Goal: Task Accomplishment & Management: Use online tool/utility

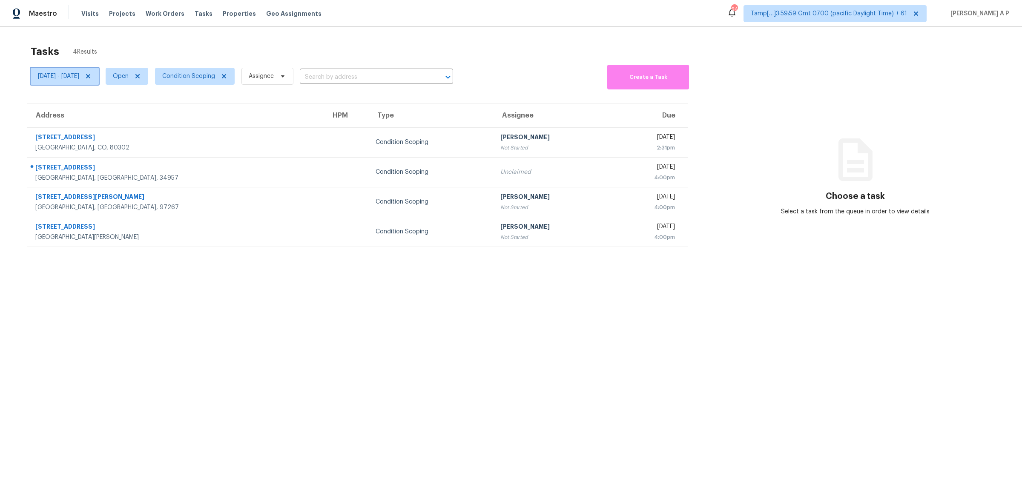
click at [94, 70] on span "Mon, Sep 22 - Fri, Sep 26" at bounding box center [65, 76] width 68 height 17
click at [77, 107] on input "[DATE]" at bounding box center [78, 104] width 84 height 17
select select "8"
select select "2025"
select select "9"
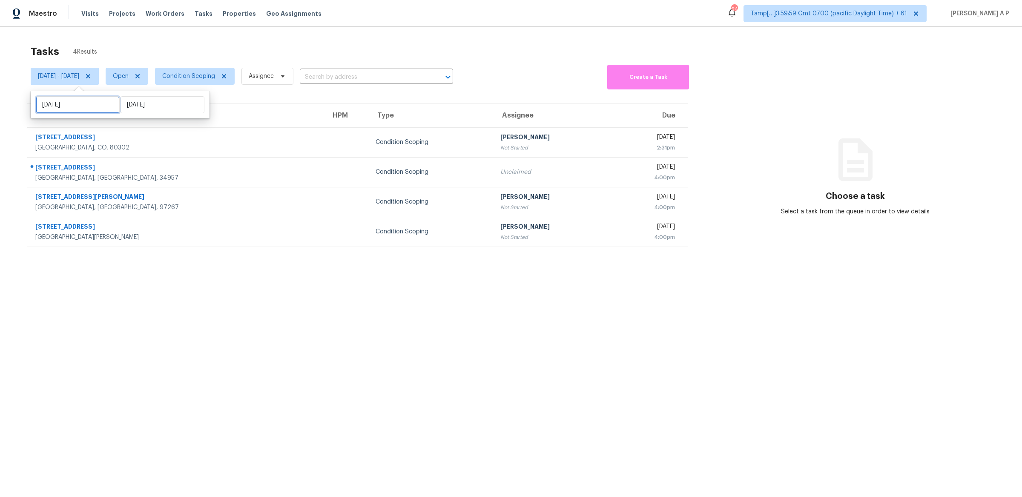
select select "2025"
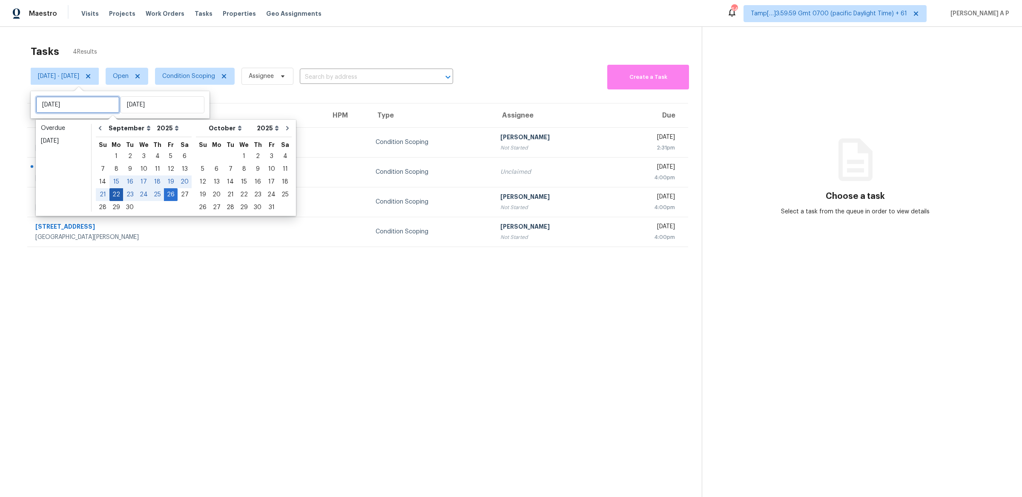
type input "Sun, Sep 21"
click at [115, 192] on div "22" at bounding box center [116, 195] width 14 height 12
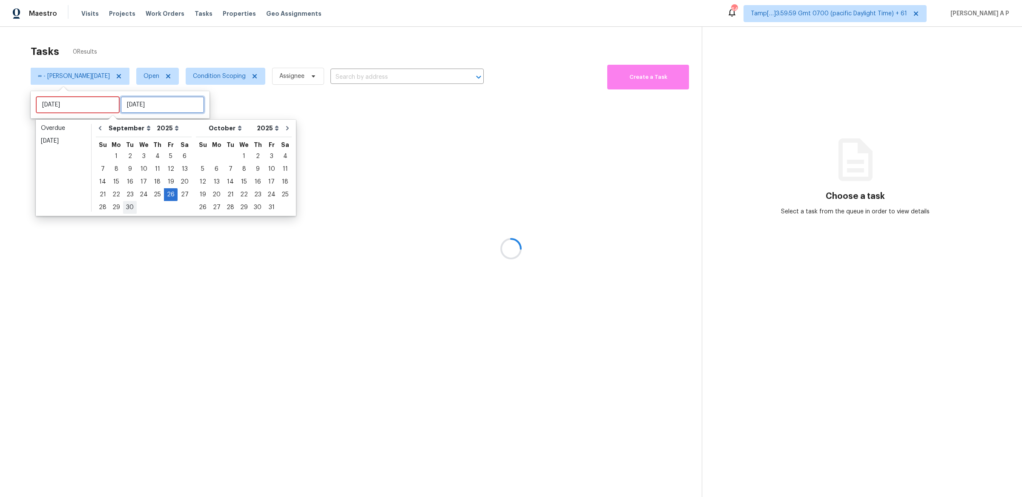
type input "[DATE]"
type input "Tue, Sep 30"
type input "Fri, Sep 26"
click at [155, 194] on div "25" at bounding box center [157, 195] width 13 height 12
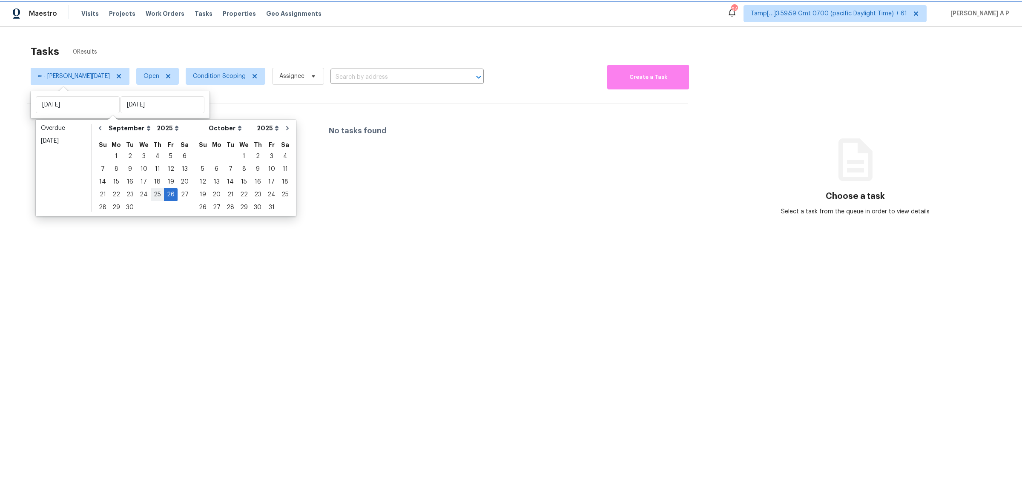
type input "Thu, Sep 25"
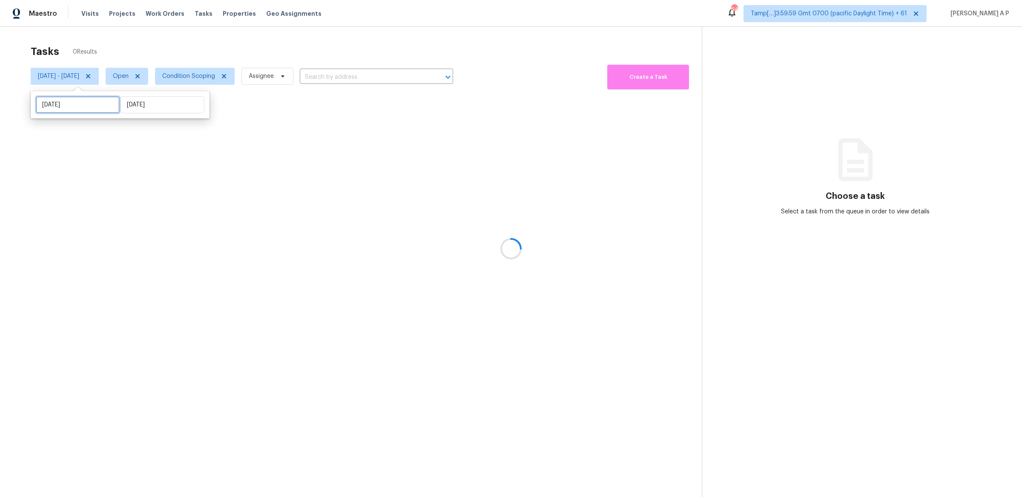
select select "8"
select select "2025"
select select "9"
select select "2025"
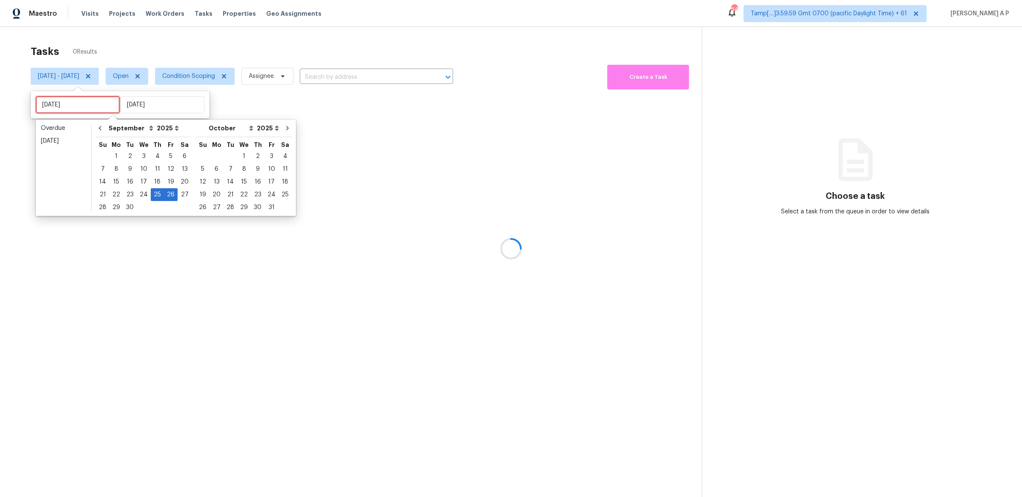
click at [90, 111] on input "Thu, Sep 25" at bounding box center [78, 104] width 84 height 17
type input "Mon, Sep 29"
type input "Mon, Sep 22"
type input "Fri, Sep 26"
click at [115, 197] on div "22" at bounding box center [116, 195] width 14 height 12
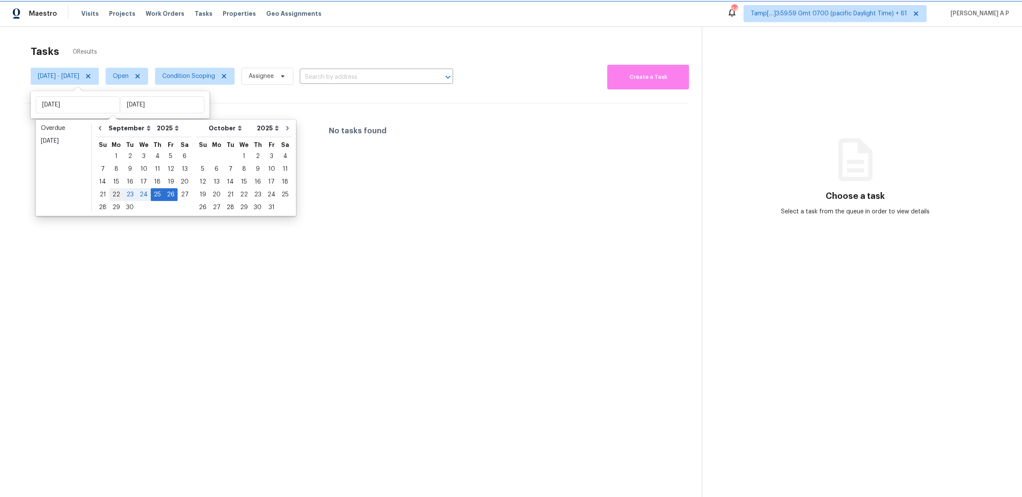
type input "Mon, Sep 22"
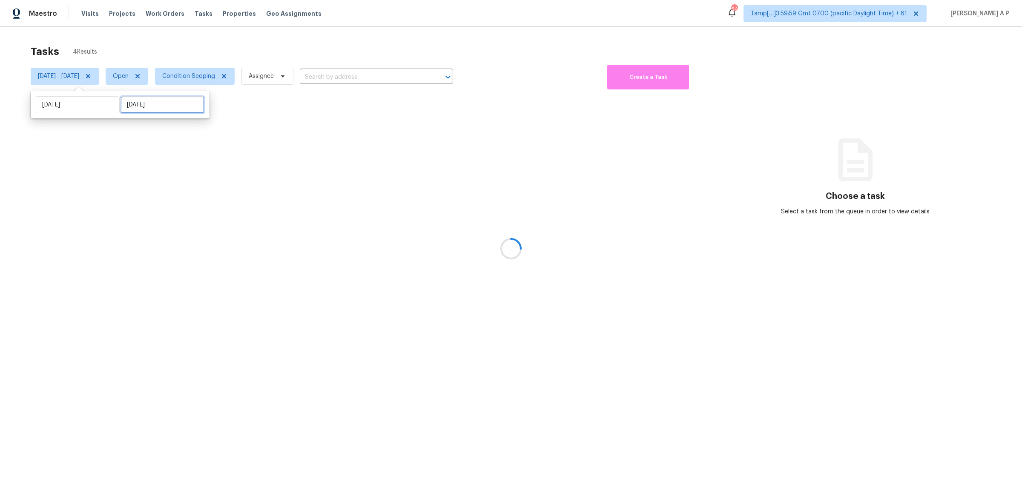
select select "8"
select select "2025"
select select "9"
select select "2025"
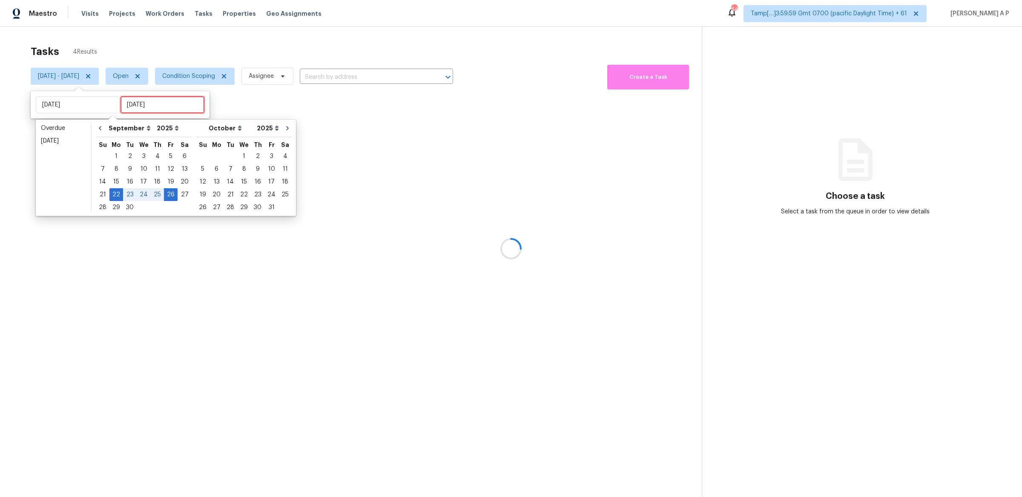
click at [162, 102] on input "Fri, Sep 26" at bounding box center [163, 104] width 84 height 17
type input "Fri, Sep 19"
type input "Mon, Sep 22"
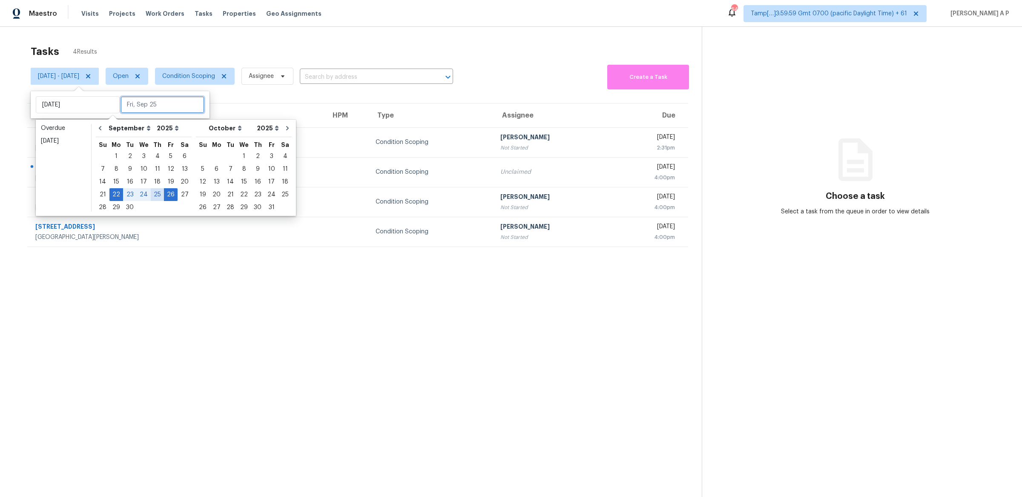
type input "Thu, Sep 25"
click at [165, 194] on div "26" at bounding box center [171, 195] width 14 height 12
type input "Fri, Sep 26"
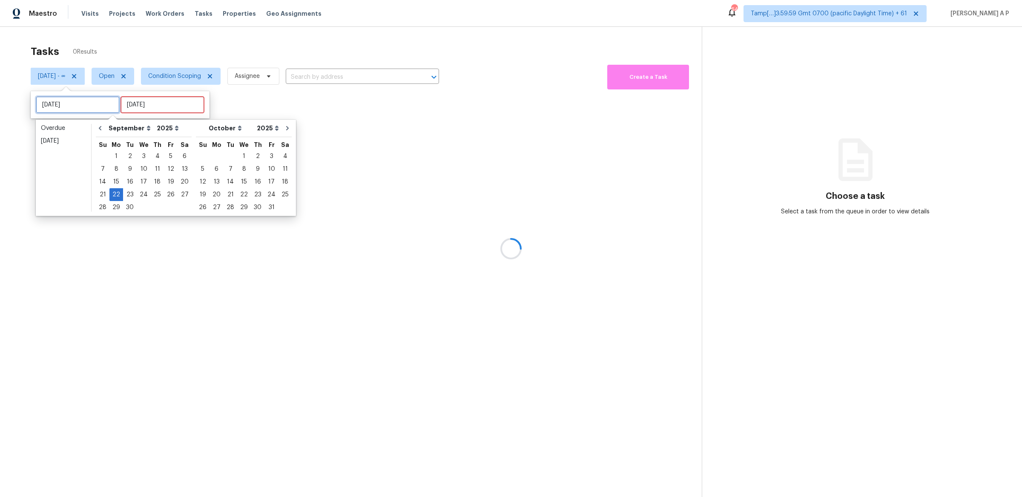
type input "Fri, Sep 19"
type input "Mon, Sep 22"
click at [132, 72] on div at bounding box center [511, 248] width 1022 height 497
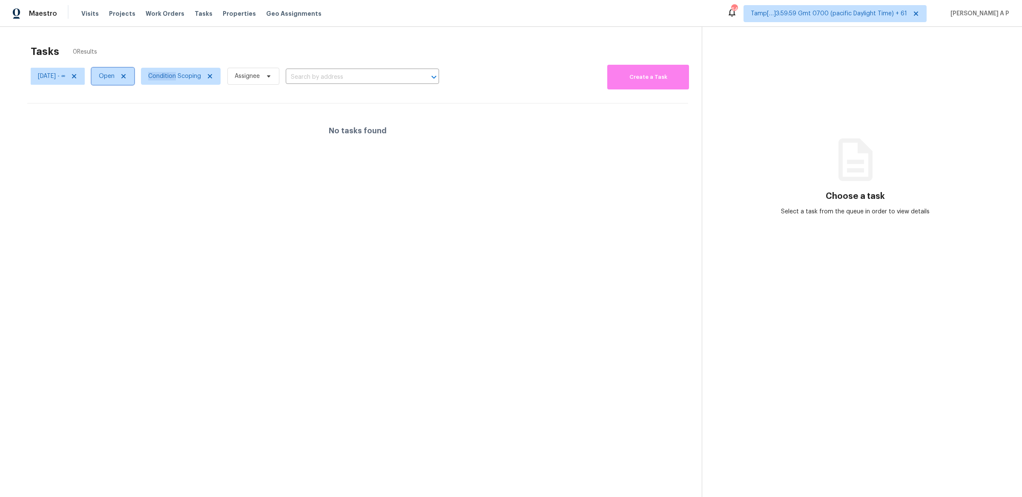
click at [132, 72] on span "Open" at bounding box center [113, 76] width 43 height 17
click at [133, 126] on label "Blocked" at bounding box center [130, 124] width 34 height 9
click at [119, 126] on input "Blocked" at bounding box center [116, 123] width 6 height 6
checkbox input "true"
click at [134, 98] on label "Open" at bounding box center [126, 100] width 27 height 9
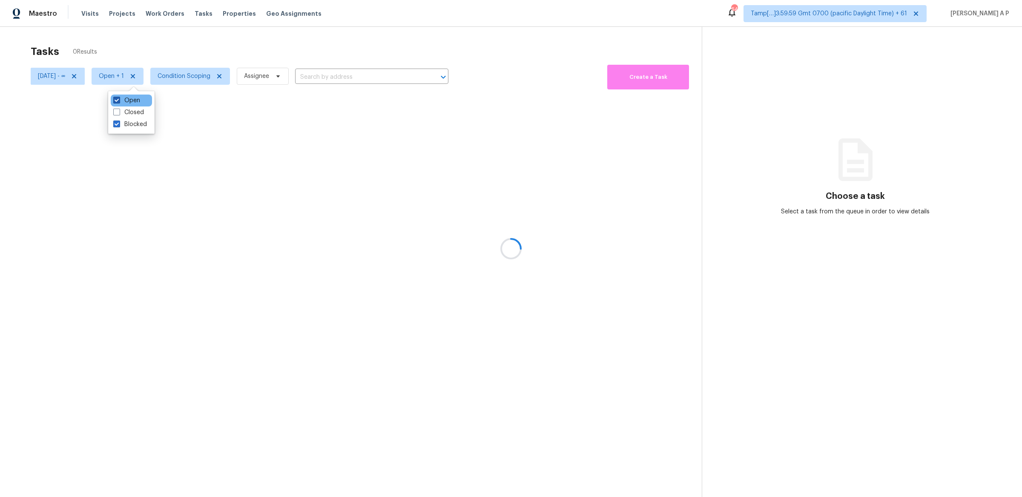
click at [119, 98] on input "Open" at bounding box center [116, 99] width 6 height 6
checkbox input "false"
click at [134, 111] on label "Closed" at bounding box center [128, 112] width 31 height 9
click at [119, 111] on input "Closed" at bounding box center [116, 111] width 6 height 6
checkbox input "true"
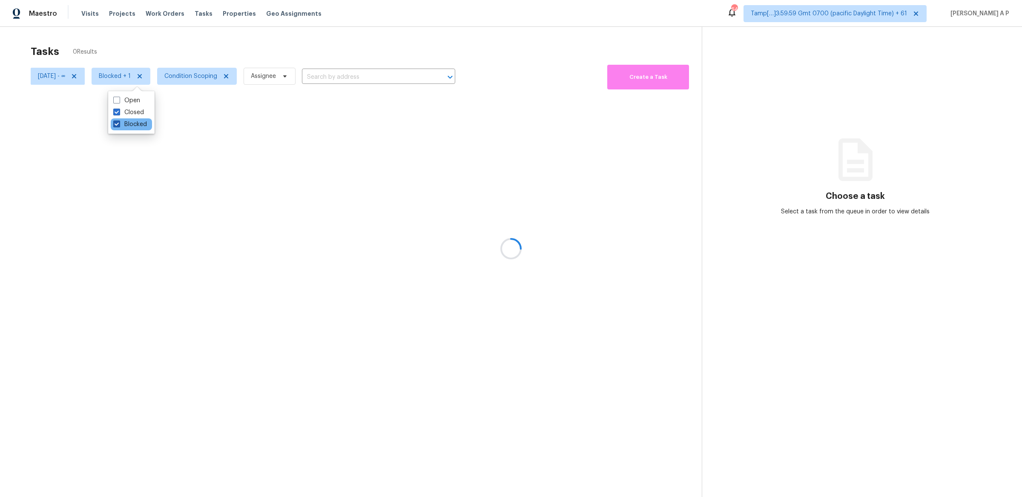
click at [134, 121] on label "Blocked" at bounding box center [130, 124] width 34 height 9
click at [119, 121] on input "Blocked" at bounding box center [116, 123] width 6 height 6
checkbox input "false"
click at [209, 78] on div at bounding box center [511, 248] width 1022 height 497
click at [205, 76] on span "Condition Scoping" at bounding box center [178, 76] width 53 height 9
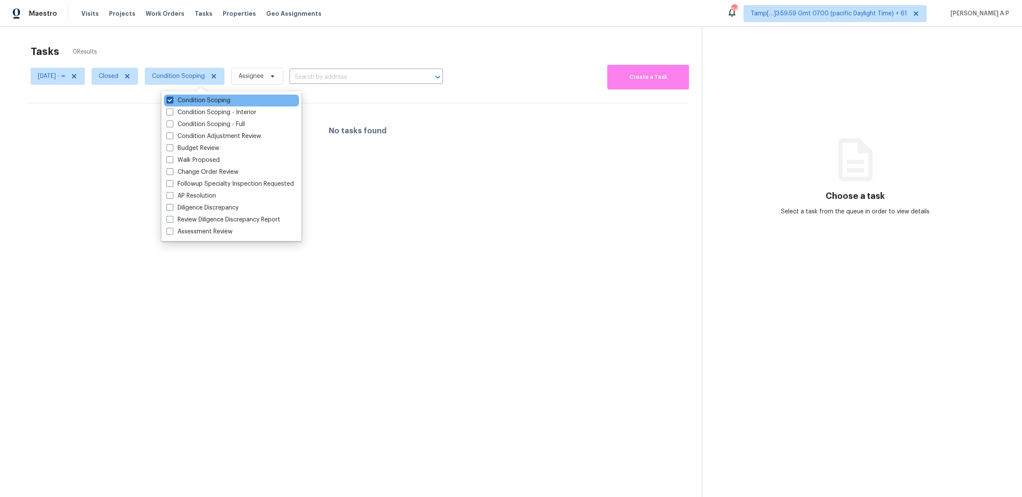
click at [211, 99] on label "Condition Scoping" at bounding box center [199, 100] width 64 height 9
click at [172, 99] on input "Condition Scoping" at bounding box center [170, 99] width 6 height 6
checkbox input "false"
click at [347, 55] on div "Tasks 0 Results" at bounding box center [366, 51] width 671 height 22
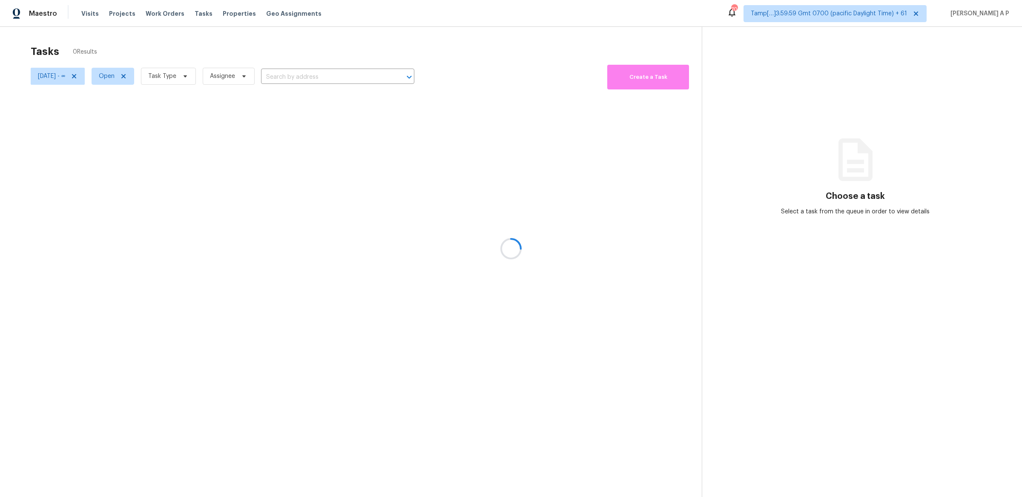
click at [134, 78] on div at bounding box center [511, 248] width 1022 height 497
click at [70, 74] on div at bounding box center [511, 248] width 1022 height 497
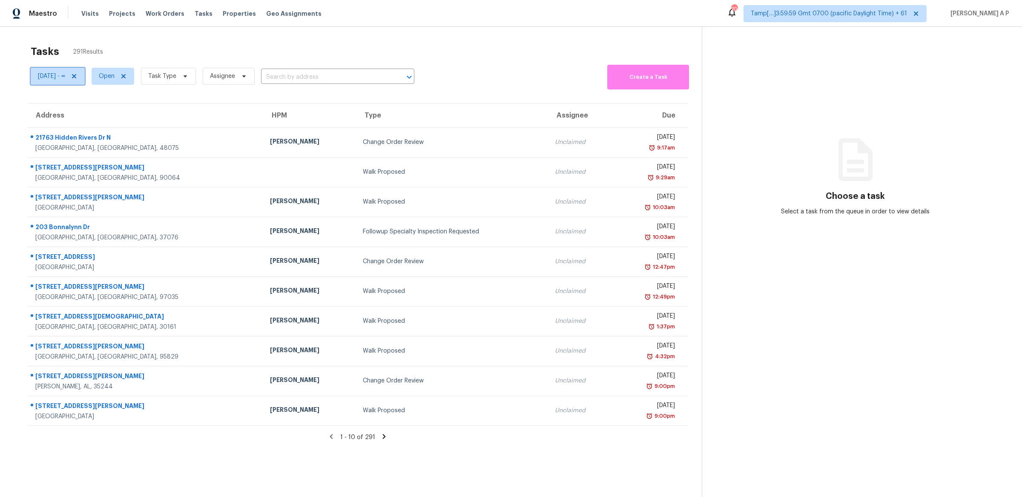
click at [65, 75] on span "[DATE] - ∞" at bounding box center [51, 76] width 27 height 9
select select "8"
select select "2025"
select select "9"
select select "2025"
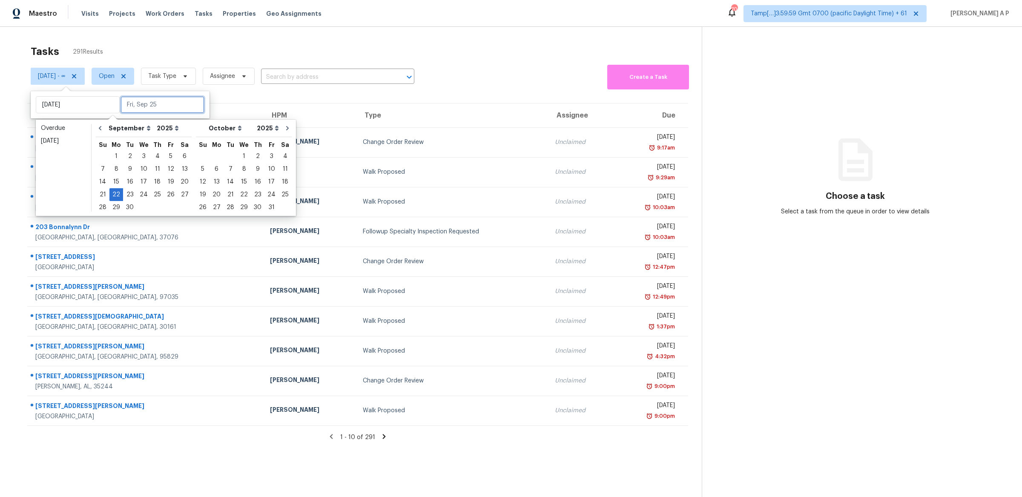
click at [149, 103] on input "text" at bounding box center [163, 104] width 84 height 17
type input "Thu, Sep 04"
type input "Mon, Sep 22"
click at [156, 193] on div "25" at bounding box center [157, 195] width 13 height 12
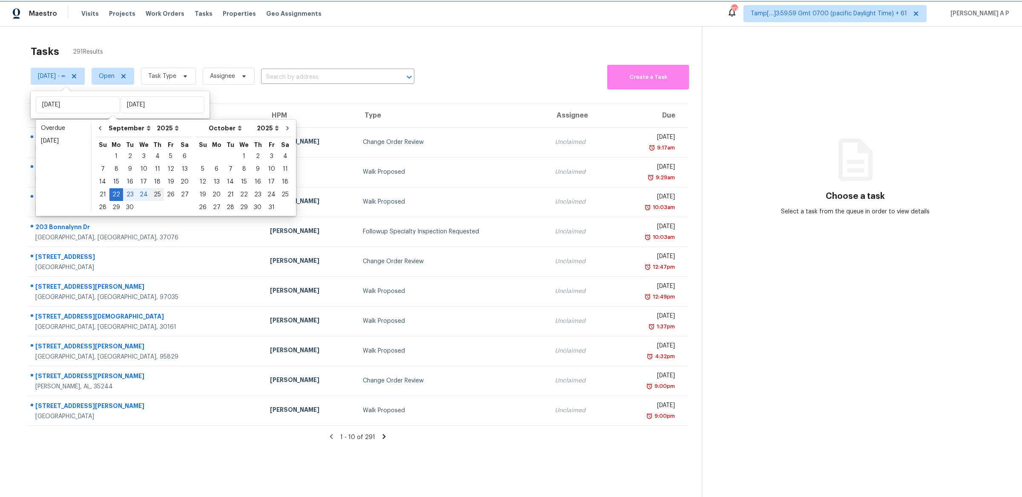
type input "Thu, Sep 25"
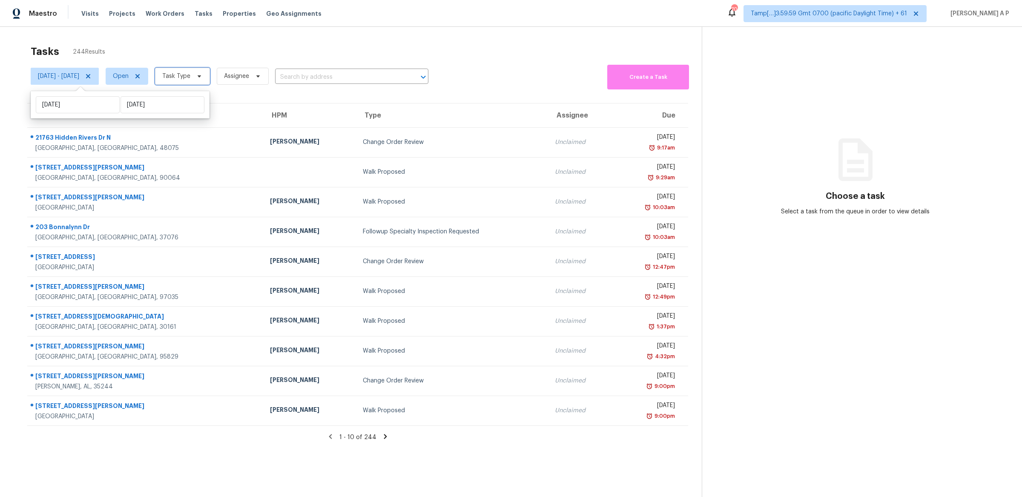
click at [210, 72] on span "Task Type" at bounding box center [182, 76] width 55 height 17
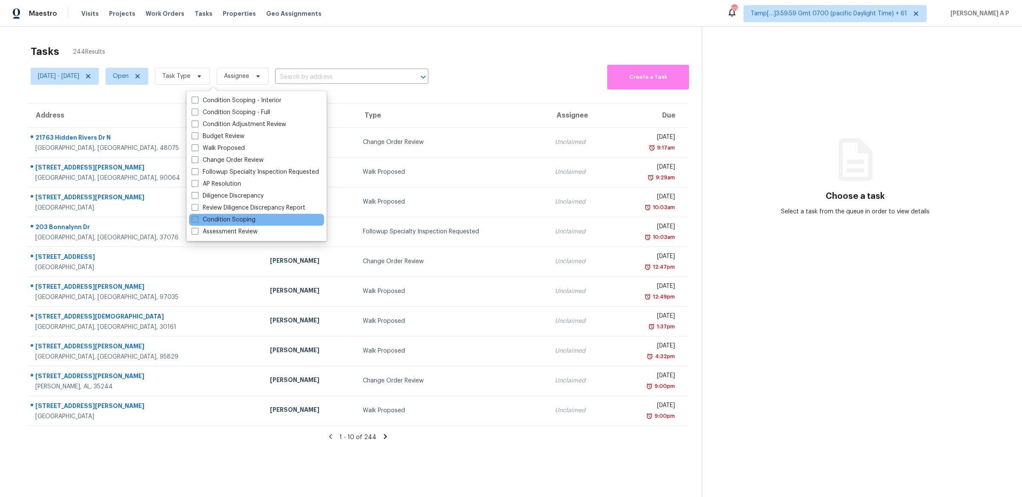
click at [219, 221] on label "Condition Scoping" at bounding box center [224, 220] width 64 height 9
click at [197, 221] on input "Condition Scoping" at bounding box center [195, 219] width 6 height 6
checkbox input "true"
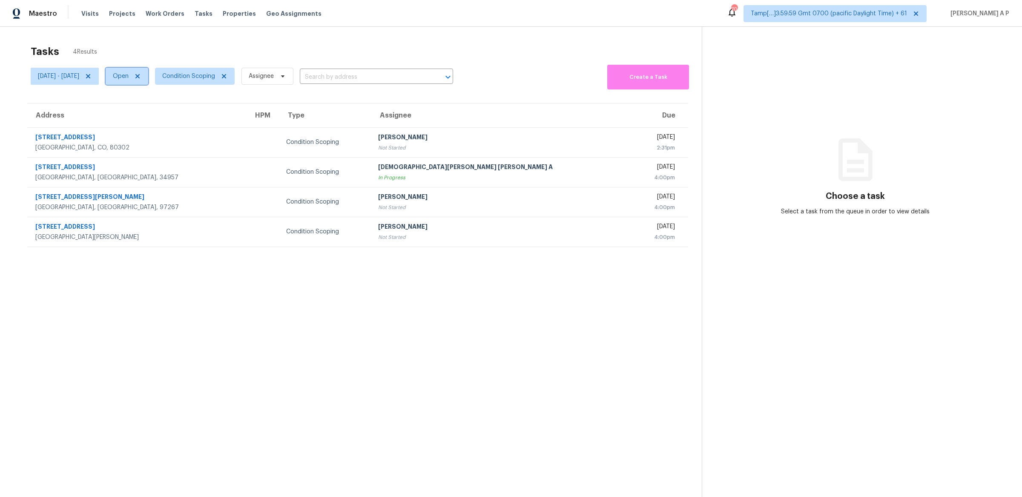
click at [148, 81] on span "Open" at bounding box center [127, 76] width 43 height 17
click at [162, 112] on label "Closed" at bounding box center [157, 112] width 31 height 9
click at [148, 112] on input "Closed" at bounding box center [145, 111] width 6 height 6
checkbox input "true"
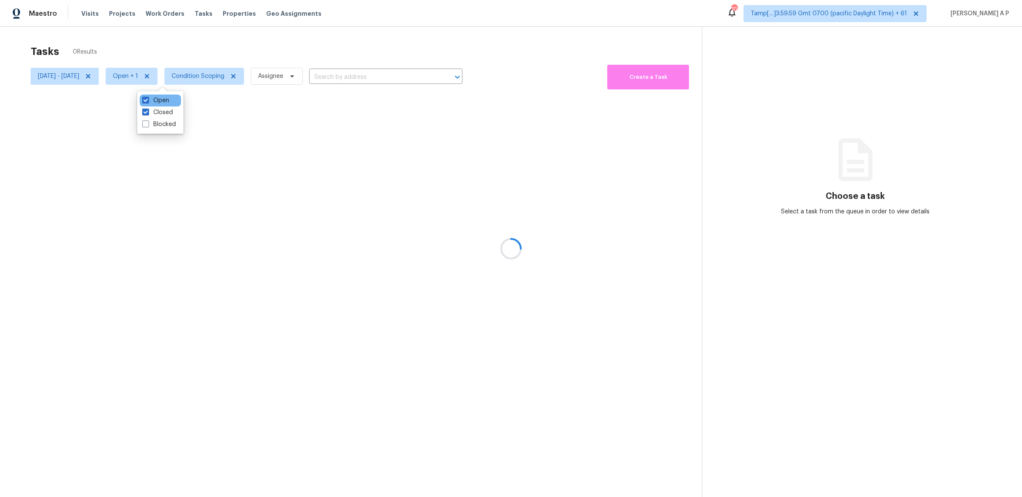
click at [162, 106] on div "Open" at bounding box center [160, 101] width 41 height 12
click at [164, 101] on label "Open" at bounding box center [155, 100] width 27 height 9
click at [148, 101] on input "Open" at bounding box center [145, 99] width 6 height 6
checkbox input "false"
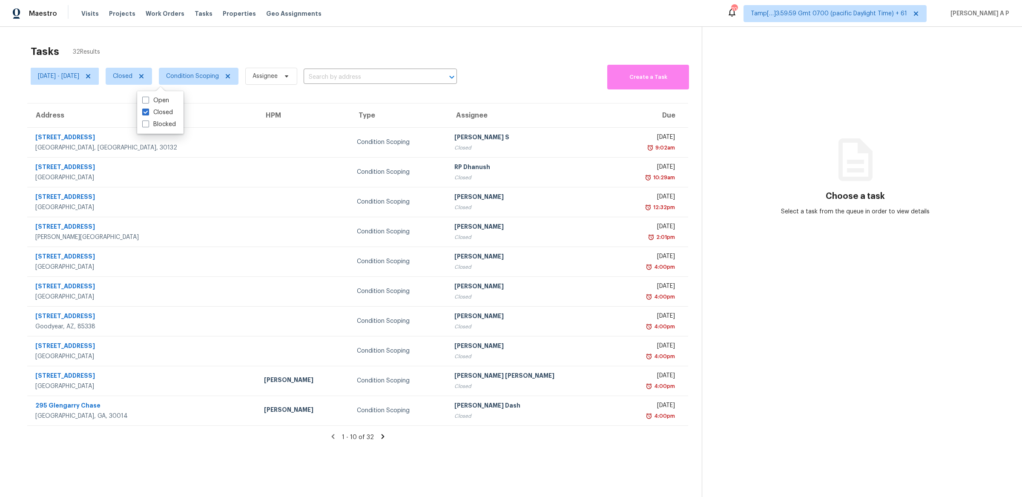
click at [271, 223] on td at bounding box center [303, 232] width 92 height 30
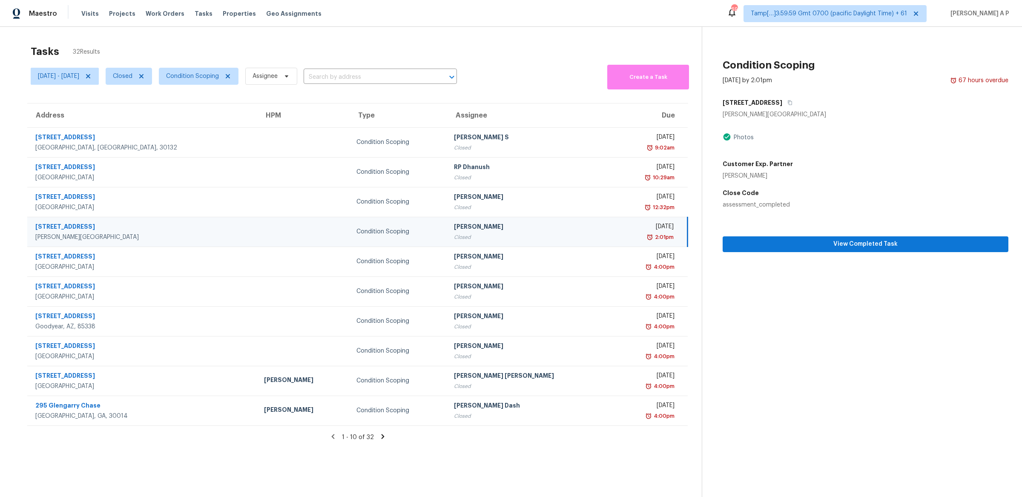
click at [401, 69] on div "Mon, Sep 22 - Thu, Sep 25 Closed Condition Scoping Assignee ​" at bounding box center [244, 76] width 426 height 27
click at [397, 78] on input "text" at bounding box center [369, 77] width 130 height 13
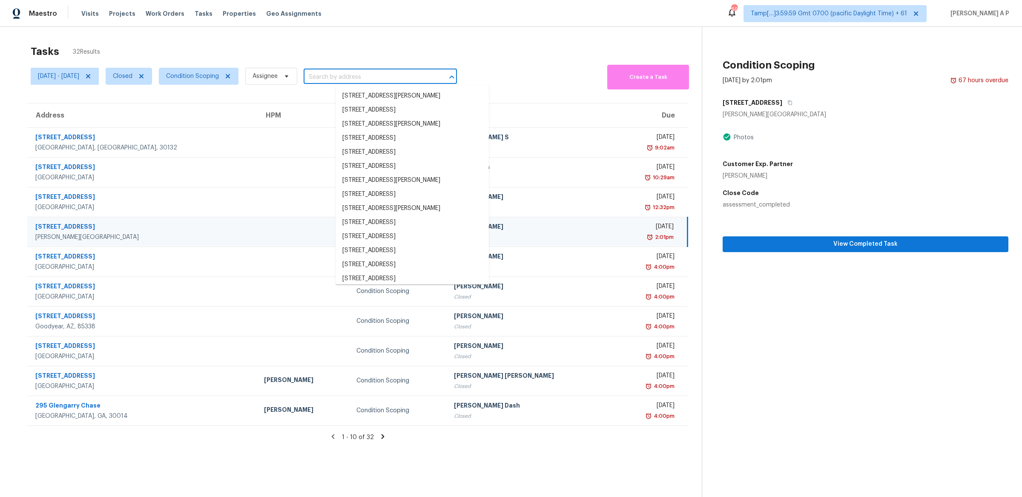
paste input ""22257 Emerald St Grand Terrace, CA, 92313""
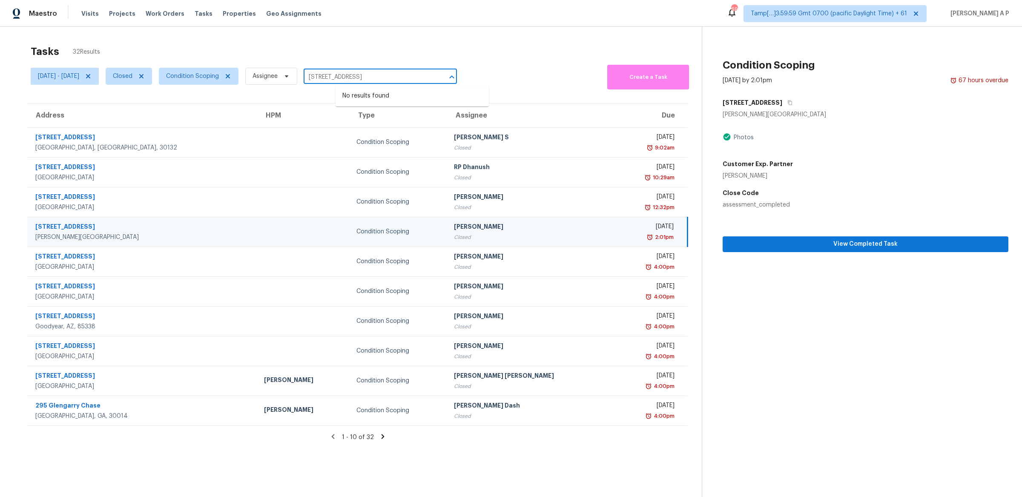
type input "22257 Emerald St Grand Terrace, CA, 92313"
click at [475, 45] on div "Tasks 32 Results" at bounding box center [366, 51] width 671 height 22
click at [375, 77] on input "text" at bounding box center [369, 77] width 130 height 13
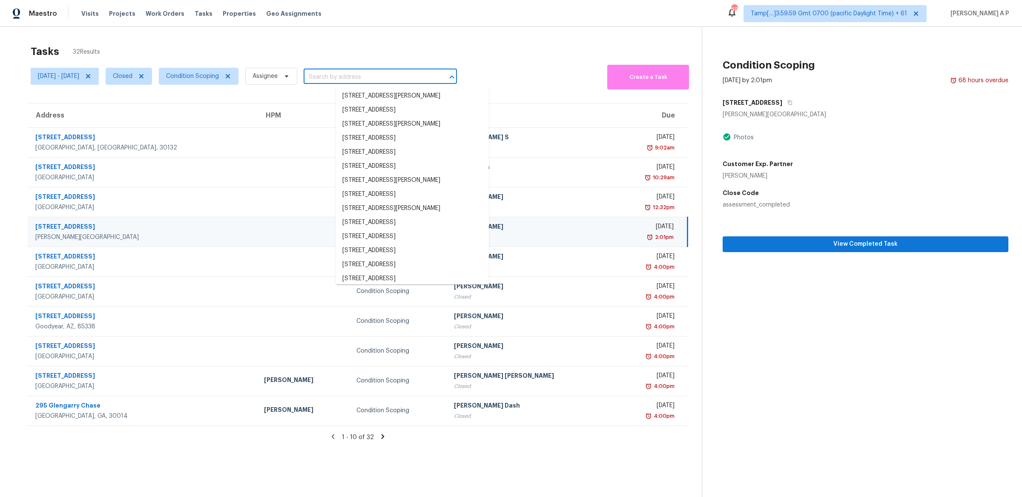
paste input ""22257 Emerald St Grand Terrace, CA, 92313""
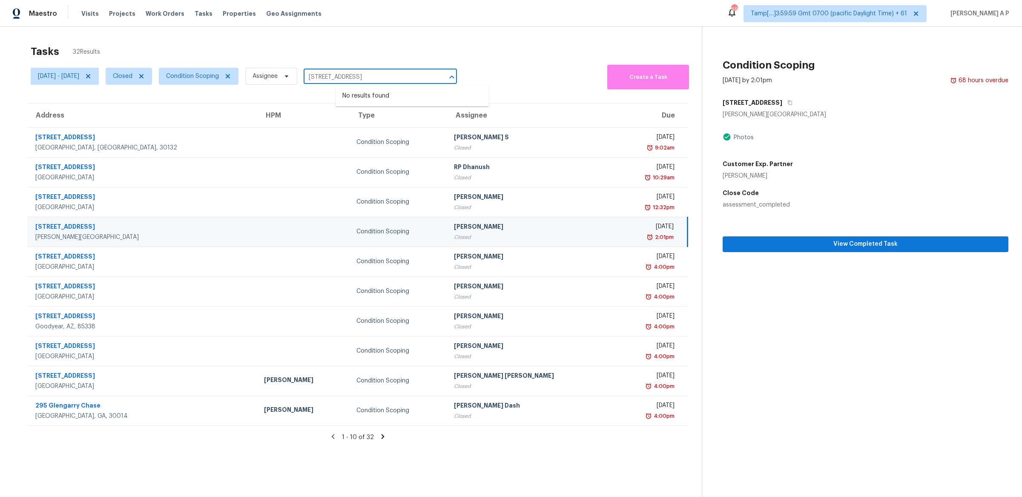
click at [457, 77] on div at bounding box center [446, 77] width 22 height 12
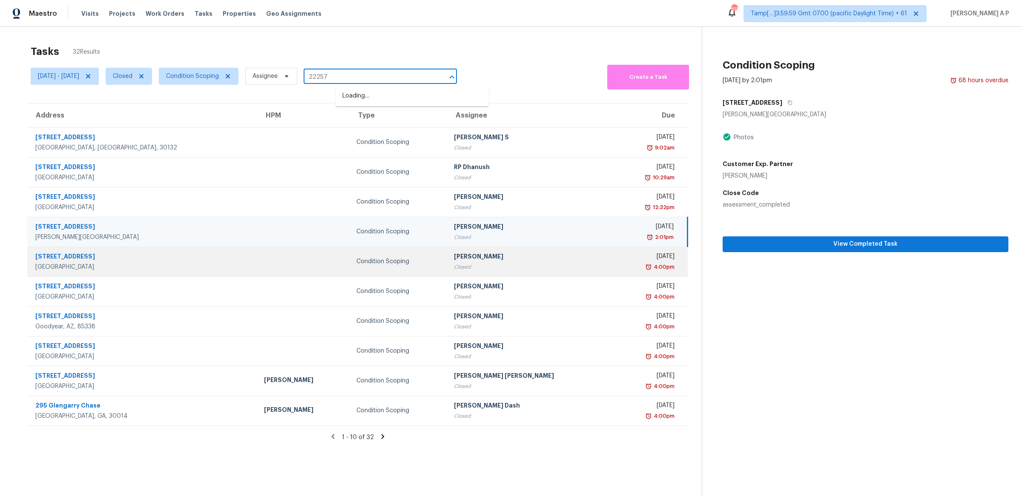
type input "22257"
click at [454, 265] on div "Closed" at bounding box center [530, 267] width 153 height 9
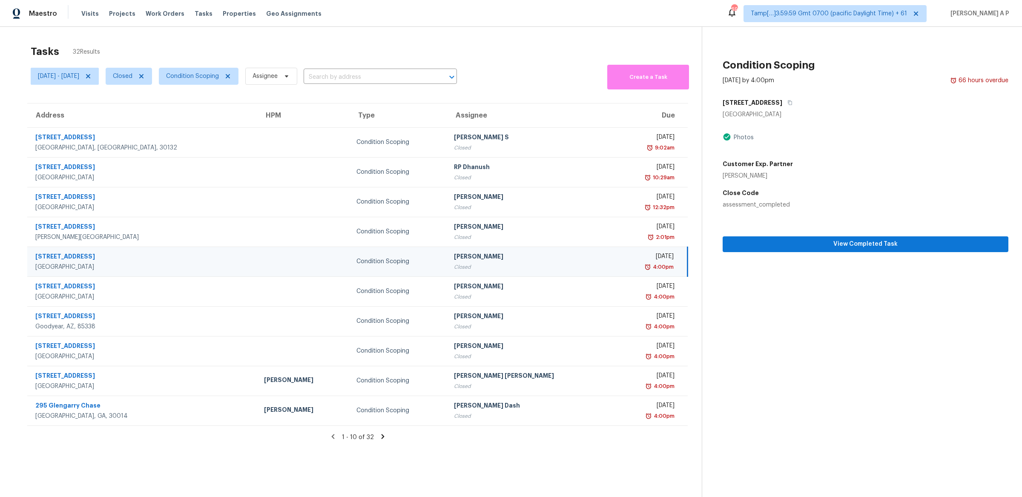
click at [454, 265] on div "Closed" at bounding box center [530, 267] width 153 height 9
click at [855, 244] on span "View Completed Task" at bounding box center [866, 244] width 272 height 11
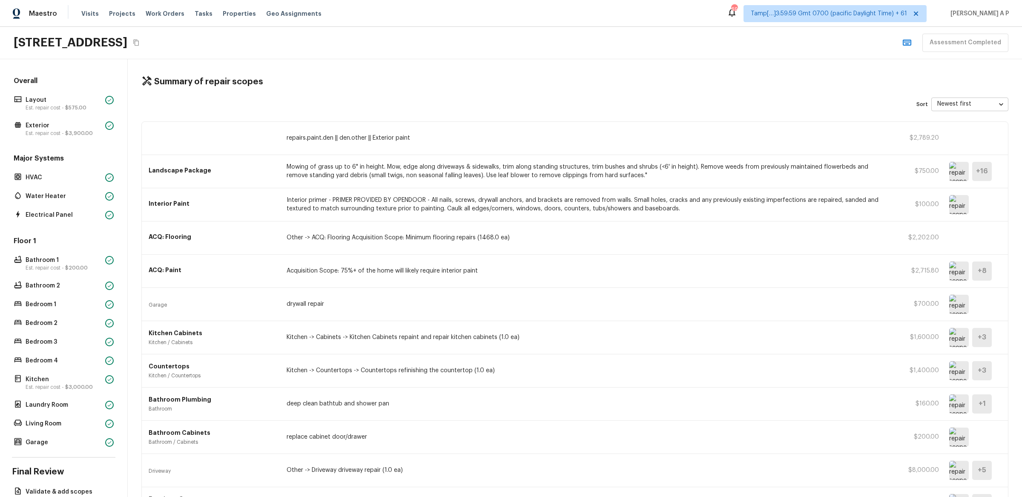
click at [433, 134] on p "repairs.paint.den || den.other || Exterior paint" at bounding box center [589, 138] width 604 height 9
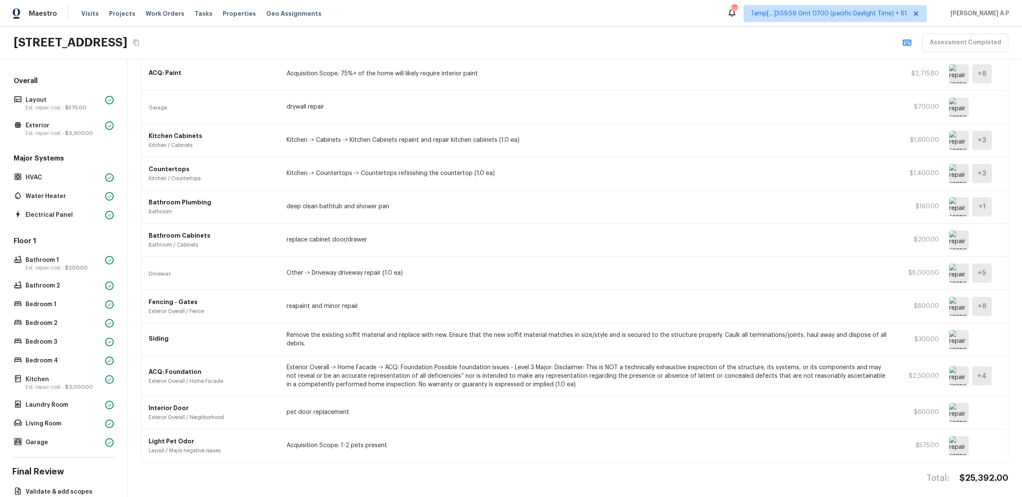
scroll to position [202, 0]
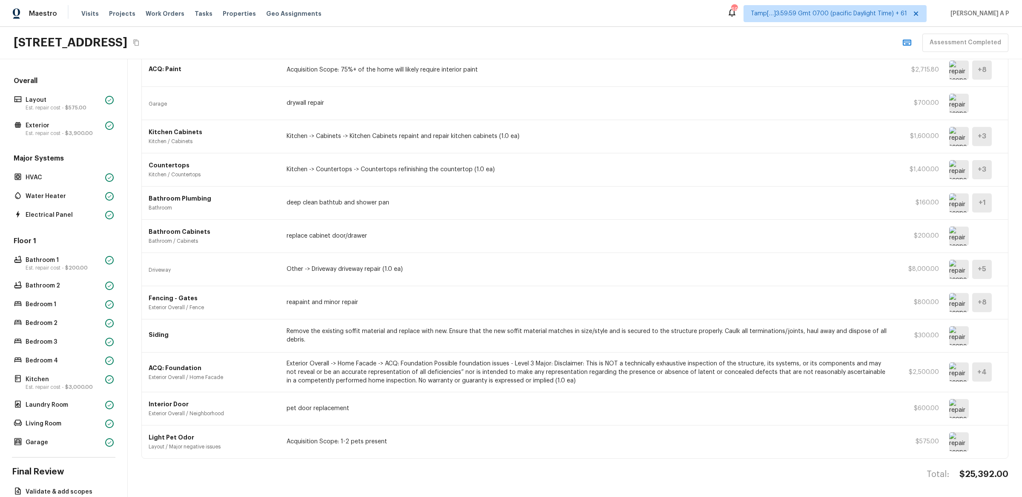
click at [503, 79] on div "ACQ: Paint Acquisition Scope: 75%+ of the home will likely require interior pai…" at bounding box center [575, 70] width 867 height 33
click at [502, 68] on p "Acquisition Scope: 75%+ of the home will likely require interior paint" at bounding box center [589, 70] width 604 height 9
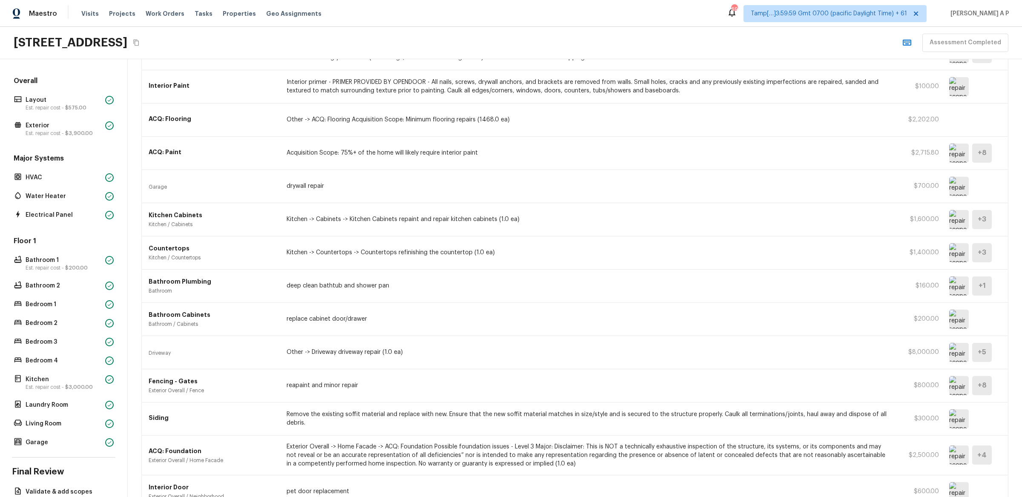
scroll to position [0, 0]
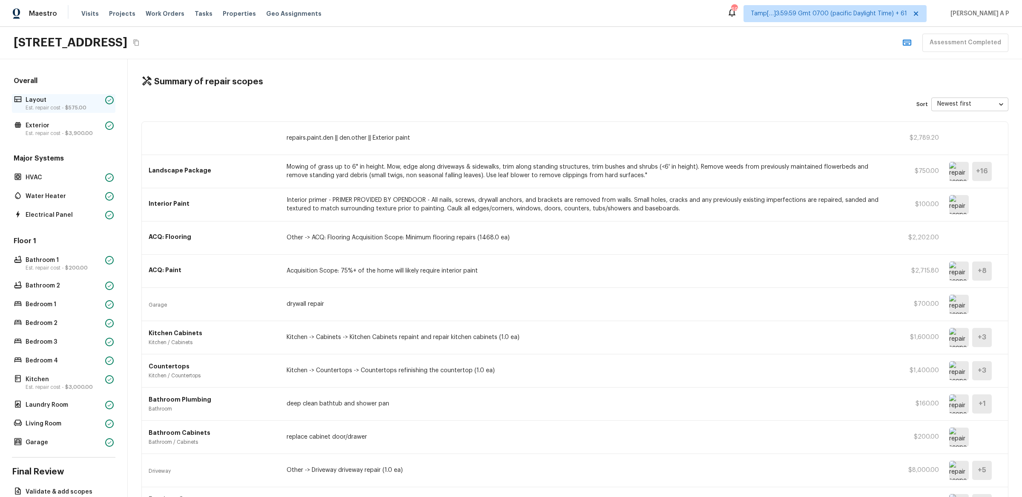
click at [71, 109] on span "$575.00" at bounding box center [75, 107] width 21 height 5
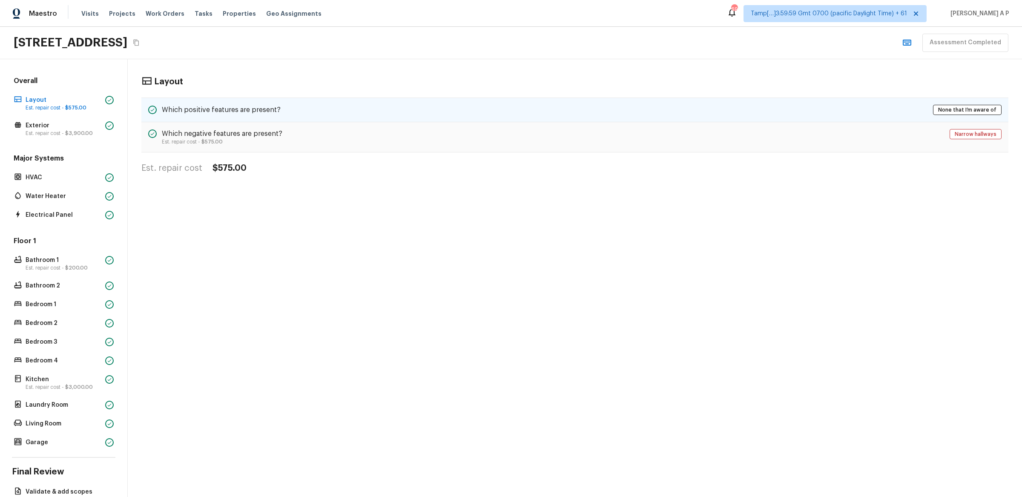
click at [242, 110] on h5 "Which positive features are present?" at bounding box center [221, 109] width 119 height 9
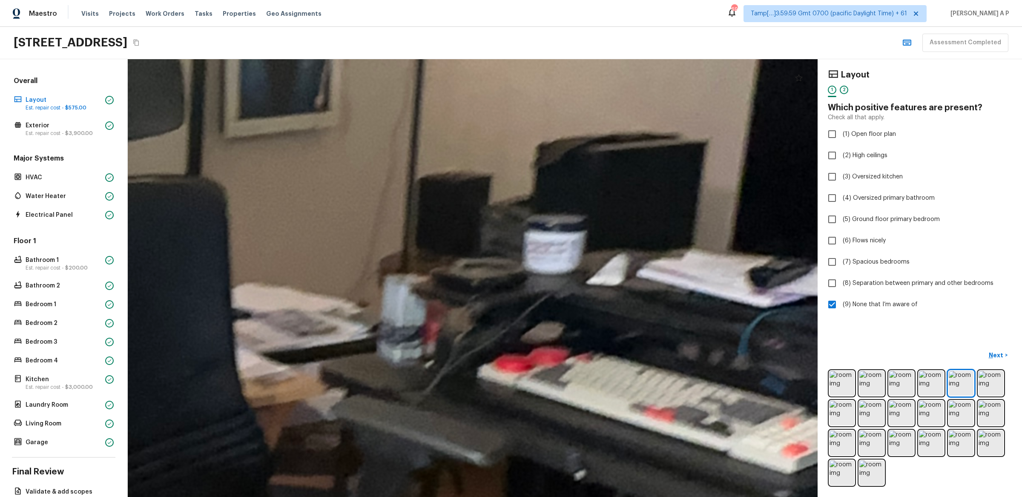
drag, startPoint x: 439, startPoint y: 389, endPoint x: 491, endPoint y: 228, distance: 168.3
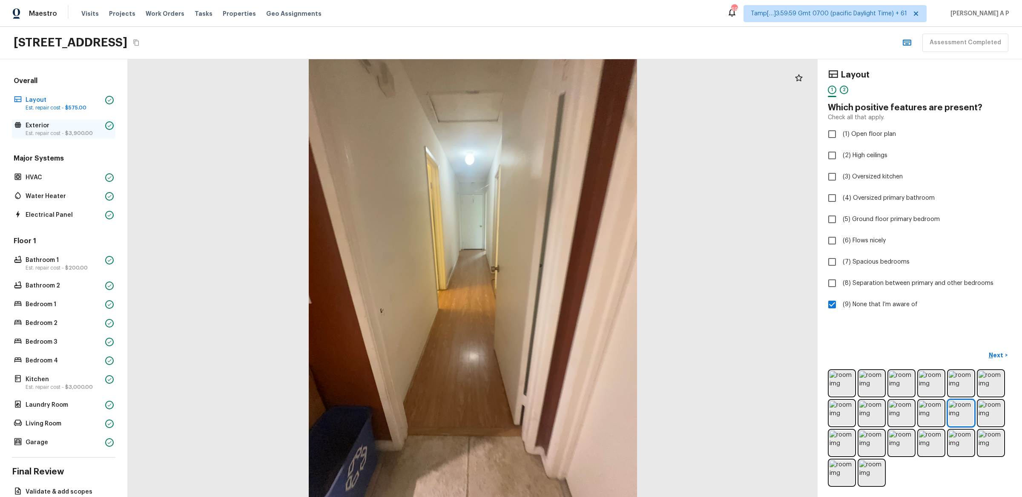
click at [69, 128] on p "Exterior" at bounding box center [64, 125] width 76 height 9
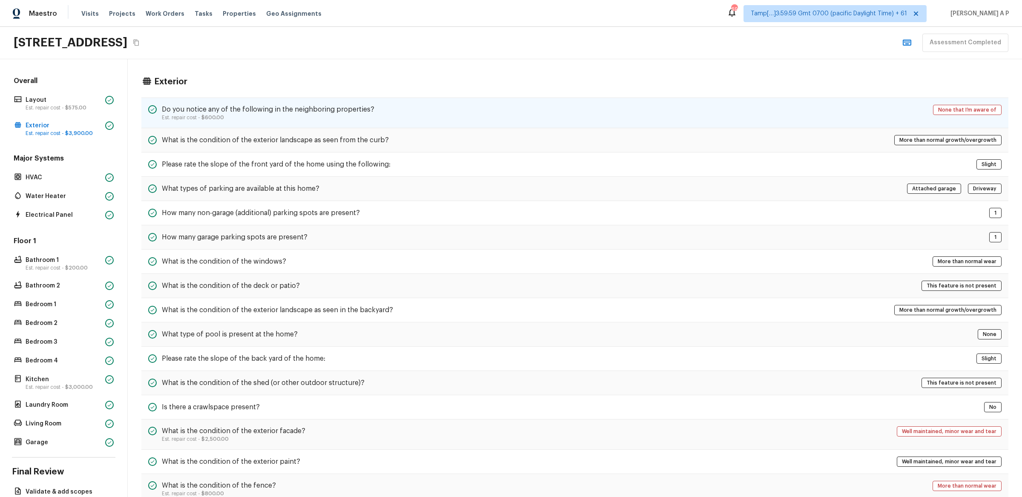
click at [242, 119] on p "Est. repair cost - $600.00" at bounding box center [268, 117] width 213 height 7
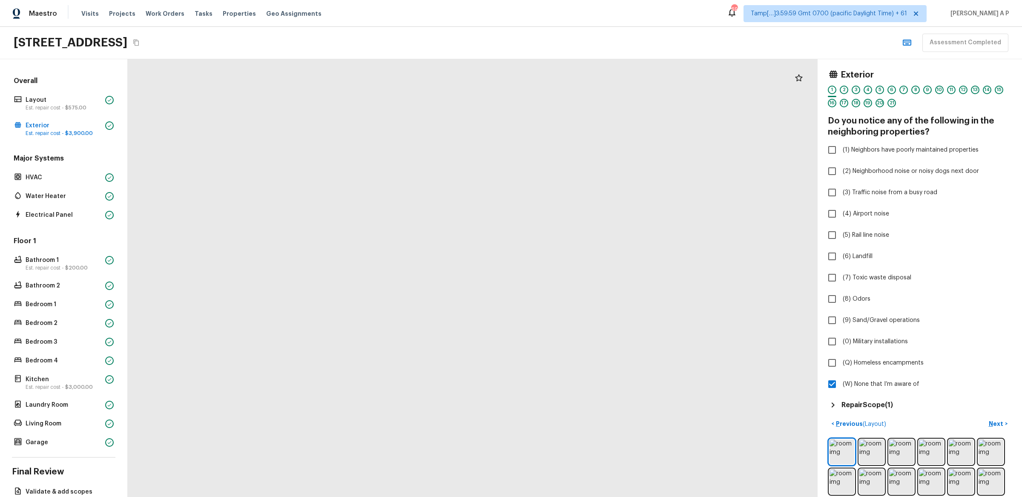
drag, startPoint x: 531, startPoint y: 176, endPoint x: 429, endPoint y: 393, distance: 239.9
click at [429, 392] on div at bounding box center [432, 490] width 1947 height 1235
click at [884, 402] on h5 "Repair Scope ( 1 )" at bounding box center [868, 404] width 52 height 9
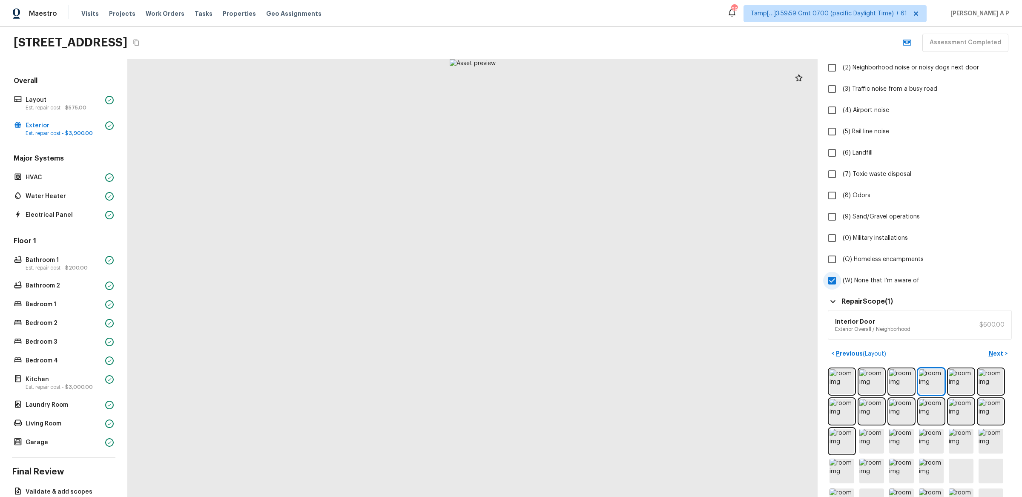
scroll to position [176, 0]
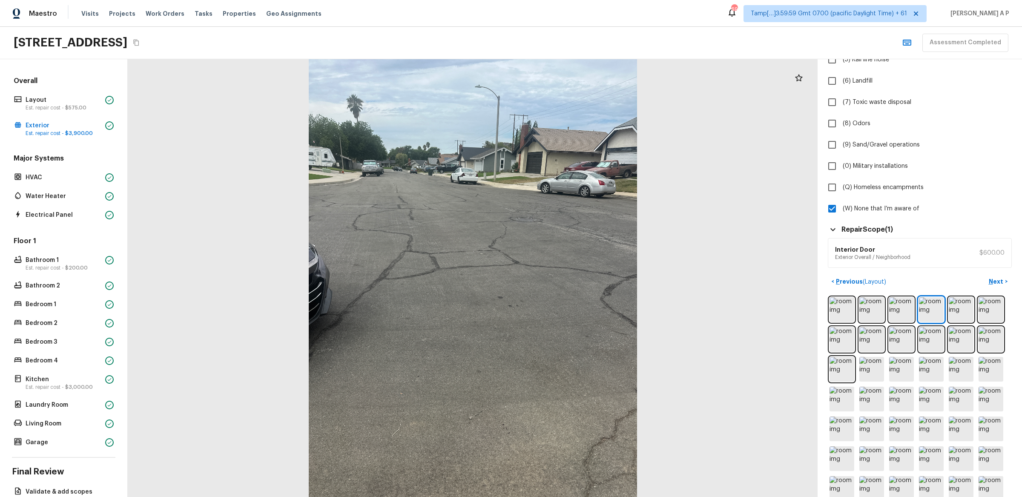
click at [933, 247] on div "Interior Door Exterior Overall / Neighborhood $600.00" at bounding box center [920, 253] width 184 height 30
click at [1001, 278] on p "Next" at bounding box center [997, 281] width 16 height 9
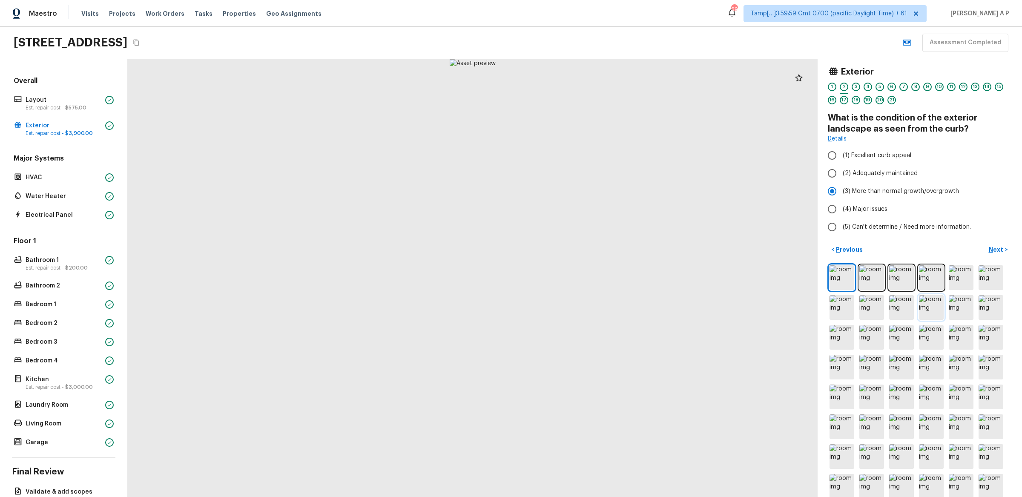
scroll to position [0, 0]
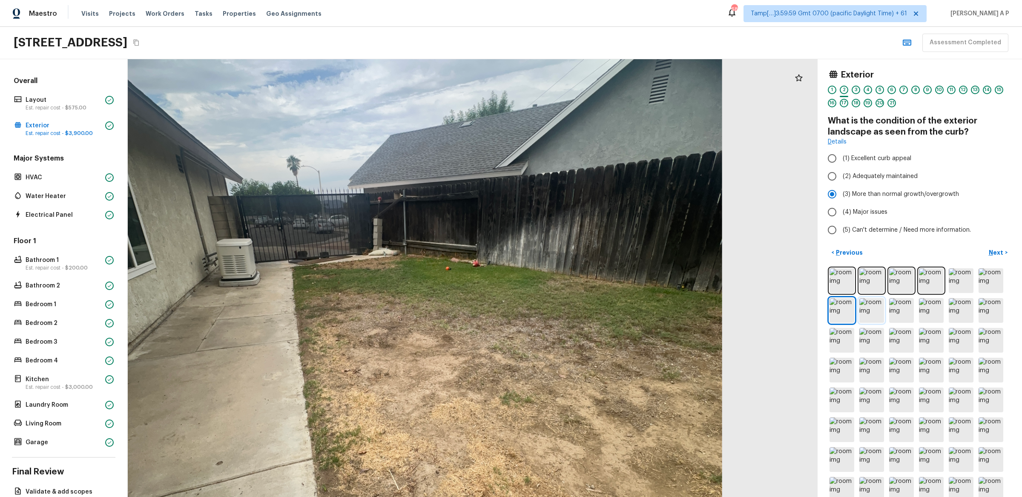
click at [868, 311] on img at bounding box center [872, 310] width 25 height 25
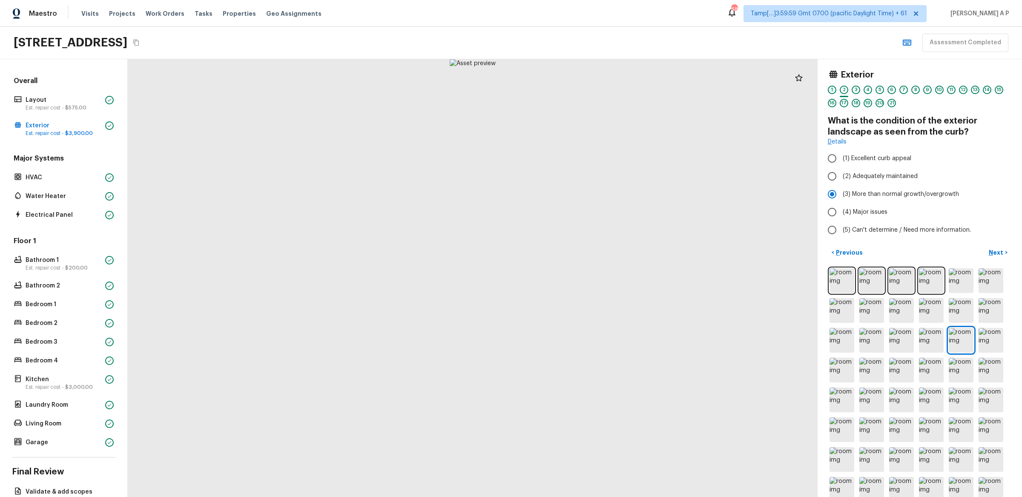
click at [834, 86] on div "1" at bounding box center [832, 90] width 9 height 9
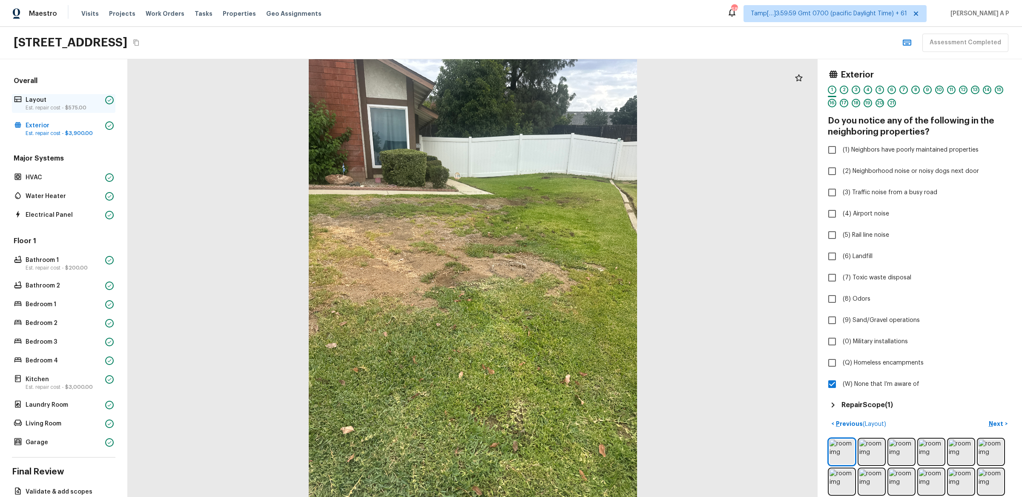
click at [63, 104] on p "Layout" at bounding box center [64, 100] width 76 height 9
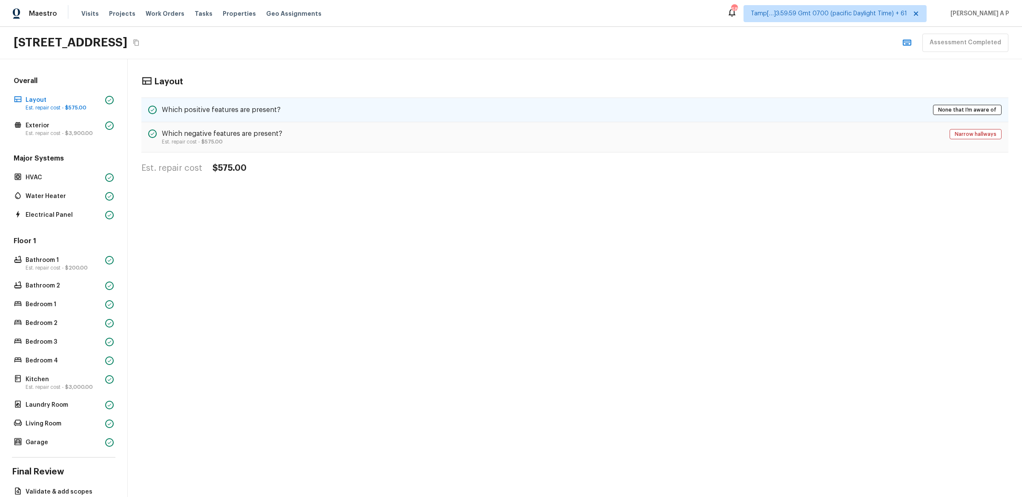
click at [298, 109] on div "Which positive features are present? None that I’m aware of" at bounding box center [574, 110] width 867 height 25
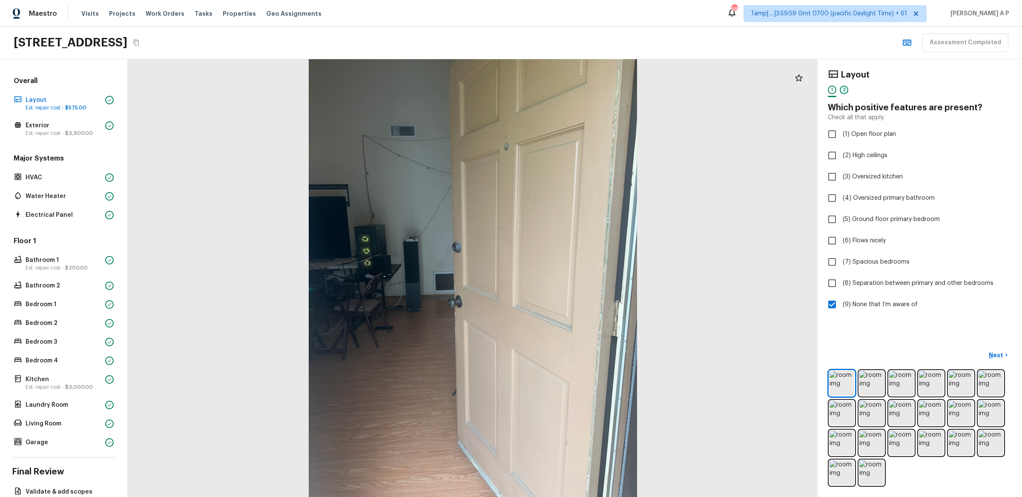
click at [844, 91] on div "2" at bounding box center [844, 90] width 9 height 9
click at [79, 126] on p "Exterior" at bounding box center [64, 125] width 76 height 9
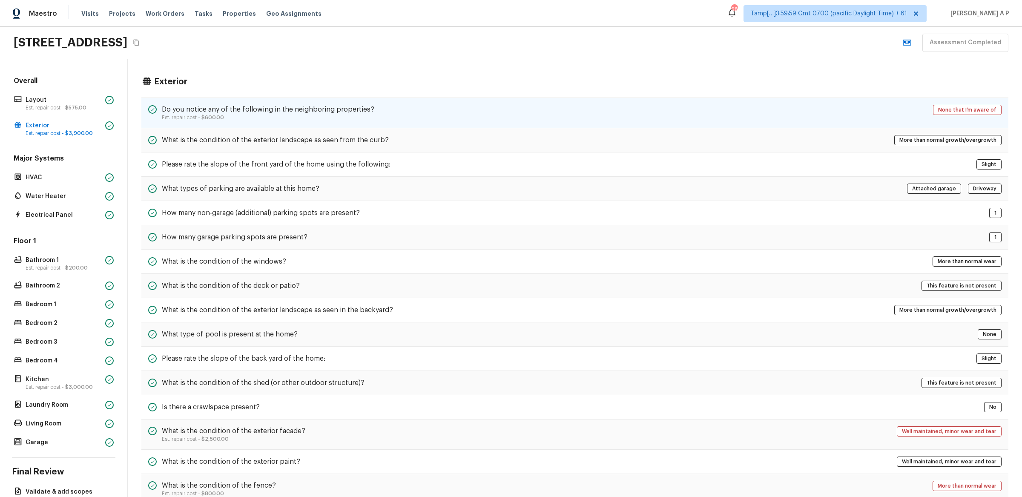
click at [490, 107] on div "Do you notice any of the following in the neighboring properties? Est. repair c…" at bounding box center [574, 113] width 867 height 31
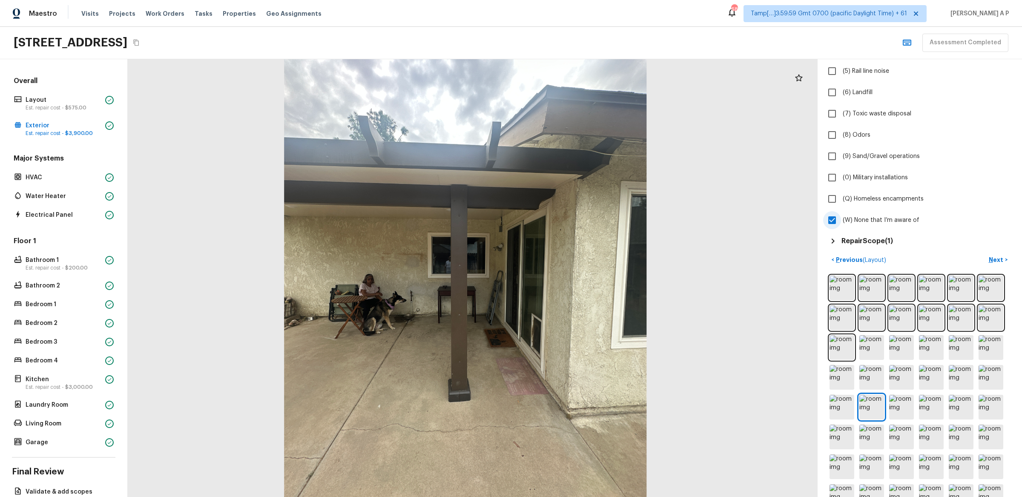
scroll to position [246, 0]
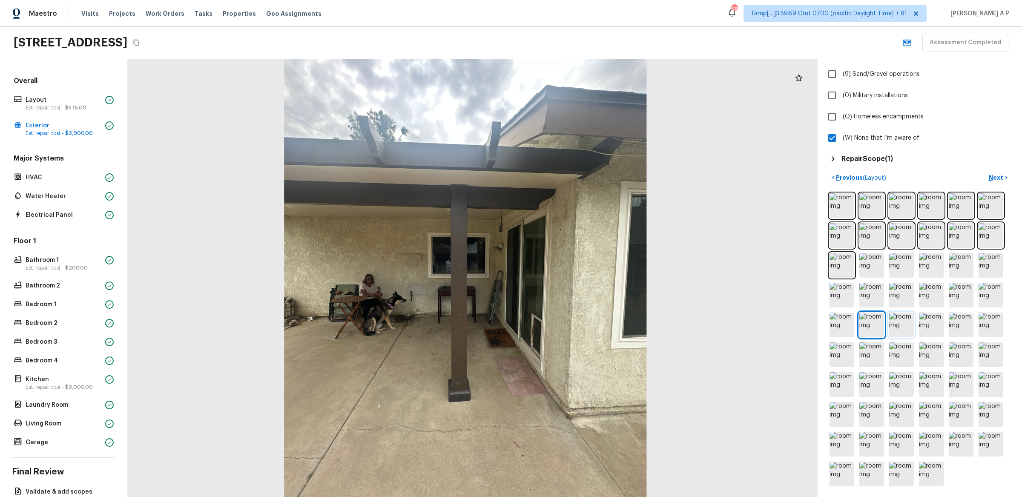
click at [903, 320] on img at bounding box center [902, 325] width 25 height 25
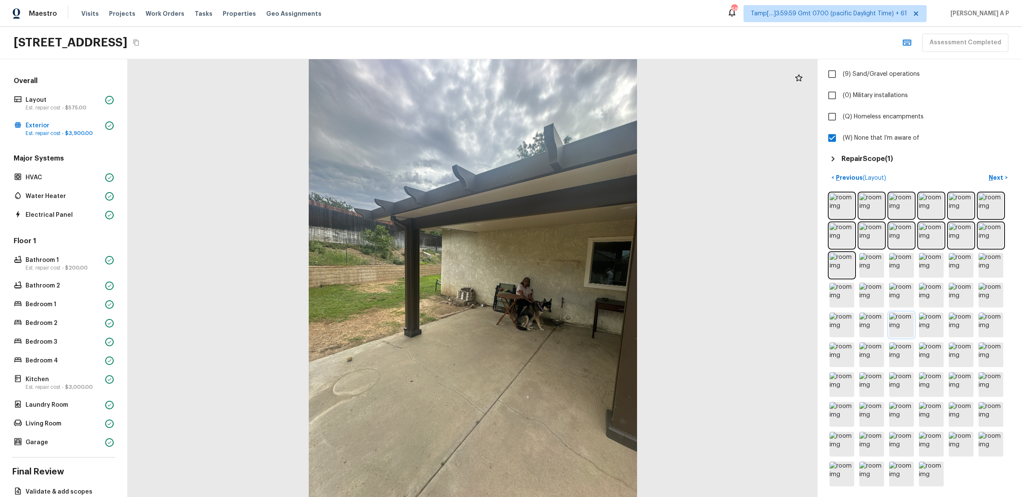
click at [904, 320] on img at bounding box center [902, 325] width 25 height 25
click at [875, 324] on img at bounding box center [872, 325] width 25 height 25
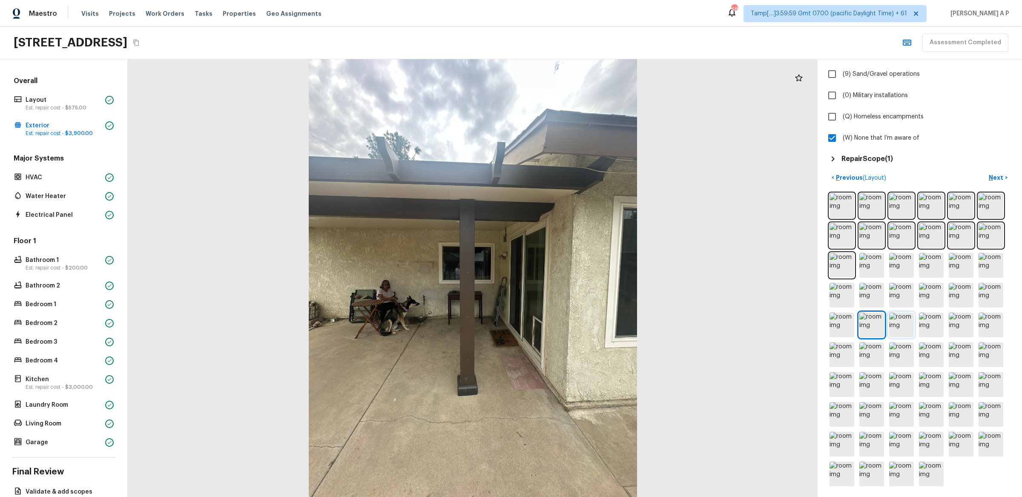
click at [896, 322] on img at bounding box center [902, 325] width 25 height 25
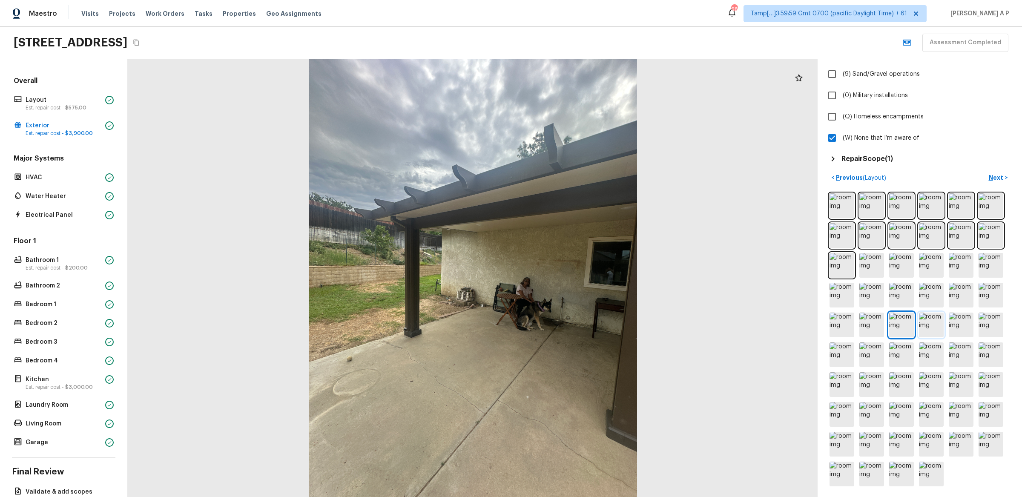
click at [940, 329] on img at bounding box center [931, 325] width 25 height 25
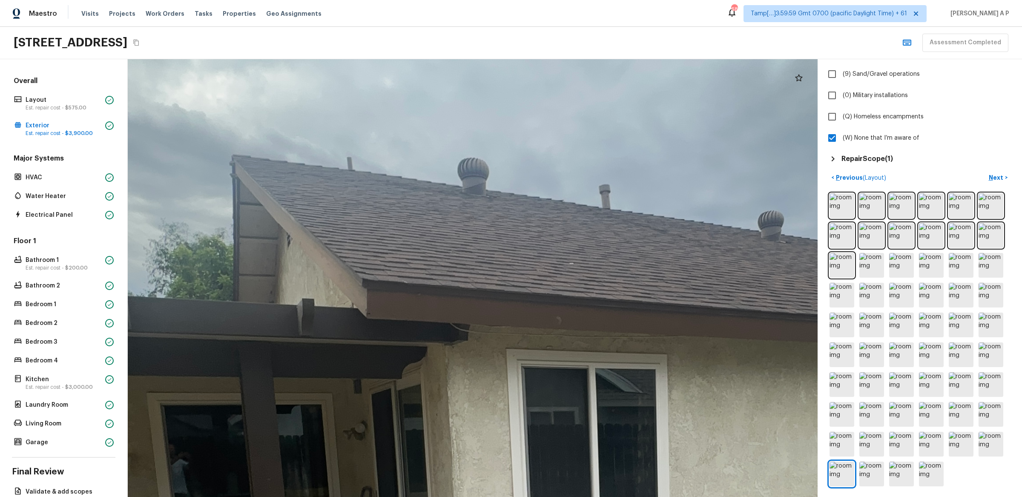
drag, startPoint x: 435, startPoint y: 201, endPoint x: 437, endPoint y: 342, distance: 141.5
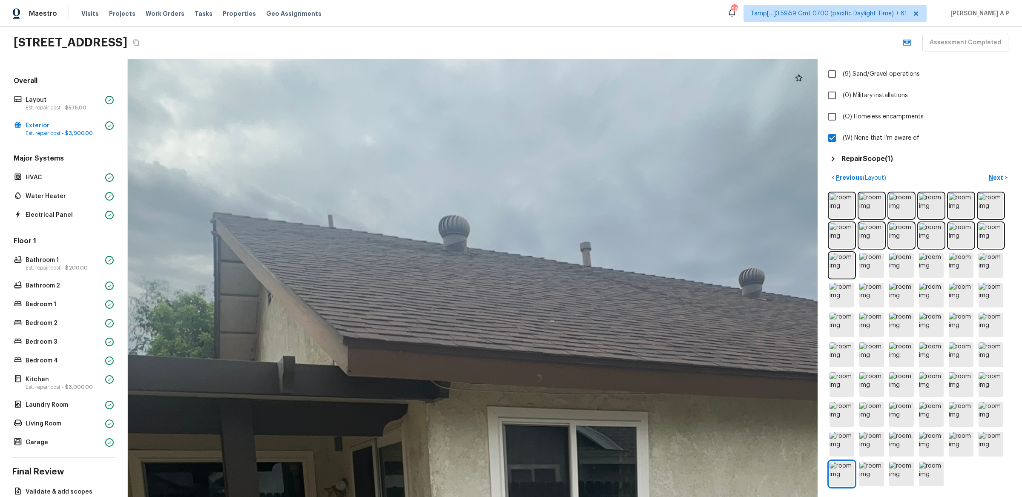
drag, startPoint x: 442, startPoint y: 285, endPoint x: 319, endPoint y: 309, distance: 124.9
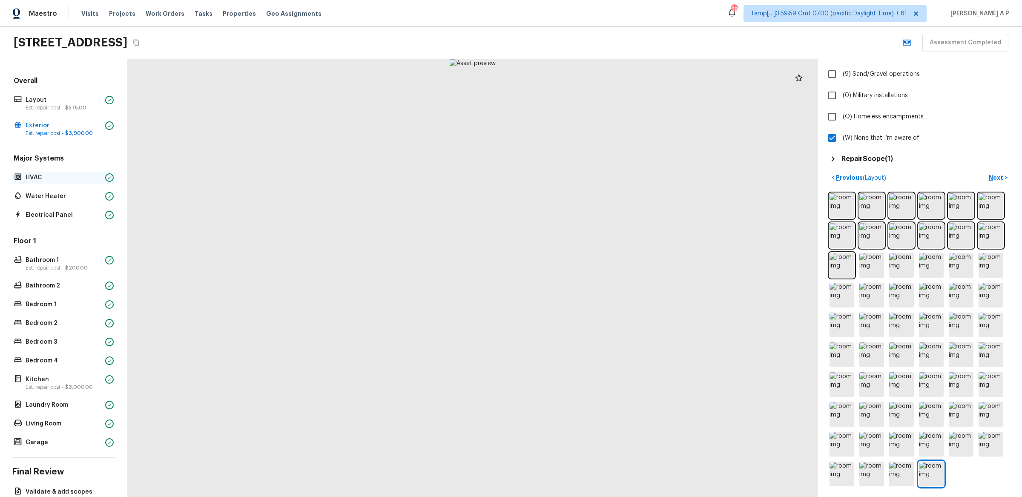
click at [52, 179] on p "HVAC" at bounding box center [64, 177] width 76 height 9
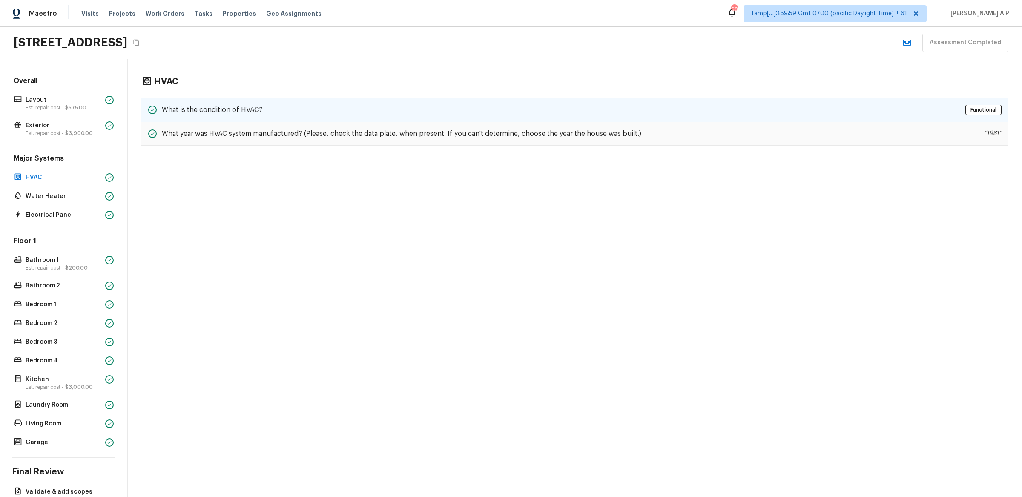
click at [280, 106] on div "What is the condition of HVAC? Functional" at bounding box center [574, 110] width 867 height 25
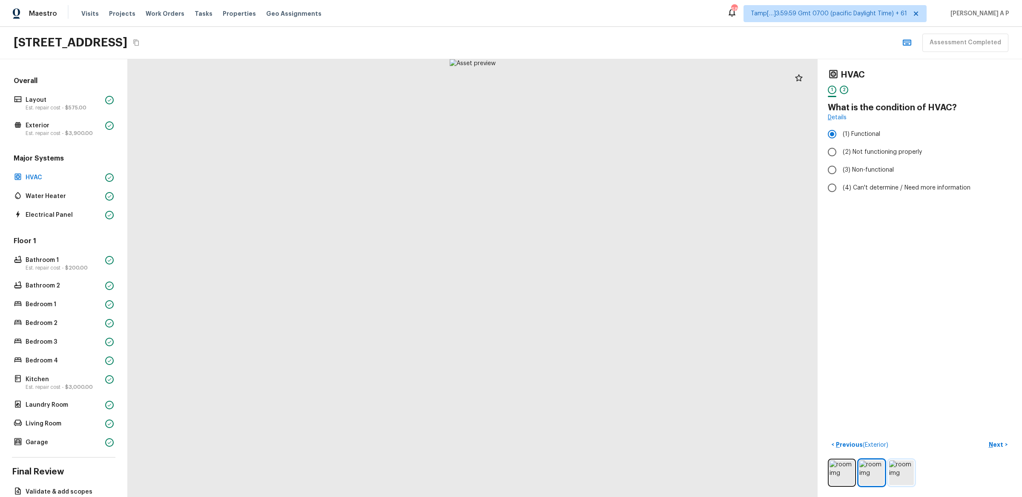
click at [912, 475] on img at bounding box center [902, 473] width 25 height 25
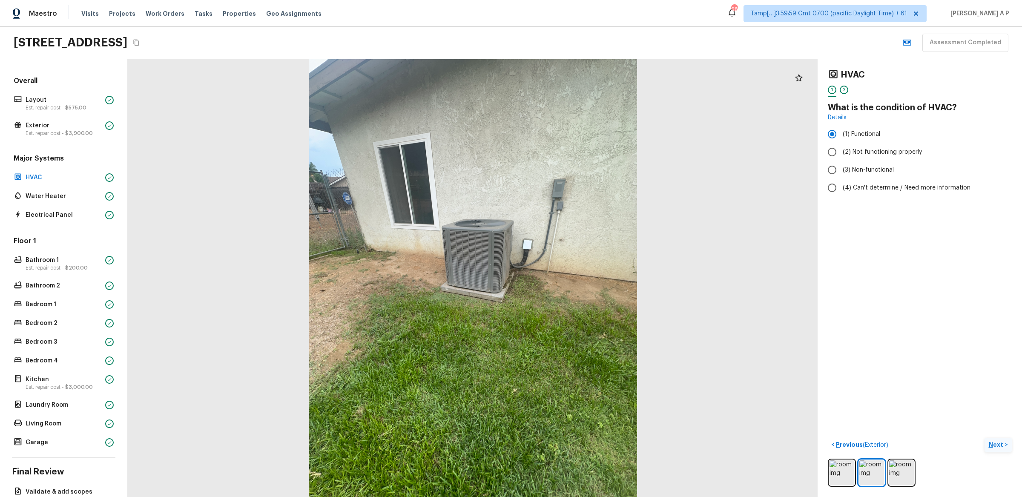
click at [1002, 446] on p "Next" at bounding box center [997, 445] width 16 height 9
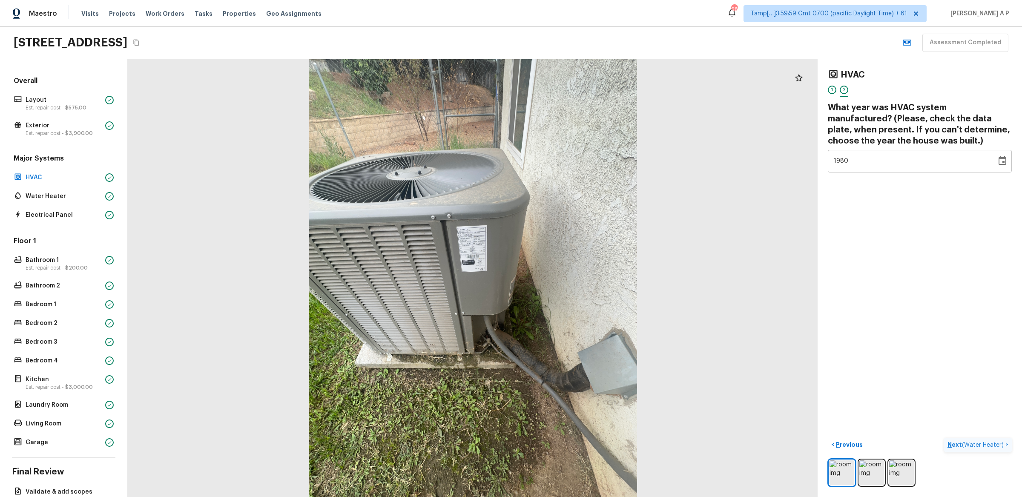
click at [1002, 446] on span "( Water Heater )" at bounding box center [983, 445] width 42 height 6
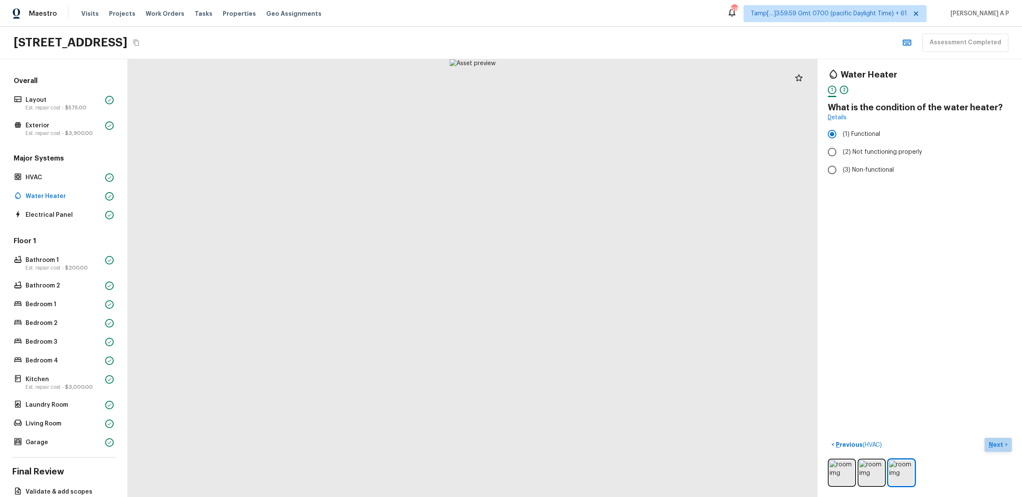
click at [1003, 444] on p "Next" at bounding box center [997, 445] width 16 height 9
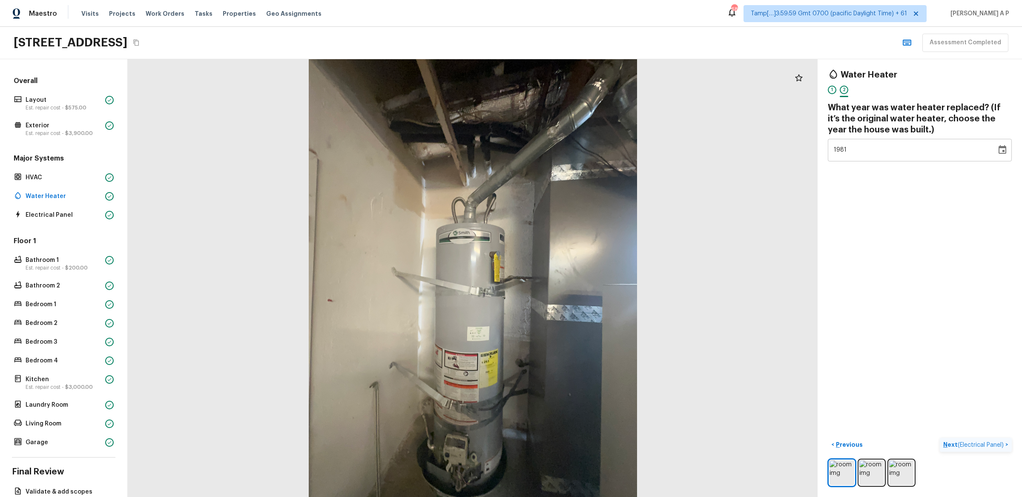
click at [1003, 444] on span "( Electrical Panel )" at bounding box center [981, 445] width 46 height 6
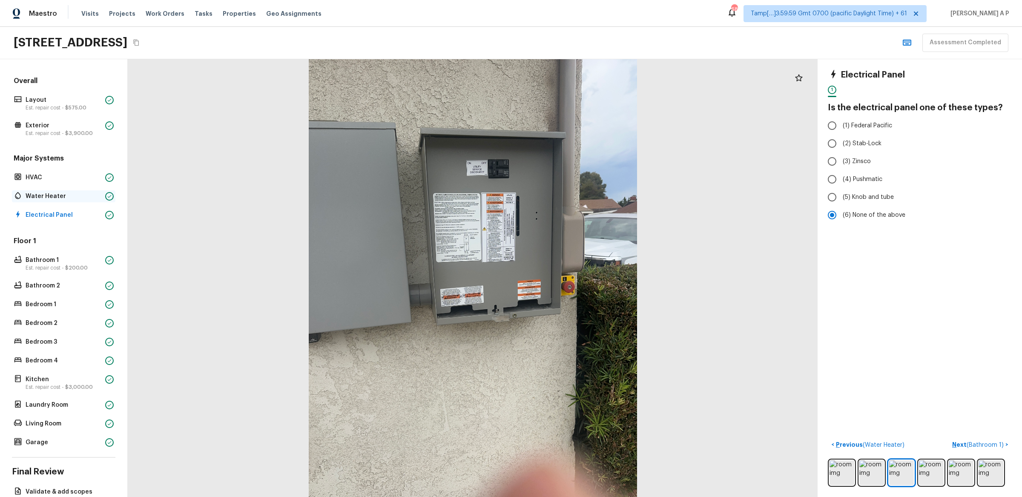
click at [86, 194] on p "Water Heater" at bounding box center [64, 196] width 76 height 9
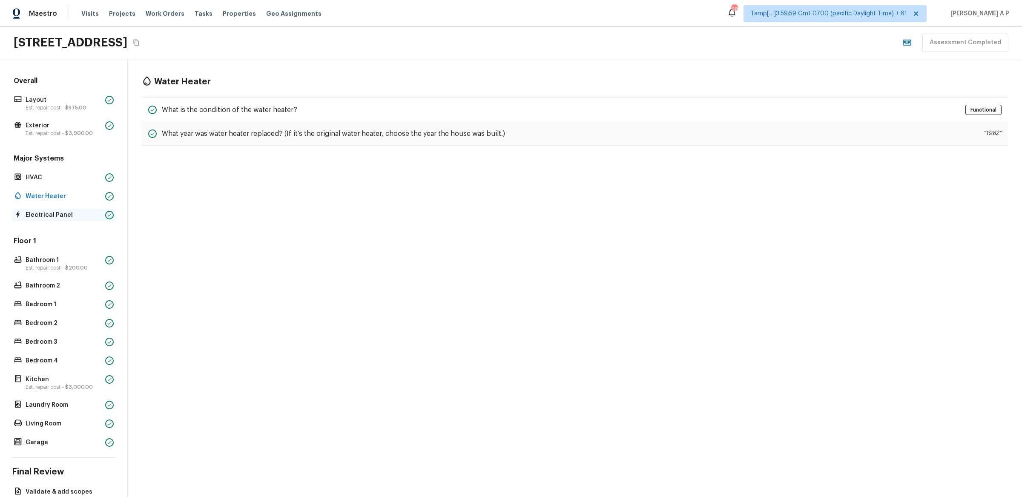
click at [75, 220] on div "Electrical Panel" at bounding box center [64, 215] width 104 height 12
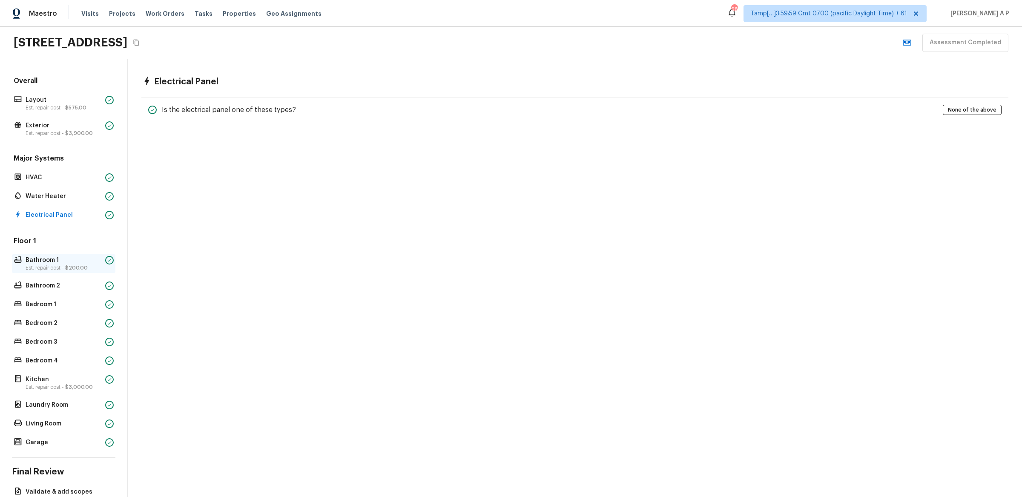
click at [69, 260] on p "Bathroom 1" at bounding box center [64, 260] width 76 height 9
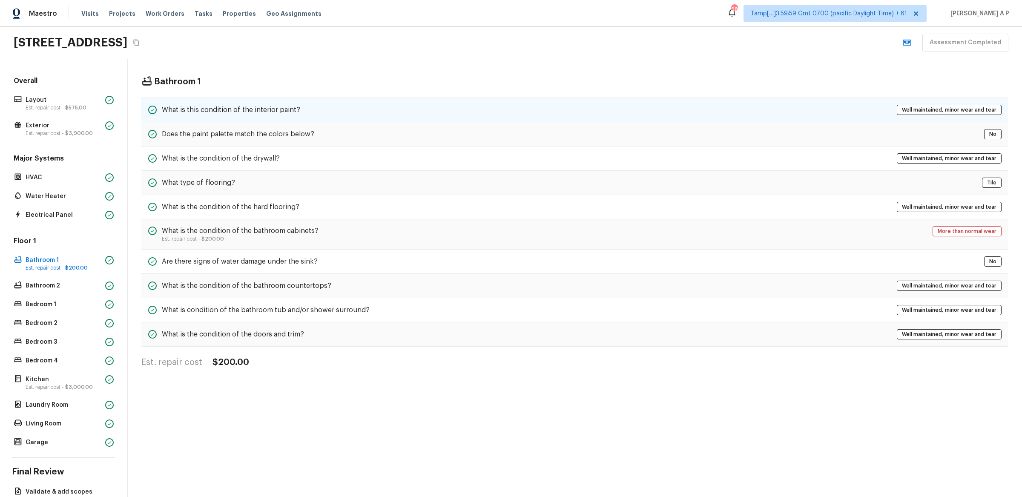
click at [241, 101] on div "What is this condition of the interior paint? Well maintained, minor wear and t…" at bounding box center [574, 110] width 867 height 25
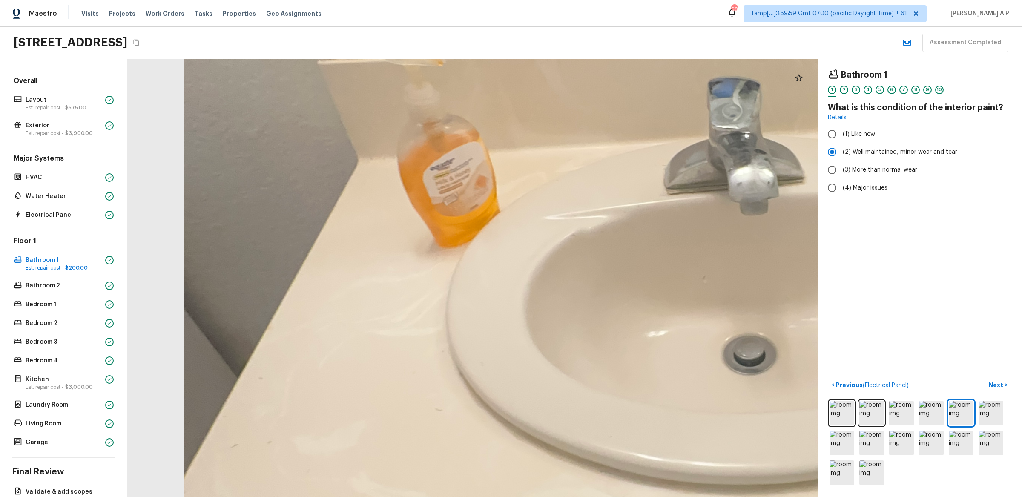
drag, startPoint x: 415, startPoint y: 232, endPoint x: 401, endPoint y: 417, distance: 185.0
click at [401, 415] on div at bounding box center [754, 332] width 2401 height 1523
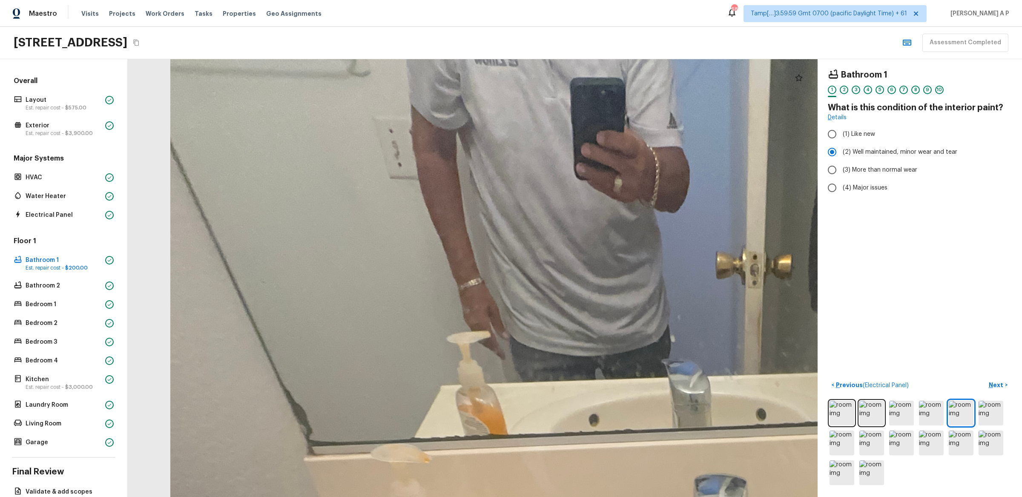
drag, startPoint x: 446, startPoint y: 359, endPoint x: 426, endPoint y: 346, distance: 23.6
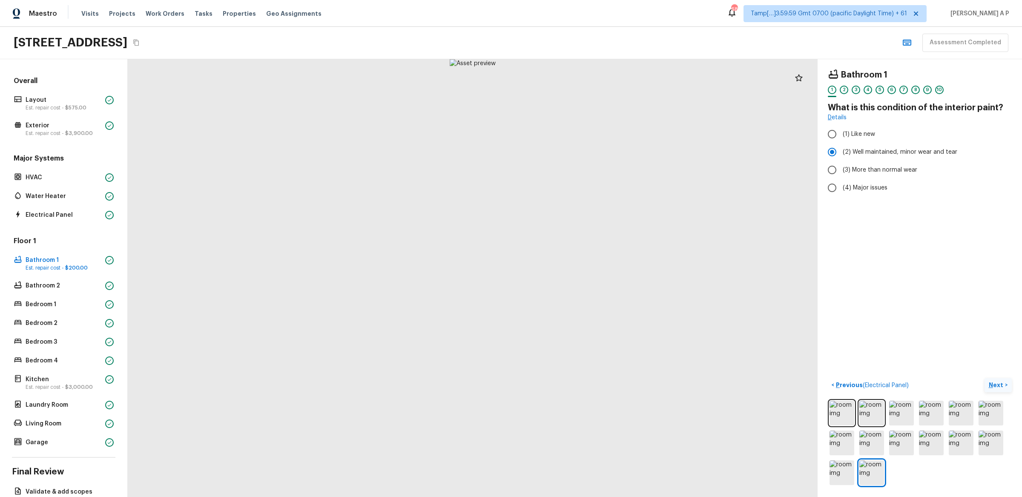
click at [1005, 384] on button "Next >" at bounding box center [998, 385] width 27 height 14
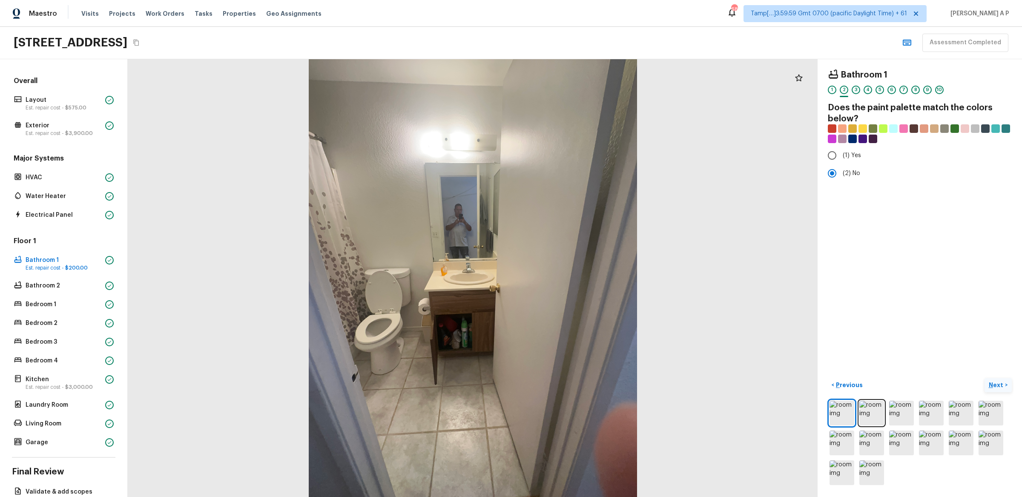
click at [1005, 384] on button "Next >" at bounding box center [998, 385] width 27 height 14
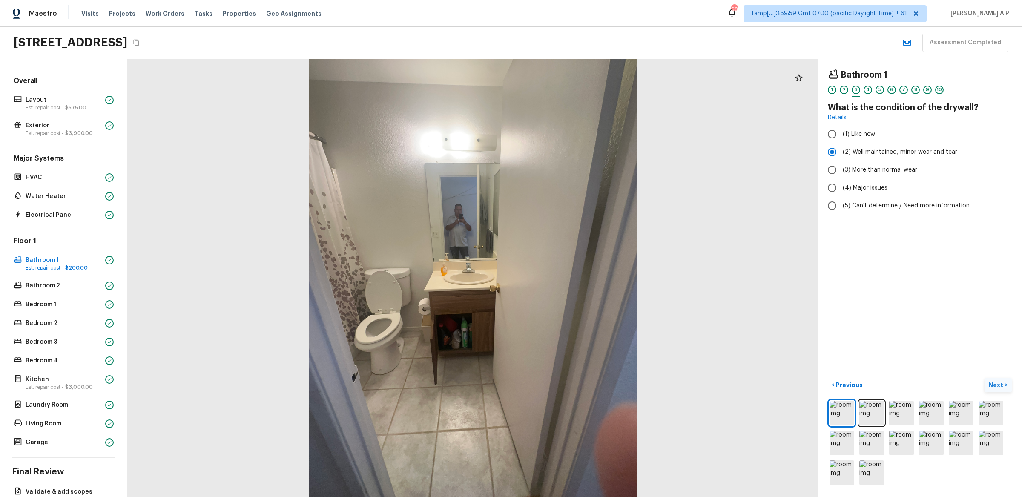
click at [1005, 384] on button "Next >" at bounding box center [998, 385] width 27 height 14
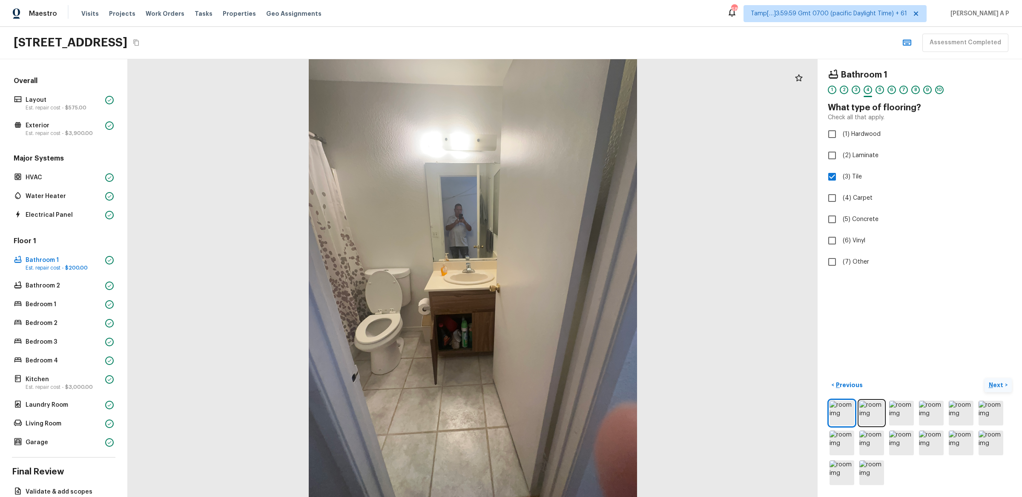
click at [1005, 384] on button "Next >" at bounding box center [998, 385] width 27 height 14
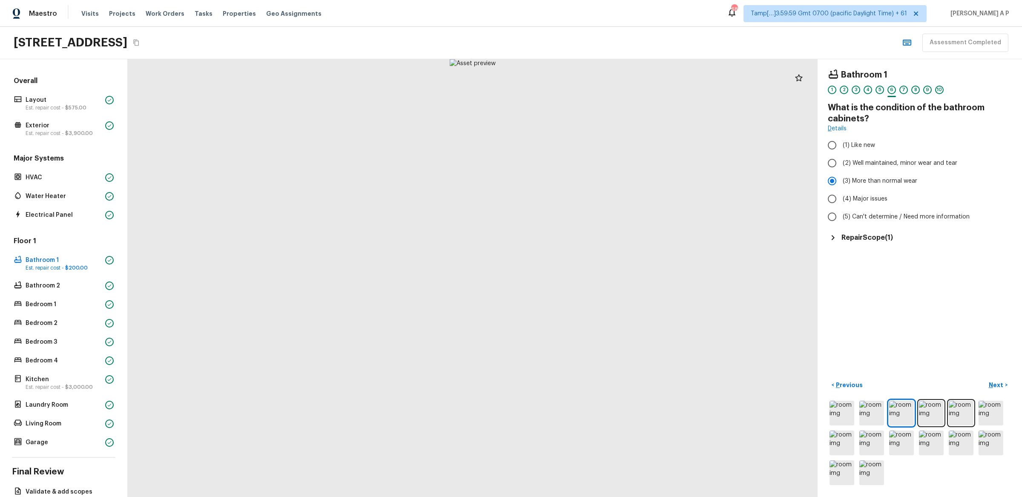
click at [883, 242] on h5 "Repair Scope ( 1 )" at bounding box center [868, 237] width 52 height 9
click at [912, 268] on div "Bathroom Cabinets Bathroom / Cabinets $200.00" at bounding box center [920, 261] width 184 height 30
click at [57, 288] on p "Bathroom 2" at bounding box center [64, 286] width 76 height 9
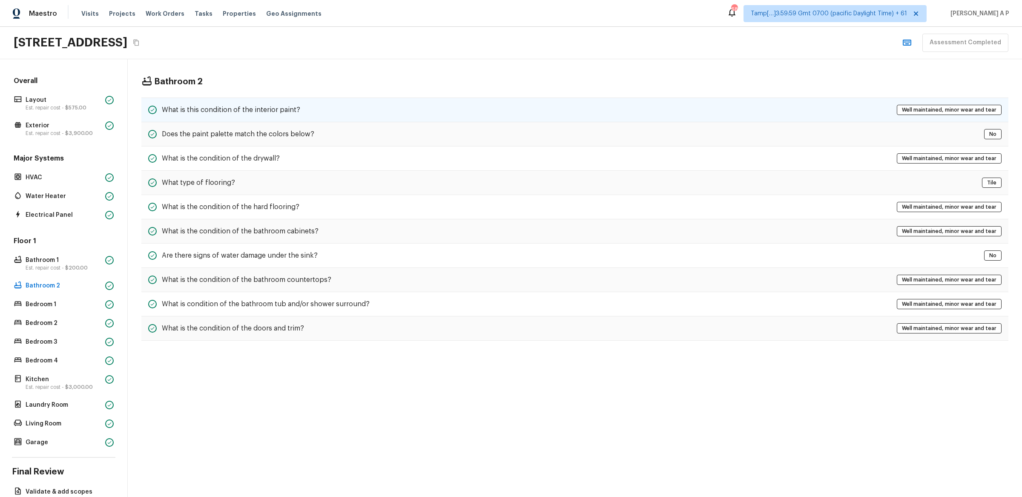
click at [252, 98] on div "What is this condition of the interior paint? Well maintained, minor wear and t…" at bounding box center [574, 110] width 867 height 25
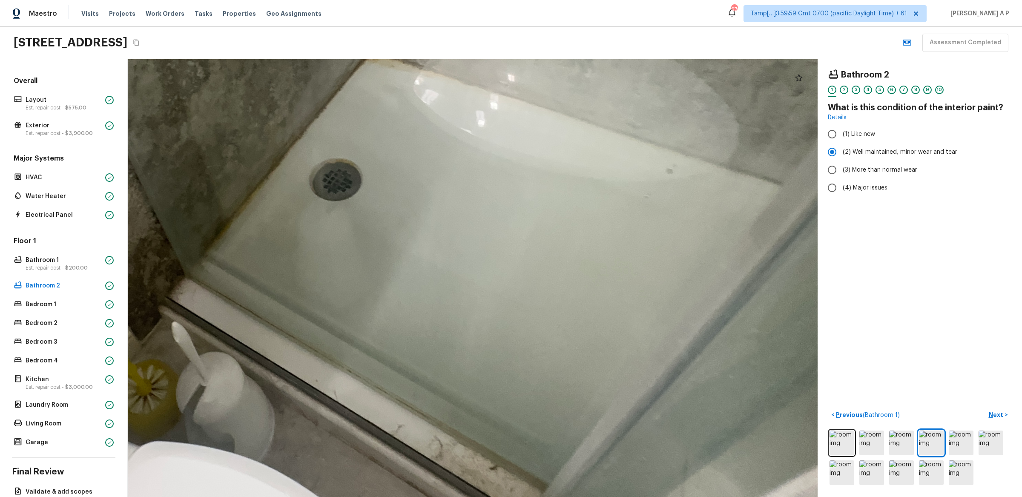
drag, startPoint x: 536, startPoint y: 285, endPoint x: 544, endPoint y: 101, distance: 183.8
click at [544, 101] on div at bounding box center [343, 81] width 2188 height 1389
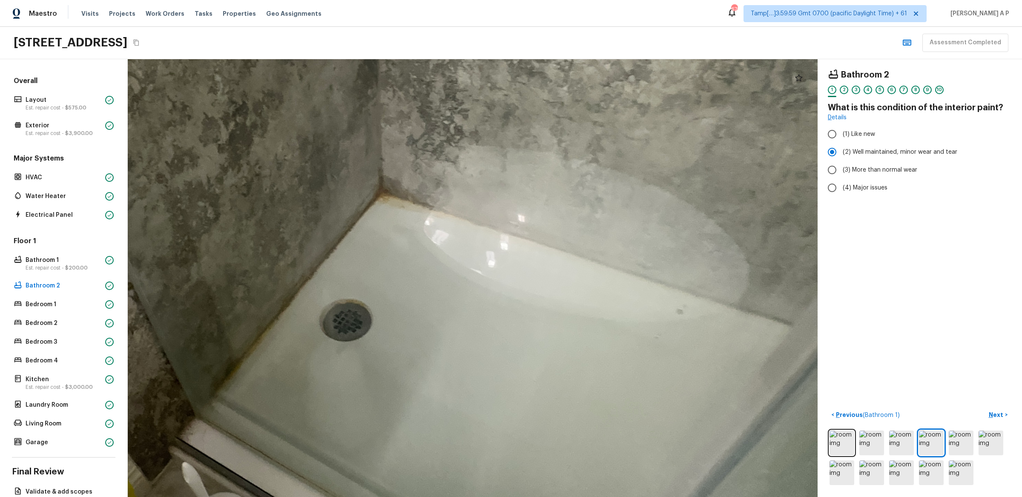
drag, startPoint x: 518, startPoint y: 125, endPoint x: 528, endPoint y: 285, distance: 160.1
click at [528, 285] on div at bounding box center [354, 221] width 2188 height 1389
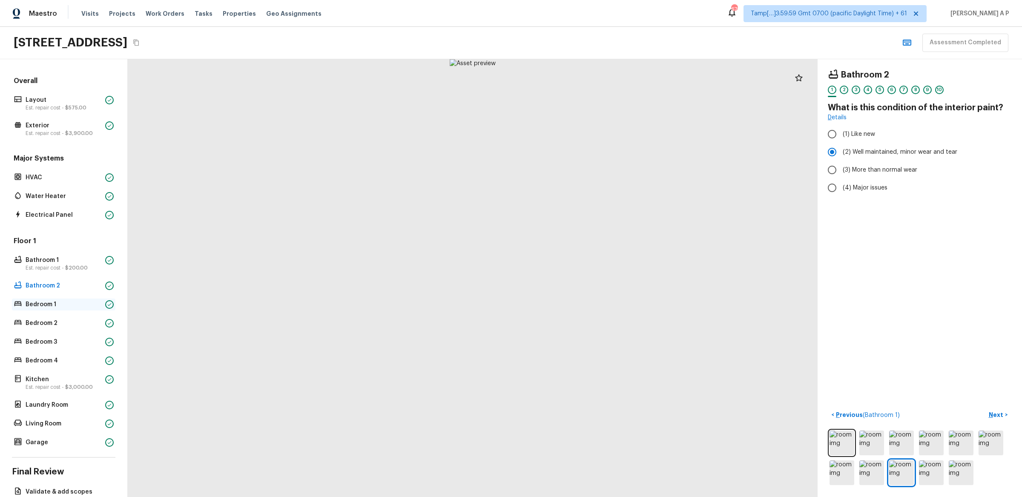
click at [102, 304] on div "Bedroom 1" at bounding box center [64, 305] width 104 height 12
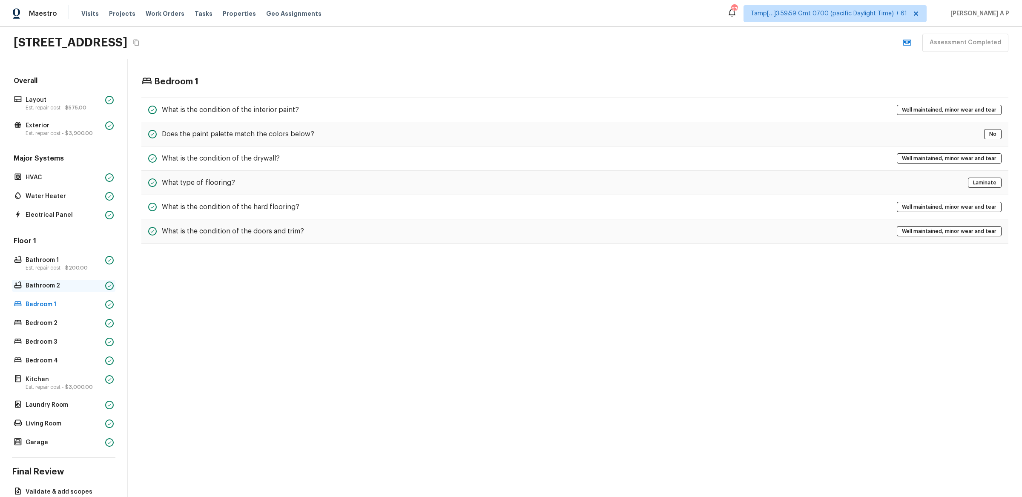
click at [46, 286] on p "Bathroom 2" at bounding box center [64, 286] width 76 height 9
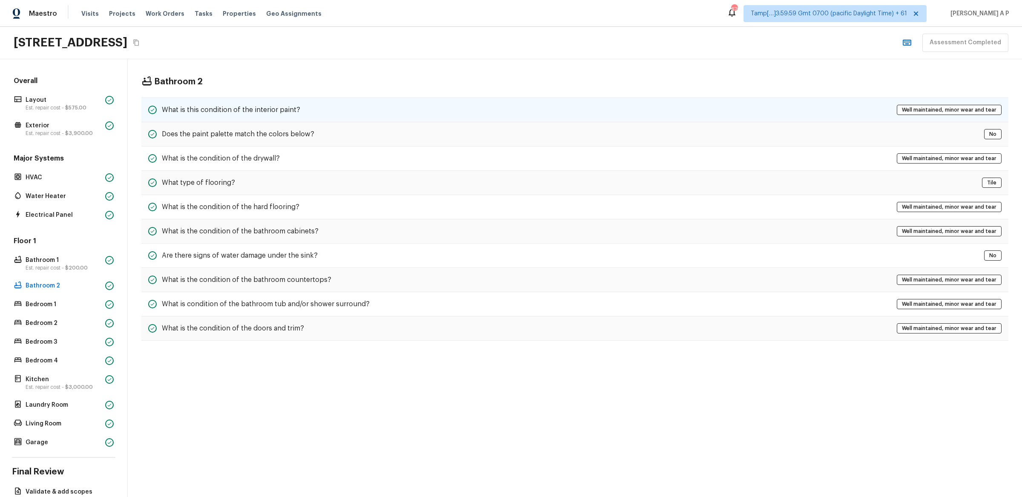
click at [321, 119] on div "What is this condition of the interior paint? Well maintained, minor wear and t…" at bounding box center [574, 110] width 867 height 25
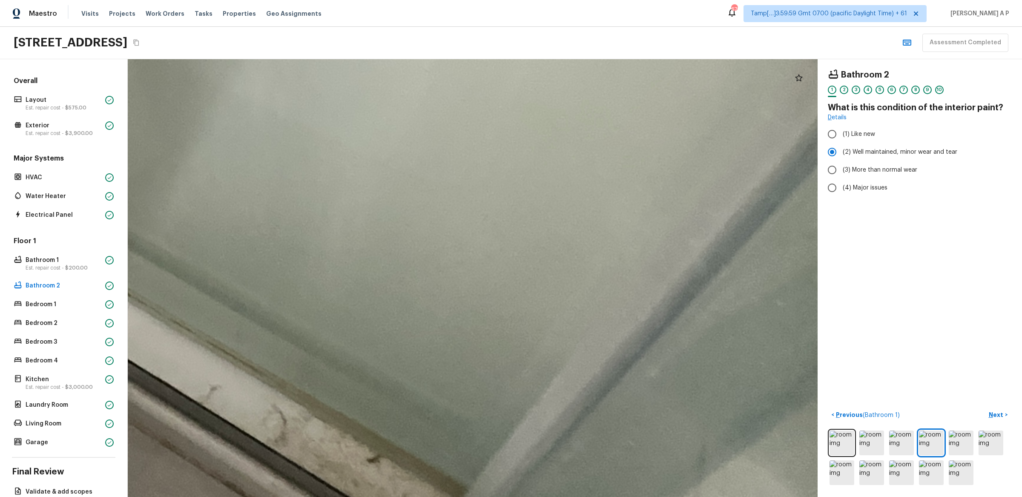
drag, startPoint x: 494, startPoint y: 291, endPoint x: 525, endPoint y: 354, distance: 70.3
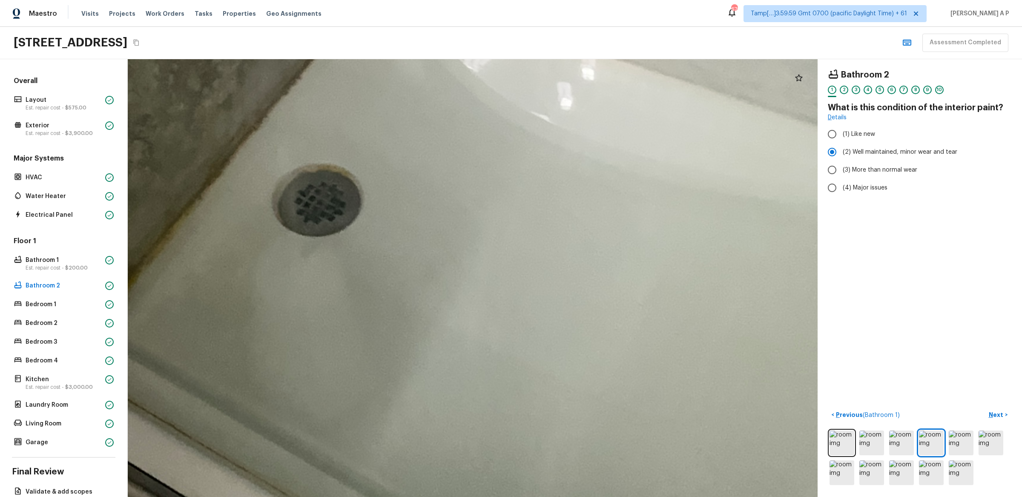
drag, startPoint x: 477, startPoint y: 262, endPoint x: 491, endPoint y: 308, distance: 48.2
click at [485, 297] on div at bounding box center [330, 32] width 3743 height 2376
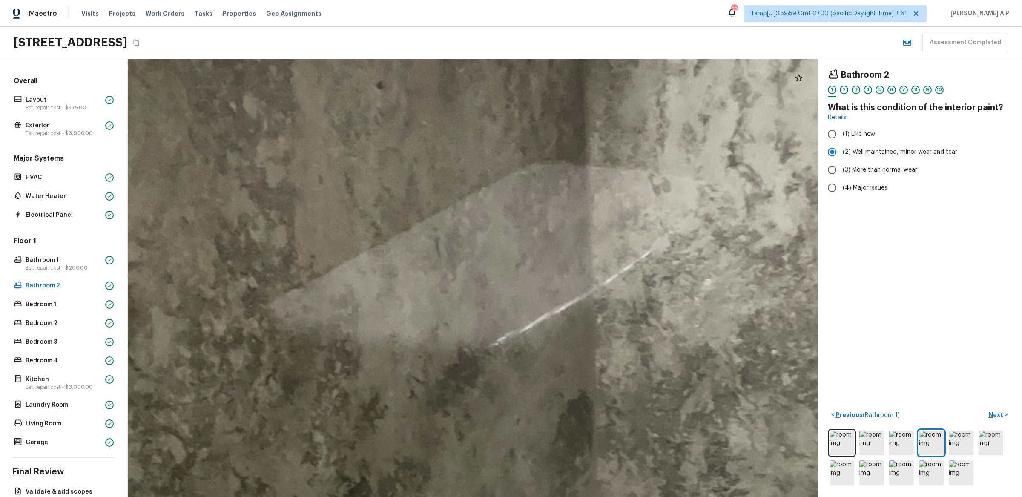
drag, startPoint x: 491, startPoint y: 302, endPoint x: 492, endPoint y: 195, distance: 107.4
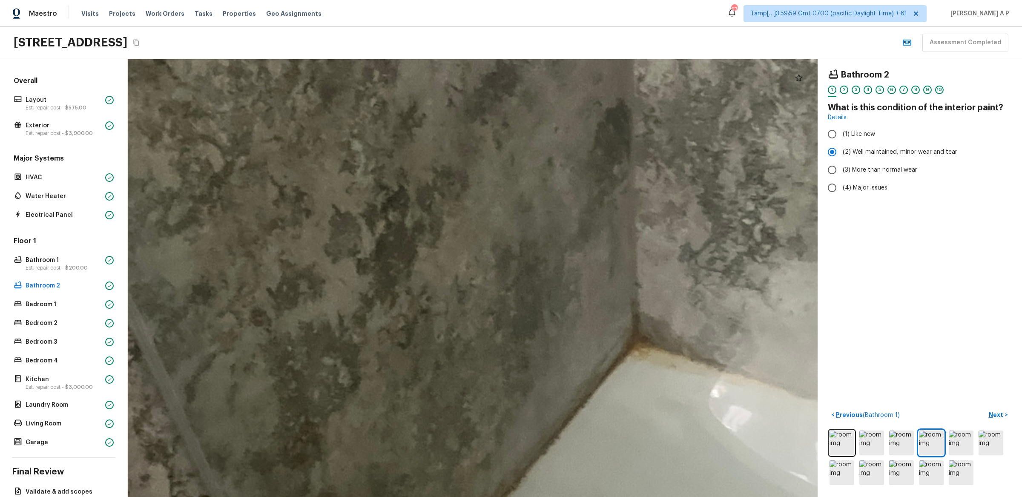
drag, startPoint x: 492, startPoint y: 195, endPoint x: 412, endPoint y: 118, distance: 111.2
click at [412, 120] on div at bounding box center [589, 391] width 3743 height 2376
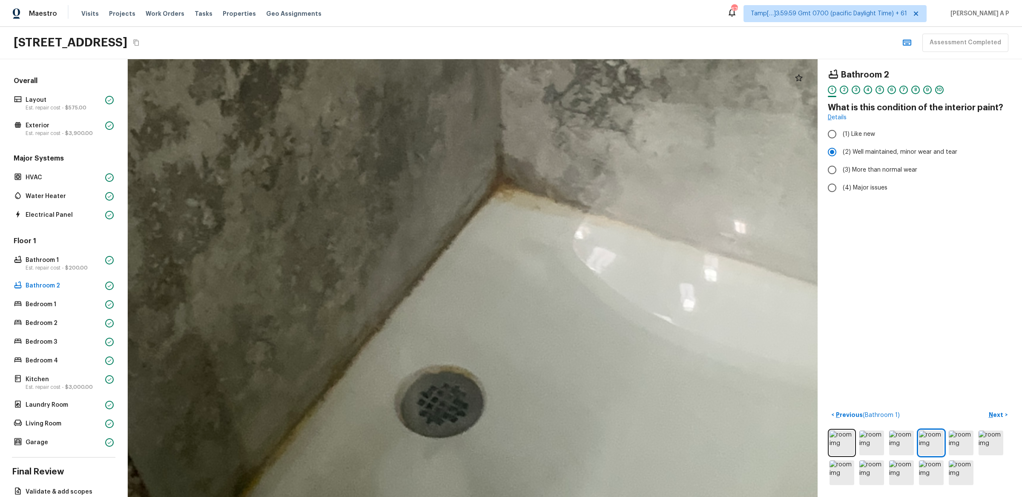
click at [412, 118] on div at bounding box center [453, 233] width 3743 height 2376
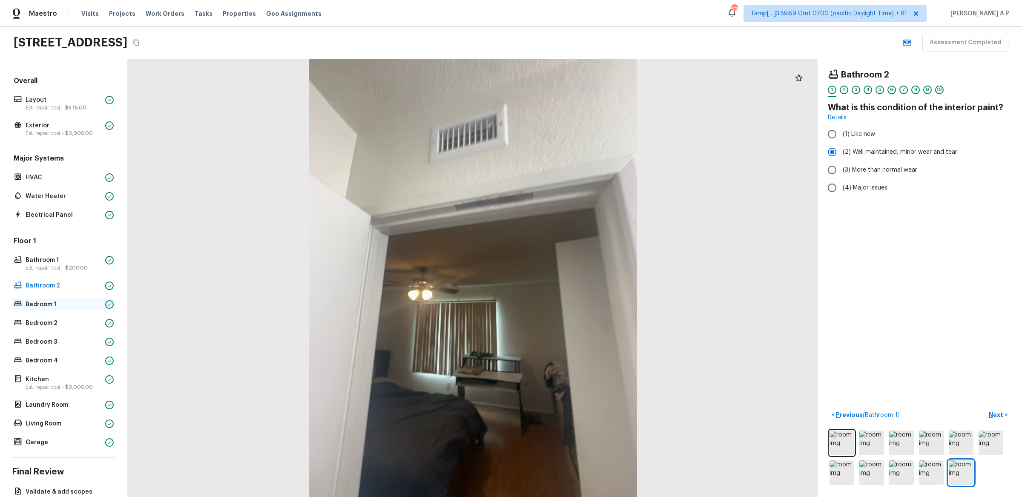
click at [52, 305] on p "Bedroom 1" at bounding box center [64, 304] width 76 height 9
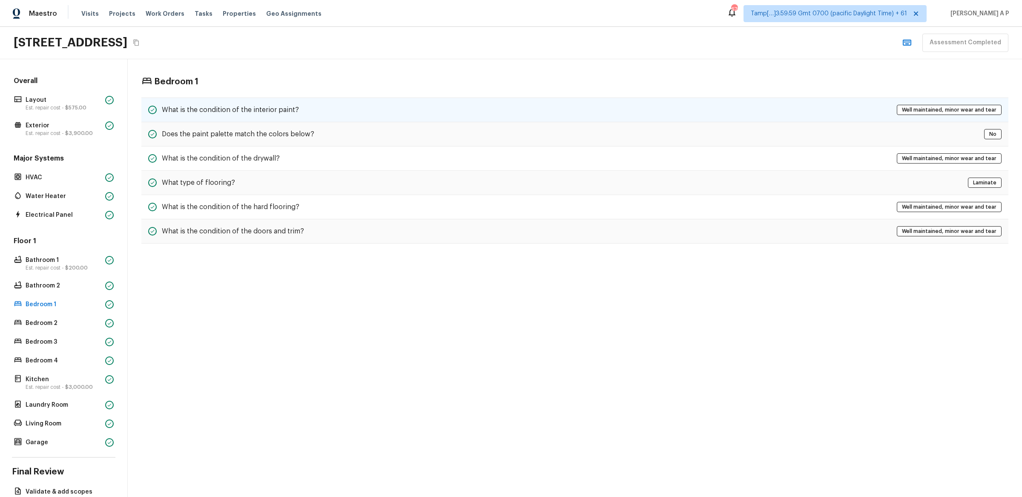
click at [248, 107] on h5 "What is the condition of the interior paint?" at bounding box center [230, 109] width 137 height 9
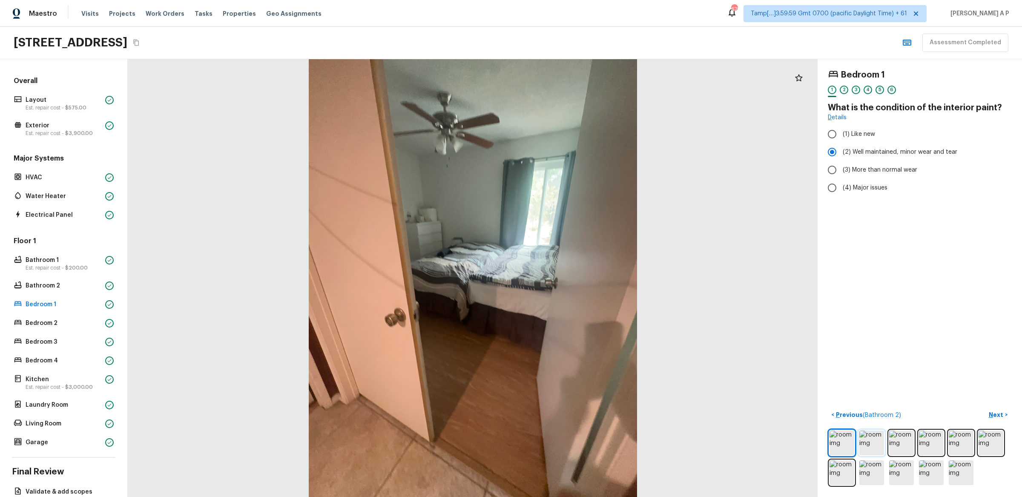
click at [874, 436] on img at bounding box center [872, 443] width 25 height 25
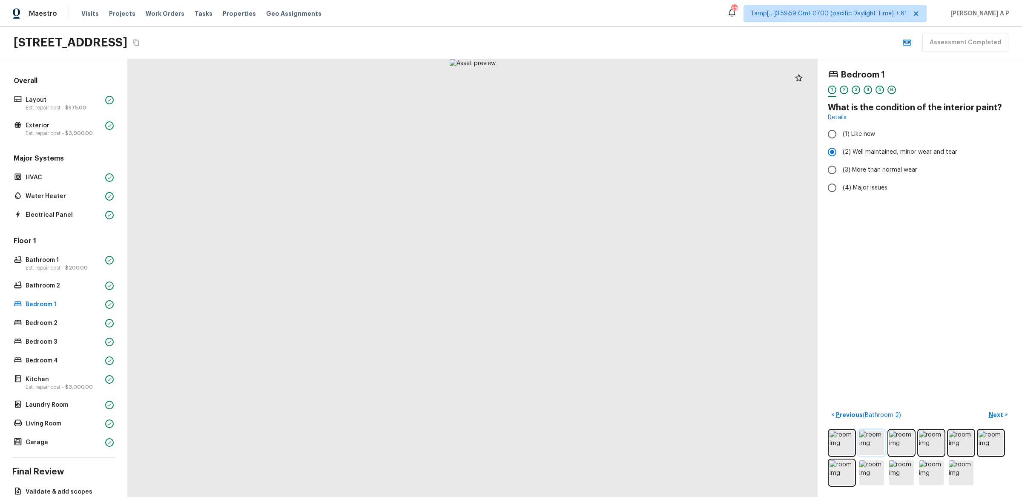
click at [874, 436] on img at bounding box center [872, 443] width 25 height 25
click at [853, 439] on img at bounding box center [842, 443] width 25 height 25
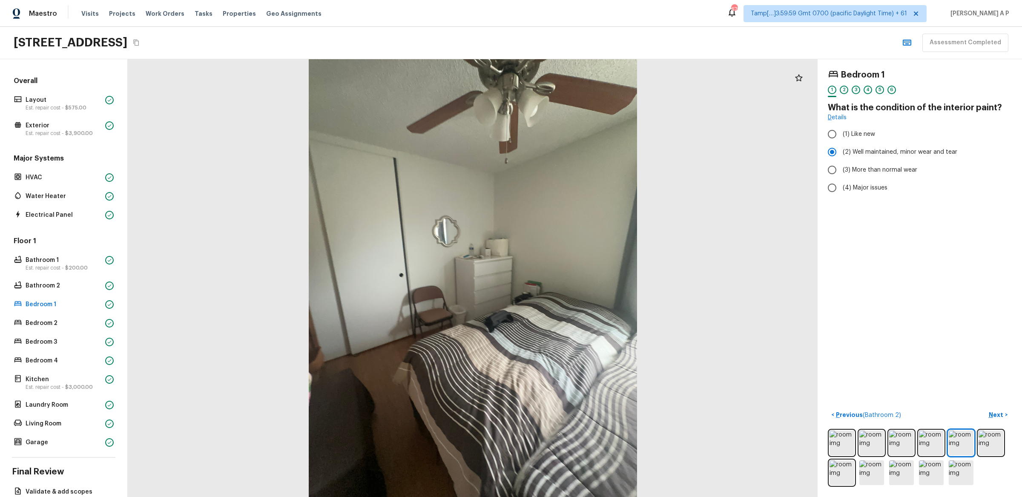
click at [87, 316] on div "Floor 1 Bathroom 1 Est. repair cost - $200.00 Bathroom 2 Bedroom 1 Bedroom 2 Be…" at bounding box center [64, 342] width 104 height 212
click at [84, 323] on p "Bedroom 2" at bounding box center [64, 323] width 76 height 9
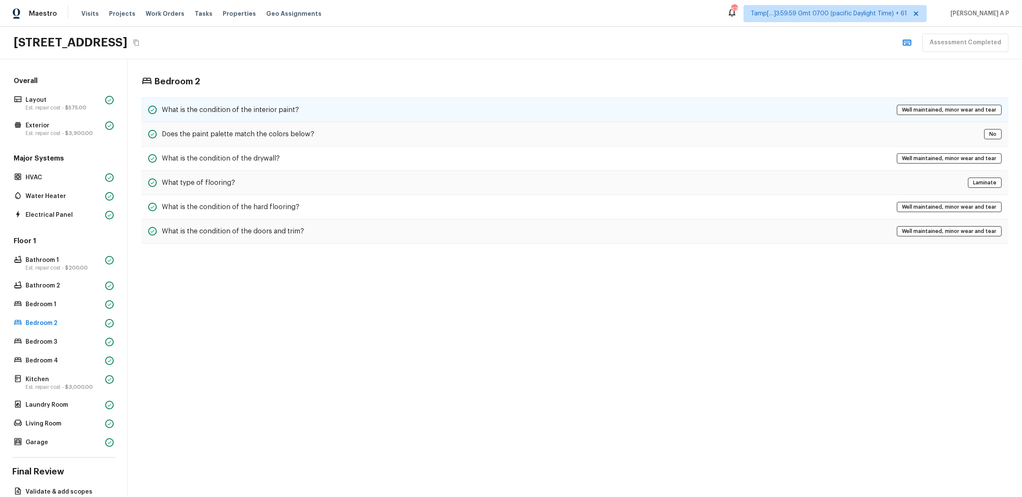
click at [331, 113] on div "What is the condition of the interior paint? Well maintained, minor wear and te…" at bounding box center [574, 110] width 867 height 25
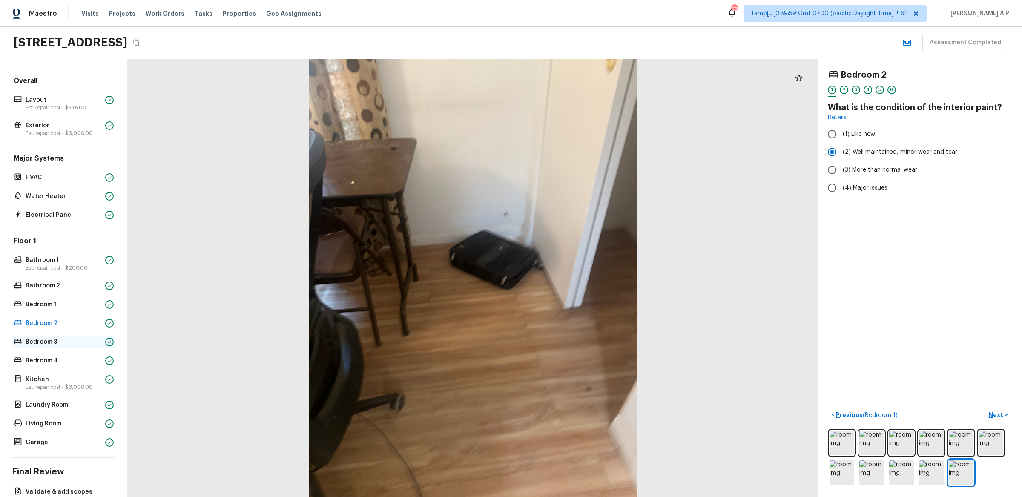
click at [51, 340] on p "Bedroom 3" at bounding box center [64, 342] width 76 height 9
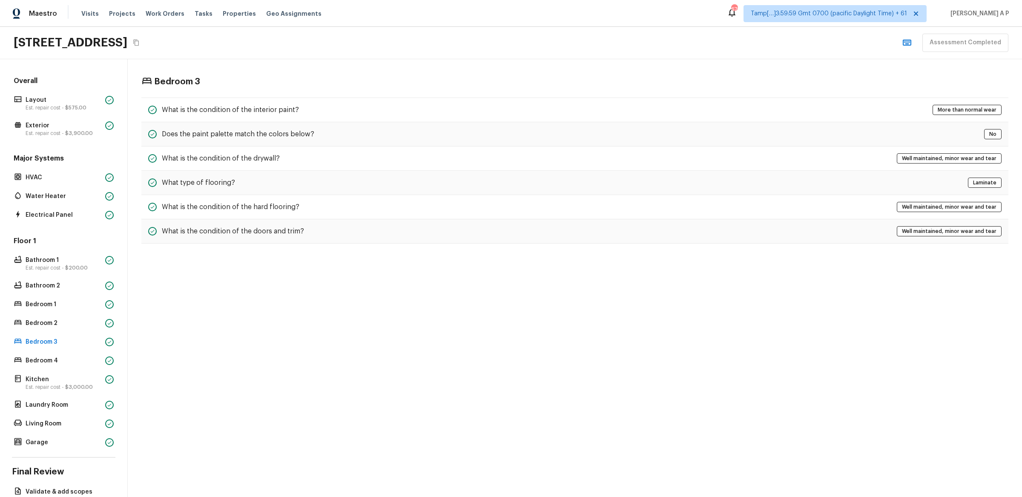
click at [270, 95] on div "Bedroom 3 What is the condition of the interior paint? More than normal wear Do…" at bounding box center [575, 160] width 895 height 202
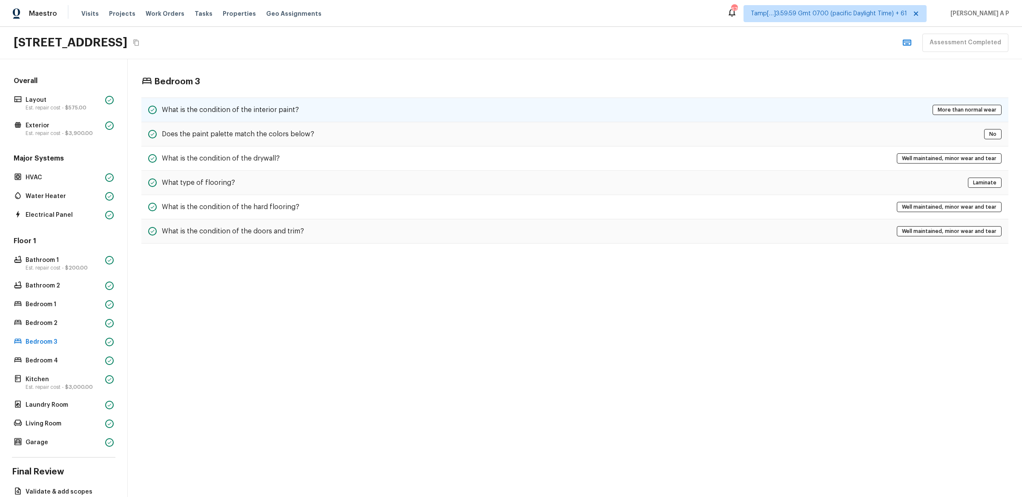
click at [256, 109] on h5 "What is the condition of the interior paint?" at bounding box center [230, 109] width 137 height 9
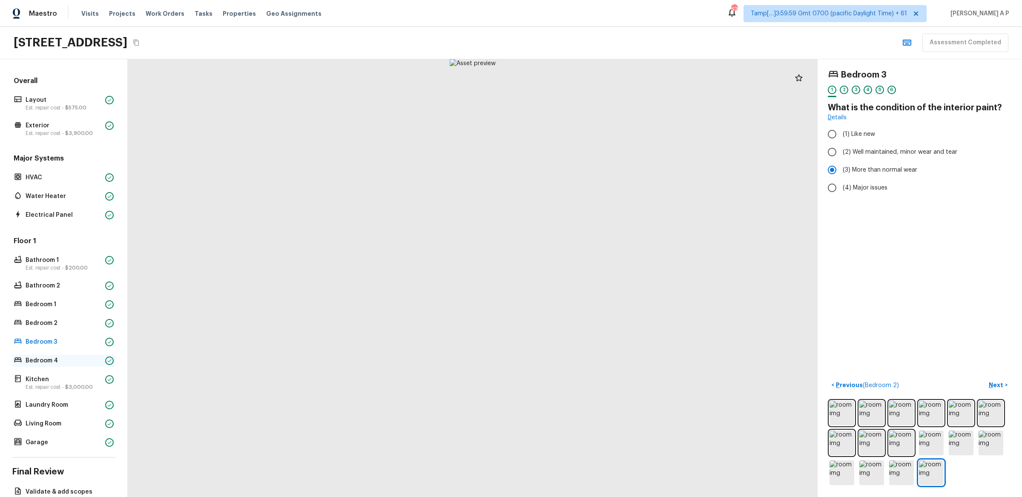
click at [68, 360] on p "Bedroom 4" at bounding box center [64, 361] width 76 height 9
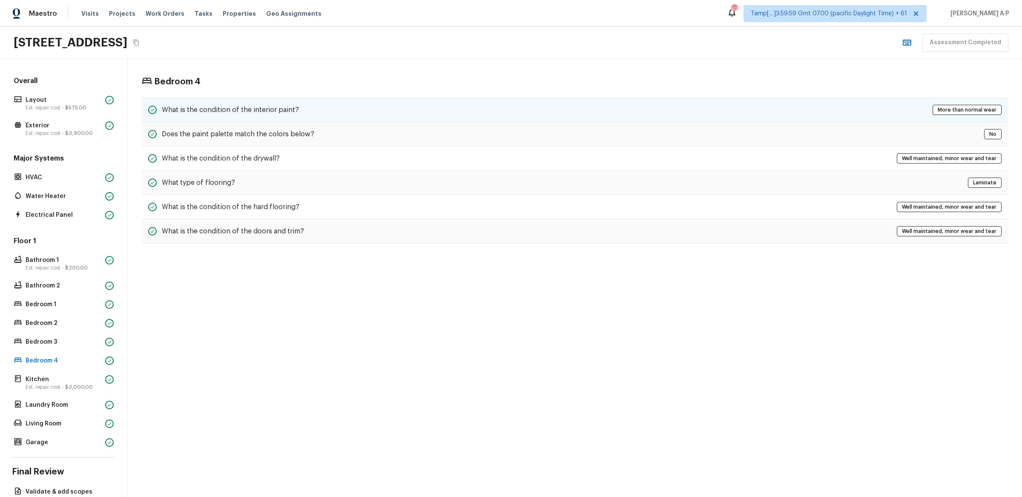
click at [269, 101] on div "What is the condition of the interior paint? More than normal wear" at bounding box center [574, 110] width 867 height 25
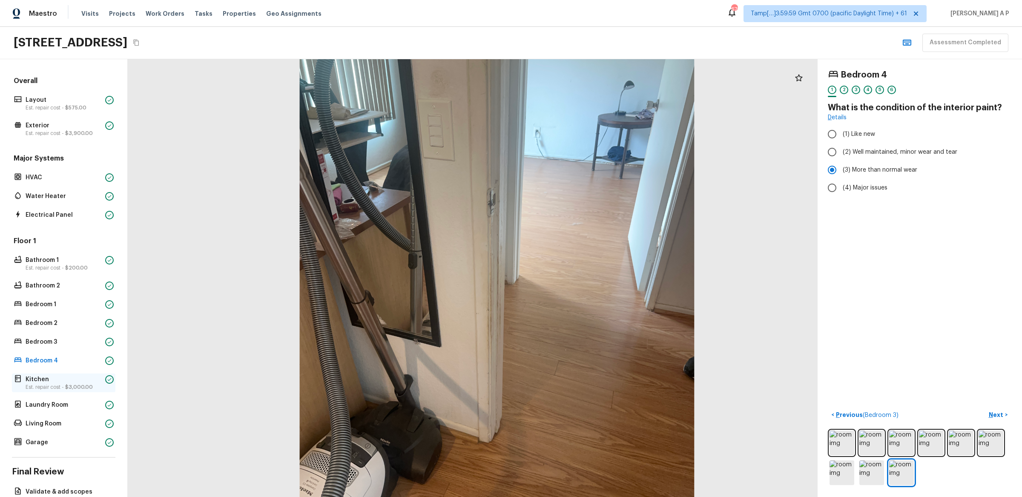
click at [66, 379] on p "Kitchen" at bounding box center [64, 379] width 76 height 9
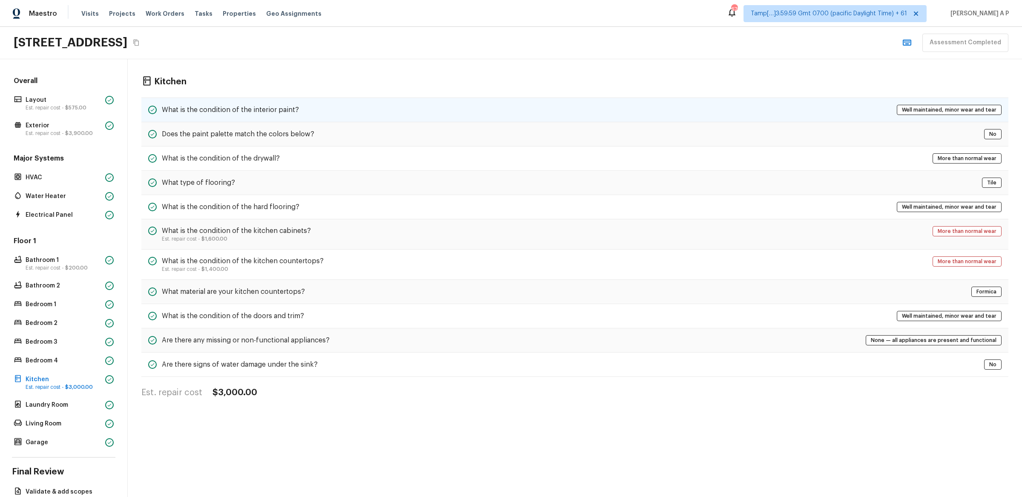
click at [271, 106] on h5 "What is the condition of the interior paint?" at bounding box center [230, 109] width 137 height 9
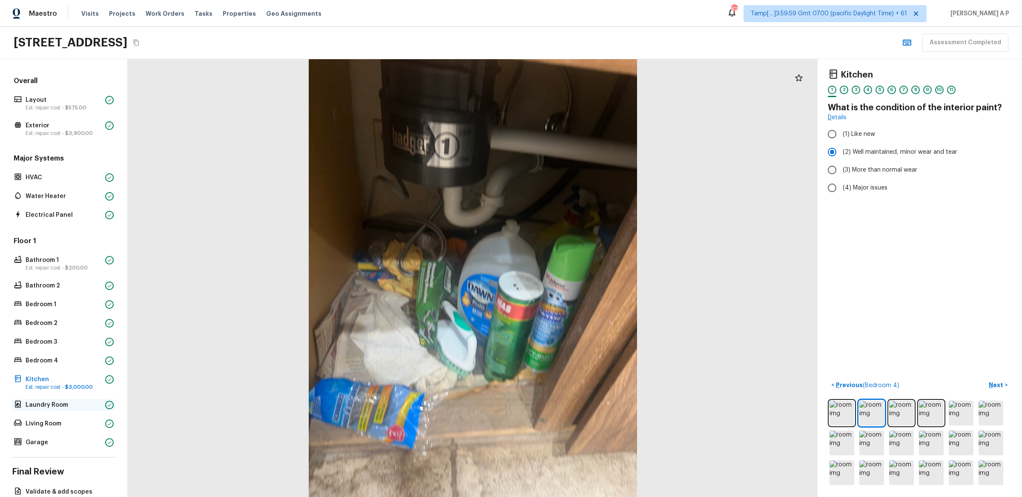
click at [65, 400] on div "Laundry Room" at bounding box center [64, 405] width 104 height 12
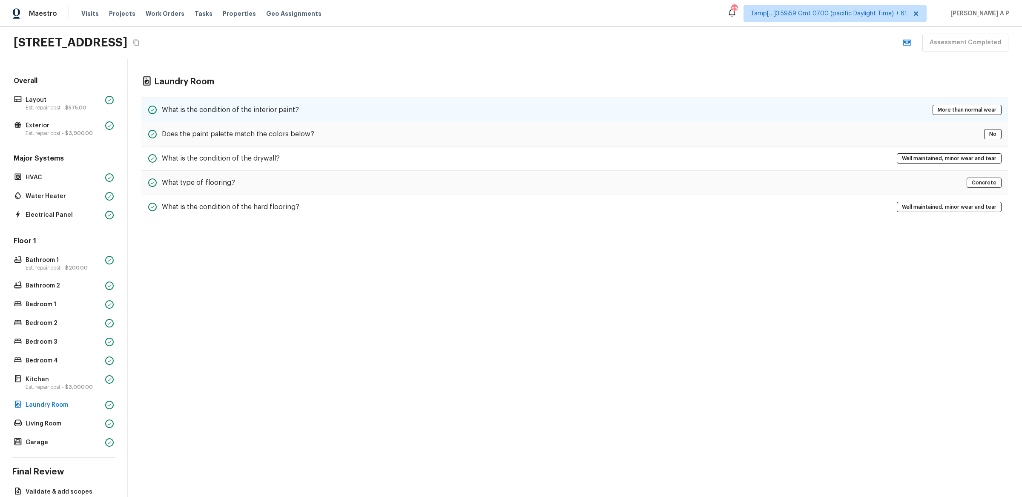
click at [273, 106] on h5 "What is the condition of the interior paint?" at bounding box center [230, 109] width 137 height 9
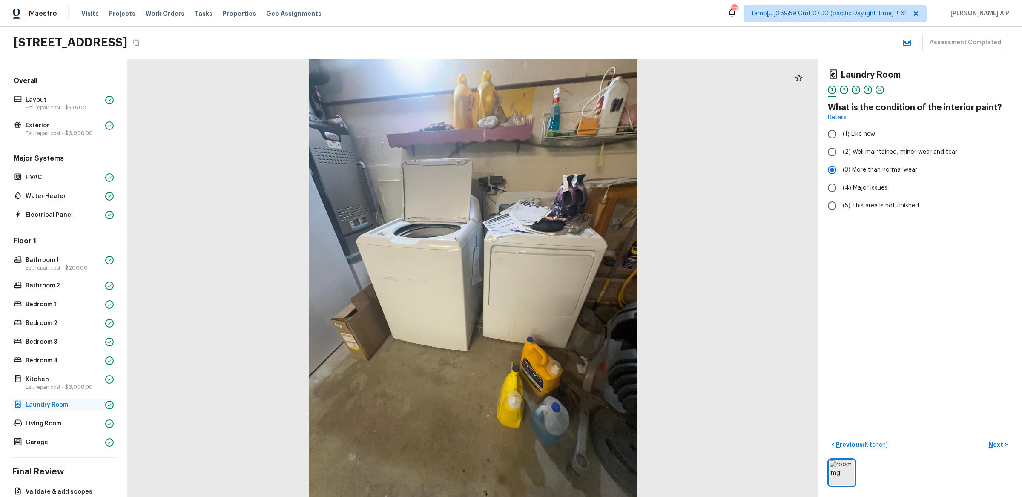
click at [61, 402] on p "Laundry Room" at bounding box center [64, 405] width 76 height 9
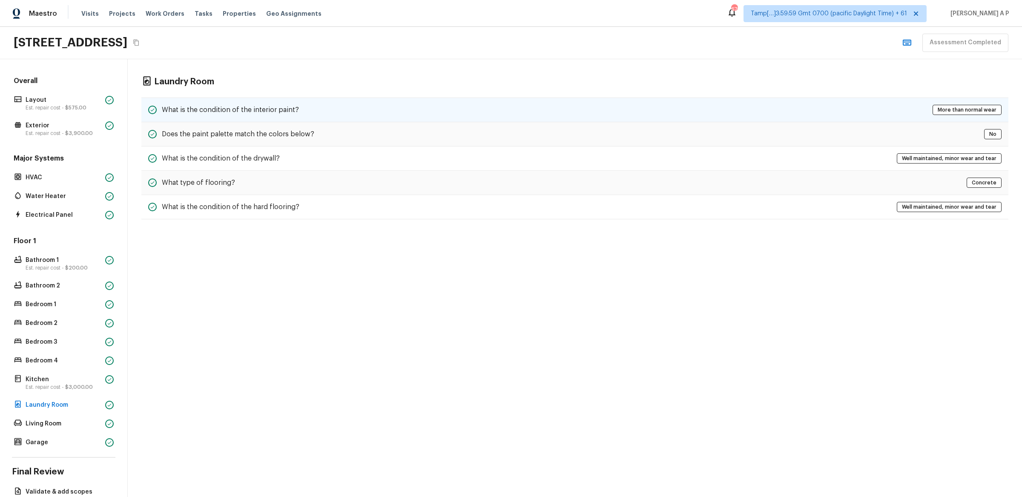
click at [288, 114] on h5 "What is the condition of the interior paint?" at bounding box center [230, 109] width 137 height 9
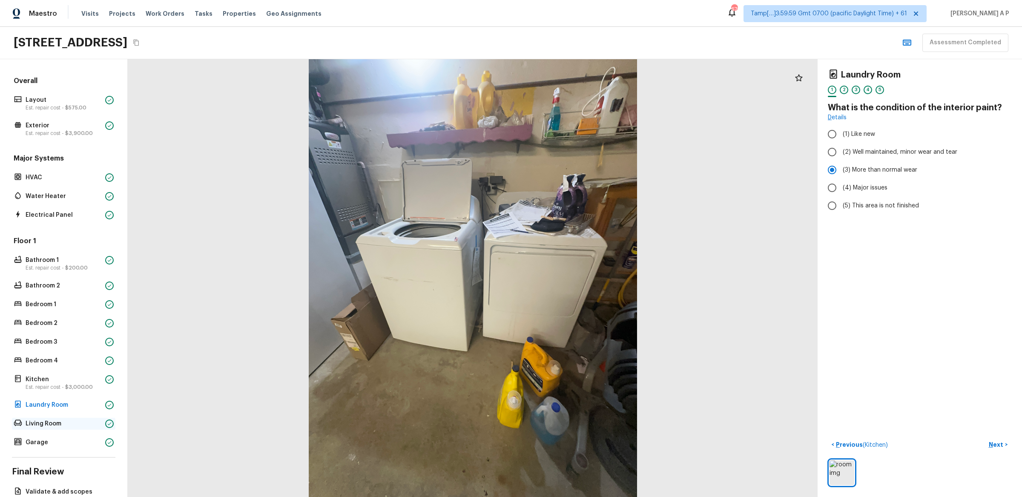
click at [71, 428] on div "Living Room" at bounding box center [64, 424] width 104 height 12
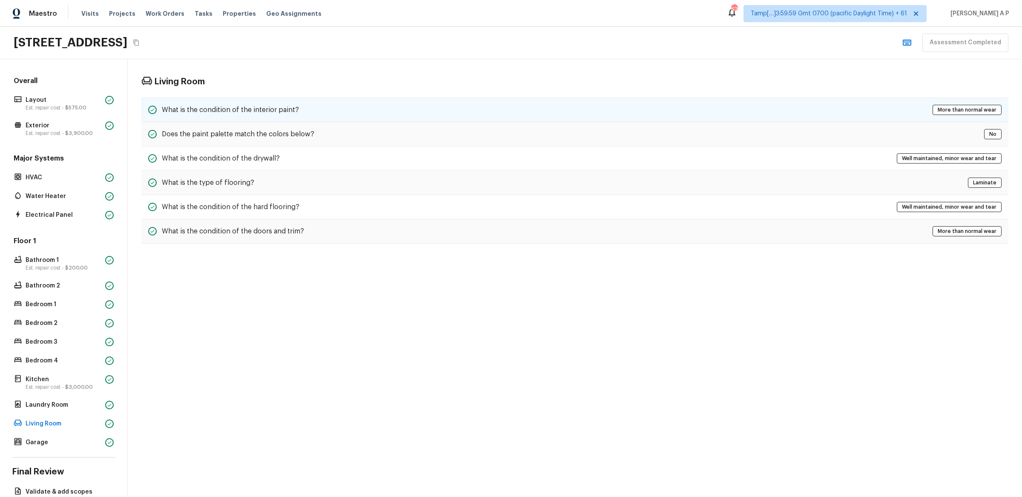
click at [371, 105] on div "What is the condition of the interior paint? More than normal wear" at bounding box center [574, 110] width 867 height 25
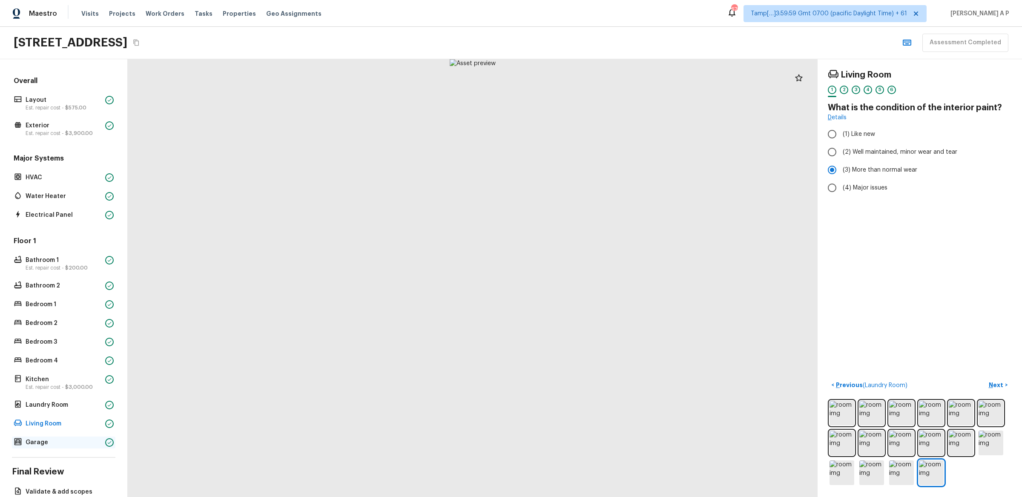
click at [58, 440] on p "Garage" at bounding box center [64, 442] width 76 height 9
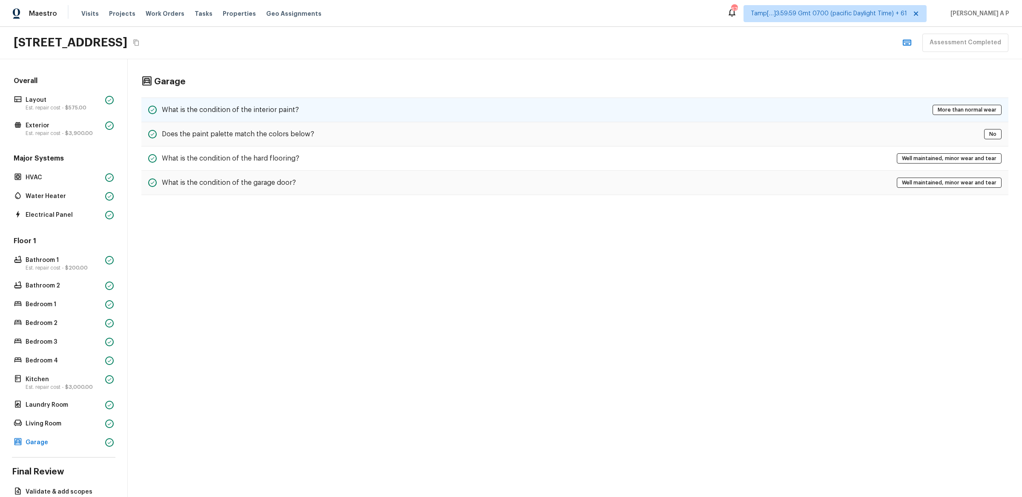
click at [252, 107] on h5 "What is the condition of the interior paint?" at bounding box center [230, 109] width 137 height 9
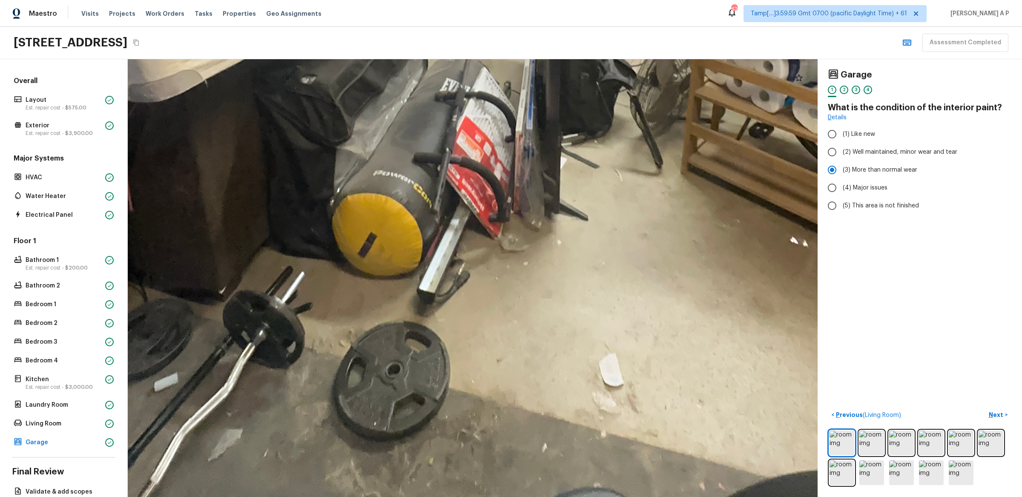
drag, startPoint x: 449, startPoint y: 404, endPoint x: 434, endPoint y: 502, distance: 98.6
click at [434, 497] on html "Maestro Visits Projects Work Orders Tasks Properties Geo Assignments 679 Tamp[……" at bounding box center [511, 248] width 1022 height 497
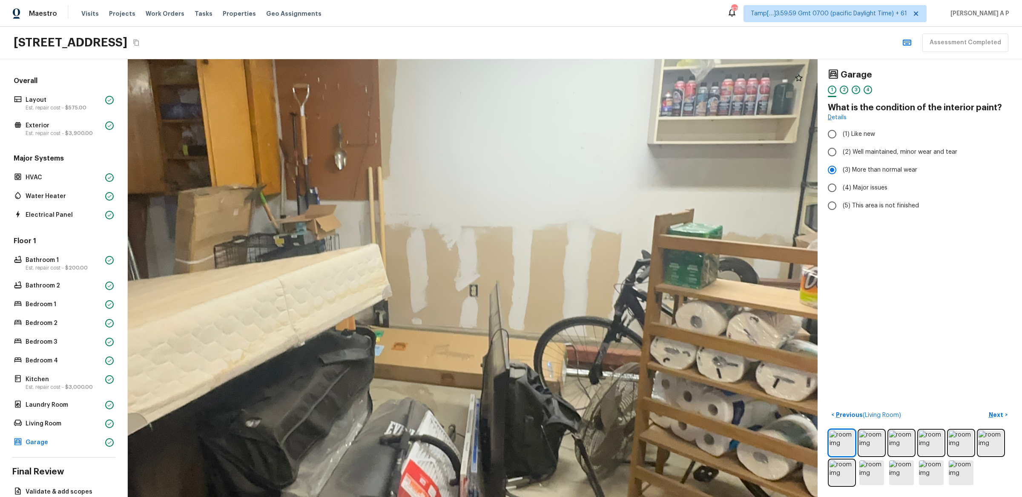
drag, startPoint x: 477, startPoint y: 345, endPoint x: 457, endPoint y: 389, distance: 48.8
click at [457, 389] on div at bounding box center [431, 294] width 2137 height 1356
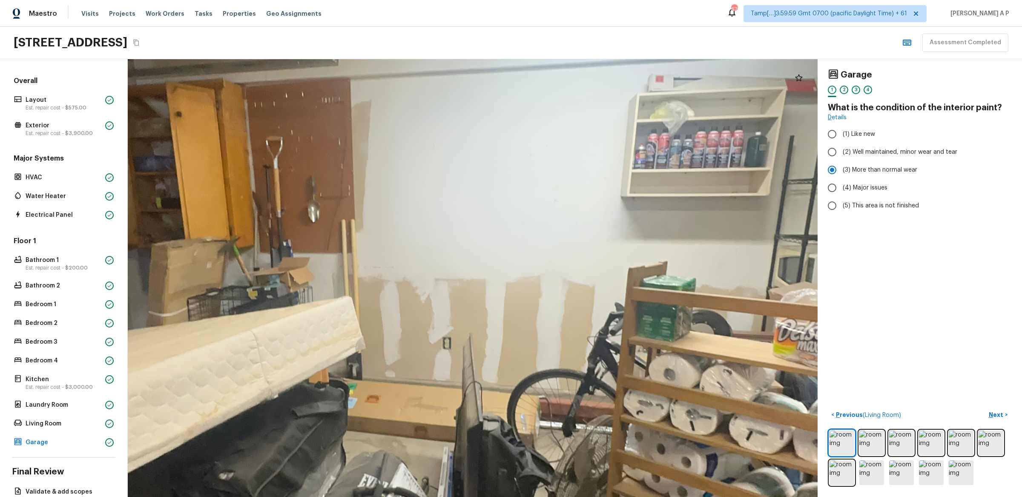
drag, startPoint x: 492, startPoint y: 348, endPoint x: 465, endPoint y: 378, distance: 40.4
click at [465, 378] on div at bounding box center [404, 347] width 2137 height 1356
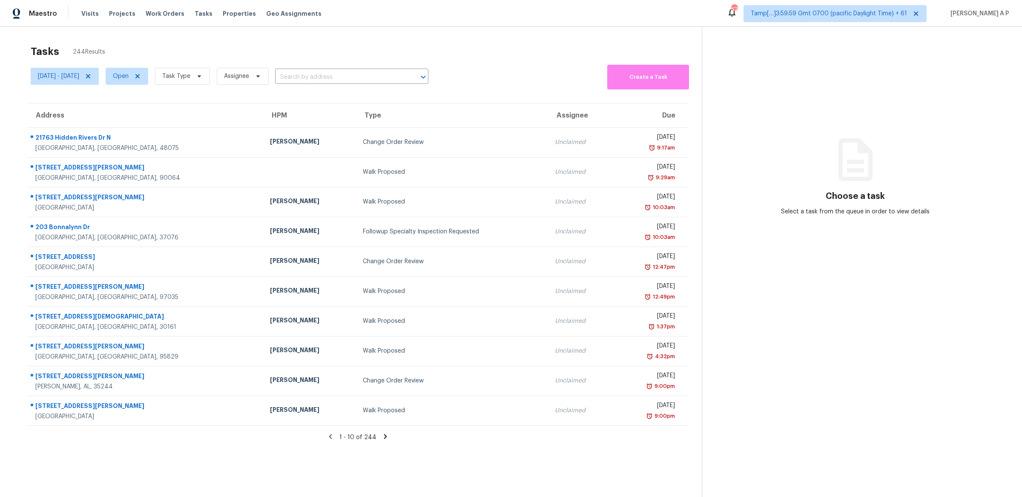
click at [148, 66] on span "Open" at bounding box center [123, 76] width 49 height 22
click at [148, 71] on span "Open" at bounding box center [127, 76] width 43 height 17
click at [170, 104] on div "Open" at bounding box center [160, 101] width 41 height 12
click at [167, 116] on label "Closed" at bounding box center [157, 112] width 31 height 9
click at [148, 114] on input "Closed" at bounding box center [145, 111] width 6 height 6
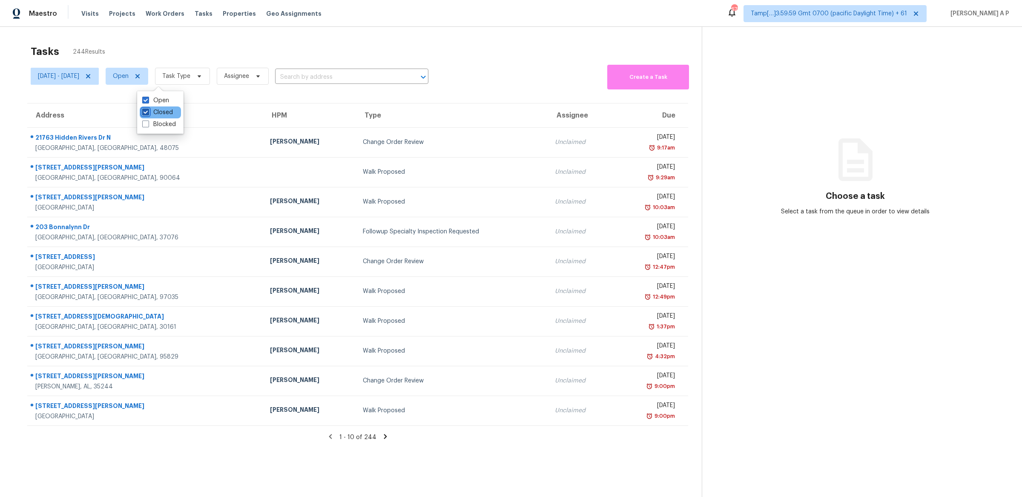
checkbox input "true"
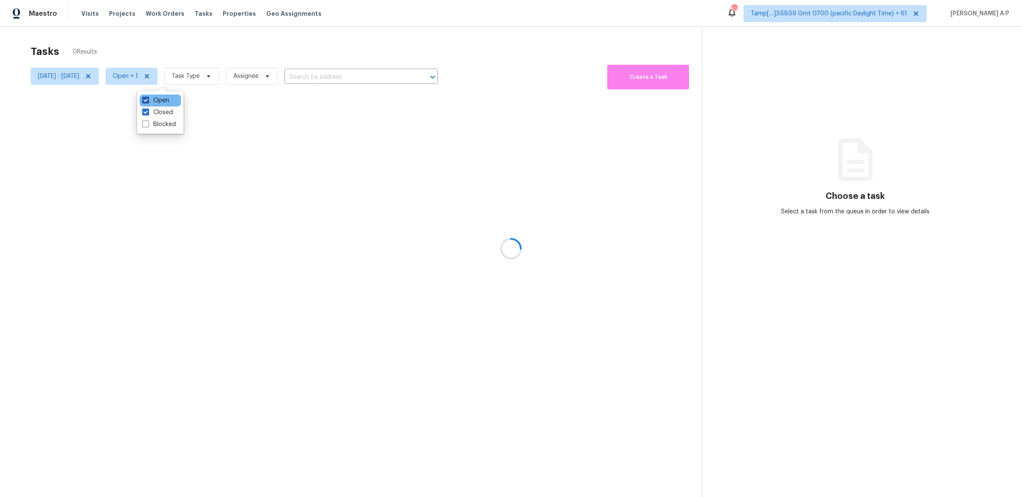
click at [166, 98] on label "Open" at bounding box center [155, 100] width 27 height 9
click at [148, 98] on input "Open" at bounding box center [145, 99] width 6 height 6
checkbox input "false"
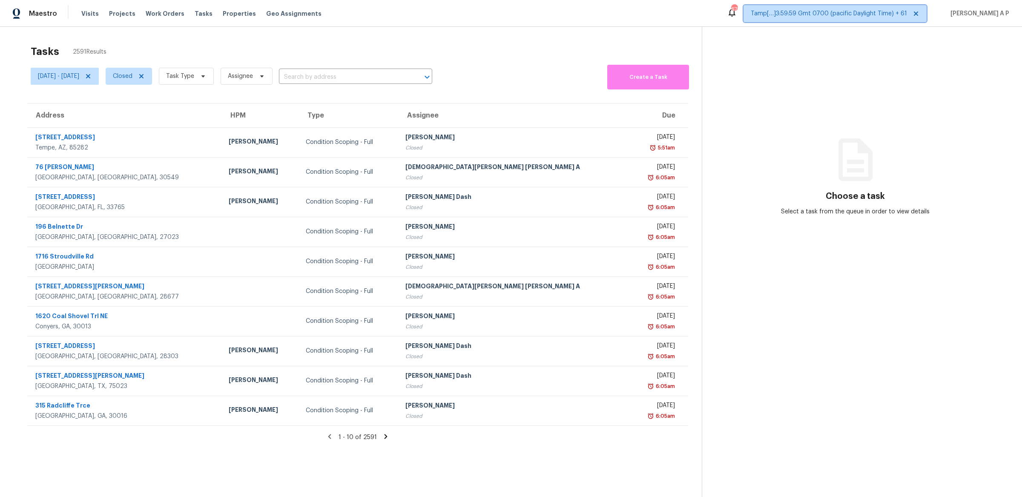
click at [871, 19] on span "Tamp[…]3:59:59 Gmt 0700 (pacific Daylight Time) + 61" at bounding box center [835, 13] width 183 height 17
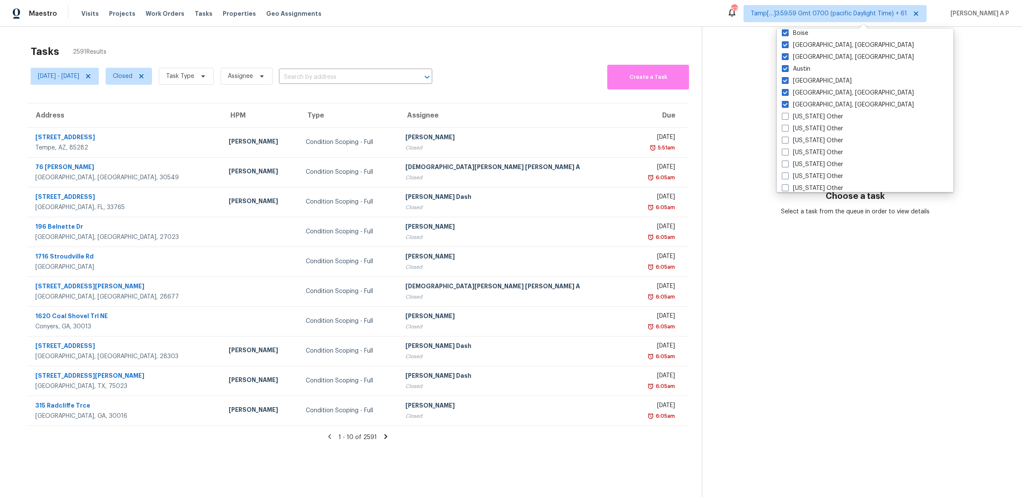
scroll to position [668, 0]
click at [824, 102] on div "Alabama Other" at bounding box center [866, 98] width 172 height 12
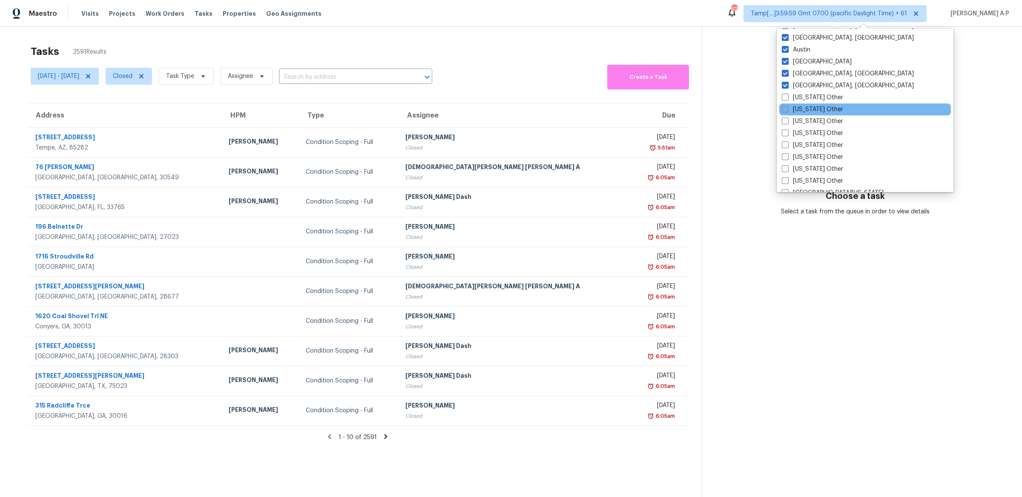
click at [822, 111] on label "Alaska Other" at bounding box center [812, 109] width 61 height 9
click at [788, 111] on input "Alaska Other" at bounding box center [785, 108] width 6 height 6
checkbox input "true"
click at [815, 97] on label "Alabama Other" at bounding box center [811, 97] width 61 height 9
click at [787, 97] on input "Alabama Other" at bounding box center [784, 96] width 6 height 6
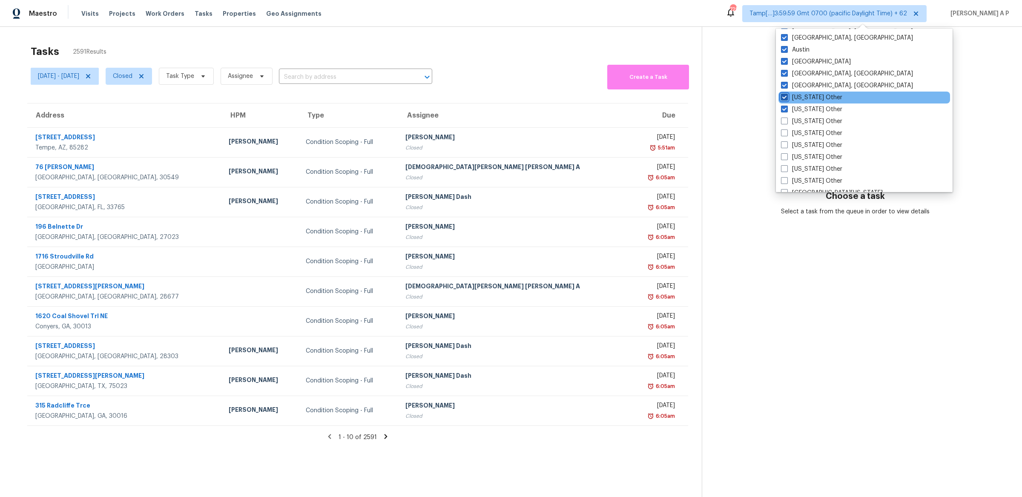
checkbox input "true"
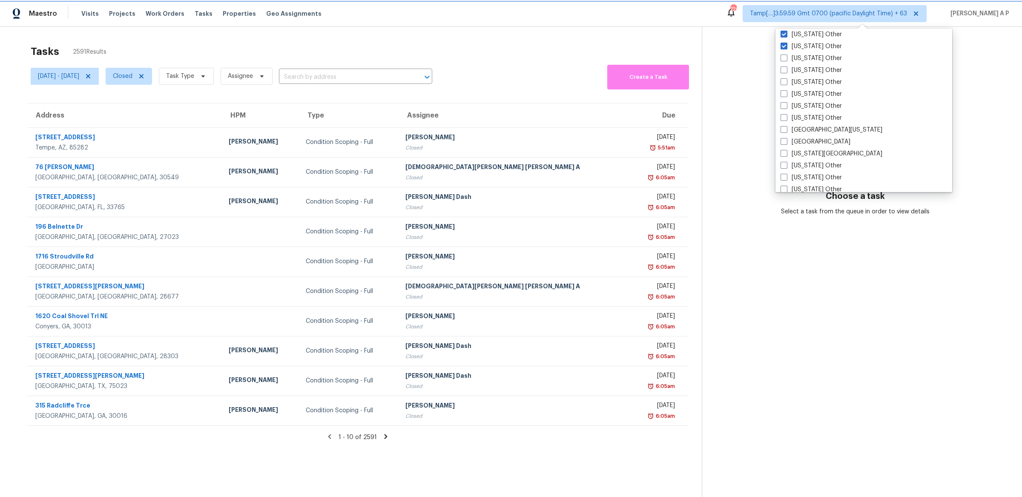
scroll to position [717, 0]
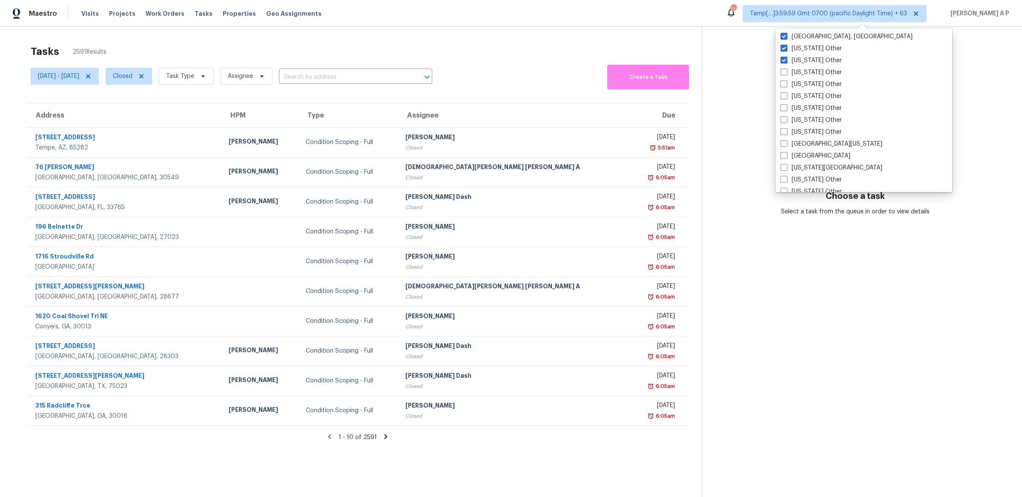
click at [812, 83] on label "Arkansas Other" at bounding box center [811, 84] width 61 height 9
click at [786, 83] on input "Arkansas Other" at bounding box center [784, 83] width 6 height 6
checkbox input "true"
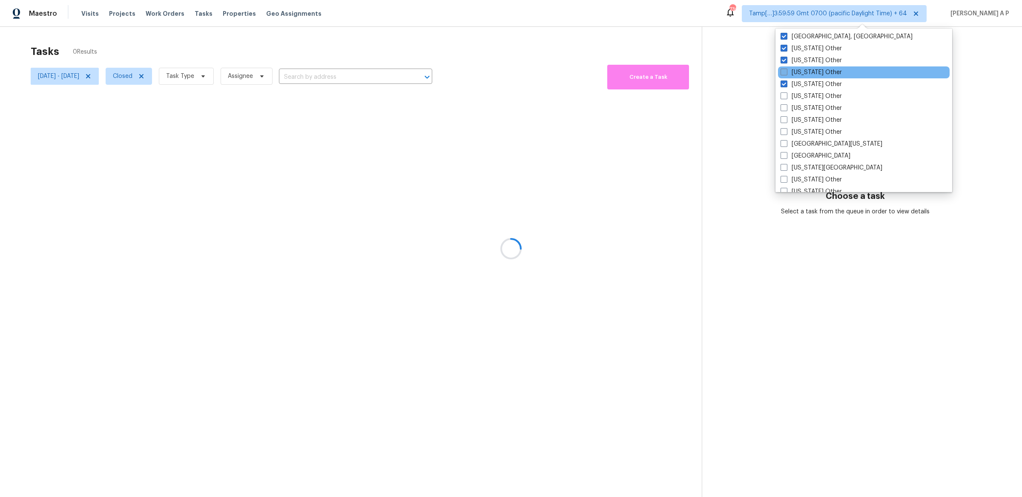
click at [812, 68] on label "Arizona Other" at bounding box center [811, 72] width 61 height 9
click at [786, 68] on input "Arizona Other" at bounding box center [784, 71] width 6 height 6
checkbox input "true"
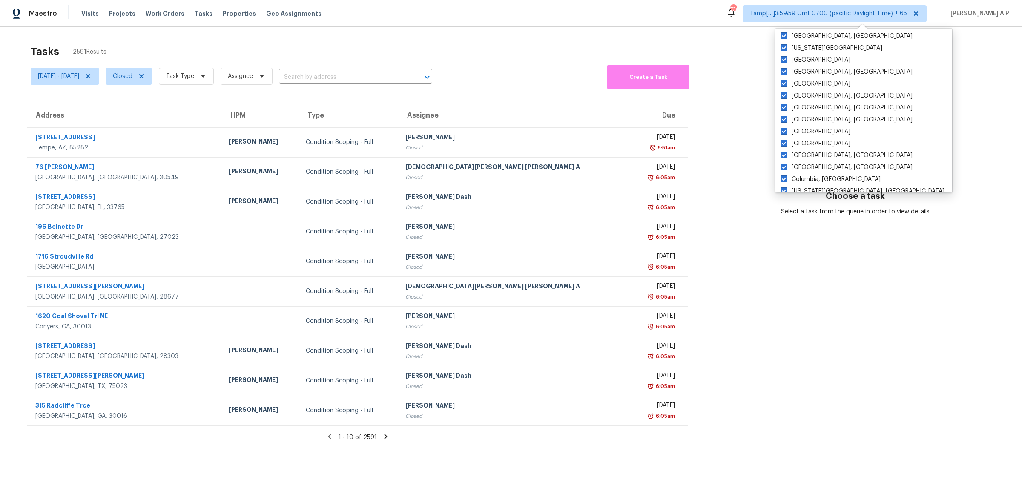
scroll to position [474, 0]
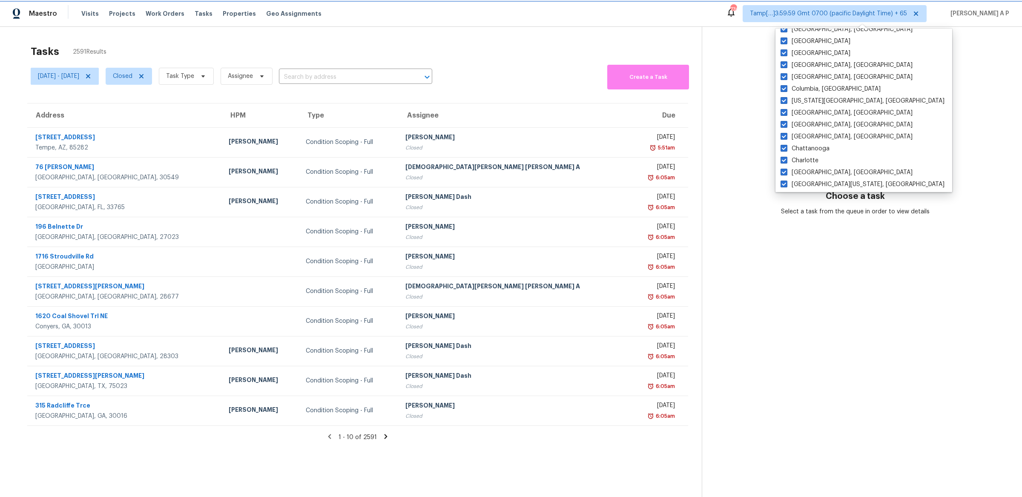
click at [875, 10] on span "Tamp[…]3:59:59 Gmt 0700 (pacific Daylight Time) + 65" at bounding box center [828, 13] width 157 height 9
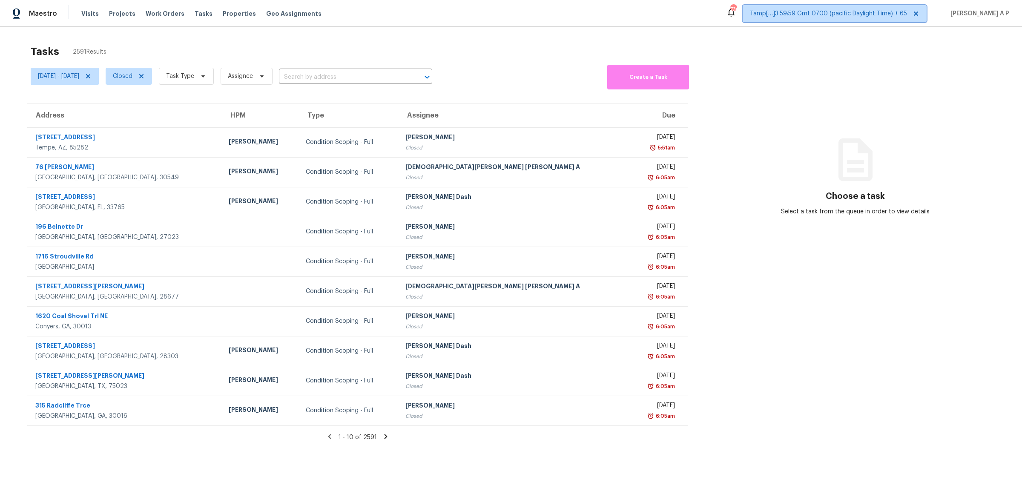
click at [875, 10] on span "Tamp[…]3:59:59 Gmt 0700 (pacific Daylight Time) + 65" at bounding box center [828, 13] width 157 height 9
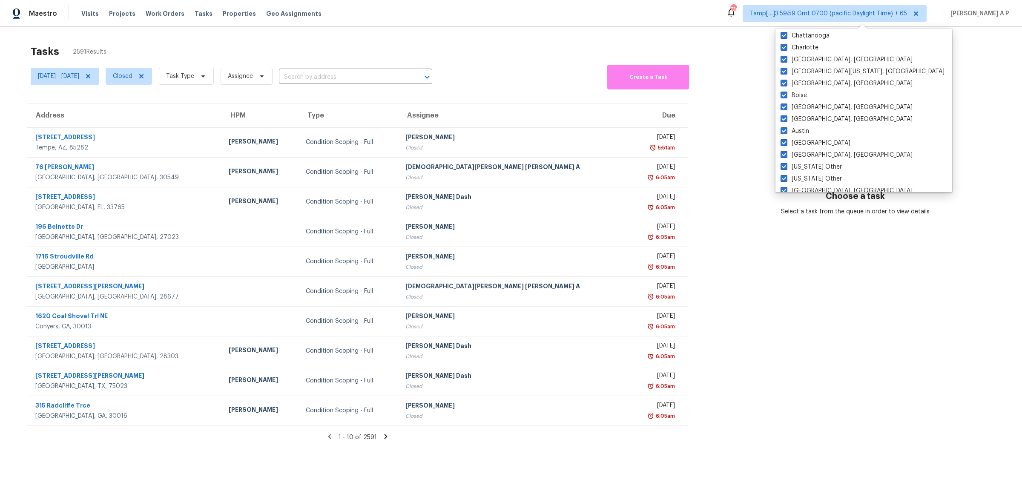
scroll to position [657, 0]
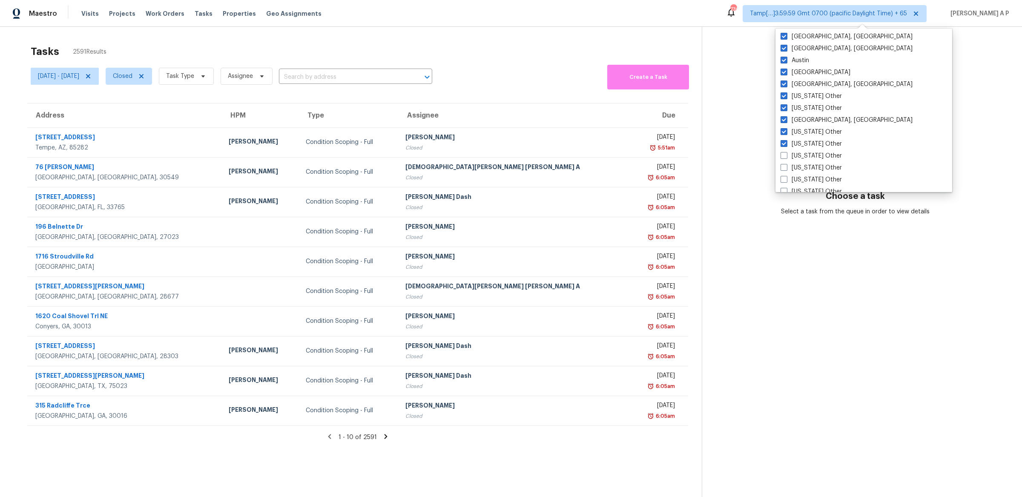
click at [818, 116] on label "Albuquerque, NM" at bounding box center [847, 120] width 132 height 9
click at [786, 116] on input "Albuquerque, NM" at bounding box center [784, 119] width 6 height 6
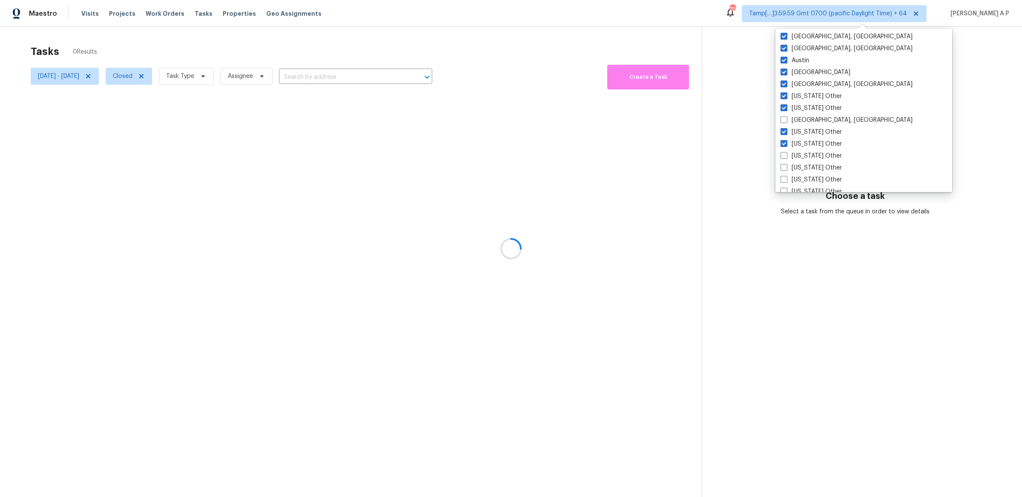
click at [818, 116] on label "Albuquerque, NM" at bounding box center [847, 120] width 132 height 9
click at [786, 116] on input "Albuquerque, NM" at bounding box center [784, 119] width 6 height 6
checkbox input "true"
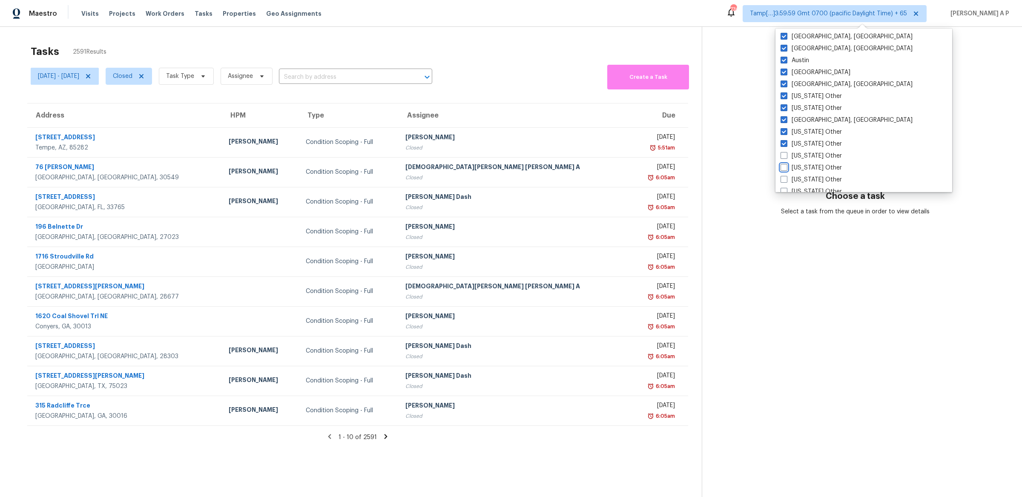
click at [781, 164] on input "Colorado Other" at bounding box center [784, 167] width 6 height 6
checkbox input "true"
click at [780, 158] on div "California Other" at bounding box center [864, 156] width 172 height 12
click at [783, 156] on span at bounding box center [784, 155] width 7 height 7
click at [783, 156] on input "California Other" at bounding box center [784, 155] width 6 height 6
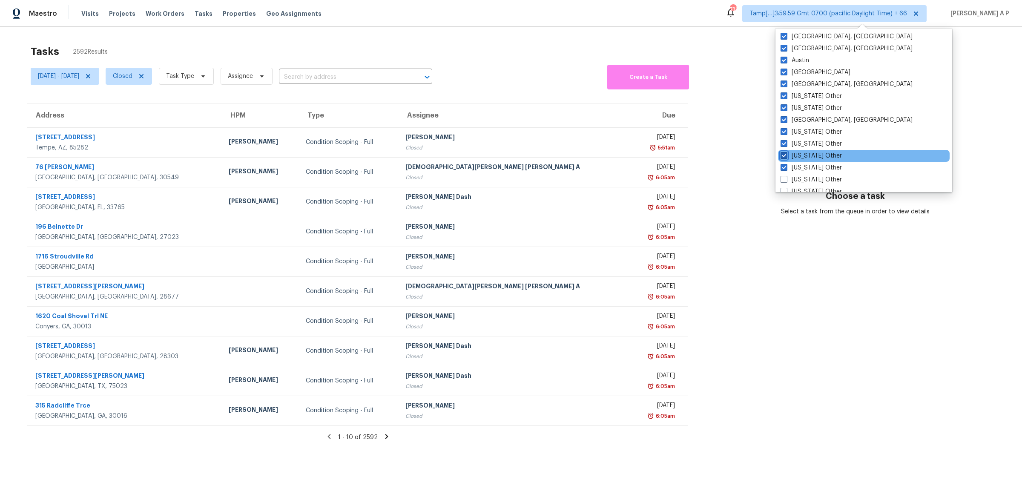
checkbox input "true"
click at [782, 176] on input "Connecticut Other" at bounding box center [785, 179] width 6 height 6
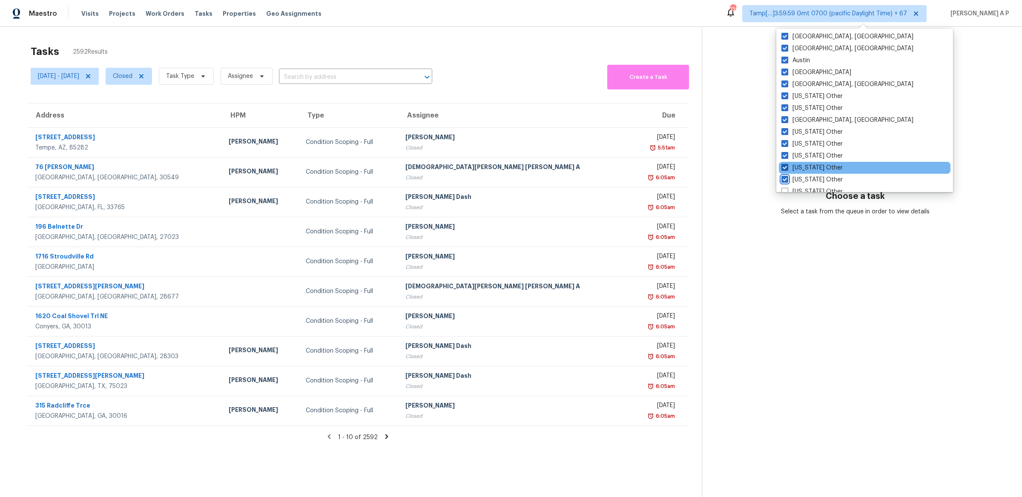
checkbox input "true"
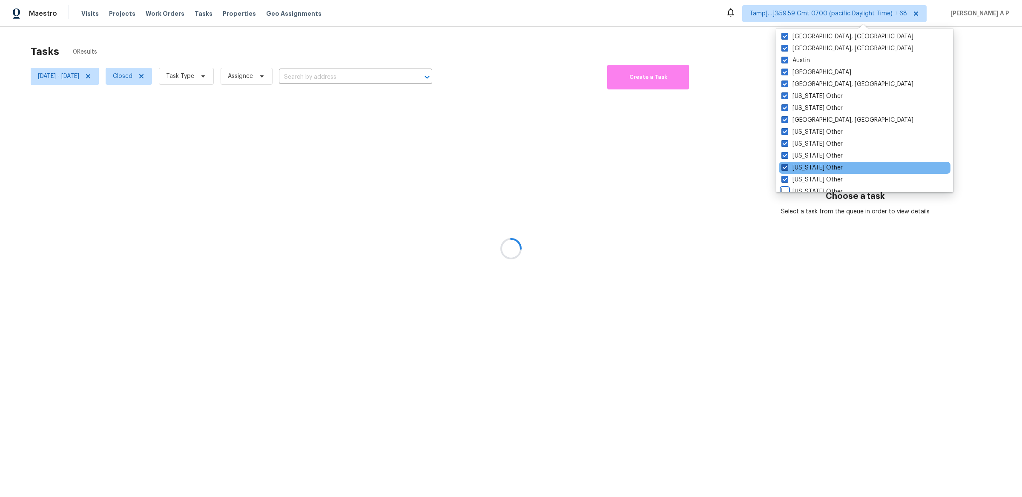
click at [782, 187] on input "Delaware Other" at bounding box center [785, 190] width 6 height 6
checkbox input "true"
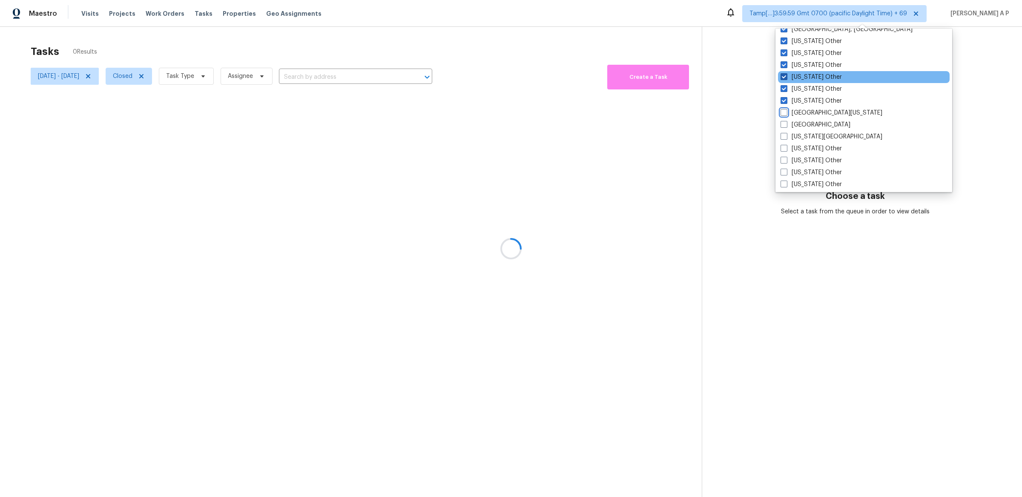
click at [781, 109] on input "East Texas" at bounding box center [784, 112] width 6 height 6
checkbox input "true"
click at [781, 121] on input "El Paso" at bounding box center [784, 124] width 6 height 6
checkbox input "true"
click at [781, 132] on input "Florida Panhandle" at bounding box center [784, 135] width 6 height 6
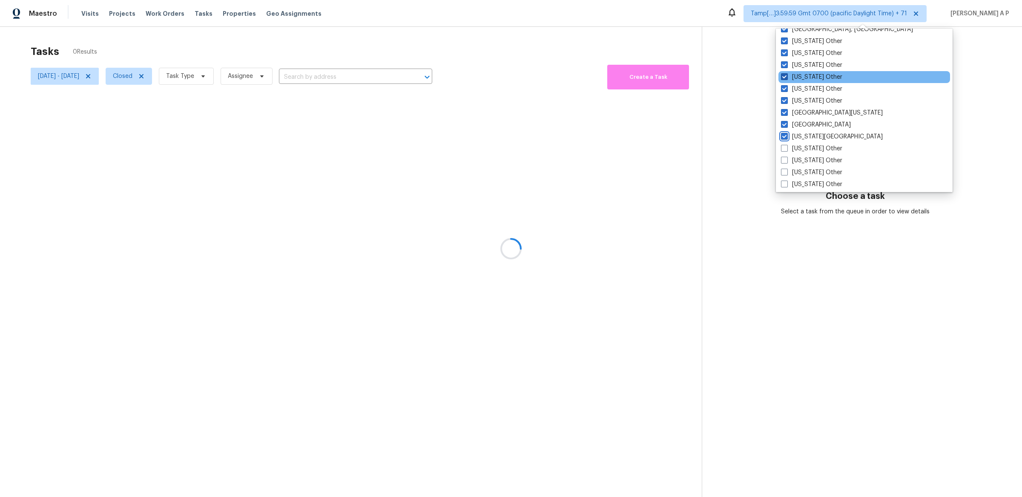
checkbox input "true"
click at [782, 144] on input "Georgia Other" at bounding box center [785, 147] width 6 height 6
checkbox input "true"
click at [782, 156] on input "Hawaii Other" at bounding box center [785, 159] width 6 height 6
checkbox input "true"
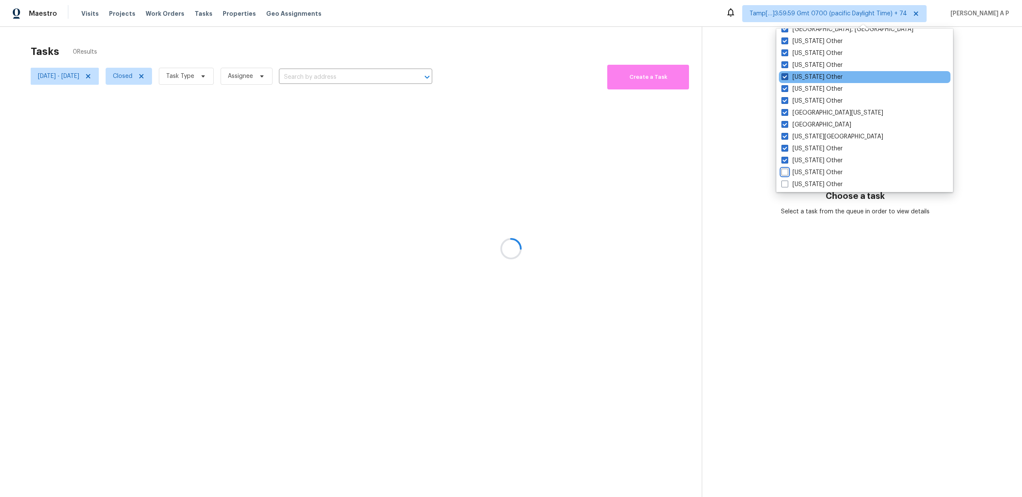
click at [782, 168] on input "Idaho Other" at bounding box center [785, 171] width 6 height 6
checkbox input "true"
click at [782, 180] on input "Illinois Other" at bounding box center [785, 183] width 6 height 6
checkbox input "true"
click at [782, 188] on input "Indiana Other" at bounding box center [785, 191] width 6 height 6
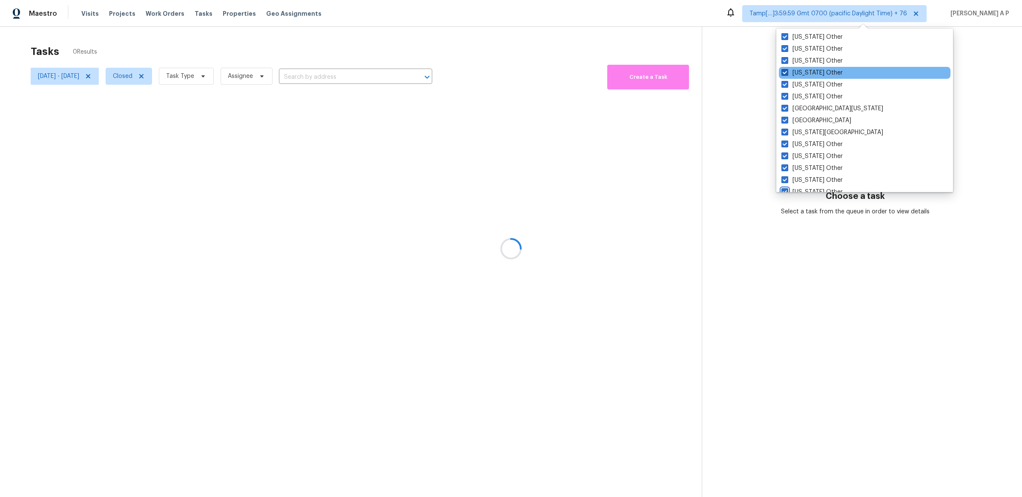
checkbox input "true"
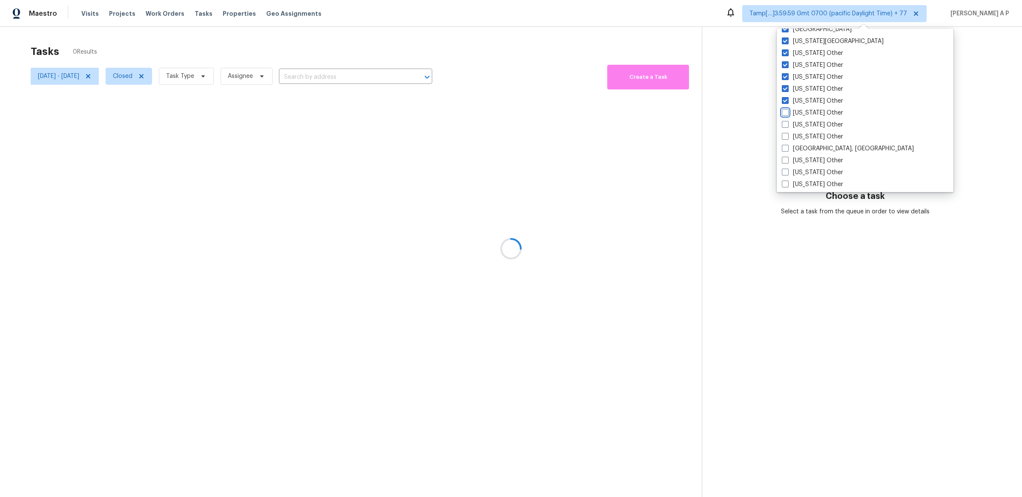
click at [782, 109] on input "Iowa Other" at bounding box center [785, 112] width 6 height 6
checkbox input "true"
click at [782, 121] on input "Kansas Other" at bounding box center [785, 124] width 6 height 6
checkbox input "true"
click at [782, 132] on input "Kentucky Other" at bounding box center [785, 135] width 6 height 6
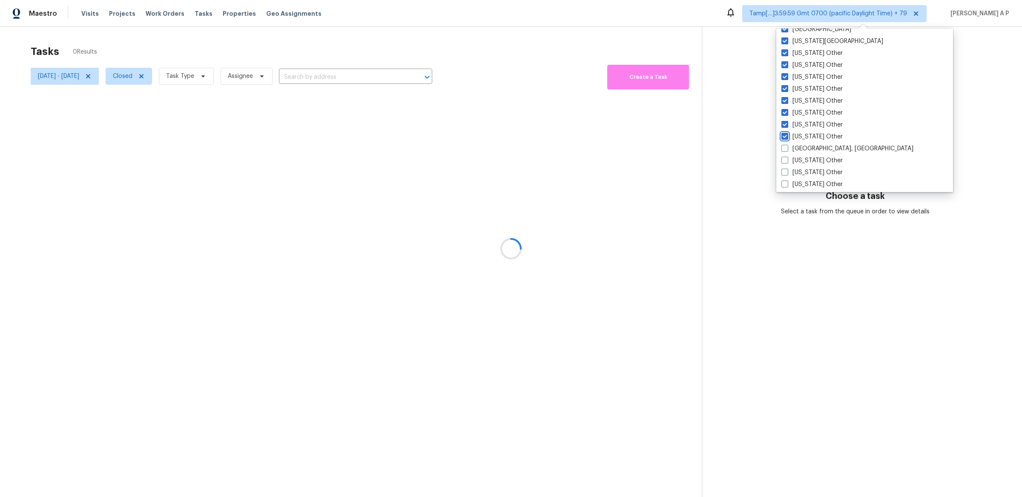
checkbox input "true"
click at [780, 168] on input "Maine Other" at bounding box center [783, 171] width 6 height 6
checkbox input "true"
click at [782, 180] on input "Maryland Other" at bounding box center [785, 183] width 6 height 6
checkbox input "true"
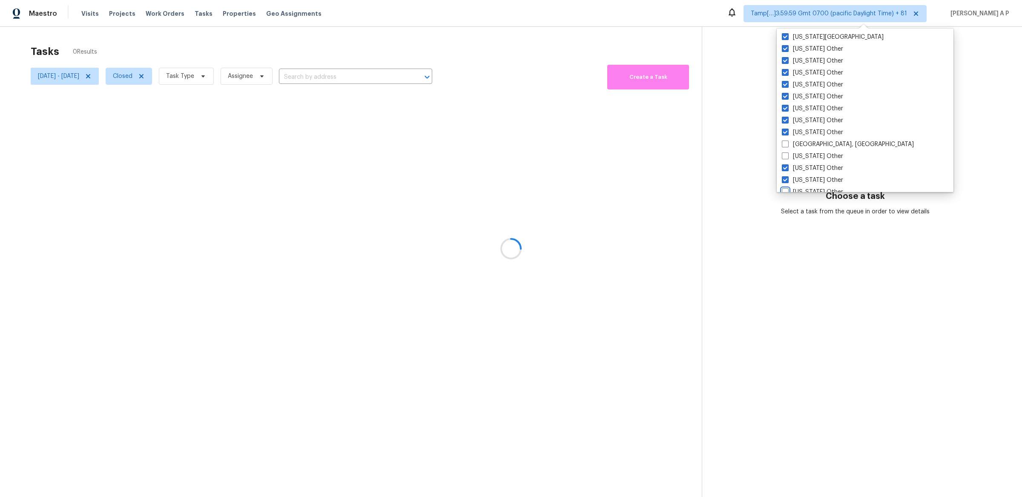
click at [782, 188] on input "Massachusetts Other" at bounding box center [785, 191] width 6 height 6
checkbox input "true"
click at [781, 109] on input "Michigan Other" at bounding box center [784, 112] width 6 height 6
checkbox input "true"
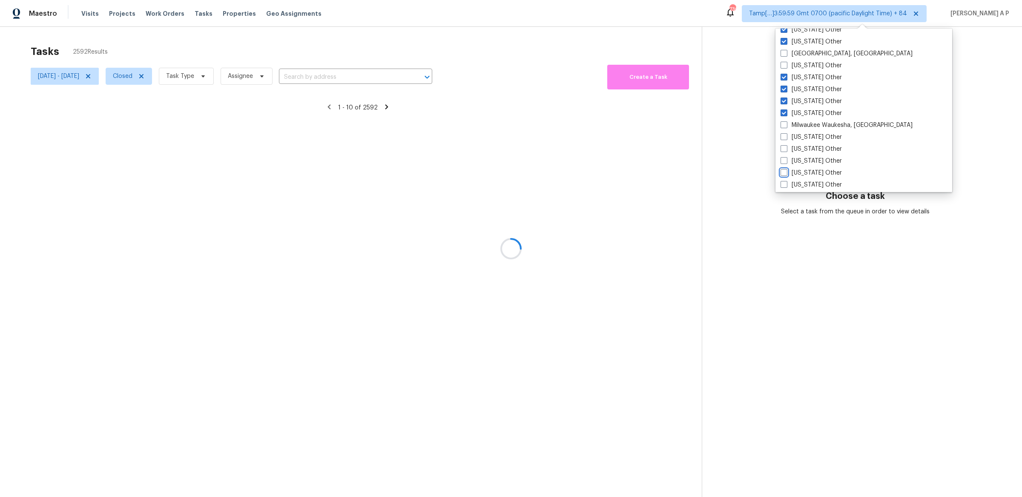
click at [781, 169] on input "Montana Other" at bounding box center [784, 172] width 6 height 6
checkbox input "true"
click at [781, 181] on input "Nebraska Other" at bounding box center [784, 184] width 6 height 6
checkbox input "true"
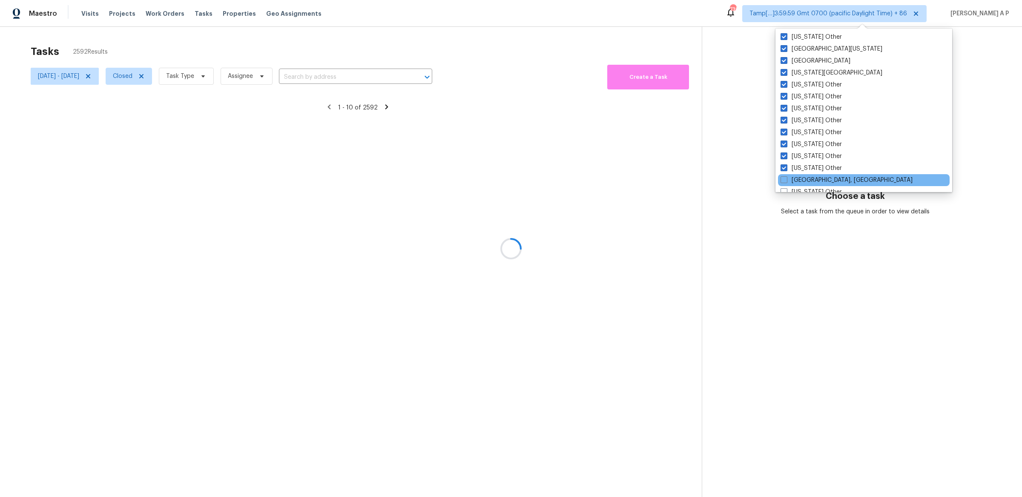
click at [786, 174] on div "Little Rock, AR" at bounding box center [864, 180] width 172 height 12
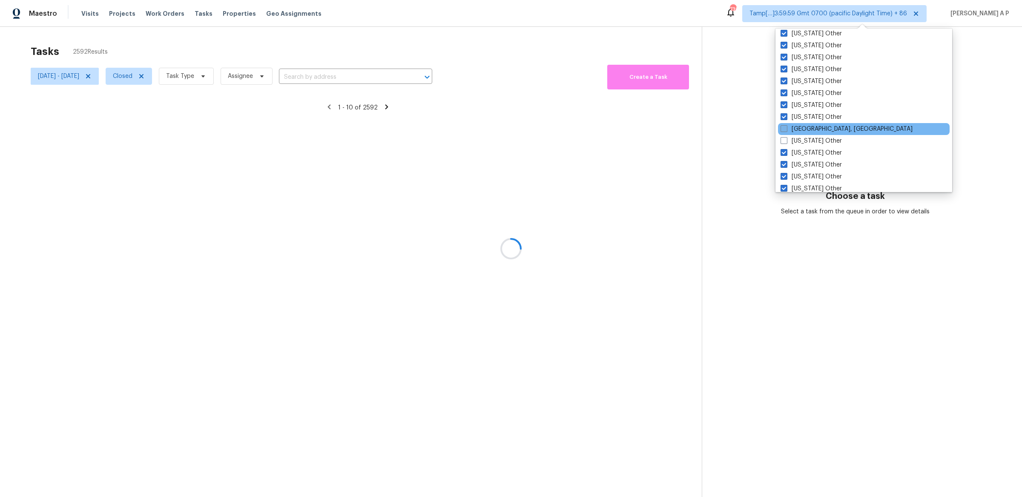
scroll to position [864, 0]
click at [785, 130] on span at bounding box center [784, 128] width 7 height 7
click at [785, 130] on input "Little Rock, AR" at bounding box center [784, 127] width 6 height 6
checkbox input "true"
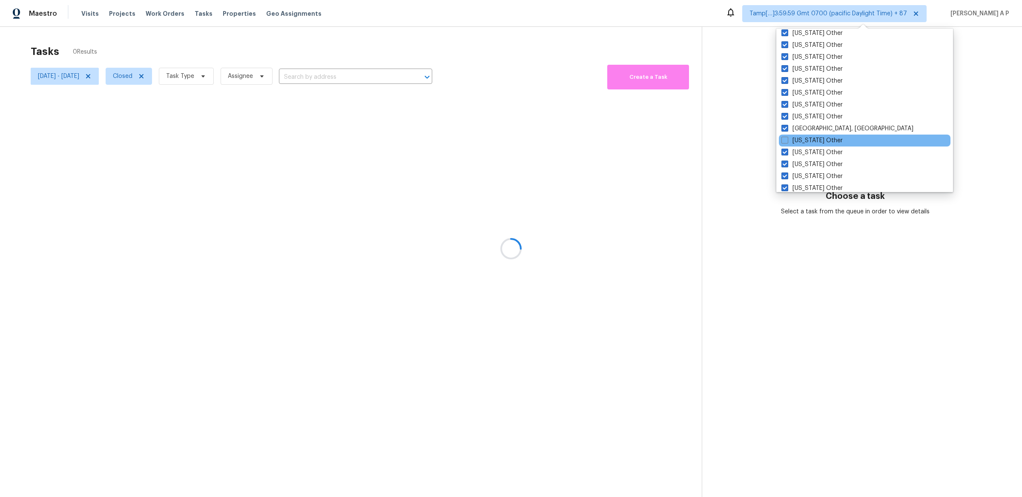
click at [785, 135] on div "Louisiana Other" at bounding box center [865, 141] width 172 height 12
click at [784, 139] on span at bounding box center [785, 140] width 7 height 7
click at [784, 139] on input "Louisiana Other" at bounding box center [785, 139] width 6 height 6
checkbox input "true"
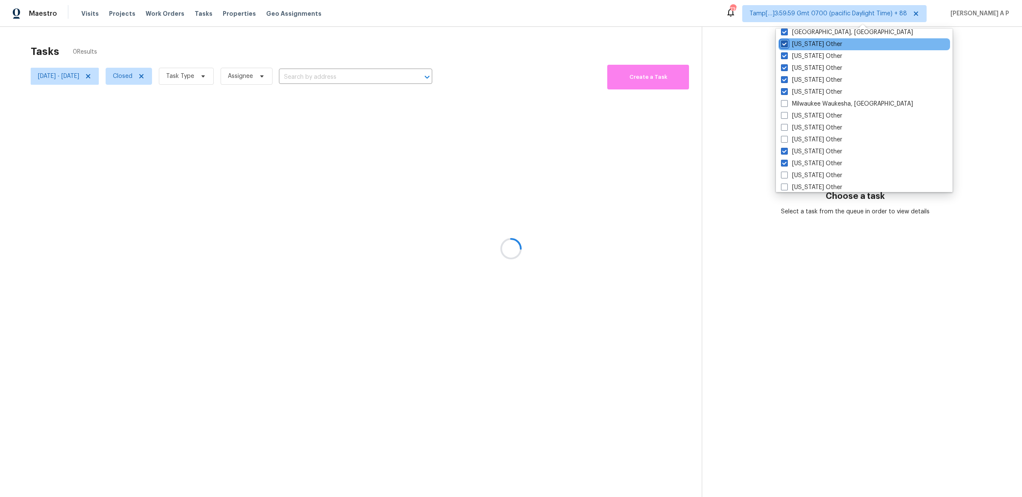
scroll to position [971, 0]
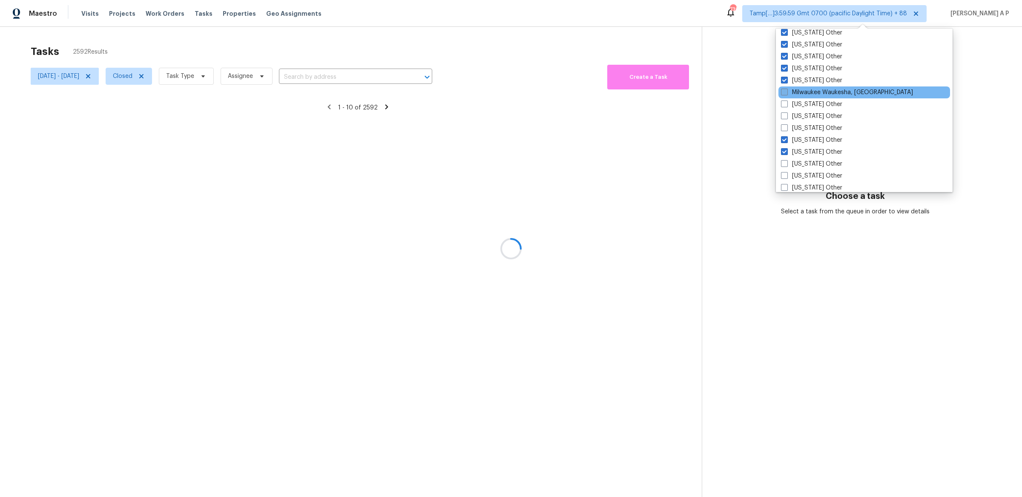
click at [788, 93] on span at bounding box center [784, 92] width 7 height 7
click at [787, 93] on input "Milwaukee Waukesha, WI" at bounding box center [784, 91] width 6 height 6
checkbox input "true"
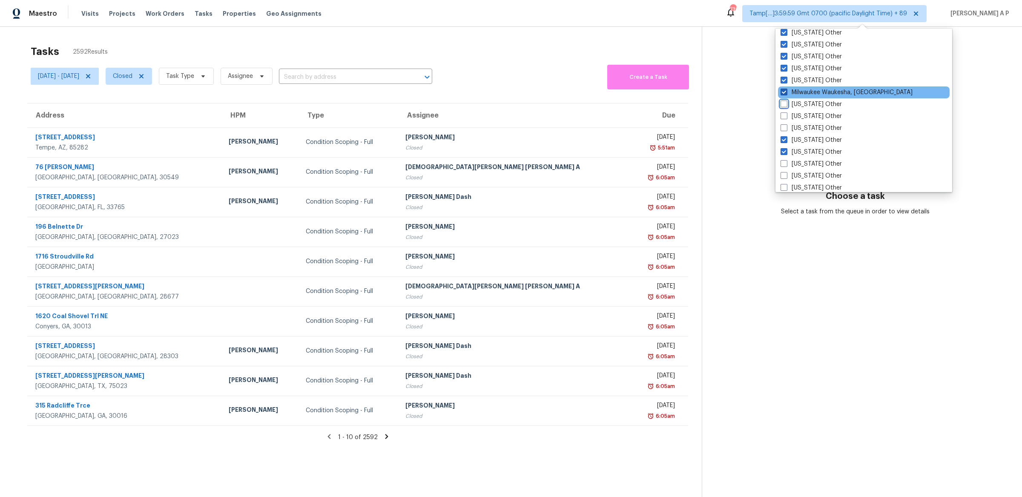
click at [781, 100] on input "Minnesota Other" at bounding box center [784, 103] width 6 height 6
checkbox input "true"
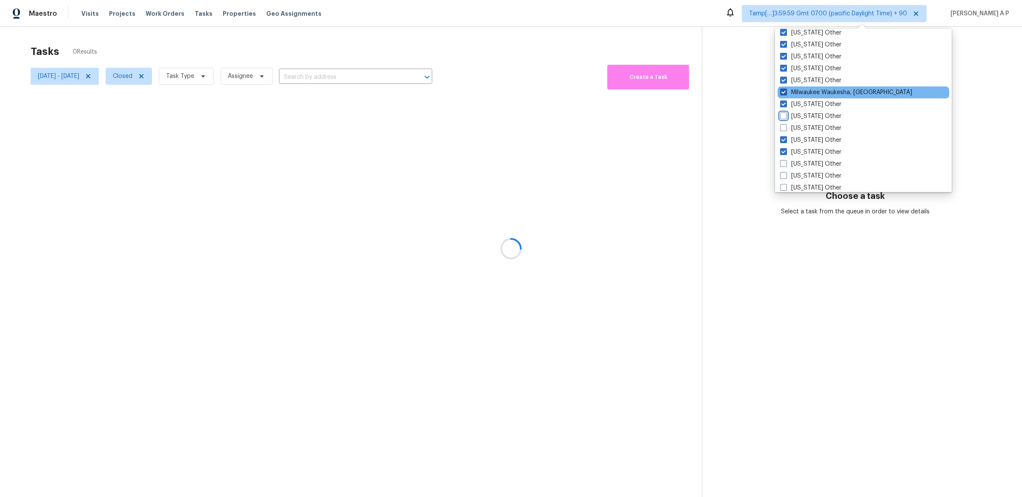
click at [780, 112] on input "Mississippi Other" at bounding box center [783, 115] width 6 height 6
checkbox input "true"
click at [782, 124] on input "Missouri Other" at bounding box center [785, 127] width 6 height 6
checkbox input "true"
click at [781, 160] on input "Nevada Other" at bounding box center [784, 163] width 6 height 6
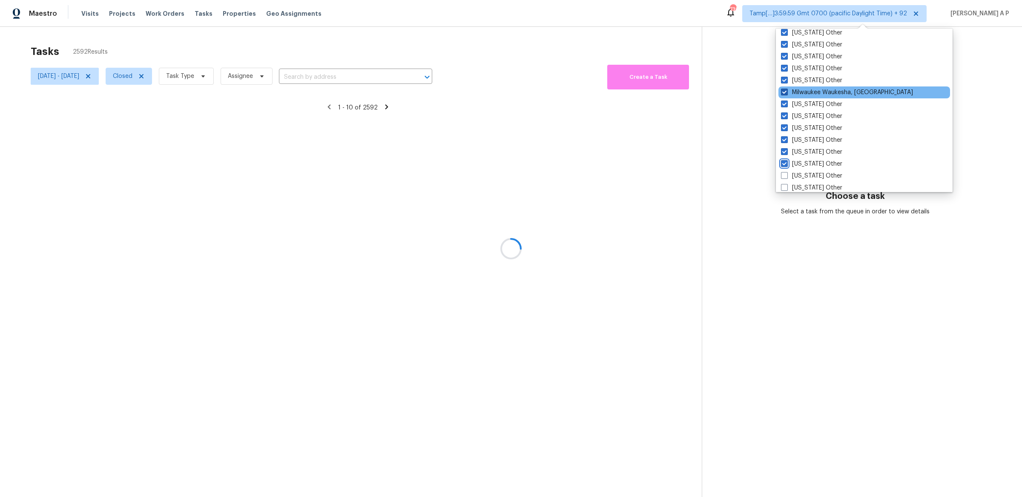
checkbox input "true"
click at [781, 172] on input "New Hampshire Other" at bounding box center [784, 175] width 6 height 6
checkbox input "true"
click at [781, 184] on input "New Mexico Other" at bounding box center [784, 187] width 6 height 6
checkbox input "true"
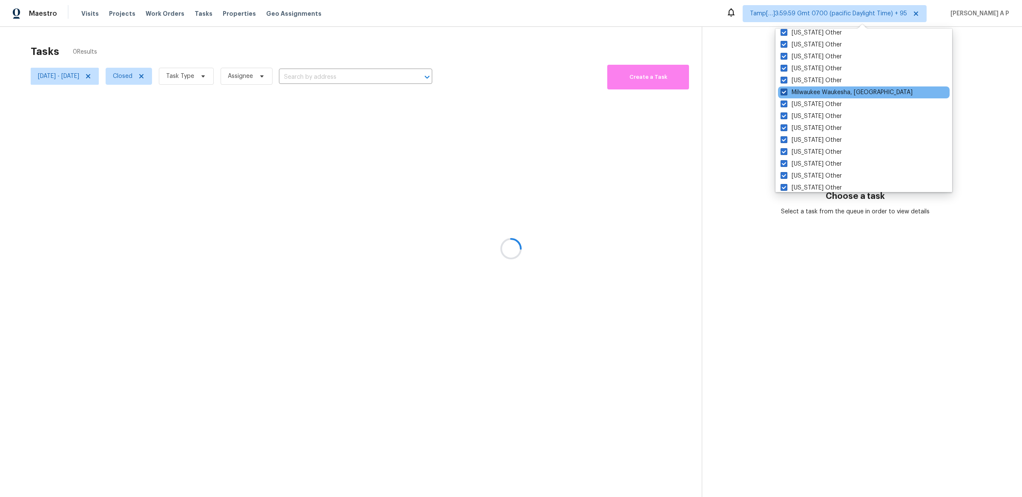
scroll to position [1058, 0]
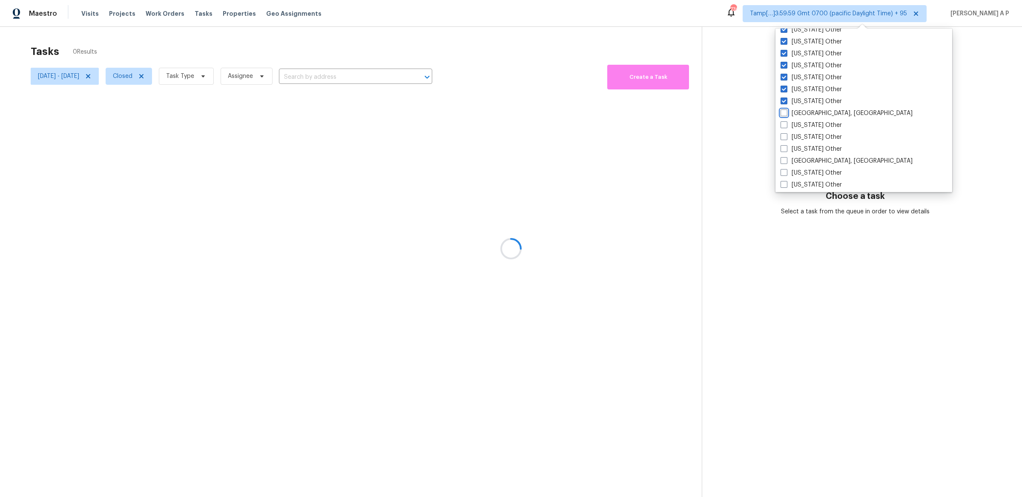
click at [781, 109] on input "[GEOGRAPHIC_DATA], [GEOGRAPHIC_DATA]" at bounding box center [784, 112] width 6 height 6
checkbox input "true"
click at [781, 121] on input "[US_STATE] Other" at bounding box center [784, 124] width 6 height 6
checkbox input "true"
click at [782, 133] on input "[US_STATE] Other" at bounding box center [785, 136] width 6 height 6
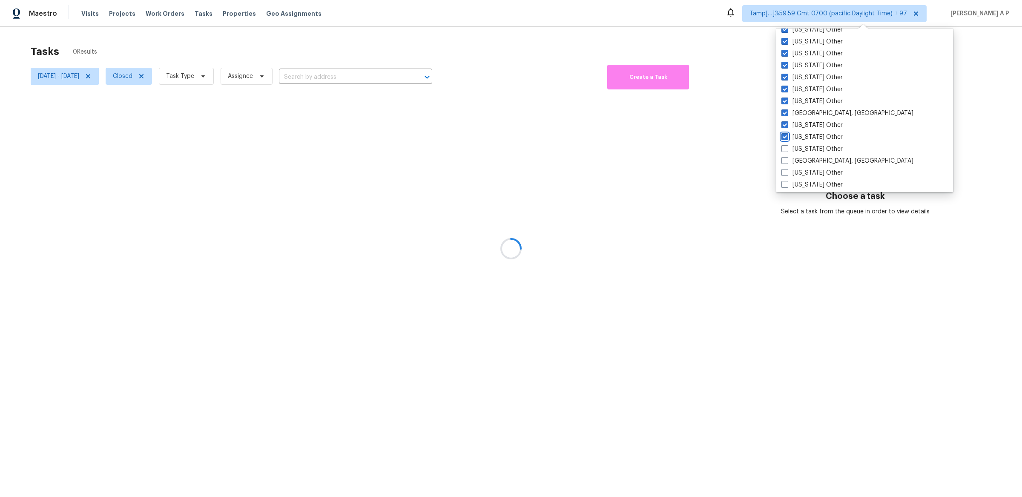
checkbox input "true"
click at [781, 145] on input "[US_STATE] Other" at bounding box center [784, 148] width 6 height 6
checkbox input "true"
click at [781, 157] on input "[GEOGRAPHIC_DATA], [GEOGRAPHIC_DATA]" at bounding box center [784, 160] width 6 height 6
checkbox input "true"
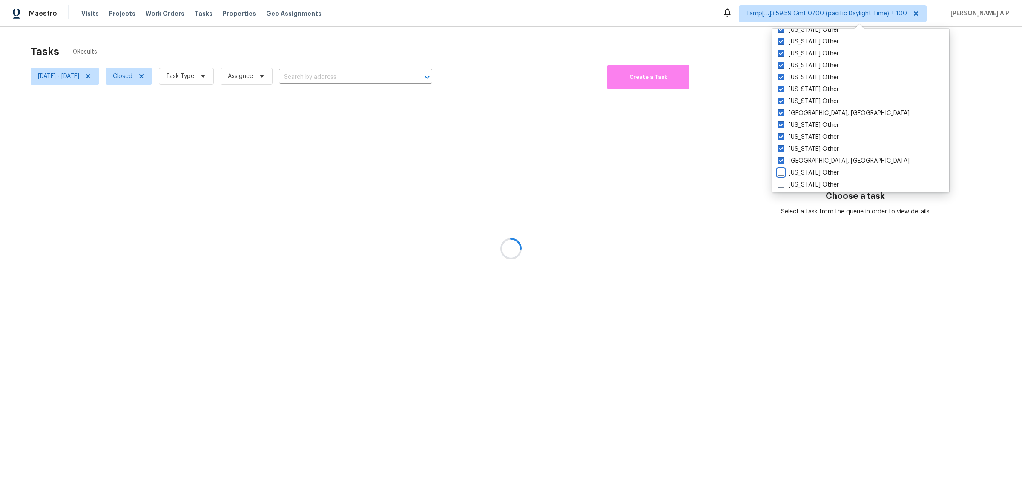
click at [778, 169] on input "[US_STATE] Other" at bounding box center [781, 172] width 6 height 6
checkbox input "true"
click at [780, 181] on input "[US_STATE] Other" at bounding box center [783, 184] width 6 height 6
checkbox input "true"
click at [779, 188] on input "[GEOGRAPHIC_DATA], [GEOGRAPHIC_DATA]" at bounding box center [782, 191] width 6 height 6
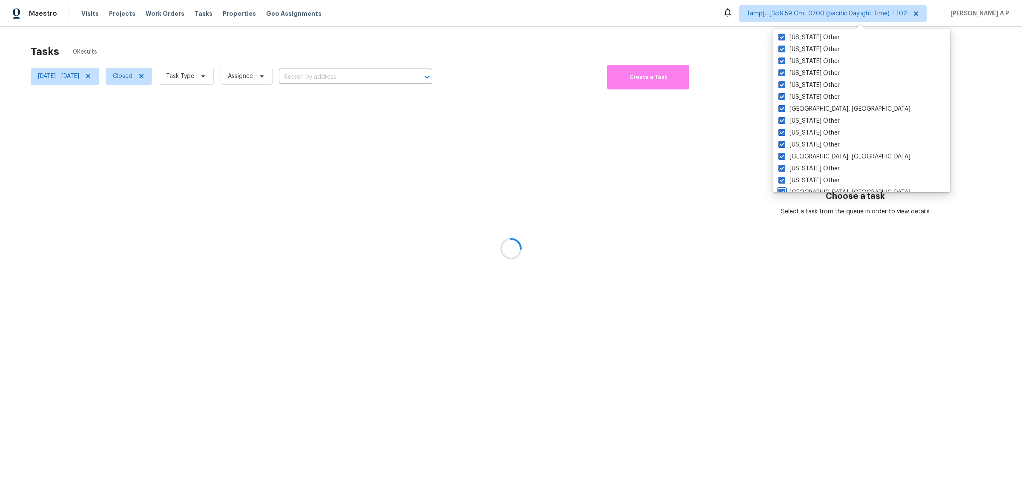
checkbox input "true"
click at [778, 109] on input "[US_STATE] Other" at bounding box center [781, 112] width 6 height 6
checkbox input "true"
click at [778, 121] on input "[US_STATE] Other" at bounding box center [781, 124] width 6 height 6
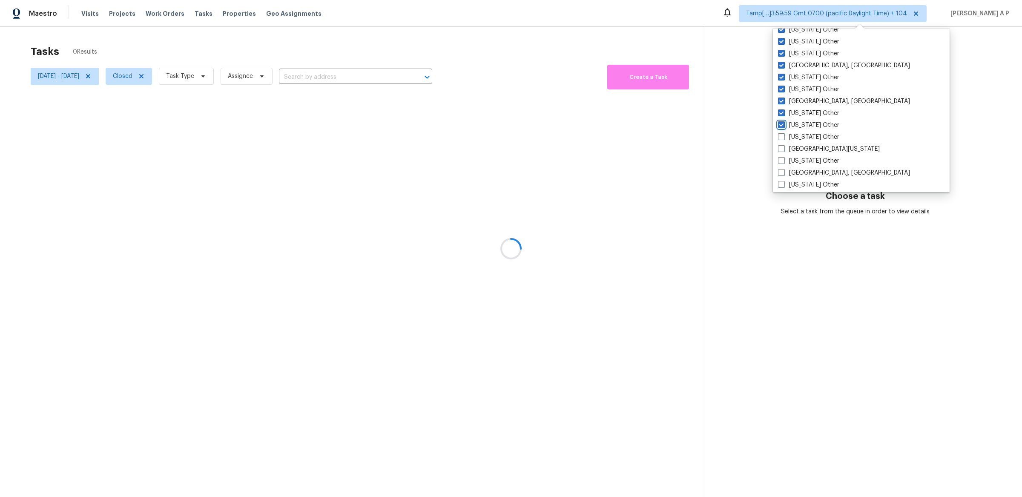
checkbox input "true"
click at [778, 133] on input "[US_STATE] Other" at bounding box center [781, 136] width 6 height 6
checkbox input "true"
click at [778, 145] on input "[GEOGRAPHIC_DATA][US_STATE]" at bounding box center [781, 148] width 6 height 6
checkbox input "true"
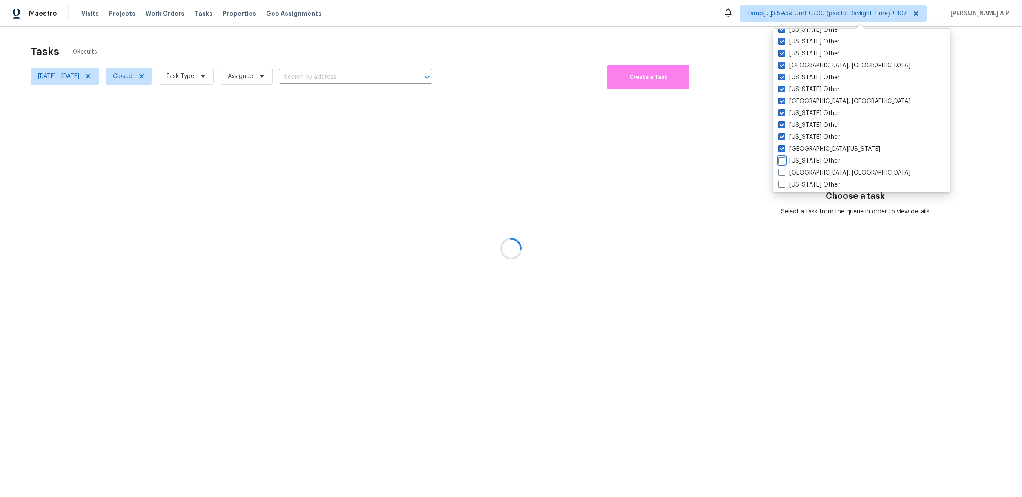
click at [779, 157] on input "[US_STATE] Other" at bounding box center [782, 160] width 6 height 6
checkbox input "true"
click at [778, 169] on input "[GEOGRAPHIC_DATA], [GEOGRAPHIC_DATA]" at bounding box center [781, 172] width 6 height 6
checkbox input "true"
click at [778, 181] on input "[US_STATE] Other" at bounding box center [781, 184] width 6 height 6
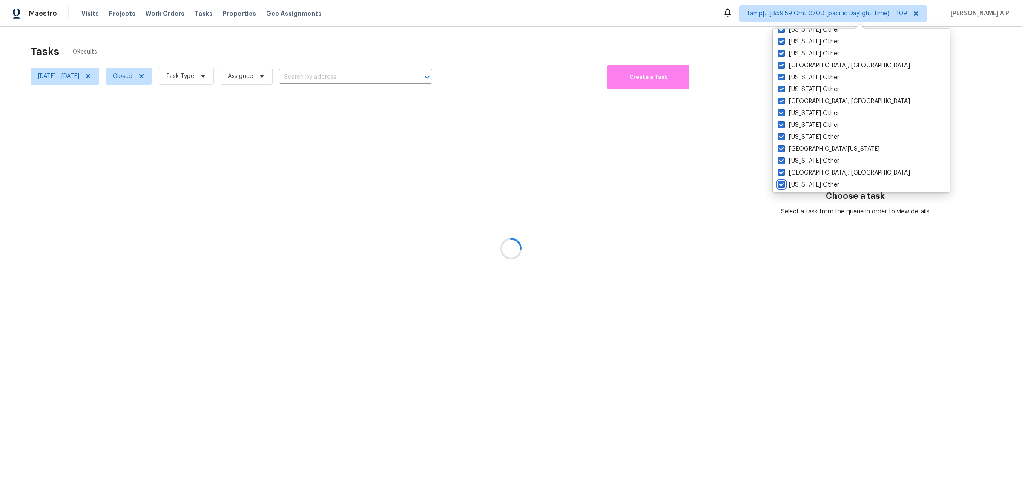
checkbox input "true"
click at [780, 188] on input "[US_STATE] Other" at bounding box center [783, 191] width 6 height 6
checkbox input "true"
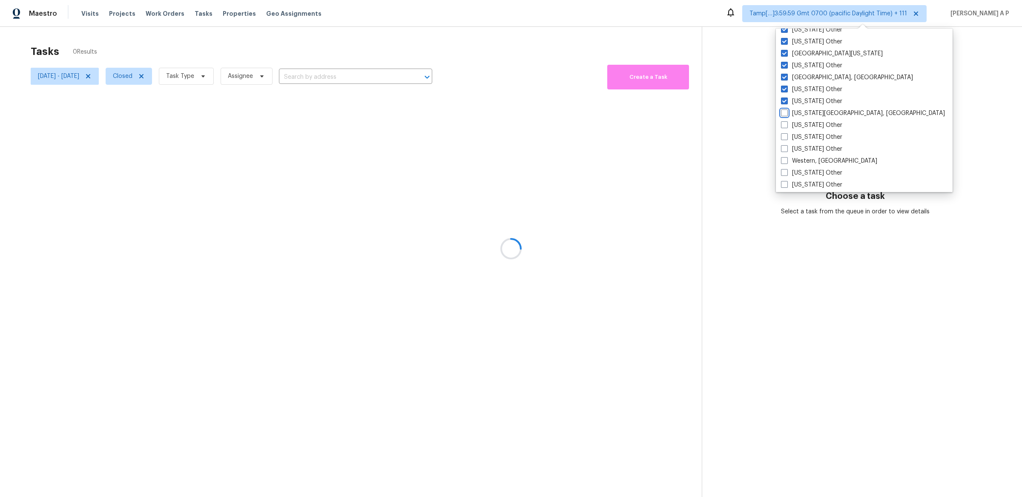
click at [781, 109] on input "[US_STATE][GEOGRAPHIC_DATA], [GEOGRAPHIC_DATA]" at bounding box center [784, 112] width 6 height 6
checkbox input "true"
click at [780, 121] on input "[US_STATE] Other" at bounding box center [783, 124] width 6 height 6
checkbox input "true"
click at [780, 133] on input "[US_STATE] Other" at bounding box center [783, 136] width 6 height 6
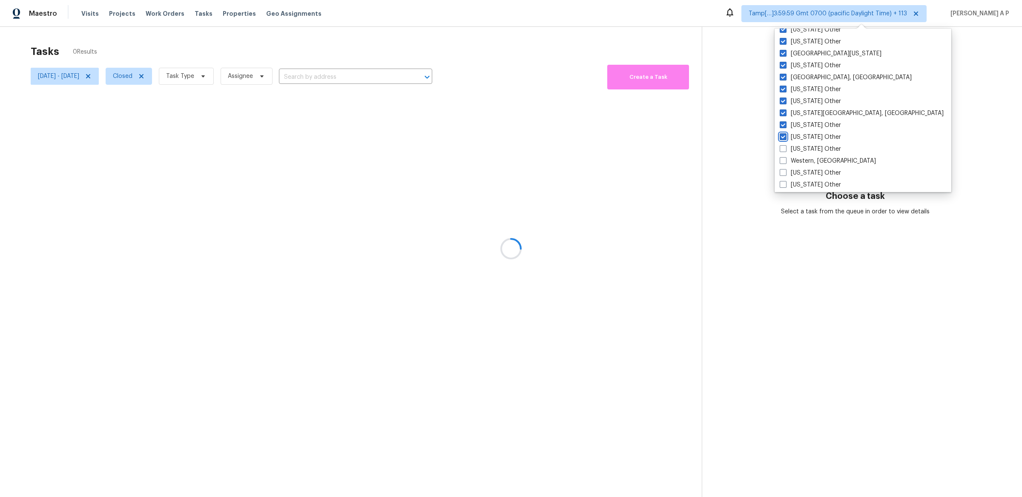
checkbox input "true"
click at [780, 145] on input "[US_STATE] Other" at bounding box center [783, 148] width 6 height 6
checkbox input "true"
click at [780, 157] on input "Western, [GEOGRAPHIC_DATA]" at bounding box center [783, 160] width 6 height 6
checkbox input "true"
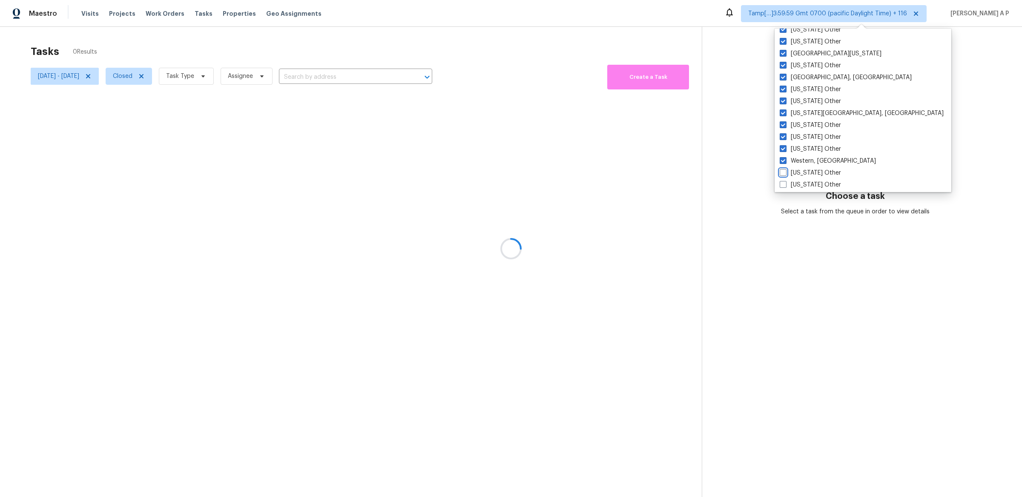
click at [780, 169] on input "[US_STATE] Other" at bounding box center [783, 172] width 6 height 6
checkbox input "true"
click at [780, 181] on input "[US_STATE] Other" at bounding box center [783, 184] width 6 height 6
checkbox input "true"
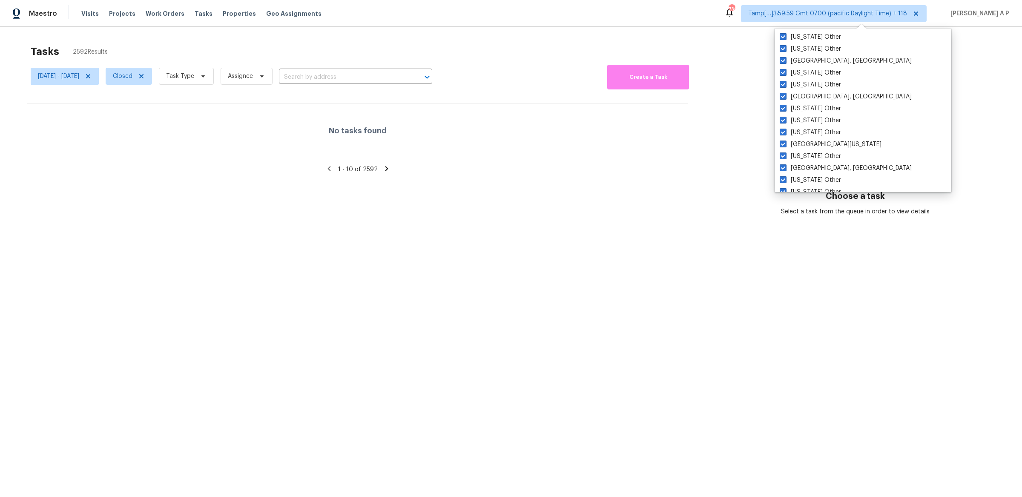
scroll to position [1249, 0]
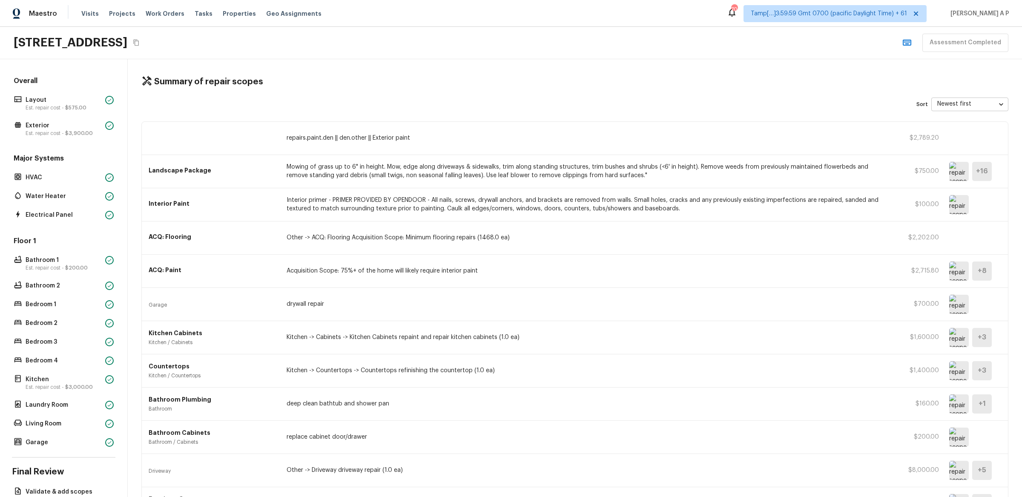
scroll to position [202, 0]
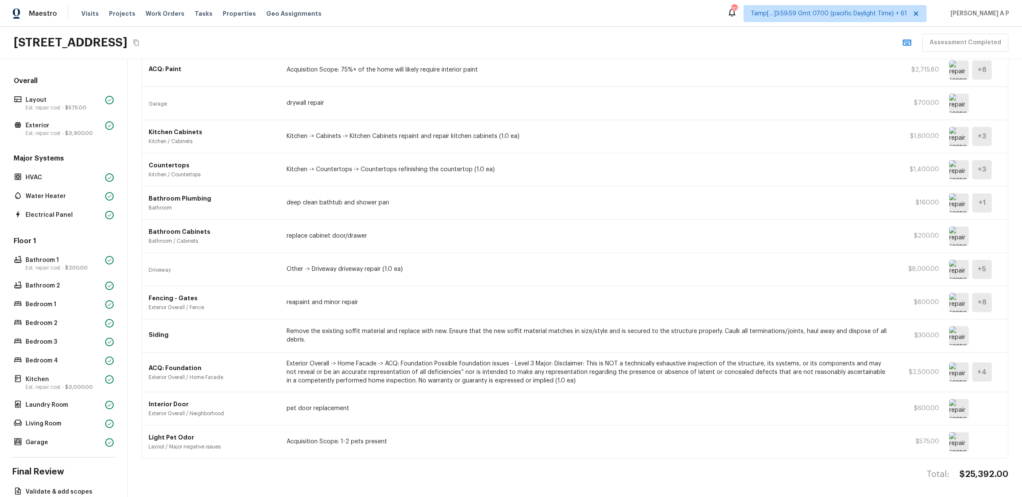
click at [960, 334] on img at bounding box center [960, 335] width 20 height 19
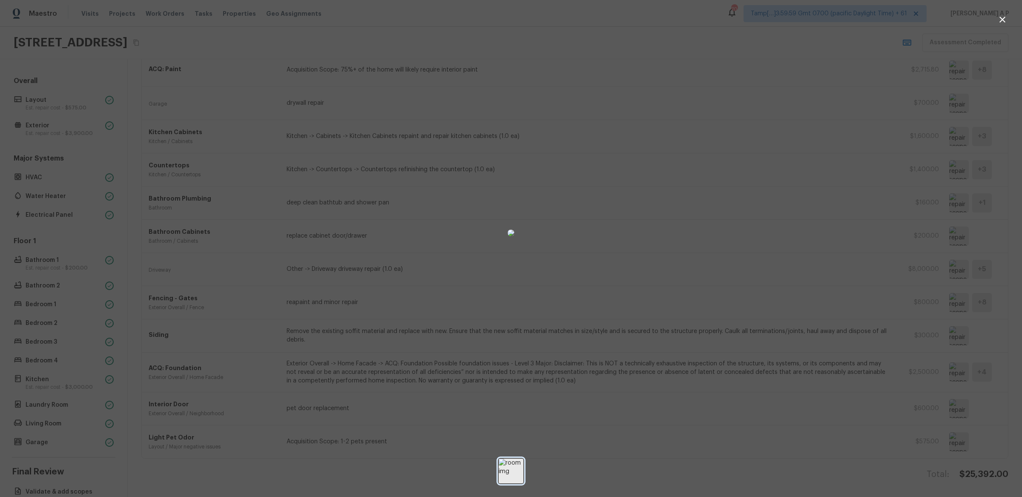
click at [511, 464] on img at bounding box center [511, 471] width 25 height 25
click at [893, 121] on div at bounding box center [511, 233] width 1022 height 438
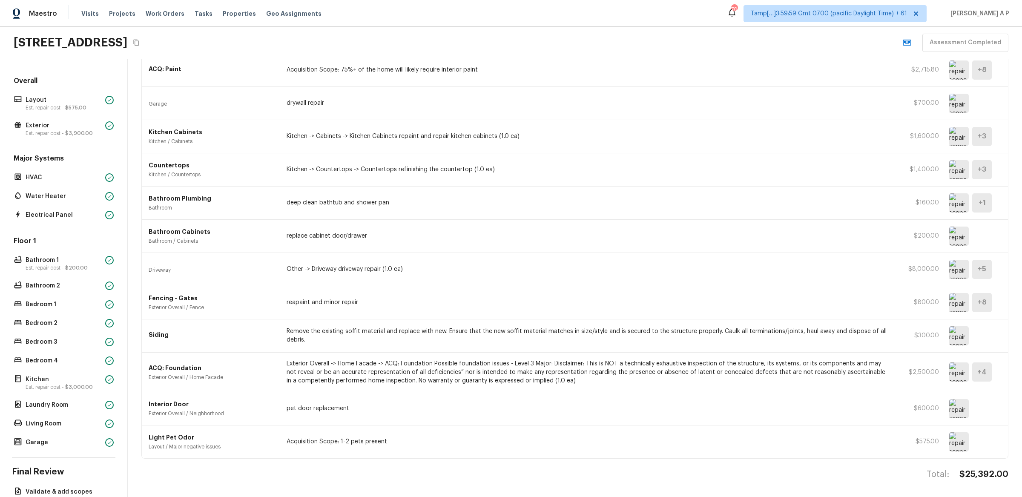
click at [963, 411] on img at bounding box center [960, 408] width 20 height 19
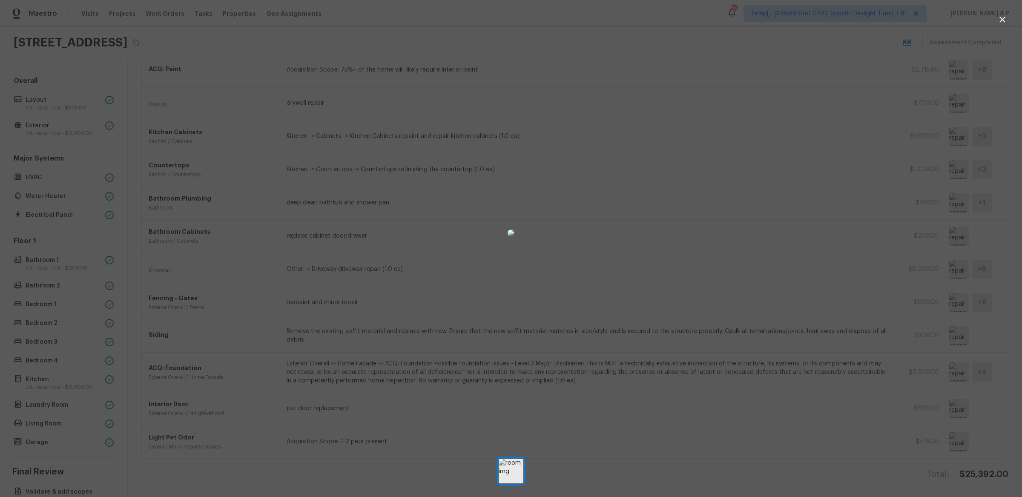
click at [789, 316] on div at bounding box center [511, 233] width 1022 height 438
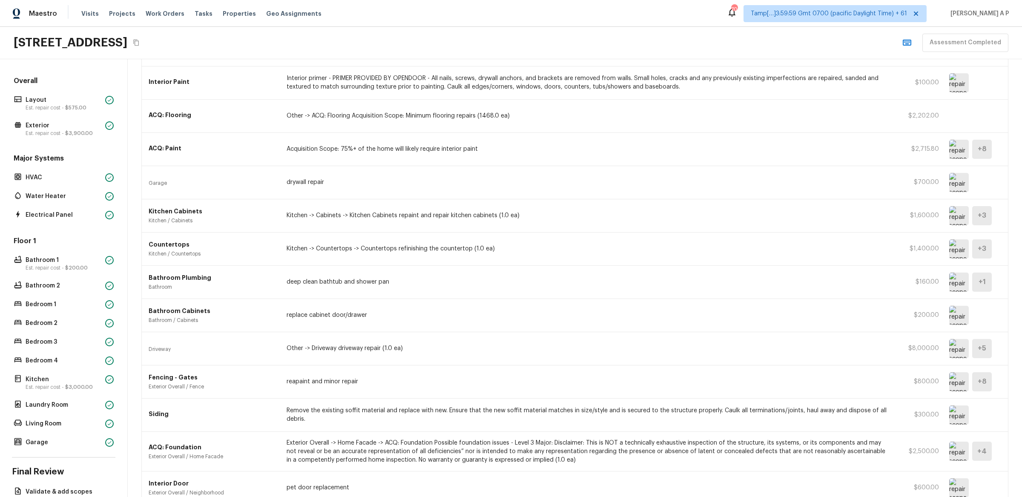
scroll to position [0, 0]
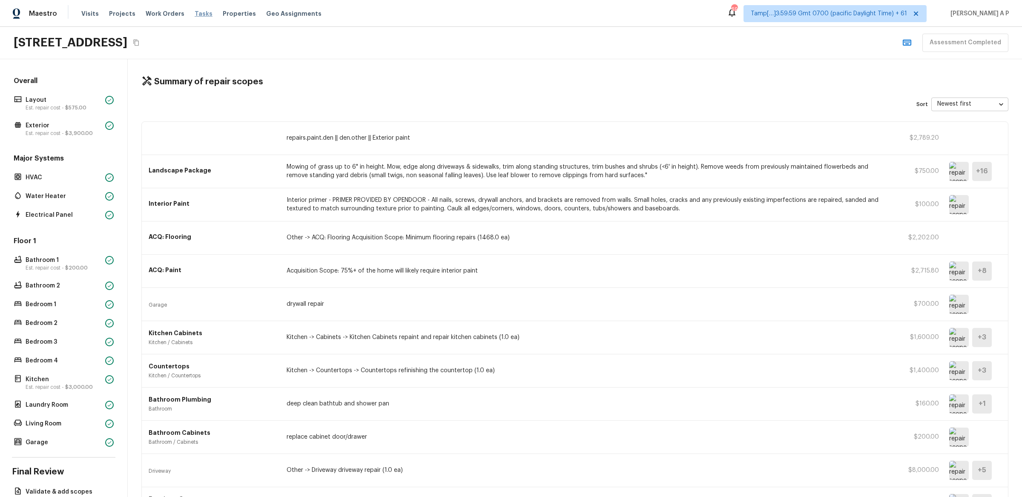
click at [195, 12] on span "Tasks" at bounding box center [204, 14] width 18 height 6
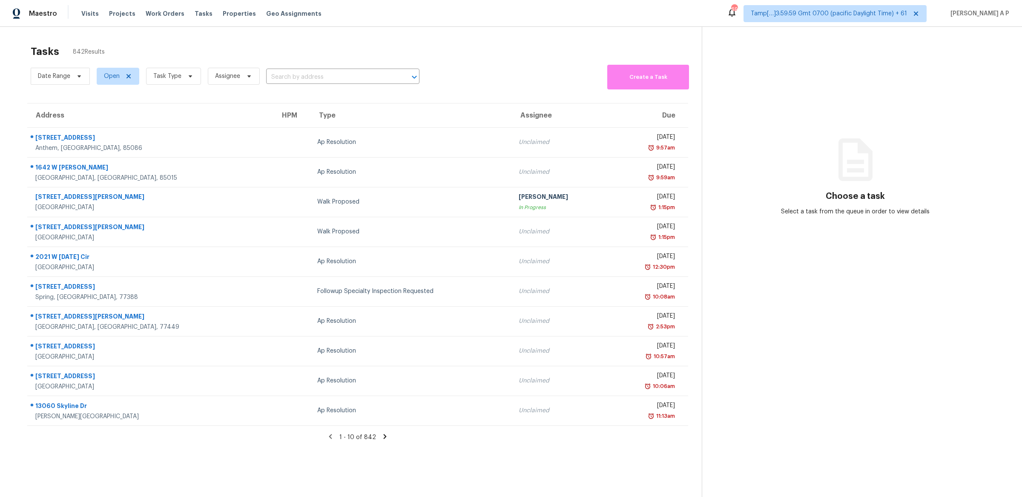
click at [582, 37] on div "Tasks 842 Results Date Range Open Task Type Assignee ​ Create a Task Address HP…" at bounding box center [511, 275] width 1022 height 497
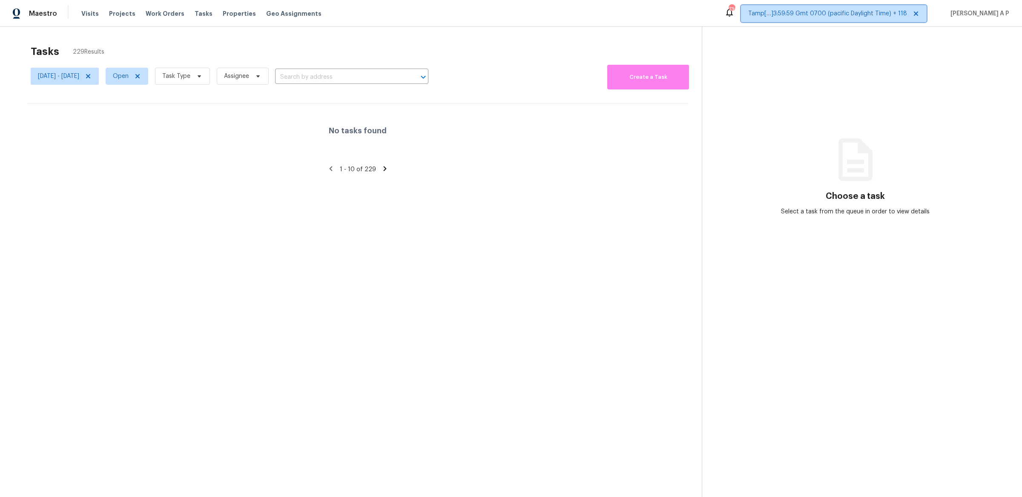
click at [881, 10] on span "Tamp[…]3:59:59 Gmt 0700 (pacific Daylight Time) + 118" at bounding box center [828, 13] width 159 height 9
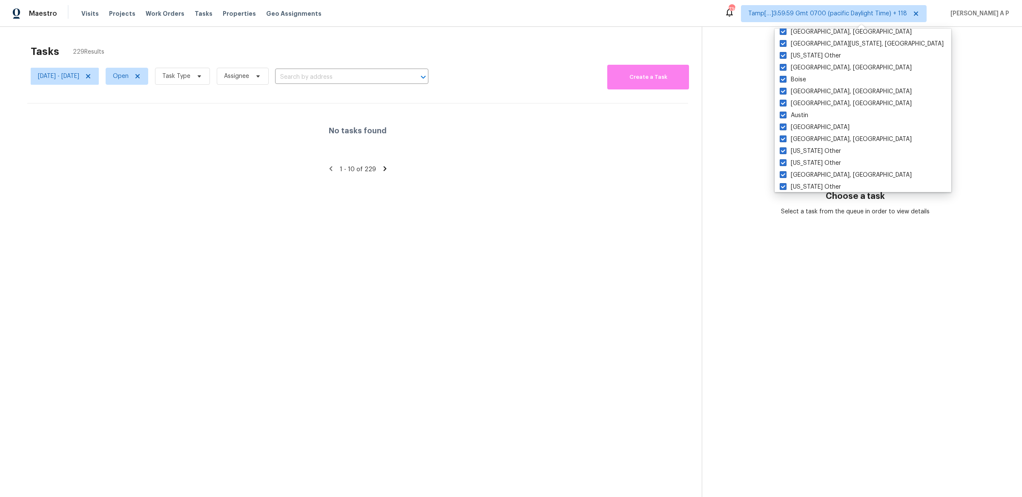
scroll to position [1285, 0]
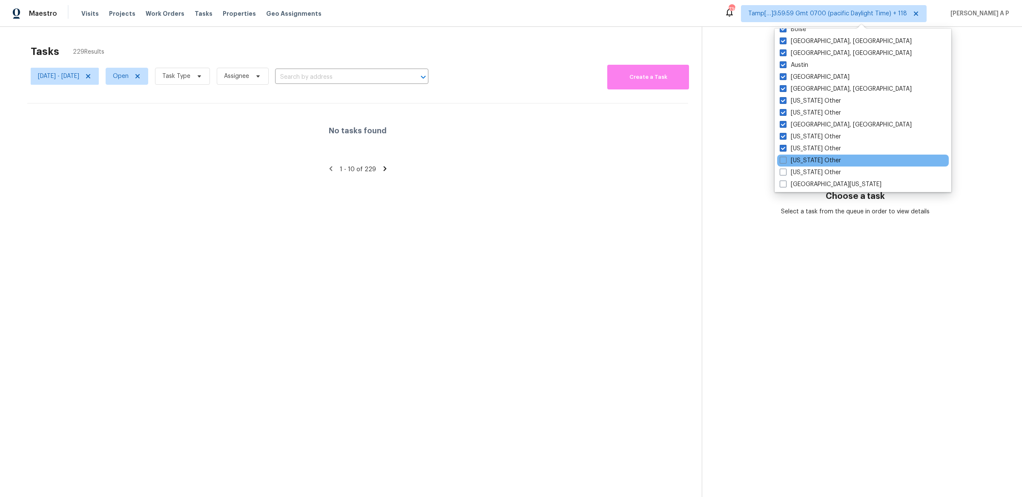
click at [807, 155] on div "North Carolina Other" at bounding box center [863, 161] width 172 height 12
click at [805, 157] on label "North Carolina Other" at bounding box center [810, 160] width 61 height 9
click at [786, 157] on input "North Carolina Other" at bounding box center [783, 159] width 6 height 6
checkbox input "true"
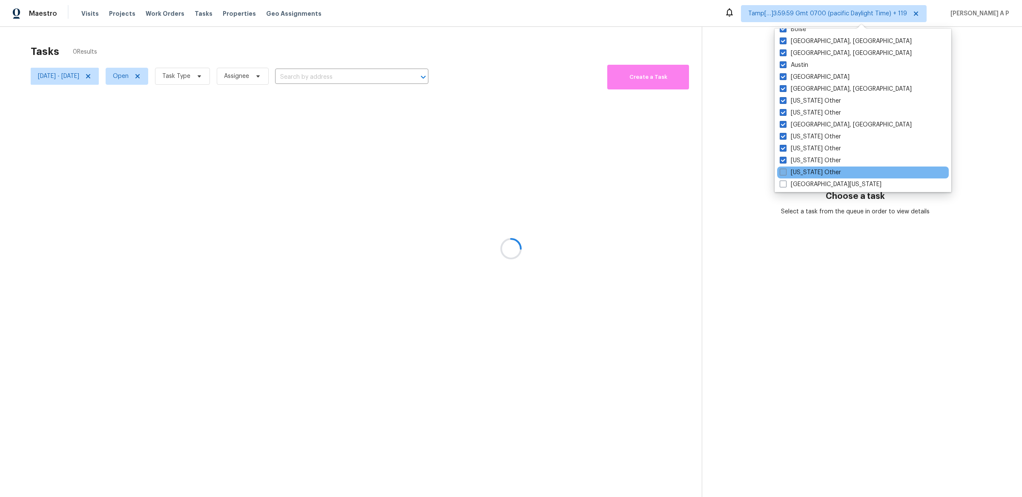
click at [805, 170] on label "Oklahoma Other" at bounding box center [810, 172] width 61 height 9
click at [786, 170] on input "Oklahoma Other" at bounding box center [783, 171] width 6 height 6
checkbox input "true"
click at [804, 182] on label "West Texas" at bounding box center [830, 184] width 102 height 9
click at [784, 182] on input "West Texas" at bounding box center [782, 183] width 6 height 6
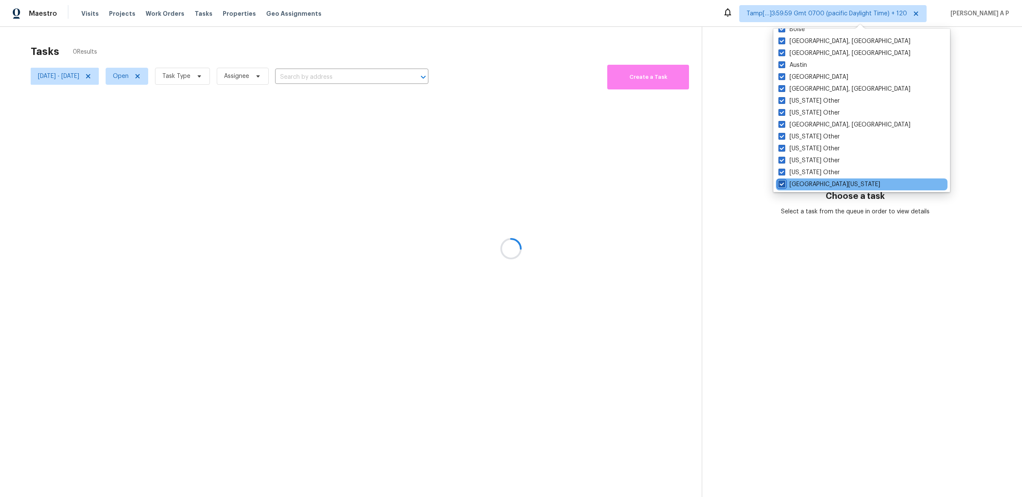
checkbox input "true"
click at [932, 135] on div at bounding box center [511, 248] width 1022 height 497
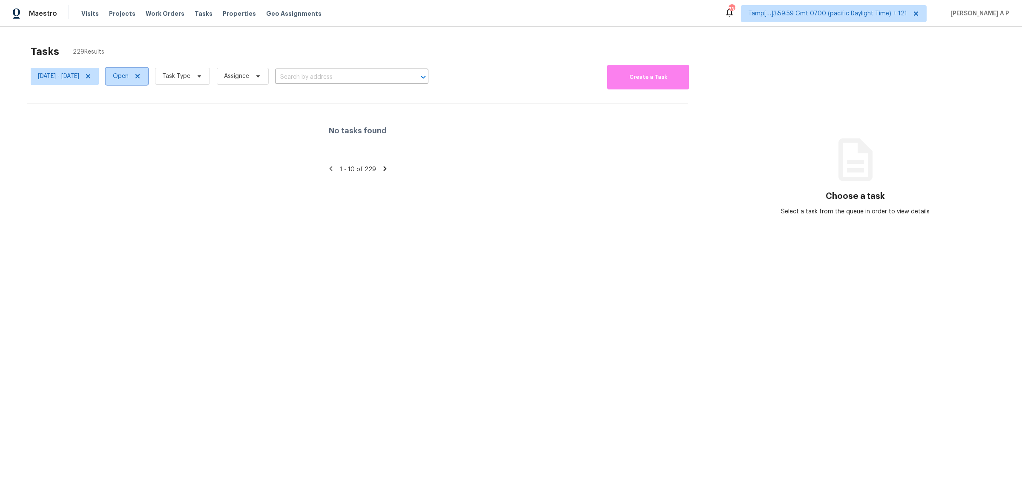
click at [141, 79] on icon at bounding box center [137, 76] width 7 height 7
click at [167, 79] on div at bounding box center [511, 248] width 1022 height 497
click at [151, 70] on span "Status" at bounding box center [129, 76] width 46 height 17
click at [170, 102] on label "Closed" at bounding box center [157, 100] width 31 height 9
click at [148, 102] on input "Closed" at bounding box center [145, 99] width 6 height 6
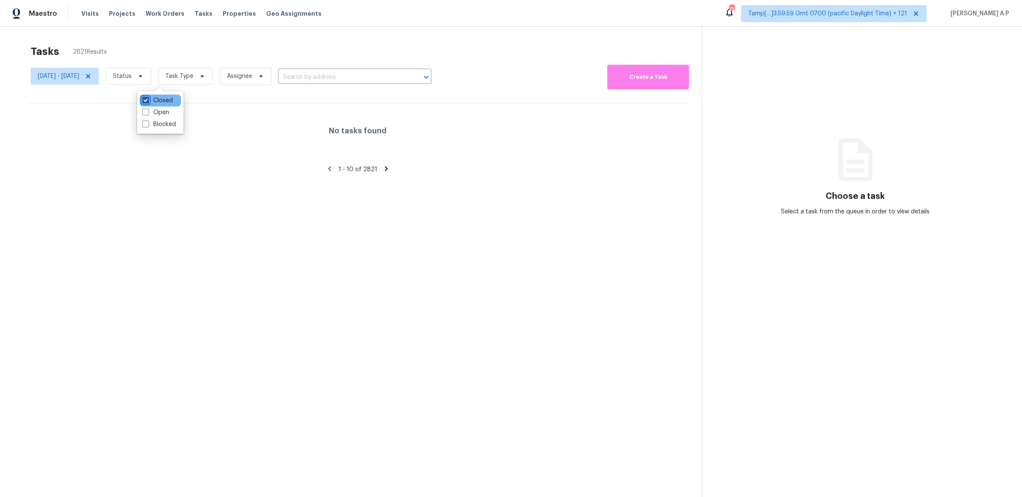
checkbox input "true"
click at [214, 69] on span "Task Type" at bounding box center [186, 76] width 55 height 17
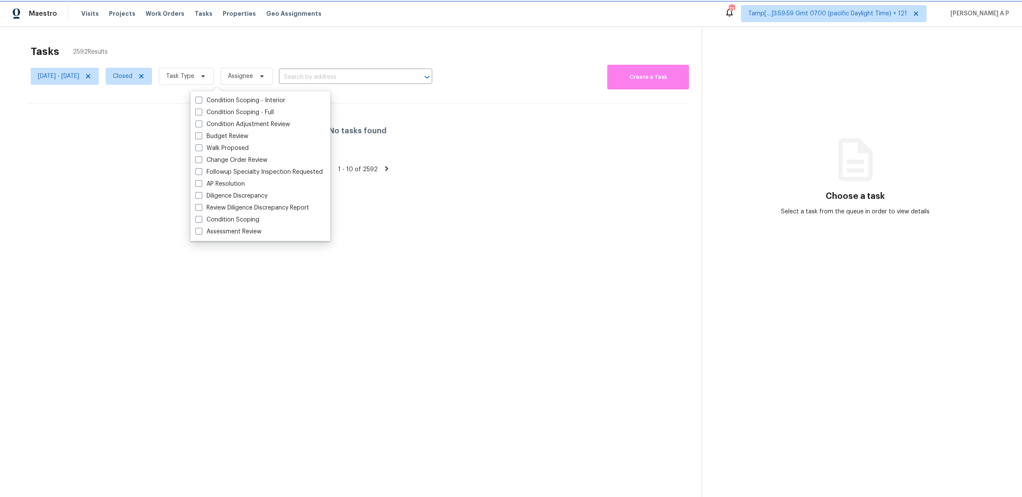
click at [214, 76] on span "Task Type" at bounding box center [186, 76] width 55 height 17
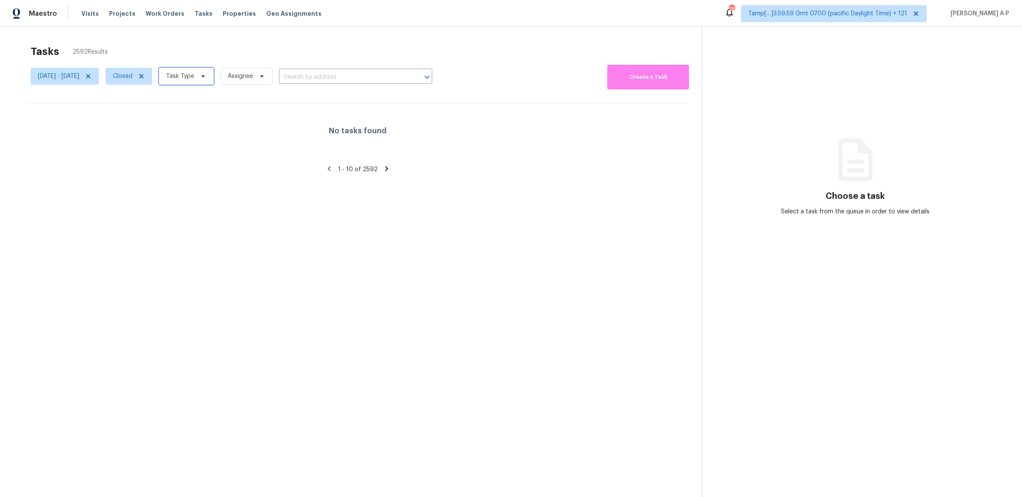
click at [214, 76] on span "Task Type" at bounding box center [186, 76] width 55 height 17
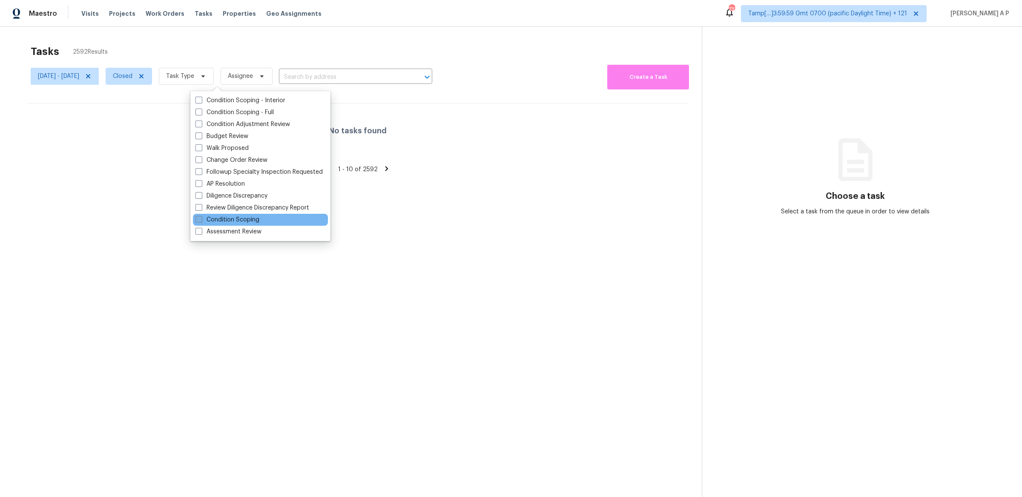
click at [241, 216] on label "Condition Scoping" at bounding box center [228, 220] width 64 height 9
click at [201, 216] on input "Condition Scoping" at bounding box center [199, 219] width 6 height 6
checkbox input "true"
click at [494, 197] on section "Tasks 33 Results Mon, Sep 22 - Thu, Sep 25 Closed Condition Scoping Assignee ​ …" at bounding box center [358, 282] width 688 height 484
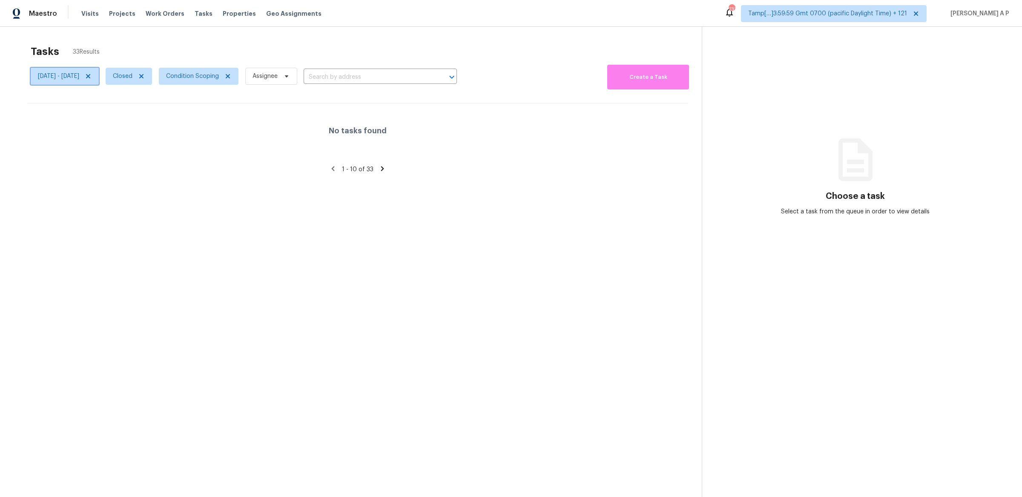
click at [79, 76] on span "Mon, Sep 22 - Thu, Sep 25" at bounding box center [58, 76] width 41 height 9
click at [227, 141] on div "No tasks found" at bounding box center [357, 131] width 661 height 55
click at [334, 170] on icon at bounding box center [333, 169] width 8 height 8
click at [331, 166] on icon at bounding box center [333, 169] width 8 height 8
click at [346, 169] on span "1 - 10 of 33" at bounding box center [358, 170] width 32 height 6
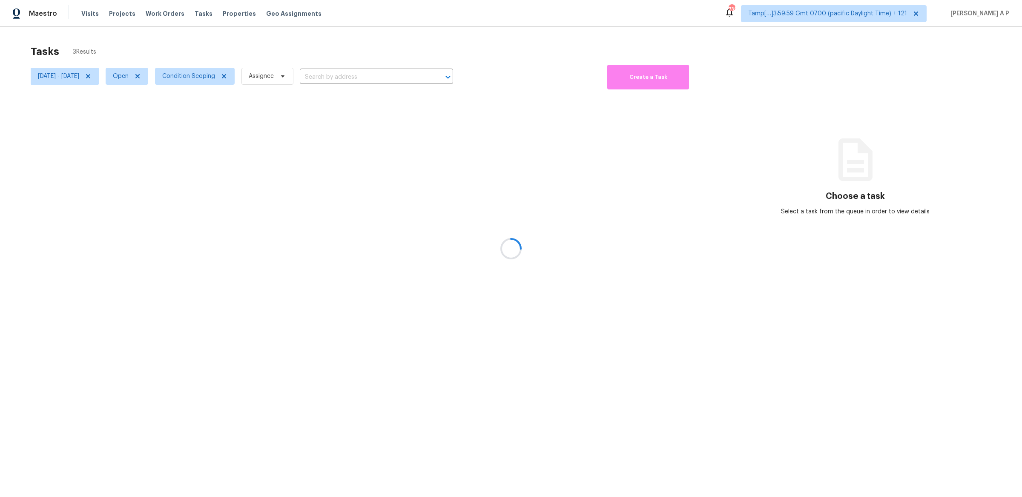
click at [152, 79] on div at bounding box center [511, 248] width 1022 height 497
click at [129, 78] on span "Open" at bounding box center [121, 76] width 16 height 9
click at [163, 111] on label "Closed" at bounding box center [157, 112] width 31 height 9
click at [148, 111] on input "Closed" at bounding box center [145, 111] width 6 height 6
checkbox input "true"
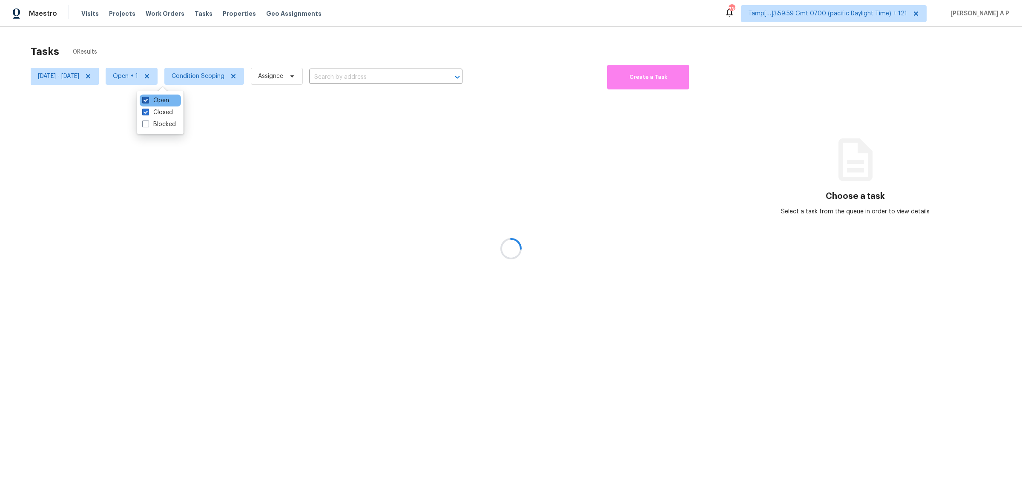
click at [163, 98] on label "Open" at bounding box center [155, 100] width 27 height 9
click at [148, 98] on input "Open" at bounding box center [145, 99] width 6 height 6
checkbox input "false"
click at [351, 148] on div "No tasks found" at bounding box center [357, 131] width 661 height 55
click at [381, 70] on div "[DATE] - [DATE] Closed Condition Scoping Assignee ​" at bounding box center [244, 76] width 426 height 27
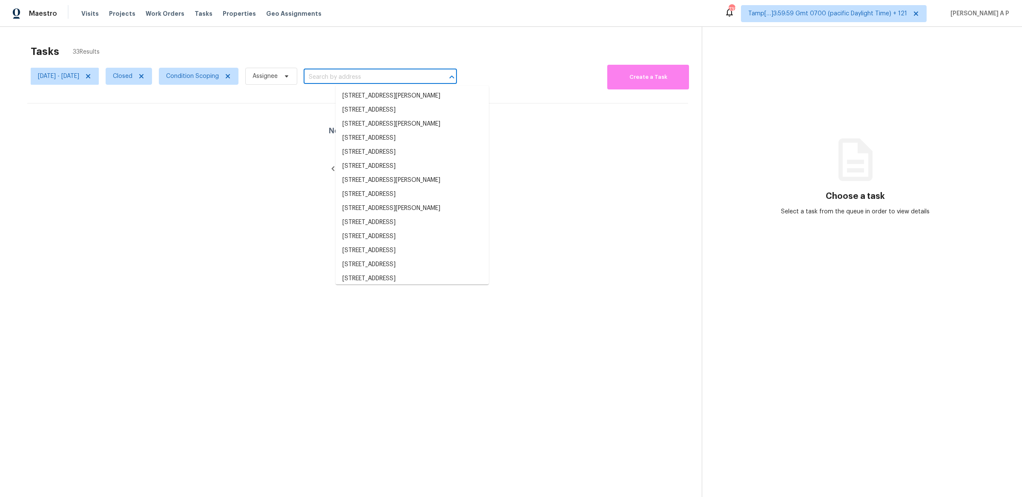
click at [377, 77] on input "text" at bounding box center [369, 77] width 130 height 13
paste input ""28269 Canyon Crest Dr Canyon Country, CA, 91351""
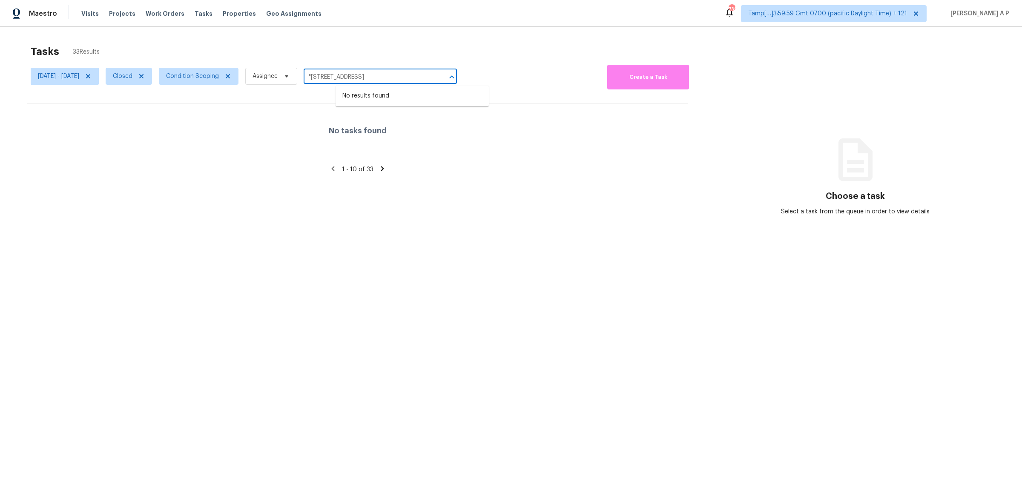
type input "28269 Canyon Crest Dr Canyon Country, CA, 91351"
click at [446, 103] on li "28269 Canyon Crest Dr, Canyon Country, CA 91351" at bounding box center [412, 96] width 153 height 14
click at [433, 80] on input "28269 Canyon Crest Dr, Canyon Country, CA 91351" at bounding box center [369, 77] width 130 height 13
click at [450, 101] on li "28269 Canyon Crest Dr, Canyon Country, CA 91351" at bounding box center [412, 96] width 153 height 14
click at [118, 78] on div at bounding box center [511, 248] width 1022 height 497
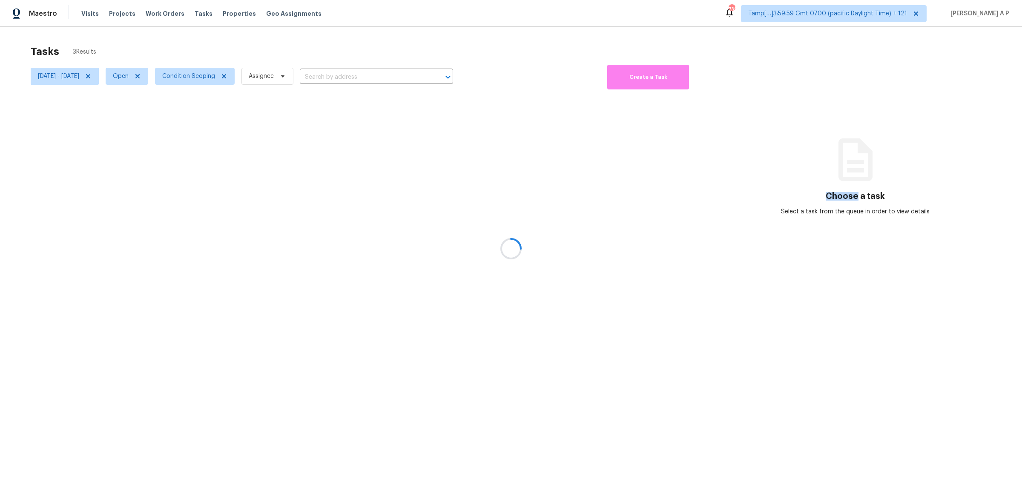
click at [119, 78] on div at bounding box center [511, 248] width 1022 height 497
click at [120, 78] on div at bounding box center [511, 248] width 1022 height 497
click at [196, 12] on div at bounding box center [511, 248] width 1022 height 497
click at [196, 14] on div at bounding box center [511, 248] width 1022 height 497
click at [197, 16] on span "Tasks" at bounding box center [204, 14] width 18 height 6
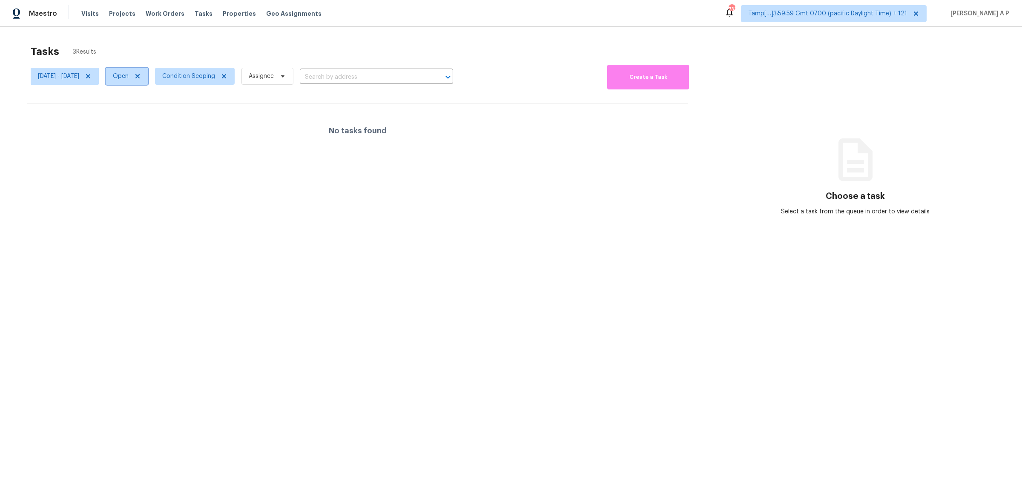
click at [141, 78] on span at bounding box center [136, 76] width 9 height 7
click at [144, 74] on icon at bounding box center [140, 76] width 7 height 7
click at [165, 103] on label "Closed" at bounding box center [157, 100] width 31 height 9
click at [148, 102] on input "Closed" at bounding box center [145, 99] width 6 height 6
checkbox input "true"
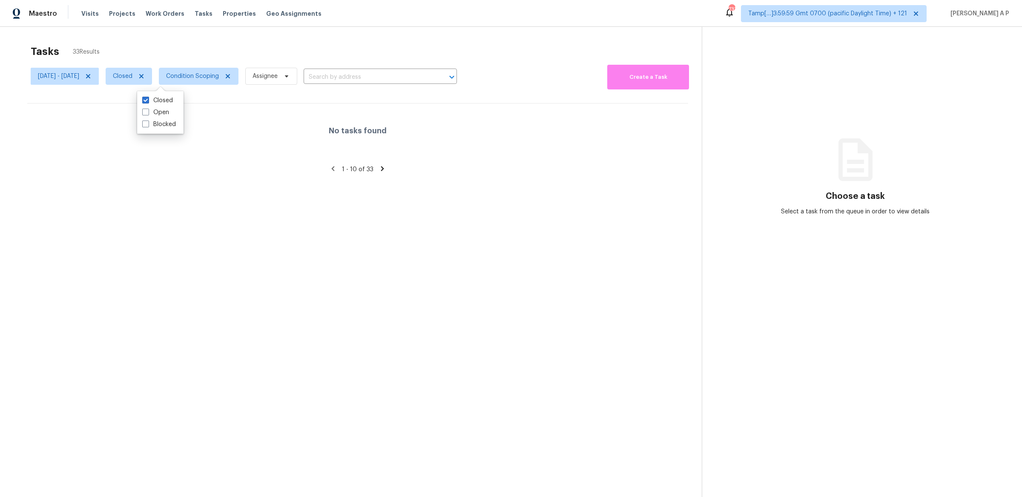
click at [302, 96] on section "Tasks 33 Results [DATE] - [DATE] Closed Condition Scoping Assignee ​ Create a T…" at bounding box center [358, 282] width 688 height 484
click at [239, 72] on span "Condition Scoping" at bounding box center [199, 76] width 80 height 17
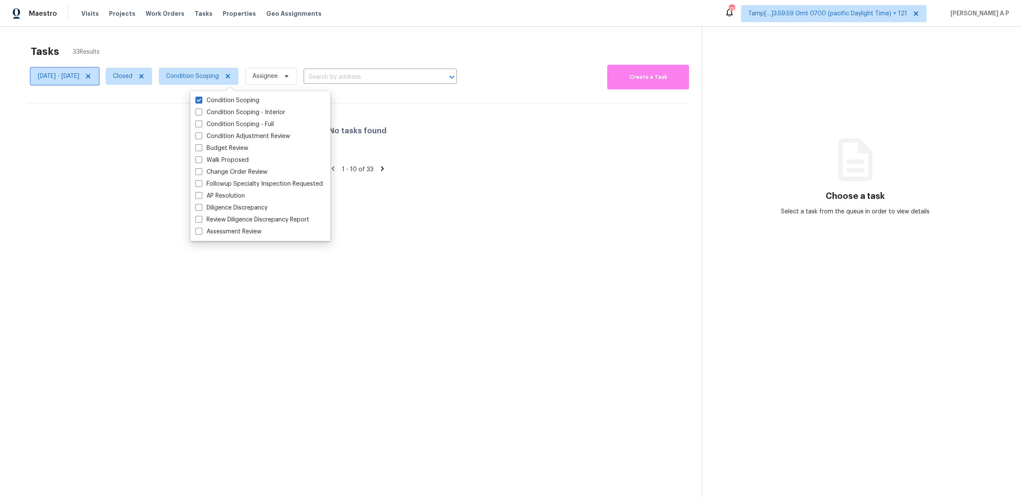
click at [92, 75] on icon at bounding box center [88, 76] width 7 height 7
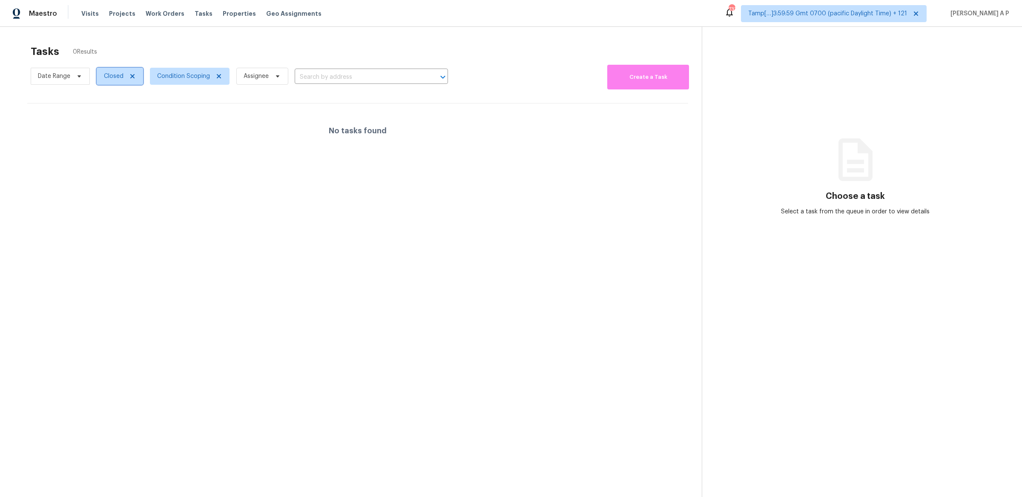
click at [129, 77] on icon at bounding box center [132, 76] width 7 height 7
click at [216, 72] on span "Condition Scoping" at bounding box center [189, 76] width 80 height 17
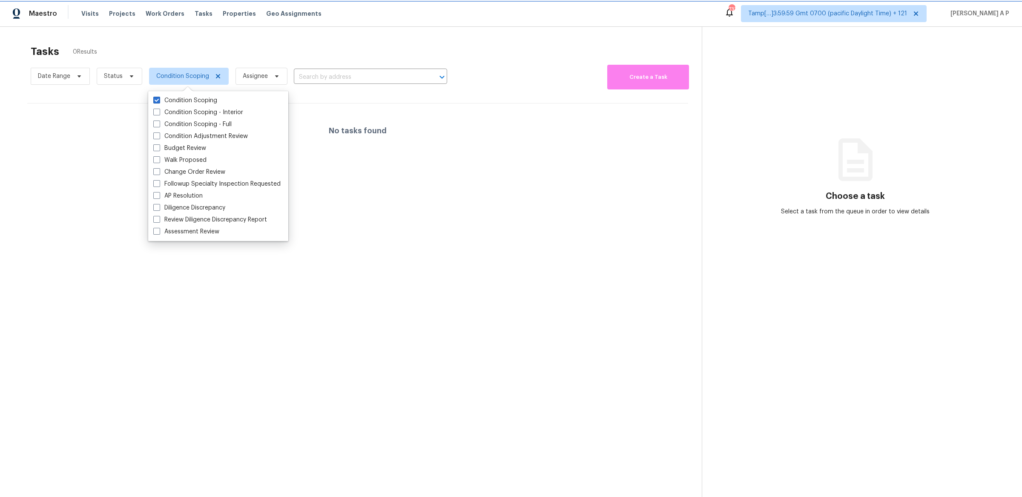
click at [216, 73] on icon at bounding box center [218, 76] width 7 height 7
checkbox input "false"
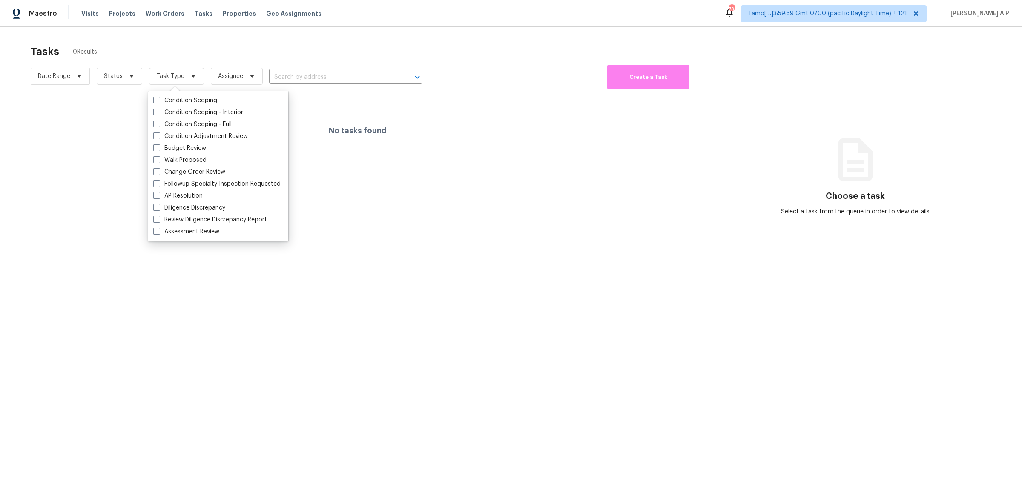
click at [95, 136] on div "No tasks found" at bounding box center [357, 131] width 661 height 55
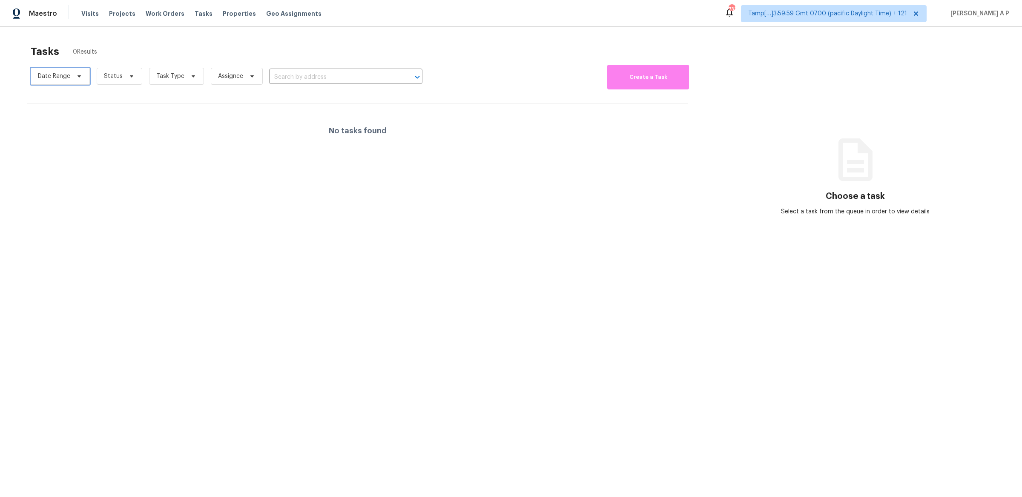
click at [77, 75] on icon at bounding box center [79, 76] width 7 height 7
click at [83, 114] on div at bounding box center [120, 104] width 179 height 27
click at [83, 109] on input "text" at bounding box center [78, 104] width 84 height 17
select select "8"
select select "2025"
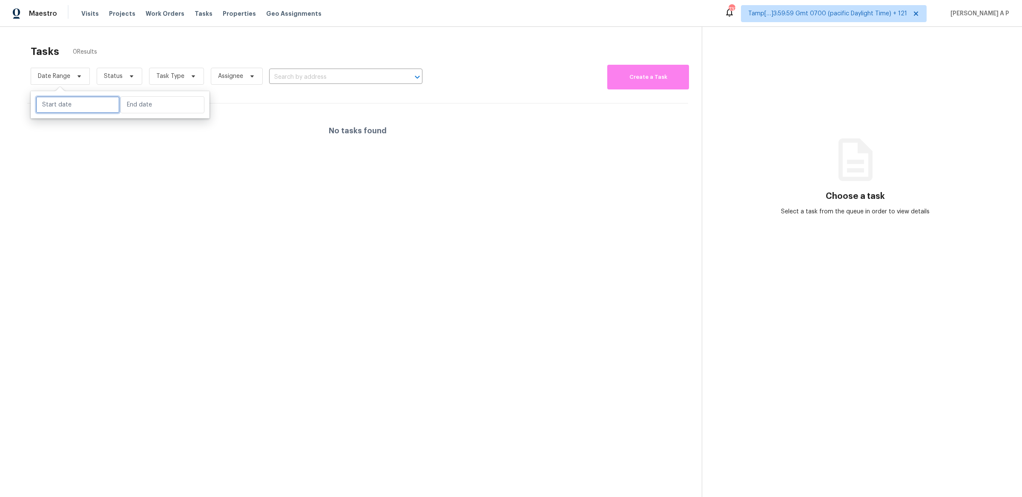
select select "9"
select select "2025"
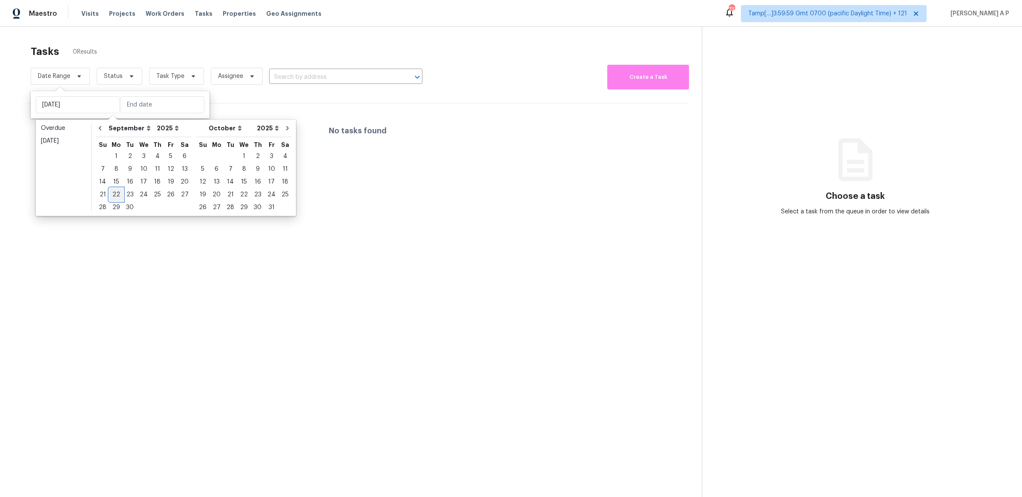
click at [118, 196] on div "22" at bounding box center [116, 195] width 14 height 12
type input "Mon, Sep 15"
type input "Mon, Sep 22"
type input "Thu, Sep 04"
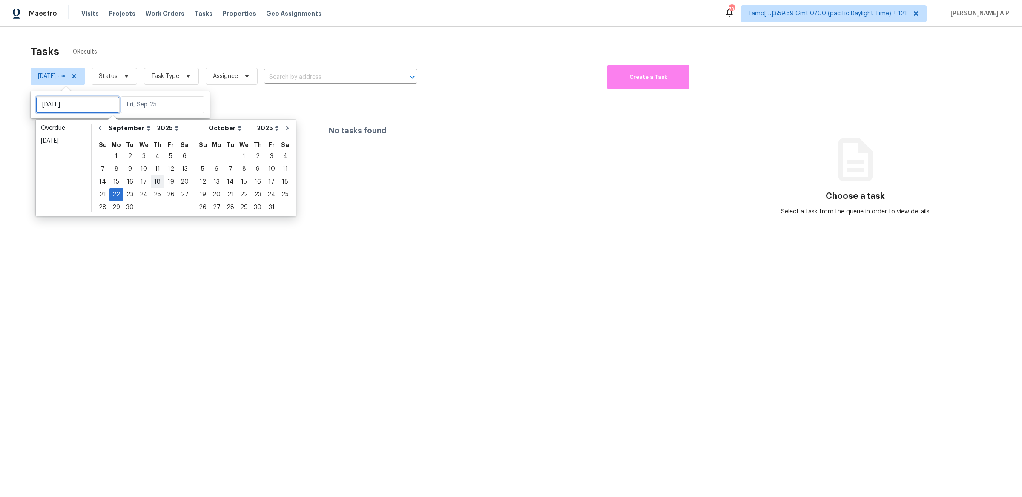
type input "Mon, Sep 22"
click at [155, 196] on div "25" at bounding box center [157, 195] width 13 height 12
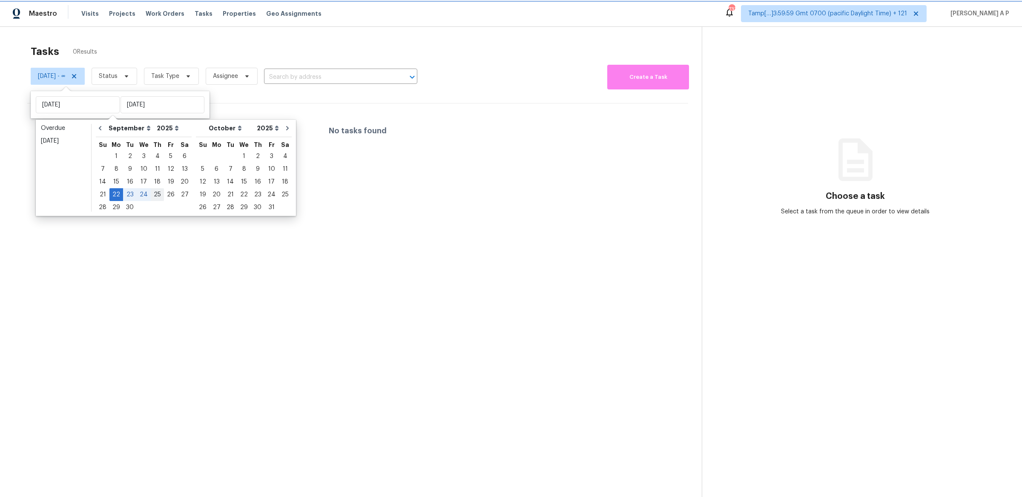
type input "[DATE]"
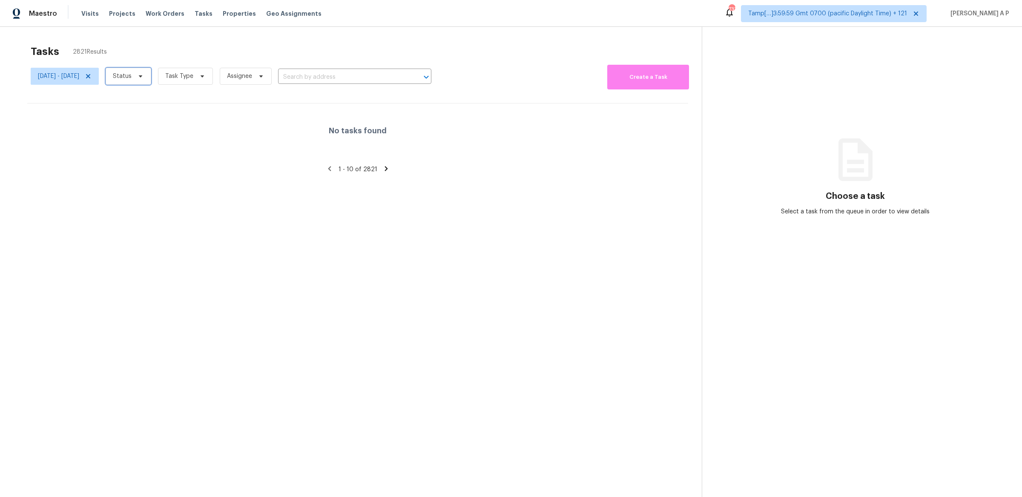
click at [151, 80] on span "Status" at bounding box center [129, 76] width 46 height 17
click at [163, 100] on label "Closed" at bounding box center [157, 100] width 31 height 9
click at [148, 100] on input "Closed" at bounding box center [145, 99] width 6 height 6
checkbox input "true"
click at [194, 78] on span "Task Type" at bounding box center [180, 76] width 28 height 9
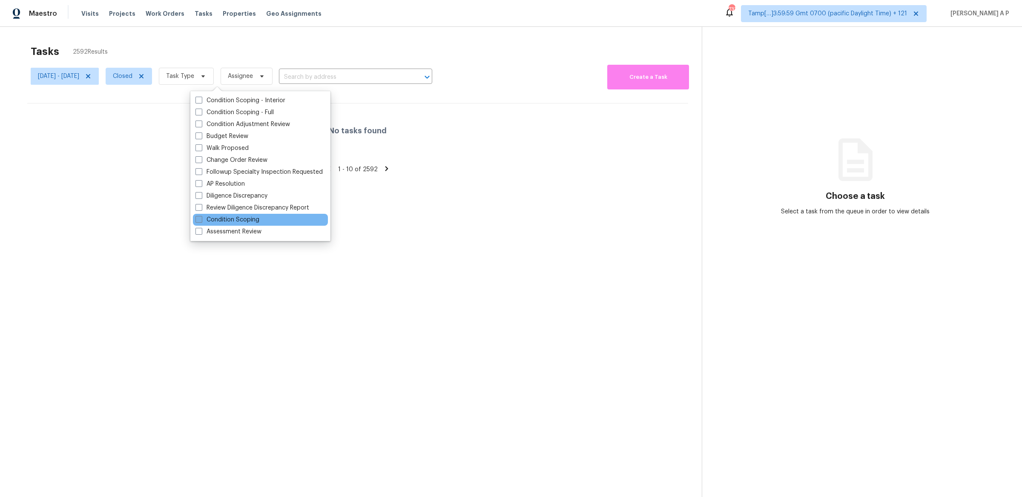
click at [230, 219] on label "Condition Scoping" at bounding box center [228, 220] width 64 height 9
click at [201, 219] on input "Condition Scoping" at bounding box center [199, 219] width 6 height 6
checkbox input "true"
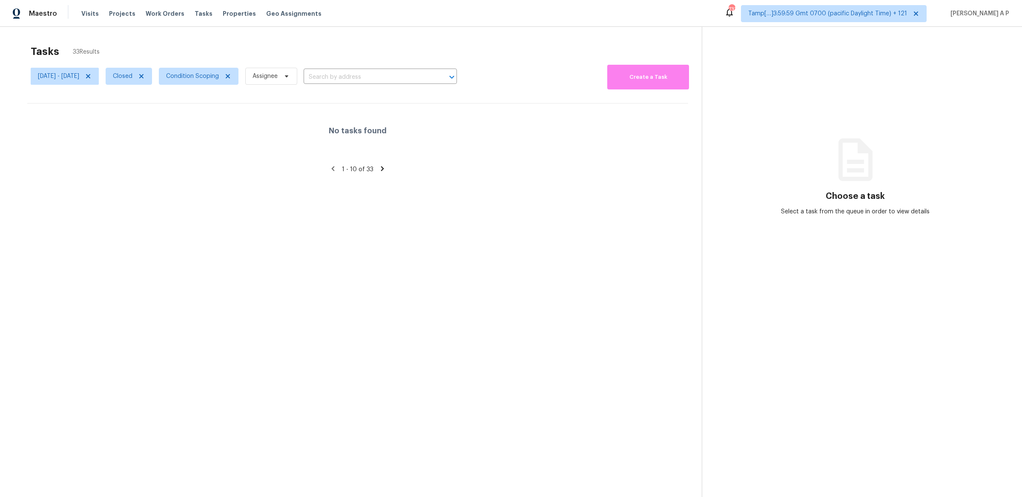
click at [397, 129] on div "No tasks found" at bounding box center [357, 131] width 661 height 55
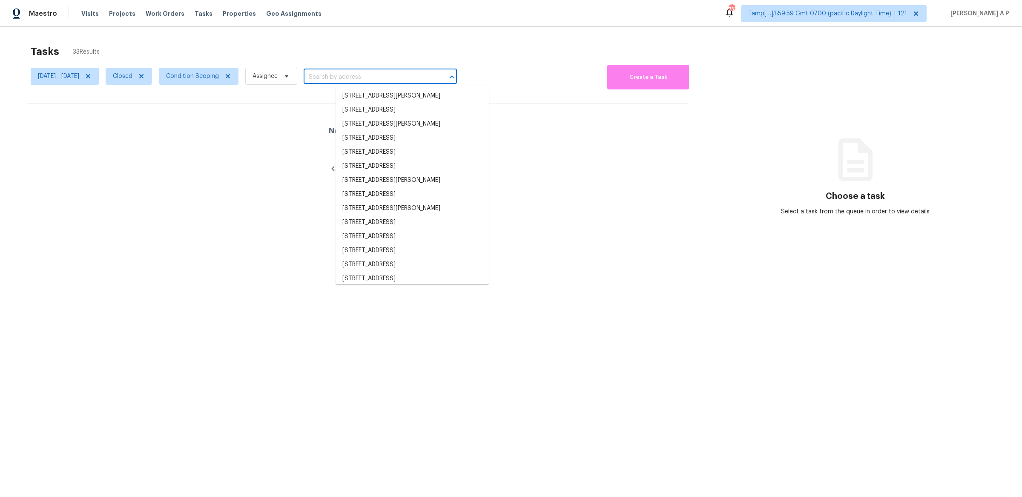
click at [414, 76] on input "text" at bounding box center [369, 77] width 130 height 13
click at [423, 64] on div "[DATE] - [DATE] Closed Condition Scoping Assignee ​" at bounding box center [244, 76] width 426 height 27
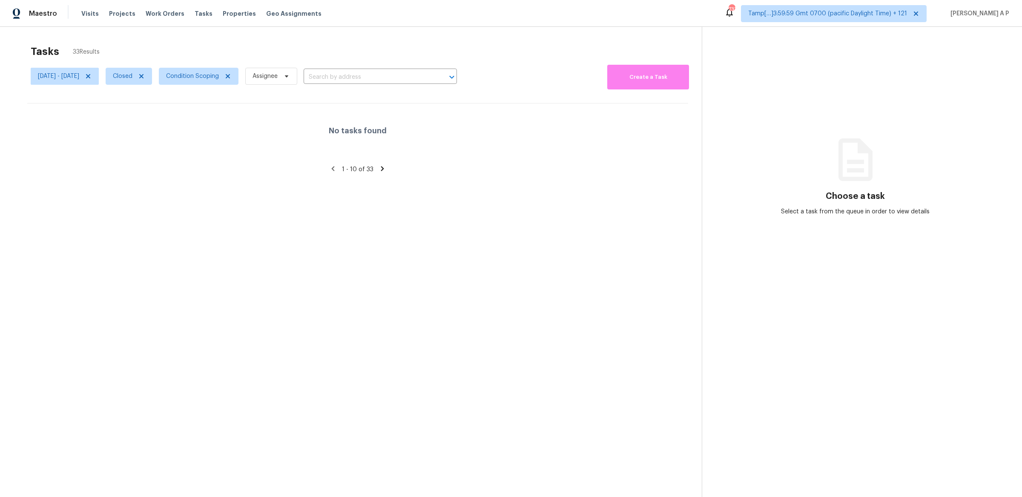
click at [333, 172] on icon at bounding box center [333, 169] width 8 height 8
click at [333, 169] on icon at bounding box center [333, 169] width 3 height 5
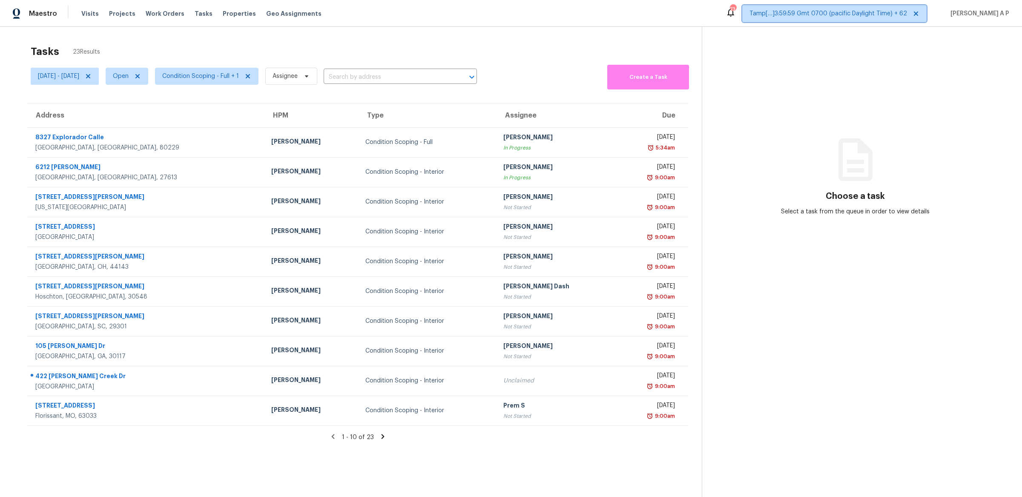
click at [887, 15] on span "Tamp[…]3:59:59 Gmt 0700 (pacific Daylight Time) + 62" at bounding box center [829, 13] width 158 height 9
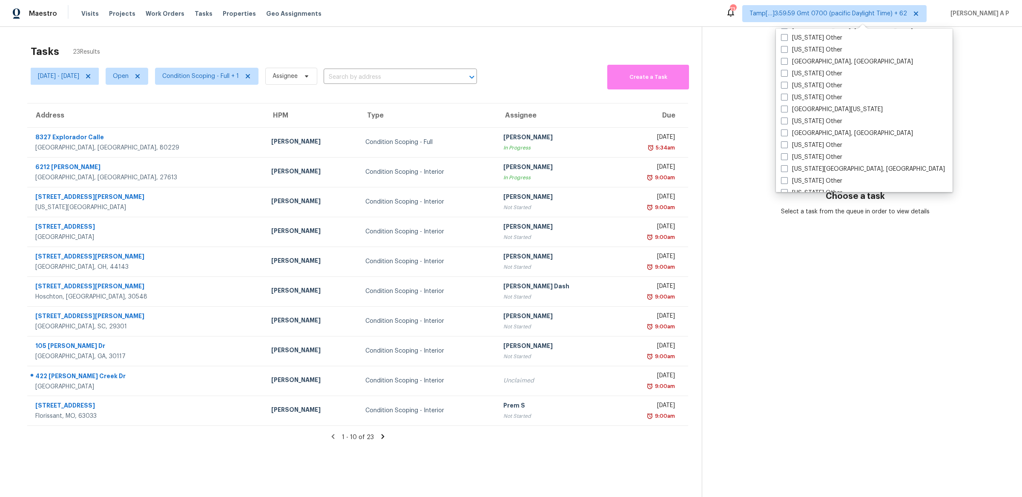
scroll to position [1285, 0]
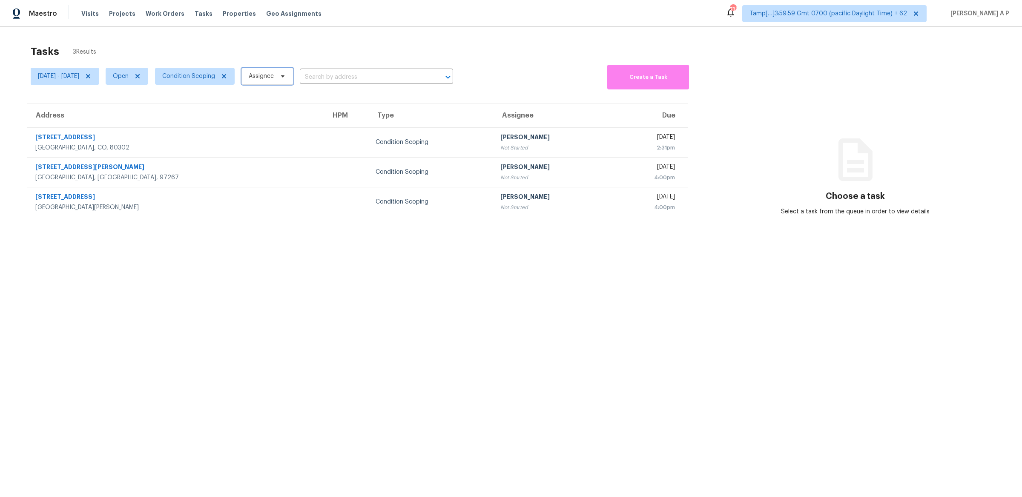
click at [274, 73] on span "Assignee" at bounding box center [261, 76] width 25 height 9
click at [329, 52] on div "Tasks 3 Results" at bounding box center [366, 51] width 671 height 22
click at [141, 75] on span at bounding box center [136, 76] width 9 height 7
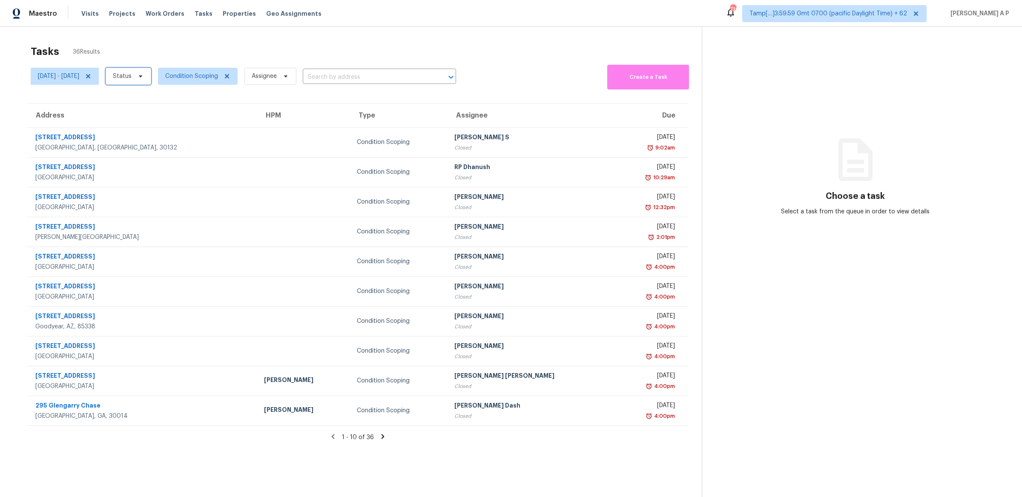
click at [151, 78] on span "Status" at bounding box center [129, 76] width 46 height 17
click at [168, 101] on label "Closed" at bounding box center [157, 100] width 31 height 9
click at [148, 101] on input "Closed" at bounding box center [145, 99] width 6 height 6
checkbox input "true"
click at [331, 432] on section "Tasks 33 Results Mon, Sep 22 - Thu, Sep 25 Closed Condition Scoping Assignee ​ …" at bounding box center [358, 282] width 688 height 484
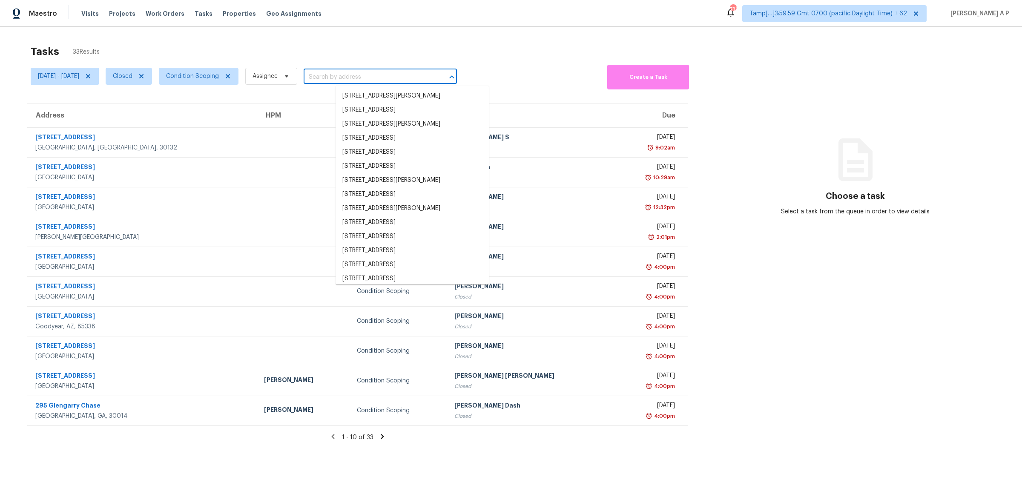
click at [366, 71] on input "text" at bounding box center [369, 77] width 130 height 13
paste input ""28269 Canyon Crest Dr Canyon Country, CA, 91351""
type input ""28269 Canyon Crest Dr Canyon Country, CA, 91351""
paste input ""28269 Canyon Crest Dr Canyon Country, CA, 91351""
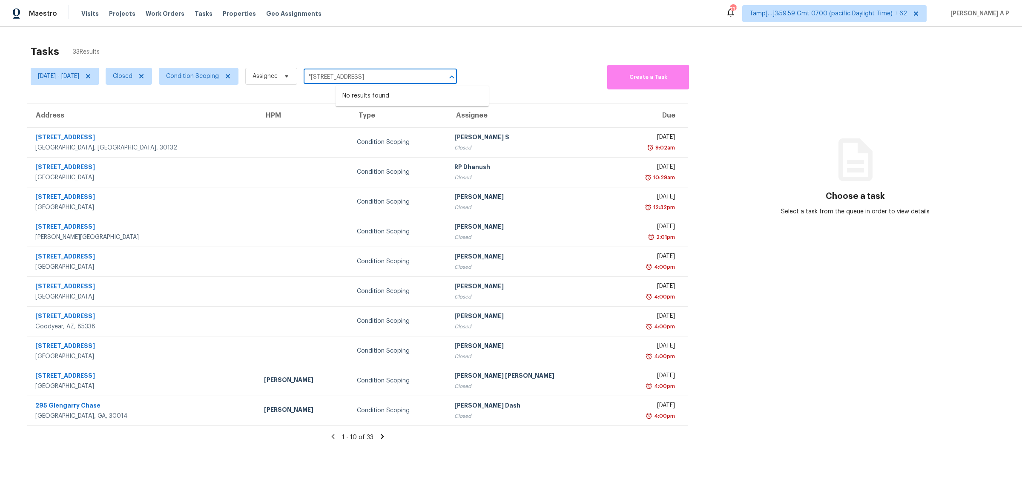
type input "28269 Canyon Crest Dr Canyon Country, CA, 91351"
click at [363, 103] on li "28269 Canyon Crest Dr, Canyon Country, CA 91351" at bounding box center [412, 96] width 153 height 14
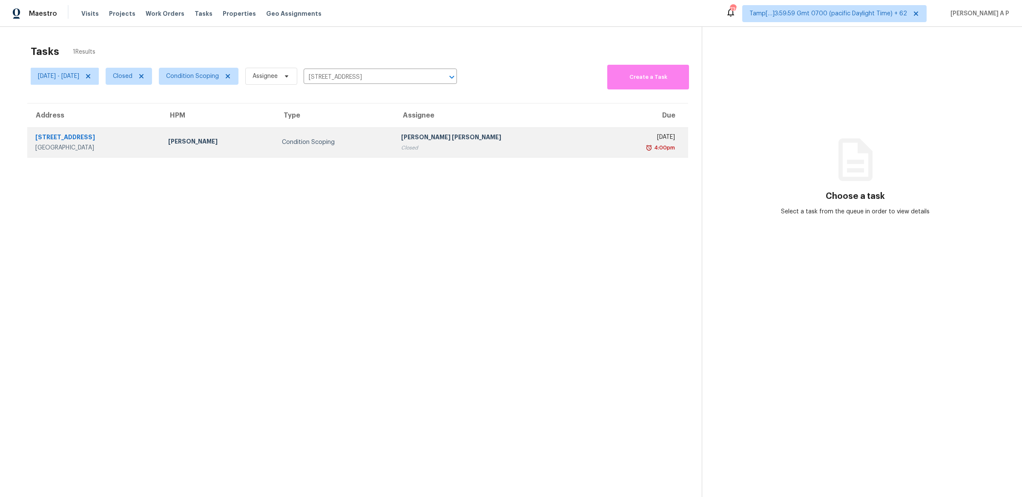
click at [355, 138] on div "Condition Scoping" at bounding box center [335, 142] width 106 height 9
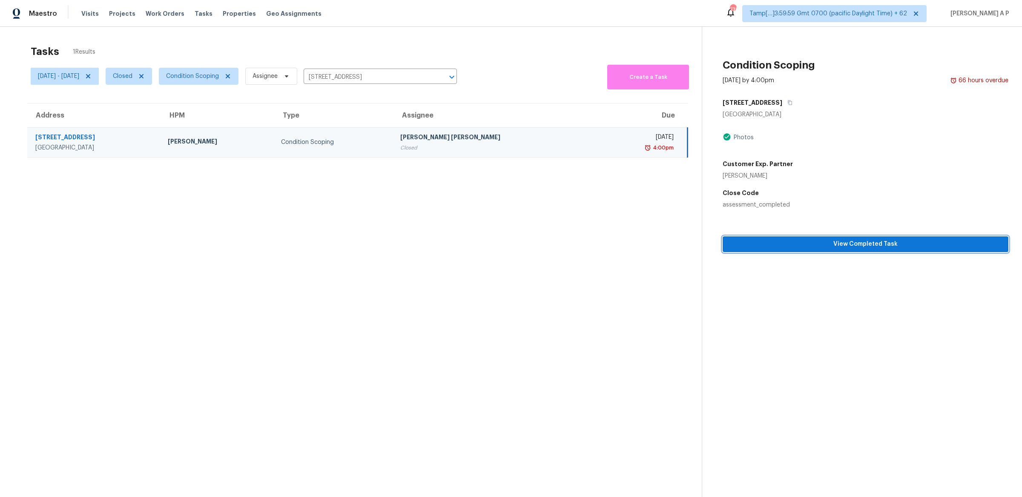
click at [840, 247] on span "View Completed Task" at bounding box center [866, 244] width 272 height 11
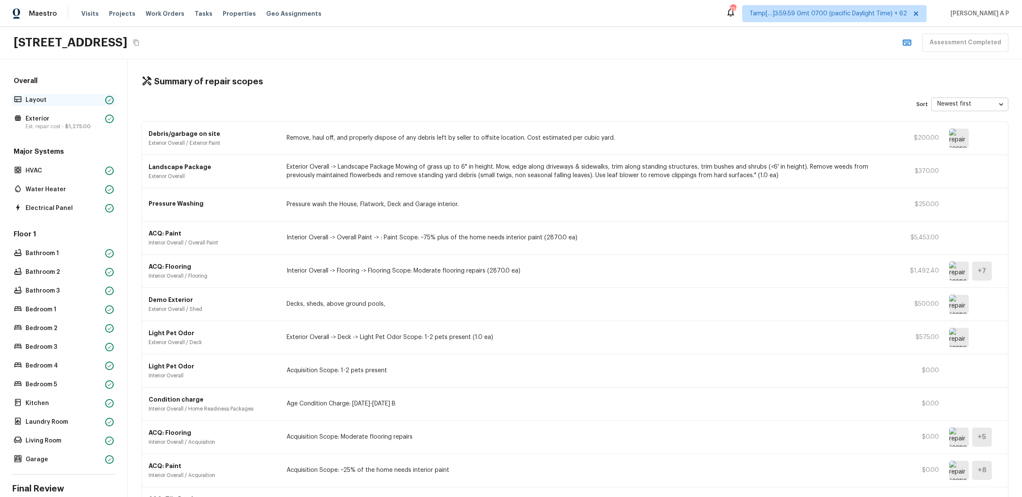
click at [98, 100] on p "Layout" at bounding box center [64, 100] width 76 height 9
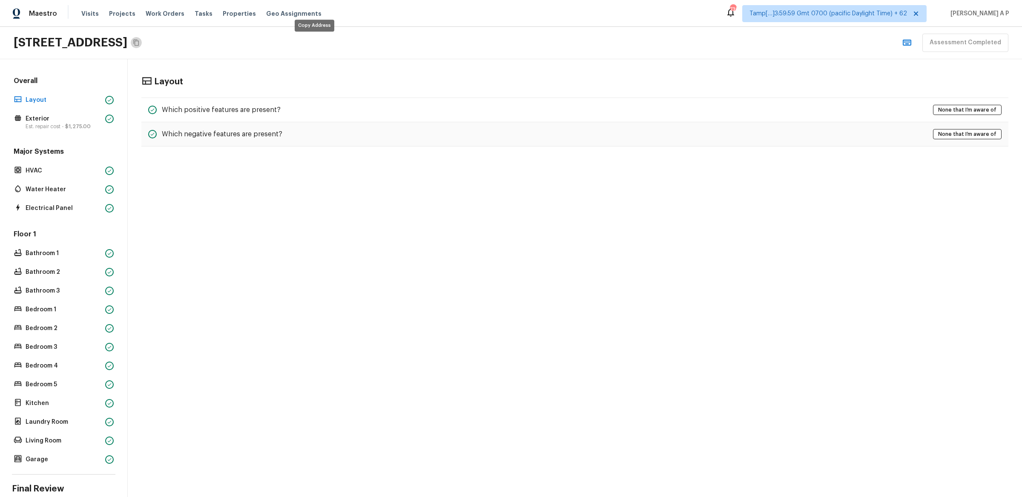
click at [140, 43] on icon "Copy Address" at bounding box center [136, 42] width 7 height 7
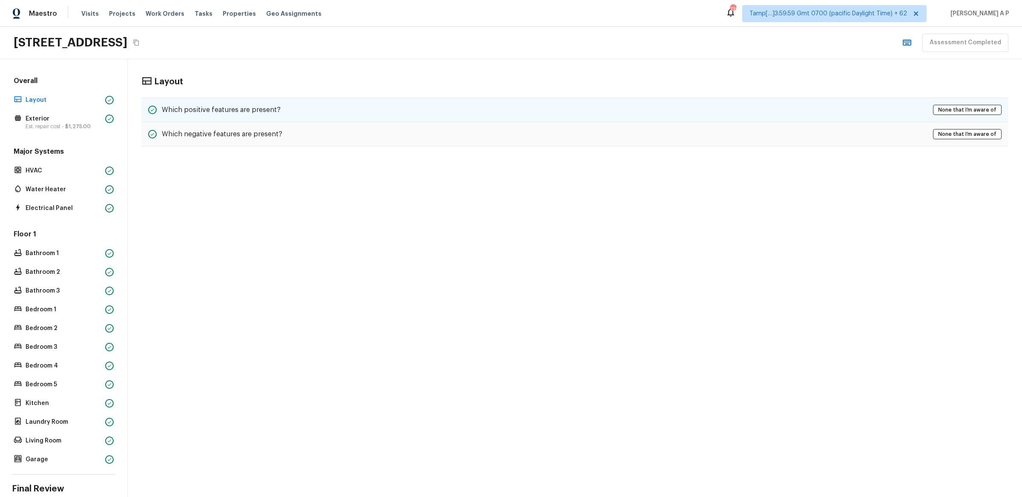
click at [427, 102] on div "Which positive features are present? None that I’m aware of" at bounding box center [574, 110] width 867 height 25
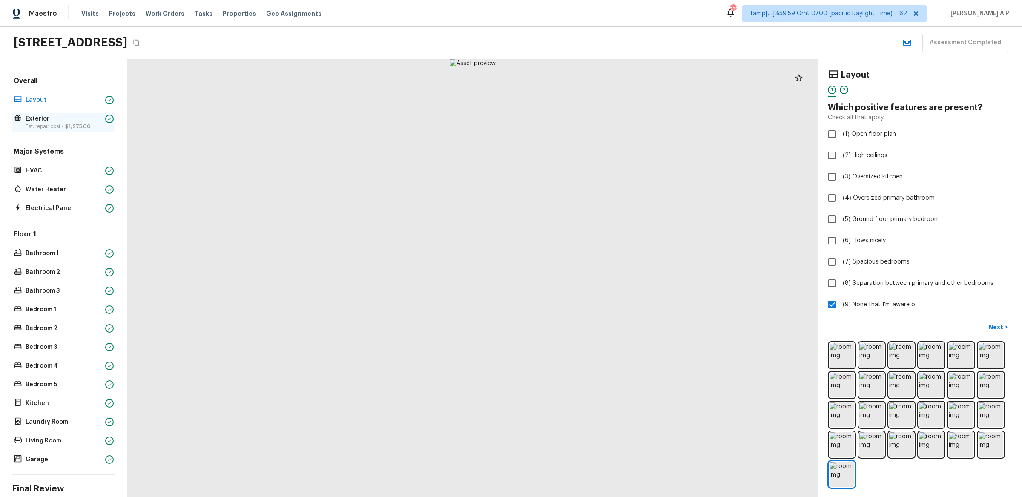
click at [79, 130] on p "Est. repair cost - $1,275.00" at bounding box center [64, 126] width 76 height 7
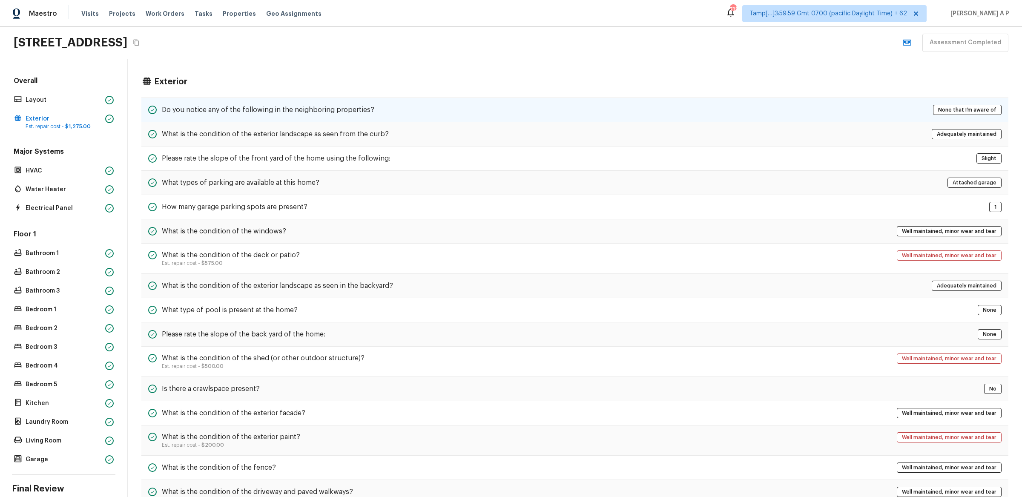
click at [337, 105] on h5 "Do you notice any of the following in the neighboring properties?" at bounding box center [268, 109] width 213 height 9
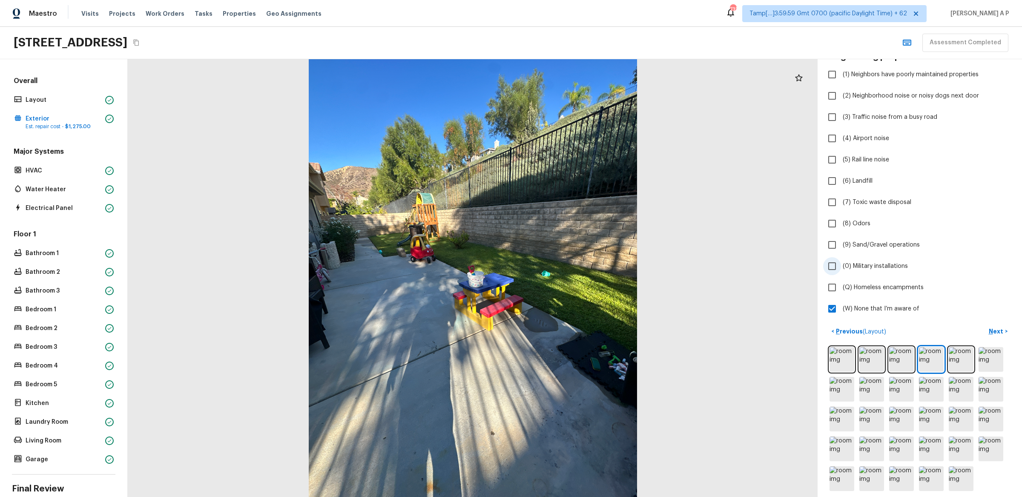
scroll to position [80, 0]
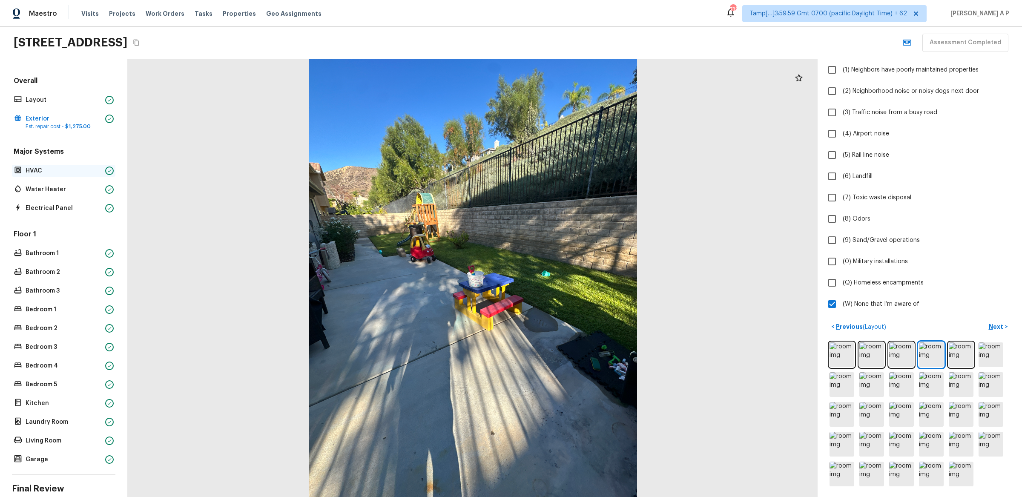
click at [84, 171] on p "HVAC" at bounding box center [64, 171] width 76 height 9
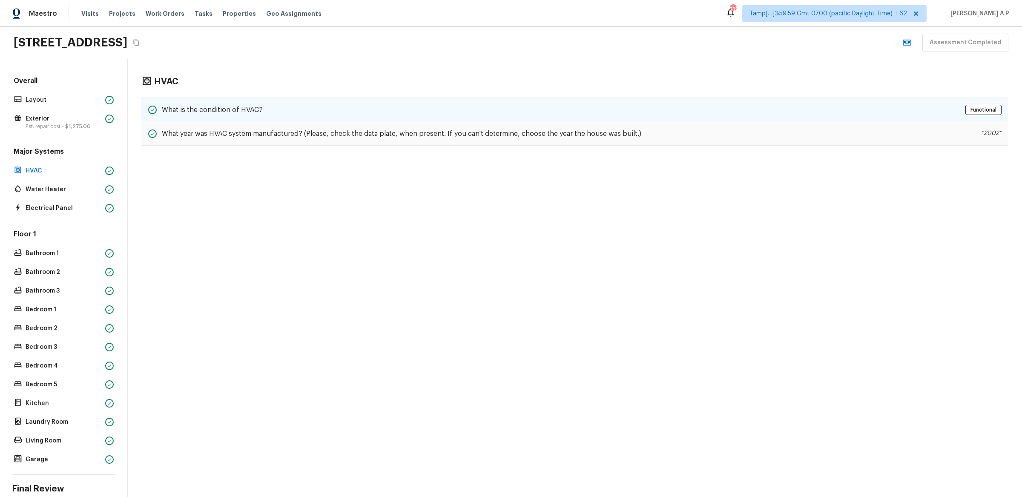
click at [230, 107] on h5 "What is the condition of HVAC?" at bounding box center [212, 109] width 101 height 9
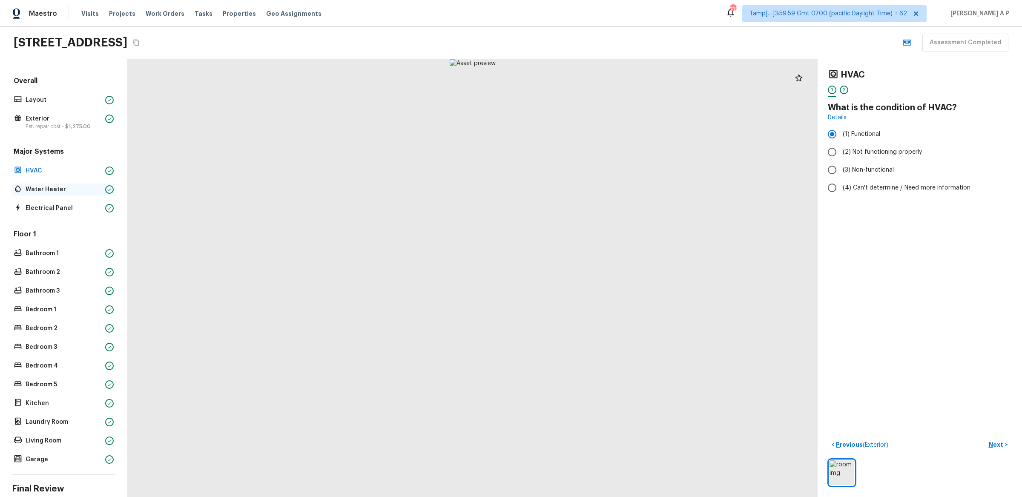
click at [68, 194] on p "Water Heater" at bounding box center [64, 189] width 76 height 9
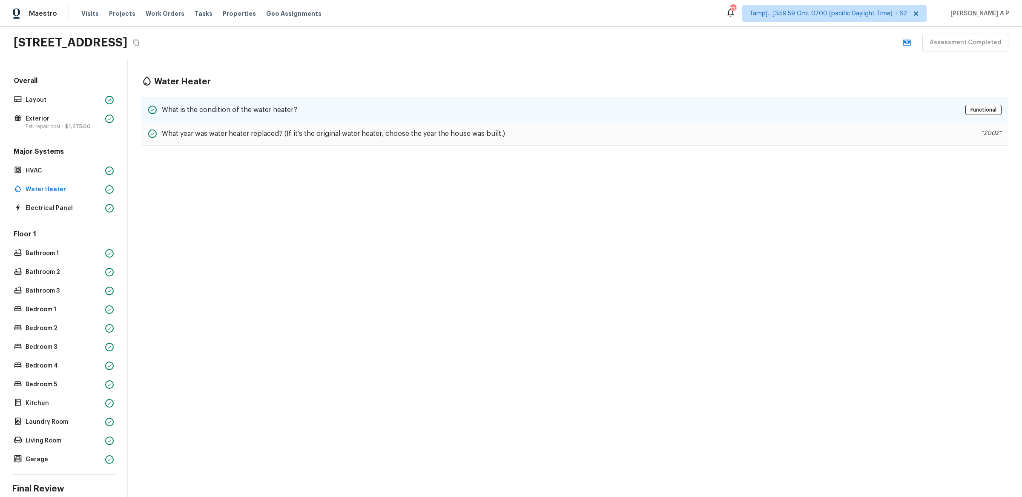
click at [227, 102] on div "What is the condition of the water heater? Functional" at bounding box center [574, 110] width 867 height 25
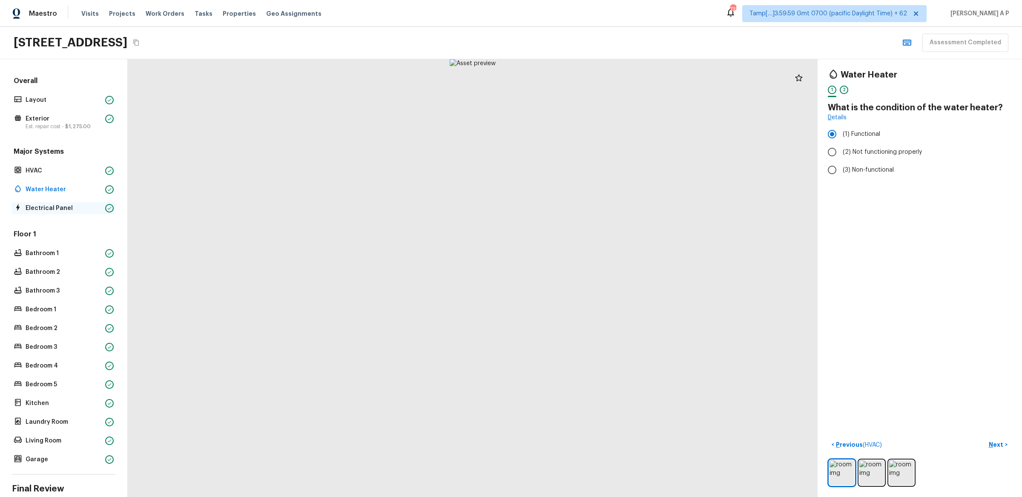
click at [74, 206] on p "Electrical Panel" at bounding box center [64, 208] width 76 height 9
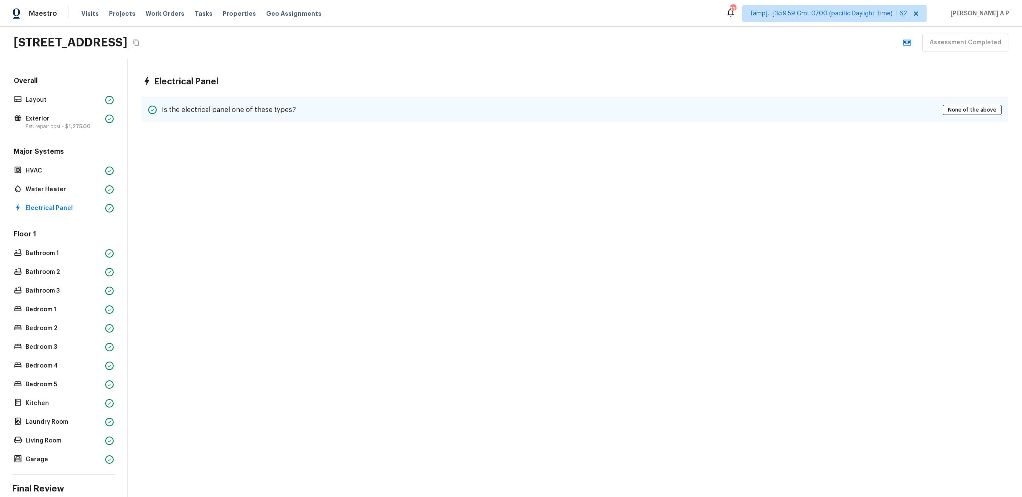
click at [206, 113] on h5 "Is the electrical panel one of these types?" at bounding box center [229, 109] width 134 height 9
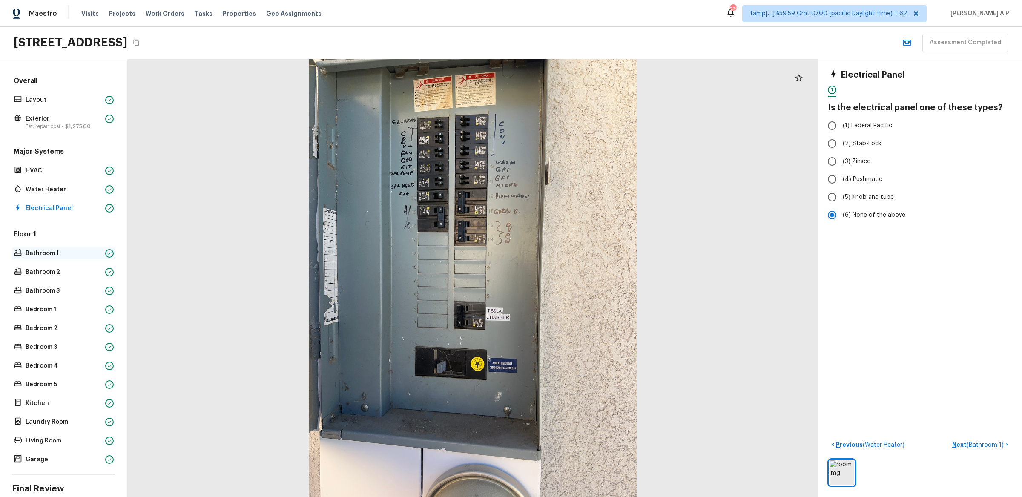
click at [52, 256] on p "Bathroom 1" at bounding box center [64, 253] width 76 height 9
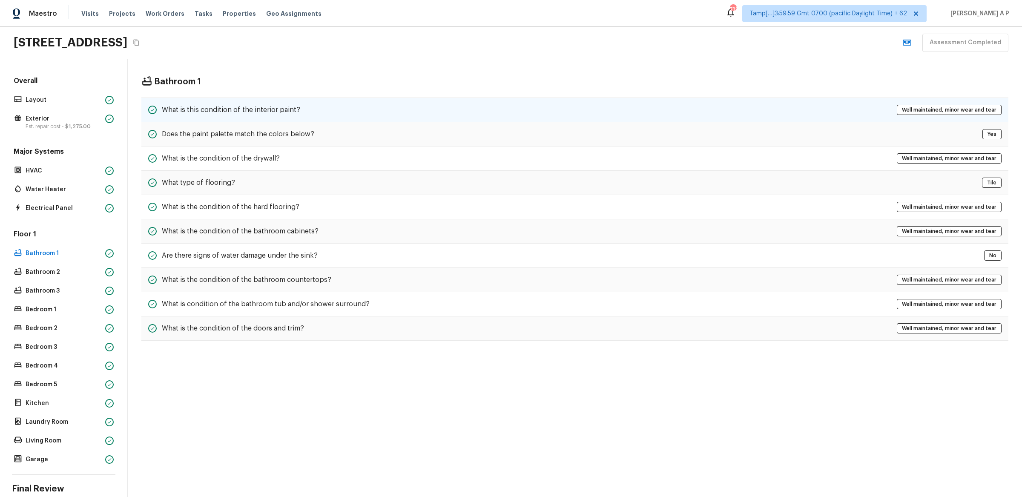
click at [245, 108] on h5 "What is this condition of the interior paint?" at bounding box center [231, 109] width 138 height 9
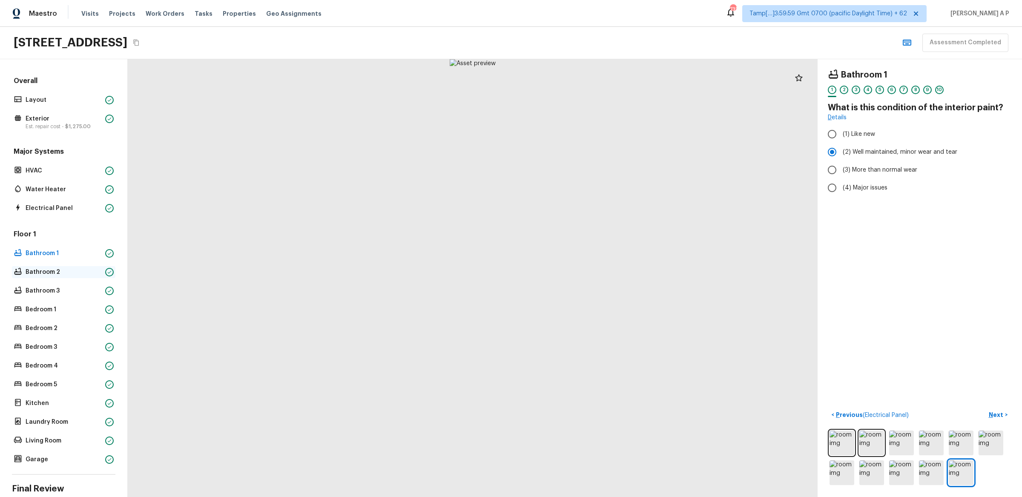
click at [42, 271] on p "Bathroom 2" at bounding box center [64, 272] width 76 height 9
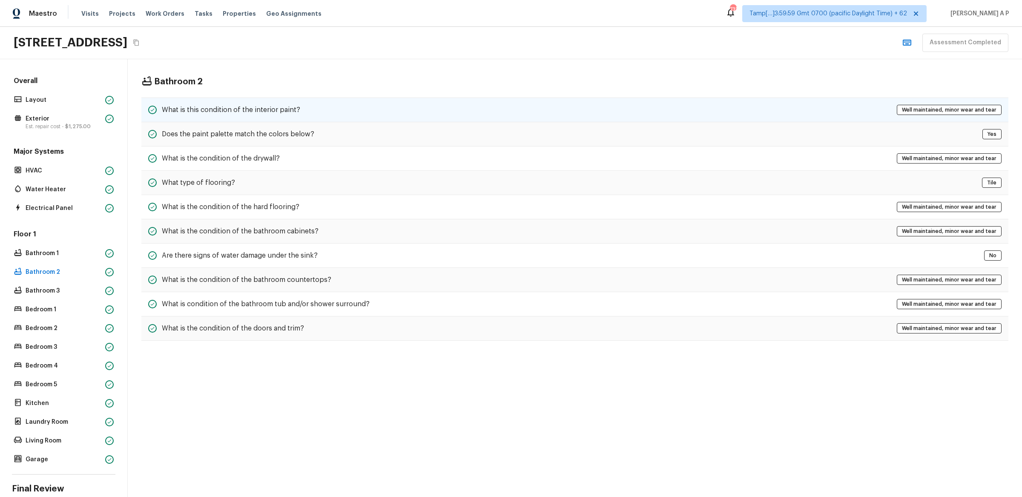
click at [205, 104] on div "What is this condition of the interior paint? Well maintained, minor wear and t…" at bounding box center [574, 110] width 867 height 25
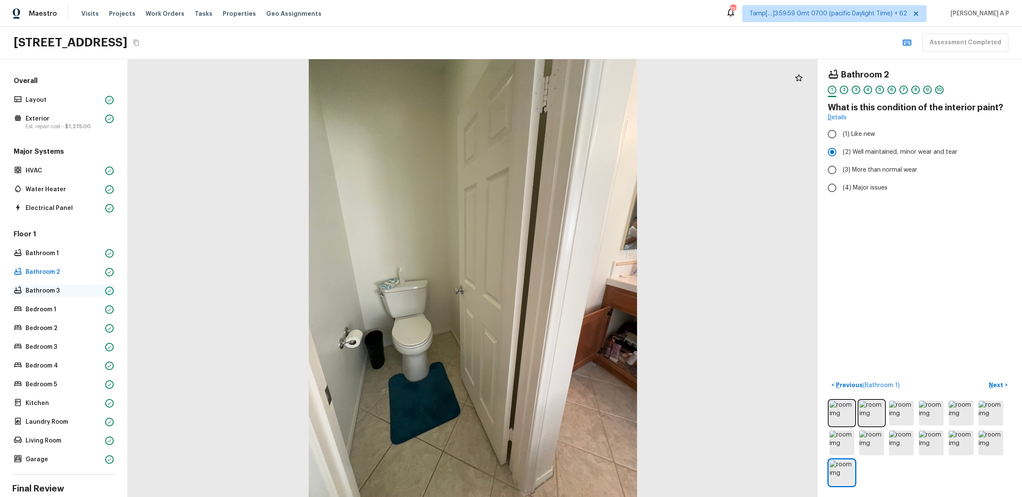
click at [59, 288] on p "Bathroom 3" at bounding box center [64, 291] width 76 height 9
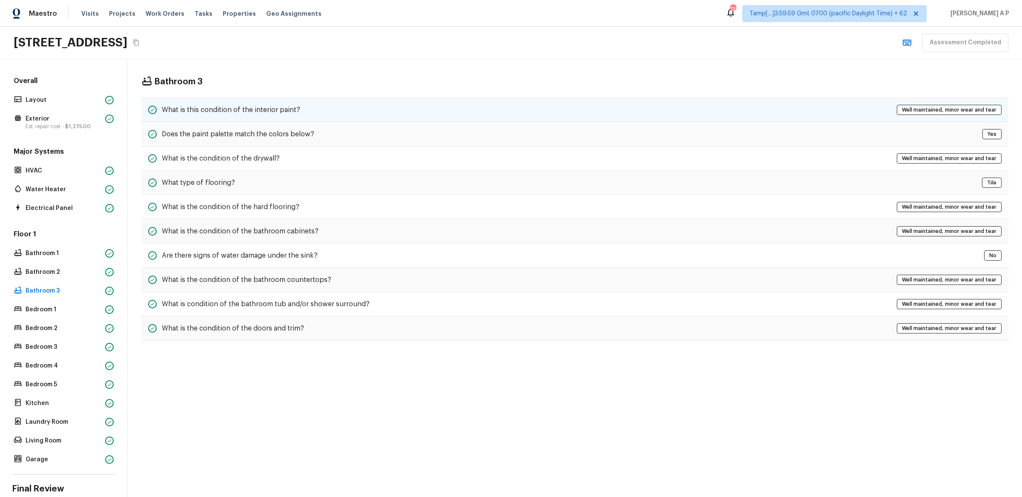
click at [251, 109] on h5 "What is this condition of the interior paint?" at bounding box center [231, 109] width 138 height 9
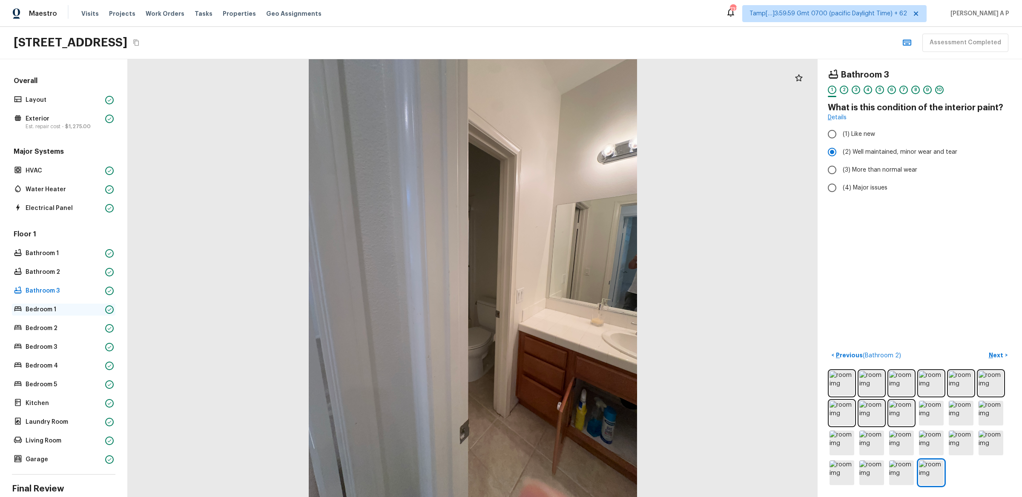
click at [52, 308] on p "Bedroom 1" at bounding box center [64, 309] width 76 height 9
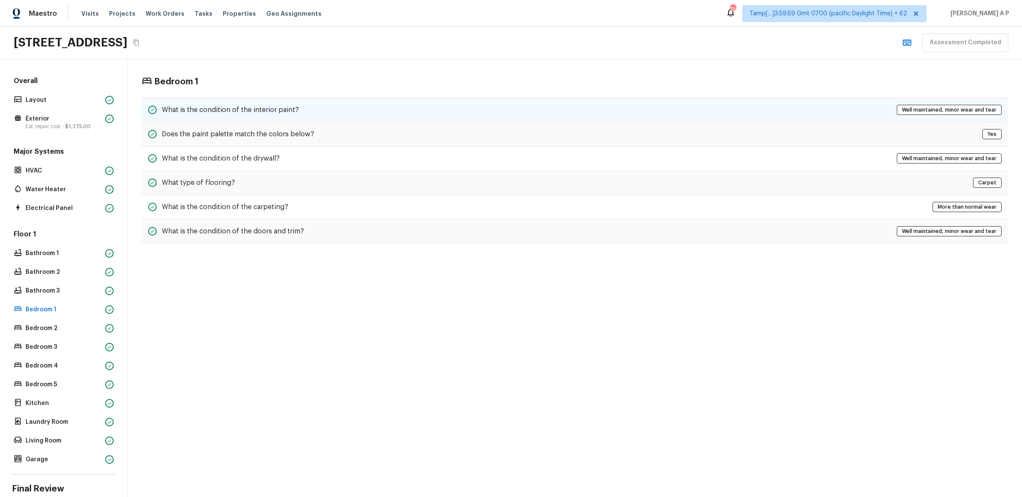
click at [245, 108] on h5 "What is the condition of the interior paint?" at bounding box center [230, 109] width 137 height 9
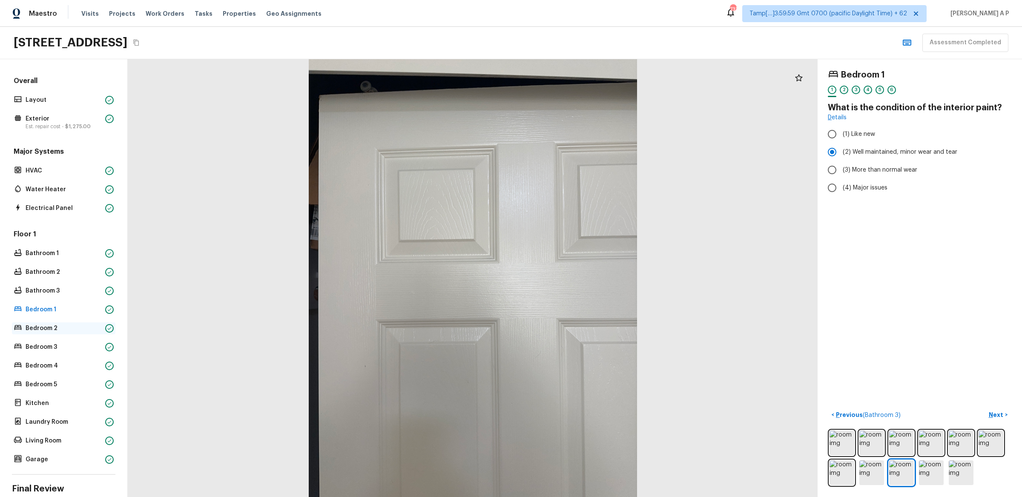
click at [74, 331] on p "Bedroom 2" at bounding box center [64, 328] width 76 height 9
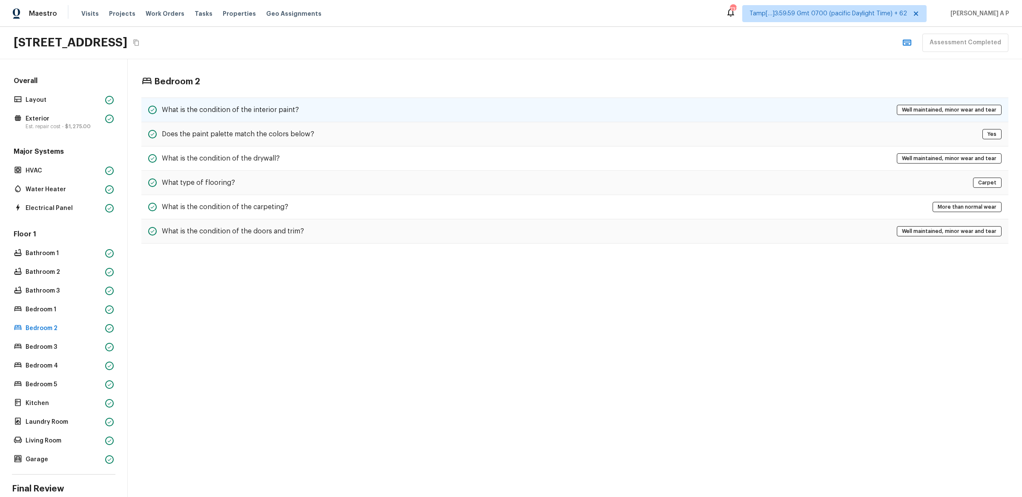
click at [301, 109] on div "What is the condition of the interior paint? Well maintained, minor wear and te…" at bounding box center [574, 110] width 867 height 25
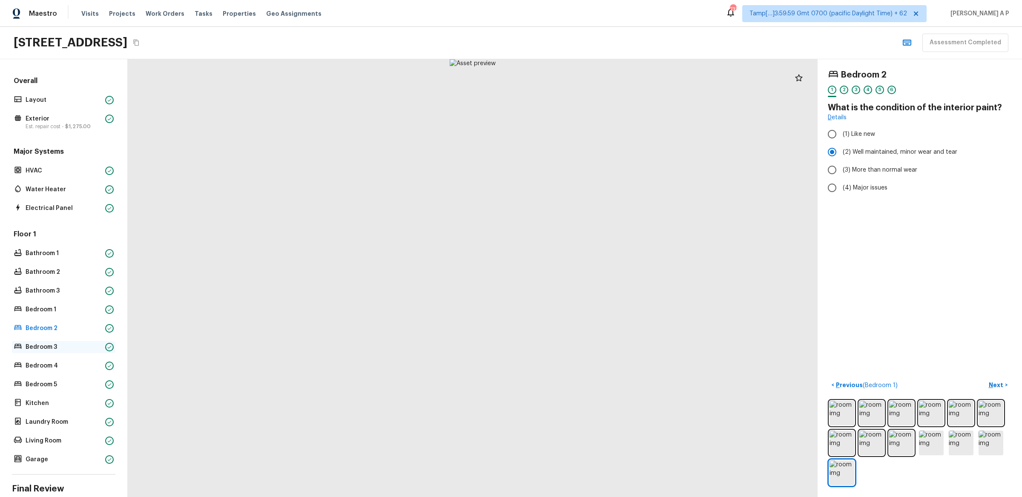
click at [82, 352] on div "Bedroom 3" at bounding box center [64, 347] width 104 height 12
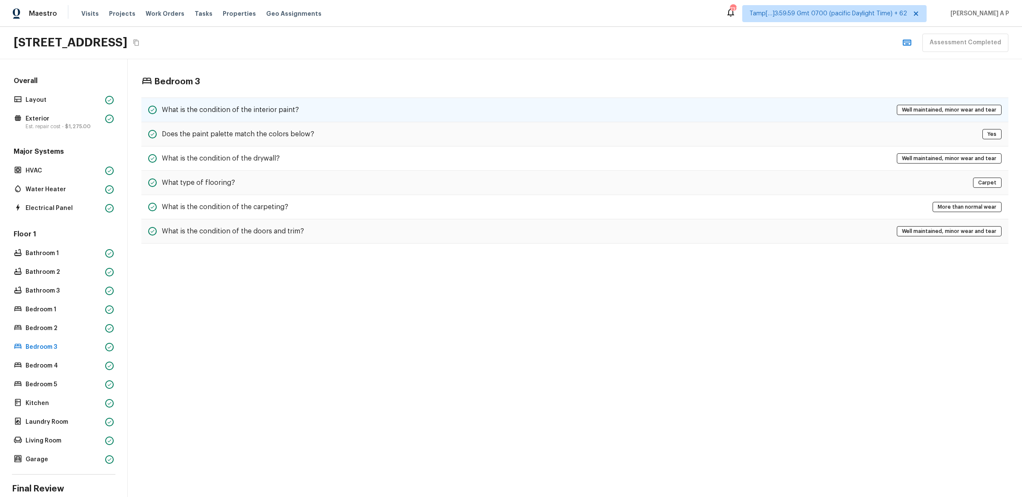
click at [318, 113] on div "What is the condition of the interior paint? Well maintained, minor wear and te…" at bounding box center [574, 110] width 867 height 25
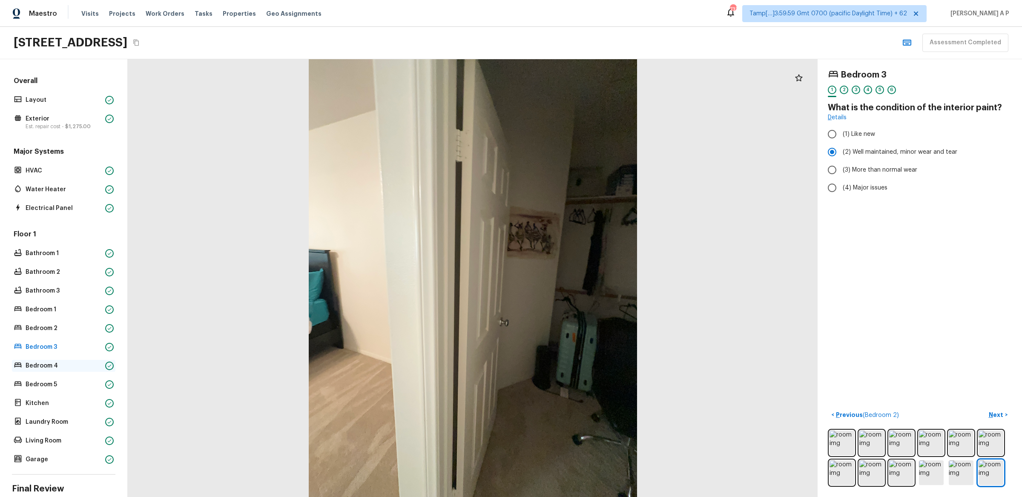
click at [97, 363] on p "Bedroom 4" at bounding box center [64, 366] width 76 height 9
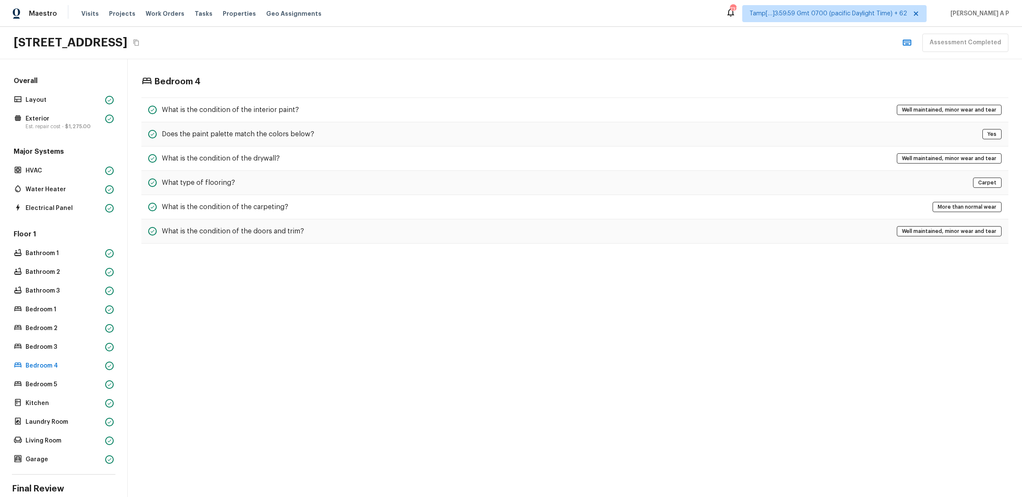
click at [296, 95] on div "Bedroom 4 What is the condition of the interior paint? Well maintained, minor w…" at bounding box center [575, 160] width 895 height 202
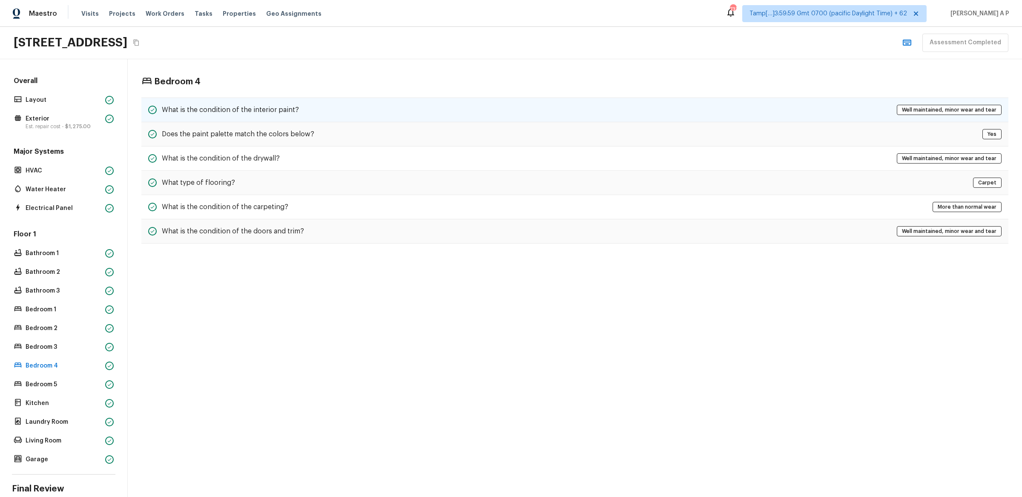
click at [289, 109] on h5 "What is the condition of the interior paint?" at bounding box center [230, 109] width 137 height 9
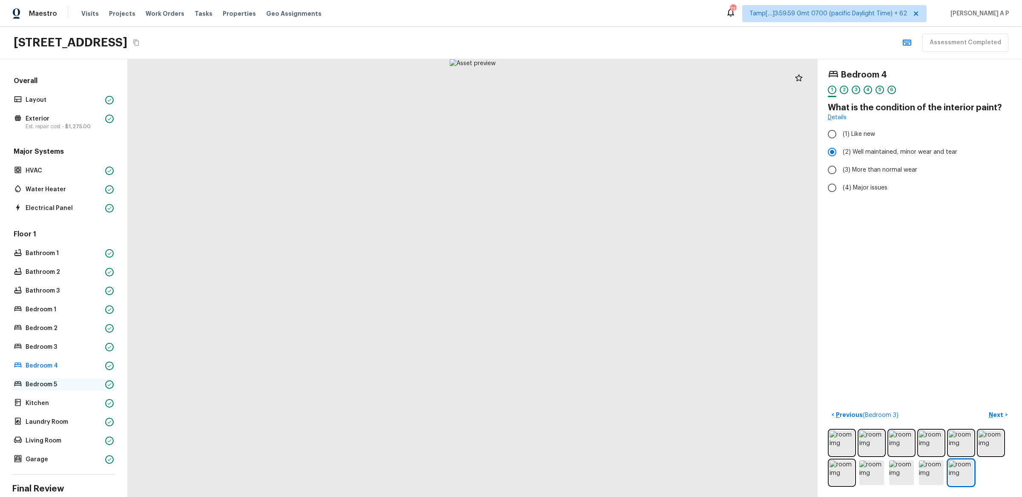
click at [70, 383] on p "Bedroom 5" at bounding box center [64, 384] width 76 height 9
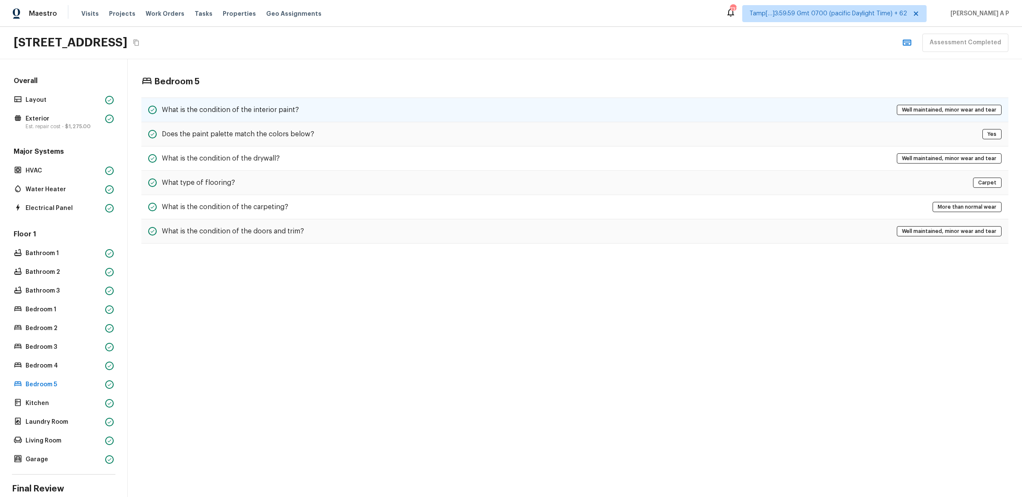
click at [290, 102] on div "What is the condition of the interior paint? Well maintained, minor wear and te…" at bounding box center [574, 110] width 867 height 25
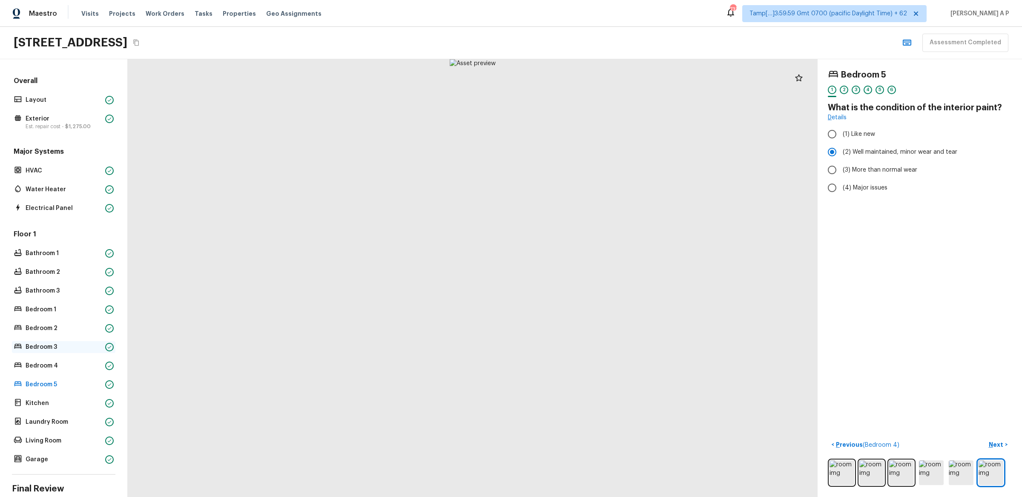
scroll to position [62, 0]
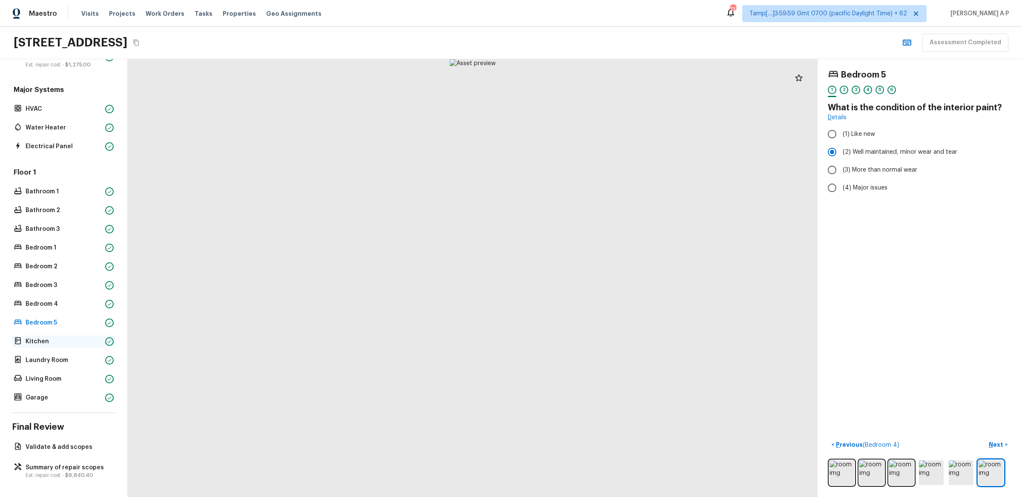
click at [66, 341] on p "Kitchen" at bounding box center [64, 341] width 76 height 9
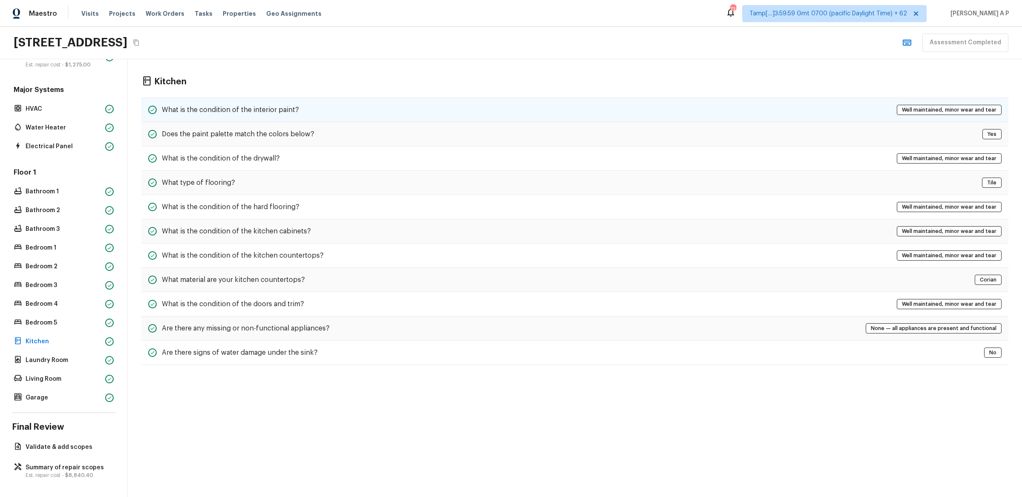
click at [277, 104] on div "What is the condition of the interior paint? Well maintained, minor wear and te…" at bounding box center [574, 110] width 867 height 25
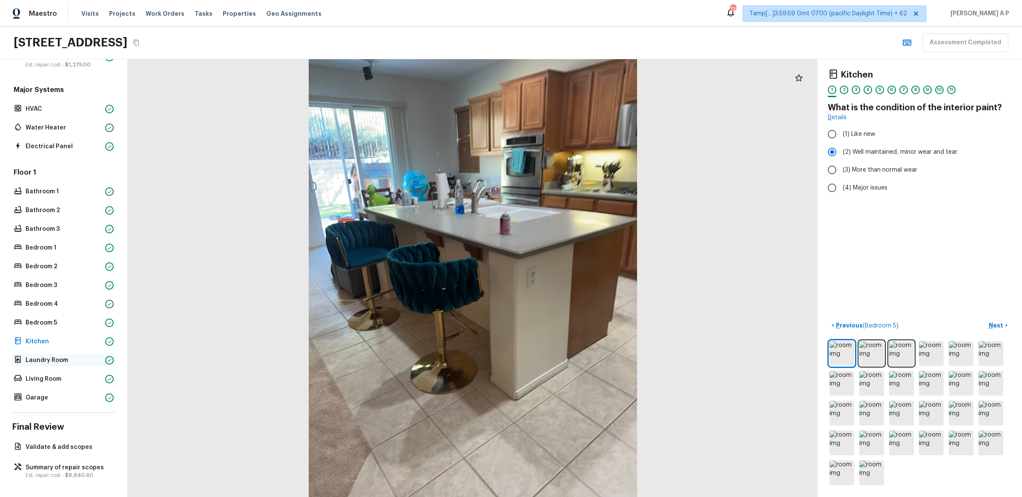
click at [77, 354] on div "Laundry Room" at bounding box center [64, 360] width 104 height 12
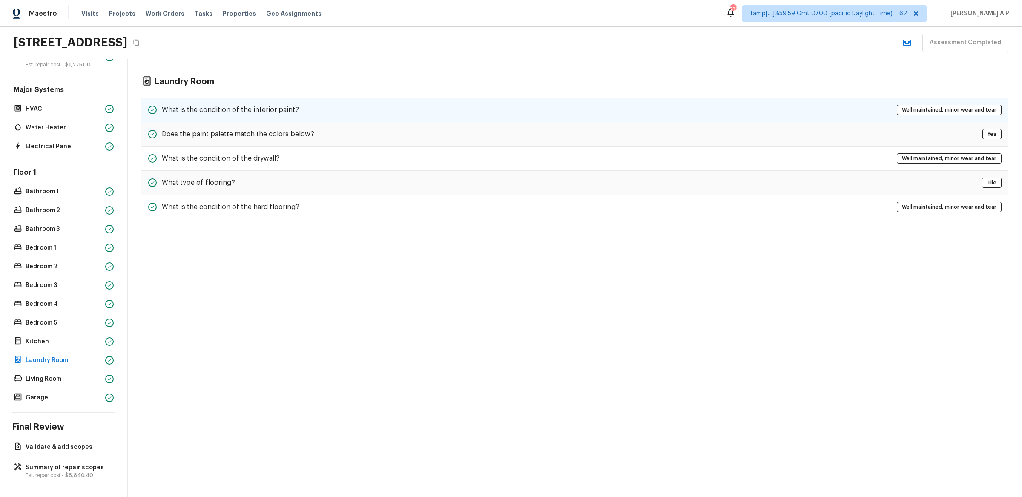
click at [247, 105] on div "What is the condition of the interior paint?" at bounding box center [223, 110] width 151 height 10
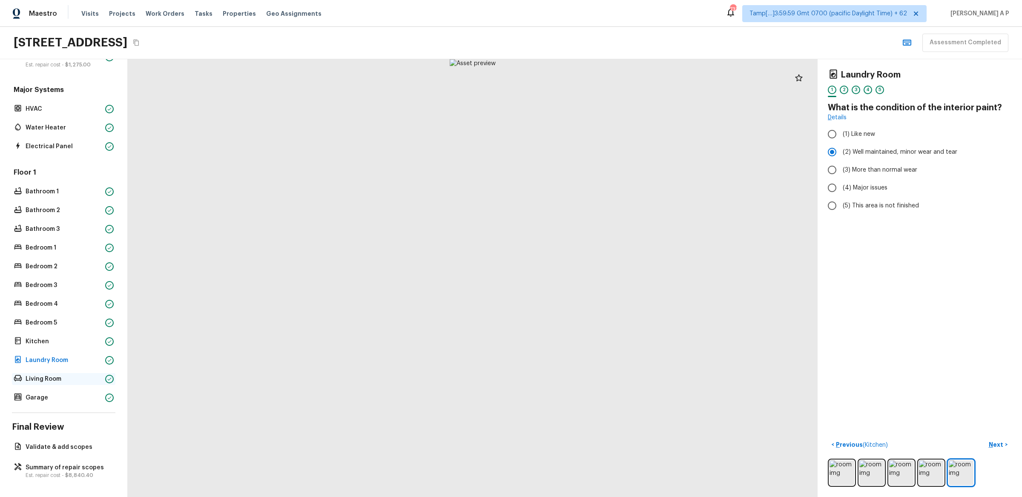
click at [49, 379] on p "Living Room" at bounding box center [64, 379] width 76 height 9
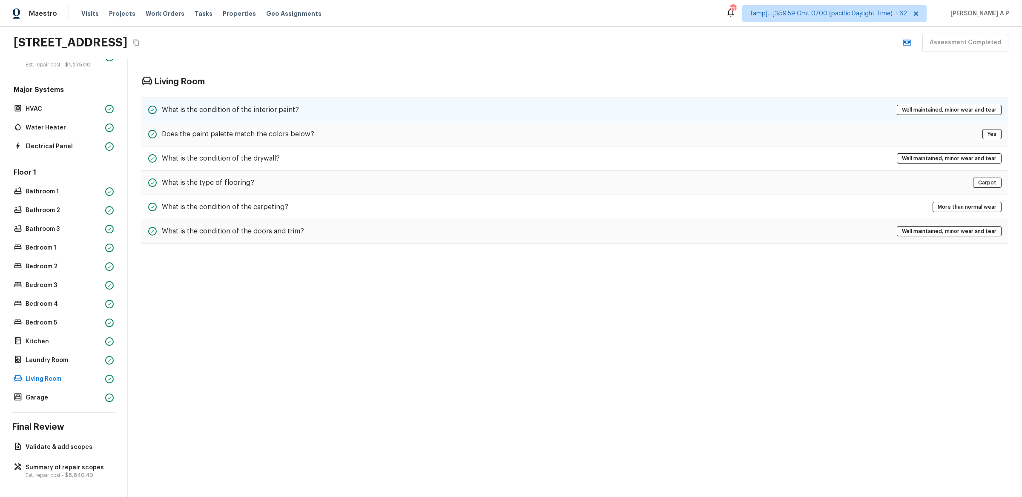
click at [257, 101] on div "What is the condition of the interior paint? Well maintained, minor wear and te…" at bounding box center [574, 110] width 867 height 25
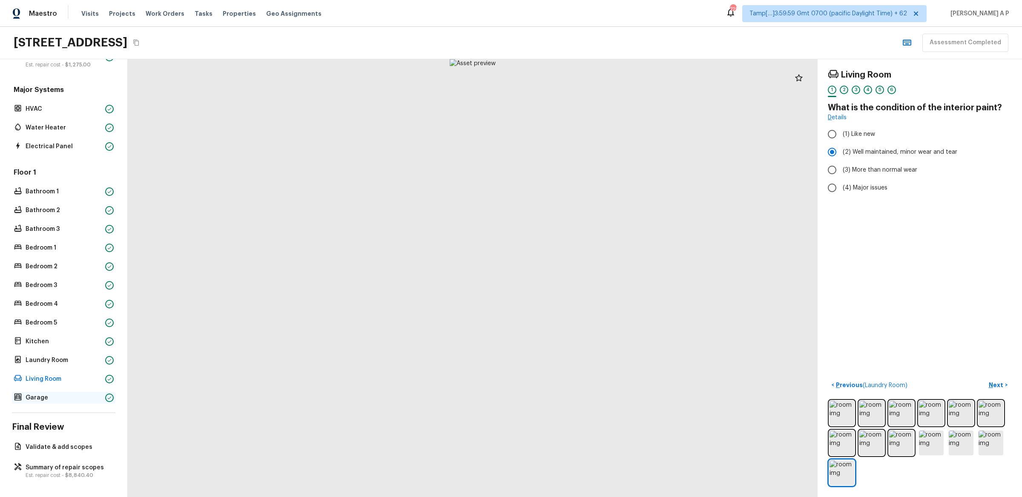
click at [74, 399] on p "Garage" at bounding box center [64, 398] width 76 height 9
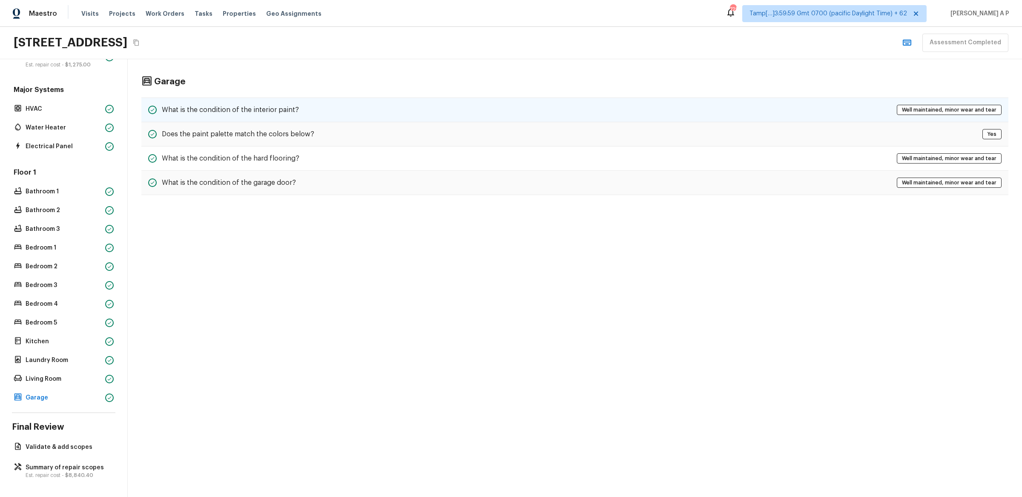
click at [301, 115] on div "What is the condition of the interior paint? Well maintained, minor wear and te…" at bounding box center [574, 110] width 867 height 25
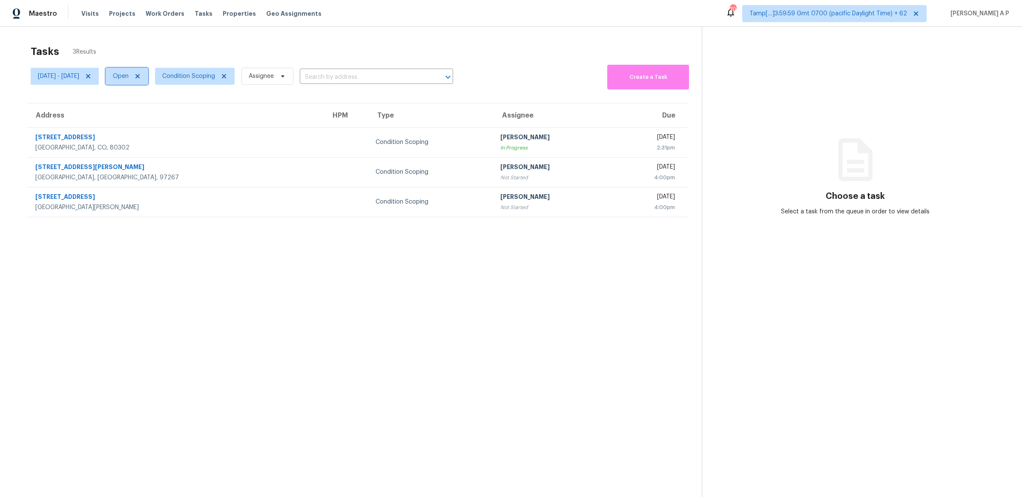
click at [148, 78] on span "Open" at bounding box center [127, 76] width 43 height 17
click at [167, 116] on label "Closed" at bounding box center [157, 112] width 31 height 9
click at [148, 114] on input "Closed" at bounding box center [145, 111] width 6 height 6
checkbox input "true"
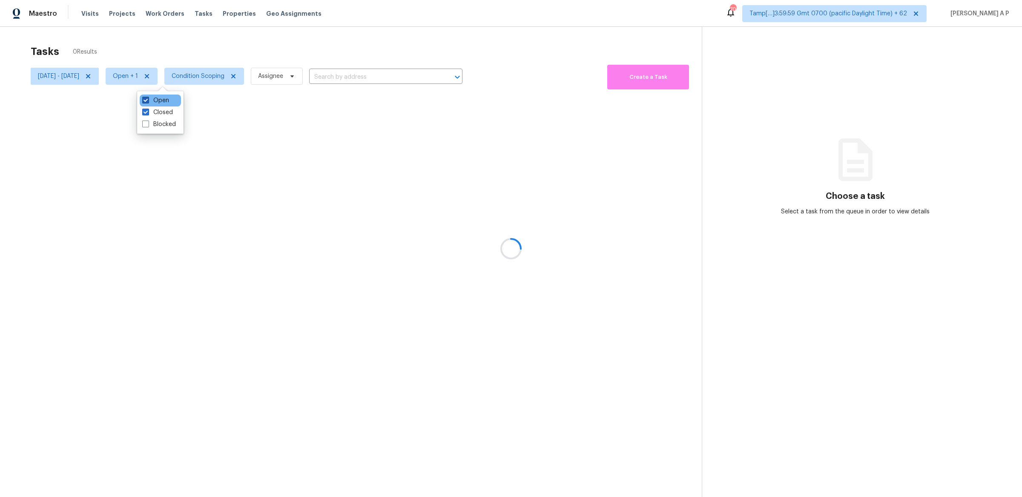
click at [165, 100] on label "Open" at bounding box center [155, 100] width 27 height 9
click at [148, 100] on input "Open" at bounding box center [145, 99] width 6 height 6
checkbox input "false"
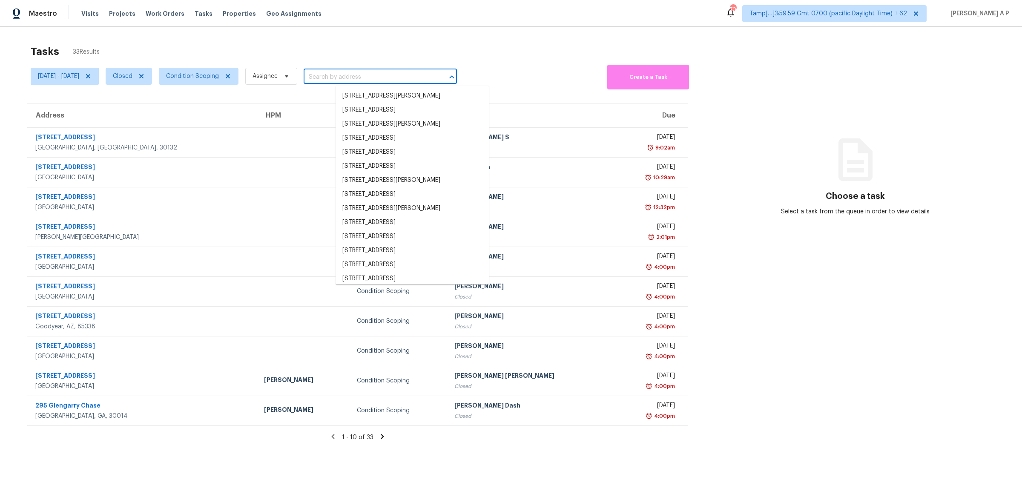
click at [412, 78] on input "text" at bounding box center [369, 77] width 130 height 13
paste input "295 Glengarry Chase, Covington, GA 30014"
type input "295 Glengarry Chase, Covington, GA 30014"
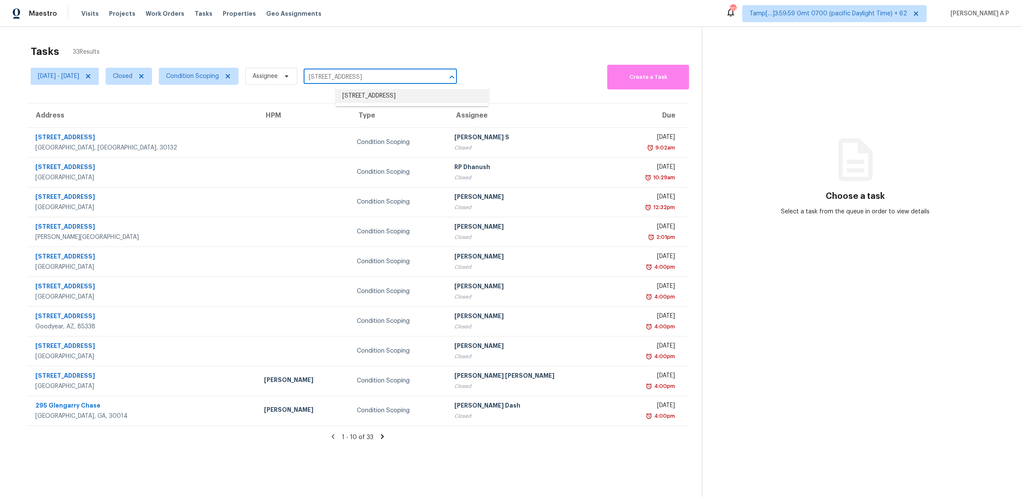
click at [408, 94] on li "295 Glengarry Chase, Covington, GA 30014" at bounding box center [412, 96] width 153 height 14
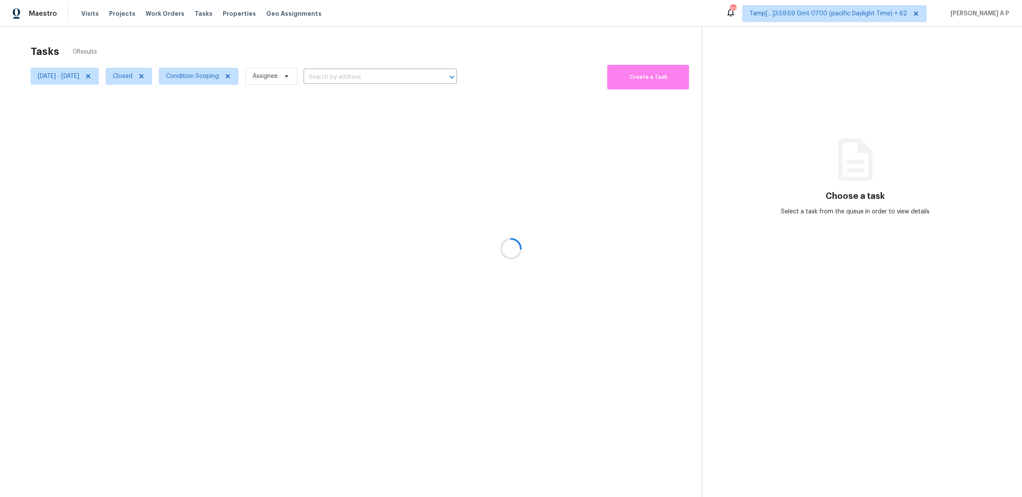
type input "295 Glengarry Chase, Covington, GA 30014"
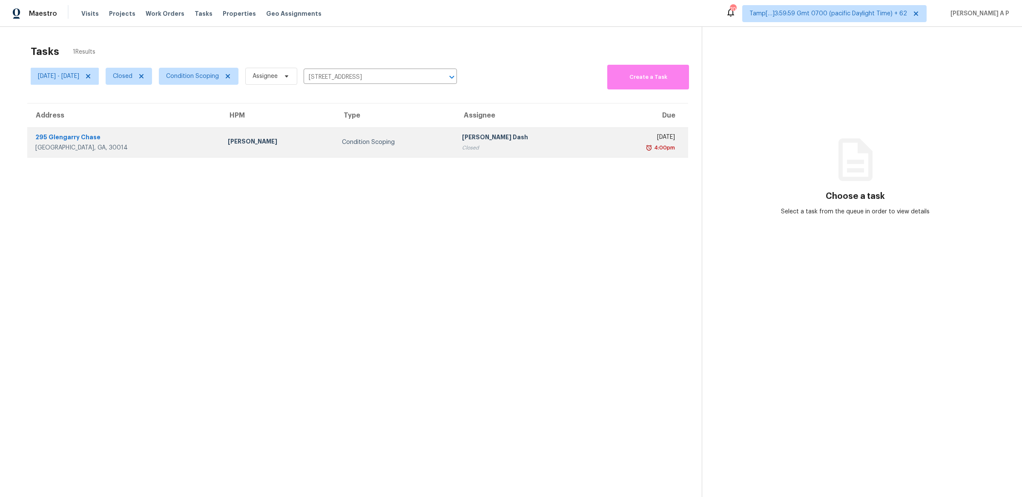
click at [383, 150] on td "Condition Scoping" at bounding box center [395, 142] width 120 height 30
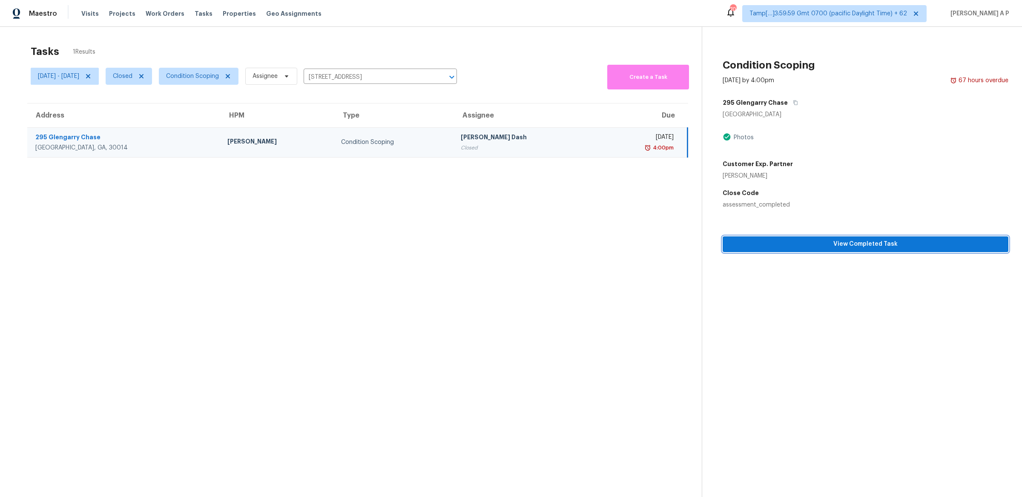
click at [791, 244] on span "View Completed Task" at bounding box center [866, 244] width 272 height 11
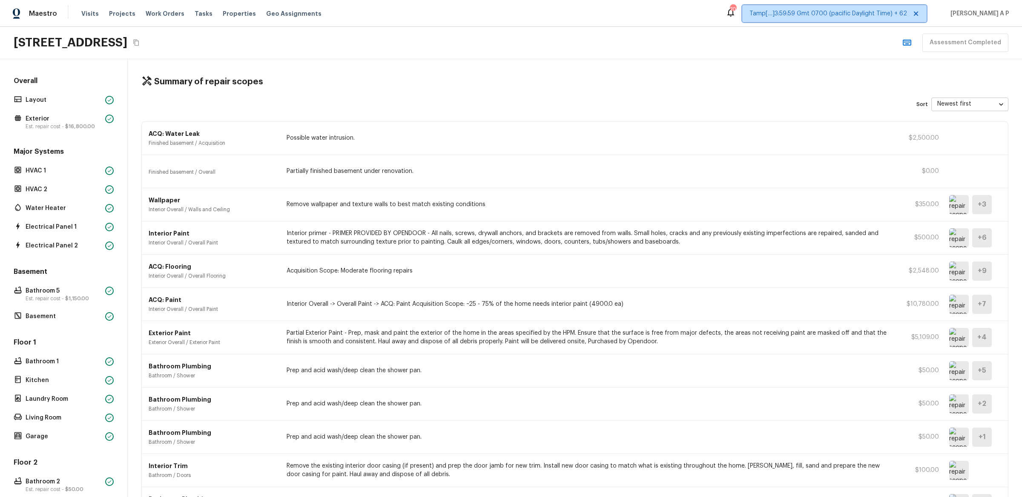
click at [890, 12] on span "Tamp[…]3:59:59 Gmt 0700 (pacific Daylight Time) + 62" at bounding box center [829, 13] width 158 height 9
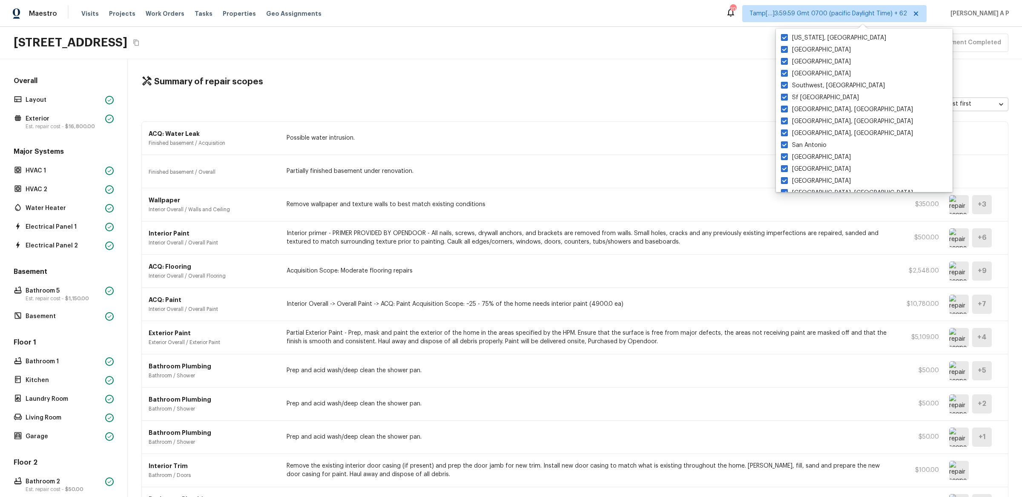
click at [741, 62] on div "Summary of repair scopes Sort Newest first newestFirst ​ ACQ: Water Leak Finish…" at bounding box center [575, 278] width 895 height 438
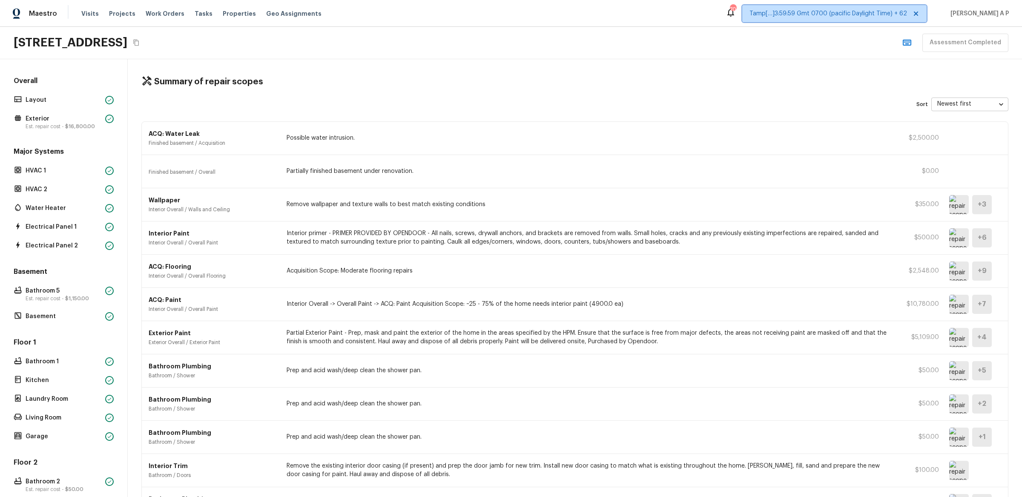
click at [883, 14] on span "Tamp[…]3:59:59 Gmt 0700 (pacific Daylight Time) + 62" at bounding box center [829, 13] width 158 height 9
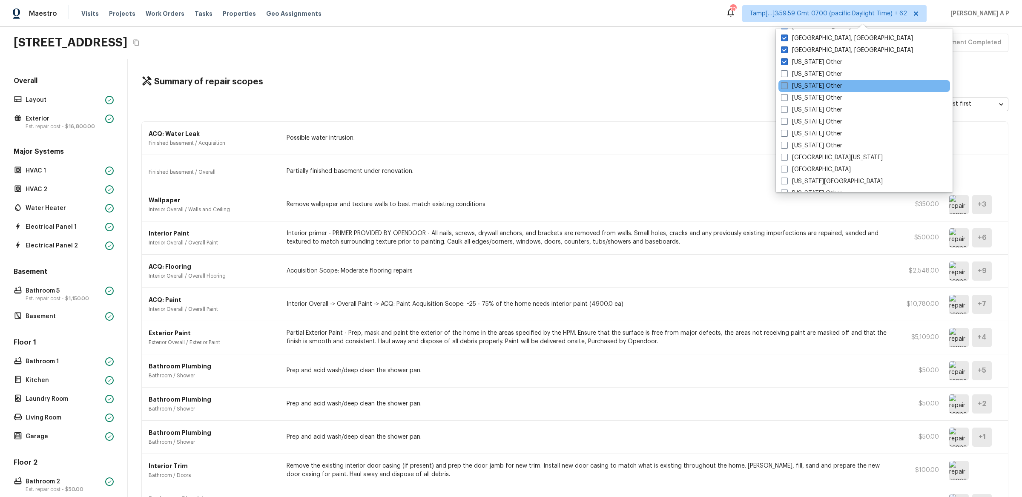
scroll to position [687, 0]
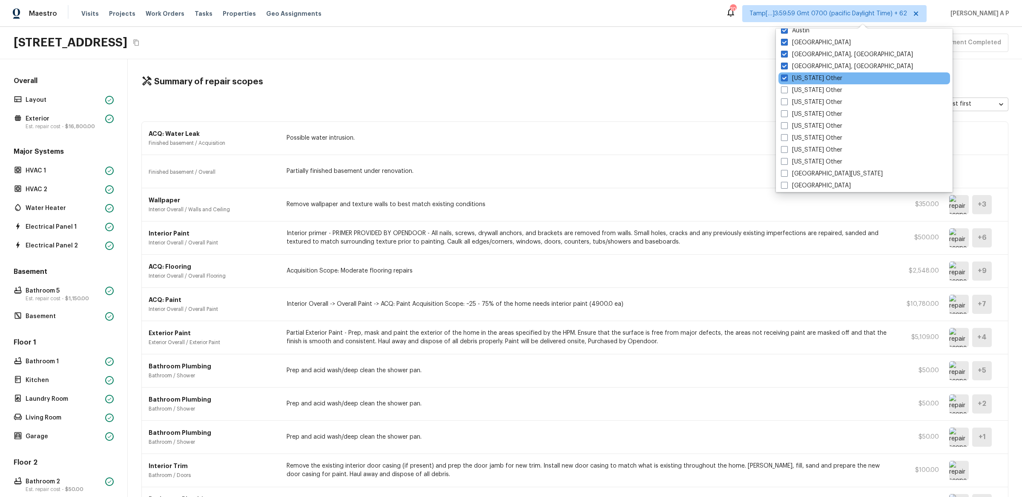
click at [817, 82] on div "Alaska Other" at bounding box center [865, 78] width 172 height 12
click at [815, 88] on label "Alabama Other" at bounding box center [811, 90] width 61 height 9
click at [787, 88] on input "Alabama Other" at bounding box center [784, 89] width 6 height 6
checkbox input "true"
click at [781, 98] on input "Arizona Other" at bounding box center [784, 101] width 6 height 6
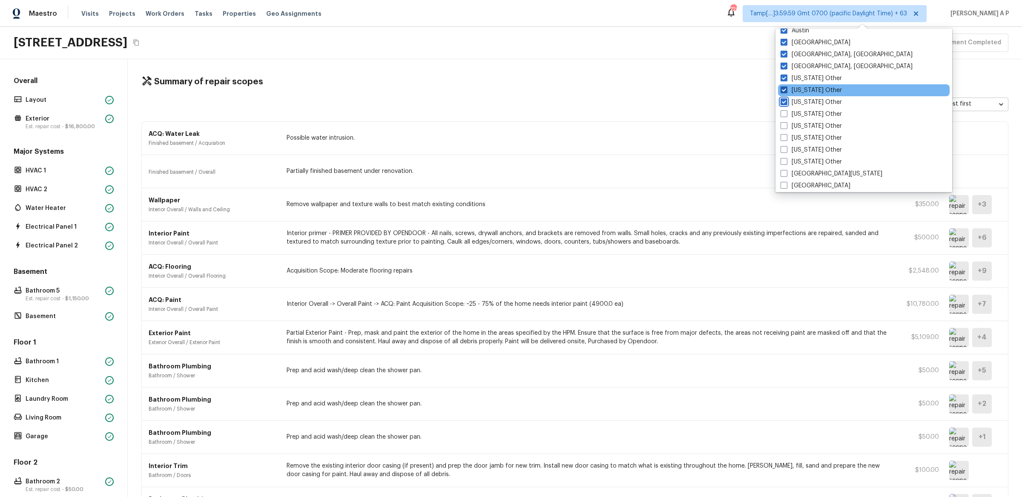
checkbox input "true"
click at [781, 110] on input "Arkansas Other" at bounding box center [784, 113] width 6 height 6
checkbox input "true"
click at [781, 122] on input "California Other" at bounding box center [784, 125] width 6 height 6
checkbox input "true"
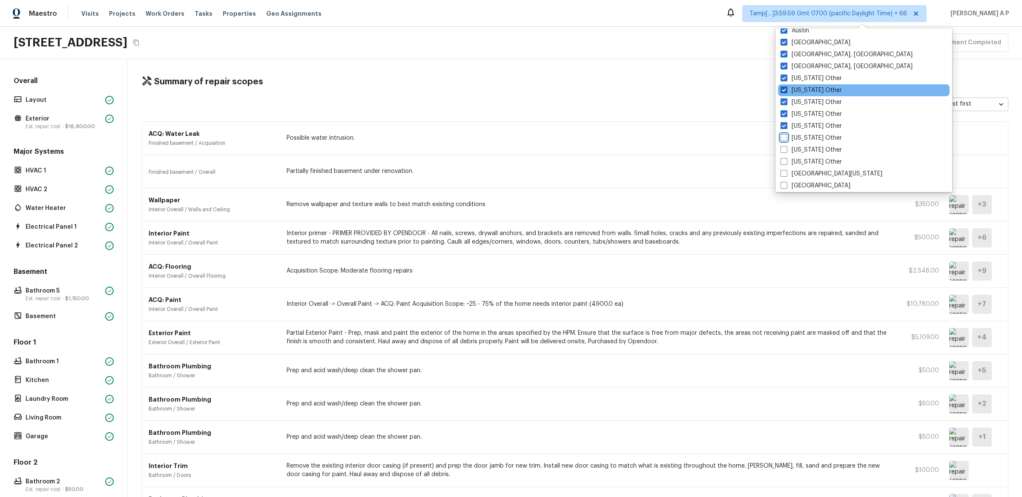
click at [781, 134] on input "Colorado Other" at bounding box center [784, 137] width 6 height 6
checkbox input "true"
click at [782, 146] on input "Connecticut Other" at bounding box center [785, 149] width 6 height 6
checkbox input "true"
click at [781, 181] on input "El Paso" at bounding box center [784, 184] width 6 height 6
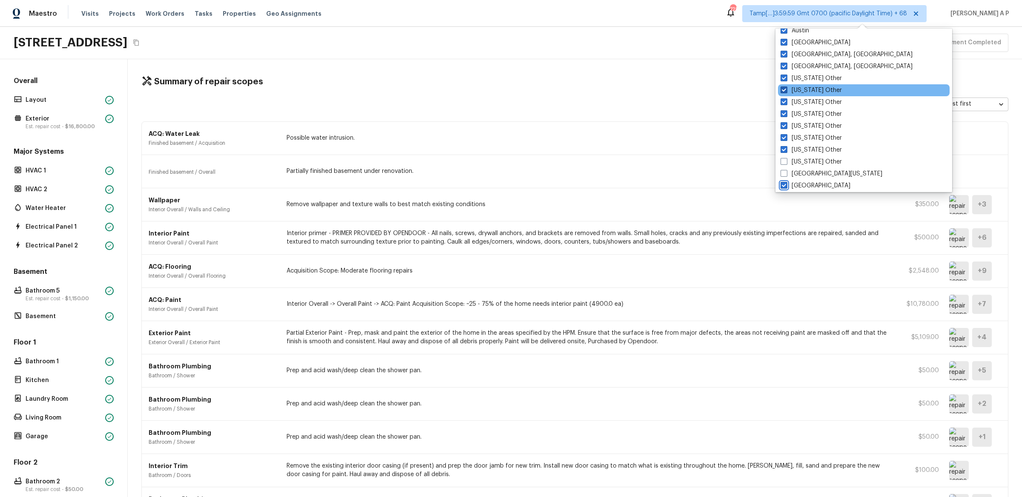
checkbox input "true"
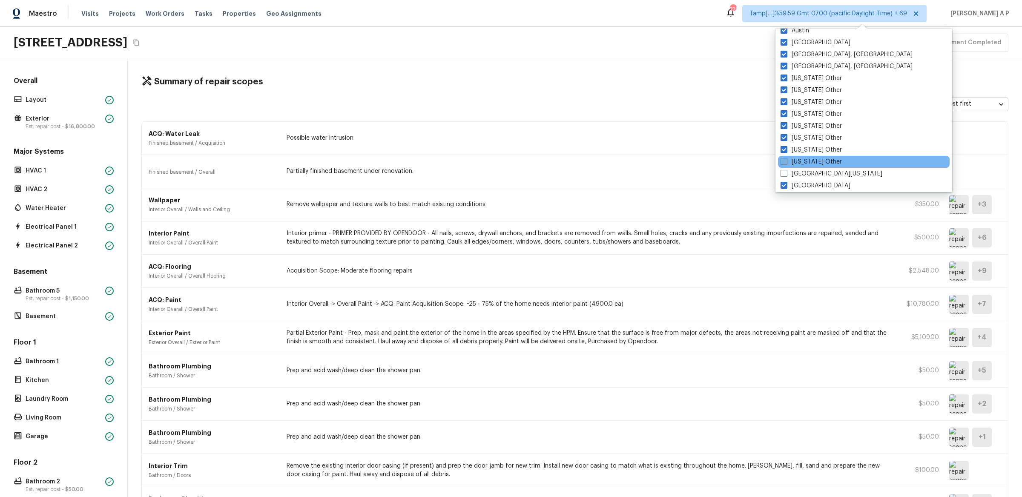
click at [786, 159] on span at bounding box center [784, 161] width 7 height 7
click at [786, 159] on input "[US_STATE] Other" at bounding box center [784, 161] width 6 height 6
checkbox input "true"
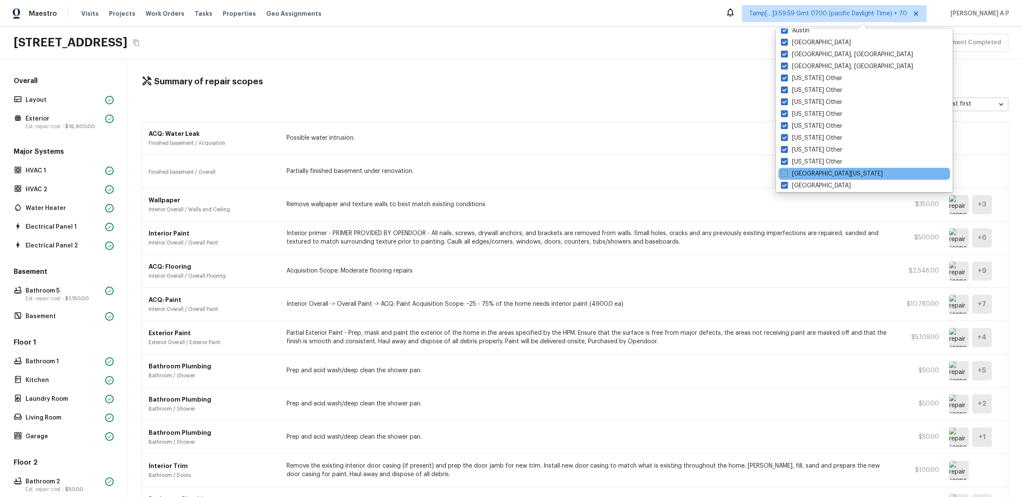
click at [786, 173] on span at bounding box center [784, 173] width 7 height 7
click at [786, 173] on input "[GEOGRAPHIC_DATA][US_STATE]" at bounding box center [784, 173] width 6 height 6
checkbox input "true"
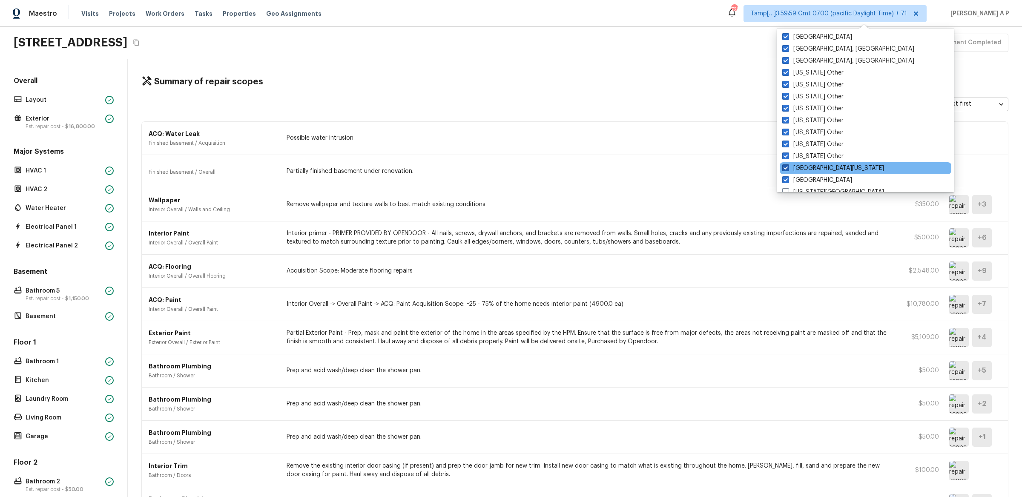
scroll to position [784, 0]
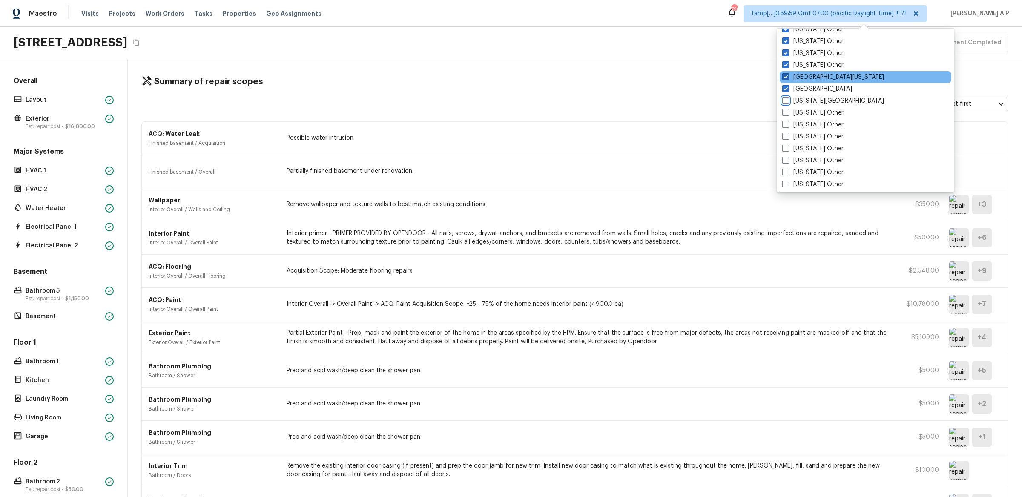
click at [783, 97] on input "[US_STATE][GEOGRAPHIC_DATA]" at bounding box center [786, 100] width 6 height 6
checkbox input "true"
click at [782, 109] on input "[US_STATE] Other" at bounding box center [785, 112] width 6 height 6
checkbox input "true"
click at [782, 121] on input "[US_STATE] Other" at bounding box center [785, 124] width 6 height 6
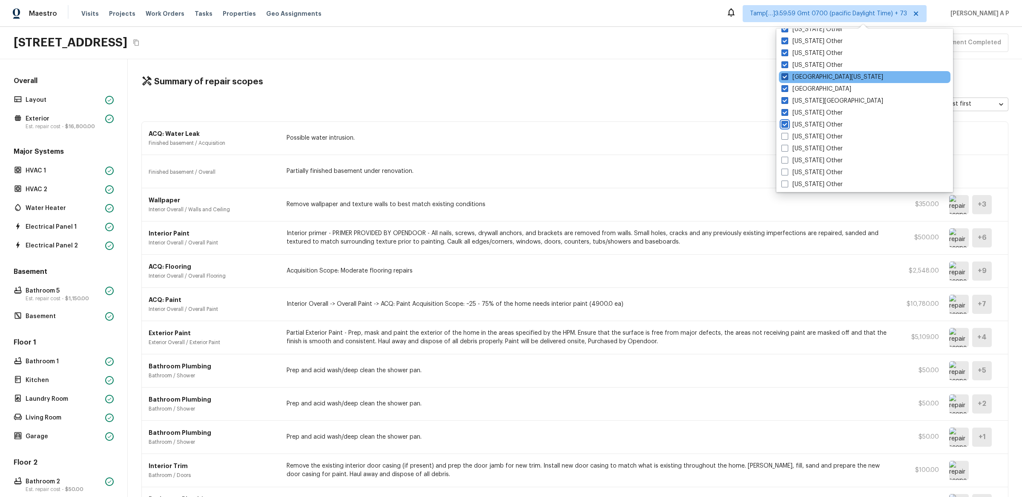
checkbox input "true"
click at [782, 132] on input "[US_STATE] Other" at bounding box center [785, 135] width 6 height 6
checkbox input "true"
click at [782, 144] on input "Illinois Other" at bounding box center [785, 147] width 6 height 6
checkbox input "true"
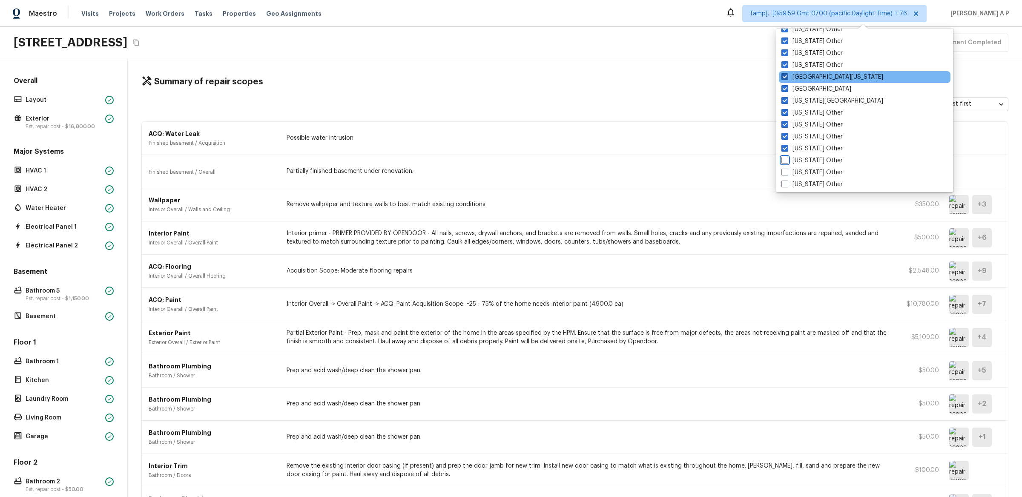
click at [782, 156] on input "Indiana Other" at bounding box center [785, 159] width 6 height 6
checkbox input "true"
click at [782, 168] on input "Iowa Other" at bounding box center [785, 171] width 6 height 6
checkbox input "true"
click at [782, 180] on input "Kansas Other" at bounding box center [785, 183] width 6 height 6
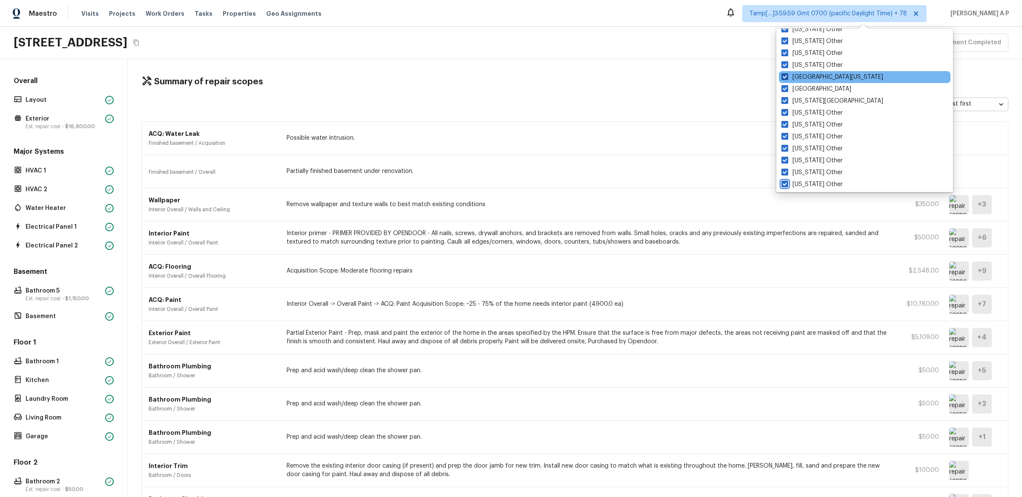
checkbox input "true"
click at [781, 188] on input "Kentucky Other" at bounding box center [784, 191] width 6 height 6
checkbox input "true"
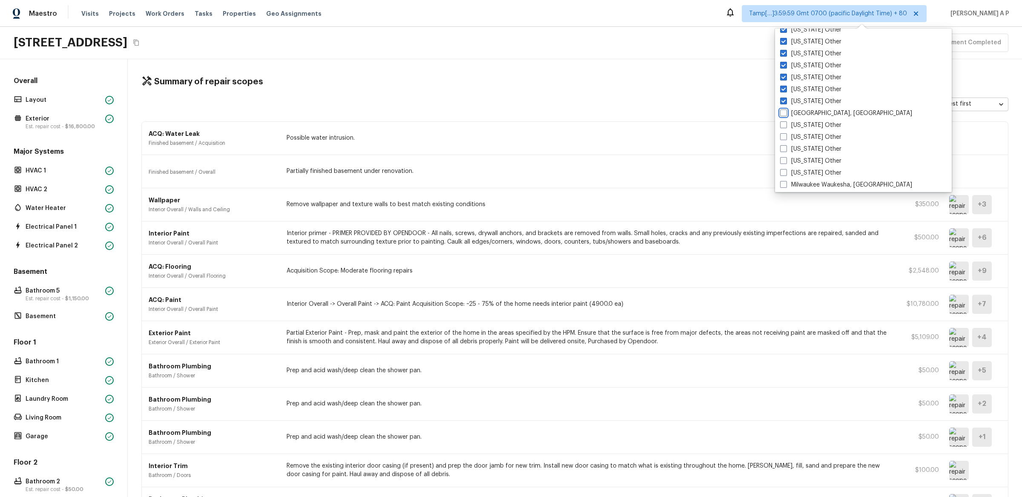
click at [780, 109] on input "Little Rock, AR" at bounding box center [783, 112] width 6 height 6
checkbox input "true"
click at [782, 121] on input "Louisiana Other" at bounding box center [785, 124] width 6 height 6
click at [781, 121] on input "Louisiana Other" at bounding box center [784, 124] width 6 height 6
click at [782, 121] on input "Louisiana Other" at bounding box center [785, 124] width 6 height 6
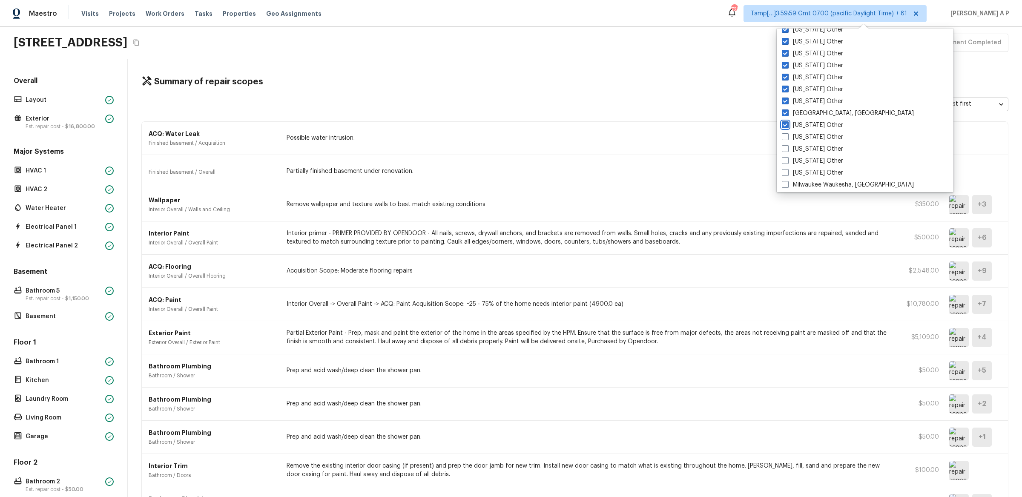
checkbox input "true"
click at [781, 133] on input "Maine Other" at bounding box center [784, 136] width 6 height 6
checkbox input "true"
click at [781, 145] on input "Maryland Other" at bounding box center [784, 148] width 6 height 6
checkbox input "true"
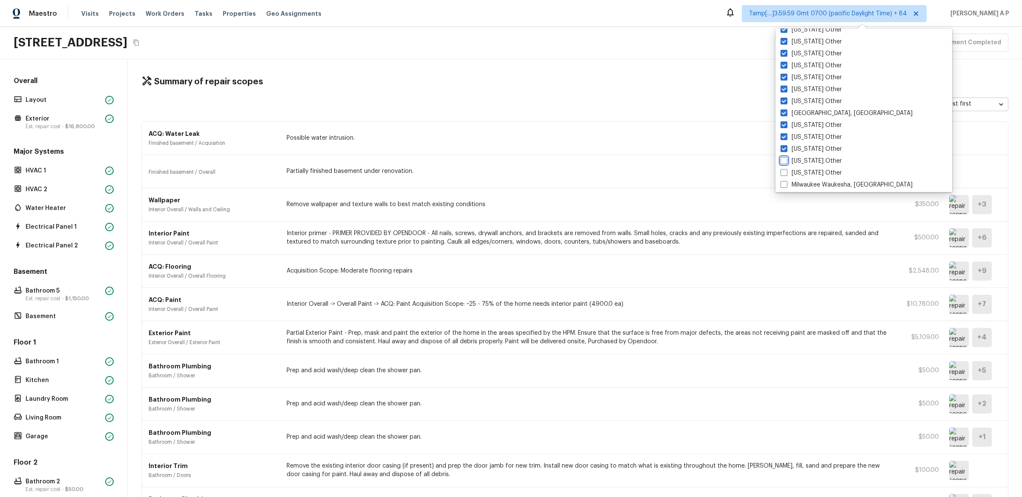
click at [781, 157] on input "Massachusetts Other" at bounding box center [784, 160] width 6 height 6
checkbox input "true"
click at [781, 169] on input "Michigan Other" at bounding box center [784, 172] width 6 height 6
checkbox input "true"
click at [781, 181] on input "Milwaukee Waukesha, WI" at bounding box center [784, 184] width 6 height 6
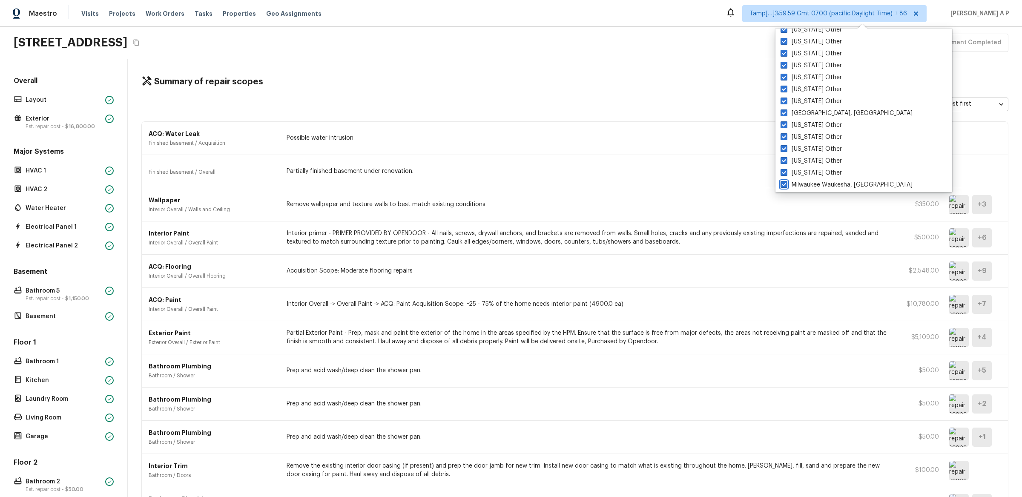
checkbox input "true"
click at [782, 188] on input "Minnesota Other" at bounding box center [785, 191] width 6 height 6
checkbox input "true"
click at [781, 109] on input "Mississippi Other" at bounding box center [784, 112] width 6 height 6
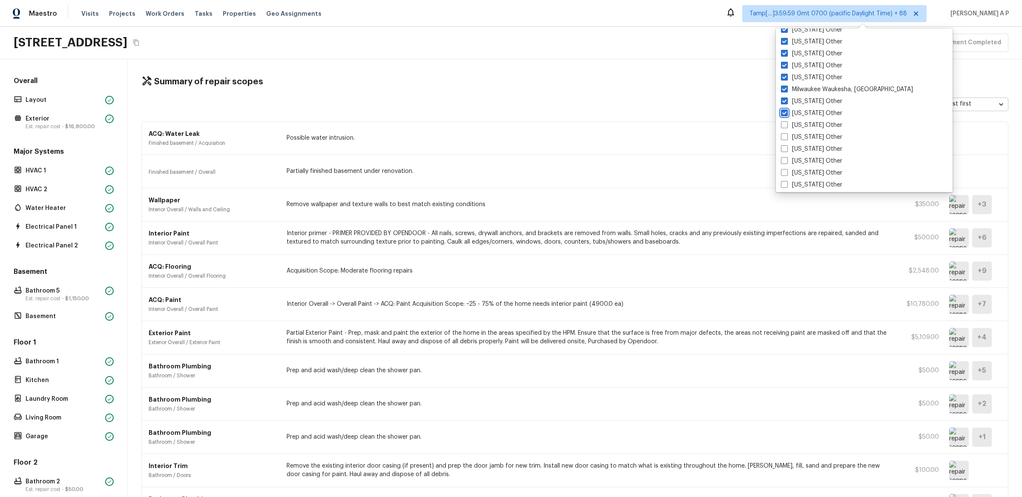
checkbox input "true"
click at [781, 121] on input "Missouri Other" at bounding box center [784, 124] width 6 height 6
checkbox input "true"
click at [781, 133] on input "Montana Other" at bounding box center [784, 136] width 6 height 6
click at [782, 133] on input "Montana Other" at bounding box center [785, 136] width 6 height 6
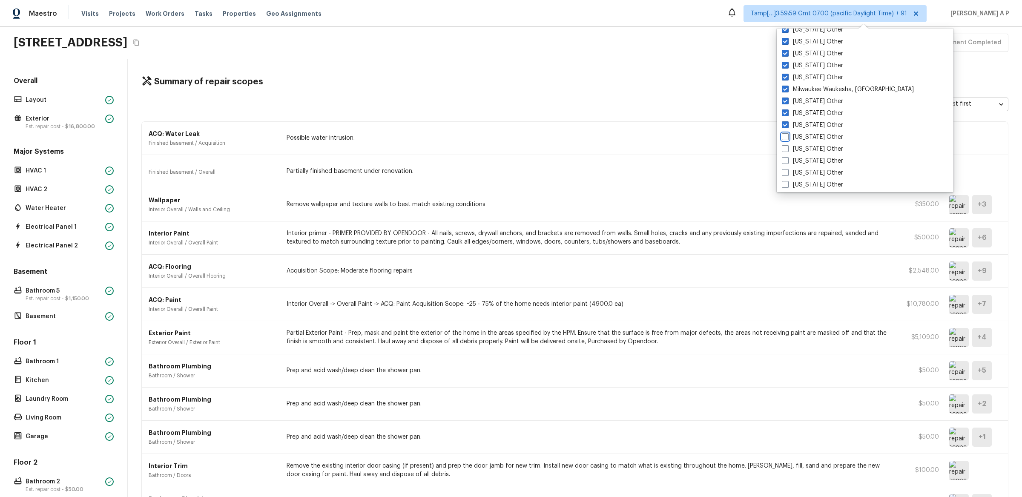
checkbox input "false"
click at [780, 145] on input "Nebraska Other" at bounding box center [783, 148] width 6 height 6
checkbox input "true"
click at [782, 157] on input "Nevada Other" at bounding box center [785, 160] width 6 height 6
checkbox input "true"
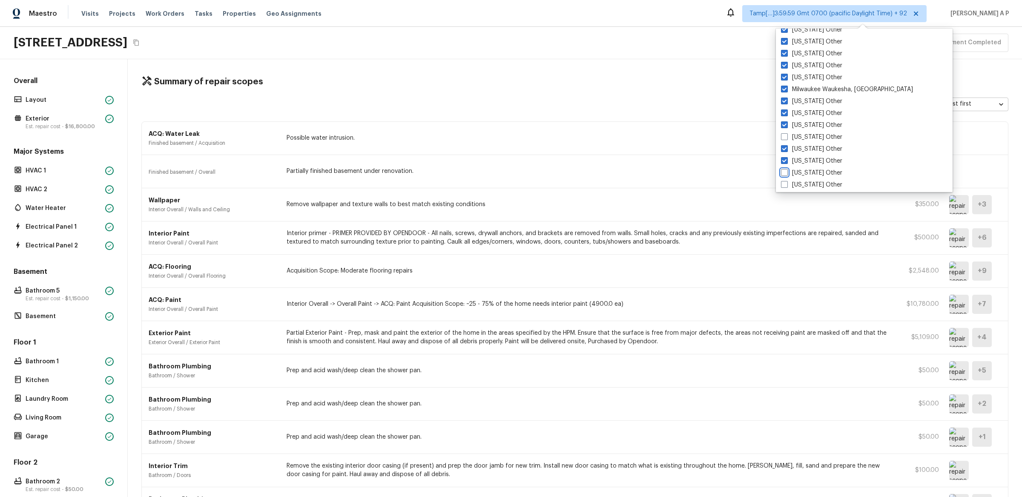
click at [781, 169] on input "New Hampshire Other" at bounding box center [784, 172] width 6 height 6
checkbox input "true"
click at [781, 133] on input "Montana Other" at bounding box center [784, 136] width 6 height 6
checkbox input "true"
click at [781, 181] on input "New Mexico Other" at bounding box center [784, 184] width 6 height 6
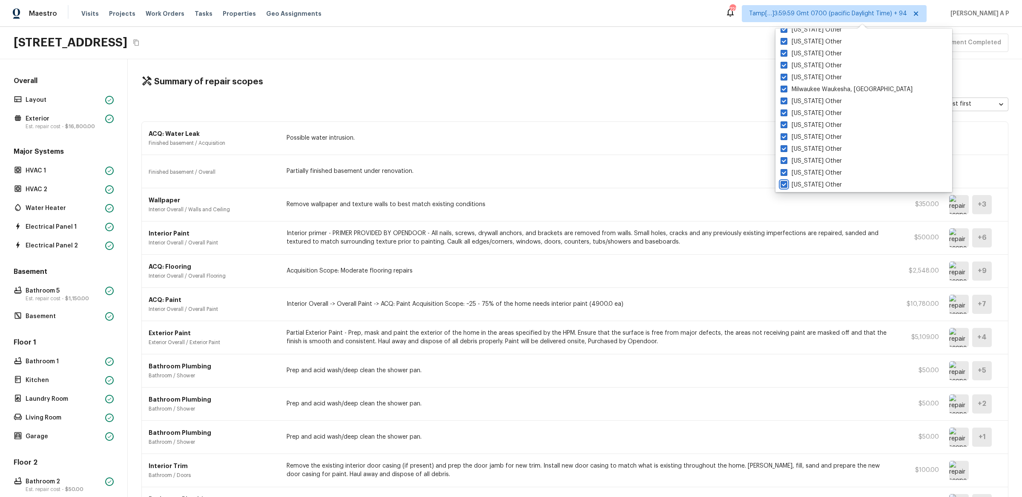
checkbox input "true"
click at [781, 188] on input "New Orleans, LA" at bounding box center [784, 191] width 6 height 6
checkbox input "true"
click at [781, 109] on input "New York Other" at bounding box center [784, 112] width 6 height 6
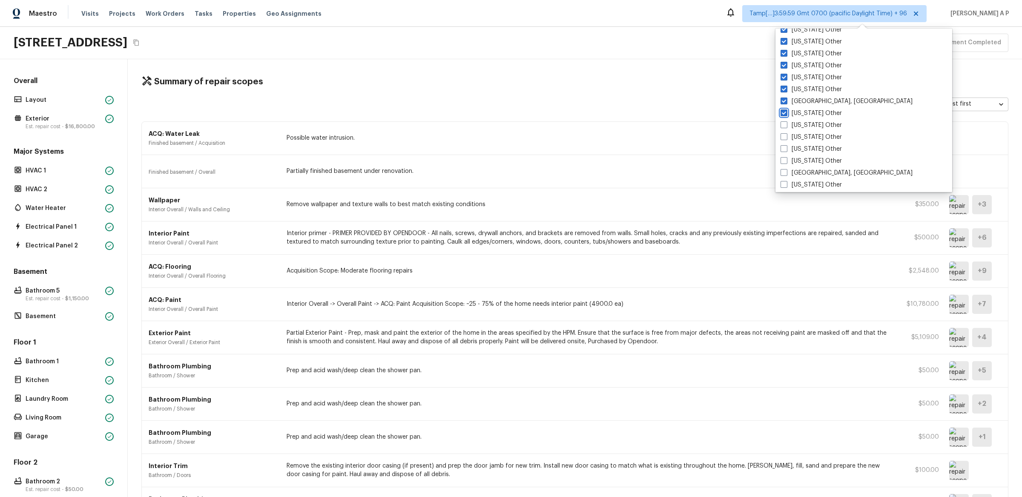
checkbox input "true"
click at [782, 121] on input "North Carolina Other" at bounding box center [785, 124] width 6 height 6
checkbox input "true"
click at [781, 133] on input "North Dakota Other" at bounding box center [784, 136] width 6 height 6
checkbox input "true"
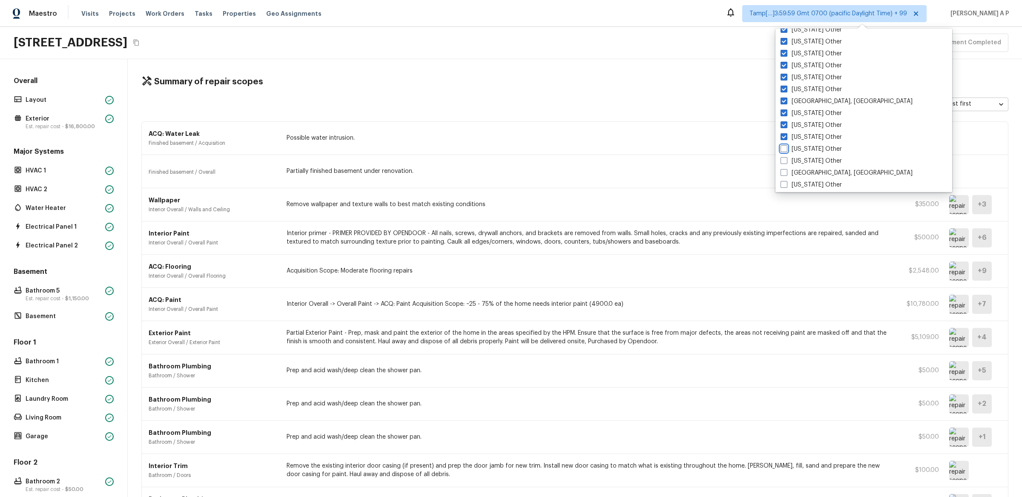
click at [781, 145] on input "Ohio Other" at bounding box center [784, 148] width 6 height 6
checkbox input "true"
click at [778, 157] on input "Oklahoma Other" at bounding box center [781, 160] width 6 height 6
checkbox input "true"
click at [778, 169] on input "Omaha, NE" at bounding box center [781, 172] width 6 height 6
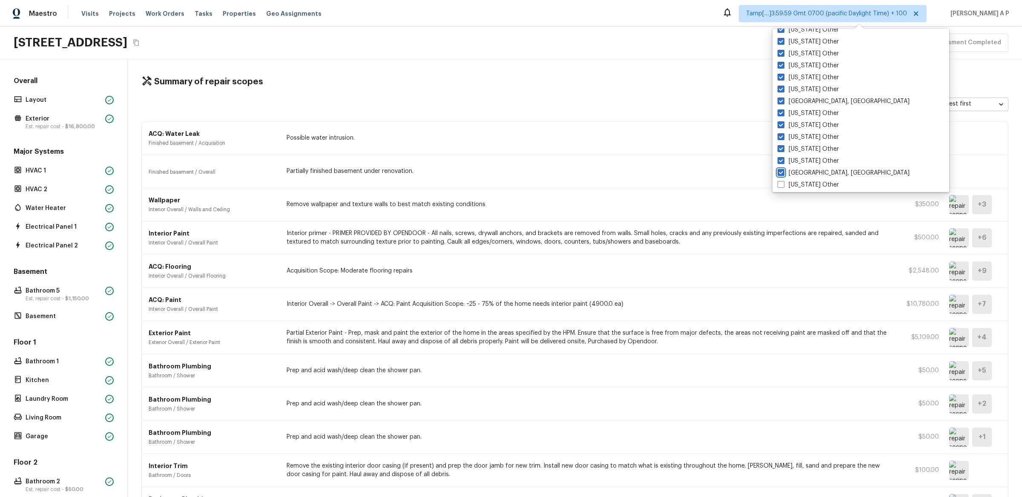
checkbox input "true"
click at [779, 181] on input "Oregon Other" at bounding box center [782, 184] width 6 height 6
checkbox input "true"
click at [779, 188] on input "Pennsylvania Other" at bounding box center [782, 191] width 6 height 6
checkbox input "true"
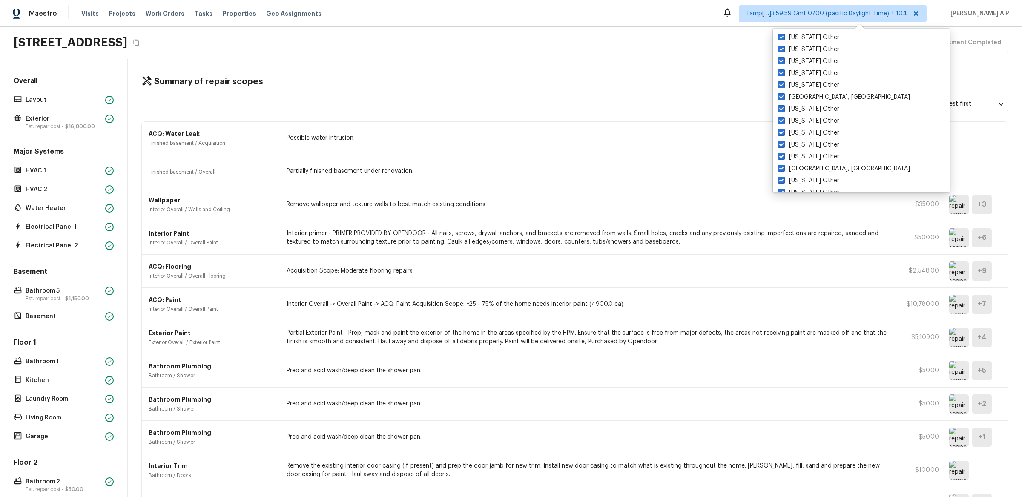
scroll to position [1165, 0]
click at [778, 109] on input "Pittsburgh, PA" at bounding box center [781, 112] width 6 height 6
checkbox input "true"
click at [778, 121] on input "Puerto Rico Other" at bounding box center [781, 124] width 6 height 6
checkbox input "true"
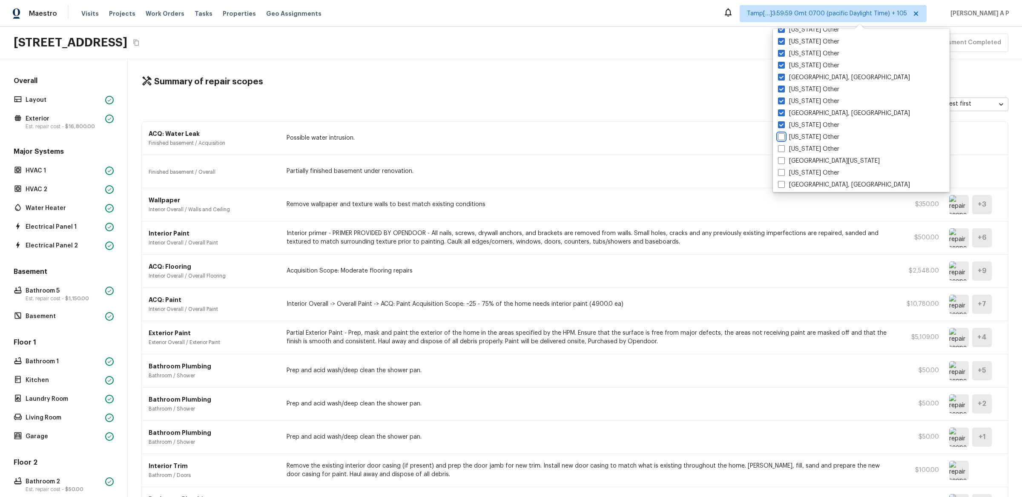
click at [778, 133] on input "South Carolina Other" at bounding box center [781, 136] width 6 height 6
checkbox input "true"
click at [778, 145] on input "South Dakota Other" at bounding box center [781, 148] width 6 height 6
checkbox input "true"
click at [778, 157] on input "South Texas" at bounding box center [781, 160] width 6 height 6
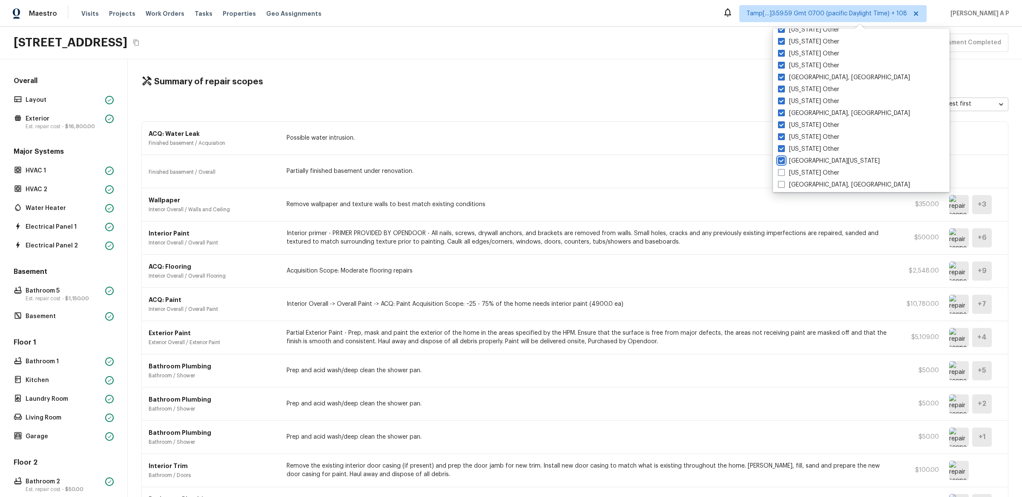
checkbox input "true"
click at [778, 169] on input "Tennessee Other" at bounding box center [781, 172] width 6 height 6
checkbox input "true"
click at [778, 181] on input "Tulsa, OK" at bounding box center [781, 184] width 6 height 6
checkbox input "true"
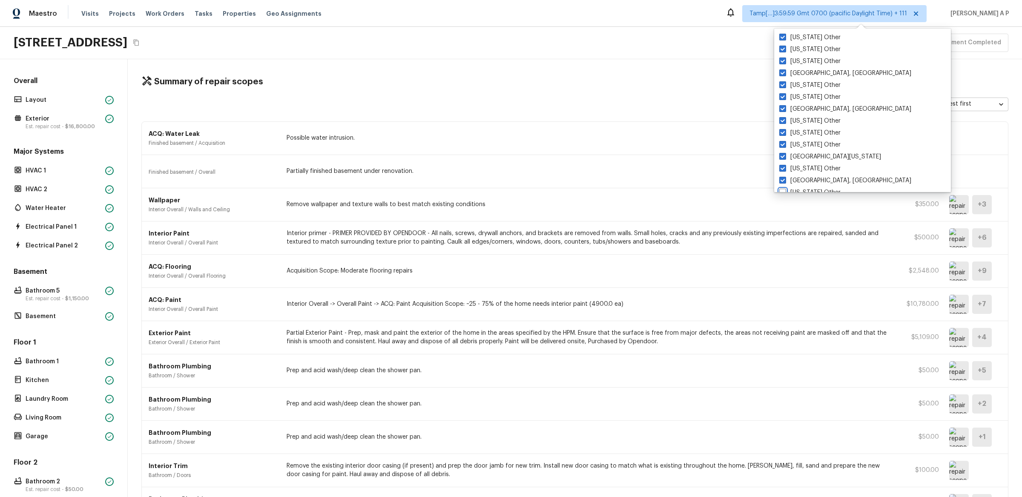
click at [780, 188] on input "Utah Other" at bounding box center [783, 191] width 6 height 6
checkbox input "true"
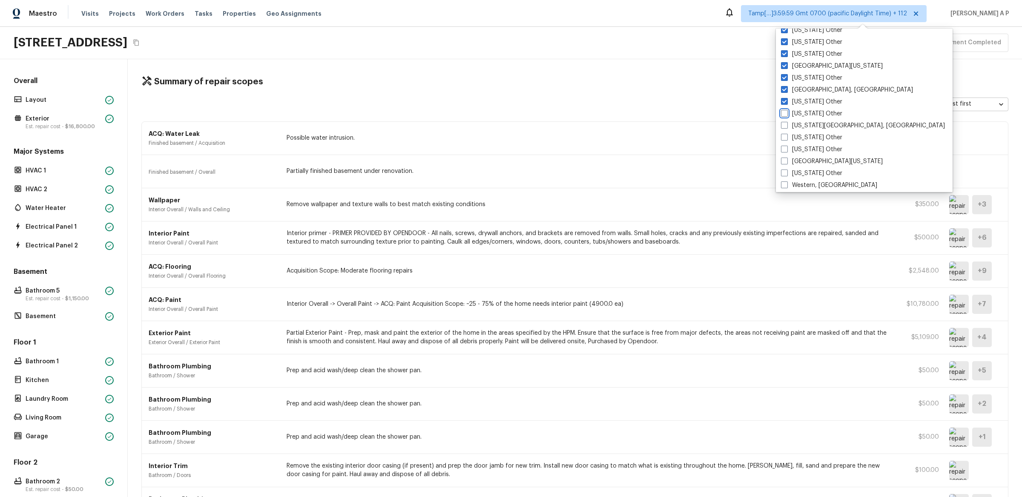
click at [781, 109] on input "Vermont Other" at bounding box center [784, 112] width 6 height 6
checkbox input "true"
click at [780, 121] on input "Virginia Beach, VA" at bounding box center [783, 124] width 6 height 6
checkbox input "true"
click at [780, 133] on input "Virginia Other" at bounding box center [783, 136] width 6 height 6
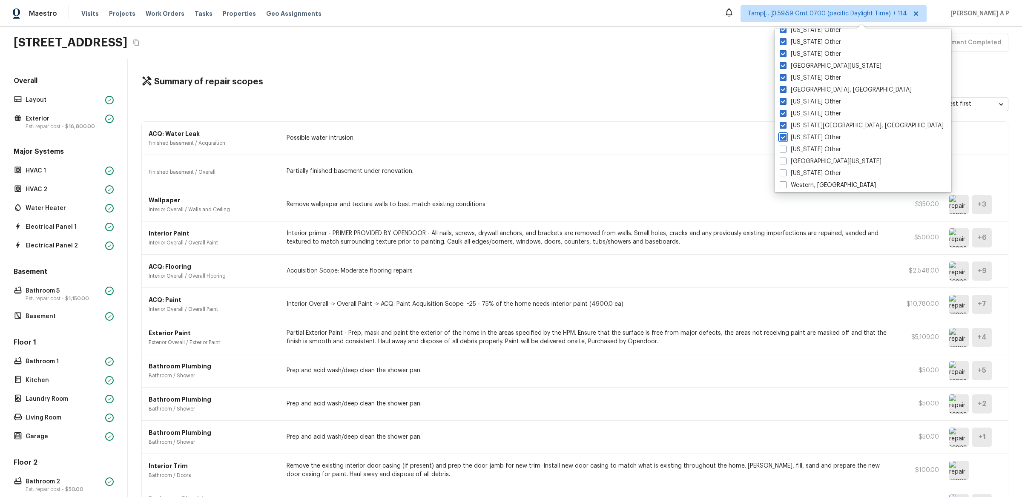
checkbox input "true"
click at [780, 145] on input "Washington Other" at bounding box center [783, 148] width 6 height 6
checkbox input "true"
click at [780, 157] on input "West Texas" at bounding box center [783, 160] width 6 height 6
checkbox input "true"
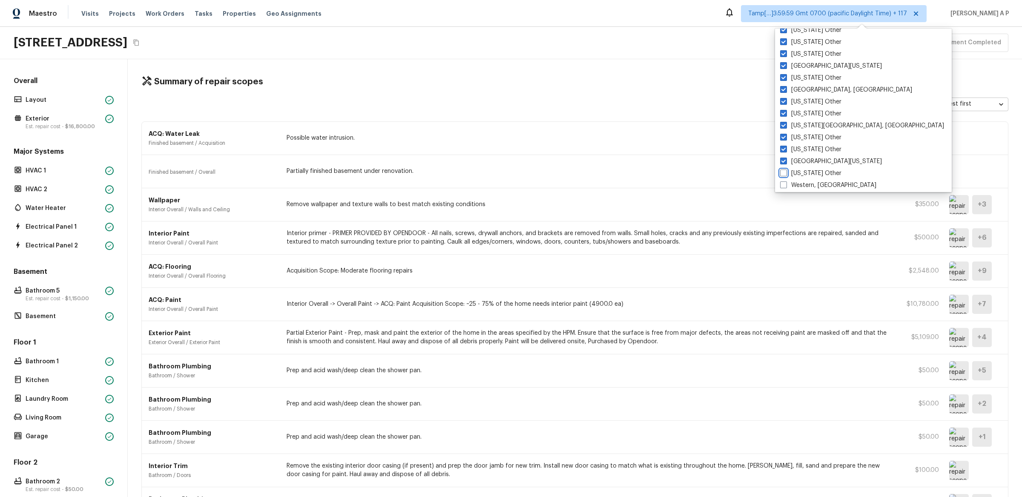
click at [780, 169] on input "West Virginia Other" at bounding box center [783, 172] width 6 height 6
checkbox input "true"
click at [780, 181] on input "Western, NY" at bounding box center [783, 184] width 6 height 6
checkbox input "true"
click at [780, 189] on input "Wisconsin Other" at bounding box center [783, 192] width 6 height 6
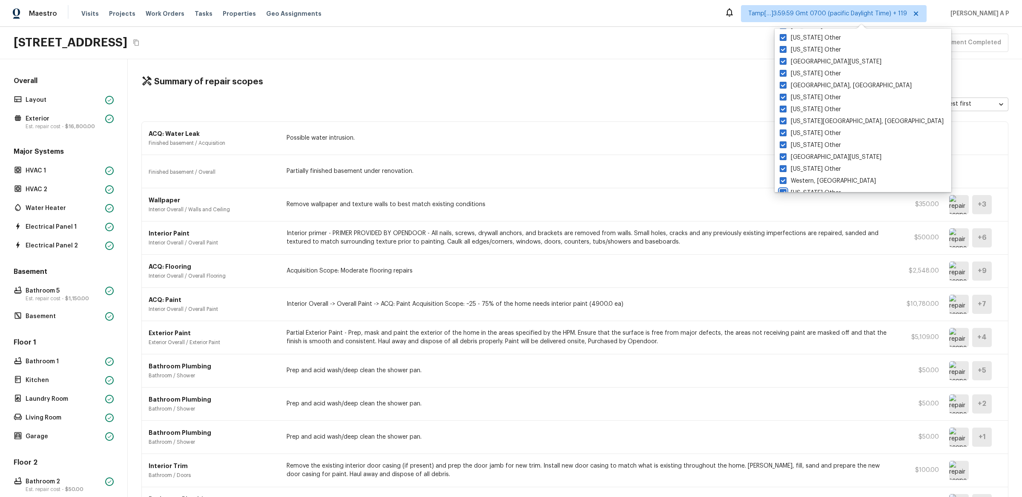
checkbox input "true"
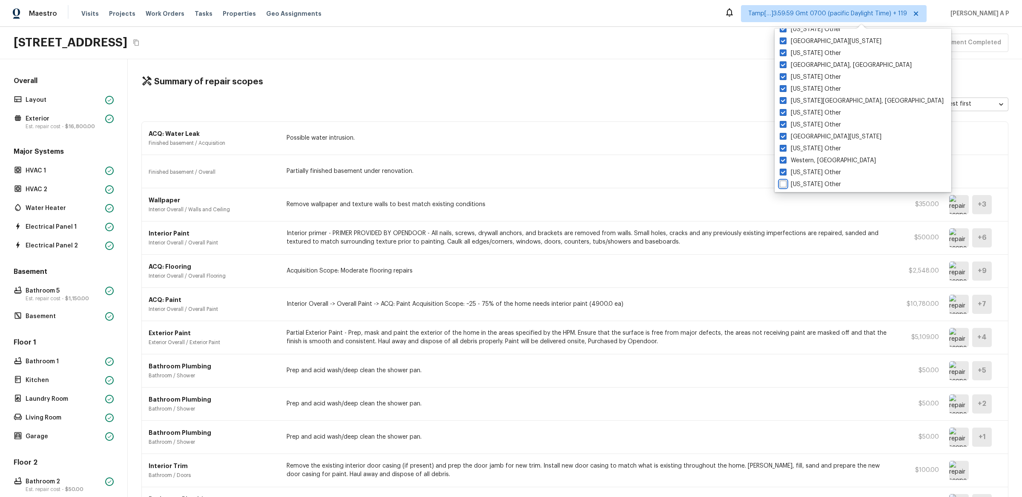
click at [780, 180] on input "Wyoming Other" at bounding box center [783, 183] width 6 height 6
checkbox input "true"
click at [779, 34] on input "Washington, DC" at bounding box center [782, 37] width 6 height 6
checkbox input "false"
click at [779, 46] on input "Tucson" at bounding box center [782, 49] width 6 height 6
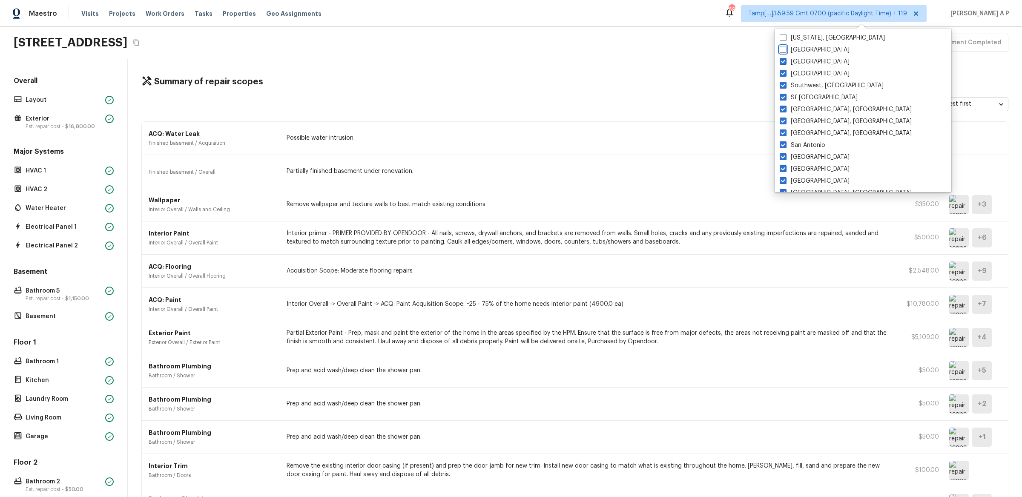
click at [780, 46] on input "Tucson" at bounding box center [783, 49] width 6 height 6
checkbox input "true"
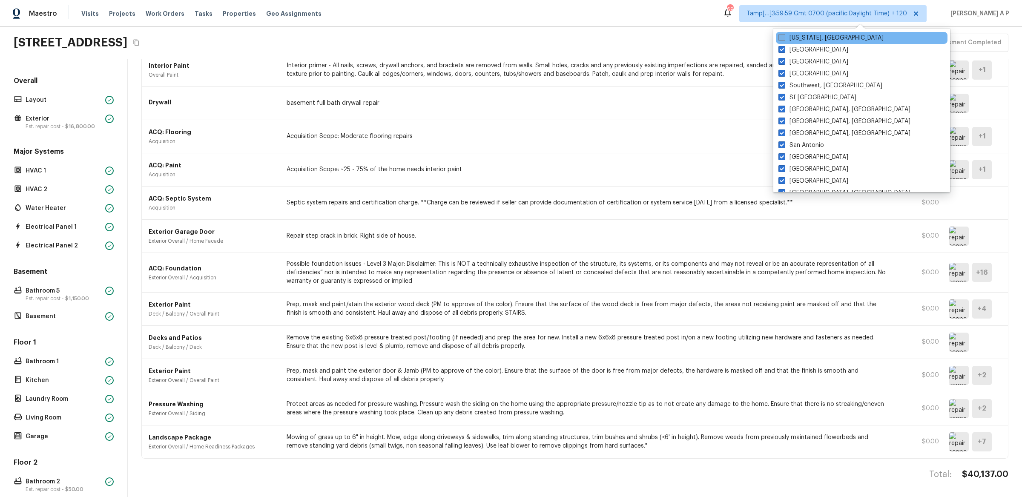
click at [787, 39] on label "Washington, DC" at bounding box center [831, 38] width 105 height 9
click at [784, 39] on input "Washington, DC" at bounding box center [782, 37] width 6 height 6
checkbox input "true"
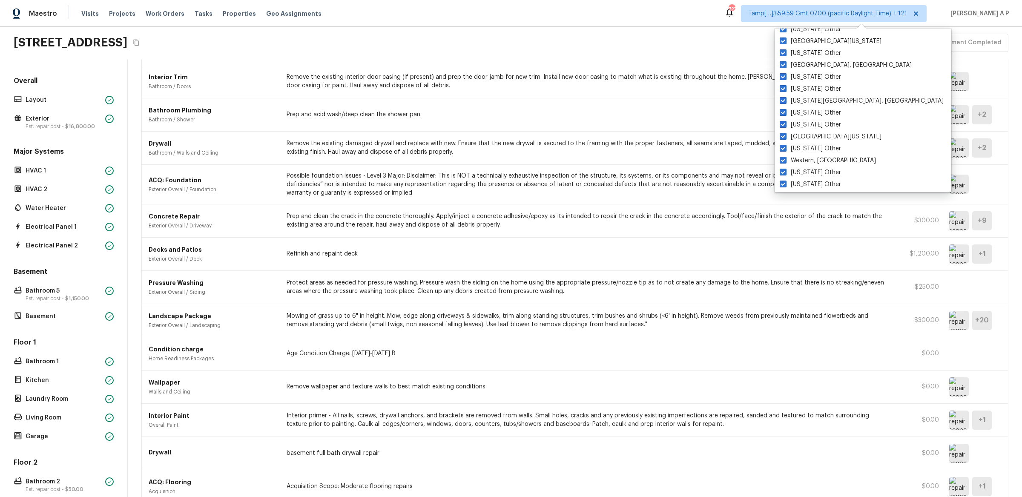
scroll to position [742, 0]
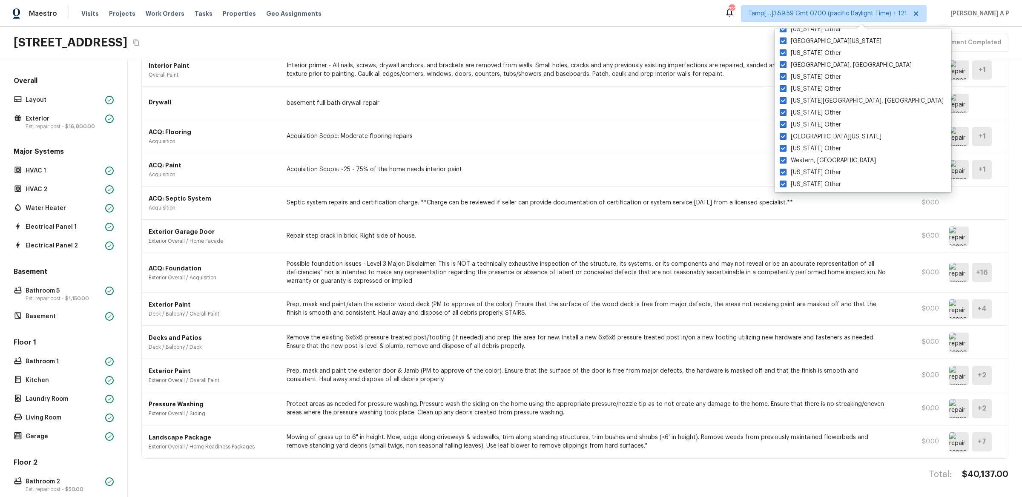
click at [692, 20] on div "Maestro Visits Projects Work Orders Tasks Properties Geo Assignments 727 Tamp[……" at bounding box center [511, 13] width 1022 height 27
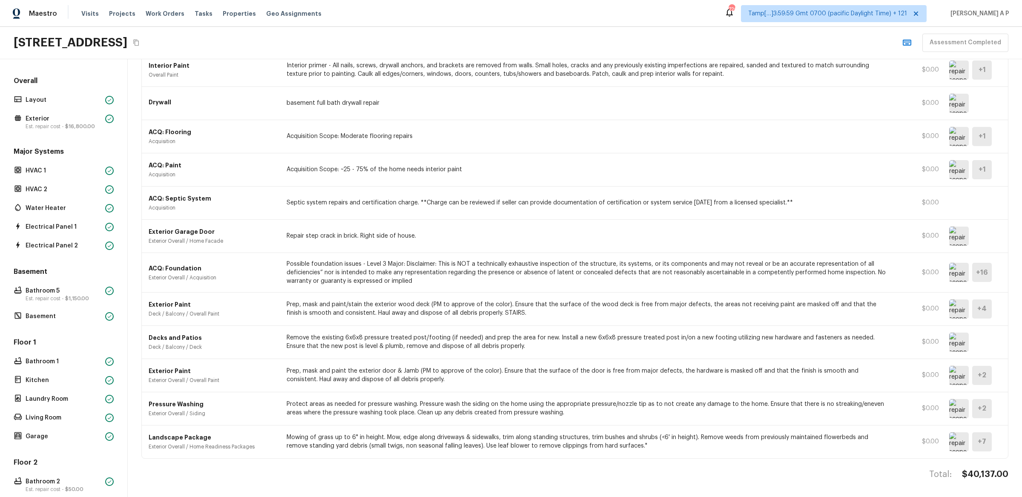
scroll to position [734, 0]
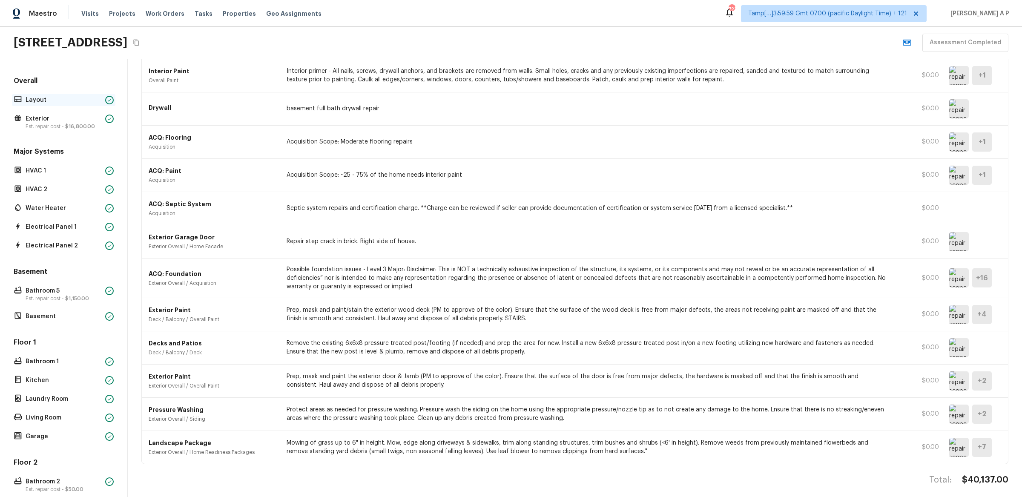
click at [67, 95] on div "Layout" at bounding box center [64, 100] width 104 height 12
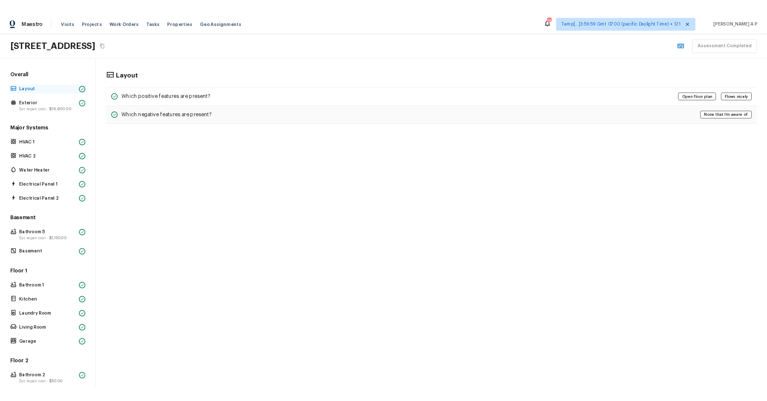
scroll to position [0, 0]
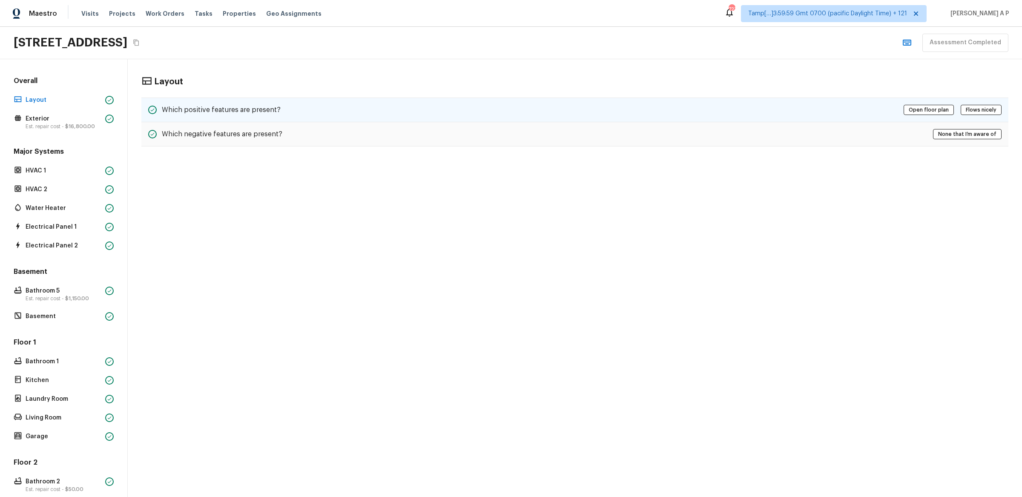
click at [275, 107] on h5 "Which positive features are present?" at bounding box center [221, 109] width 119 height 9
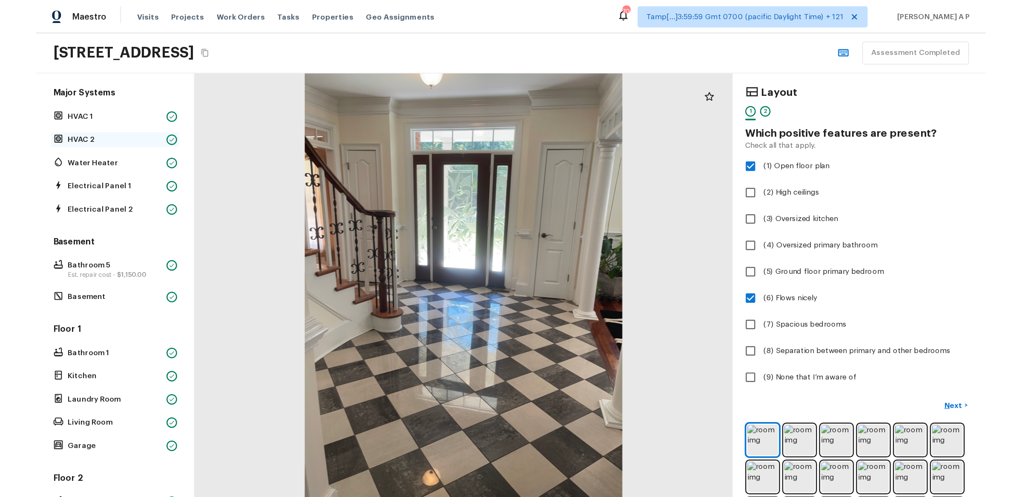
scroll to position [22, 0]
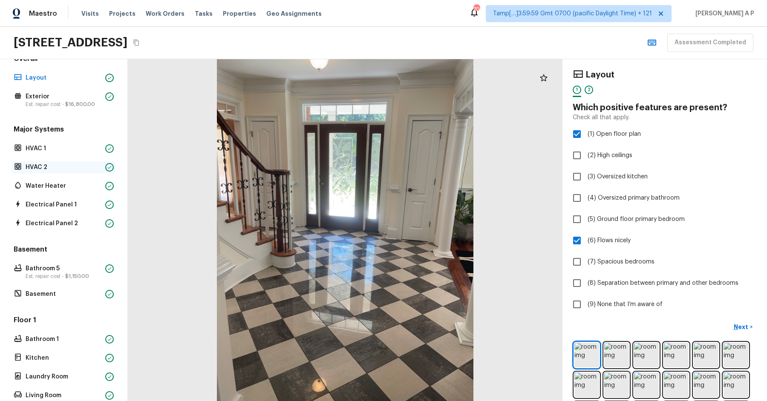
click at [66, 107] on div "Exterior Est. repair cost - $16,800.00" at bounding box center [64, 100] width 104 height 19
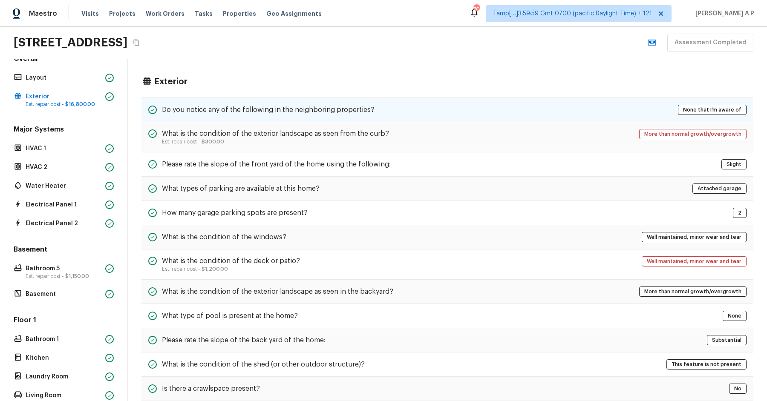
click at [299, 105] on h5 "Do you notice any of the following in the neighboring properties?" at bounding box center [268, 109] width 213 height 9
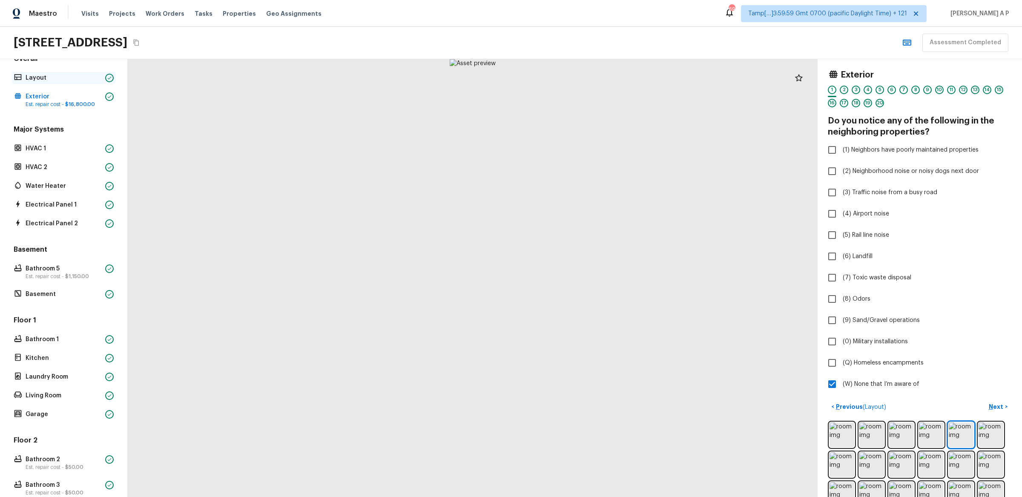
click at [88, 74] on p "Layout" at bounding box center [64, 78] width 76 height 9
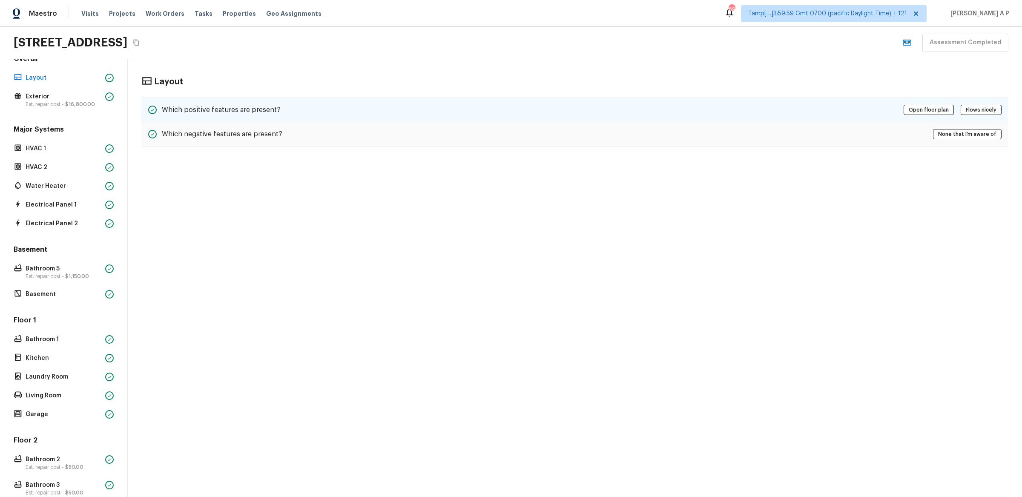
click at [262, 110] on h5 "Which positive features are present?" at bounding box center [221, 109] width 119 height 9
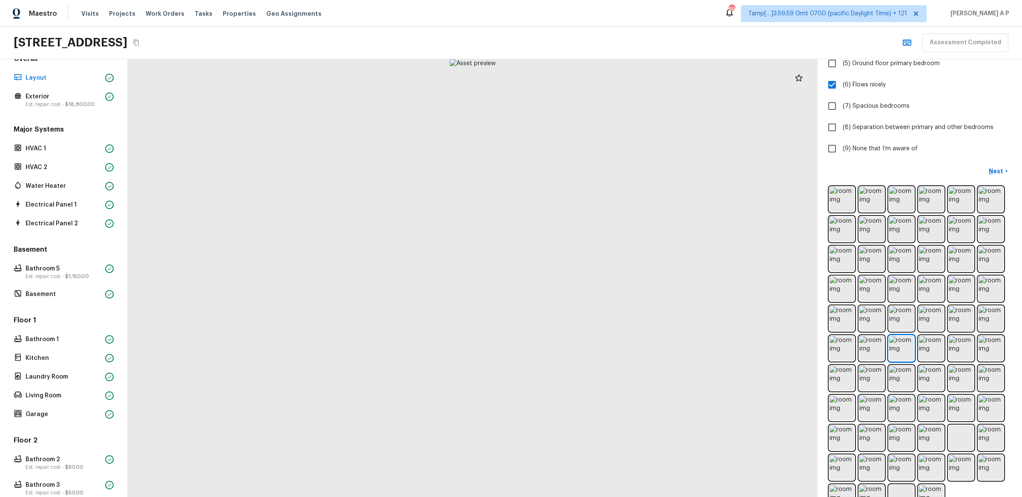
scroll to position [180, 0]
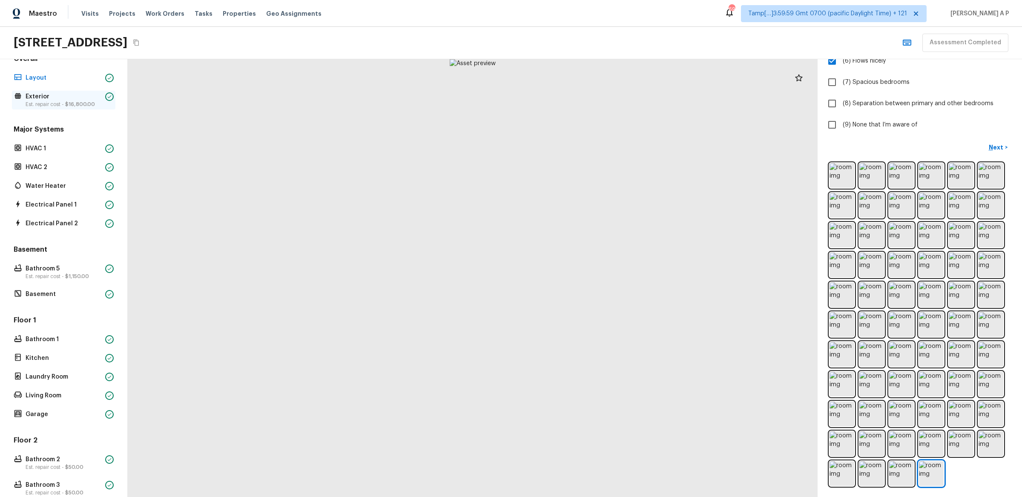
click at [86, 104] on span "$16,800.00" at bounding box center [80, 104] width 30 height 5
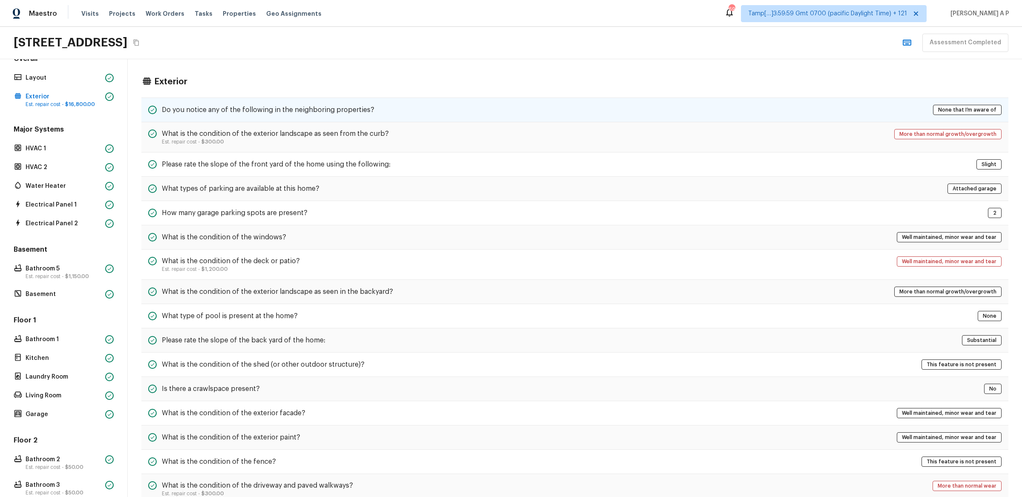
click at [184, 103] on div "Do you notice any of the following in the neighboring properties? None that I’m…" at bounding box center [574, 110] width 867 height 25
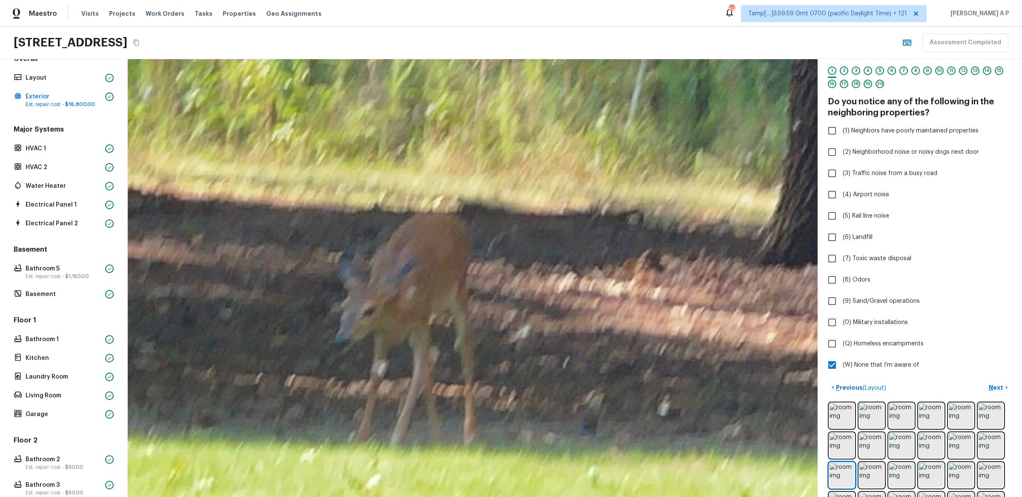
scroll to position [0, 0]
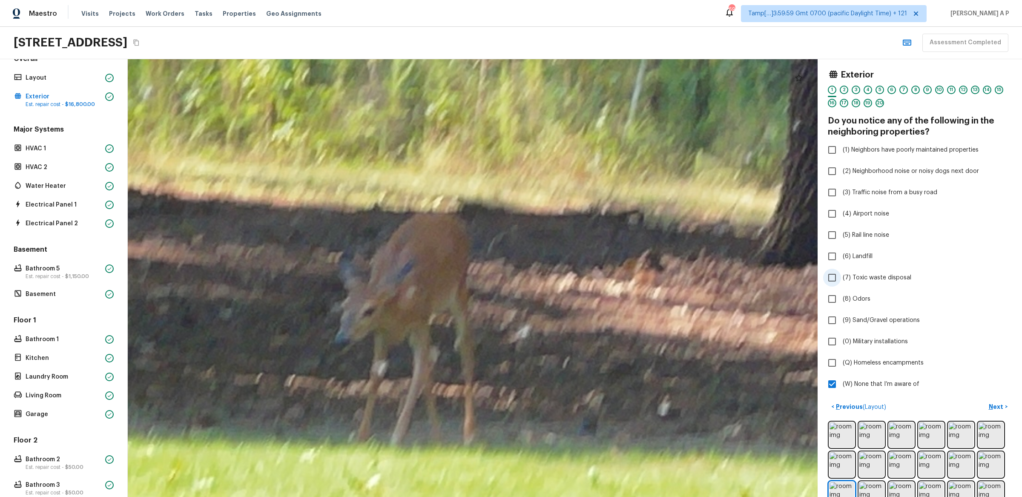
click at [970, 274] on label "(7) Toxic waste disposal" at bounding box center [915, 278] width 182 height 18
click at [841, 274] on input "(7) Toxic waste disposal" at bounding box center [833, 278] width 18 height 18
checkbox input "true"
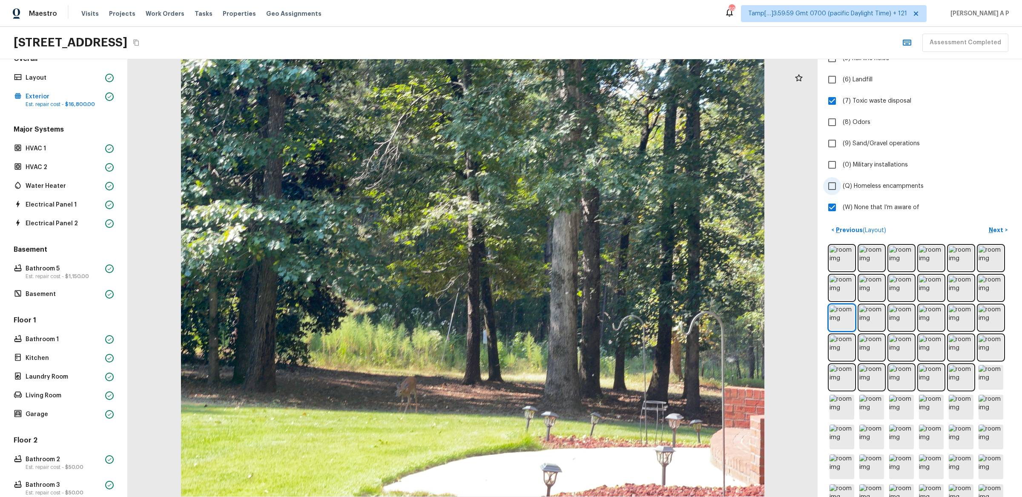
scroll to position [188, 0]
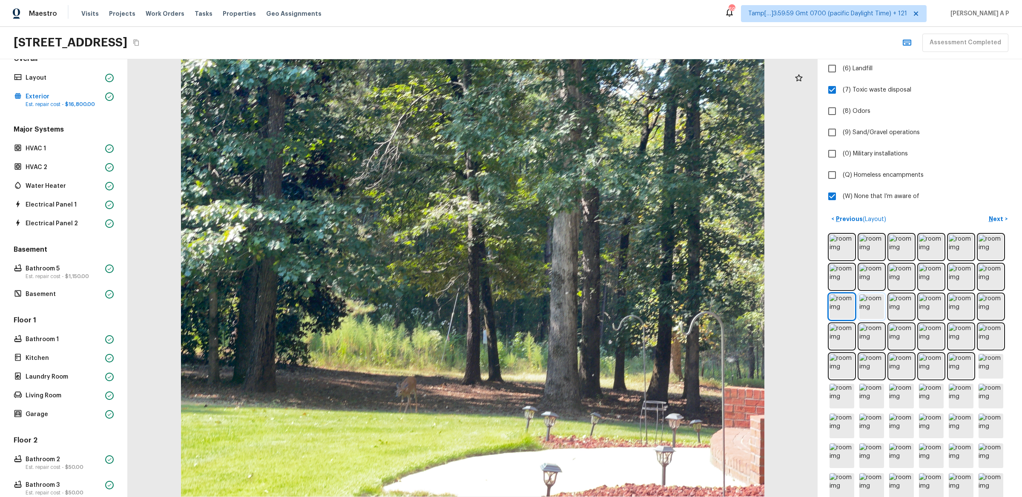
click at [877, 306] on img at bounding box center [872, 306] width 25 height 25
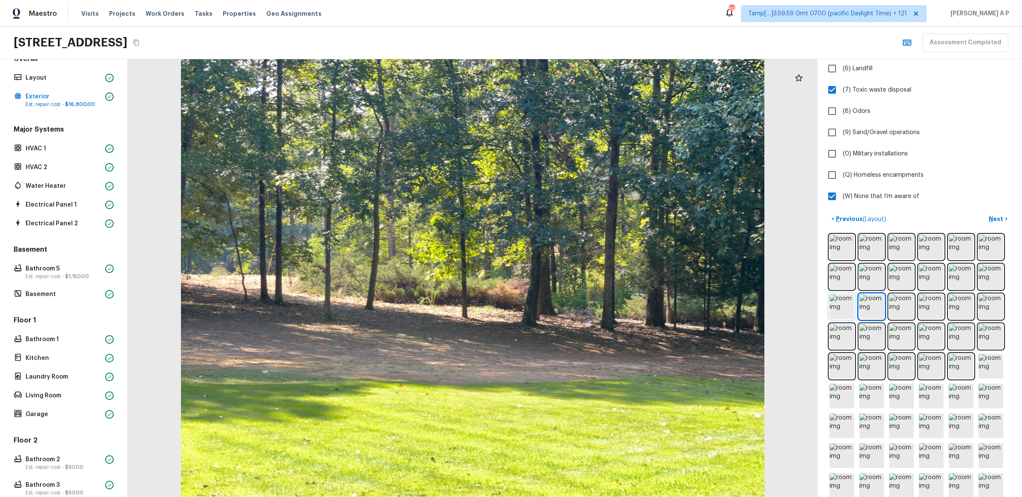
click at [847, 308] on img at bounding box center [842, 306] width 25 height 25
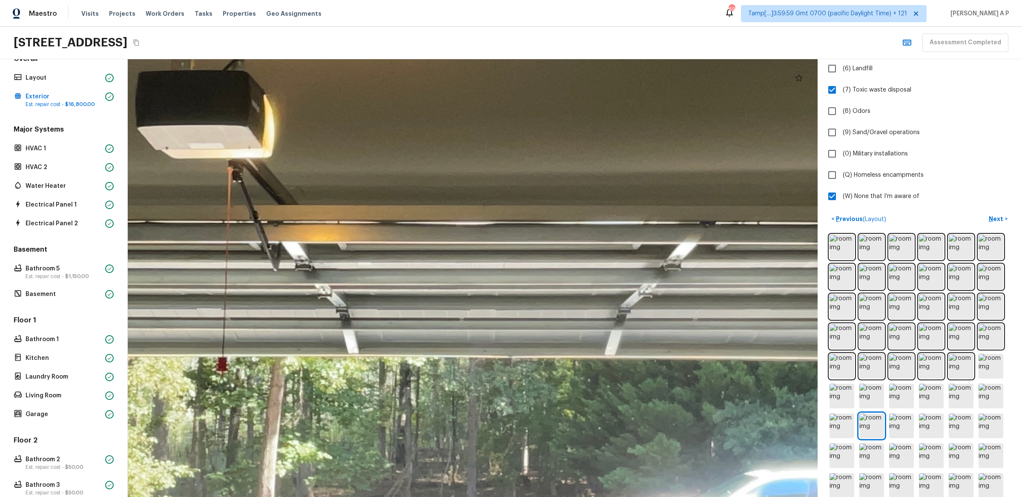
drag, startPoint x: 554, startPoint y: 278, endPoint x: 808, endPoint y: 263, distance: 254.8
click at [808, 263] on div at bounding box center [475, 265] width 2794 height 1773
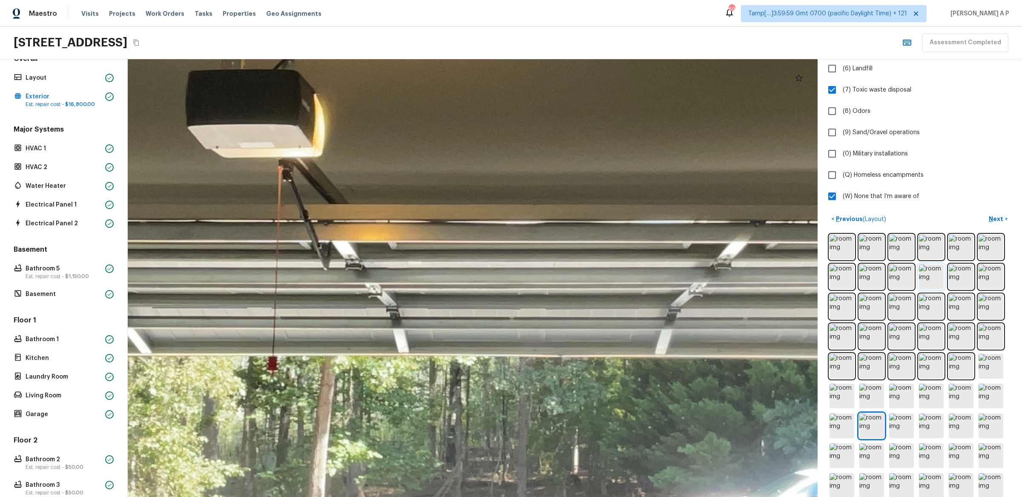
drag, startPoint x: 739, startPoint y: 265, endPoint x: 939, endPoint y: 274, distance: 200.9
click at [939, 274] on div "Exterior 1 2 3 4 5 6 7 8 9 10 11 12 13 14 15 16 17 18 19 20 Do you notice any o…" at bounding box center [575, 278] width 895 height 438
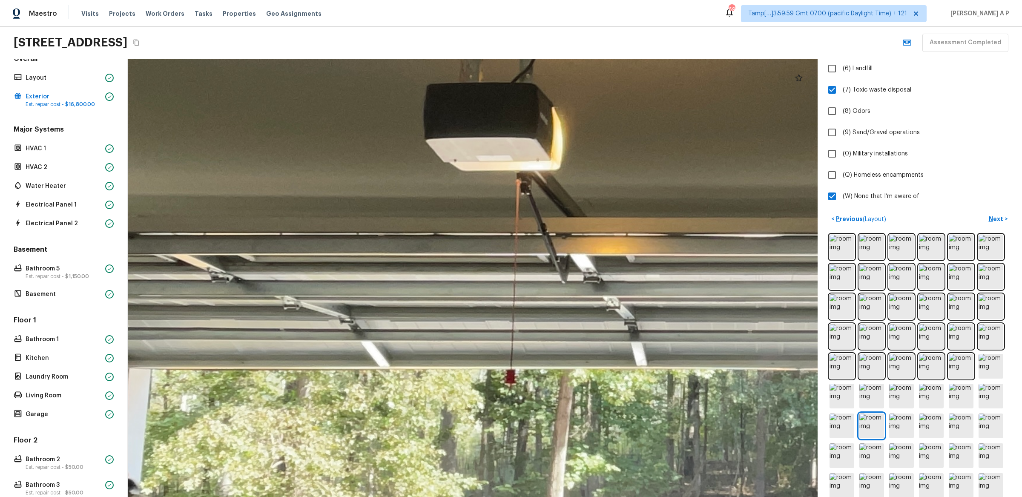
drag, startPoint x: 760, startPoint y: 286, endPoint x: 675, endPoint y: 272, distance: 86.4
click at [676, 272] on div at bounding box center [763, 277] width 2794 height 1773
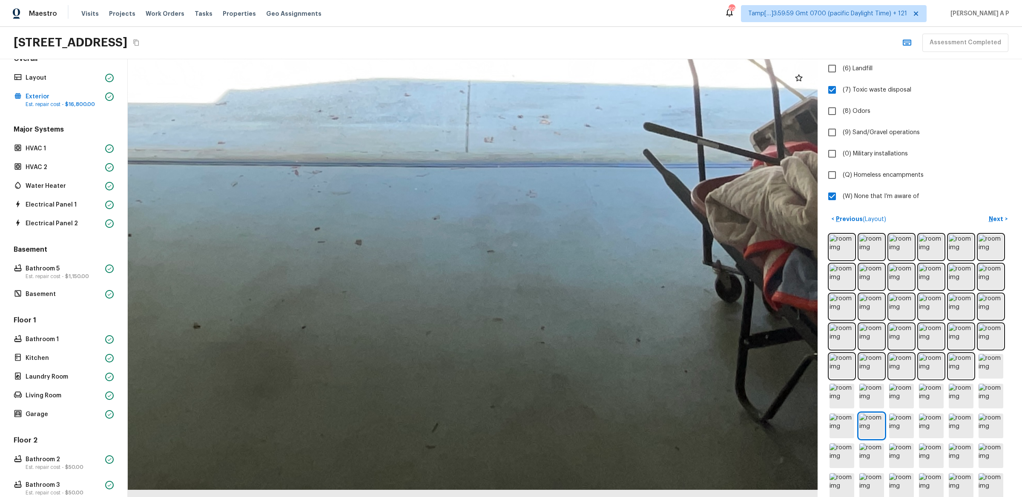
drag, startPoint x: 479, startPoint y: 451, endPoint x: 501, endPoint y: 284, distance: 168.9
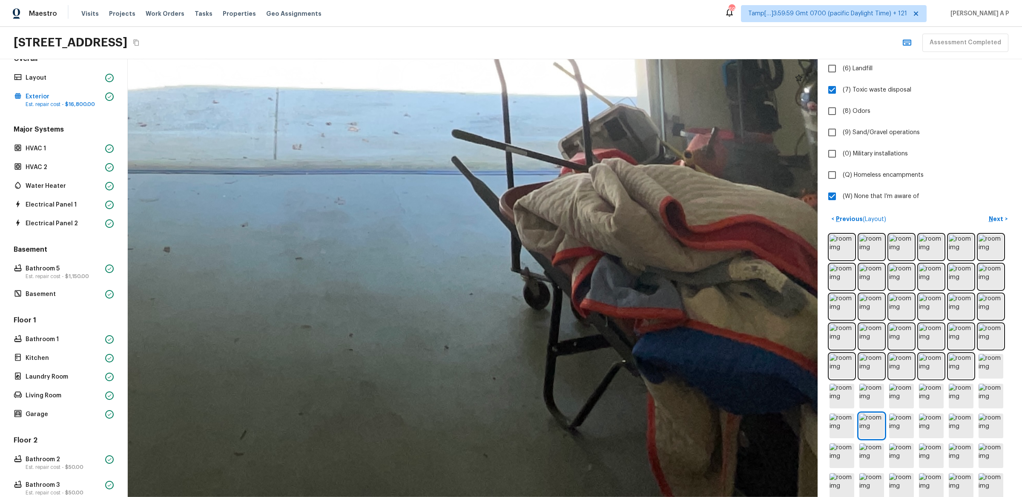
drag, startPoint x: 501, startPoint y: 284, endPoint x: 250, endPoint y: 284, distance: 251.4
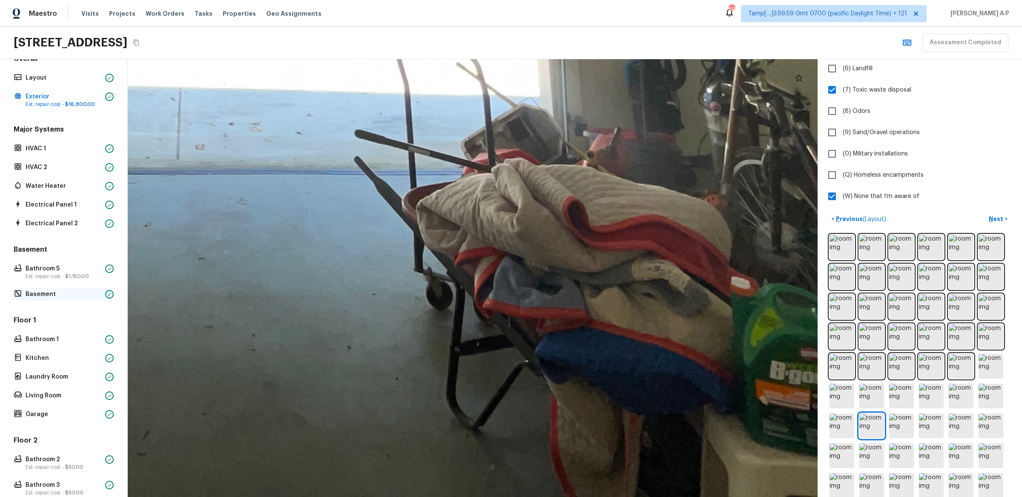
drag, startPoint x: 210, startPoint y: 292, endPoint x: 89, endPoint y: 293, distance: 121.4
click at [89, 293] on div "Overall Layout Exterior Est. repair cost - $16,800.00 Major Systems HVAC 1 HVAC…" at bounding box center [511, 278] width 1022 height 438
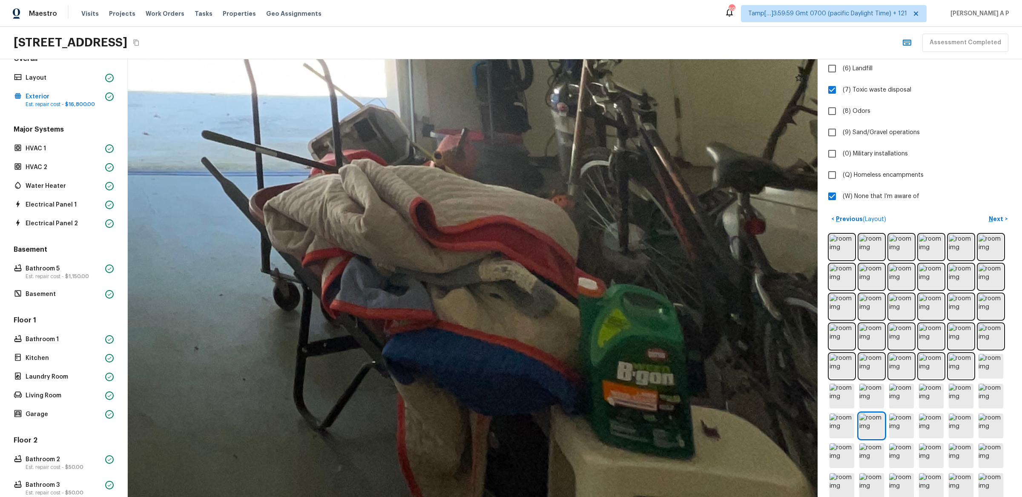
drag, startPoint x: 318, startPoint y: 327, endPoint x: 168, endPoint y: 311, distance: 150.4
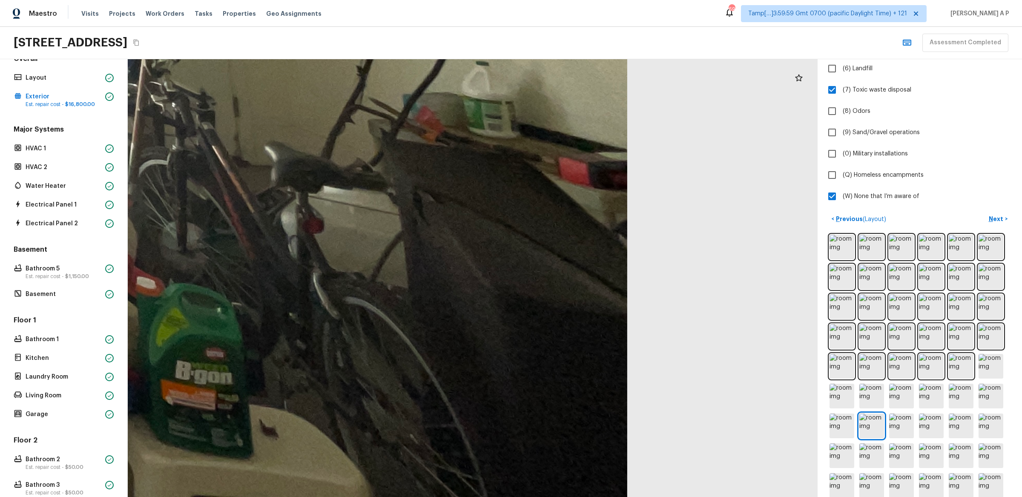
drag, startPoint x: 174, startPoint y: 313, endPoint x: 284, endPoint y: 320, distance: 110.1
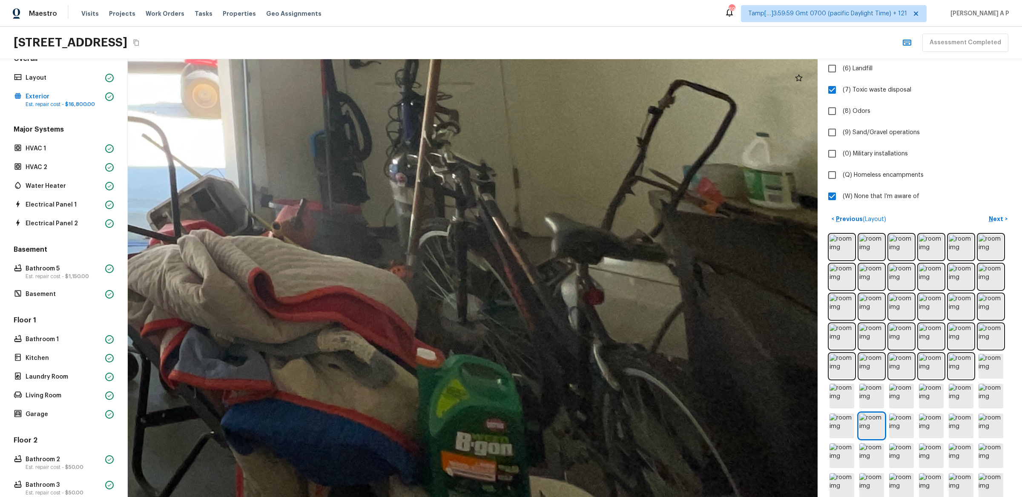
drag, startPoint x: 429, startPoint y: 328, endPoint x: 587, endPoint y: 330, distance: 157.6
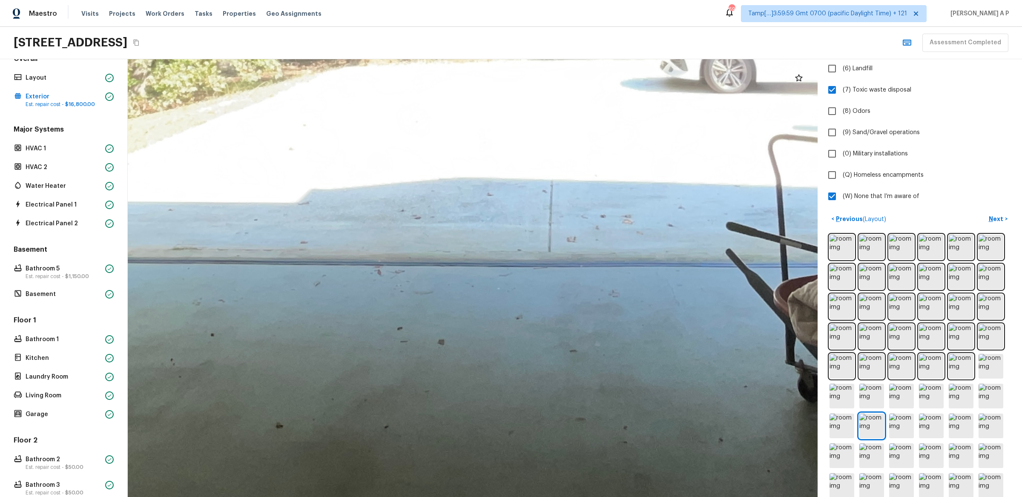
drag, startPoint x: 645, startPoint y: 322, endPoint x: 708, endPoint y: 322, distance: 63.5
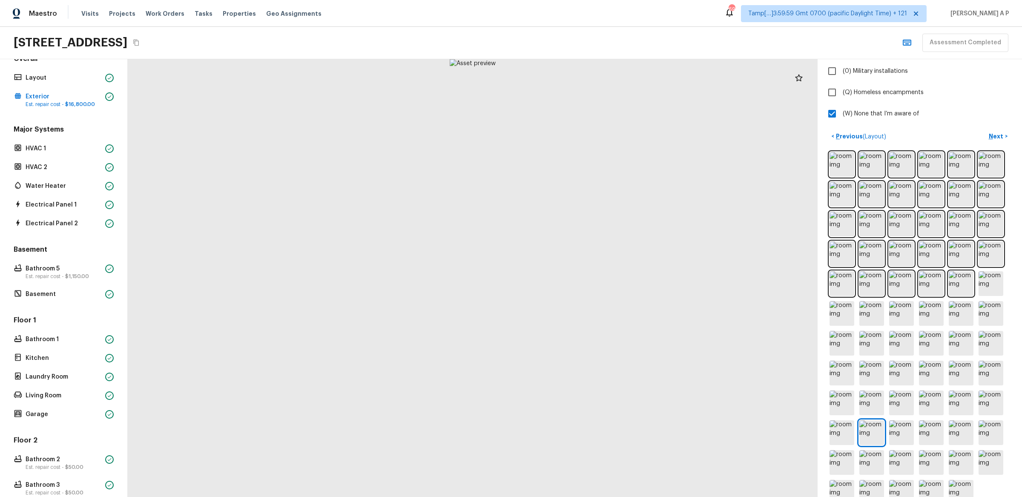
scroll to position [289, 0]
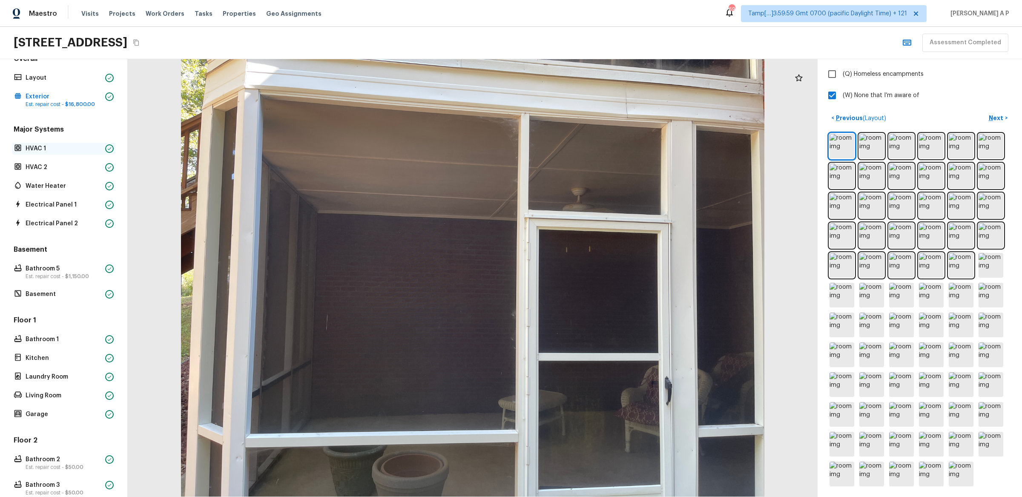
click at [55, 146] on p "HVAC 1" at bounding box center [64, 148] width 76 height 9
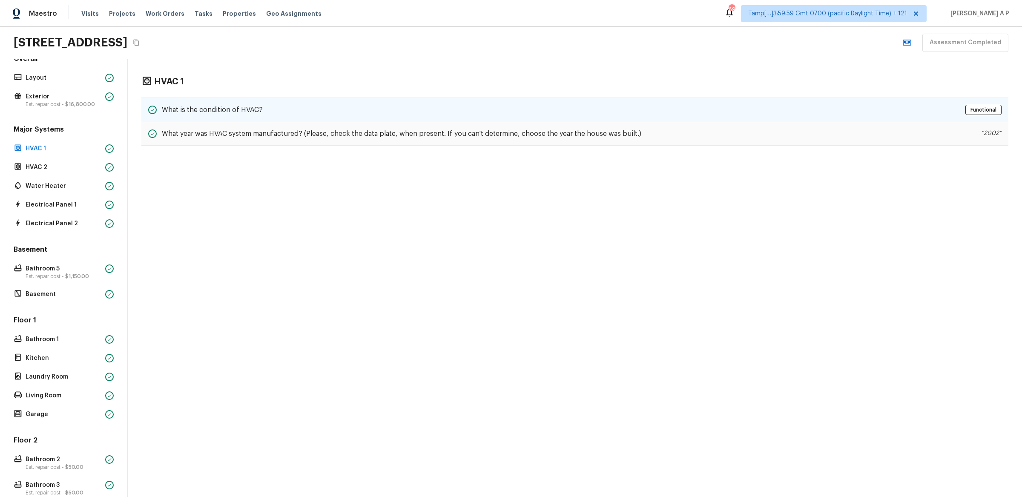
click at [233, 106] on h5 "What is the condition of HVAC?" at bounding box center [212, 109] width 101 height 9
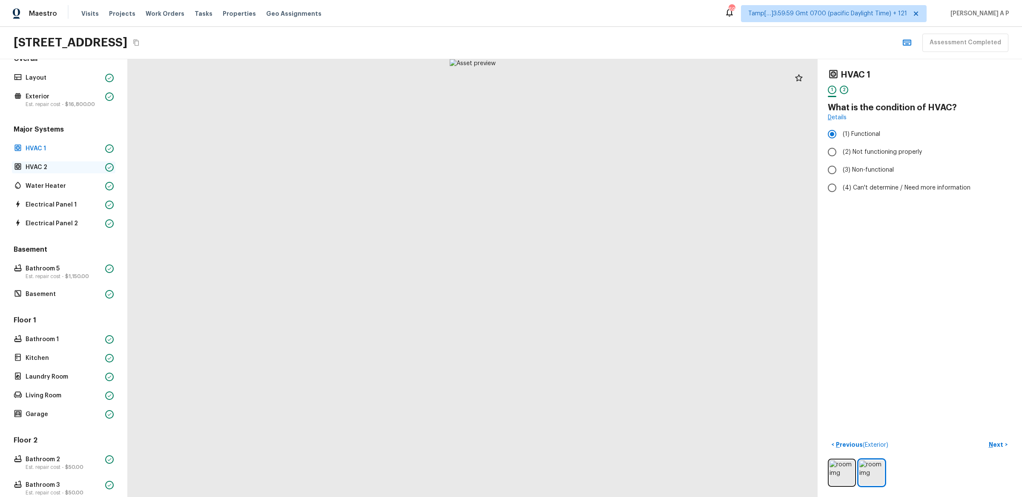
click at [65, 167] on p "HVAC 2" at bounding box center [64, 167] width 76 height 9
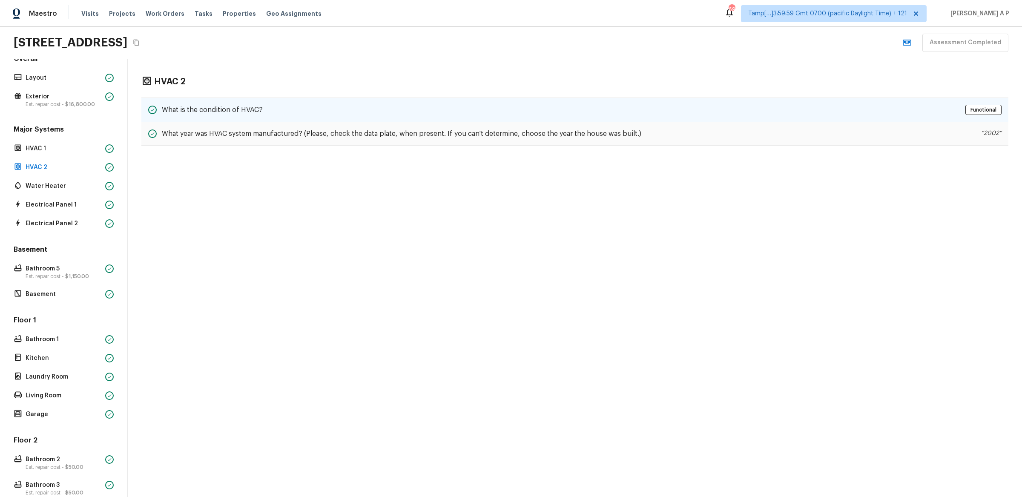
click at [261, 113] on div "What is the condition of HVAC? Functional" at bounding box center [574, 110] width 867 height 25
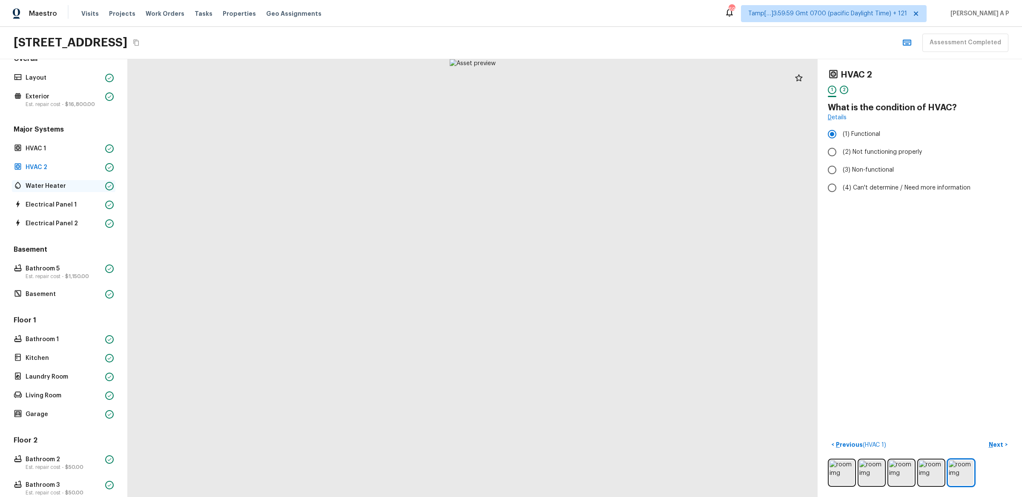
click at [91, 189] on p "Water Heater" at bounding box center [64, 186] width 76 height 9
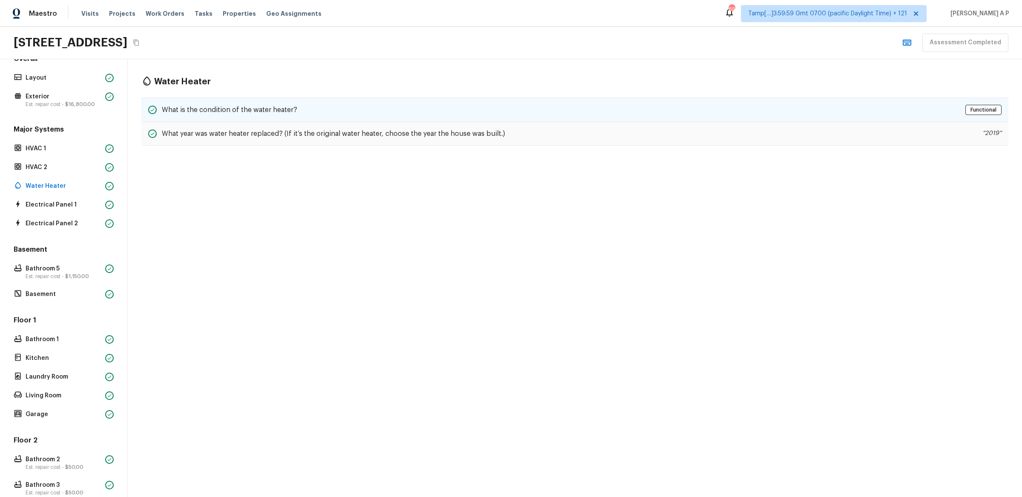
click at [222, 107] on h5 "What is the condition of the water heater?" at bounding box center [229, 109] width 135 height 9
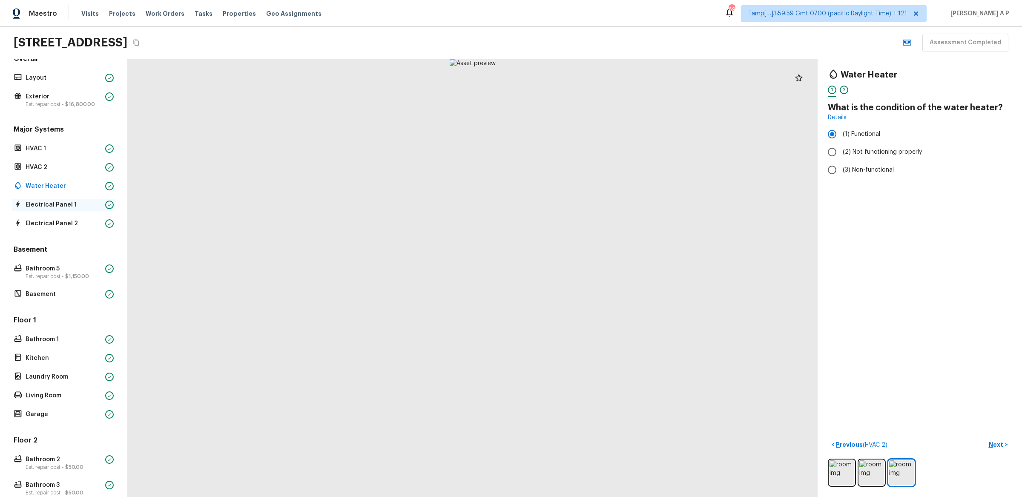
click at [84, 210] on div "Electrical Panel 1" at bounding box center [64, 205] width 104 height 12
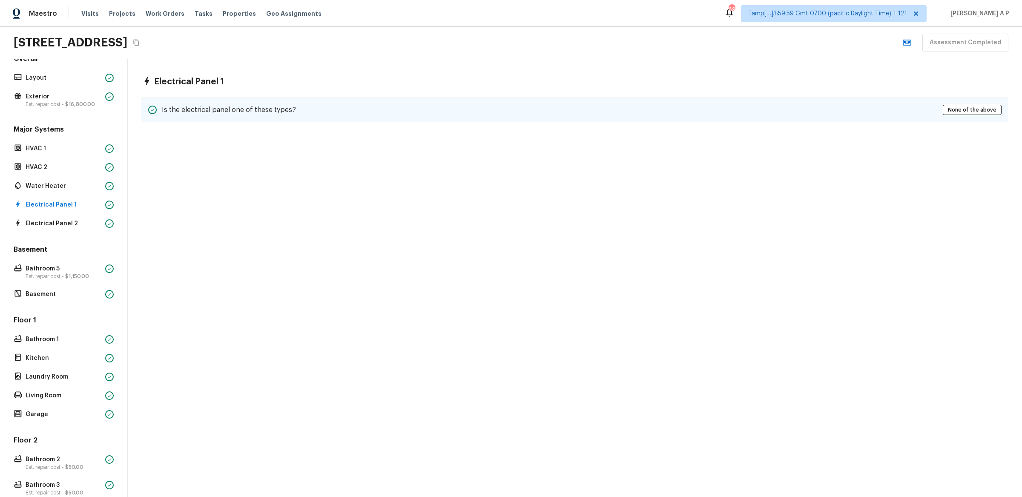
click at [309, 113] on div "Is the electrical panel one of these types? None of the above" at bounding box center [574, 110] width 867 height 25
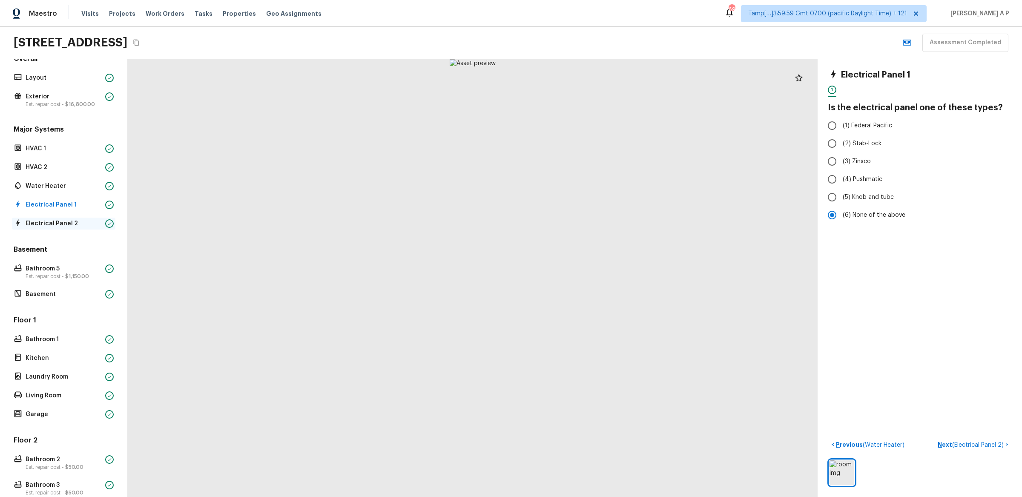
click at [107, 226] on div at bounding box center [109, 223] width 9 height 9
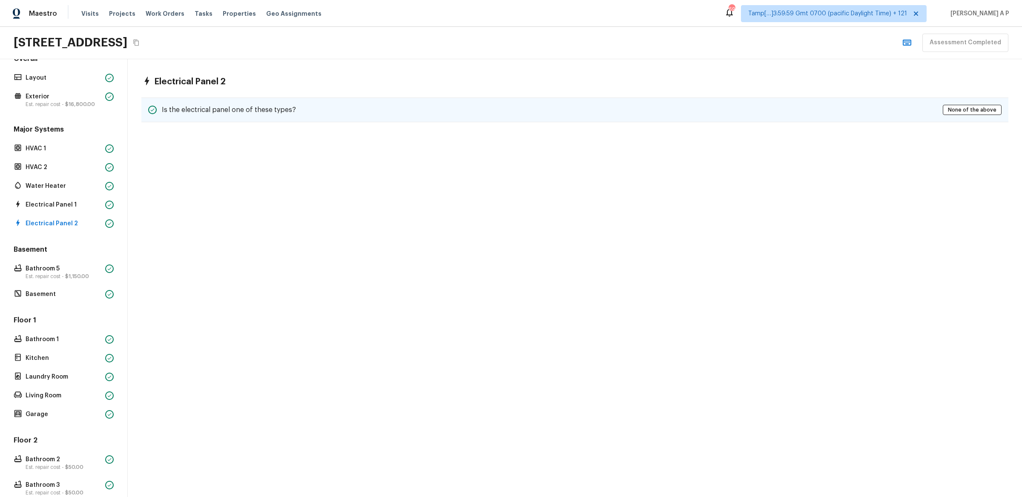
click at [366, 105] on div "Is the electrical panel one of these types? None of the above" at bounding box center [574, 110] width 867 height 25
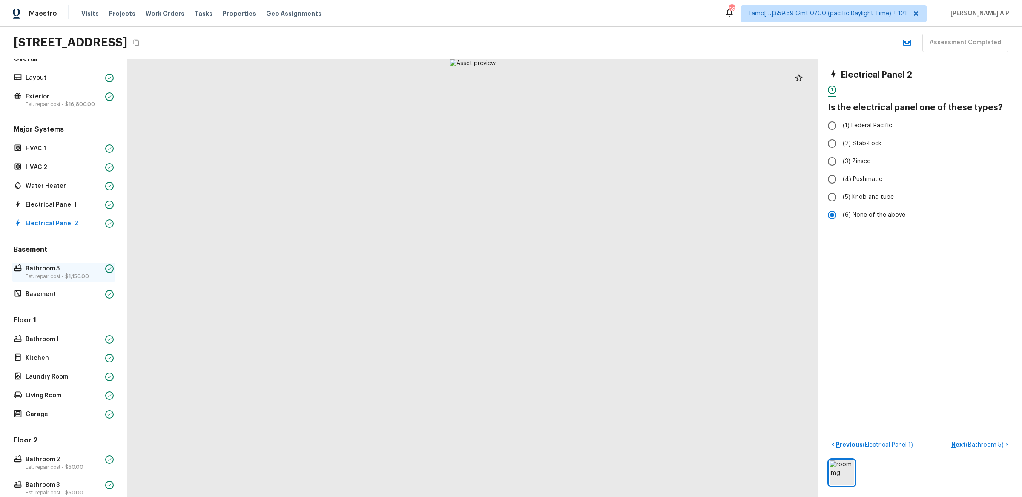
click at [86, 277] on span "$1,150.00" at bounding box center [77, 276] width 24 height 5
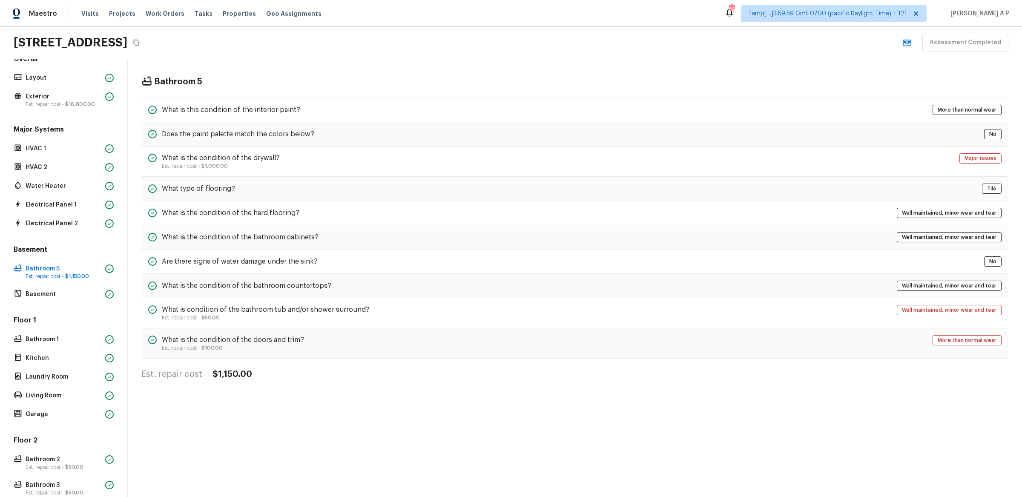
click at [257, 93] on div "Bathroom 5 What is this condition of the interior paint? More than normal wear …" at bounding box center [575, 228] width 895 height 338
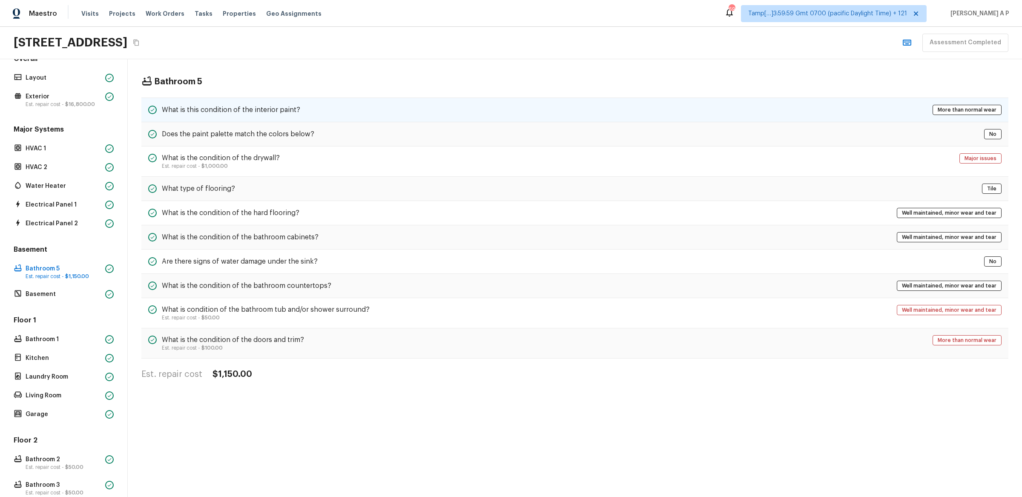
click at [257, 102] on div "What is this condition of the interior paint? More than normal wear" at bounding box center [574, 110] width 867 height 25
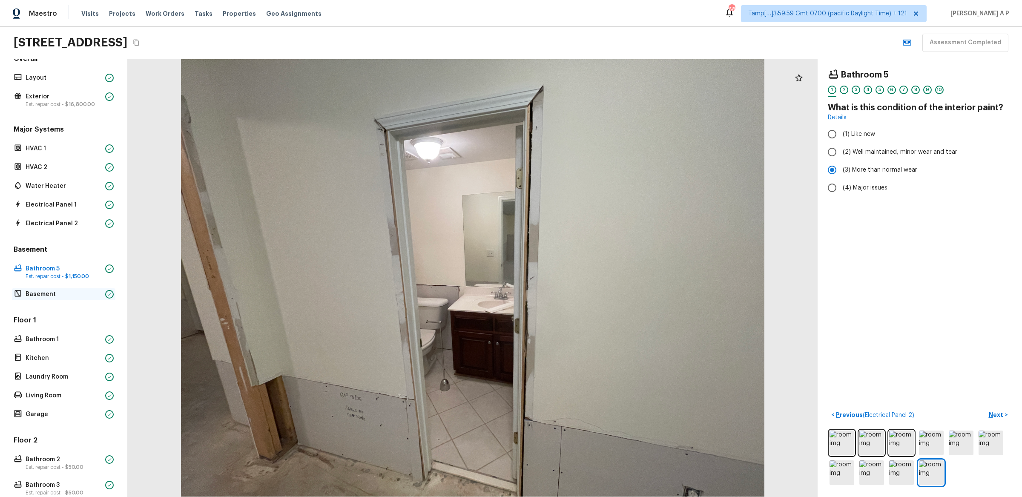
click at [79, 293] on p "Basement" at bounding box center [64, 294] width 76 height 9
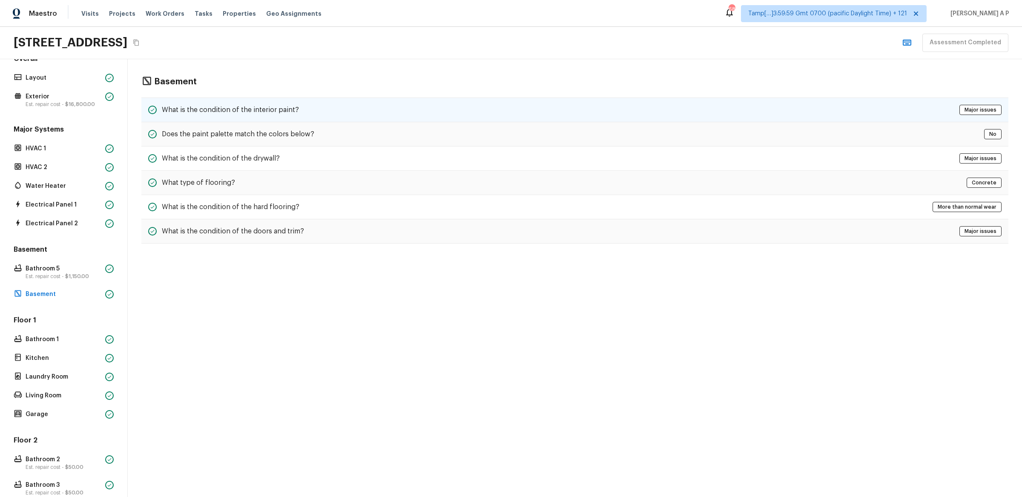
click at [311, 109] on div "What is the condition of the interior paint? Major issues" at bounding box center [574, 110] width 867 height 25
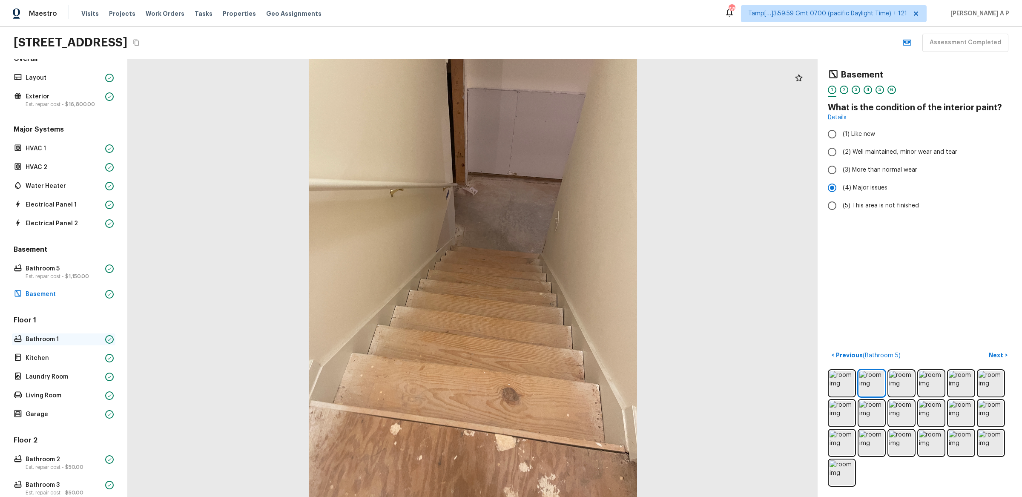
click at [77, 338] on p "Bathroom 1" at bounding box center [64, 339] width 76 height 9
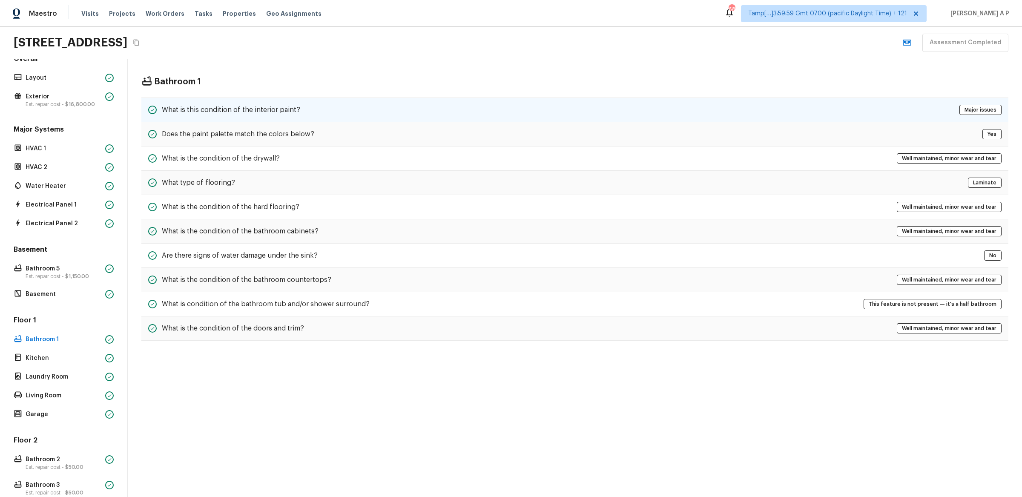
click at [286, 110] on h5 "What is this condition of the interior paint?" at bounding box center [231, 109] width 138 height 9
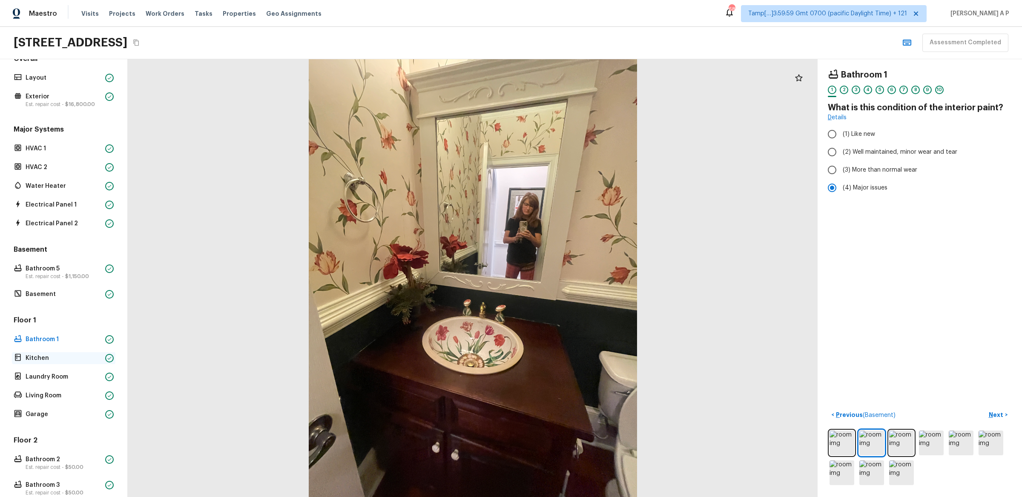
click at [81, 355] on p "Kitchen" at bounding box center [64, 358] width 76 height 9
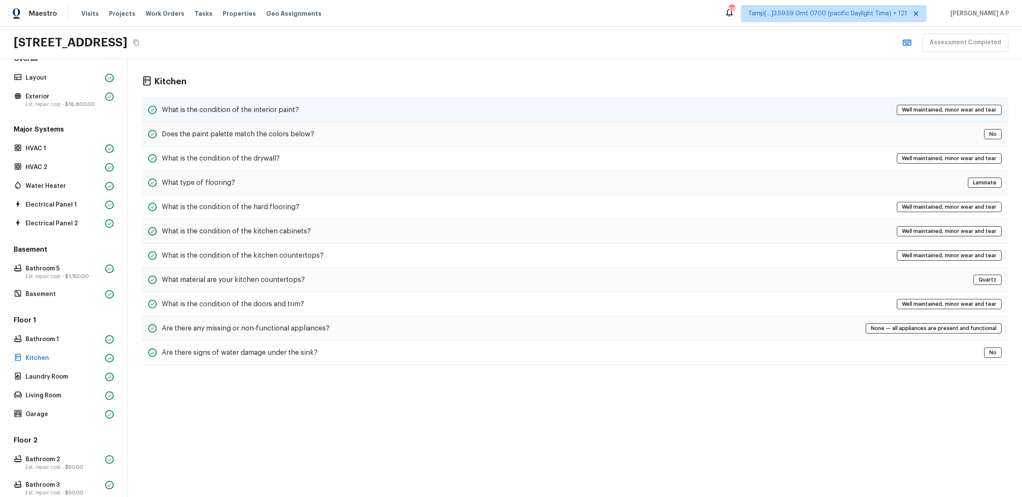
click at [285, 110] on h5 "What is the condition of the interior paint?" at bounding box center [230, 109] width 137 height 9
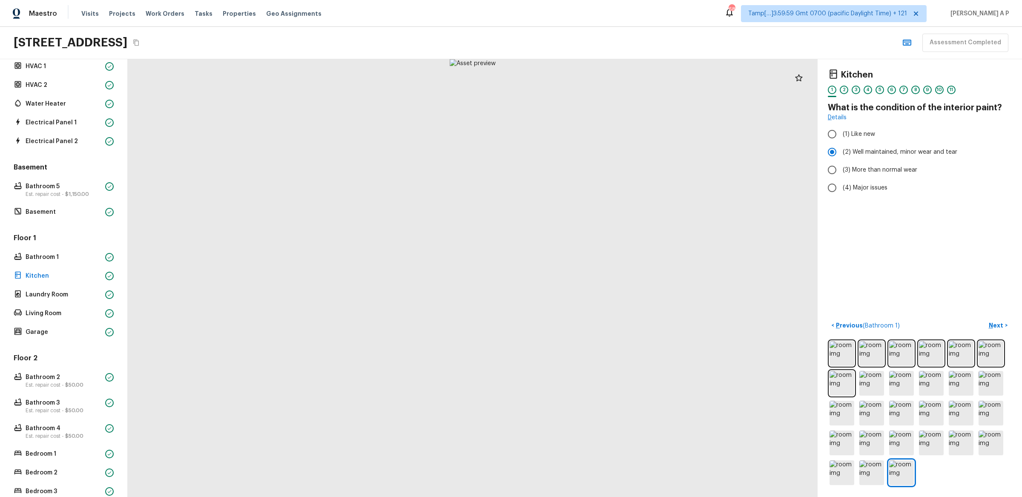
scroll to position [134, 0]
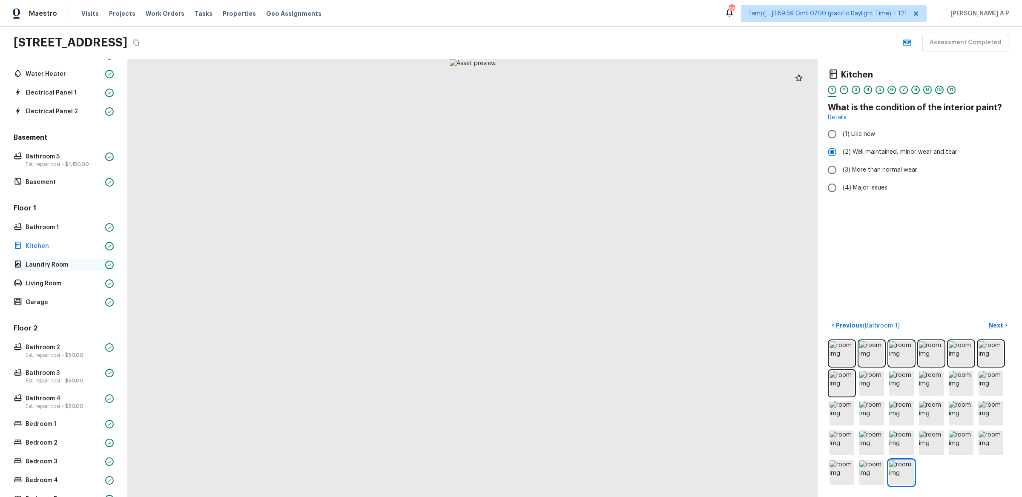
click at [95, 268] on p "Laundry Room" at bounding box center [64, 265] width 76 height 9
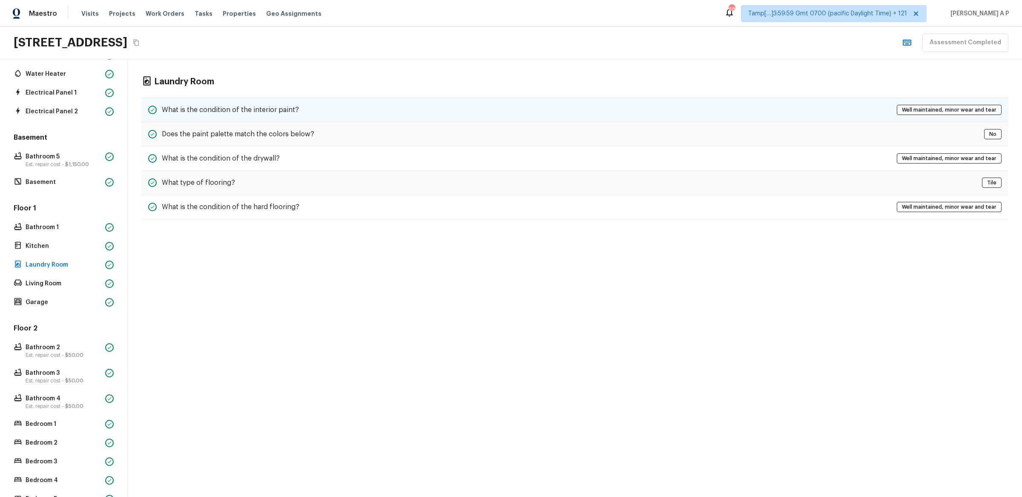
click at [300, 117] on div "What is the condition of the interior paint? Well maintained, minor wear and te…" at bounding box center [574, 110] width 867 height 25
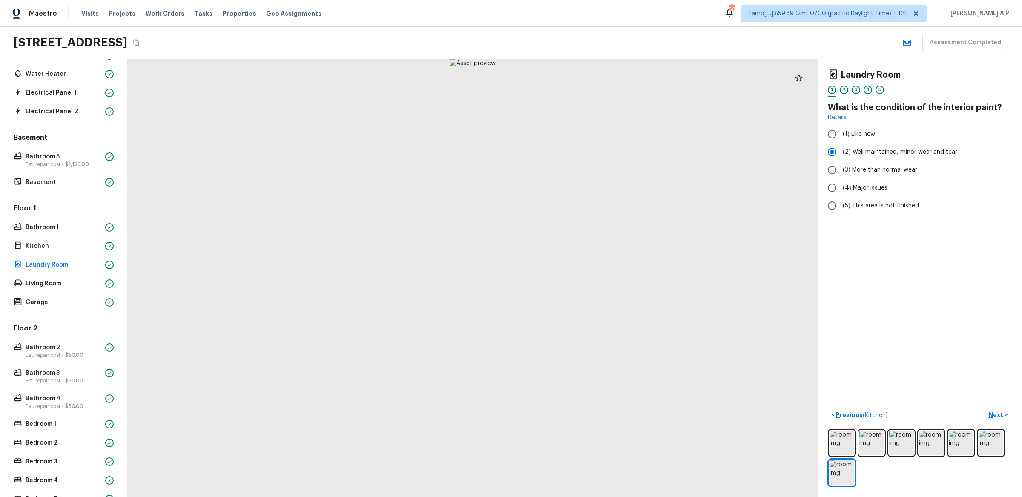
click at [79, 291] on div "Floor 1 Bathroom 1 Kitchen Laundry Room Living Room Garage" at bounding box center [64, 256] width 104 height 105
click at [79, 284] on p "Living Room" at bounding box center [64, 283] width 76 height 9
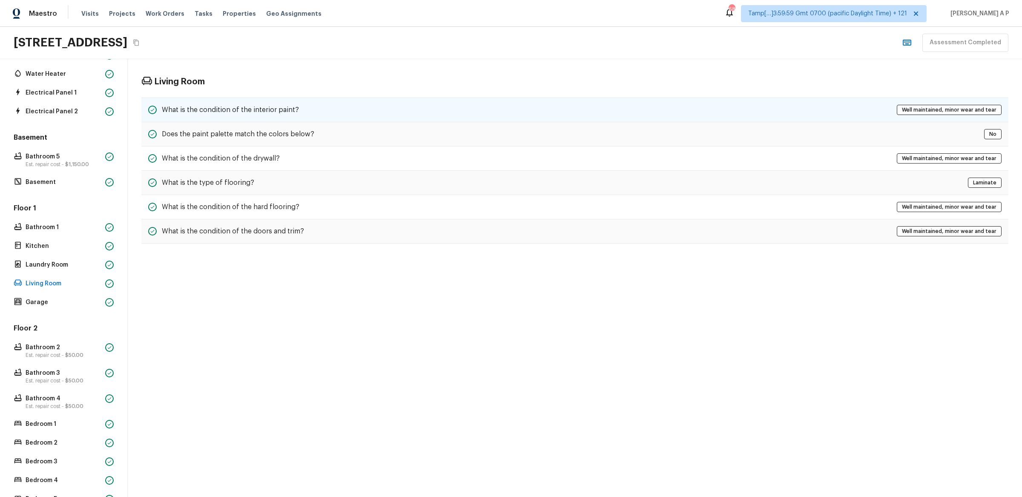
click at [303, 113] on div "What is the condition of the interior paint? Well maintained, minor wear and te…" at bounding box center [574, 110] width 867 height 25
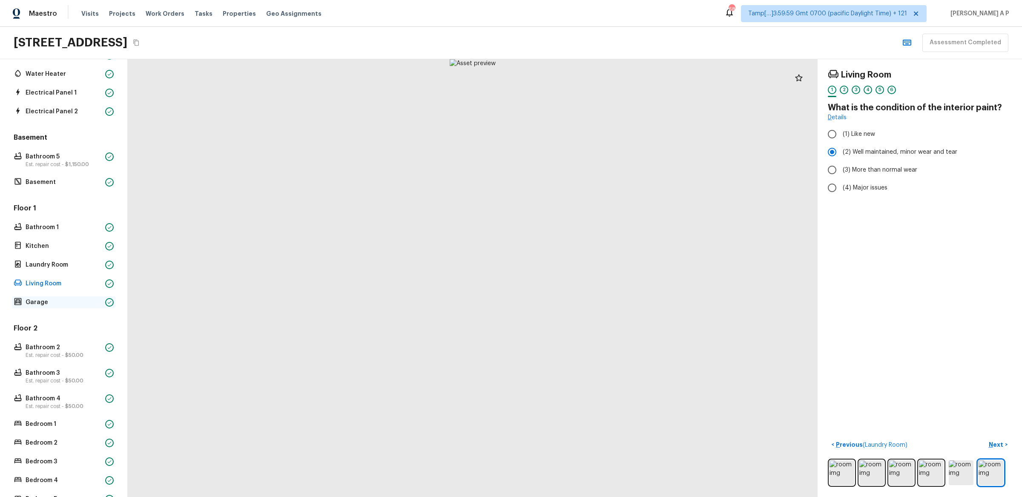
click at [75, 300] on p "Garage" at bounding box center [64, 302] width 76 height 9
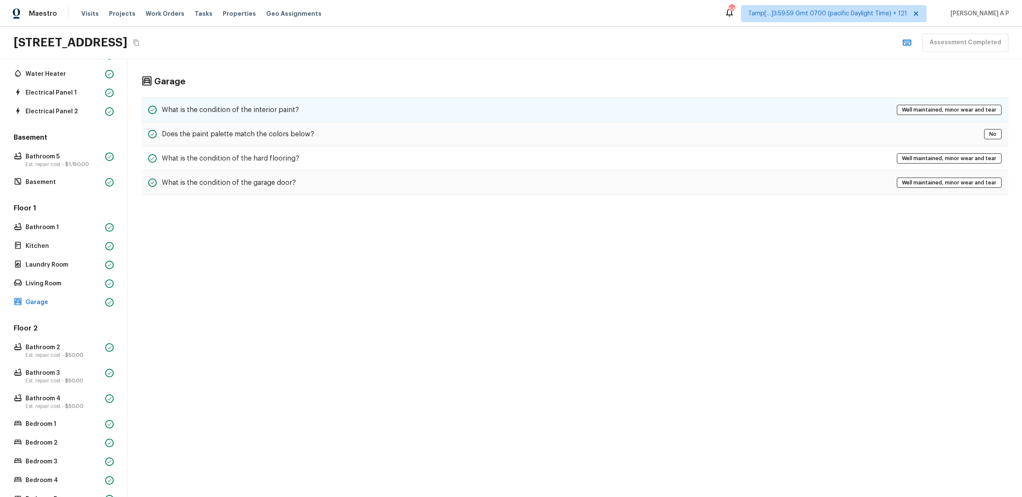
click at [325, 112] on div "What is the condition of the interior paint? Well maintained, minor wear and te…" at bounding box center [574, 110] width 867 height 25
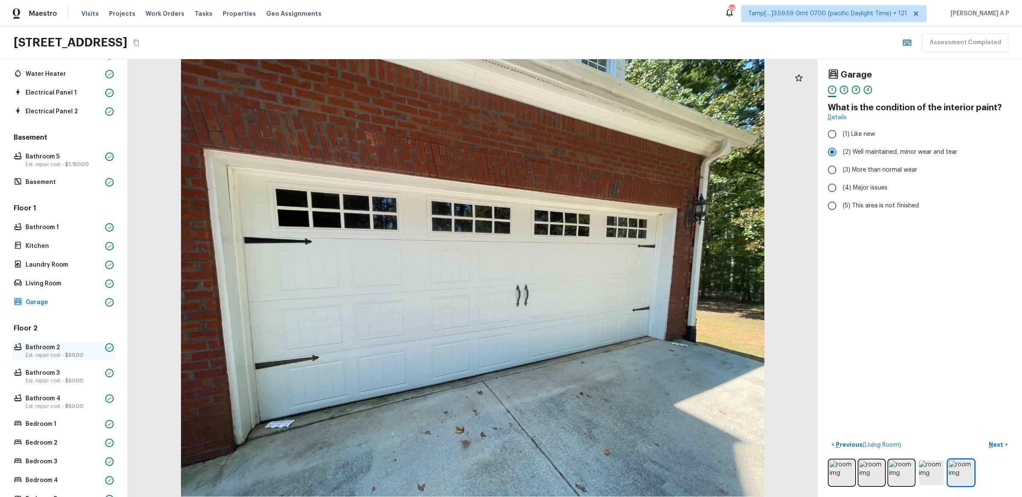
click at [39, 348] on p "Bathroom 2" at bounding box center [64, 347] width 76 height 9
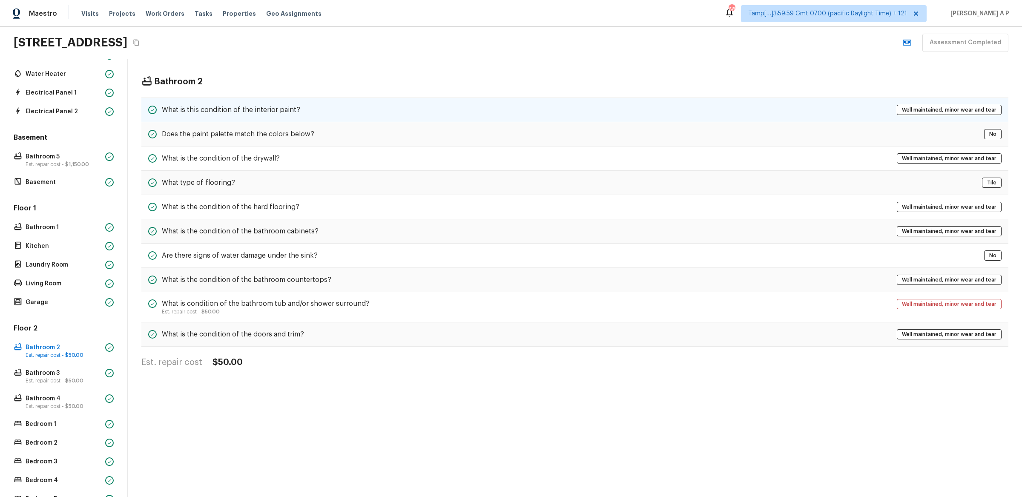
click at [280, 101] on div "What is this condition of the interior paint? Well maintained, minor wear and t…" at bounding box center [574, 110] width 867 height 25
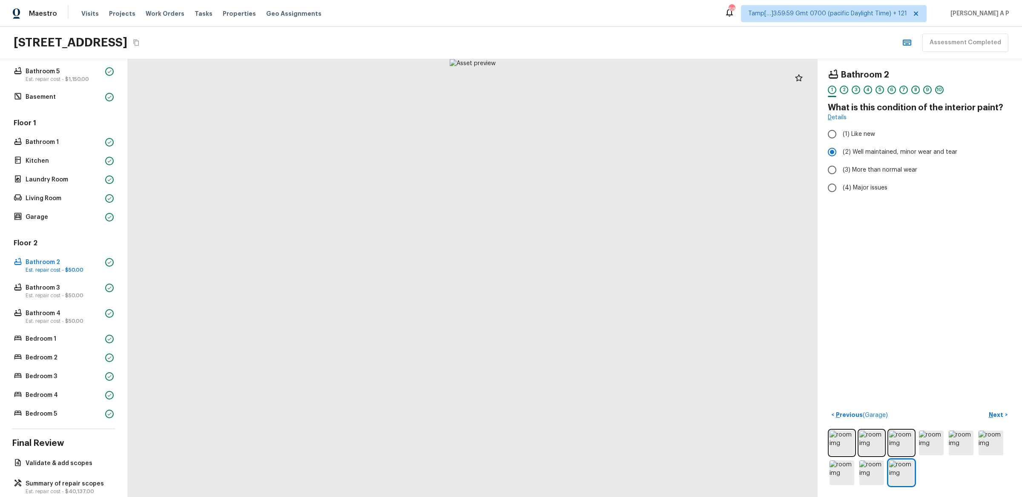
scroll to position [235, 0]
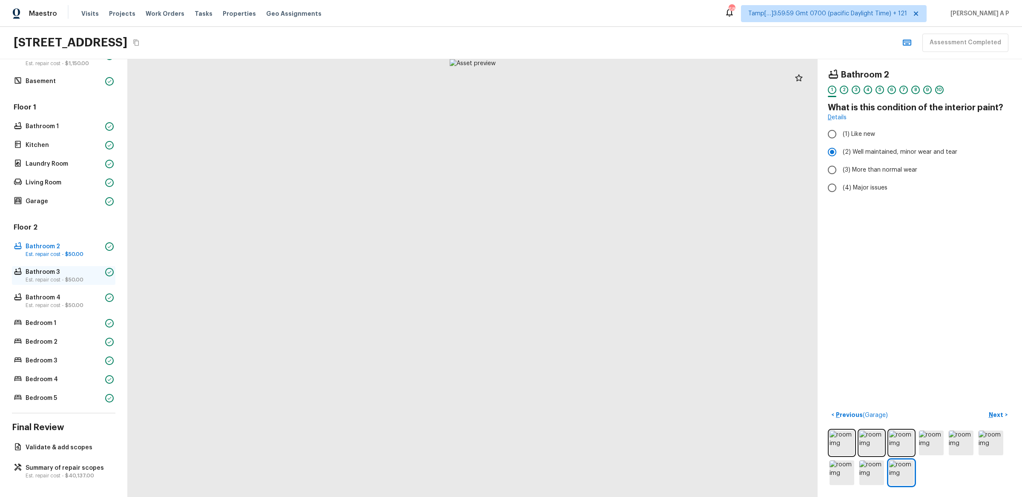
click at [64, 278] on p "Est. repair cost - $50.00" at bounding box center [64, 279] width 76 height 7
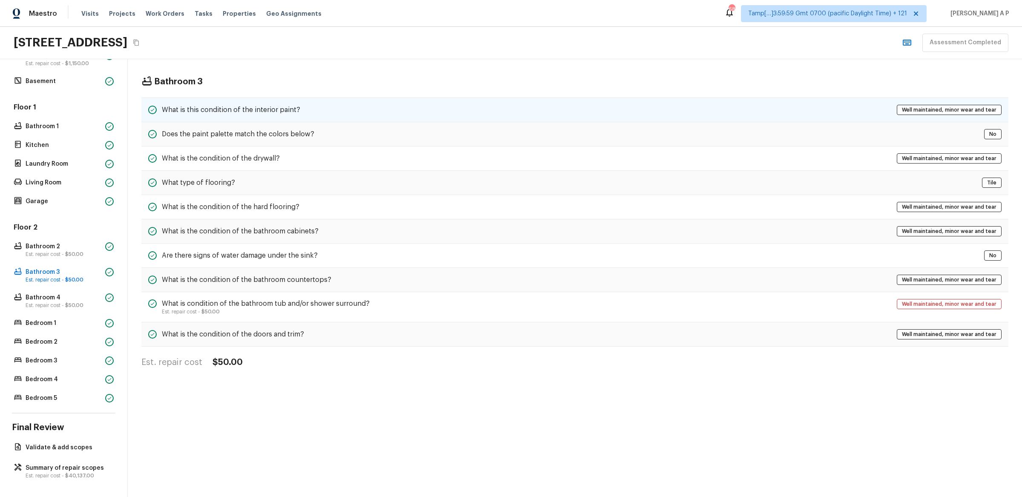
click at [305, 109] on div "What is this condition of the interior paint? Well maintained, minor wear and t…" at bounding box center [574, 110] width 867 height 25
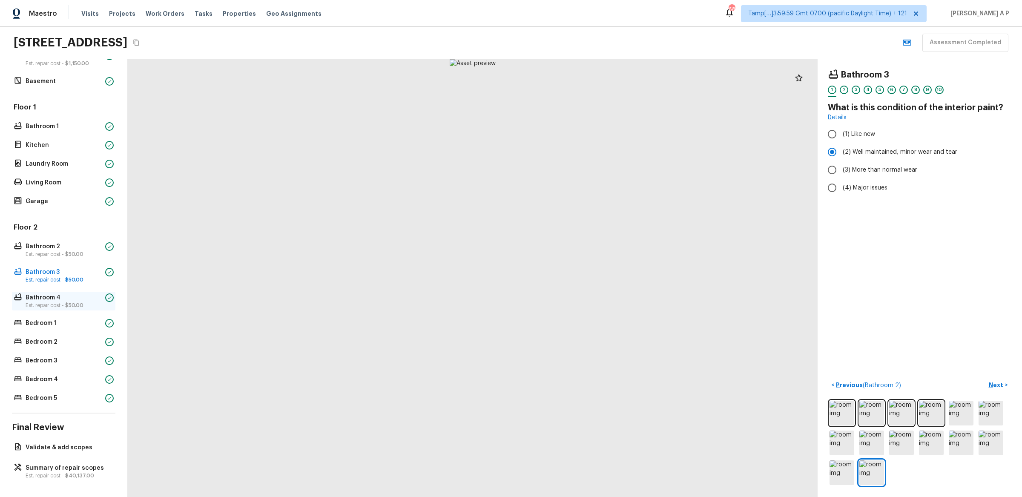
click at [52, 302] on p "Est. repair cost - $50.00" at bounding box center [64, 305] width 76 height 7
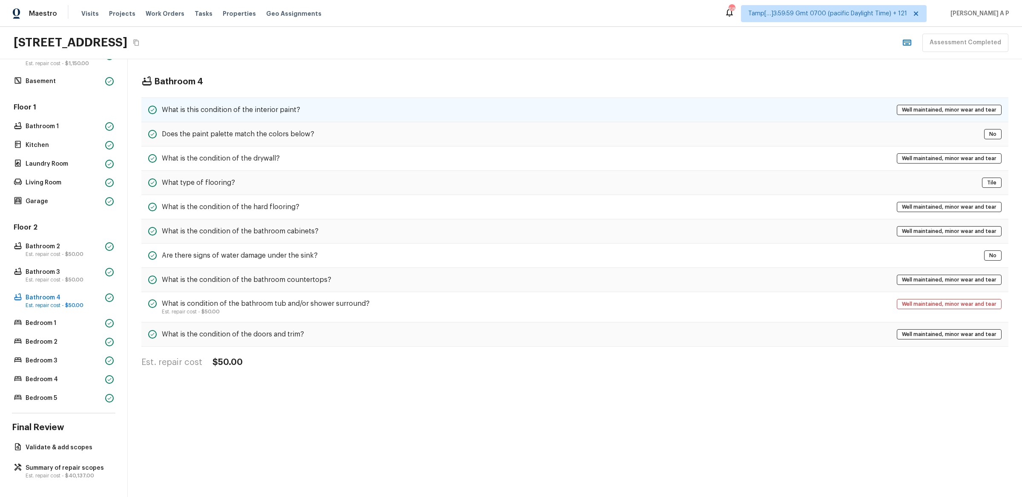
click at [284, 107] on h5 "What is this condition of the interior paint?" at bounding box center [231, 109] width 138 height 9
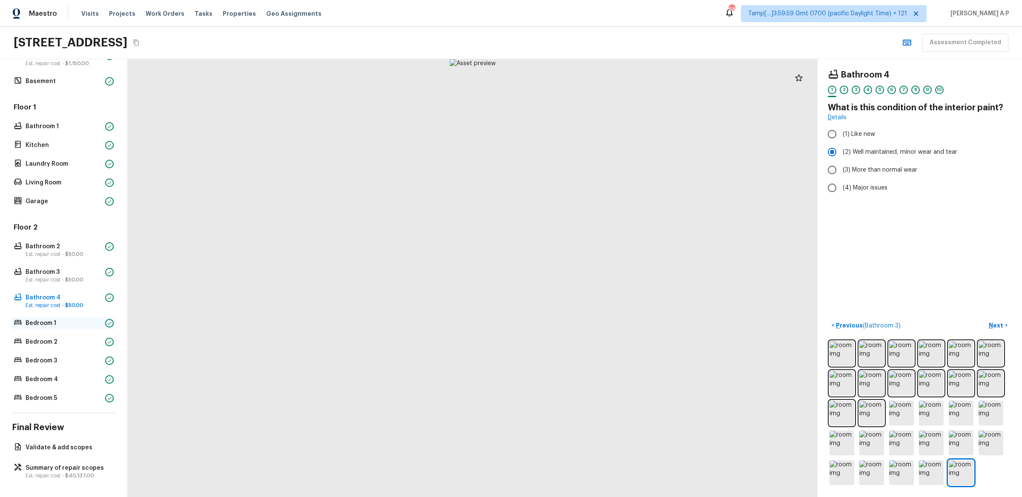
click at [69, 322] on p "Bedroom 1" at bounding box center [64, 323] width 76 height 9
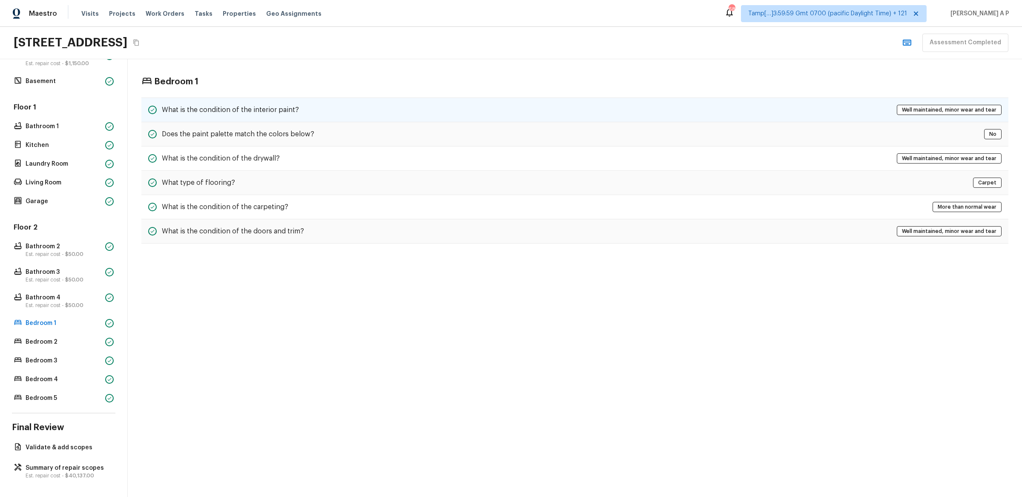
click at [262, 107] on h5 "What is the condition of the interior paint?" at bounding box center [230, 109] width 137 height 9
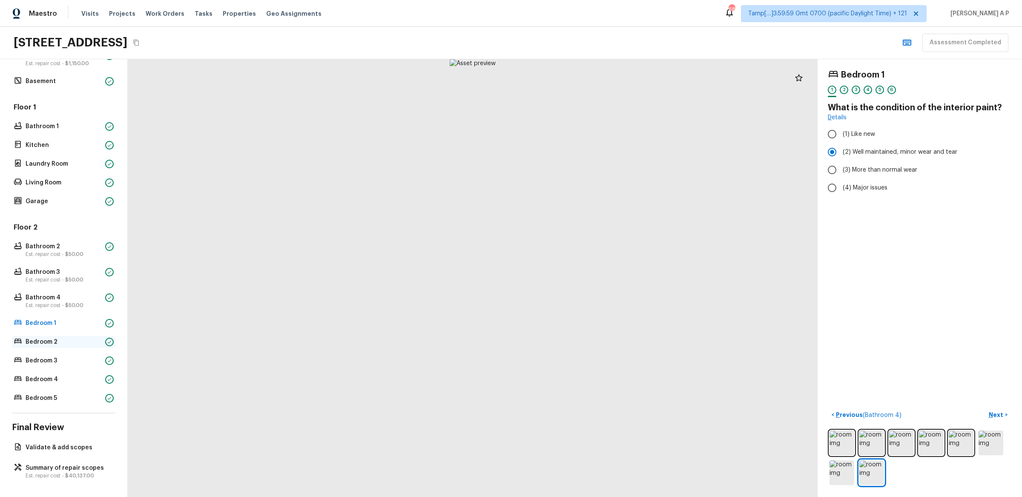
click at [79, 336] on div "Bedroom 2" at bounding box center [64, 342] width 104 height 12
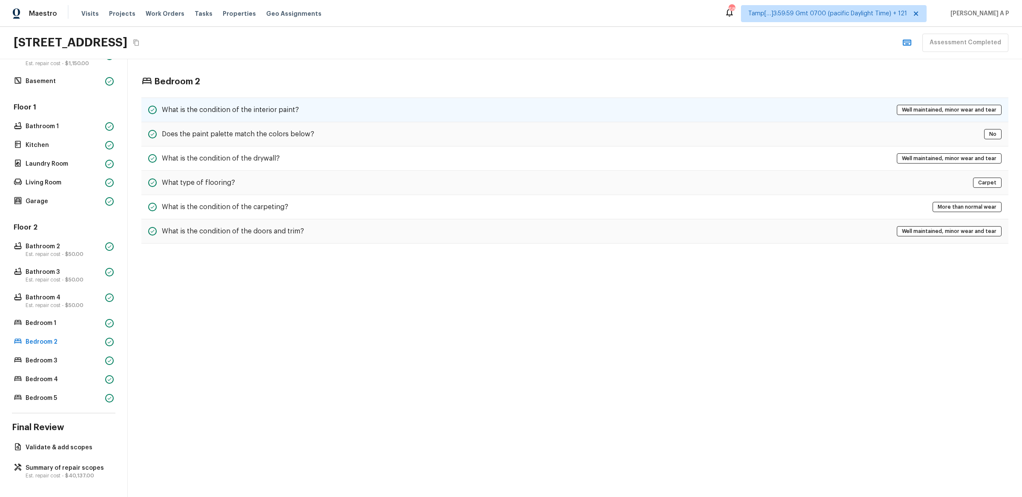
click at [279, 107] on h5 "What is the condition of the interior paint?" at bounding box center [230, 109] width 137 height 9
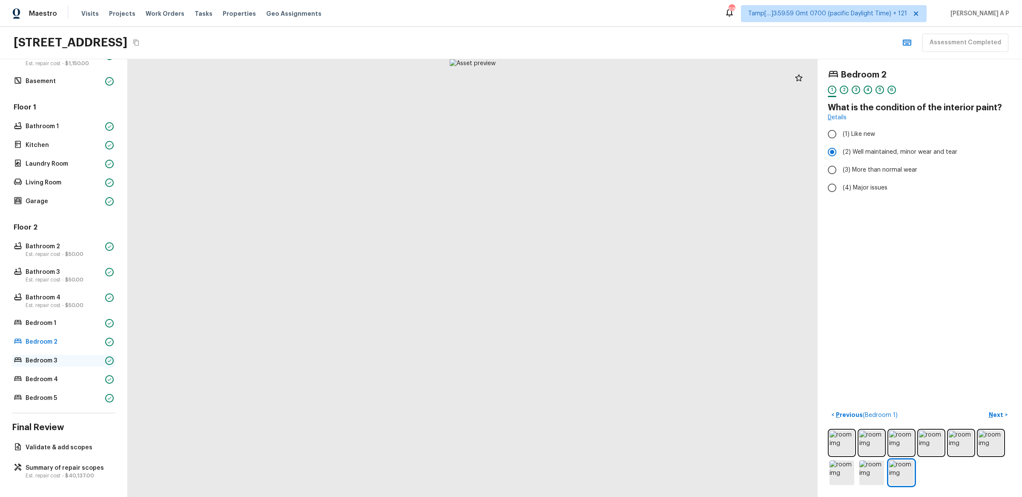
click at [64, 365] on div "Bedroom 3" at bounding box center [64, 361] width 104 height 12
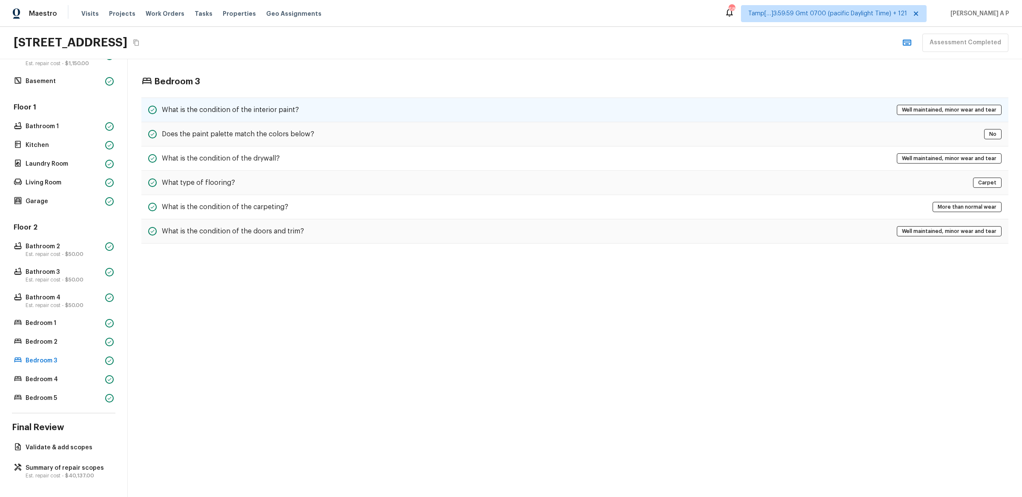
click at [264, 105] on h5 "What is the condition of the interior paint?" at bounding box center [230, 109] width 137 height 9
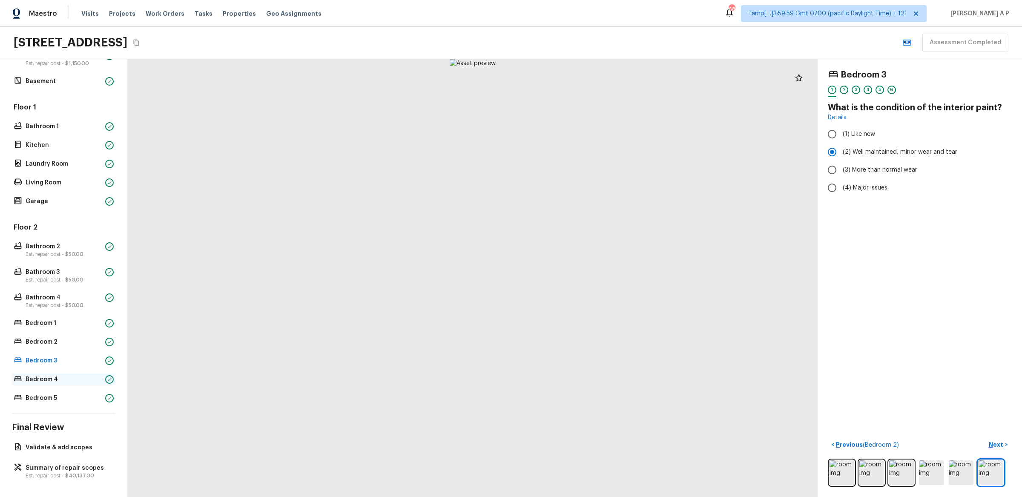
click at [64, 377] on p "Bedroom 4" at bounding box center [64, 379] width 76 height 9
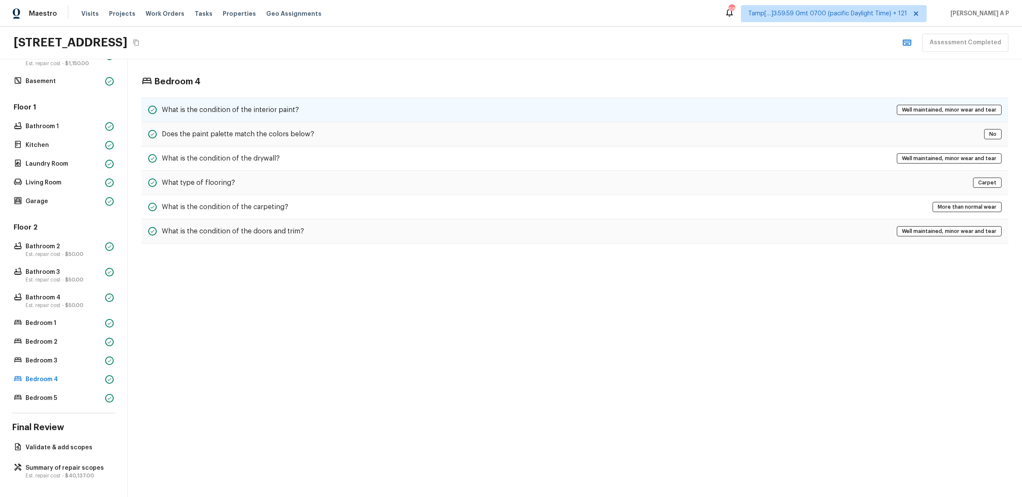
click at [267, 107] on h5 "What is the condition of the interior paint?" at bounding box center [230, 109] width 137 height 9
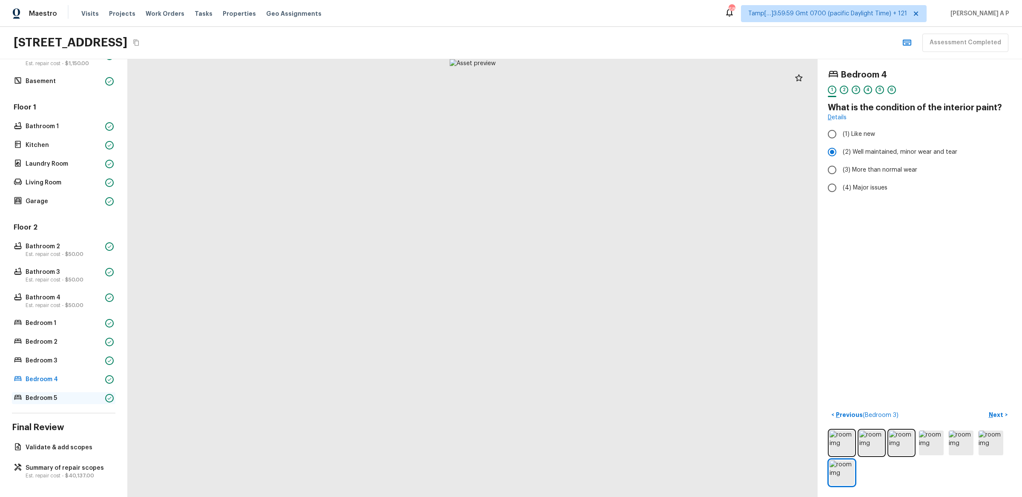
click at [60, 396] on p "Bedroom 5" at bounding box center [64, 398] width 76 height 9
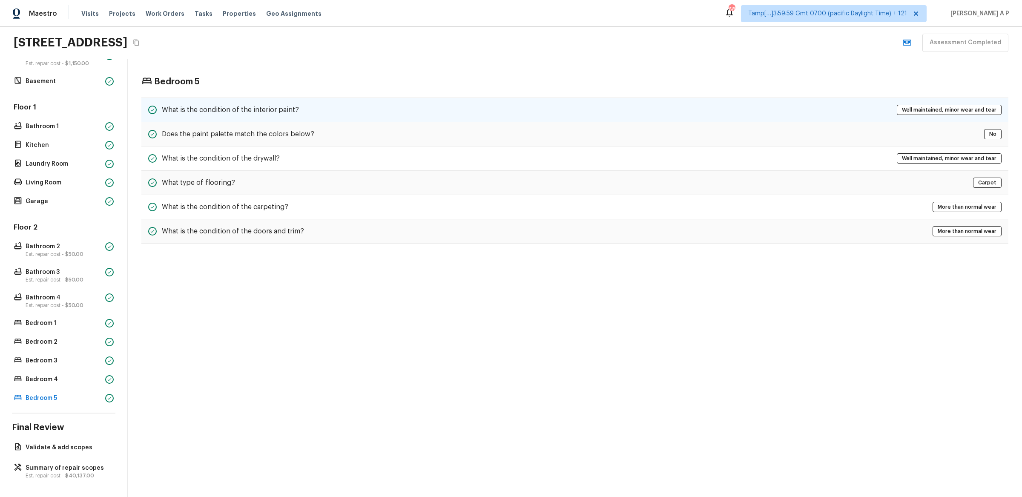
click at [334, 113] on div "What is the condition of the interior paint? Well maintained, minor wear and te…" at bounding box center [574, 110] width 867 height 25
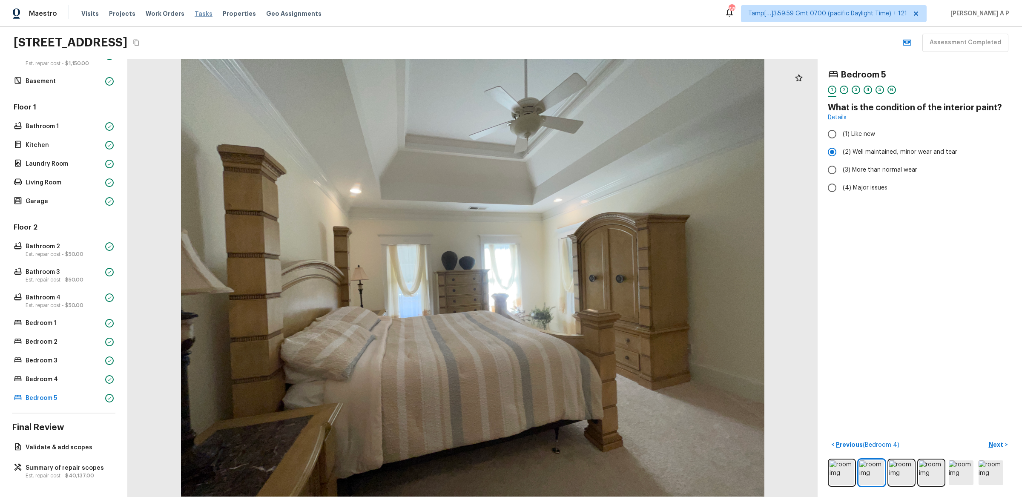
click at [199, 15] on span "Tasks" at bounding box center [204, 14] width 18 height 6
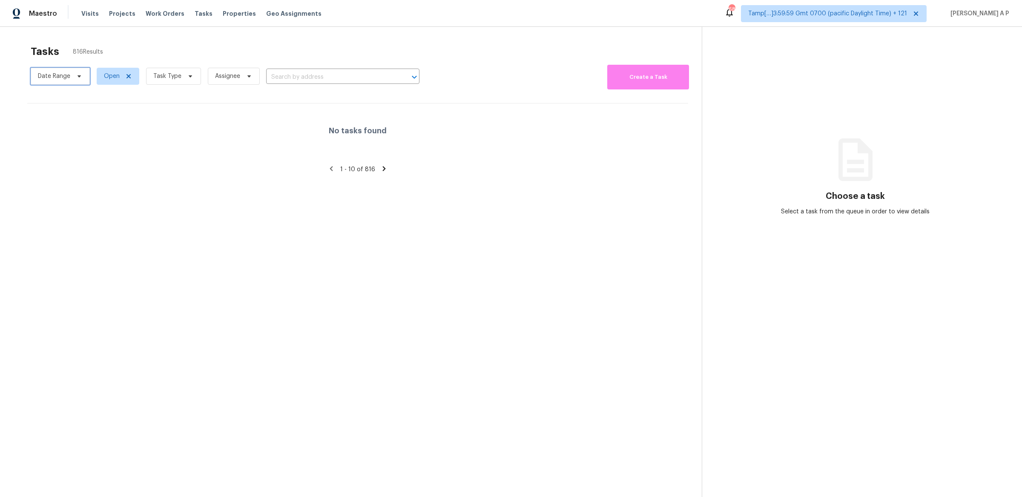
click at [52, 76] on span "Date Range" at bounding box center [54, 76] width 32 height 9
select select "8"
select select "2025"
select select "9"
select select "2025"
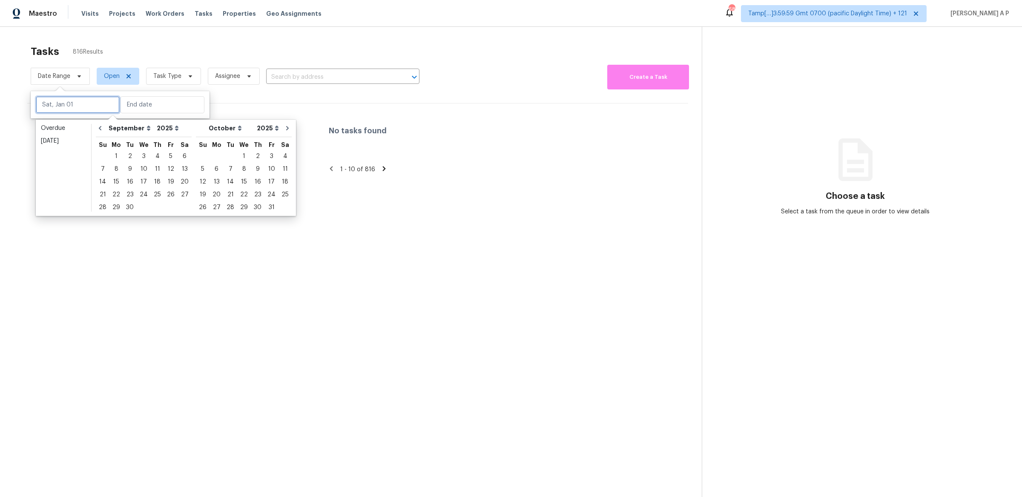
click at [81, 101] on input "text" at bounding box center [78, 104] width 84 height 17
click at [117, 194] on div "22" at bounding box center [116, 195] width 14 height 12
type input "Mon, Sep 15"
type input "Mon, Sep 22"
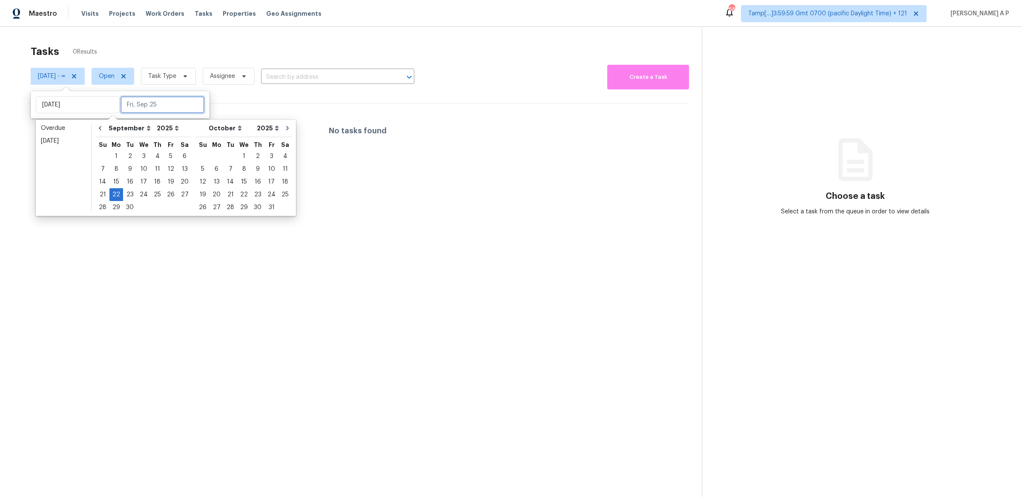
click at [158, 106] on input "text" at bounding box center [163, 104] width 84 height 17
type input "Thu, Sep 04"
type input "Mon, Sep 22"
click at [155, 197] on div "25" at bounding box center [157, 195] width 13 height 12
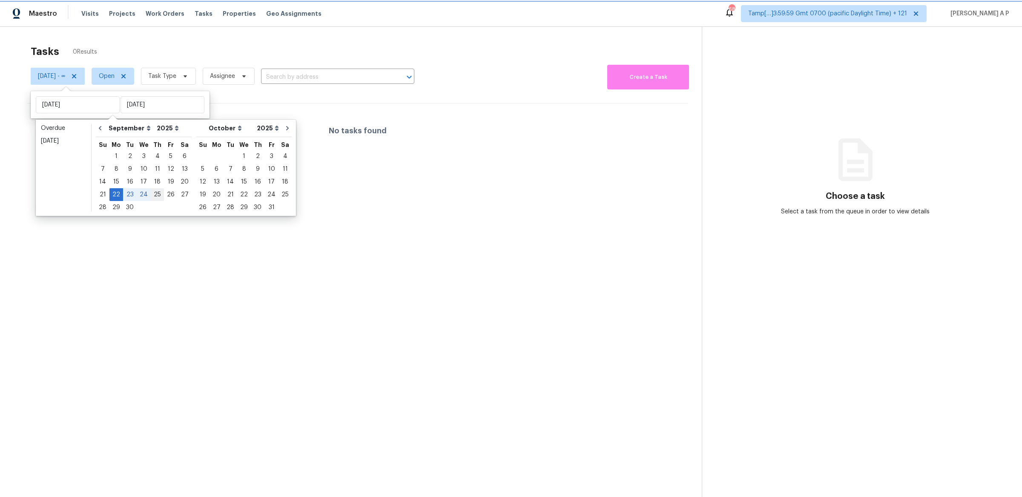
type input "Thu, Sep 25"
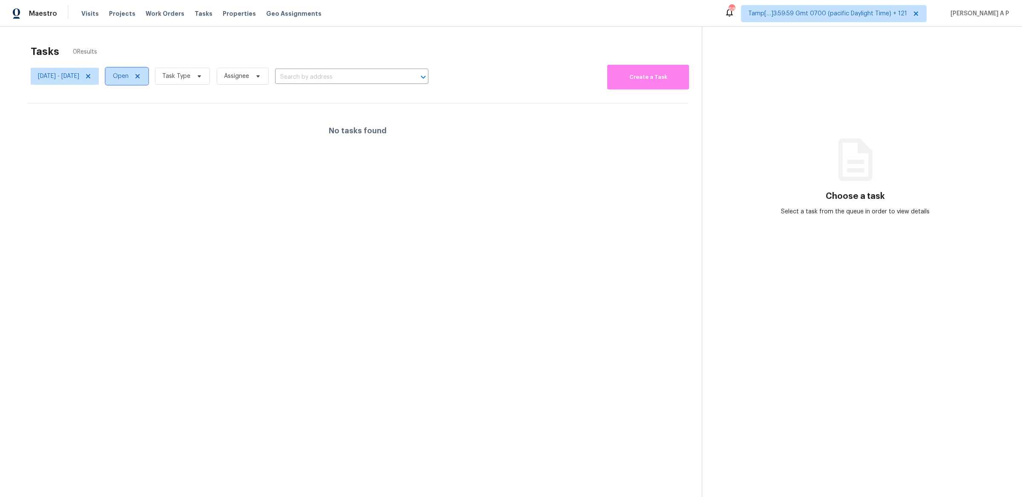
click at [148, 69] on span "Open" at bounding box center [127, 76] width 43 height 17
click at [159, 111] on label "Closed" at bounding box center [157, 112] width 31 height 9
click at [148, 111] on input "Closed" at bounding box center [145, 111] width 6 height 6
checkbox input "true"
click at [159, 98] on label "Open" at bounding box center [155, 100] width 27 height 9
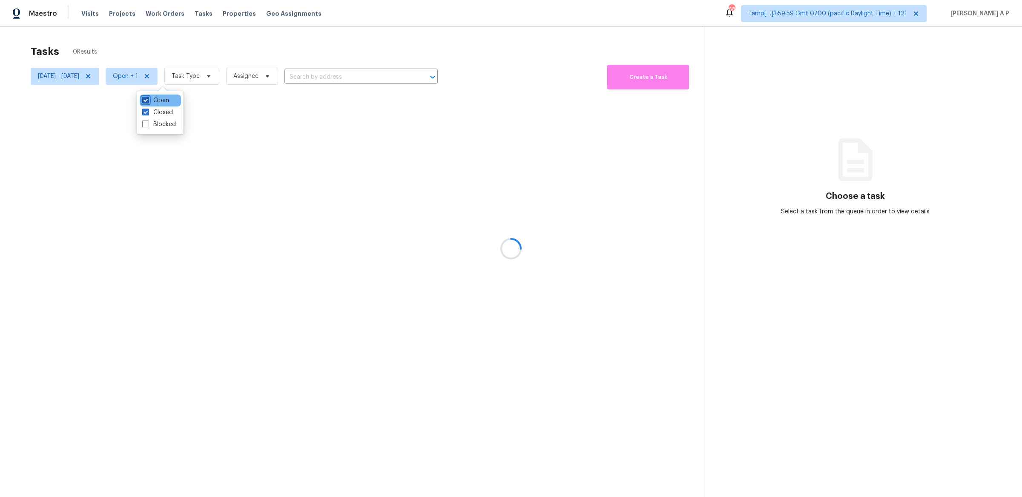
click at [148, 98] on input "Open" at bounding box center [145, 99] width 6 height 6
checkbox input "false"
click at [207, 78] on icon at bounding box center [203, 76] width 7 height 7
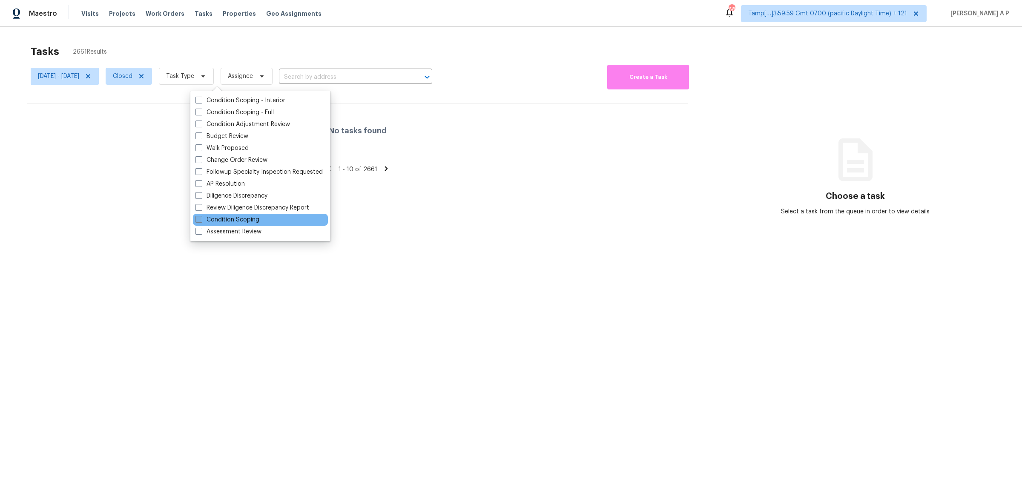
click at [233, 217] on label "Condition Scoping" at bounding box center [228, 220] width 64 height 9
click at [201, 217] on input "Condition Scoping" at bounding box center [199, 219] width 6 height 6
checkbox input "true"
click at [364, 69] on div "Mon, Sep 22 - Thu, Sep 25 Closed Condition Scoping Assignee ​" at bounding box center [244, 76] width 426 height 27
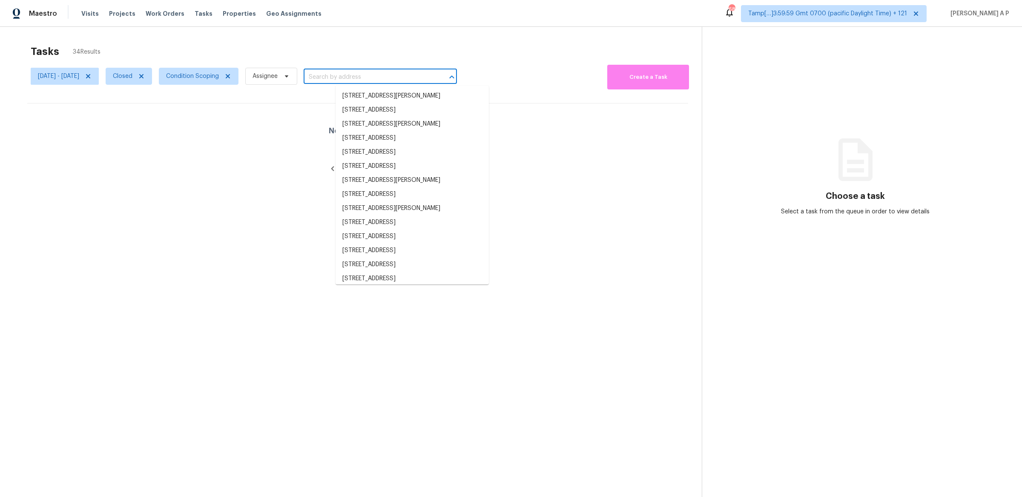
click at [364, 74] on input "text" at bounding box center [369, 77] width 130 height 13
paste input ""105 W Pinehurst Ct Newberg, OR, 97132""
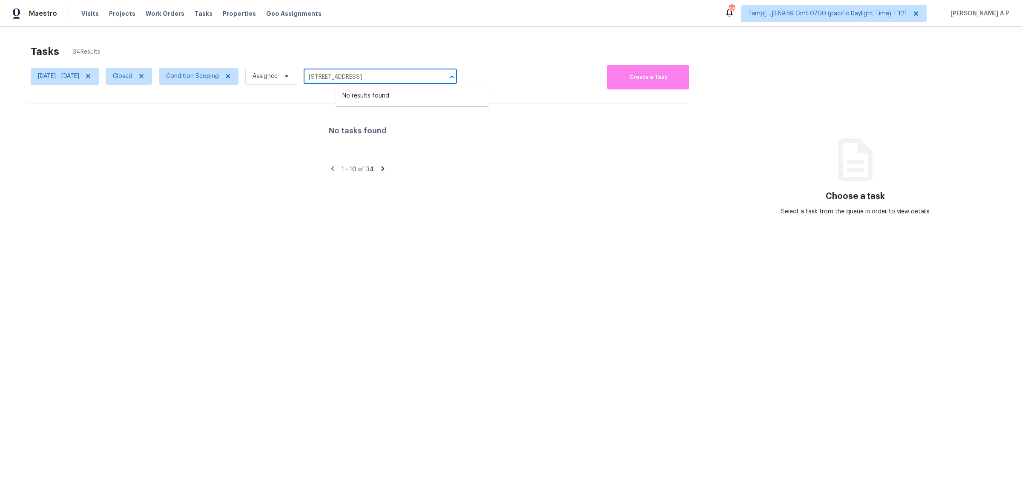
type input "105 W Pinehurst Ct Newberg, OR, 97132"
click at [432, 138] on div "No tasks found" at bounding box center [357, 131] width 661 height 55
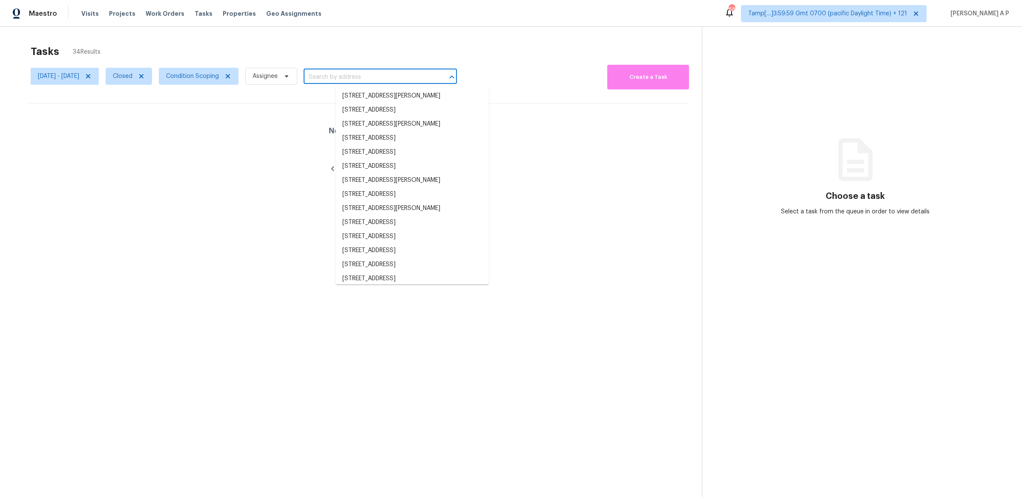
click at [422, 75] on input "text" at bounding box center [369, 77] width 130 height 13
paste input ""105 W Pinehurst Ct Newberg, OR, 97132""
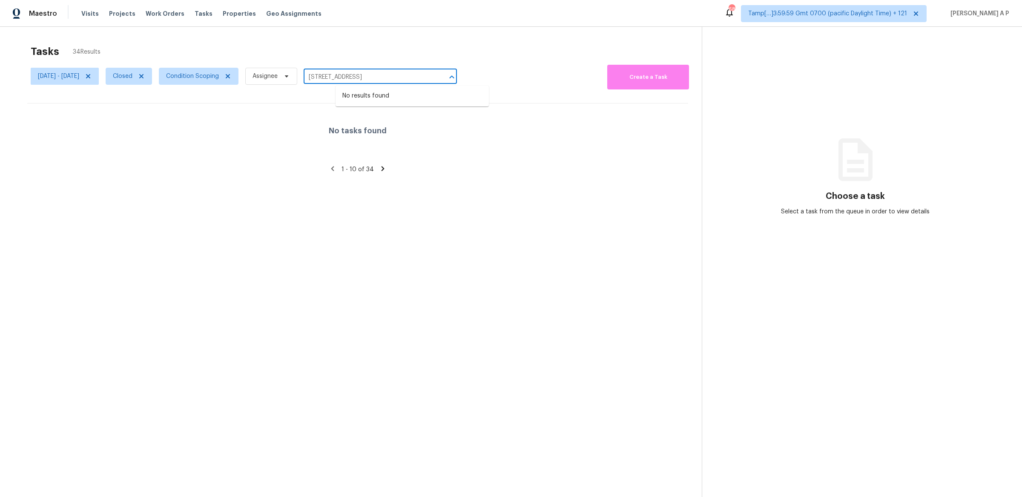
type input "105 W Pinehurst Ct"
click at [334, 167] on icon at bounding box center [332, 169] width 3 height 5
click at [382, 166] on icon at bounding box center [383, 169] width 8 height 8
click at [400, 135] on div "No tasks found" at bounding box center [357, 131] width 661 height 55
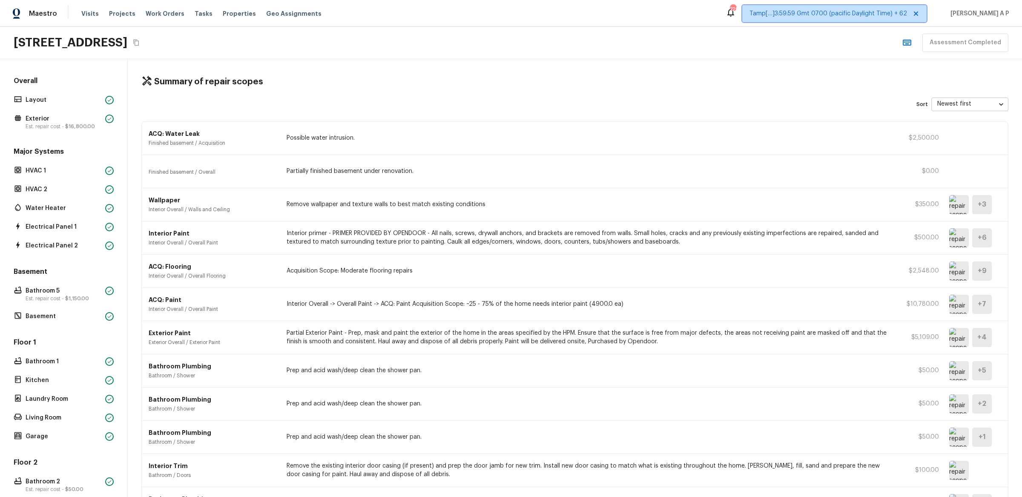
click at [872, 15] on span "Tamp[…]3:59:59 Gmt 0700 (pacific Daylight Time) + 62" at bounding box center [829, 13] width 158 height 9
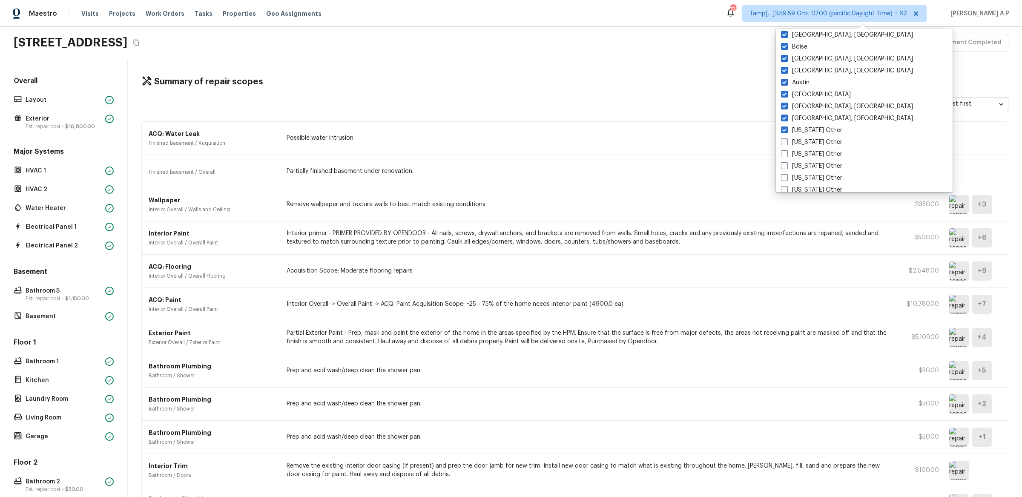
scroll to position [697, 0]
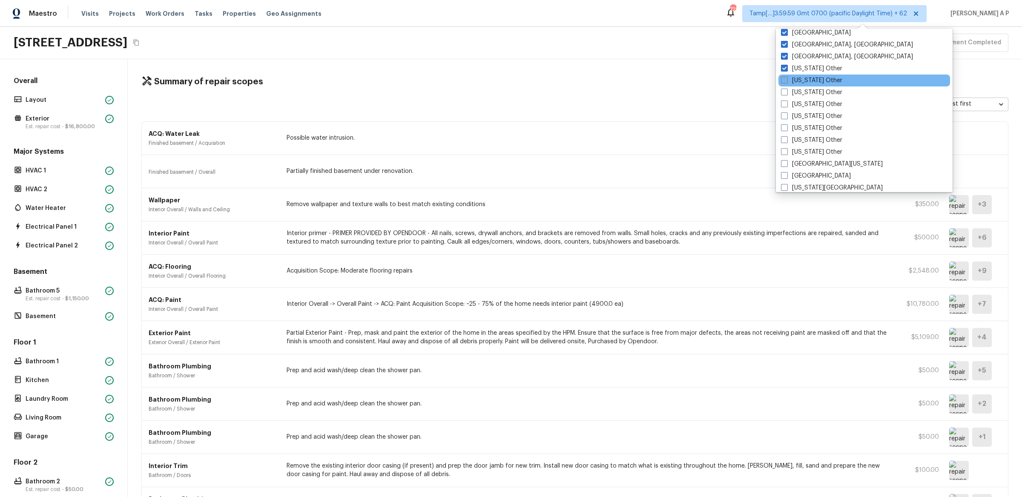
click at [786, 77] on span at bounding box center [784, 80] width 7 height 7
click at [786, 77] on input "[US_STATE] Other" at bounding box center [784, 79] width 6 height 6
checkbox input "true"
click at [781, 88] on input "[US_STATE] Other" at bounding box center [784, 91] width 6 height 6
checkbox input "true"
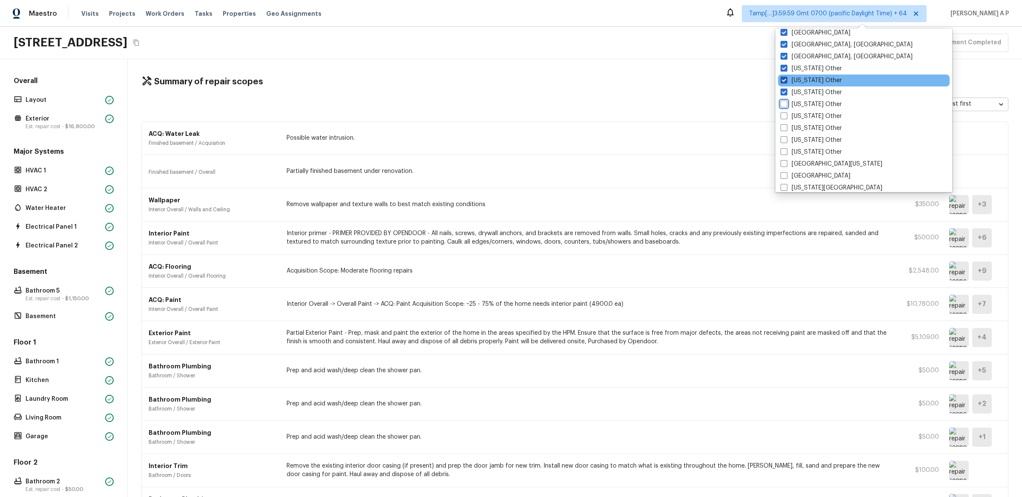
click at [781, 100] on input "[US_STATE] Other" at bounding box center [784, 103] width 6 height 6
checkbox input "true"
click at [781, 112] on input "[US_STATE] Other" at bounding box center [784, 115] width 6 height 6
checkbox input "true"
click at [781, 124] on input "[US_STATE] Other" at bounding box center [784, 127] width 6 height 6
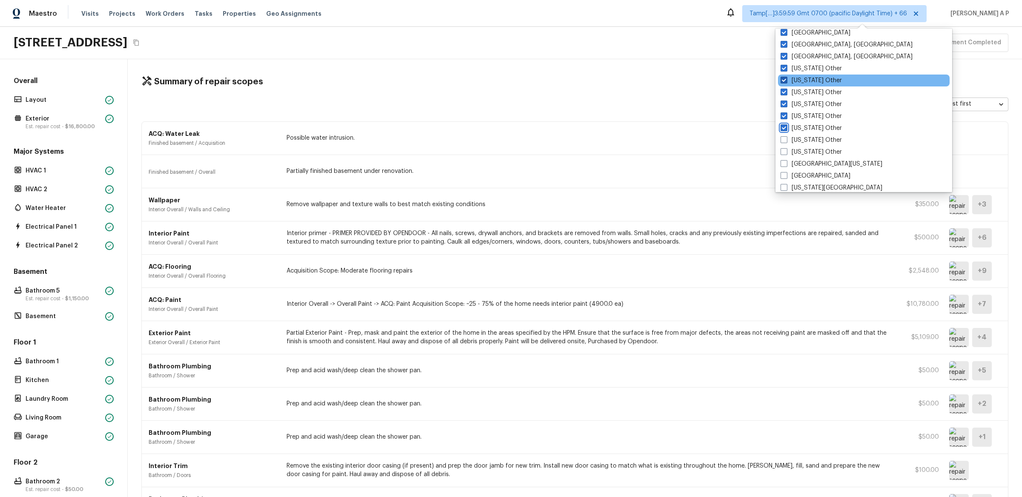
checkbox input "true"
click at [782, 136] on input "[US_STATE] Other" at bounding box center [785, 139] width 6 height 6
checkbox input "true"
click at [781, 148] on input "[US_STATE] Other" at bounding box center [784, 151] width 6 height 6
checkbox input "true"
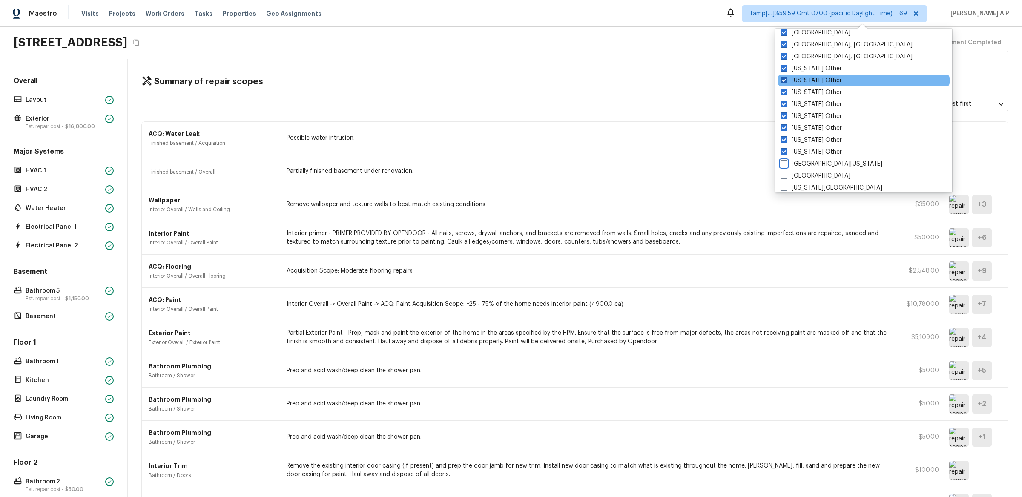
click at [781, 160] on input "[GEOGRAPHIC_DATA][US_STATE]" at bounding box center [784, 163] width 6 height 6
checkbox input "true"
click at [781, 172] on input "[GEOGRAPHIC_DATA]" at bounding box center [784, 175] width 6 height 6
checkbox input "true"
click at [783, 184] on input "[US_STATE][GEOGRAPHIC_DATA]" at bounding box center [786, 187] width 6 height 6
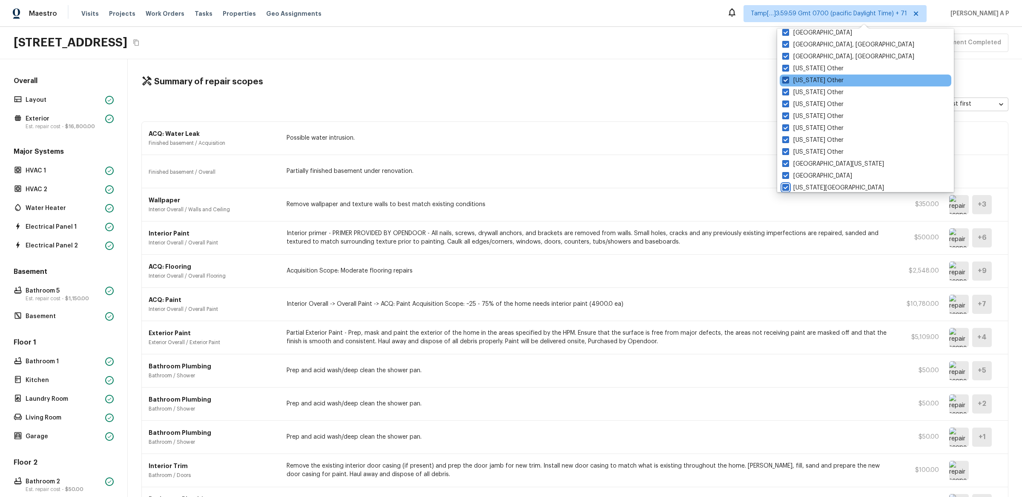
checkbox input "true"
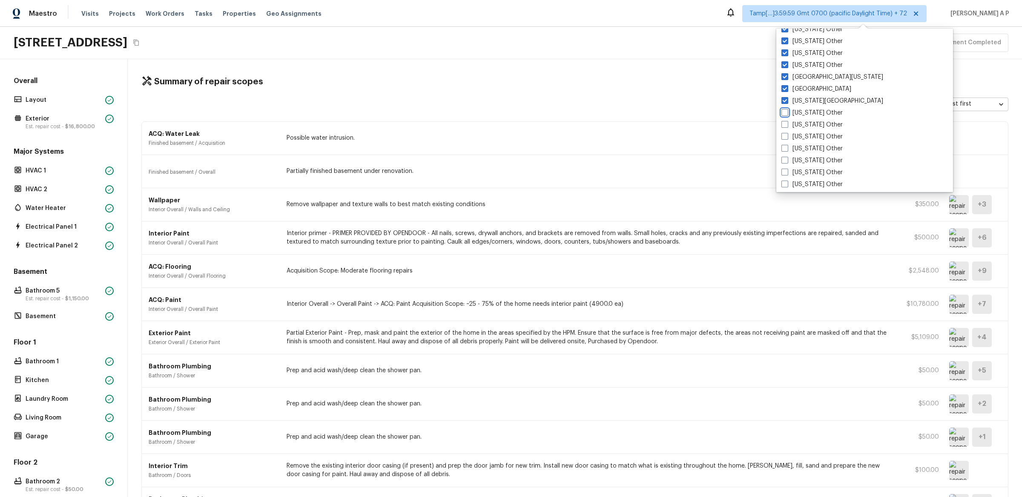
click at [782, 109] on input "[US_STATE] Other" at bounding box center [785, 112] width 6 height 6
checkbox input "true"
click at [782, 121] on input "[US_STATE] Other" at bounding box center [785, 124] width 6 height 6
checkbox input "true"
click at [782, 132] on input "[US_STATE] Other" at bounding box center [785, 135] width 6 height 6
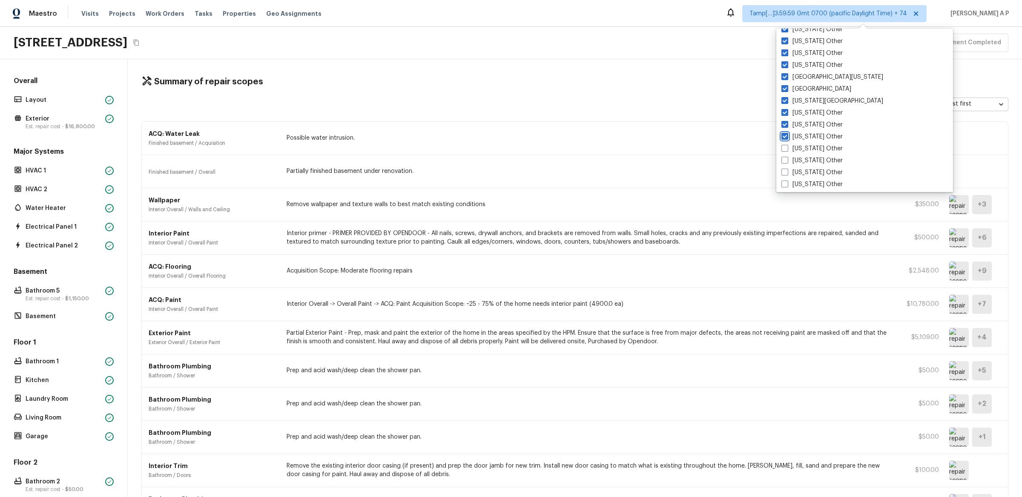
checkbox input "true"
click at [782, 144] on input "Illinois Other" at bounding box center [785, 147] width 6 height 6
checkbox input "true"
click at [782, 156] on input "Indiana Other" at bounding box center [785, 159] width 6 height 6
checkbox input "true"
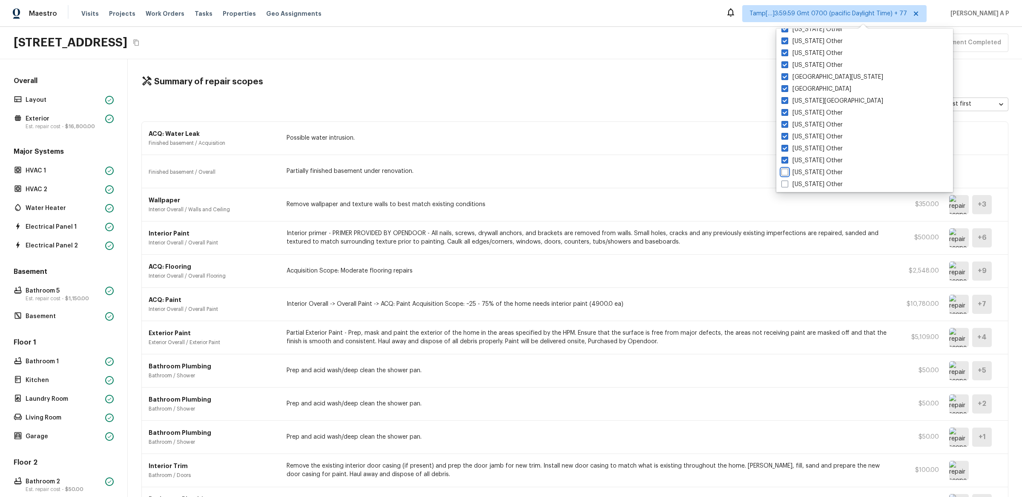
click at [782, 168] on input "Iowa Other" at bounding box center [785, 171] width 6 height 6
checkbox input "true"
click at [782, 180] on input "Kansas Other" at bounding box center [785, 183] width 6 height 6
checkbox input "true"
click at [781, 188] on input "Kentucky Other" at bounding box center [784, 191] width 6 height 6
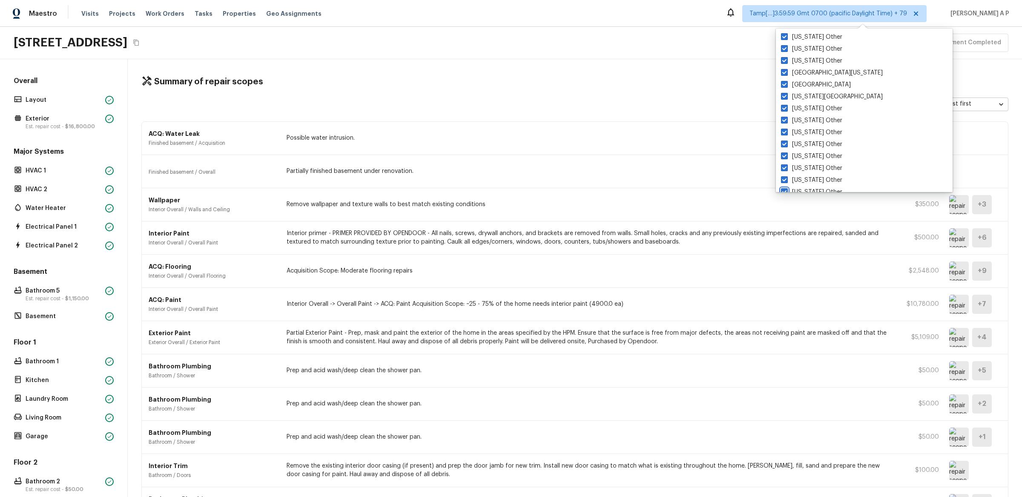
checkbox input "true"
click at [780, 109] on input "Little Rock, AR" at bounding box center [783, 112] width 6 height 6
checkbox input "false"
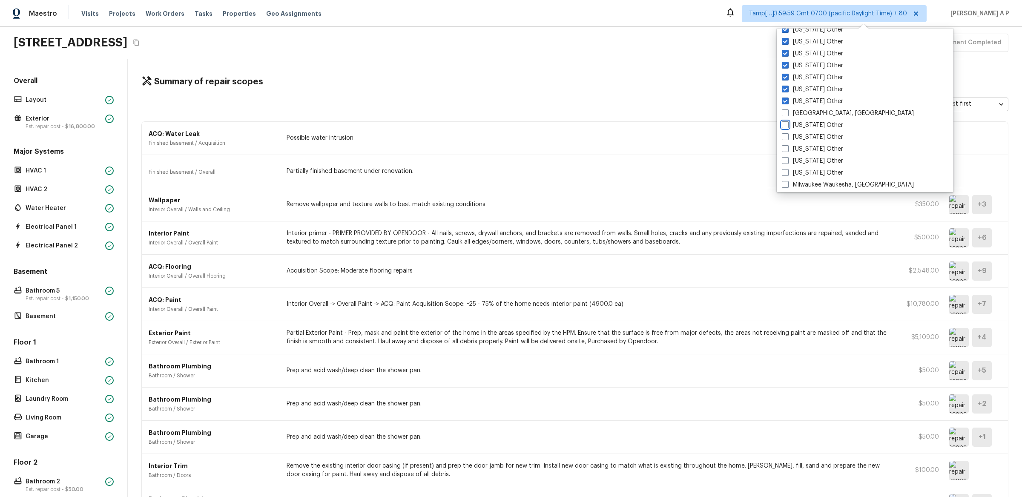
click at [782, 121] on input "Louisiana Other" at bounding box center [785, 124] width 6 height 6
checkbox input "true"
click at [782, 133] on input "Maine Other" at bounding box center [785, 136] width 6 height 6
checkbox input "true"
click at [781, 145] on input "Maryland Other" at bounding box center [784, 148] width 6 height 6
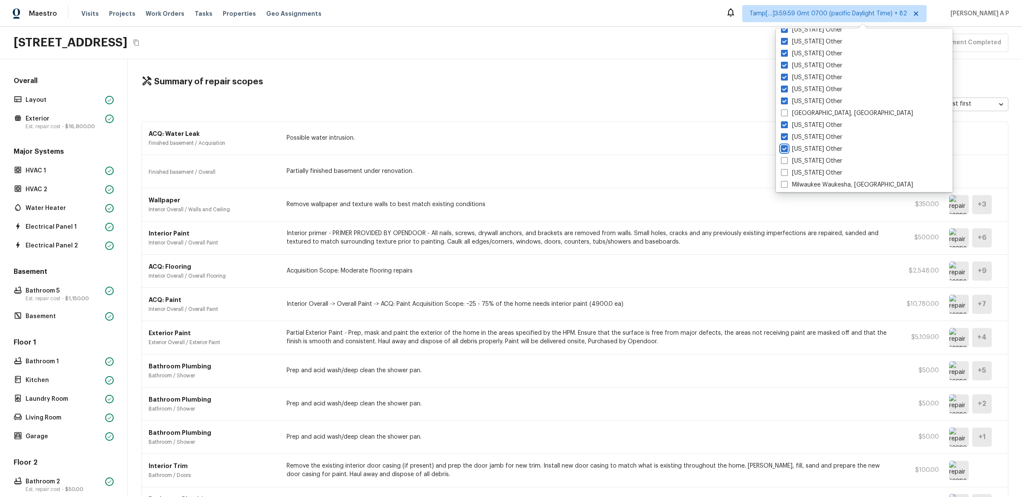
checkbox input "true"
click at [788, 112] on label "Little Rock, AR" at bounding box center [847, 113] width 132 height 9
click at [786, 112] on input "Little Rock, AR" at bounding box center [784, 112] width 6 height 6
checkbox input "true"
click at [781, 157] on input "Massachusetts Other" at bounding box center [784, 160] width 6 height 6
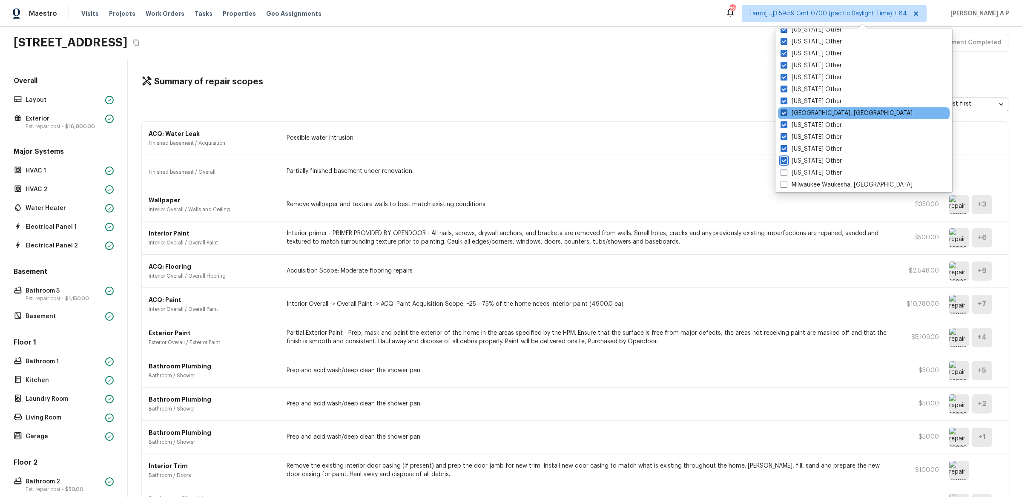
checkbox input "true"
click at [781, 169] on input "Michigan Other" at bounding box center [784, 172] width 6 height 6
checkbox input "true"
click at [781, 188] on input "Minnesota Other" at bounding box center [784, 191] width 6 height 6
checkbox input "true"
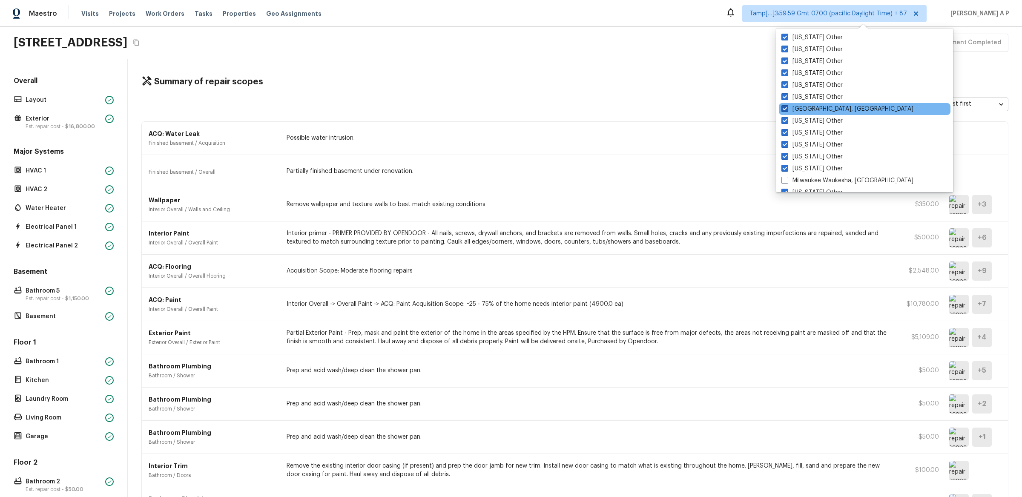
scroll to position [974, 0]
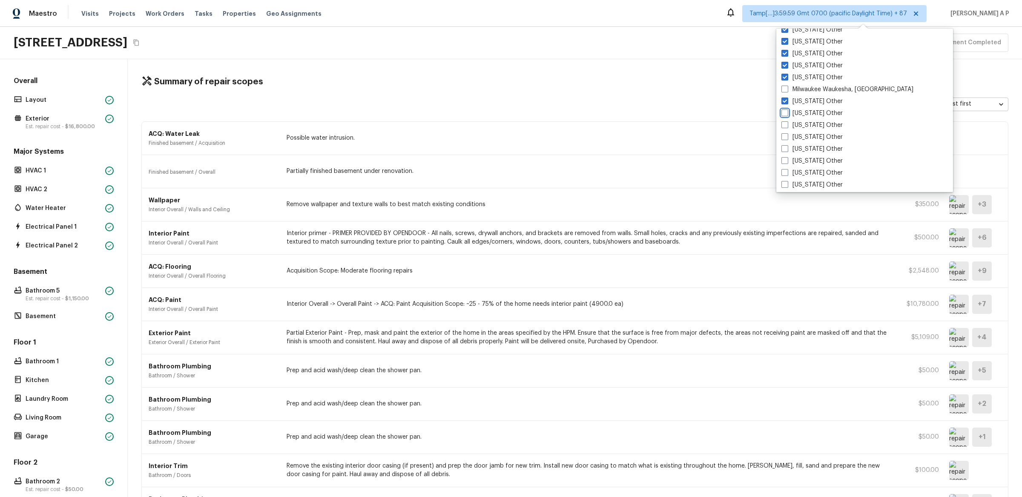
click at [782, 109] on input "Mississippi Other" at bounding box center [785, 112] width 6 height 6
checkbox input "true"
click at [781, 85] on input "Milwaukee Waukesha, WI" at bounding box center [784, 88] width 6 height 6
checkbox input "true"
click at [781, 121] on input "Missouri Other" at bounding box center [784, 124] width 6 height 6
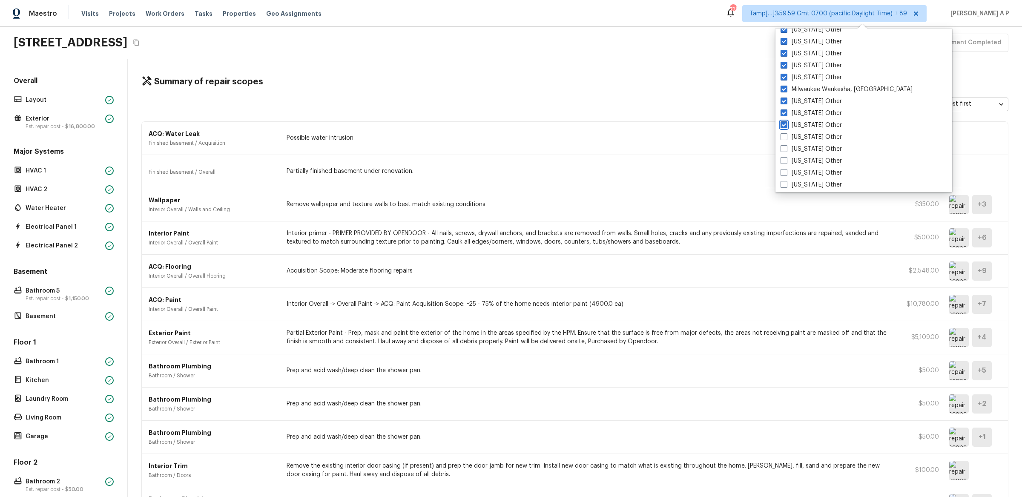
checkbox input "true"
click at [780, 133] on input "Montana Other" at bounding box center [783, 136] width 6 height 6
checkbox input "true"
click at [782, 157] on input "Nevada Other" at bounding box center [785, 160] width 6 height 6
checkbox input "true"
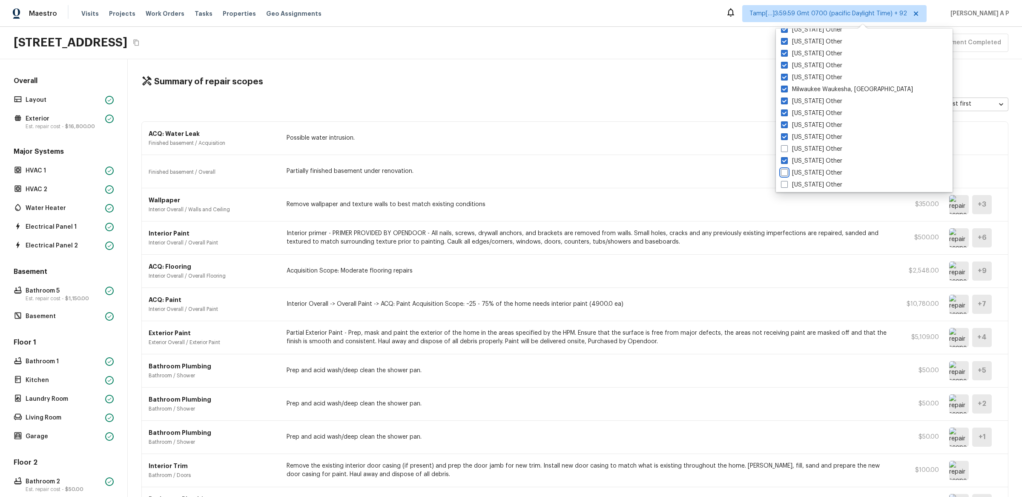
click at [781, 169] on input "New Hampshire Other" at bounding box center [784, 172] width 6 height 6
checkbox input "true"
click at [781, 145] on input "Nebraska Other" at bounding box center [784, 148] width 6 height 6
checkbox input "true"
click at [781, 181] on input "New Mexico Other" at bounding box center [784, 184] width 6 height 6
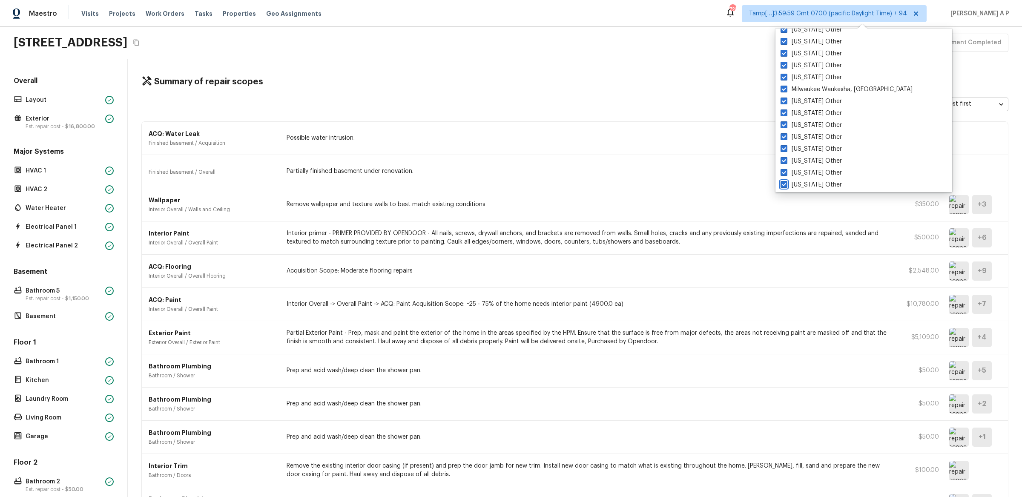
checkbox input "true"
click at [781, 61] on input "New Orleans, LA" at bounding box center [784, 64] width 6 height 6
checkbox input "true"
click at [781, 73] on input "New York Other" at bounding box center [784, 76] width 6 height 6
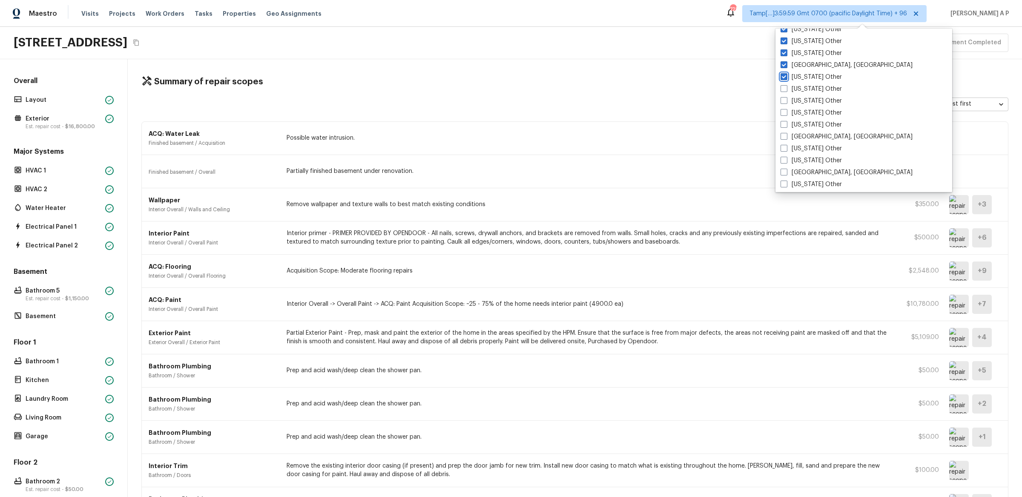
checkbox input "true"
click at [781, 85] on input "North Carolina Other" at bounding box center [784, 88] width 6 height 6
checkbox input "true"
click at [781, 97] on input "North Dakota Other" at bounding box center [784, 100] width 6 height 6
checkbox input "true"
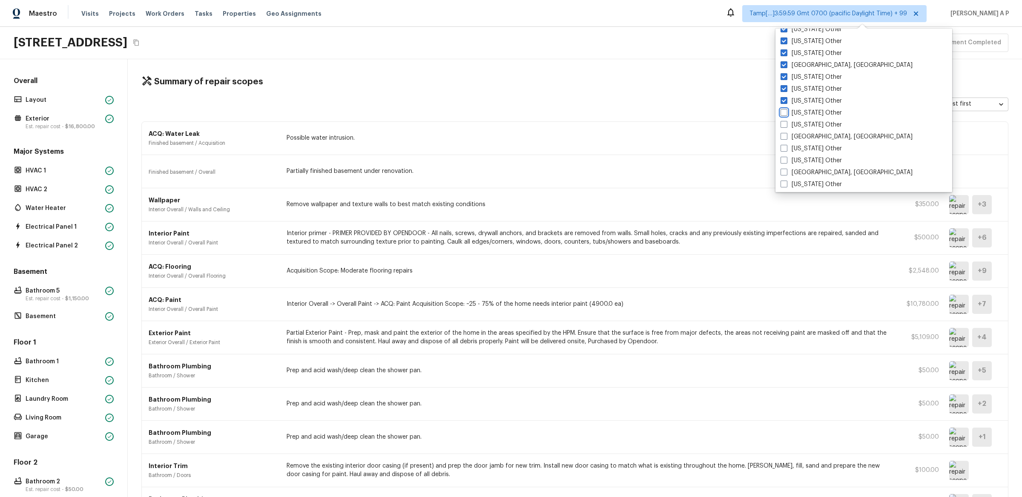
click at [781, 109] on input "Ohio Other" at bounding box center [784, 112] width 6 height 6
checkbox input "true"
click at [781, 121] on input "Oklahoma Other" at bounding box center [784, 124] width 6 height 6
checkbox input "true"
click at [780, 132] on input "Omaha, NE" at bounding box center [783, 135] width 6 height 6
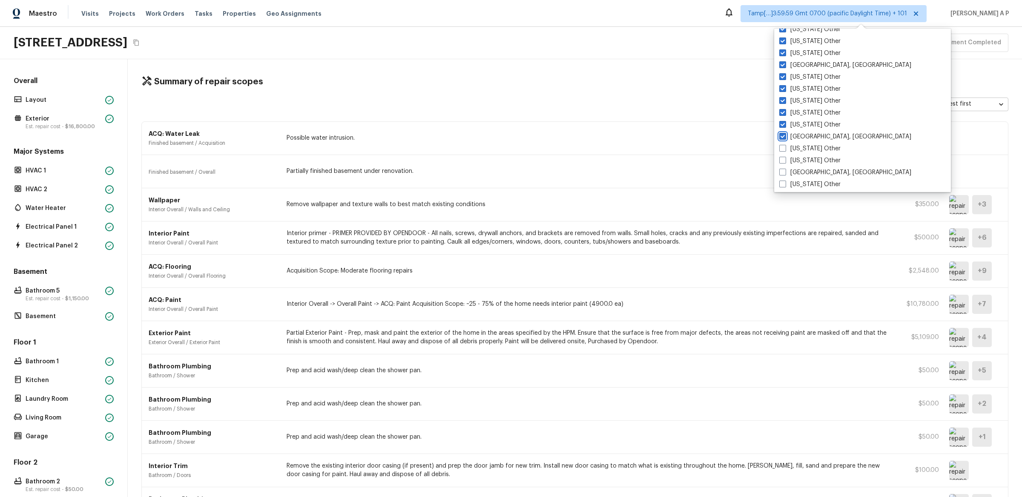
checkbox input "true"
click at [780, 144] on input "Oregon Other" at bounding box center [783, 147] width 6 height 6
checkbox input "true"
click at [779, 156] on input "Pennsylvania Other" at bounding box center [782, 159] width 6 height 6
checkbox input "true"
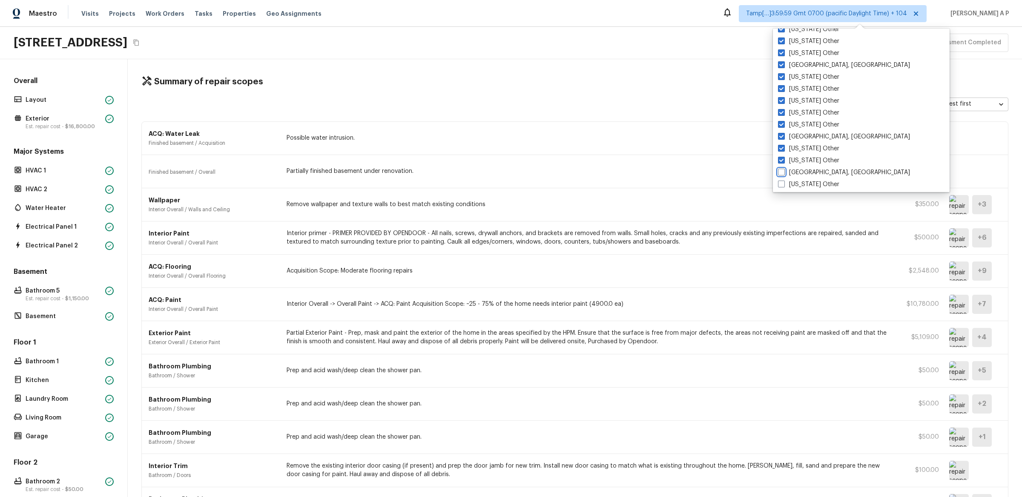
click at [778, 168] on input "Pittsburgh, PA" at bounding box center [781, 171] width 6 height 6
checkbox input "true"
click at [778, 180] on input "Puerto Rico Other" at bounding box center [781, 183] width 6 height 6
checkbox input "true"
click at [778, 188] on input "South Carolina Other" at bounding box center [781, 191] width 6 height 6
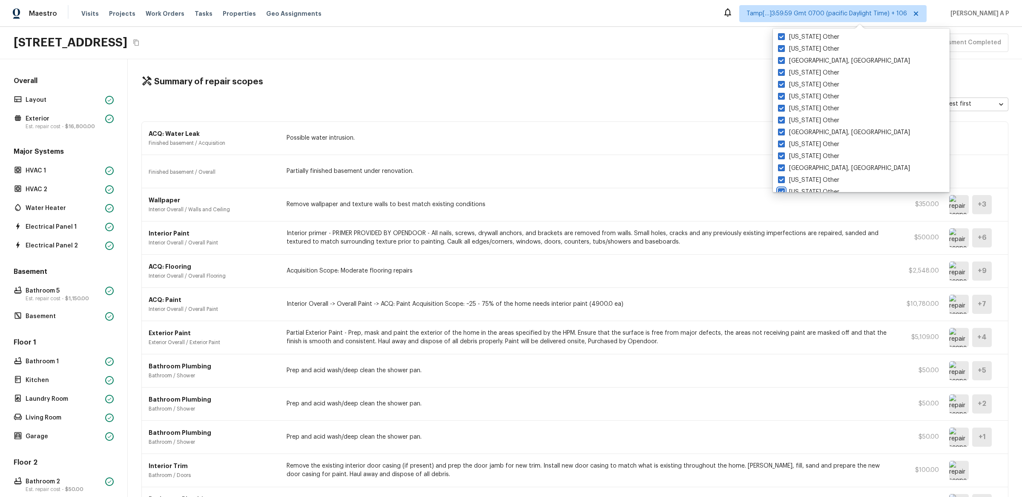
checkbox input "true"
click at [779, 200] on input "South Dakota Other" at bounding box center [782, 203] width 6 height 6
checkbox input "true"
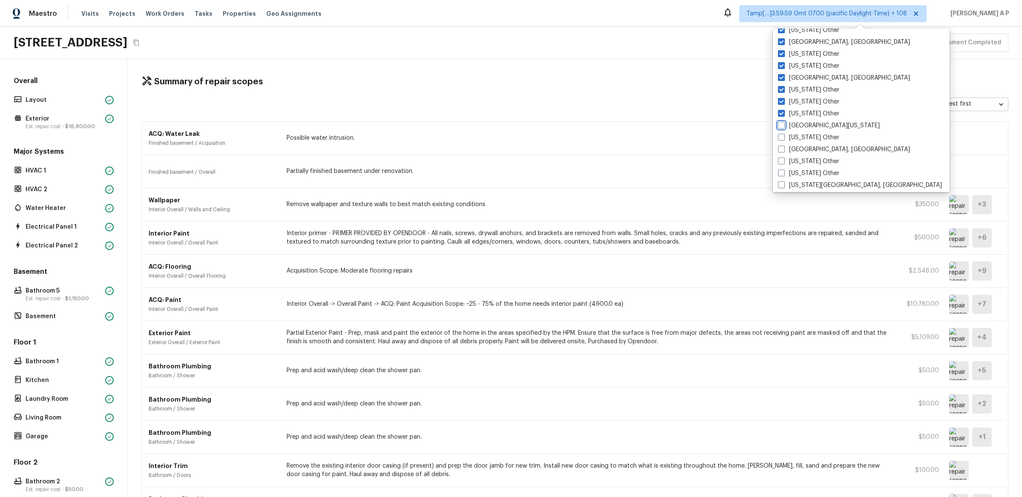
click at [778, 121] on input "South Texas" at bounding box center [781, 124] width 6 height 6
checkbox input "true"
click at [778, 133] on input "Tennessee Other" at bounding box center [781, 136] width 6 height 6
checkbox input "true"
click at [778, 145] on input "Tulsa, OK" at bounding box center [781, 148] width 6 height 6
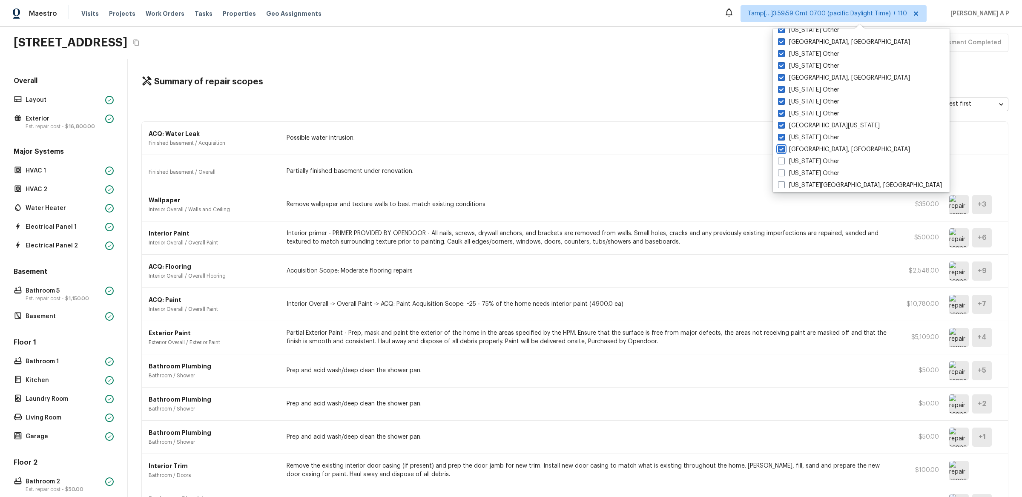
checkbox input "true"
click at [781, 181] on input "Virginia Beach, VA" at bounding box center [784, 184] width 6 height 6
checkbox input "true"
click at [780, 157] on input "Utah Other" at bounding box center [783, 160] width 6 height 6
checkbox input "true"
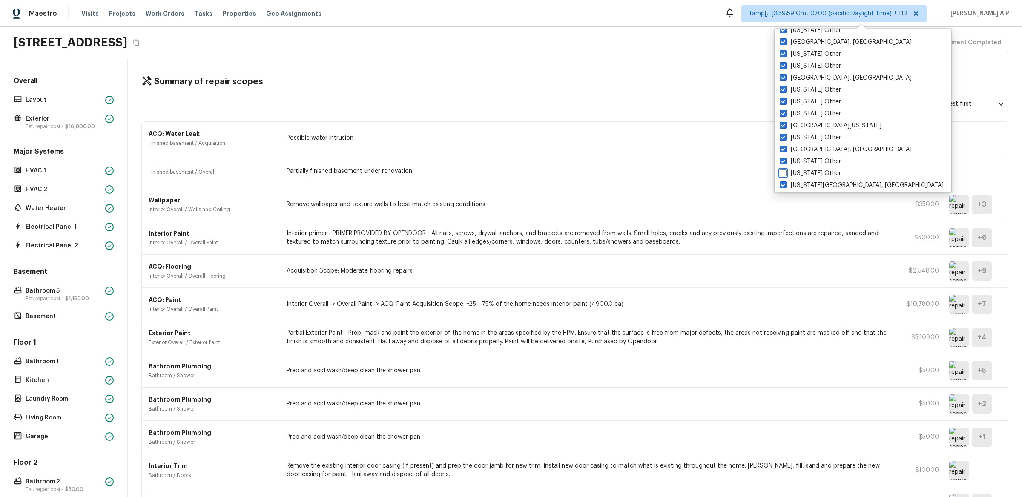
click at [780, 169] on input "Vermont Other" at bounding box center [783, 172] width 6 height 6
checkbox input "true"
click at [780, 121] on input "Washington Other" at bounding box center [783, 124] width 6 height 6
checkbox input "true"
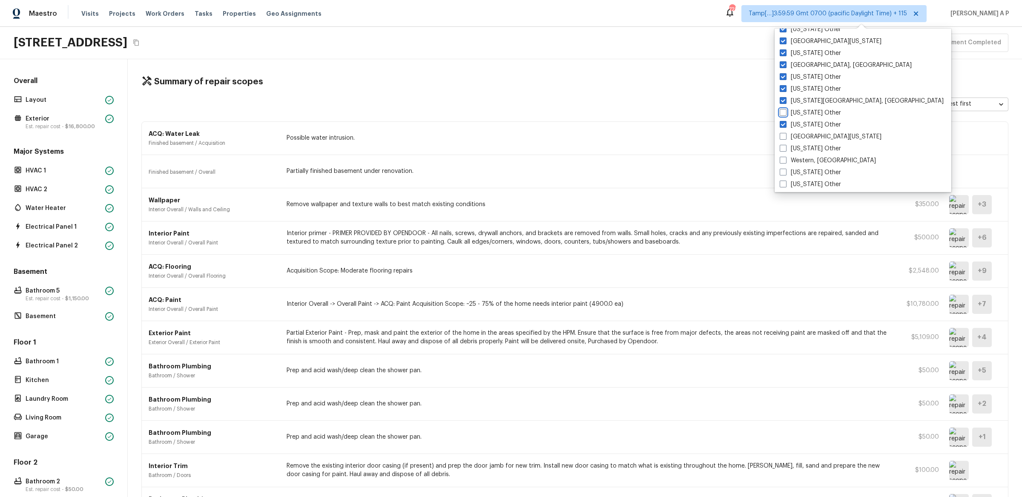
click at [780, 109] on input "Virginia Other" at bounding box center [783, 112] width 6 height 6
checkbox input "true"
click at [780, 132] on input "West Texas" at bounding box center [783, 135] width 6 height 6
checkbox input "true"
click at [780, 144] on input "West Virginia Other" at bounding box center [783, 147] width 6 height 6
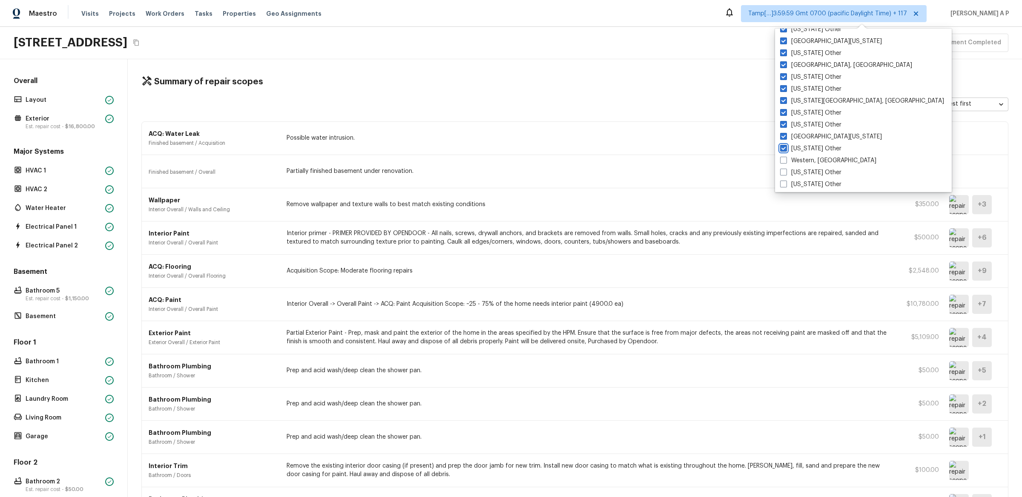
checkbox input "true"
click at [780, 156] on input "Western, NY" at bounding box center [783, 159] width 6 height 6
checkbox input "true"
click at [780, 168] on input "Wisconsin Other" at bounding box center [783, 171] width 6 height 6
checkbox input "true"
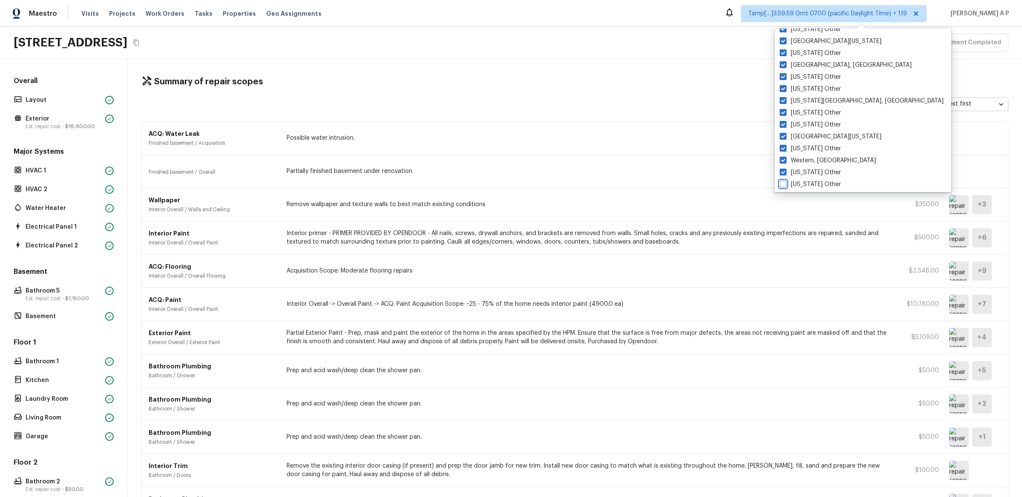
click at [780, 180] on input "Wyoming Other" at bounding box center [783, 183] width 6 height 6
checkbox input "true"
click at [719, 67] on div "Summary of repair scopes Sort Newest first newestFirst ​ ACQ: Water Leak Finish…" at bounding box center [575, 278] width 895 height 438
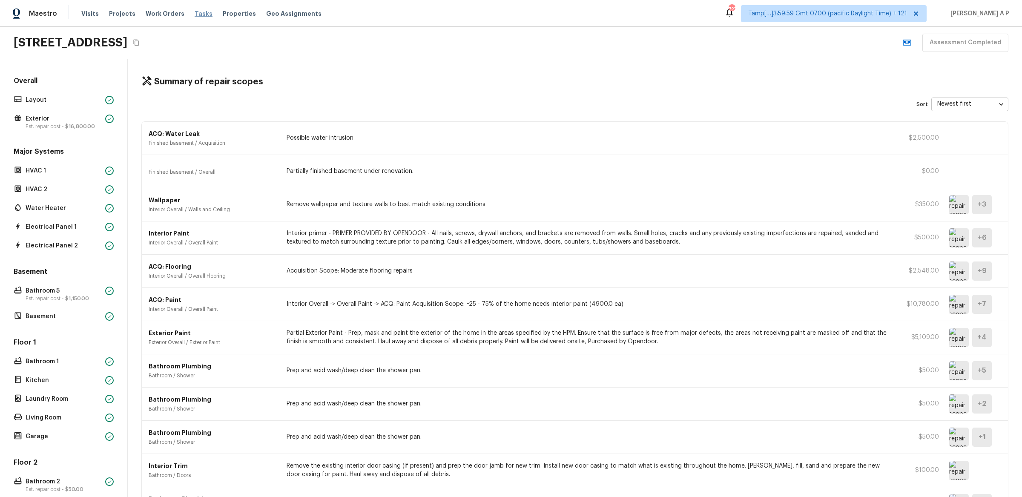
click at [198, 13] on span "Tasks" at bounding box center [204, 14] width 18 height 6
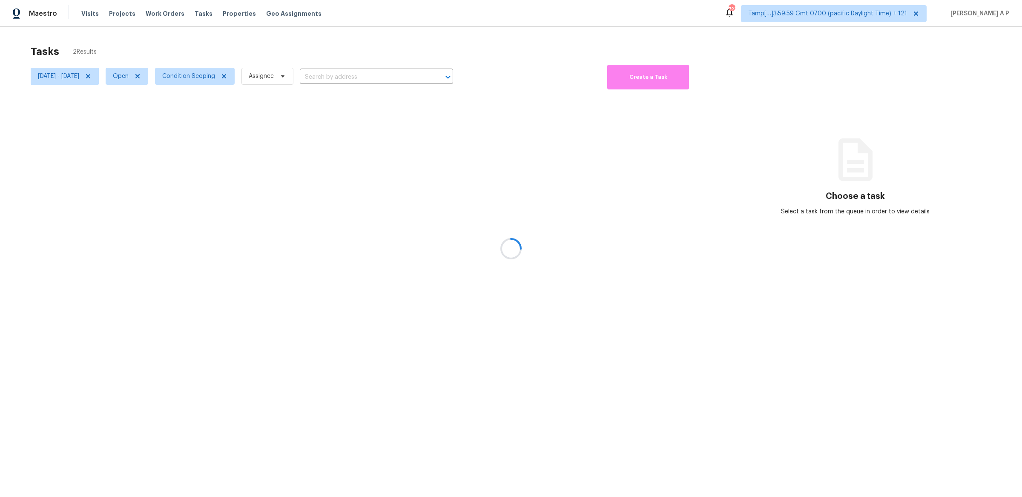
click at [153, 75] on div at bounding box center [511, 248] width 1022 height 497
click at [129, 76] on span "Open" at bounding box center [121, 76] width 16 height 9
click at [159, 110] on label "Closed" at bounding box center [157, 112] width 31 height 9
click at [148, 110] on input "Closed" at bounding box center [145, 111] width 6 height 6
checkbox input "true"
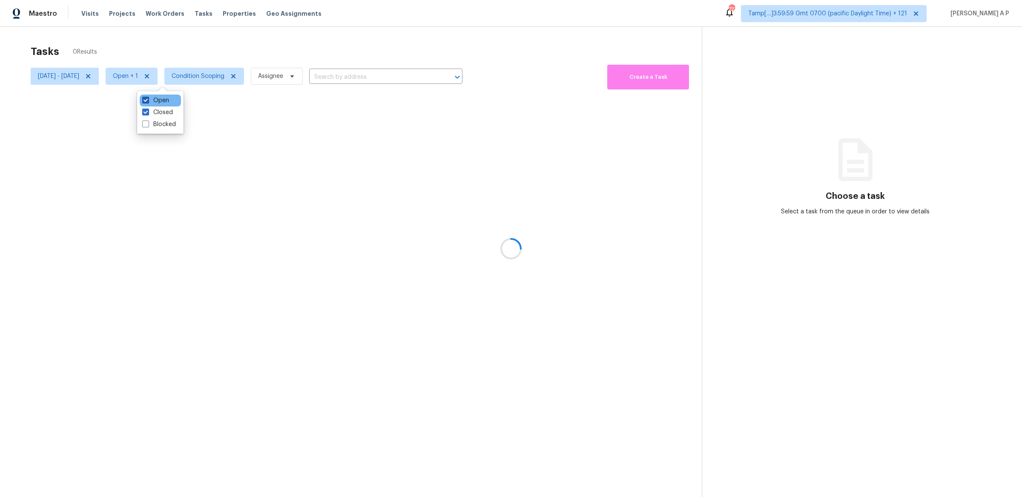
click at [159, 98] on label "Open" at bounding box center [155, 100] width 27 height 9
click at [148, 98] on input "Open" at bounding box center [145, 99] width 6 height 6
checkbox input "false"
click at [371, 128] on h4 "No tasks found" at bounding box center [358, 131] width 58 height 9
click at [79, 75] on span "[DATE] - [DATE]" at bounding box center [58, 76] width 41 height 9
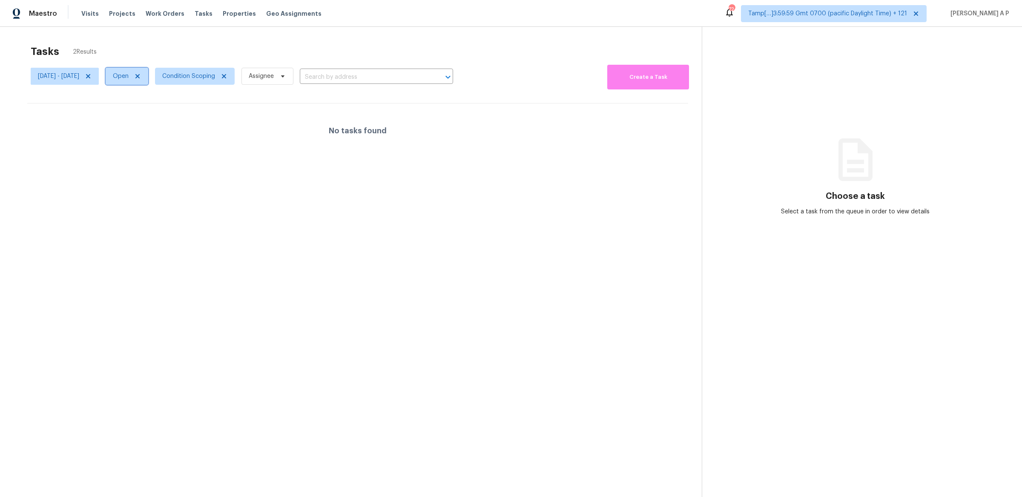
click at [141, 78] on icon at bounding box center [137, 76] width 7 height 7
click at [144, 78] on icon at bounding box center [140, 76] width 7 height 7
click at [159, 97] on label "Closed" at bounding box center [157, 100] width 31 height 9
click at [148, 97] on input "Closed" at bounding box center [145, 99] width 6 height 6
checkbox input "true"
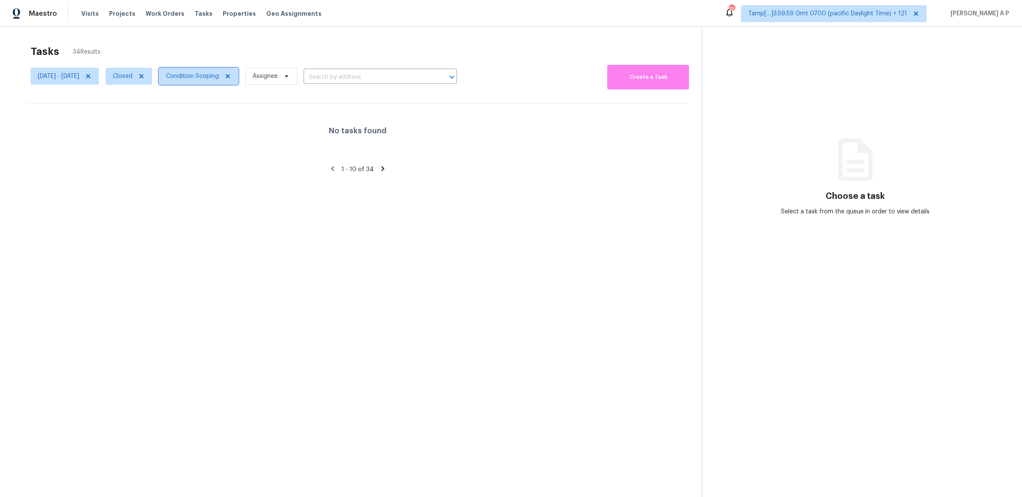
click at [219, 78] on span "Condition Scoping" at bounding box center [192, 76] width 53 height 9
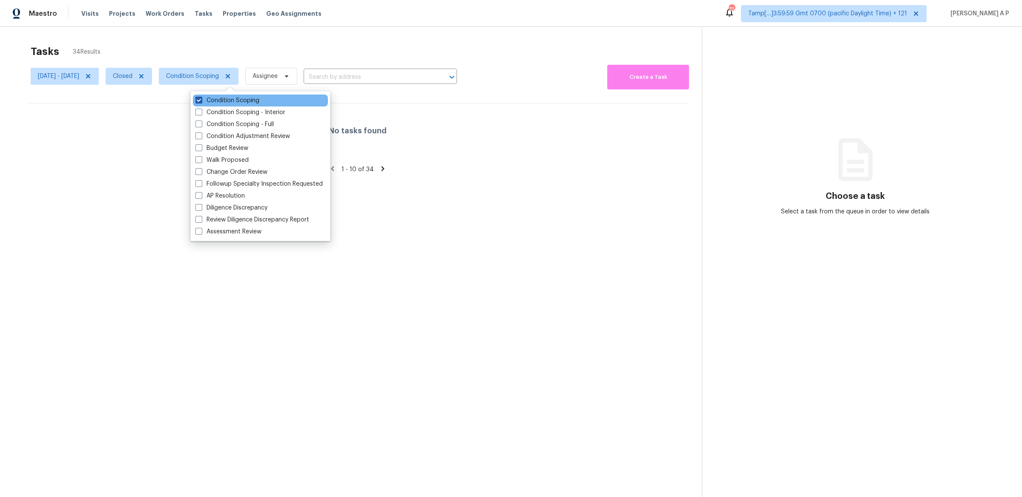
click at [237, 101] on label "Condition Scoping" at bounding box center [228, 100] width 64 height 9
click at [201, 101] on input "Condition Scoping" at bounding box center [199, 99] width 6 height 6
click at [236, 98] on label "Condition Scoping" at bounding box center [228, 100] width 64 height 9
click at [201, 98] on input "Condition Scoping" at bounding box center [199, 99] width 6 height 6
checkbox input "true"
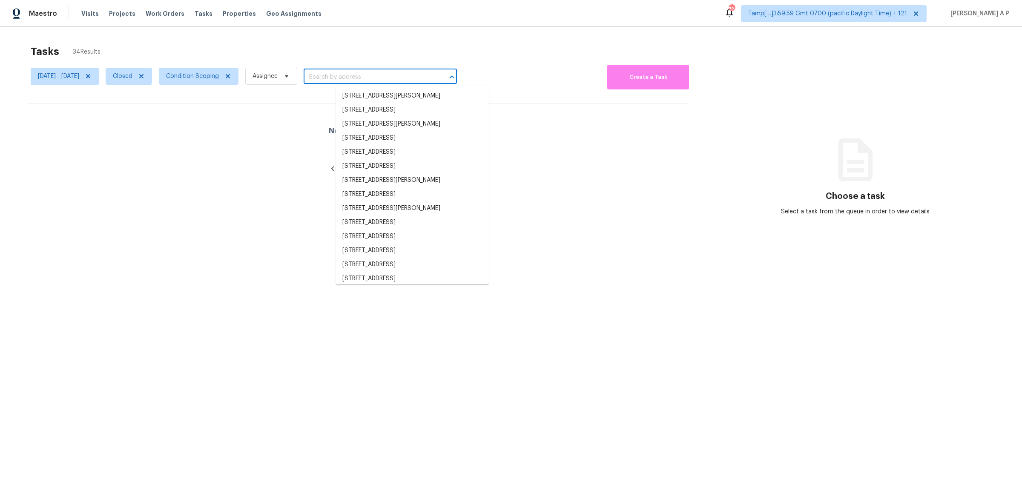
click at [383, 81] on input "text" at bounding box center [369, 77] width 130 height 13
paste input ""[STREET_ADDRESS]""
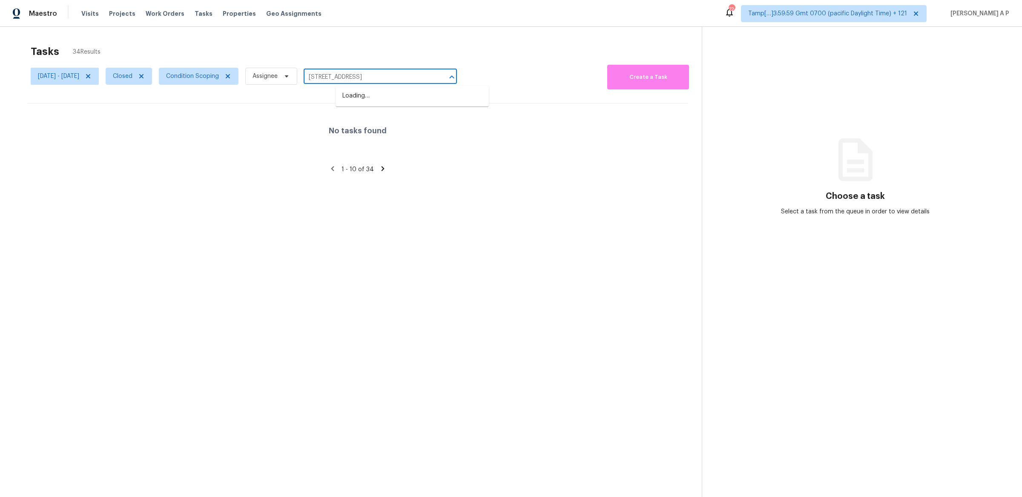
type input "[STREET_ADDRESS]"
click at [272, 148] on div "No tasks found" at bounding box center [357, 131] width 661 height 55
click at [157, 76] on div at bounding box center [511, 248] width 1022 height 497
click at [129, 76] on span "Open" at bounding box center [121, 76] width 16 height 9
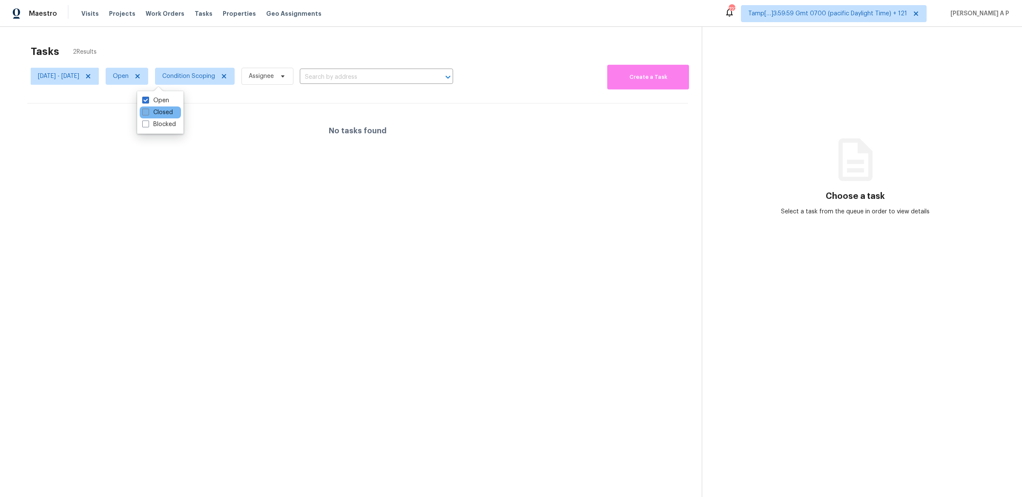
click at [158, 112] on label "Closed" at bounding box center [157, 112] width 31 height 9
click at [148, 112] on input "Closed" at bounding box center [145, 111] width 6 height 6
checkbox input "true"
click at [160, 100] on label "Open" at bounding box center [155, 100] width 27 height 9
click at [148, 100] on input "Open" at bounding box center [145, 99] width 6 height 6
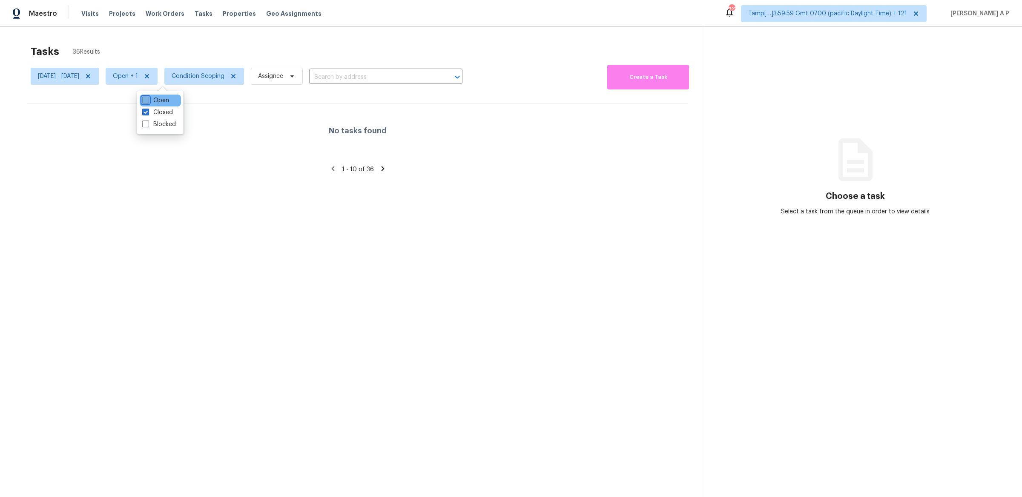
checkbox input "false"
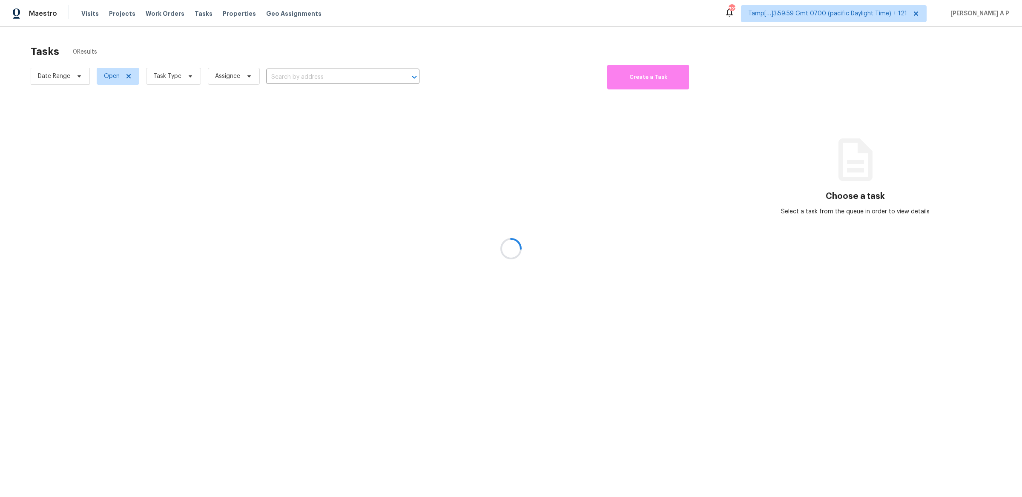
click at [81, 76] on div at bounding box center [511, 248] width 1022 height 497
click at [78, 74] on icon at bounding box center [79, 76] width 7 height 7
click at [69, 104] on input "text" at bounding box center [78, 104] width 84 height 17
select select "8"
select select "2025"
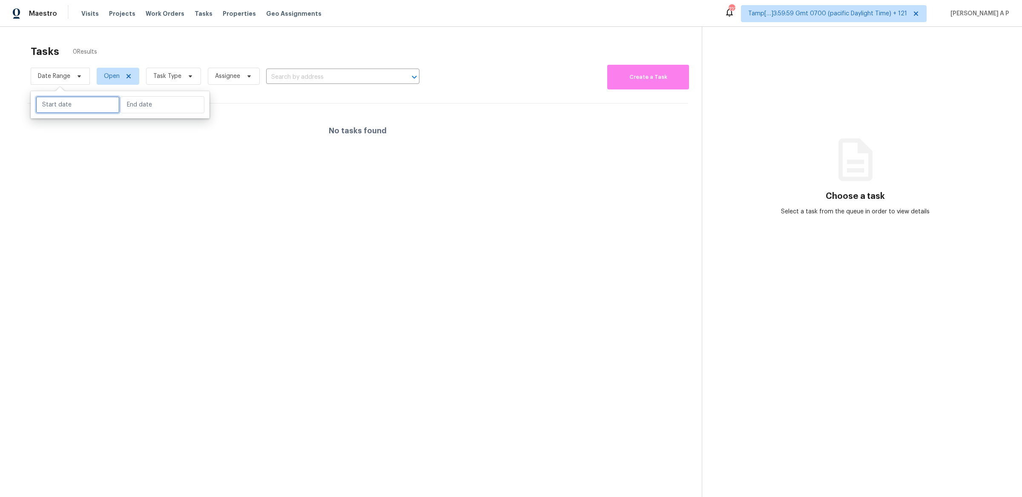
select select "9"
select select "2025"
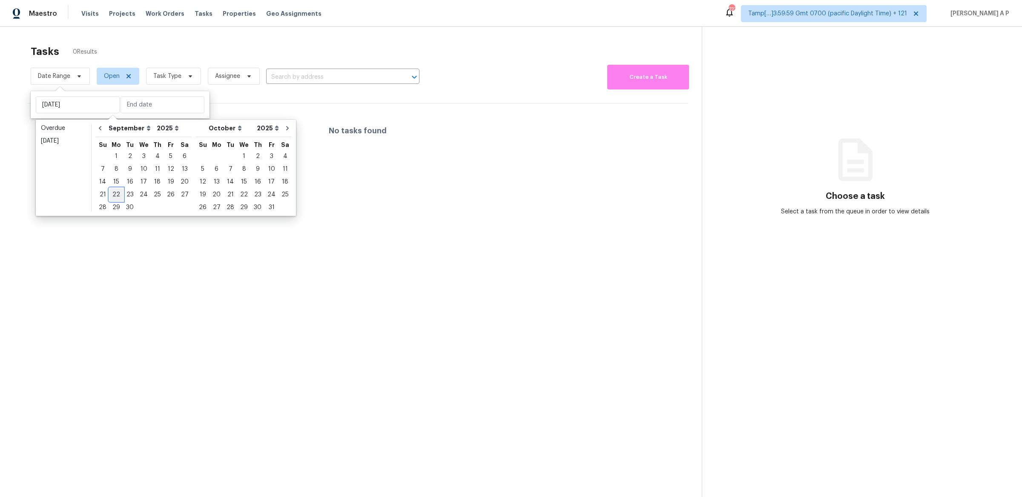
click at [116, 195] on div "22" at bounding box center [116, 195] width 14 height 12
type input "[DATE]"
click at [156, 196] on div "25" at bounding box center [157, 195] width 13 height 12
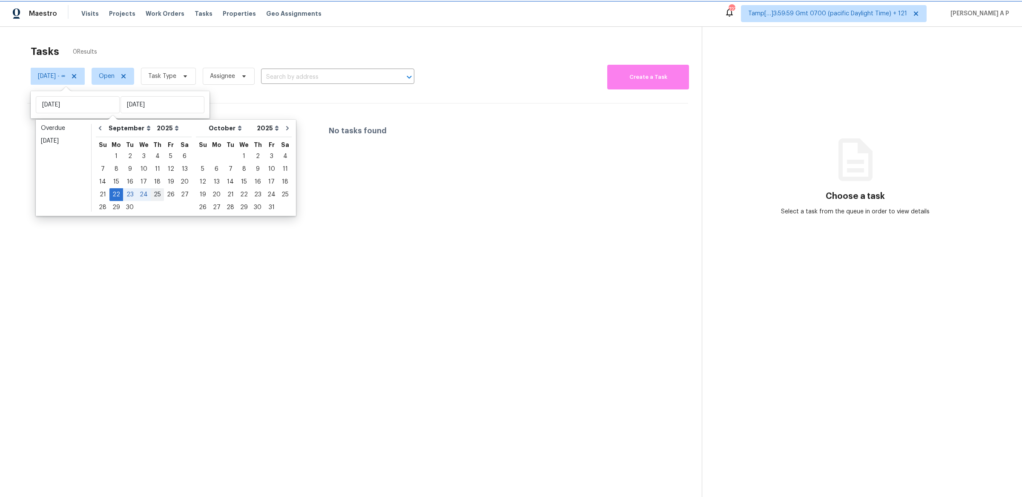
type input "[DATE]"
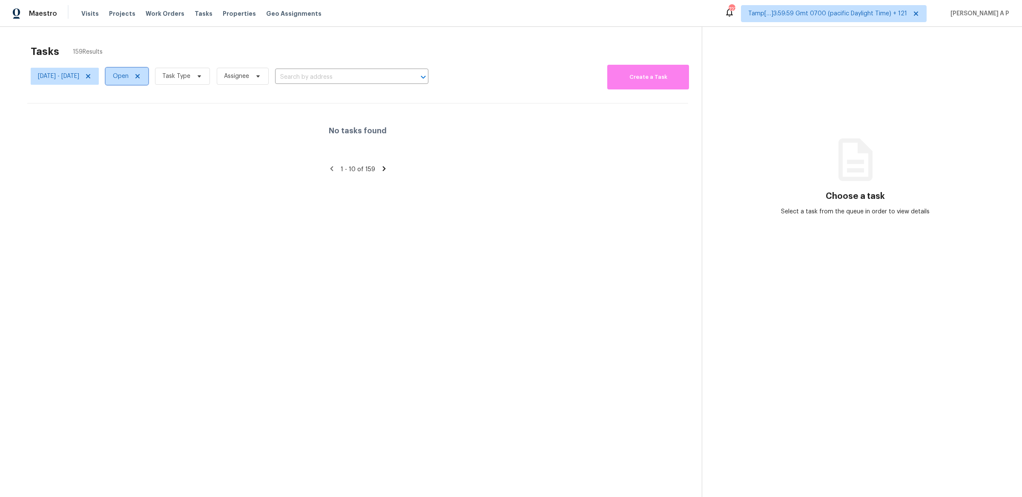
click at [148, 69] on span "Open" at bounding box center [127, 76] width 43 height 17
click at [167, 111] on label "Closed" at bounding box center [157, 112] width 31 height 9
click at [148, 111] on input "Closed" at bounding box center [145, 111] width 6 height 6
checkbox input "true"
click at [167, 102] on label "Open" at bounding box center [155, 100] width 27 height 9
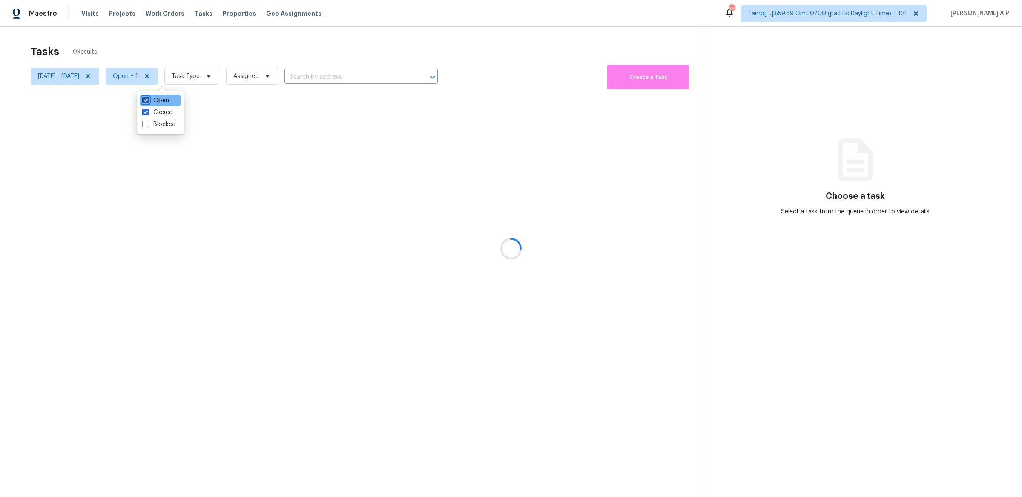
click at [148, 102] on input "Open" at bounding box center [145, 99] width 6 height 6
checkbox input "false"
click at [207, 76] on icon at bounding box center [203, 76] width 7 height 7
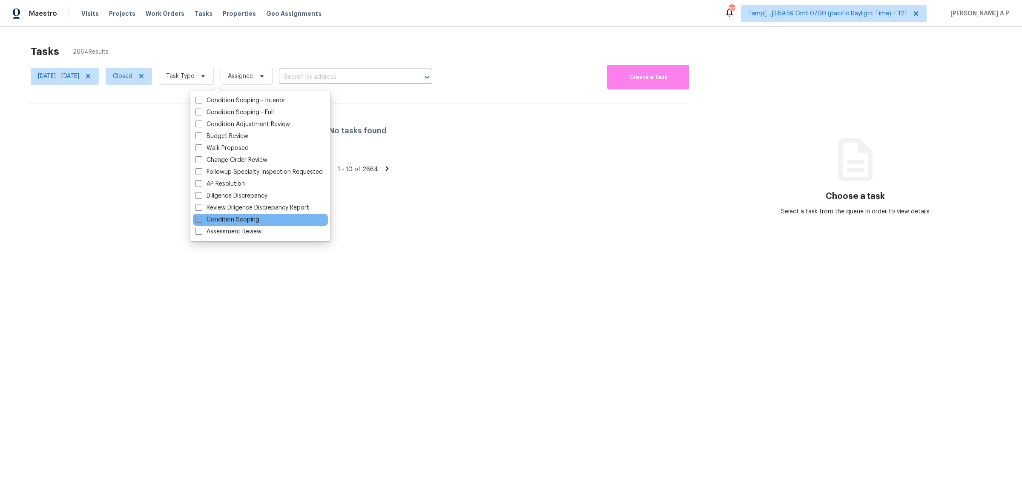
click at [232, 220] on label "Condition Scoping" at bounding box center [228, 220] width 64 height 9
click at [201, 220] on input "Condition Scoping" at bounding box center [199, 219] width 6 height 6
checkbox input "true"
click at [403, 138] on div "No tasks found" at bounding box center [357, 131] width 661 height 55
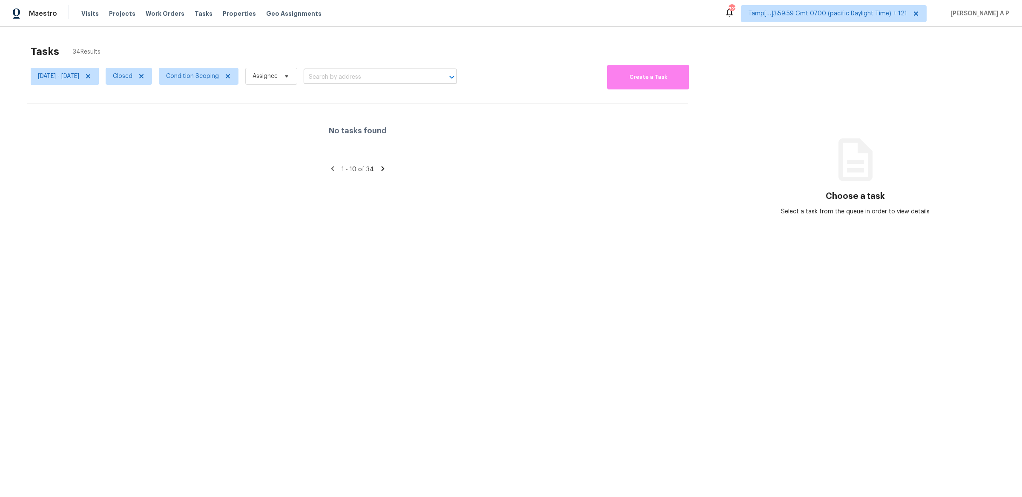
click at [403, 75] on input "text" at bounding box center [369, 77] width 130 height 13
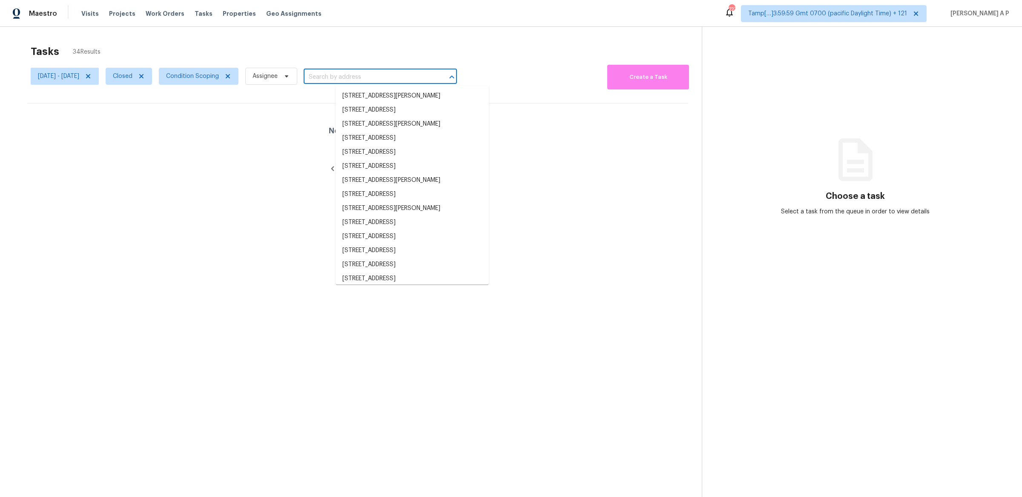
paste input "[STREET_ADDRESS]"
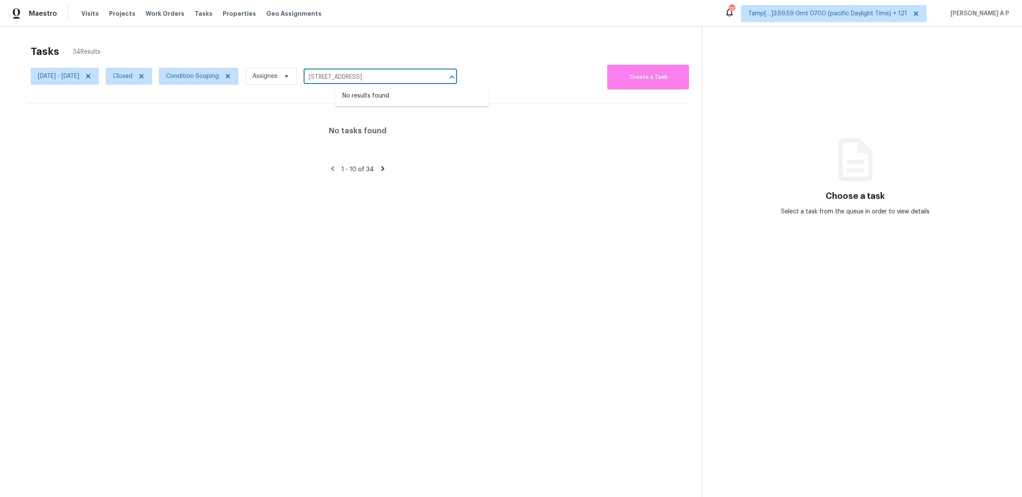
type input "[STREET_ADDRESS]"
click at [297, 73] on span "Assignee" at bounding box center [271, 76] width 52 height 17
type input "hariharn"
click at [92, 73] on icon at bounding box center [88, 76] width 7 height 7
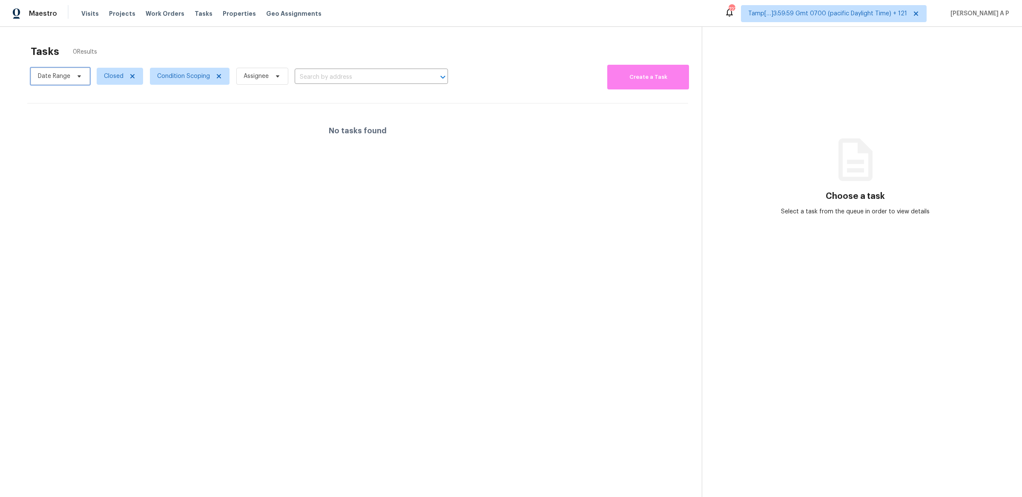
click at [84, 79] on span "Date Range" at bounding box center [60, 76] width 59 height 17
click at [76, 102] on input "text" at bounding box center [78, 104] width 84 height 17
select select "8"
select select "2025"
select select "9"
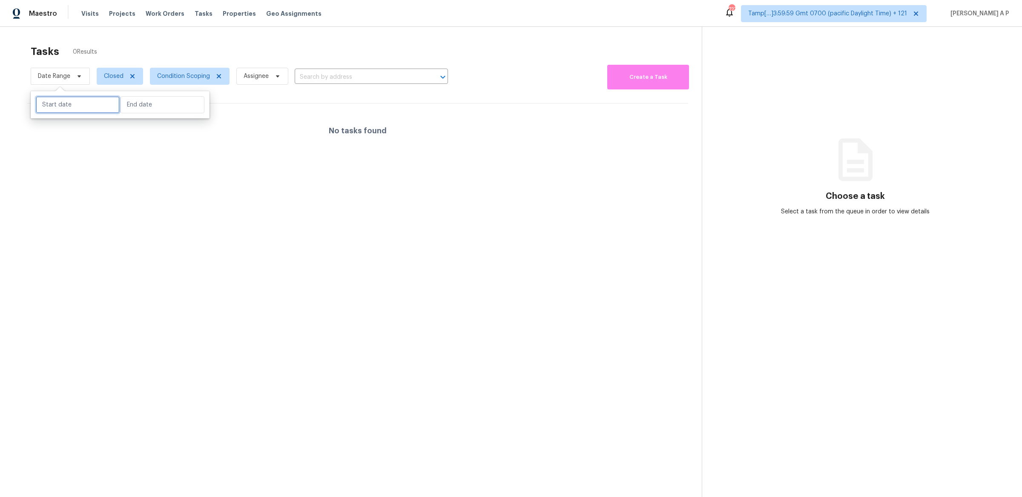
select select "2025"
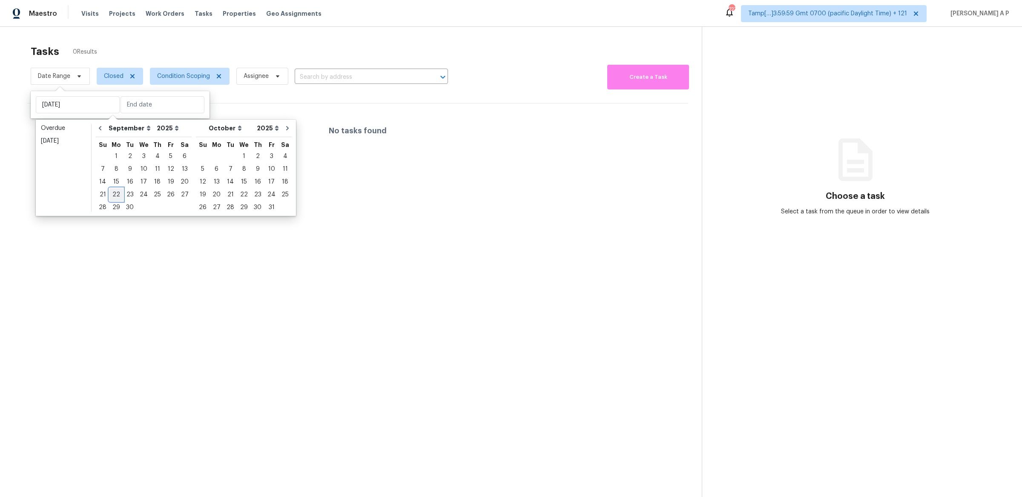
click at [113, 196] on div "22" at bounding box center [116, 195] width 14 height 12
type input "Mon, Sep 15"
type input "Mon, Sep 22"
type input "Wed, Sep 03"
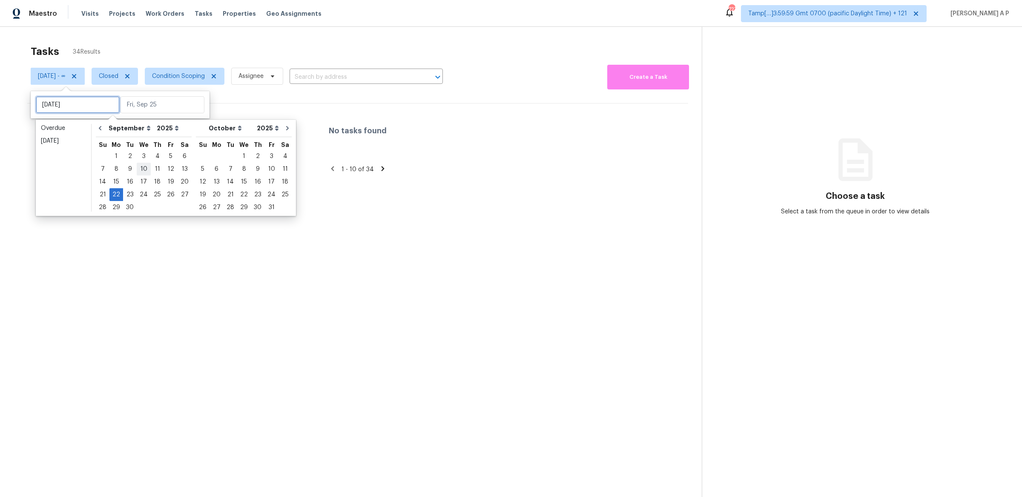
type input "Mon, Sep 22"
click at [130, 193] on div "23" at bounding box center [130, 195] width 14 height 12
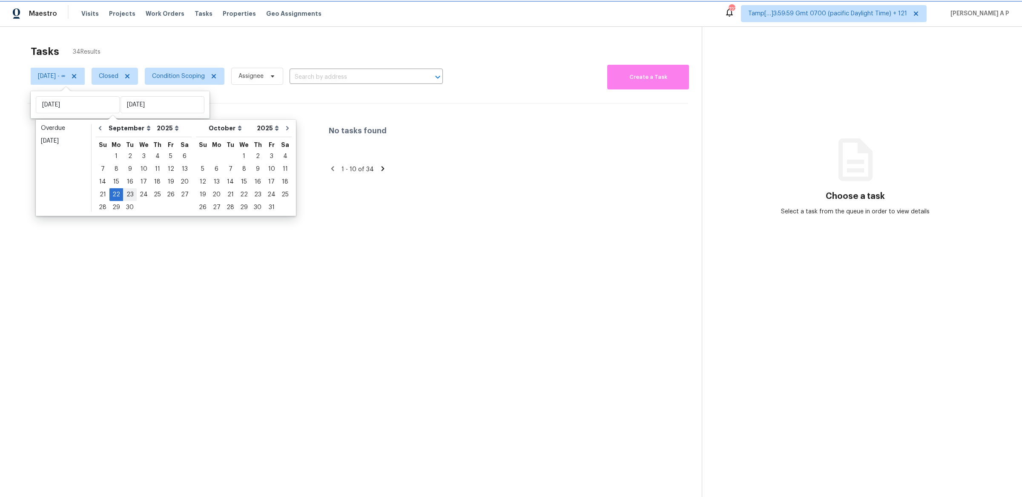
type input "Tue, Sep 23"
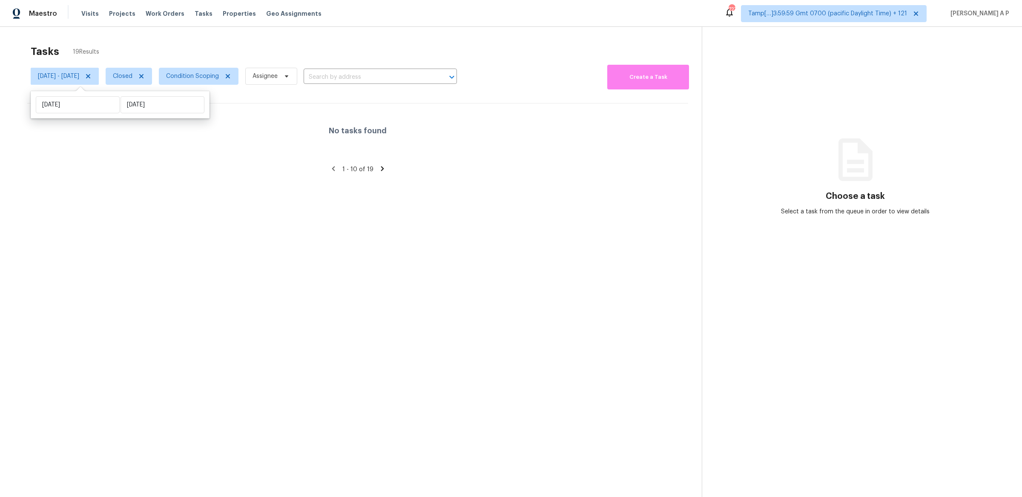
click at [274, 139] on div "No tasks found" at bounding box center [357, 131] width 661 height 55
click at [394, 76] on input "text" at bounding box center [369, 77] width 130 height 13
click at [92, 75] on icon at bounding box center [88, 76] width 7 height 7
click at [138, 77] on span "Closed" at bounding box center [120, 76] width 46 height 17
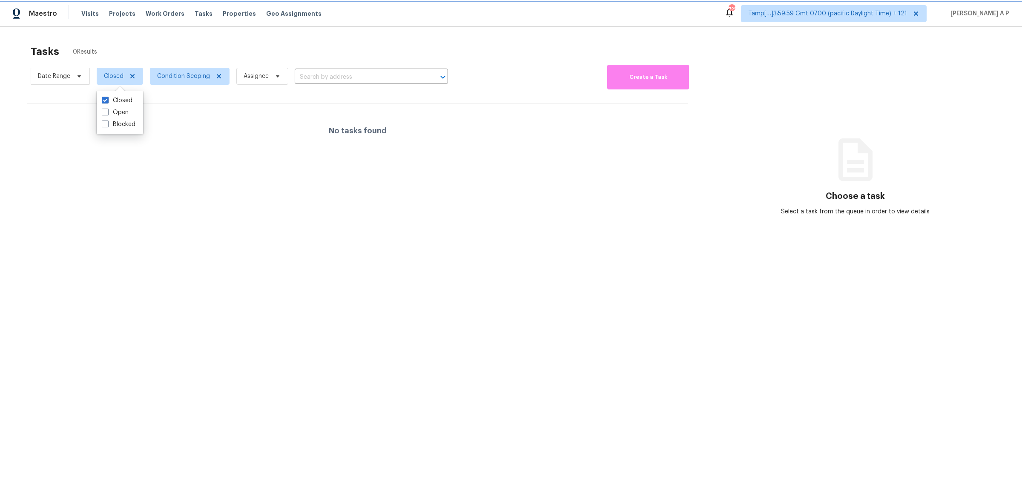
click at [135, 77] on icon at bounding box center [132, 76] width 7 height 7
checkbox input "false"
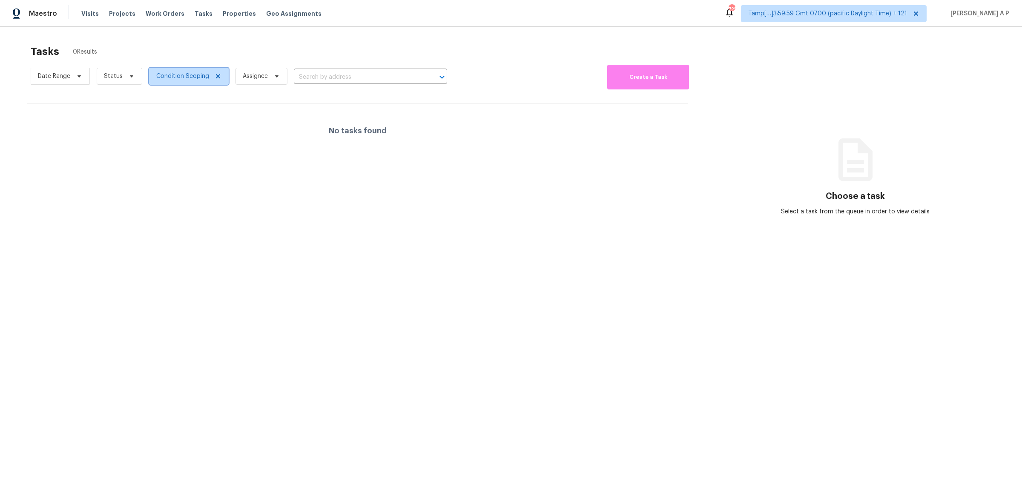
click at [217, 72] on span "Condition Scoping" at bounding box center [189, 76] width 80 height 17
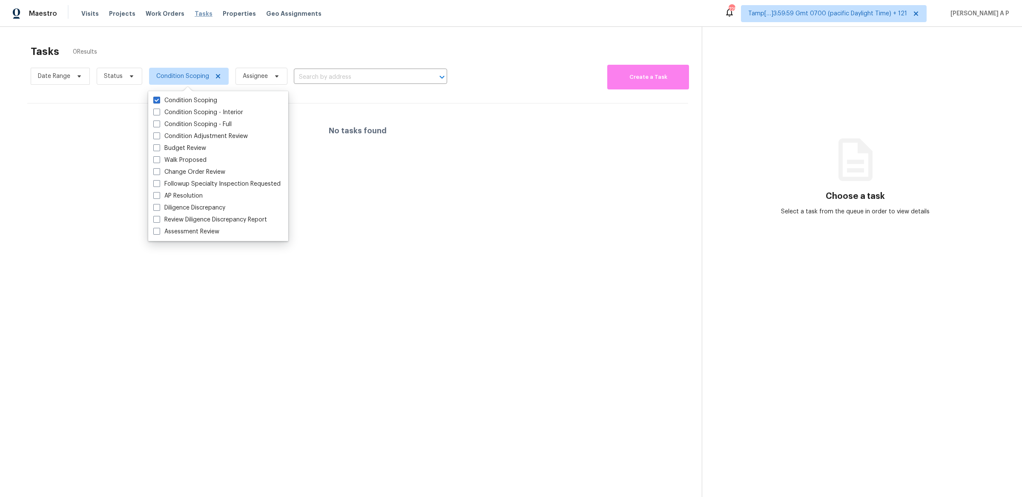
click at [197, 11] on span "Tasks" at bounding box center [204, 14] width 18 height 6
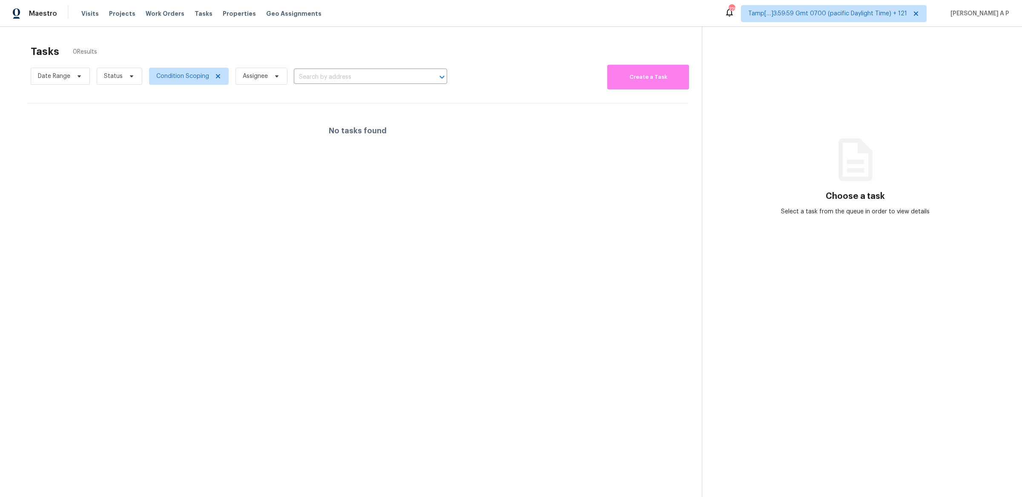
click at [87, 7] on div "Visits Projects Work Orders Tasks Properties Geo Assignments" at bounding box center [206, 13] width 251 height 17
click at [87, 11] on span "Visits" at bounding box center [89, 13] width 17 height 9
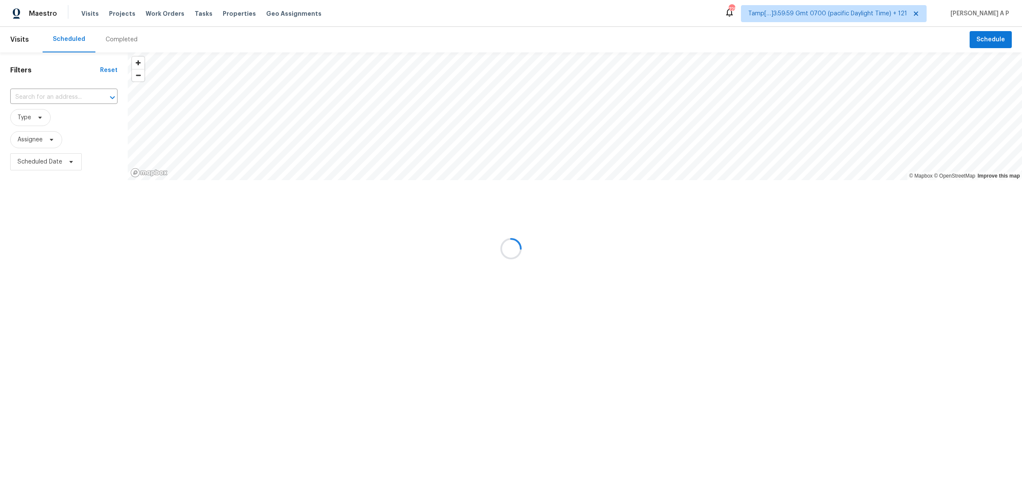
click at [194, 11] on div at bounding box center [511, 248] width 1022 height 497
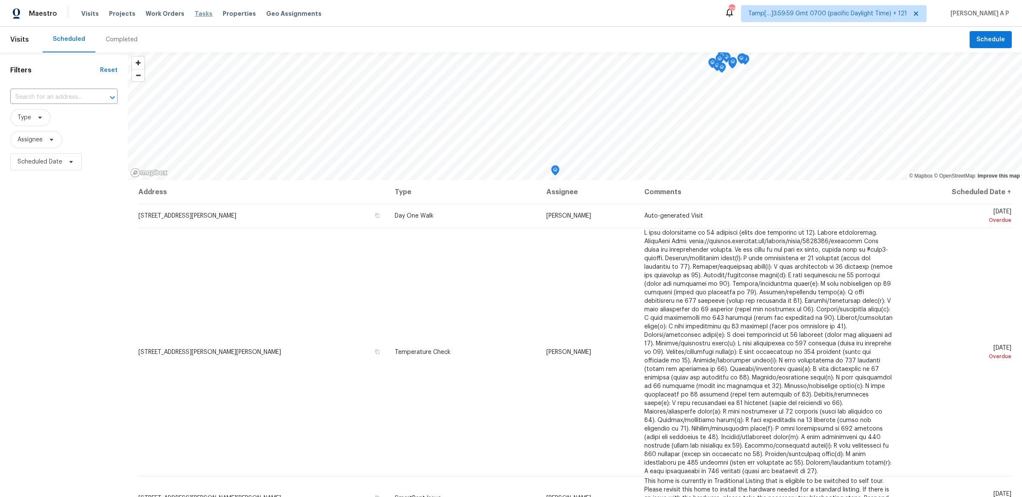
click at [195, 13] on span "Tasks" at bounding box center [204, 14] width 18 height 6
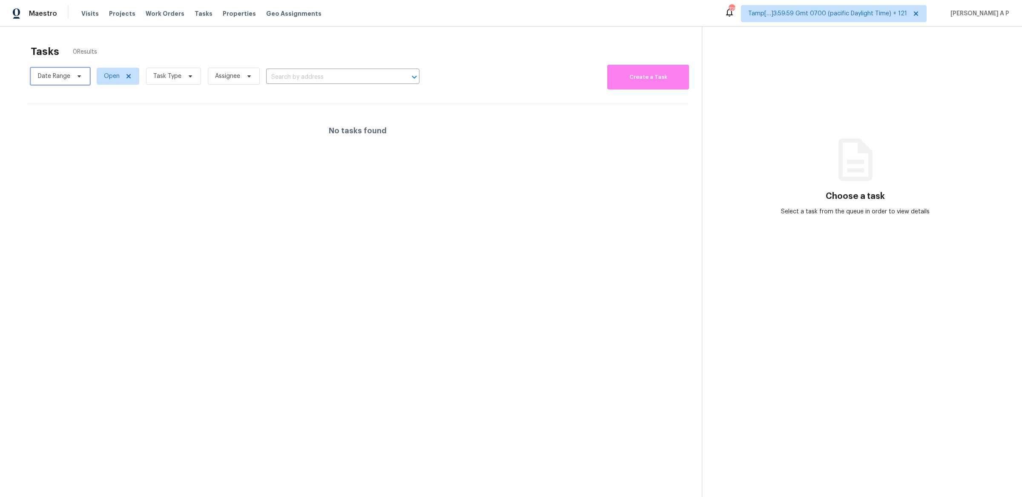
click at [69, 76] on span "Date Range" at bounding box center [54, 76] width 32 height 9
click at [64, 99] on input "text" at bounding box center [78, 104] width 84 height 17
select select "8"
select select "2025"
select select "9"
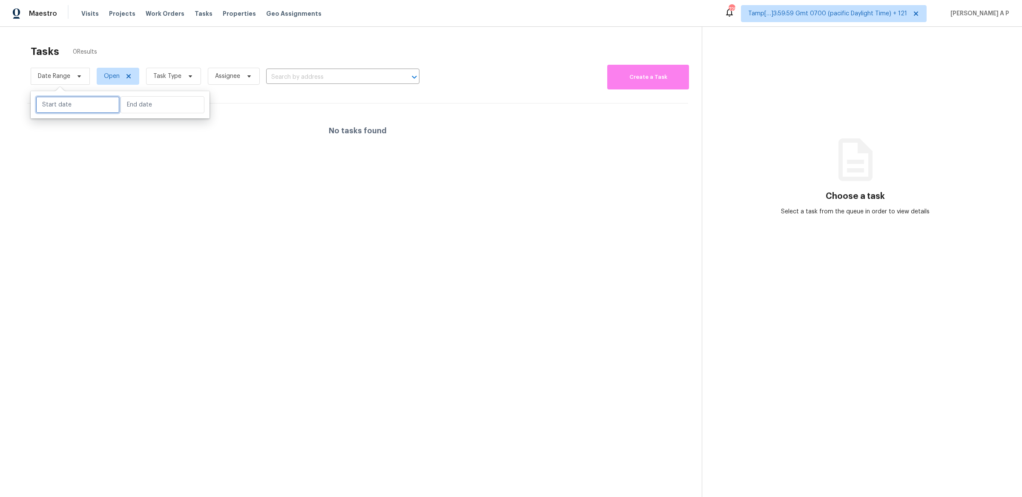
select select "2025"
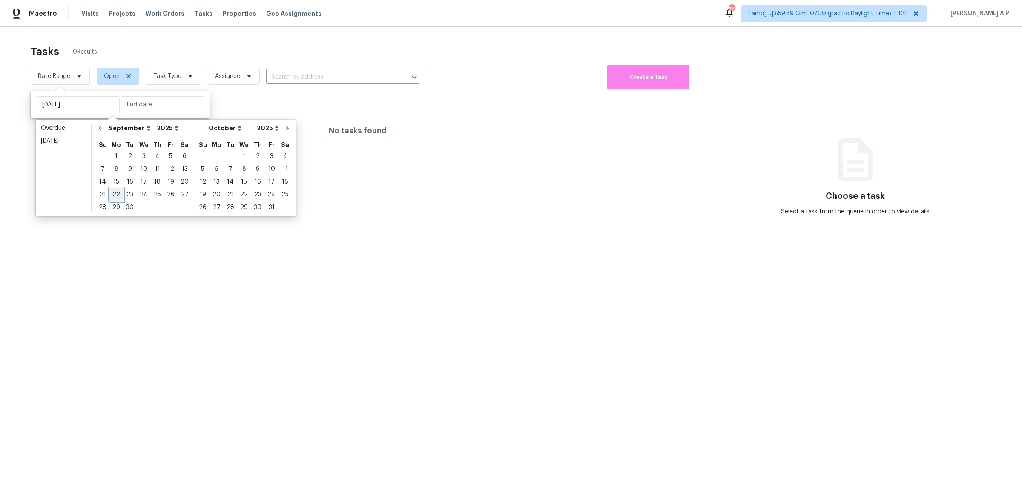
click at [115, 198] on div "22" at bounding box center [116, 195] width 14 height 12
type input "Mon, Sep 15"
type input "Mon, Sep 22"
type input "Thu, Sep 04"
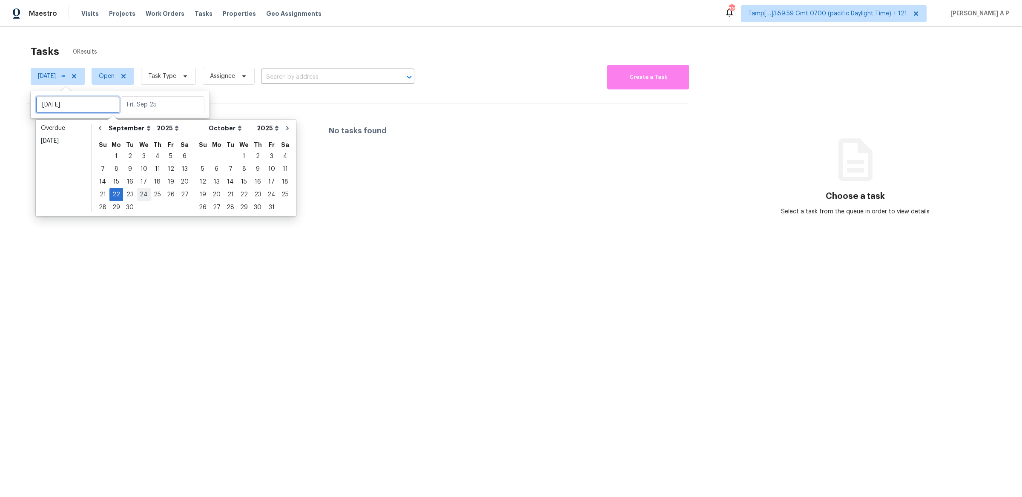
type input "Mon, Sep 22"
click at [151, 193] on div "25" at bounding box center [157, 195] width 13 height 12
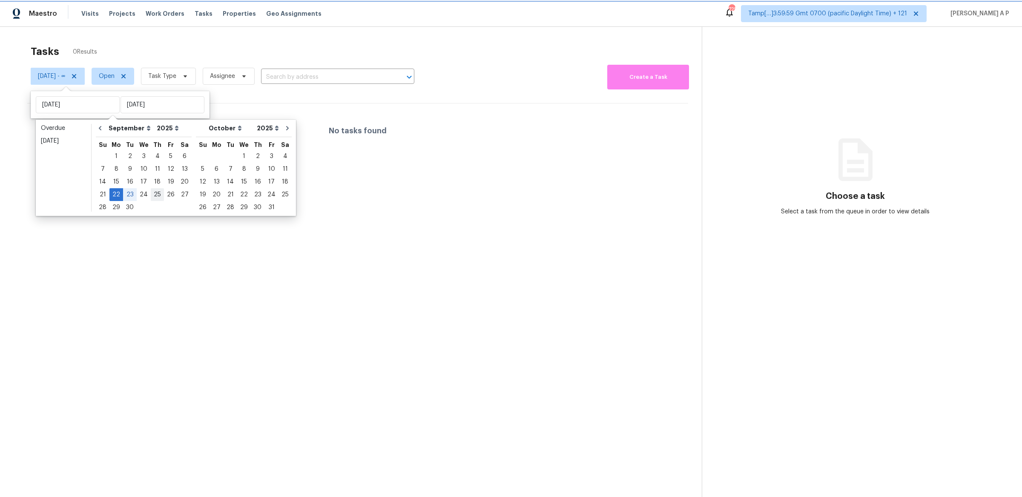
type input "Thu, Sep 25"
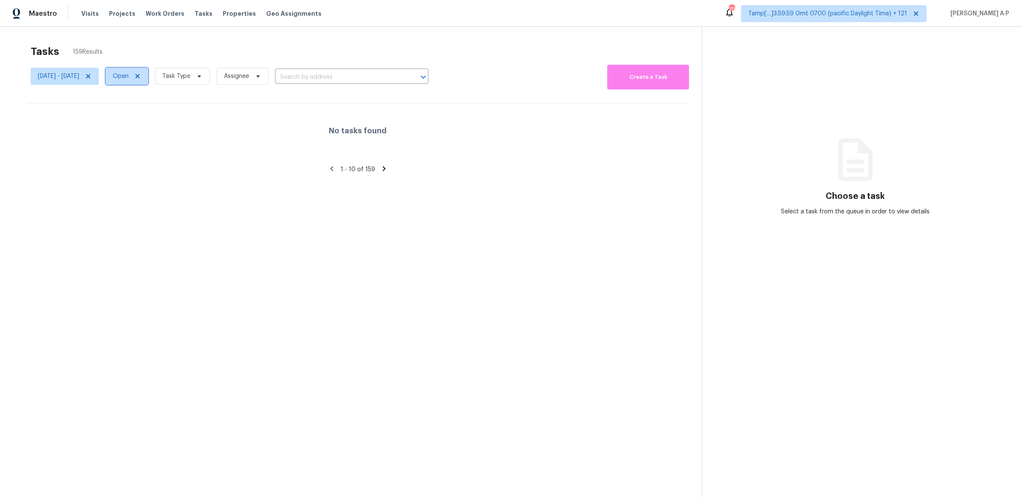
click at [148, 79] on span "Open" at bounding box center [127, 76] width 43 height 17
click at [162, 109] on label "Closed" at bounding box center [157, 112] width 31 height 9
click at [148, 109] on input "Closed" at bounding box center [145, 111] width 6 height 6
checkbox input "true"
click at [161, 102] on label "Open" at bounding box center [155, 100] width 27 height 9
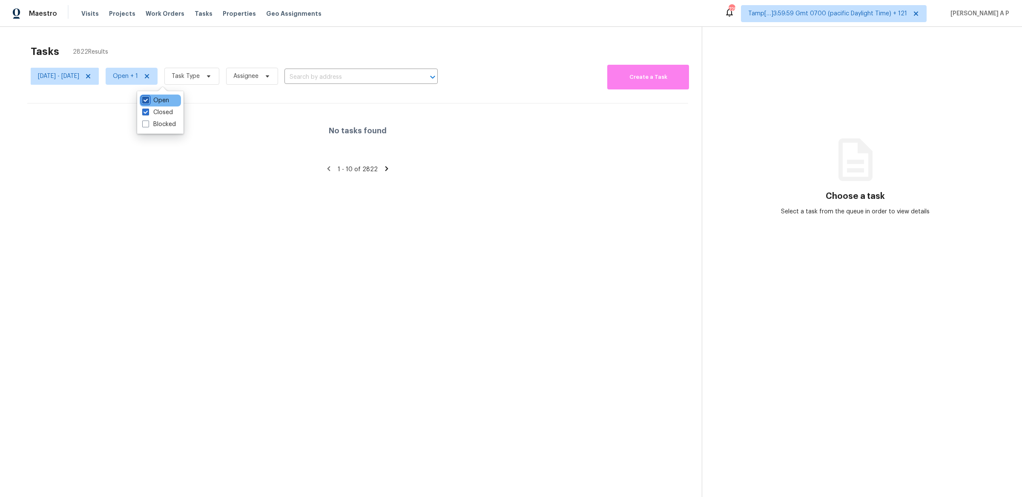
click at [148, 102] on input "Open" at bounding box center [145, 99] width 6 height 6
checkbox input "false"
click at [228, 88] on div "Mon, Sep 22 - Thu, Sep 25 Closed Task Type Assignee ​" at bounding box center [232, 76] width 402 height 27
click at [207, 79] on icon at bounding box center [203, 76] width 7 height 7
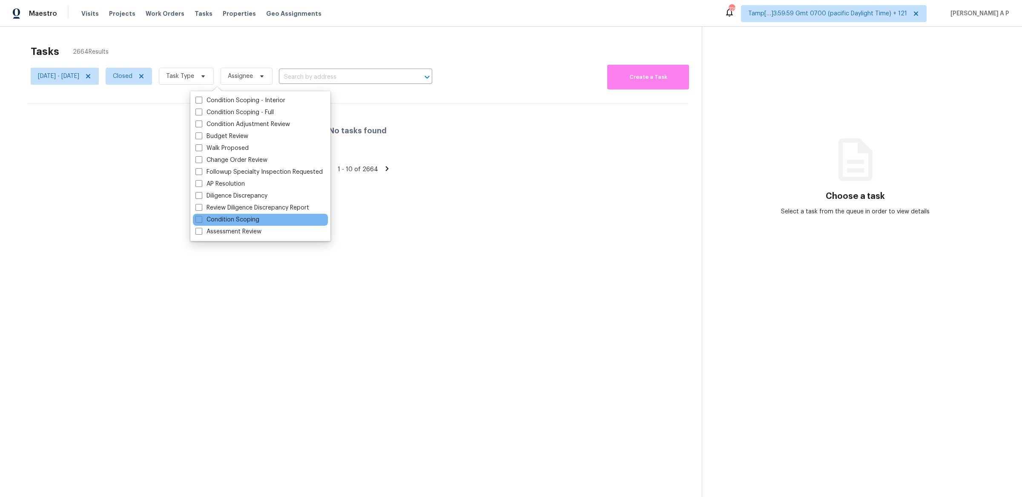
click at [226, 214] on div "Condition Scoping" at bounding box center [260, 220] width 135 height 12
click at [226, 219] on label "Condition Scoping" at bounding box center [228, 220] width 64 height 9
click at [201, 219] on input "Condition Scoping" at bounding box center [199, 219] width 6 height 6
checkbox input "true"
click at [278, 78] on span "Assignee" at bounding box center [265, 76] width 25 height 9
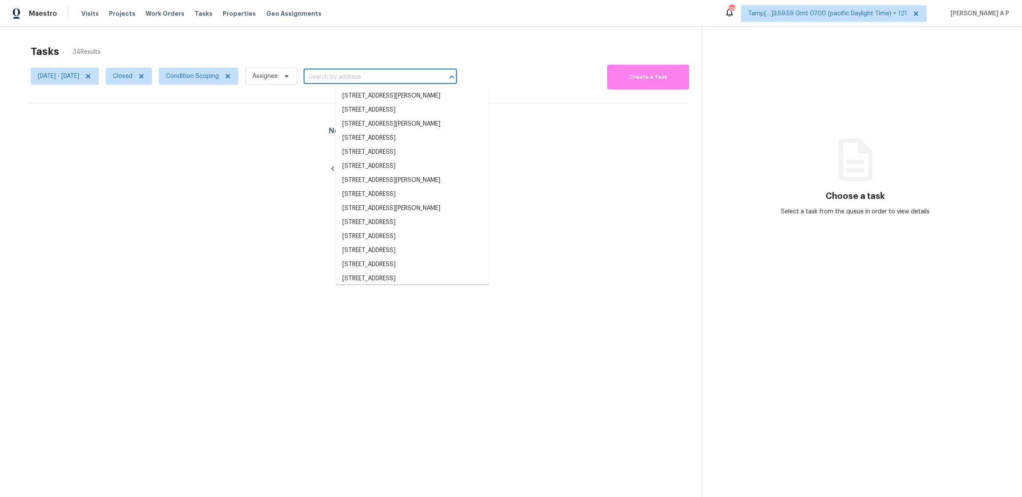
click at [375, 83] on input "text" at bounding box center [369, 77] width 130 height 13
paste input "[STREET_ADDRESS]"
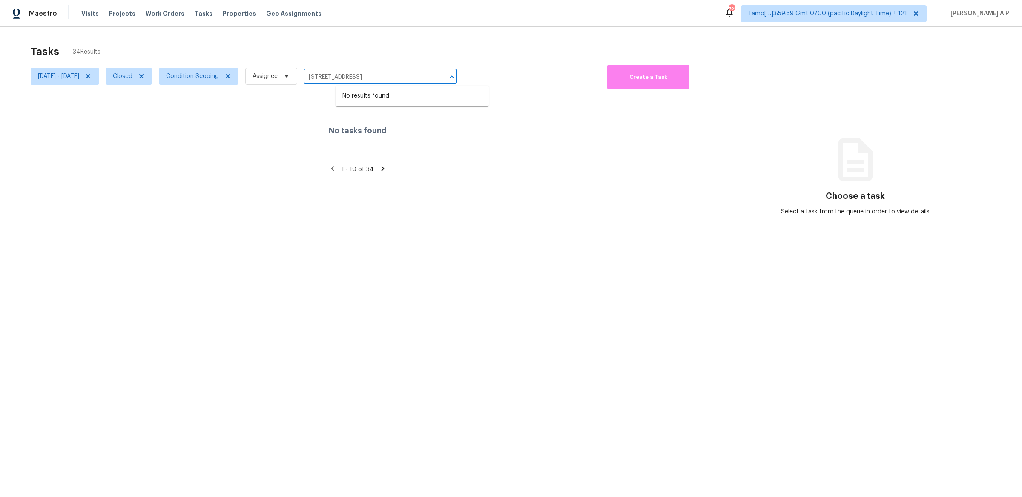
type input "[STREET_ADDRESS]"
click at [903, 14] on span "Tamp[…]3:59:59 Gmt 0700 (pacific Daylight Time) + 121" at bounding box center [828, 13] width 159 height 9
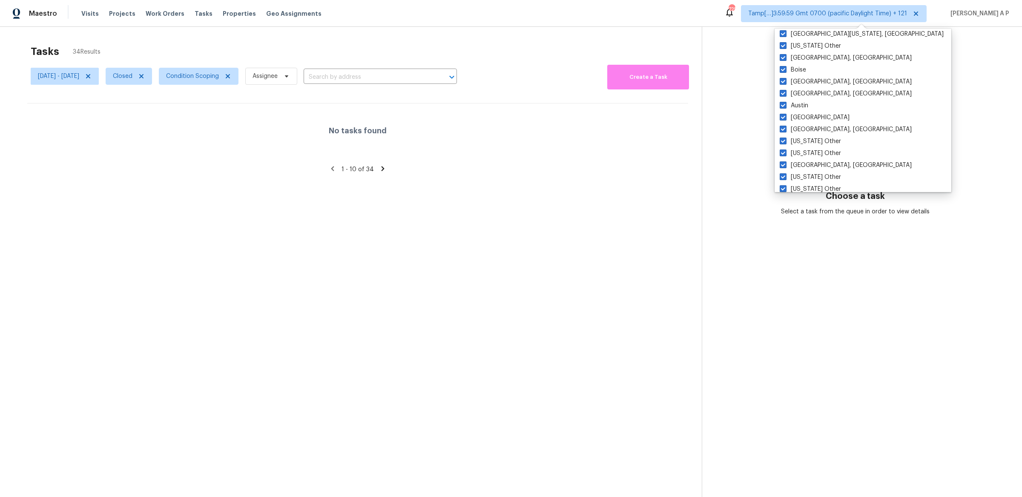
scroll to position [1285, 0]
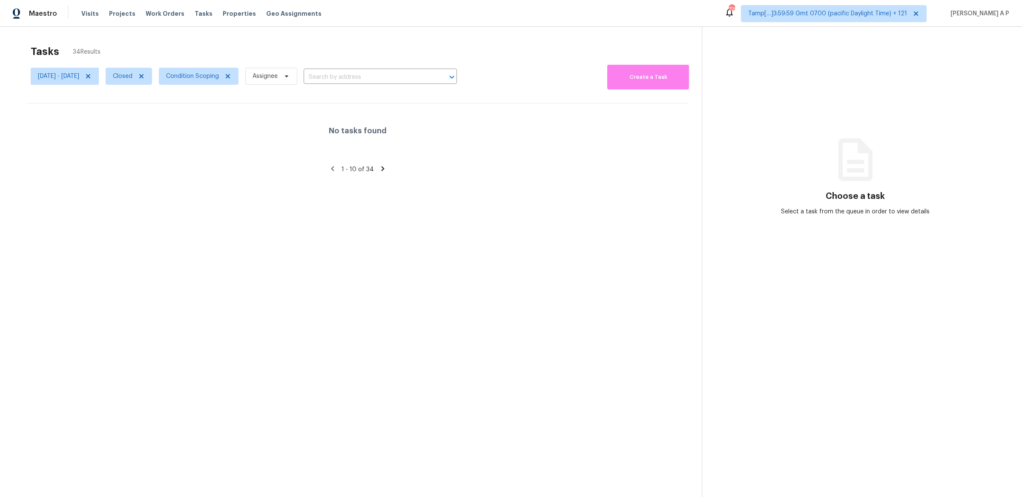
click at [613, 230] on section "Tasks 34 Results Mon, Sep 22 - Thu, Sep 25 Closed Condition Scoping Assignee ​ …" at bounding box center [358, 282] width 688 height 484
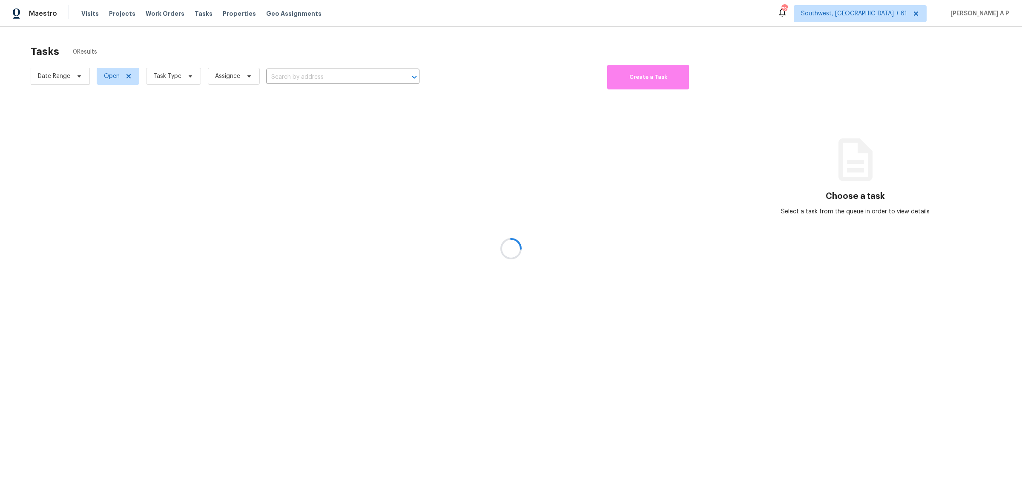
click at [79, 76] on div at bounding box center [511, 248] width 1022 height 497
click at [77, 77] on div at bounding box center [511, 248] width 1022 height 497
click at [81, 78] on div at bounding box center [511, 248] width 1022 height 497
click at [78, 75] on div at bounding box center [511, 248] width 1022 height 497
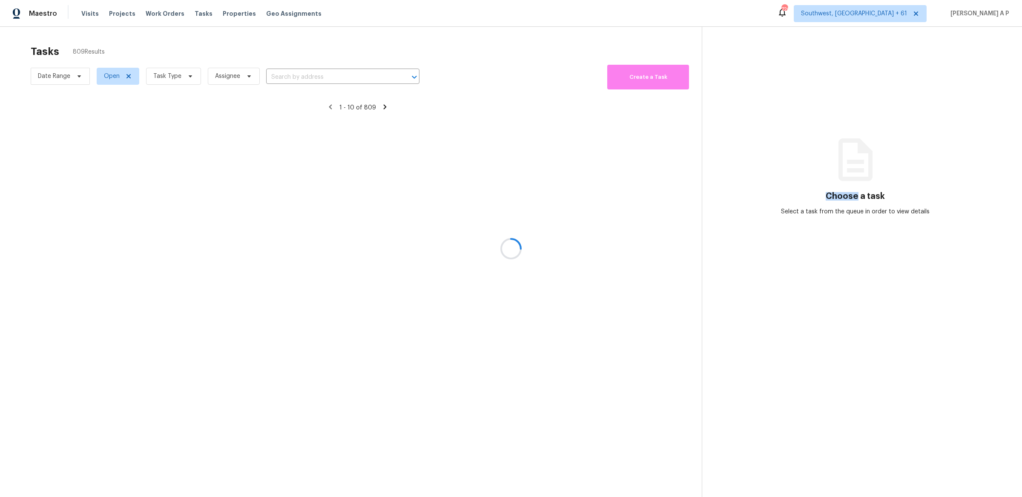
click at [78, 75] on div at bounding box center [511, 248] width 1022 height 497
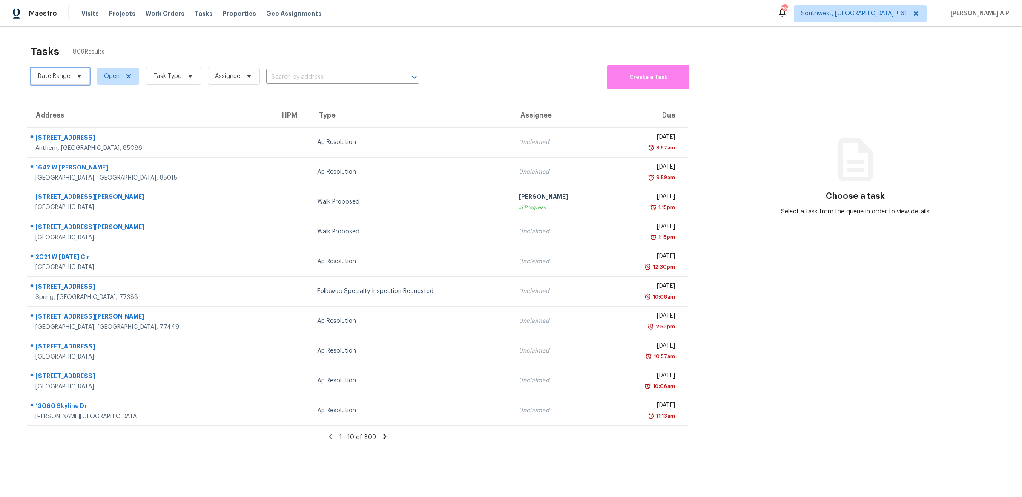
click at [78, 75] on icon at bounding box center [79, 76] width 7 height 7
click at [70, 111] on input "text" at bounding box center [78, 104] width 84 height 17
select select "8"
select select "2025"
select select "9"
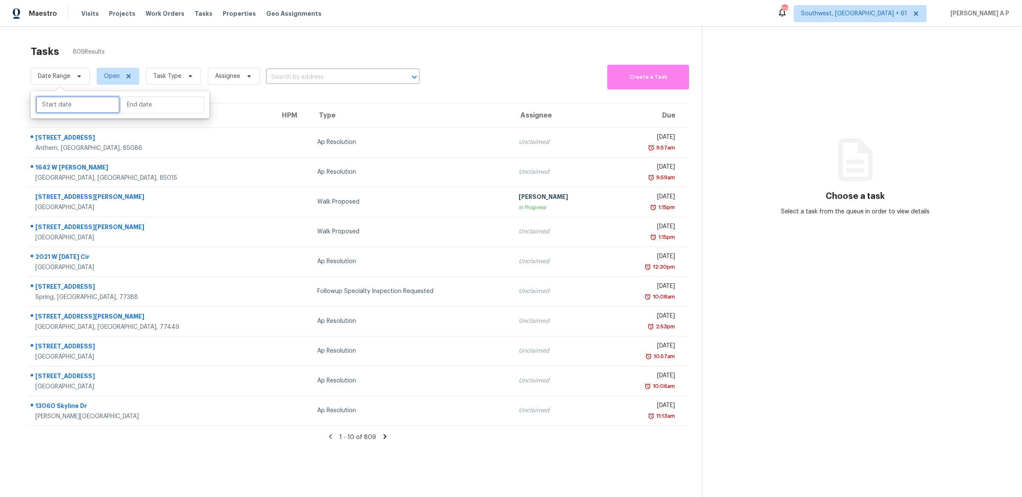
select select "2025"
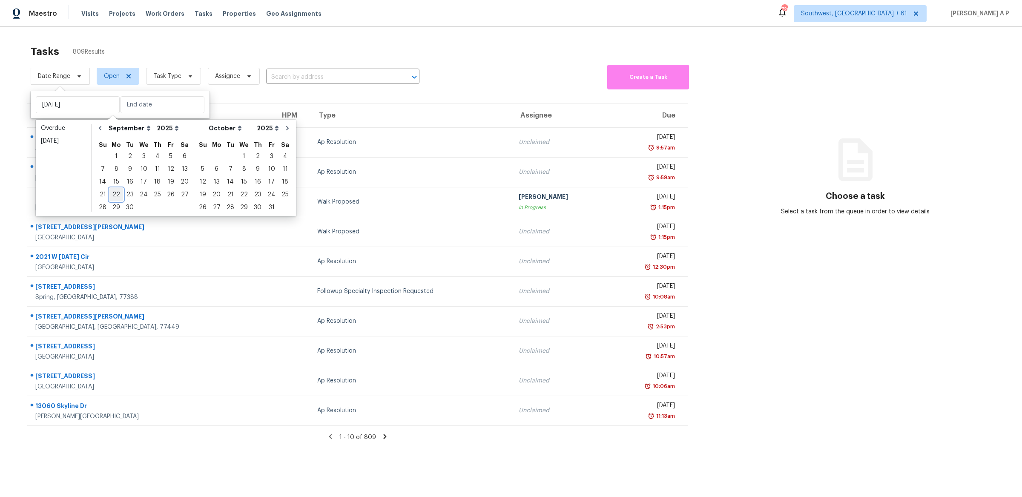
click at [118, 193] on div "22" at bounding box center [116, 195] width 14 height 12
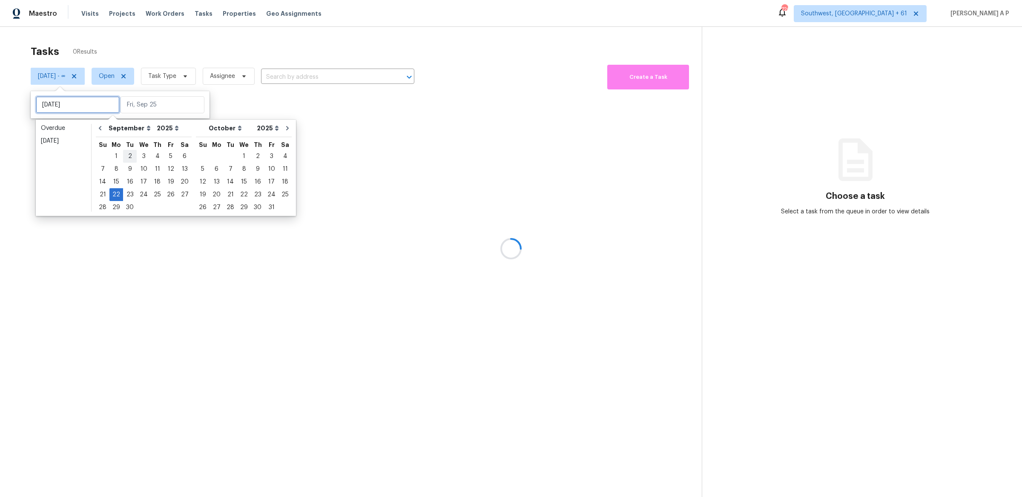
type input "[DATE]"
click at [143, 105] on input "text" at bounding box center [163, 104] width 84 height 17
type input "[DATE]"
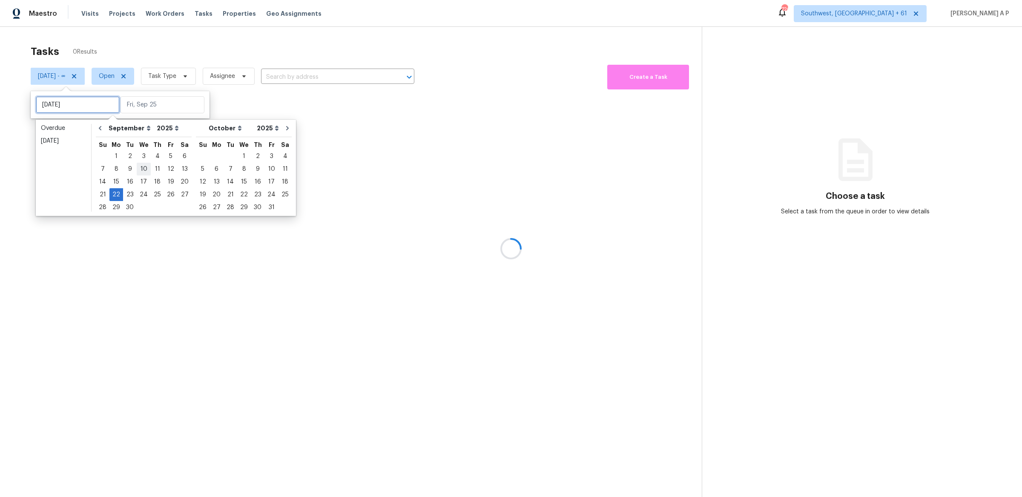
type input "[DATE]"
click at [151, 194] on div "25" at bounding box center [157, 195] width 13 height 12
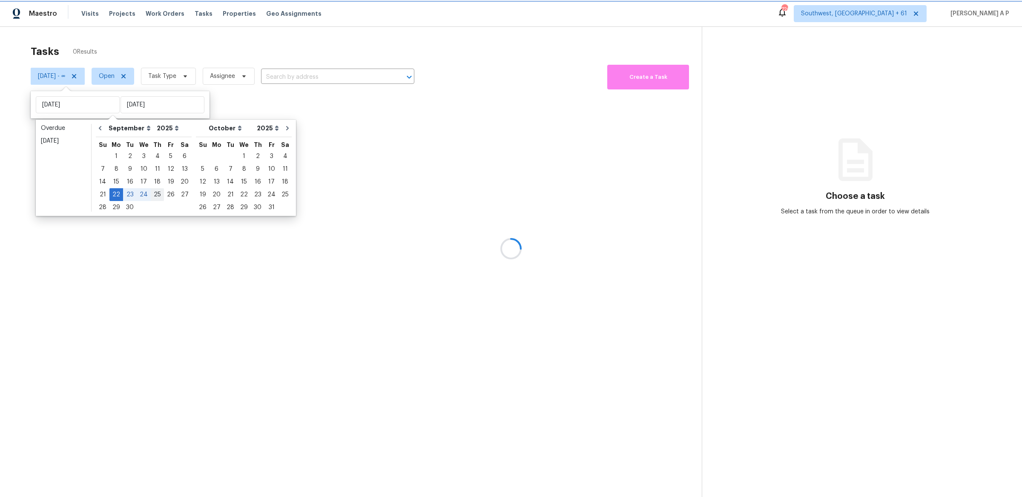
type input "[DATE]"
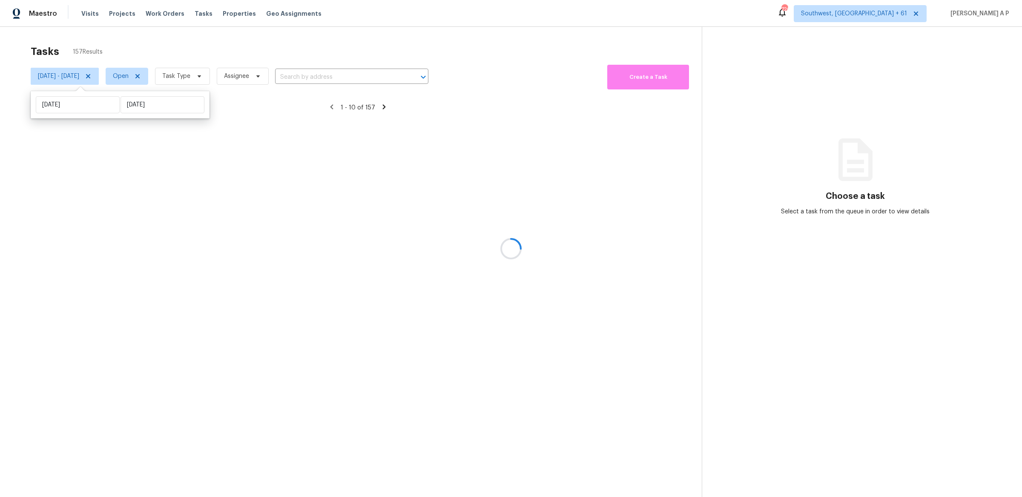
click at [142, 83] on div at bounding box center [511, 248] width 1022 height 497
click at [145, 81] on div at bounding box center [511, 248] width 1022 height 497
click at [156, 77] on div at bounding box center [511, 248] width 1022 height 497
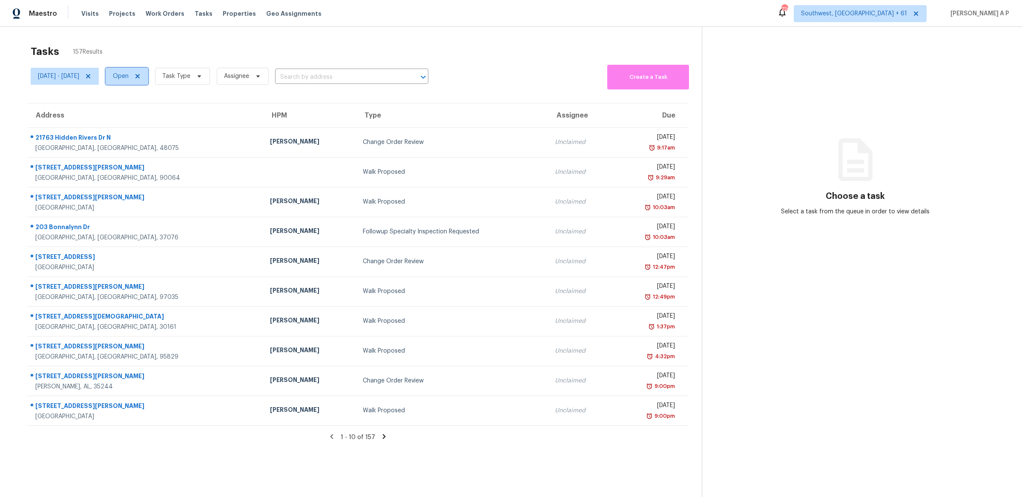
click at [141, 74] on icon at bounding box center [137, 76] width 7 height 7
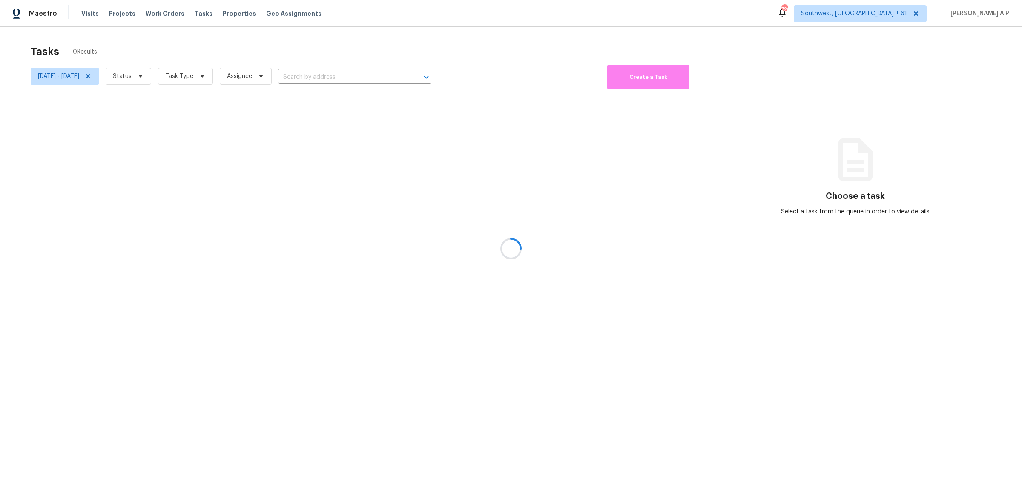
click at [167, 76] on div at bounding box center [511, 248] width 1022 height 497
click at [171, 77] on div at bounding box center [511, 248] width 1022 height 497
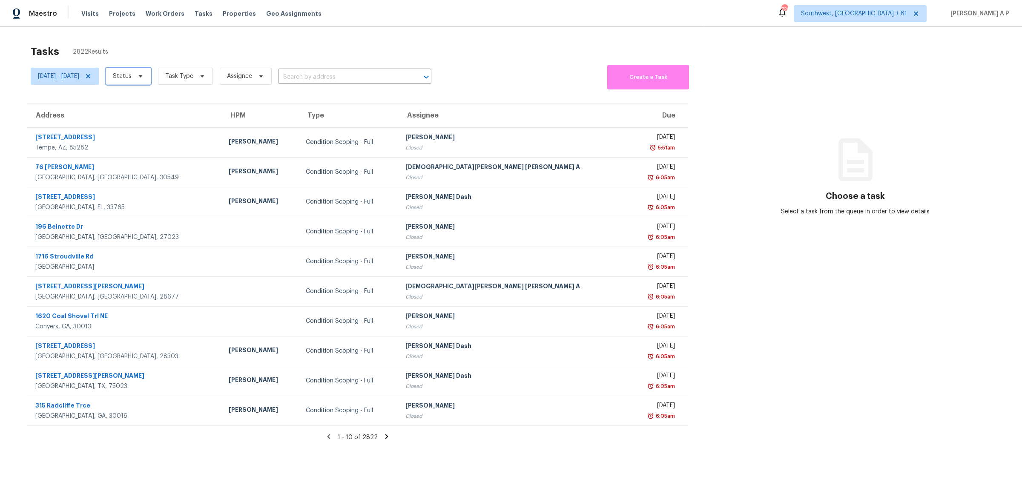
click at [142, 77] on icon at bounding box center [140, 76] width 3 height 2
click at [166, 104] on label "Closed" at bounding box center [157, 100] width 31 height 9
click at [148, 102] on input "Closed" at bounding box center [145, 99] width 6 height 6
checkbox input "true"
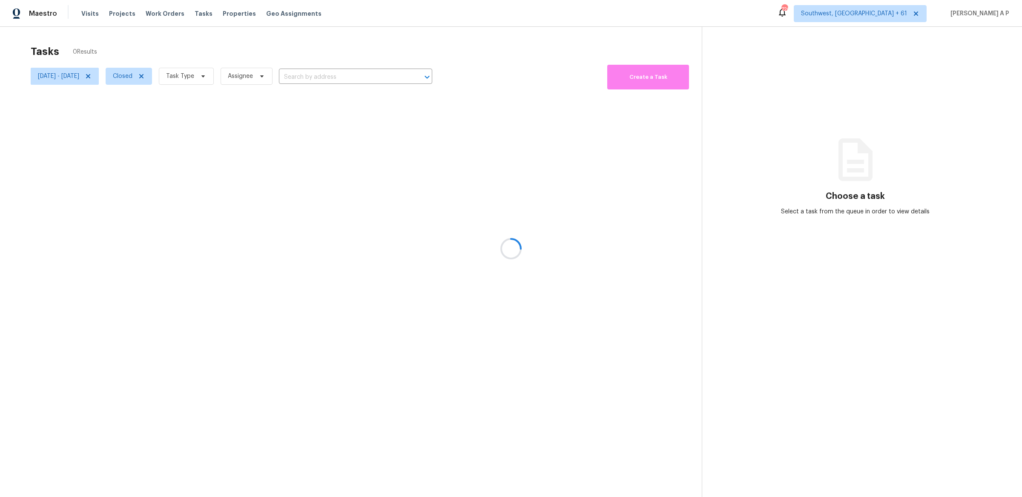
click at [223, 78] on div at bounding box center [511, 248] width 1022 height 497
click at [234, 76] on div at bounding box center [511, 248] width 1022 height 497
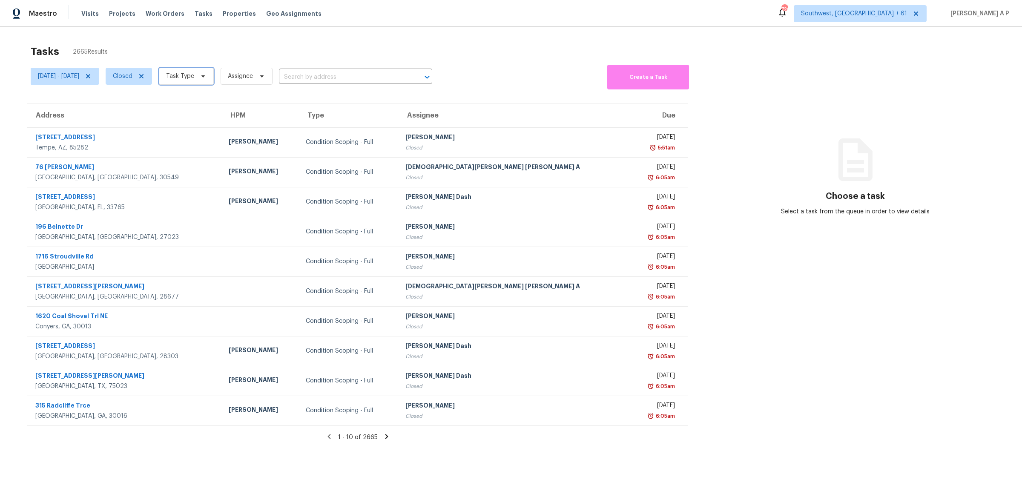
click at [205, 76] on icon at bounding box center [203, 76] width 3 height 2
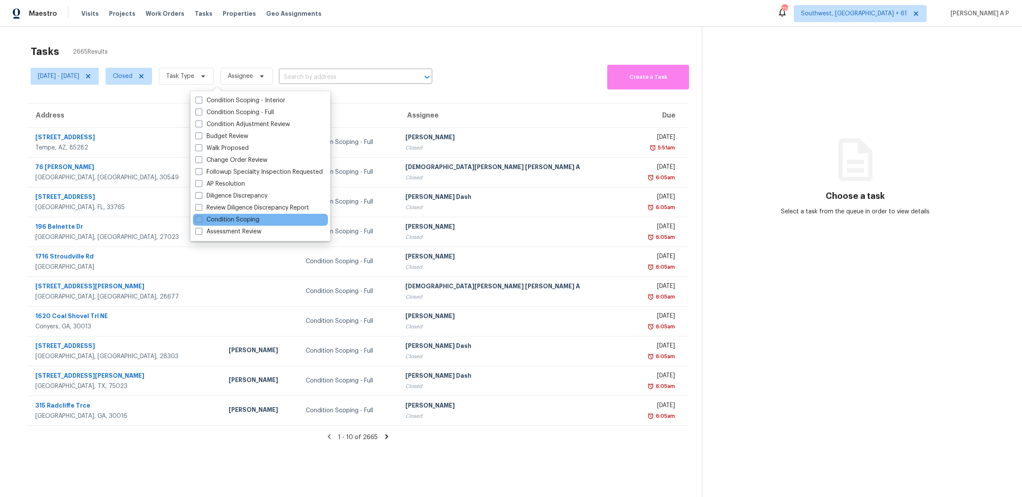
click at [231, 214] on div "Condition Scoping" at bounding box center [260, 220] width 135 height 12
click at [230, 217] on label "Condition Scoping" at bounding box center [228, 220] width 64 height 9
click at [201, 217] on input "Condition Scoping" at bounding box center [199, 219] width 6 height 6
checkbox input "true"
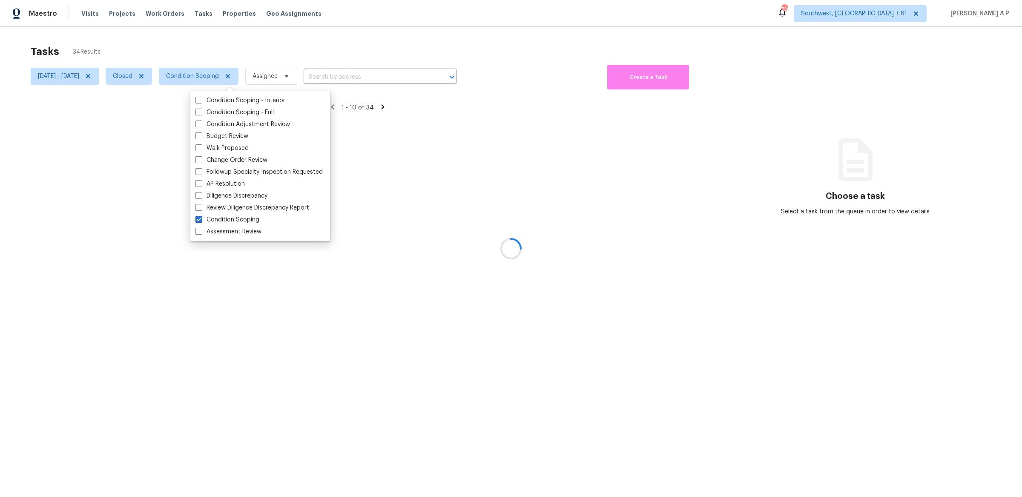
click at [360, 80] on div at bounding box center [511, 248] width 1022 height 497
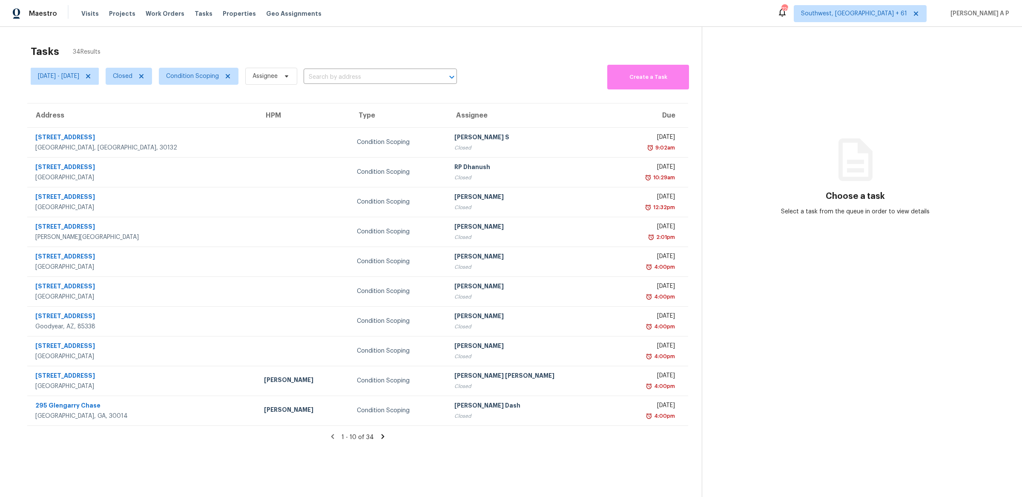
click at [360, 80] on input "text" at bounding box center [369, 77] width 130 height 13
click at [381, 437] on icon at bounding box center [383, 437] width 8 height 8
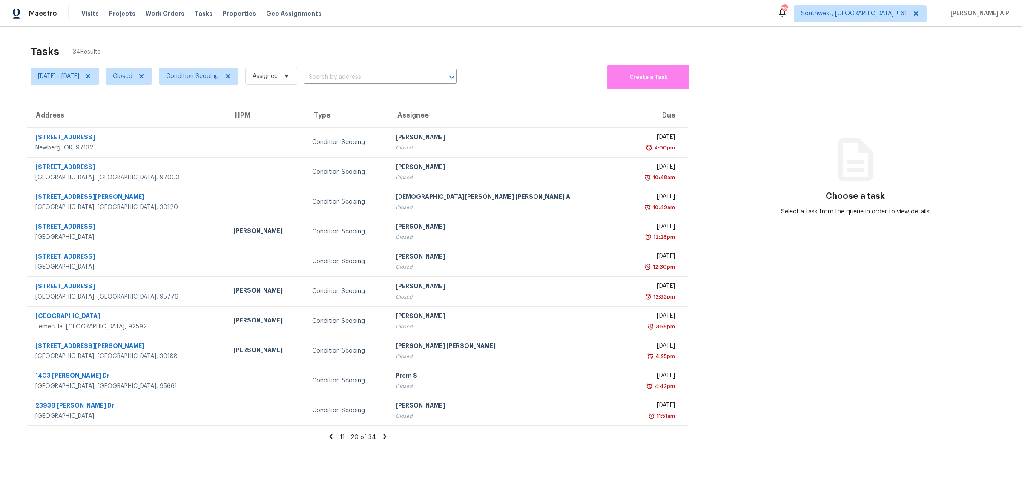
click at [305, 125] on th "Type" at bounding box center [347, 116] width 84 height 24
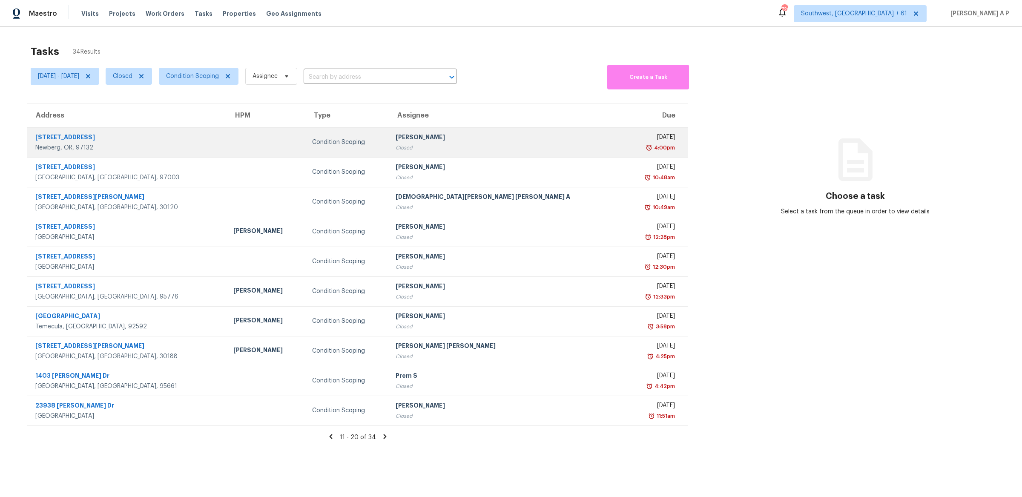
click at [312, 138] on div "Condition Scoping" at bounding box center [347, 142] width 70 height 9
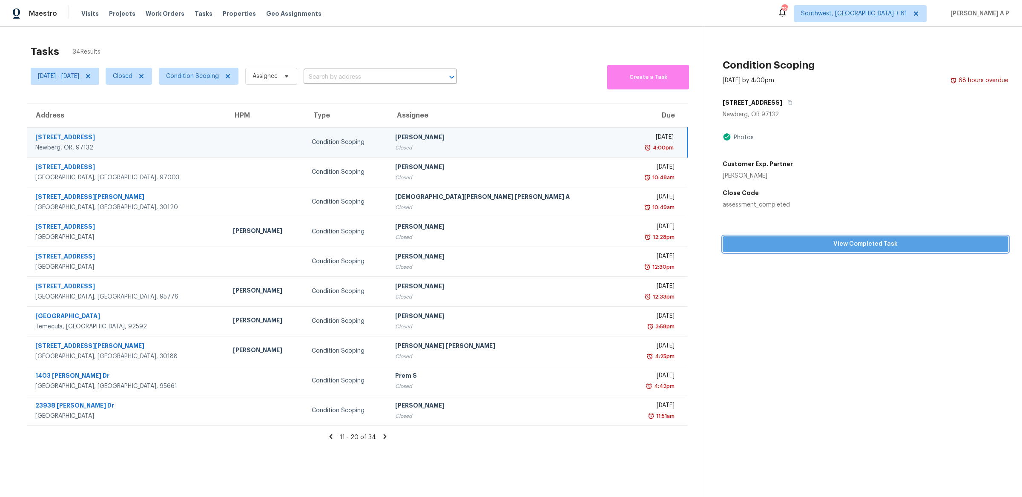
click at [841, 246] on span "View Completed Task" at bounding box center [866, 244] width 272 height 11
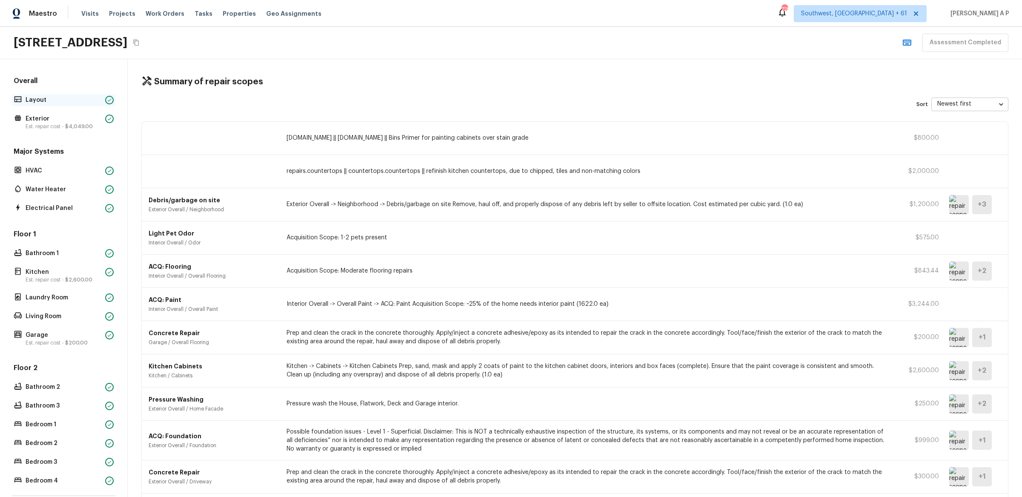
click at [71, 101] on p "Layout" at bounding box center [64, 100] width 76 height 9
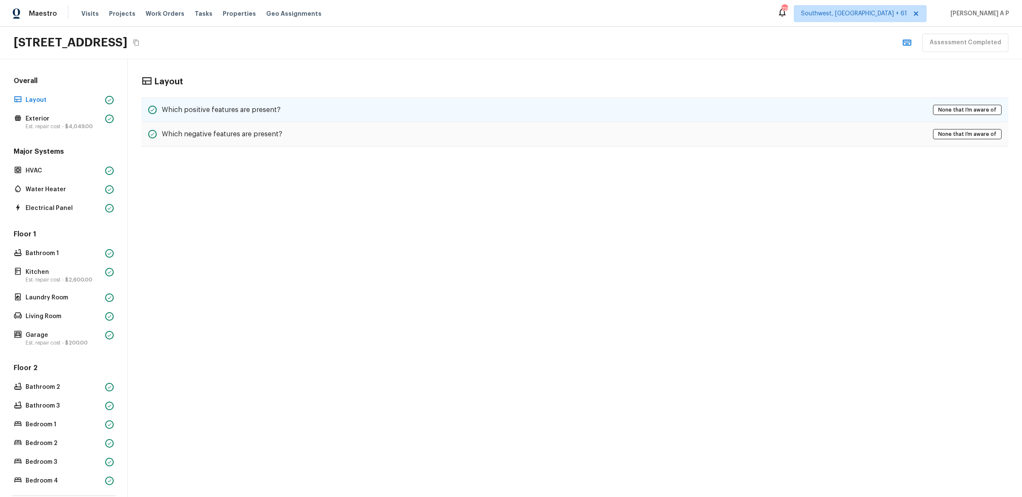
click at [227, 109] on h5 "Which positive features are present?" at bounding box center [221, 109] width 119 height 9
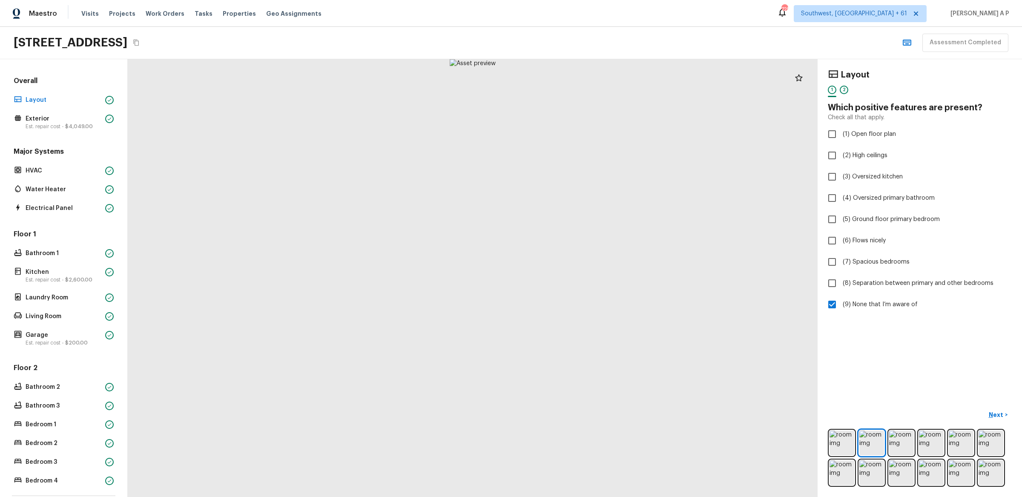
click at [507, 367] on div at bounding box center [473, 278] width 690 height 438
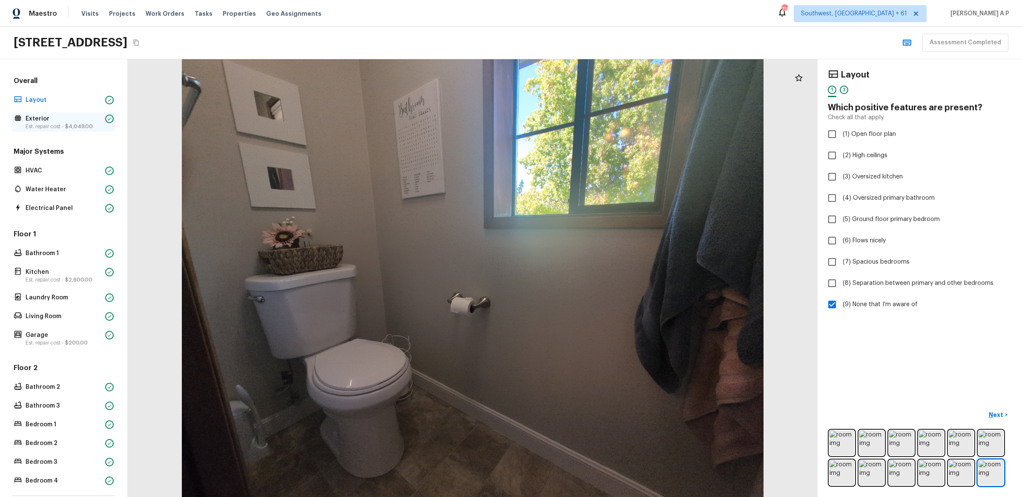
click at [54, 123] on p "Est. repair cost - $4,049.00" at bounding box center [64, 126] width 76 height 7
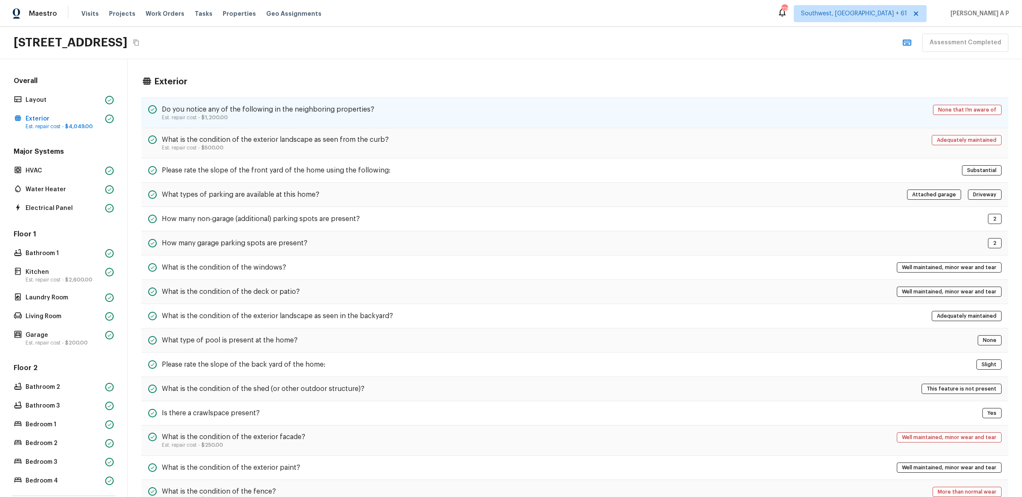
click at [191, 101] on div "Do you notice any of the following in the neighboring properties? Est. repair c…" at bounding box center [574, 113] width 867 height 31
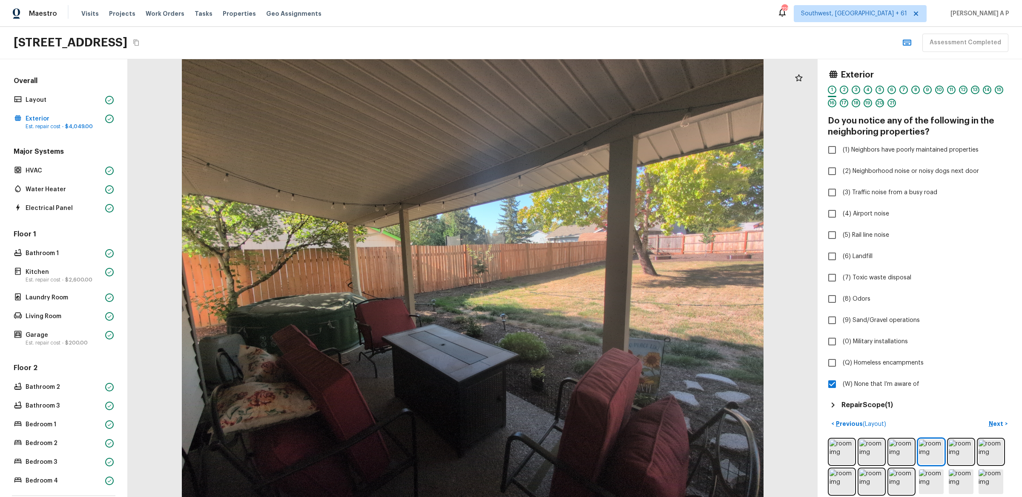
click at [890, 409] on h5 "Repair Scope ( 1 )" at bounding box center [868, 404] width 52 height 9
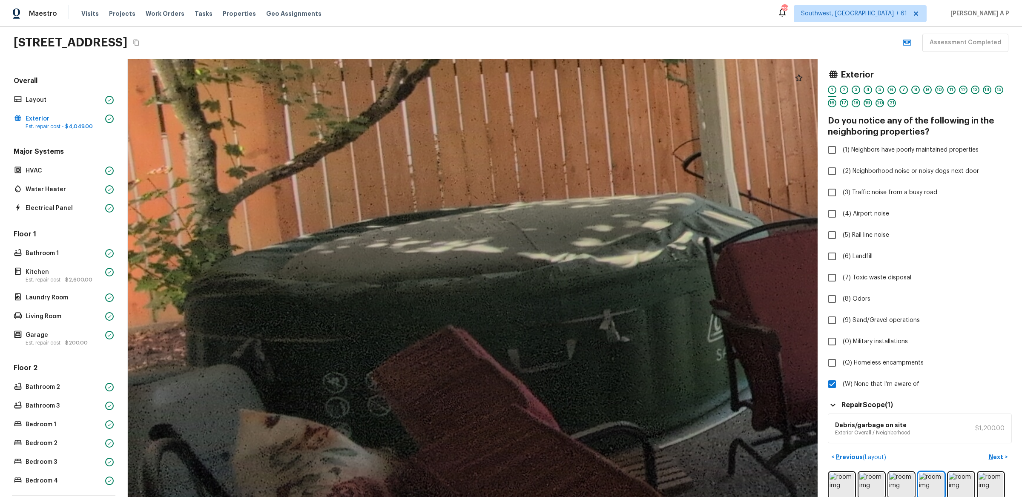
drag, startPoint x: 315, startPoint y: 324, endPoint x: 553, endPoint y: 324, distance: 237.3
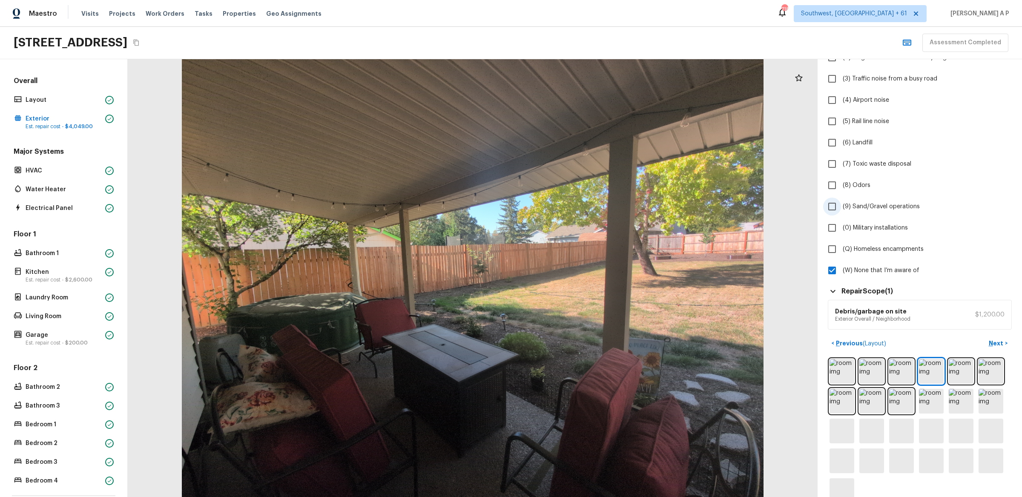
scroll to position [131, 0]
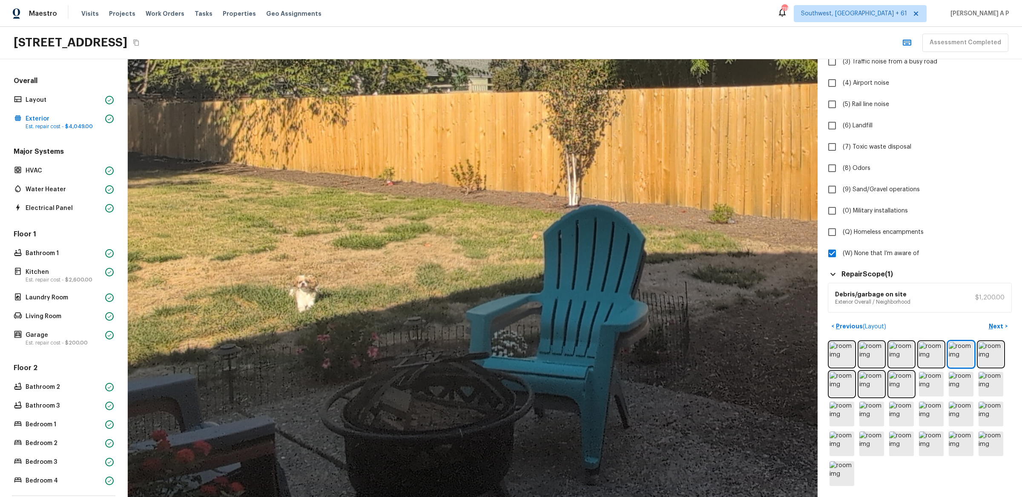
drag, startPoint x: 406, startPoint y: 320, endPoint x: 380, endPoint y: 264, distance: 62.1
click at [380, 264] on div at bounding box center [611, 141] width 2331 height 1479
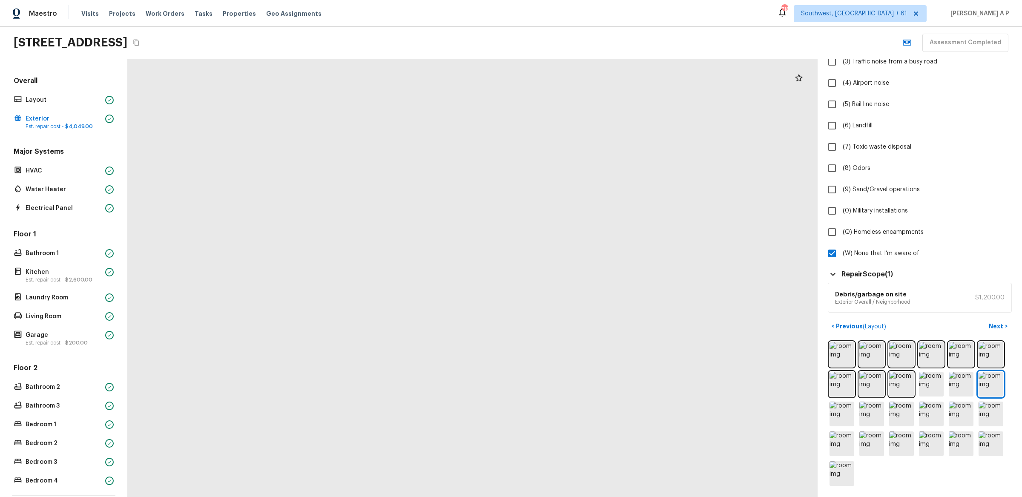
drag, startPoint x: 510, startPoint y: 310, endPoint x: 507, endPoint y: 155, distance: 155.1
click at [507, 155] on div at bounding box center [404, 74] width 1952 height 1239
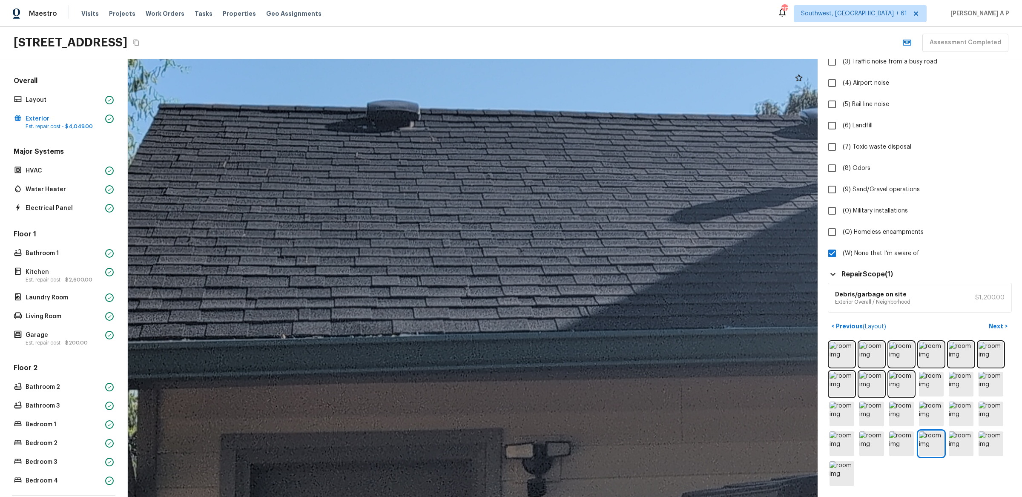
drag, startPoint x: 314, startPoint y: 331, endPoint x: 206, endPoint y: 322, distance: 108.6
click at [207, 324] on div at bounding box center [827, 162] width 2042 height 1296
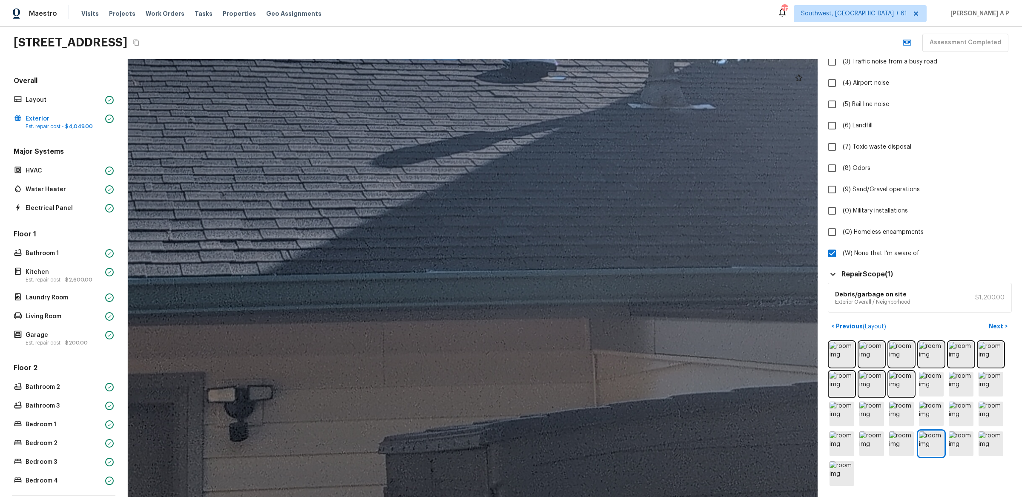
drag, startPoint x: 366, startPoint y: 303, endPoint x: 233, endPoint y: 302, distance: 132.9
click at [235, 302] on div at bounding box center [529, 106] width 2042 height 1296
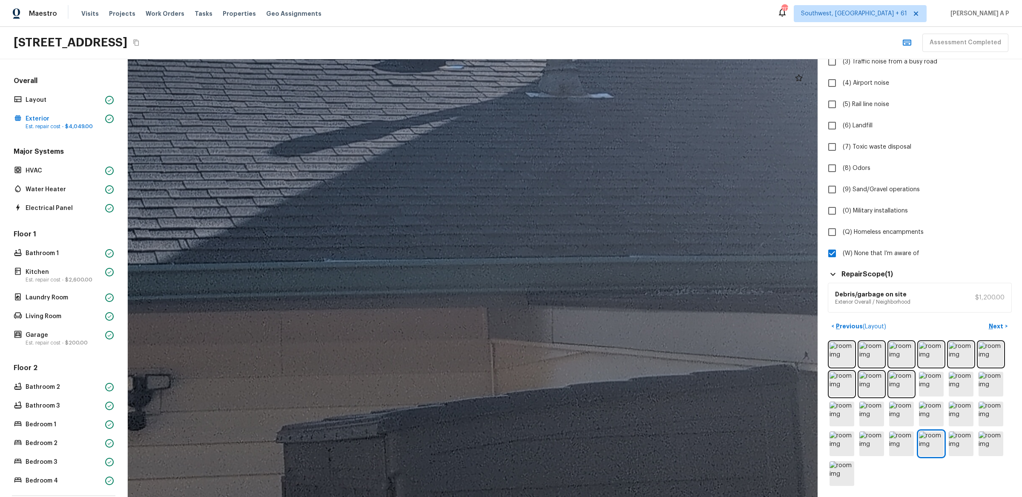
drag, startPoint x: 314, startPoint y: 288, endPoint x: 285, endPoint y: 287, distance: 29.8
click at [299, 288] on div at bounding box center [427, 95] width 2042 height 1296
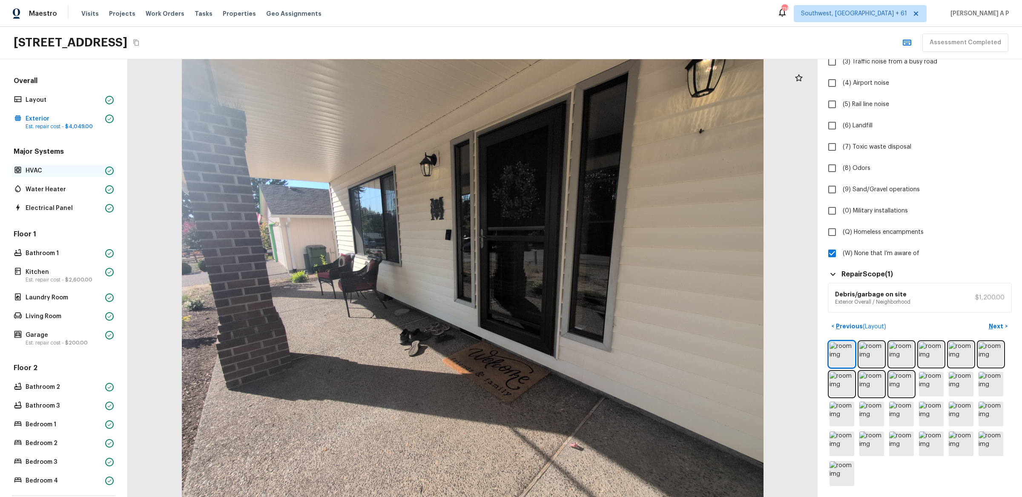
click at [77, 169] on p "HVAC" at bounding box center [64, 171] width 76 height 9
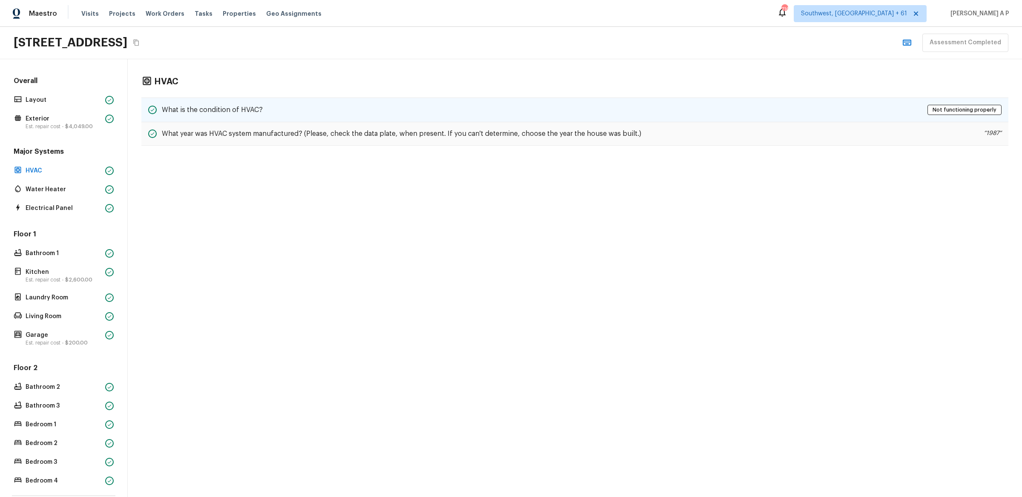
click at [204, 108] on h5 "What is the condition of HVAC?" at bounding box center [212, 109] width 101 height 9
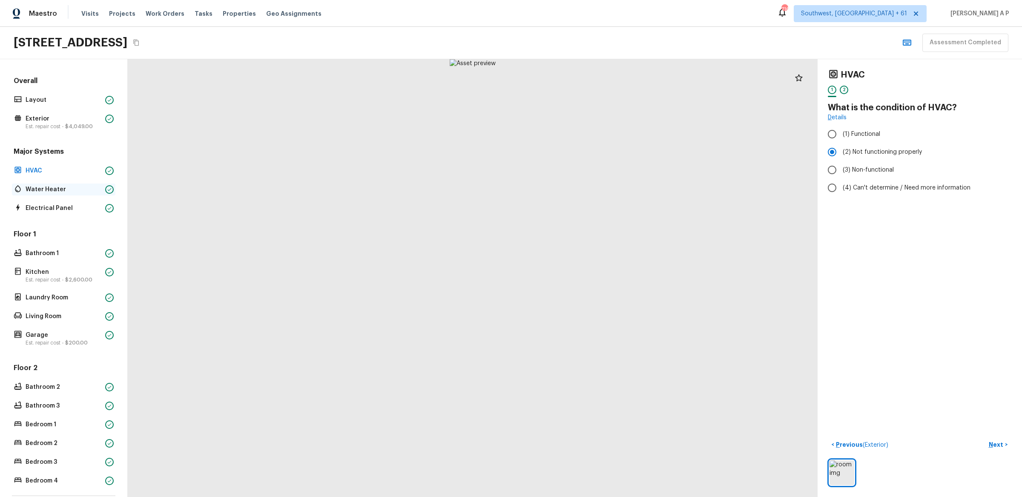
click at [65, 187] on p "Water Heater" at bounding box center [64, 189] width 76 height 9
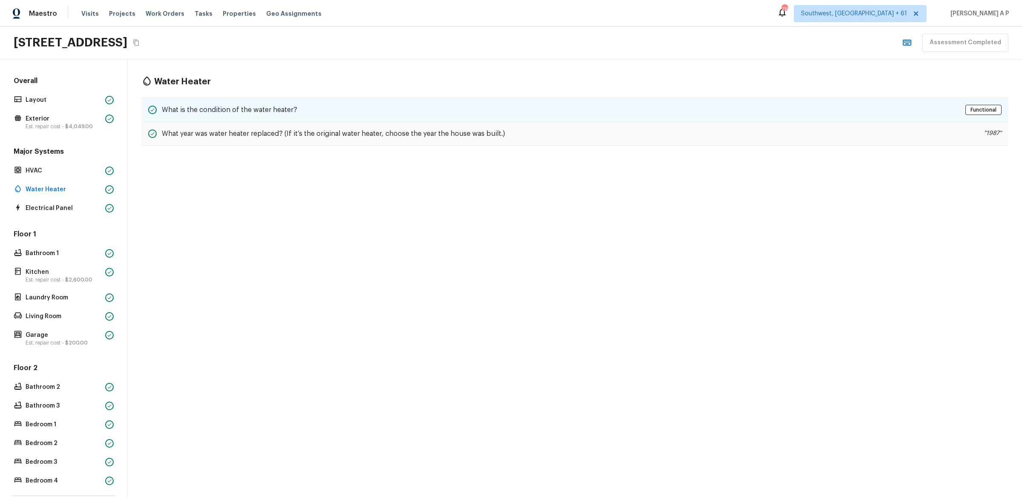
click at [196, 109] on h5 "What is the condition of the water heater?" at bounding box center [229, 109] width 135 height 9
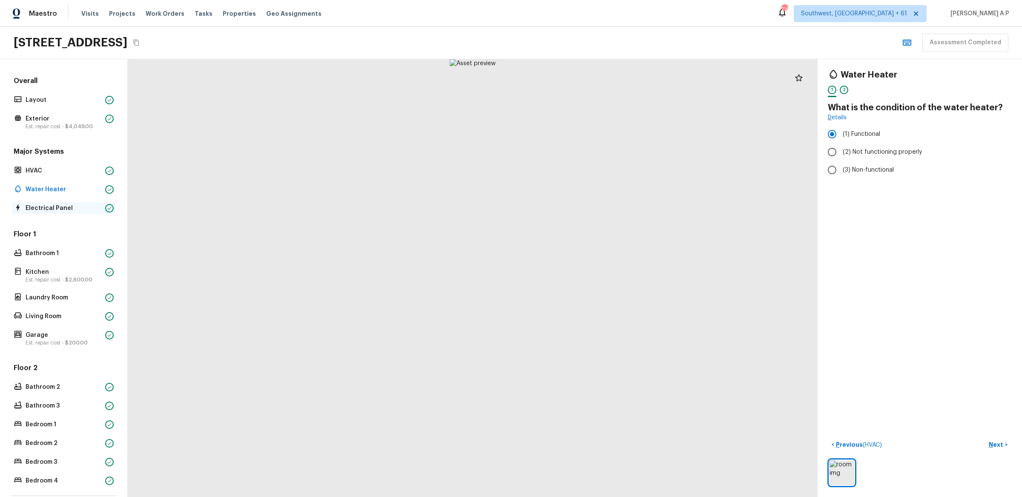
click at [70, 209] on p "Electrical Panel" at bounding box center [64, 208] width 76 height 9
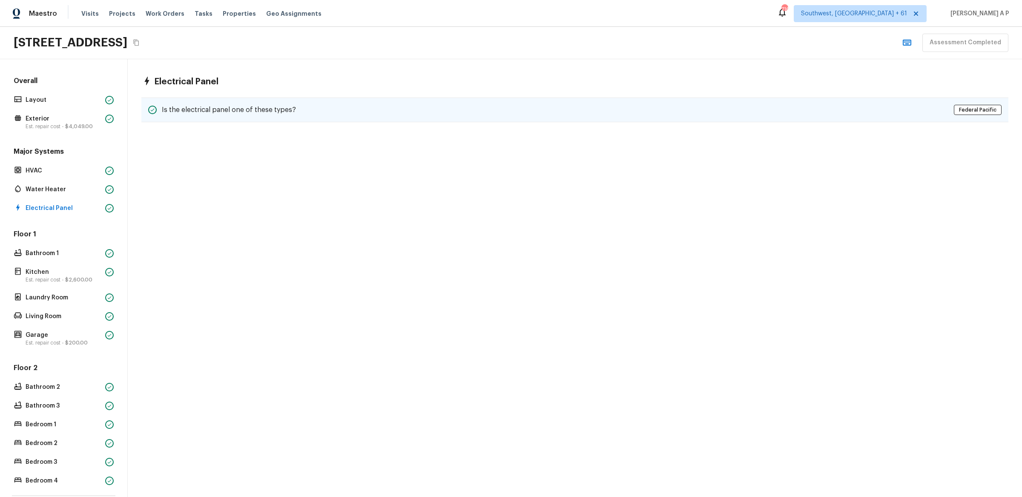
click at [241, 107] on h5 "Is the electrical panel one of these types?" at bounding box center [229, 109] width 134 height 9
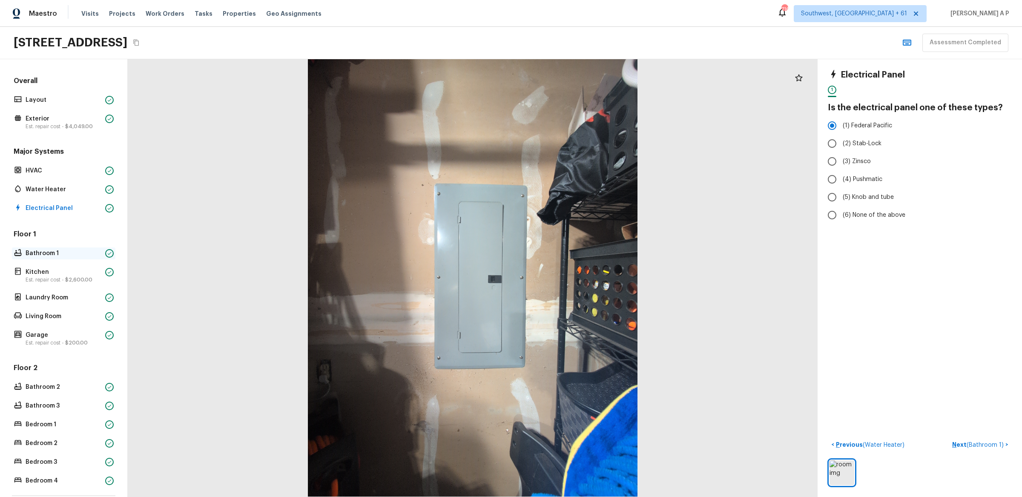
click at [63, 254] on p "Bathroom 1" at bounding box center [64, 253] width 76 height 9
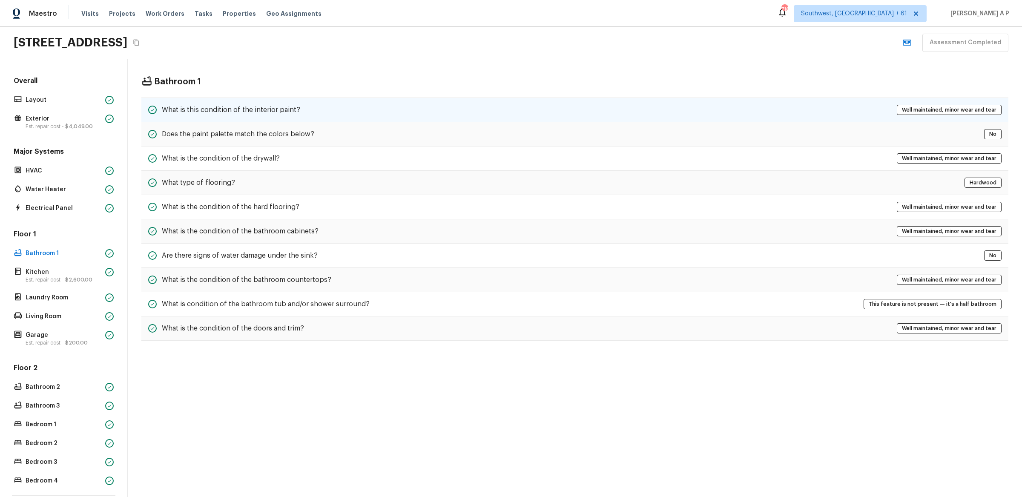
click at [208, 107] on h5 "What is this condition of the interior paint?" at bounding box center [231, 109] width 138 height 9
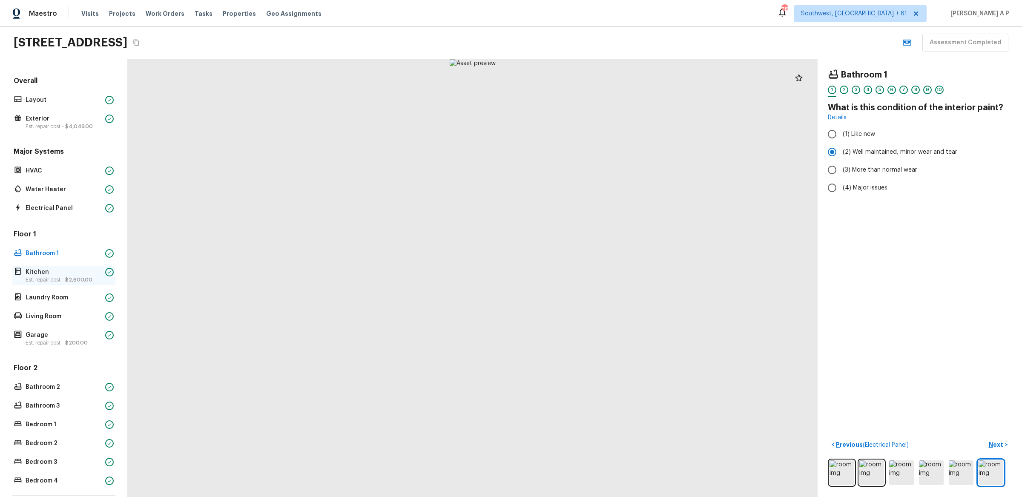
click at [83, 275] on p "Kitchen" at bounding box center [64, 272] width 76 height 9
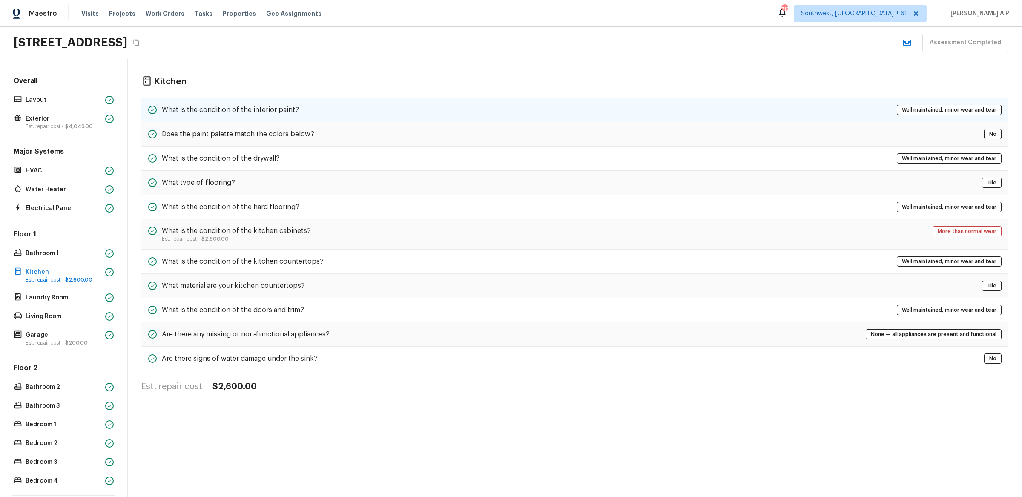
click at [255, 100] on div "What is the condition of the interior paint? Well maintained, minor wear and te…" at bounding box center [574, 110] width 867 height 25
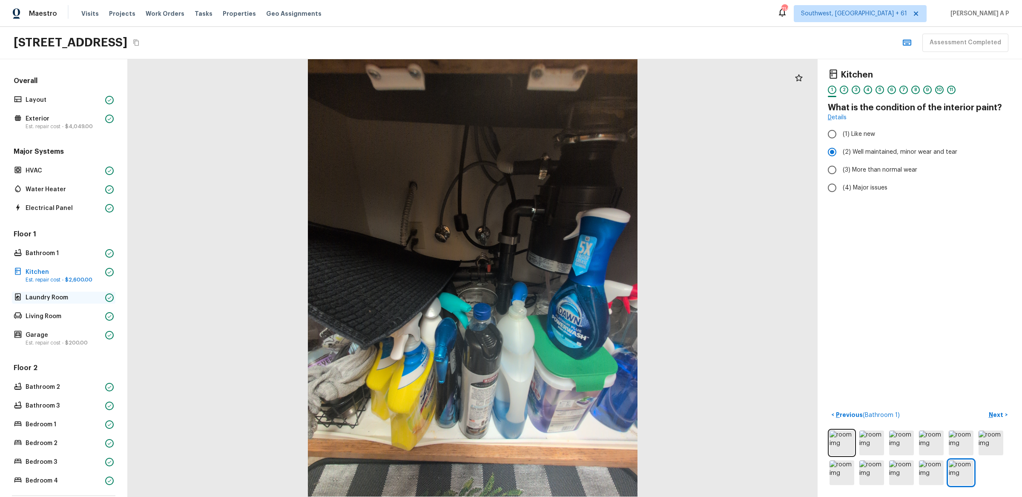
click at [77, 292] on div "Laundry Room" at bounding box center [64, 298] width 104 height 12
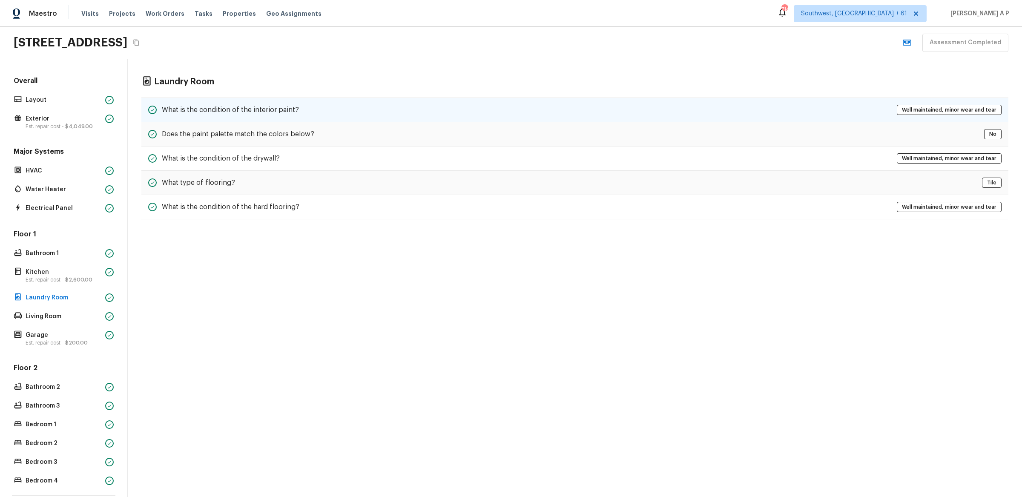
click at [254, 107] on h5 "What is the condition of the interior paint?" at bounding box center [230, 109] width 137 height 9
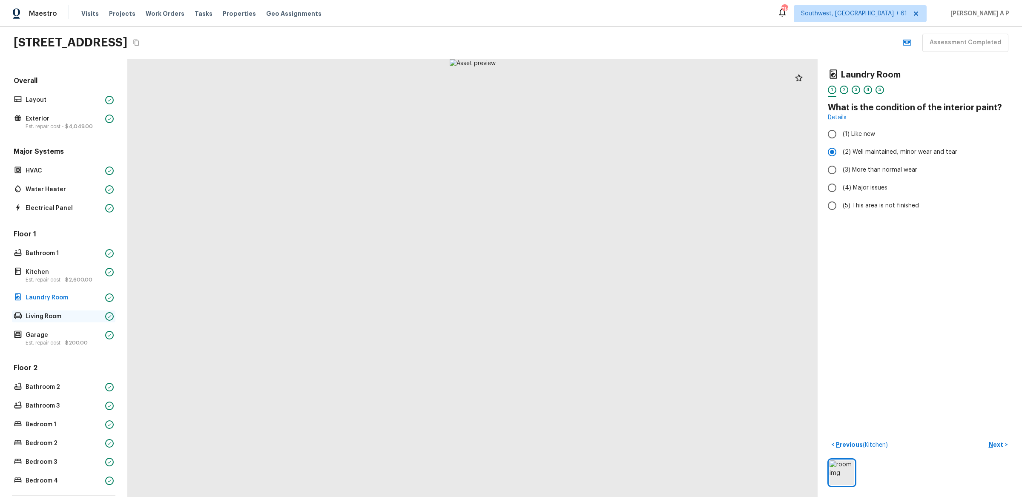
click at [41, 315] on p "Living Room" at bounding box center [64, 316] width 76 height 9
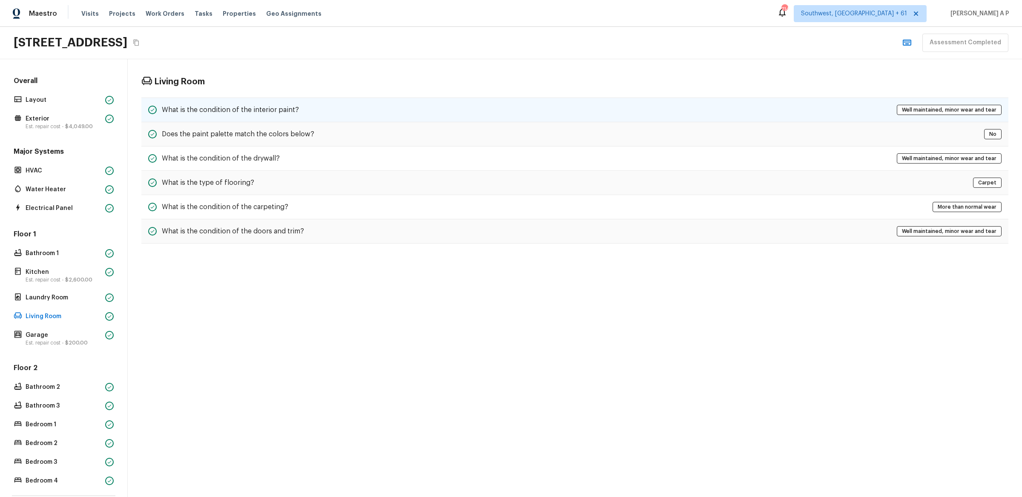
click at [279, 122] on div "What is the condition of the interior paint? Well maintained, minor wear and te…" at bounding box center [574, 110] width 867 height 25
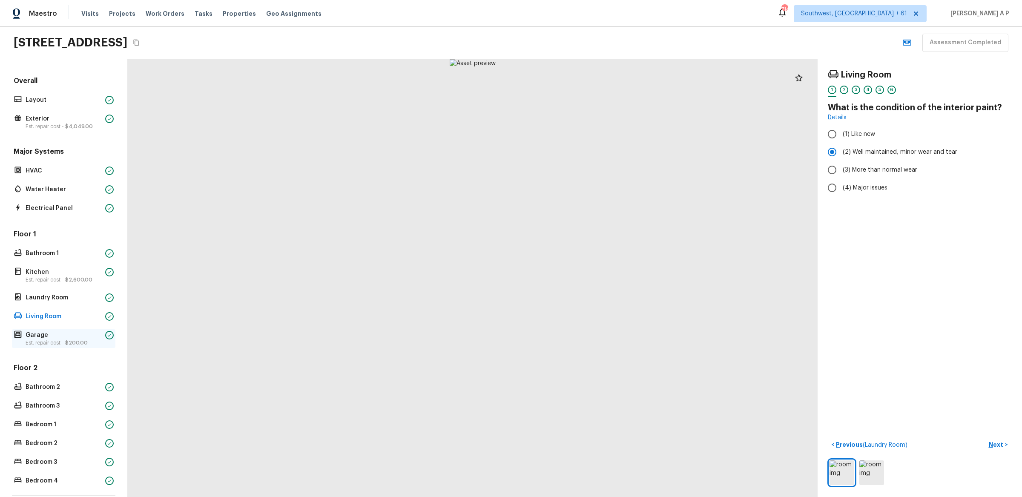
click at [82, 340] on p "Est. repair cost - $200.00" at bounding box center [64, 343] width 76 height 7
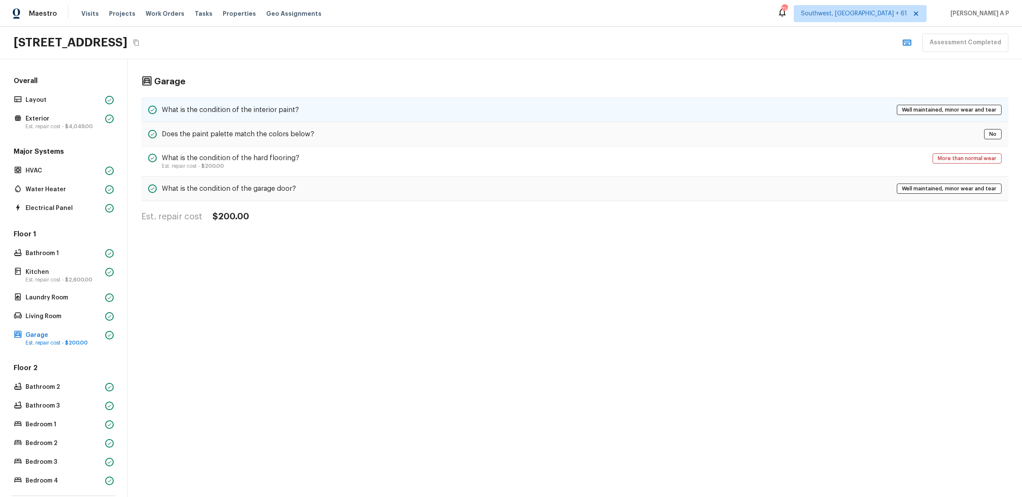
click at [263, 106] on h5 "What is the condition of the interior paint?" at bounding box center [230, 109] width 137 height 9
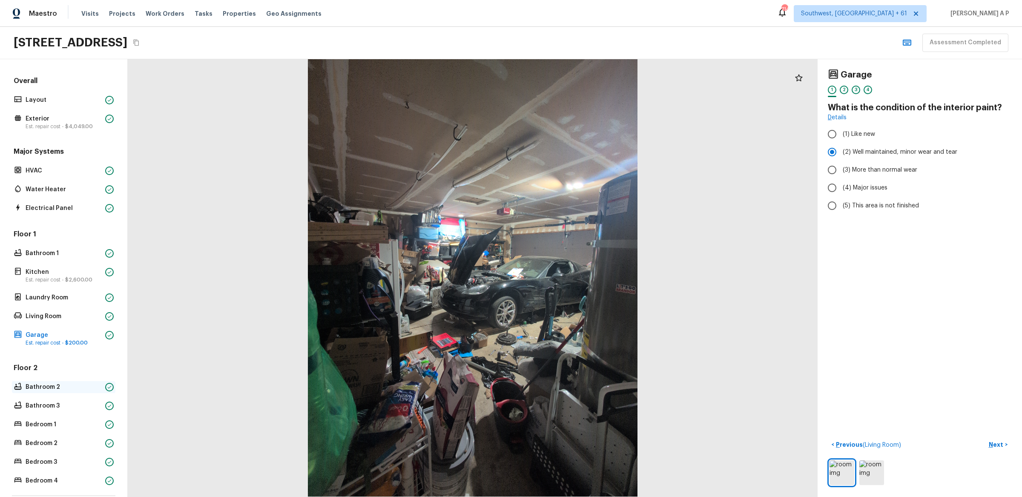
click at [76, 385] on p "Bathroom 2" at bounding box center [64, 387] width 76 height 9
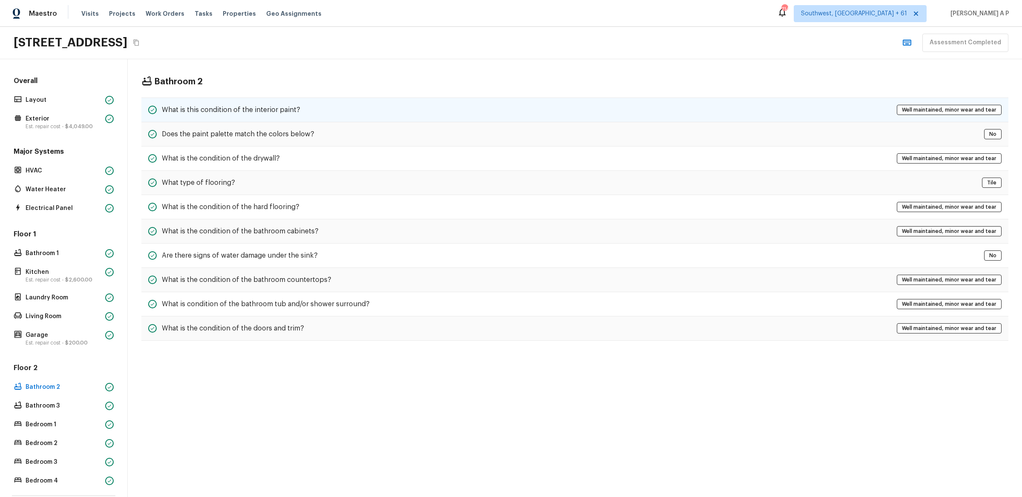
click at [287, 115] on div "What is this condition of the interior paint? Well maintained, minor wear and t…" at bounding box center [574, 110] width 867 height 25
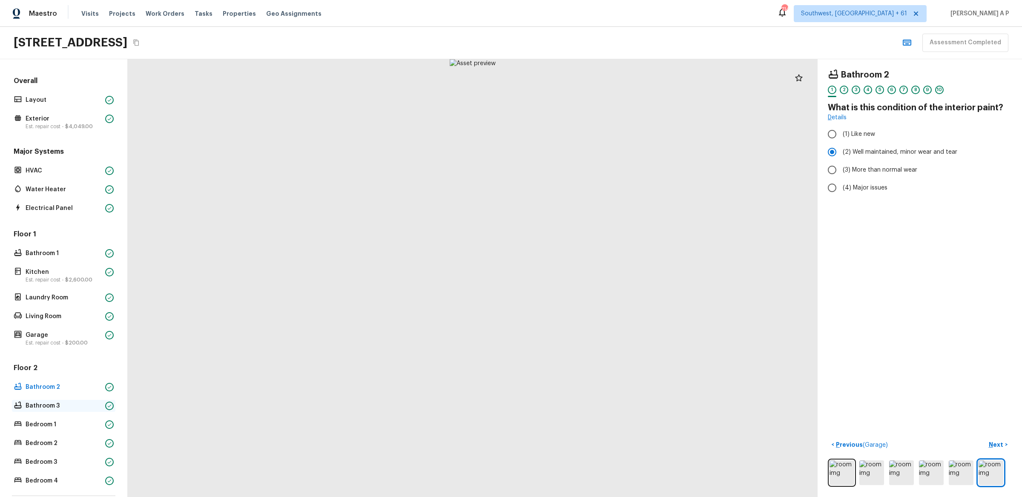
click at [58, 404] on p "Bathroom 3" at bounding box center [64, 406] width 76 height 9
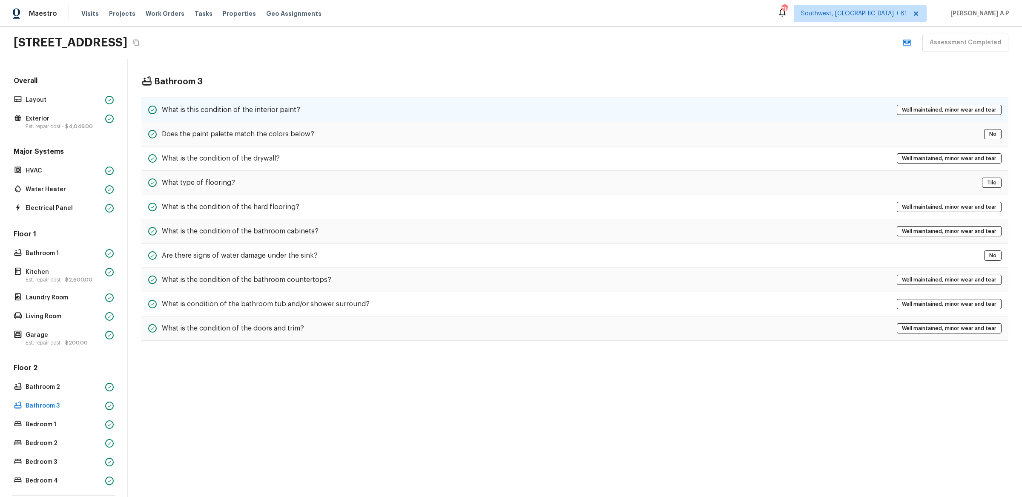
click at [295, 111] on h5 "What is this condition of the interior paint?" at bounding box center [231, 109] width 138 height 9
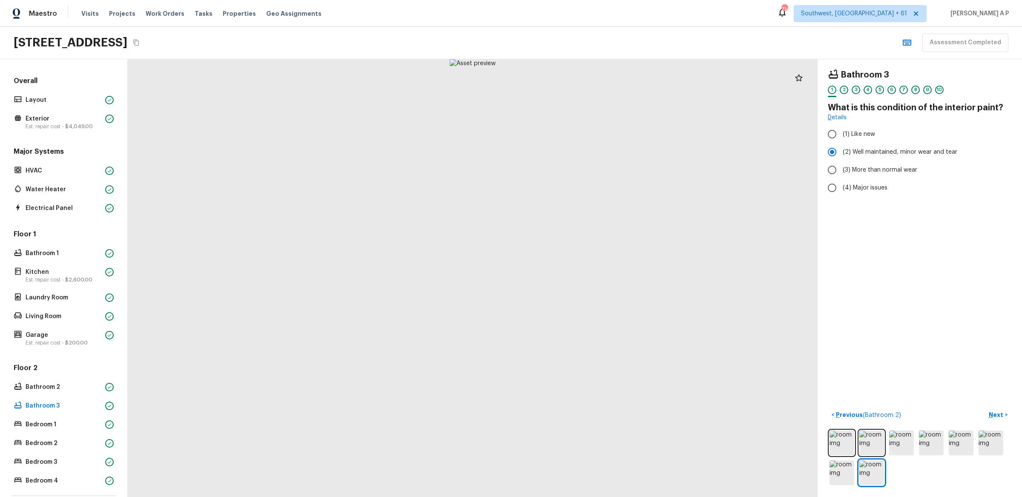
scroll to position [83, 0]
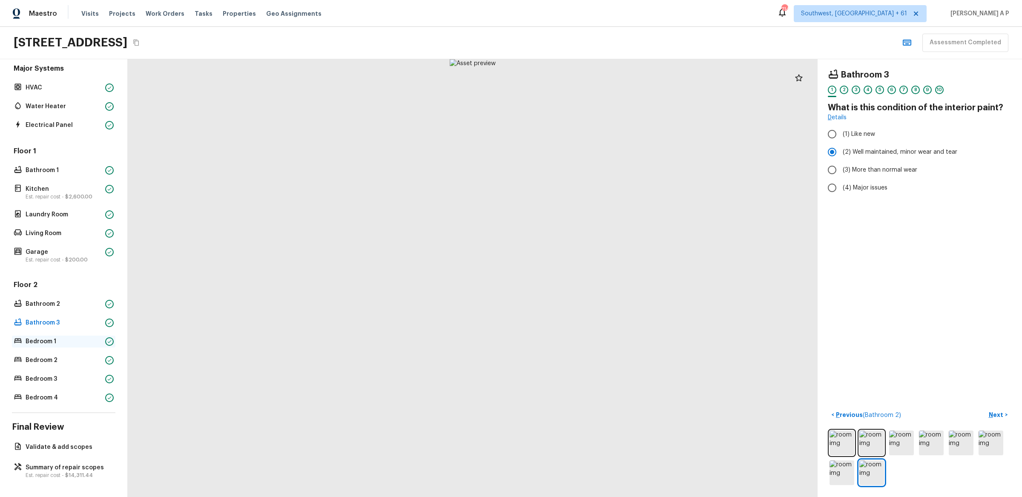
click at [85, 341] on p "Bedroom 1" at bounding box center [64, 341] width 76 height 9
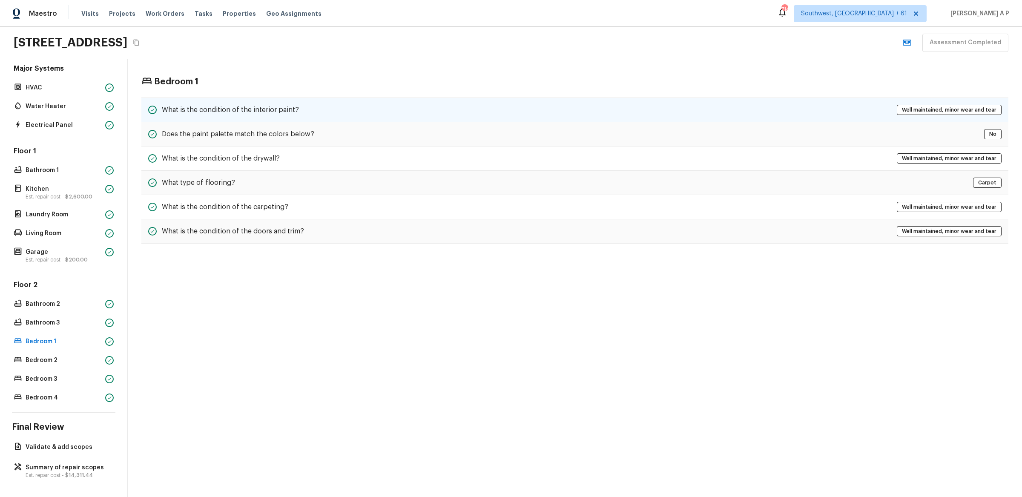
click at [340, 114] on div "What is the condition of the interior paint? Well maintained, minor wear and te…" at bounding box center [574, 110] width 867 height 25
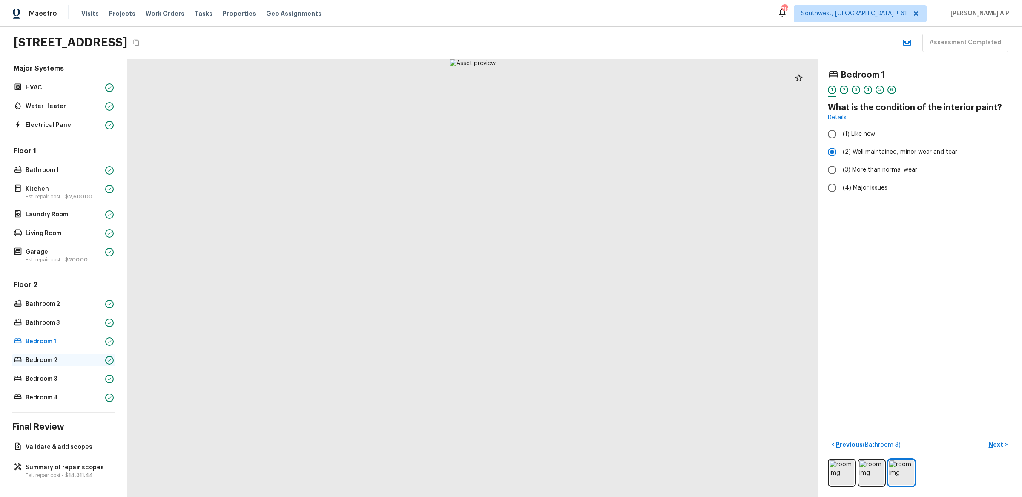
click at [96, 361] on p "Bedroom 2" at bounding box center [64, 360] width 76 height 9
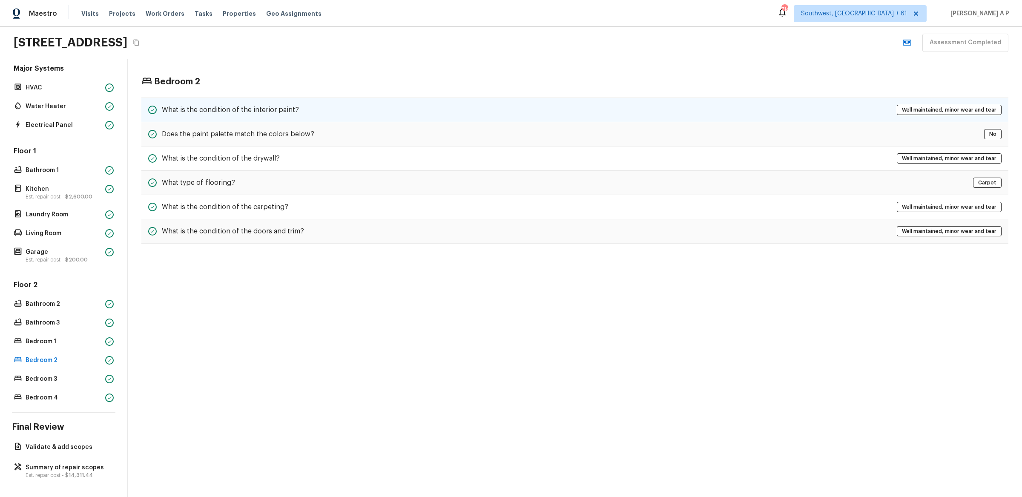
click at [325, 107] on div "What is the condition of the interior paint? Well maintained, minor wear and te…" at bounding box center [574, 110] width 867 height 25
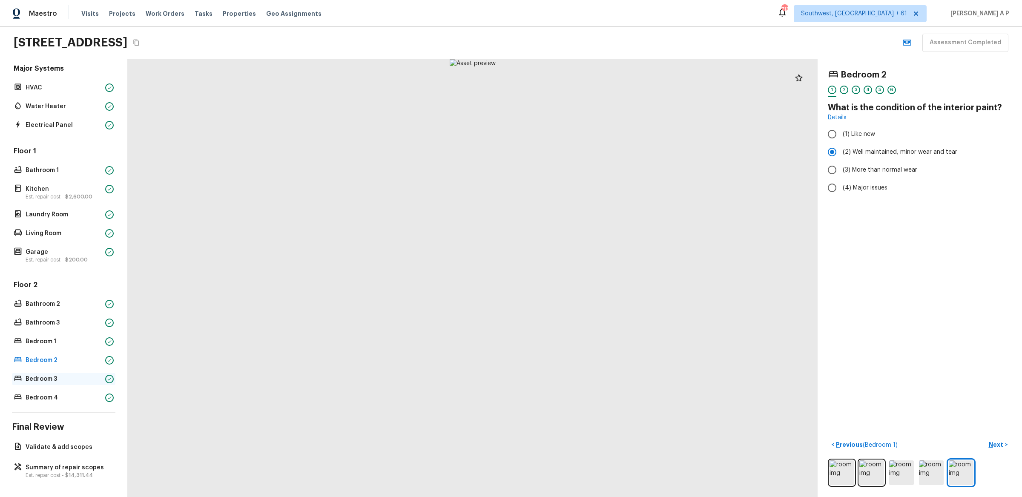
click at [42, 378] on p "Bedroom 3" at bounding box center [64, 379] width 76 height 9
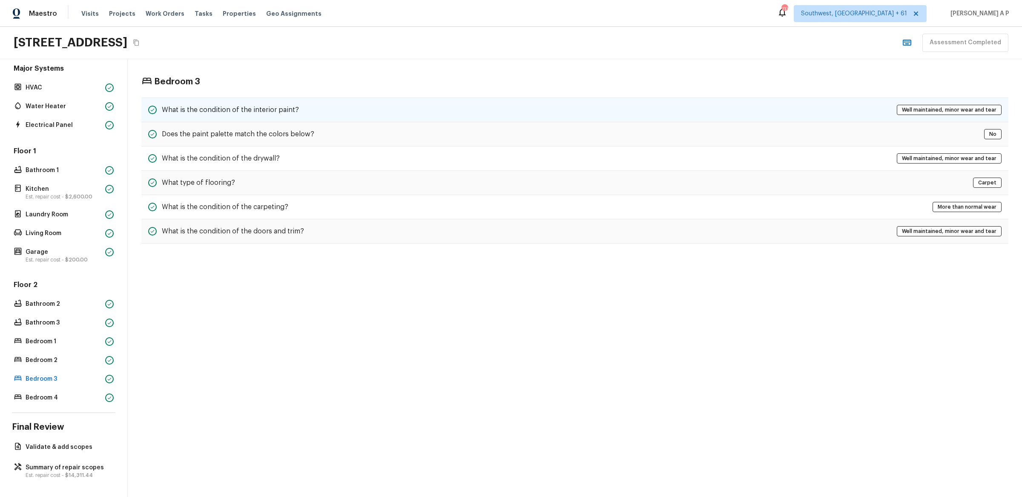
click at [248, 109] on h5 "What is the condition of the interior paint?" at bounding box center [230, 109] width 137 height 9
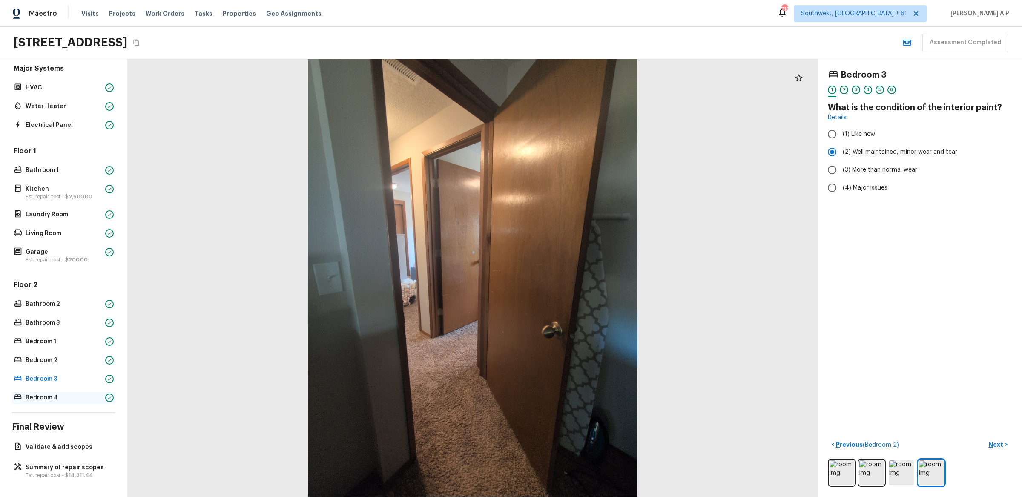
click at [80, 399] on p "Bedroom 4" at bounding box center [64, 398] width 76 height 9
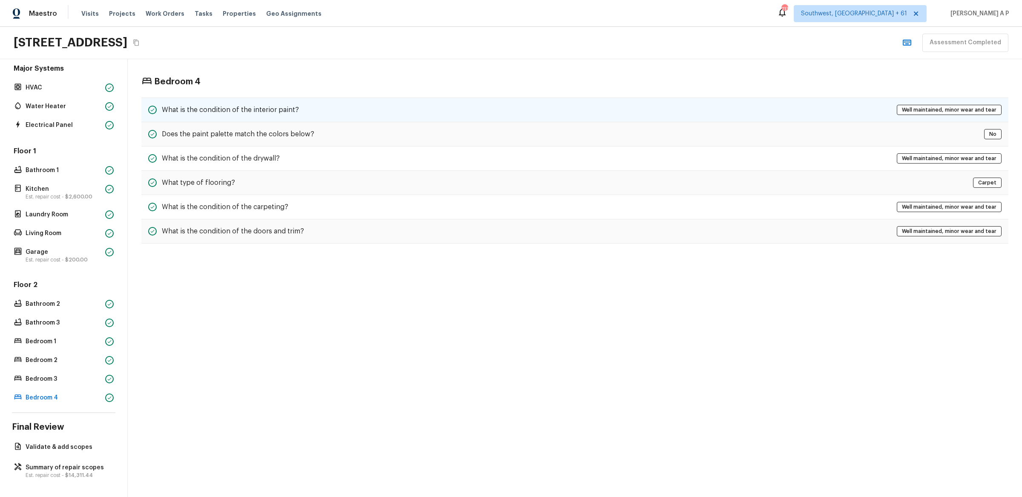
click at [338, 112] on div "What is the condition of the interior paint? Well maintained, minor wear and te…" at bounding box center [574, 110] width 867 height 25
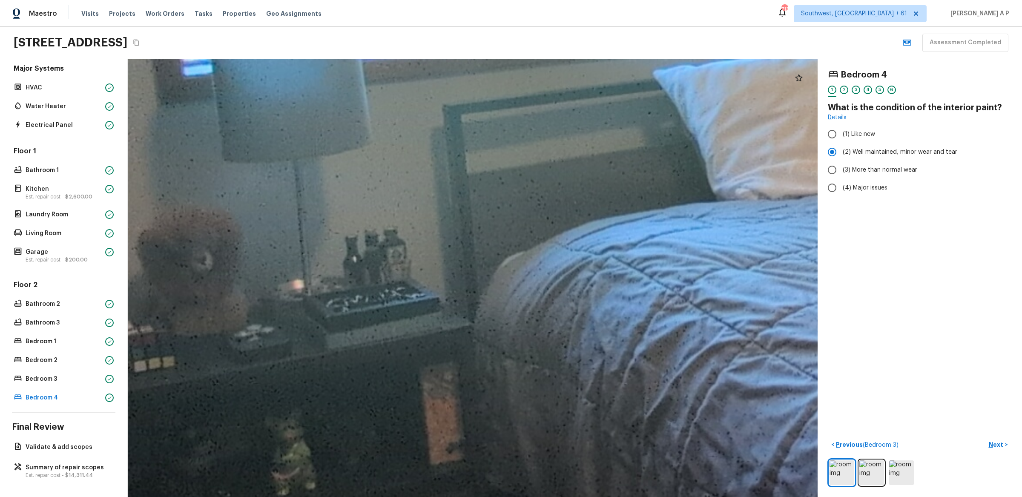
drag, startPoint x: 265, startPoint y: 349, endPoint x: 397, endPoint y: 349, distance: 132.9
click at [397, 349] on div at bounding box center [1016, 106] width 4255 height 2700
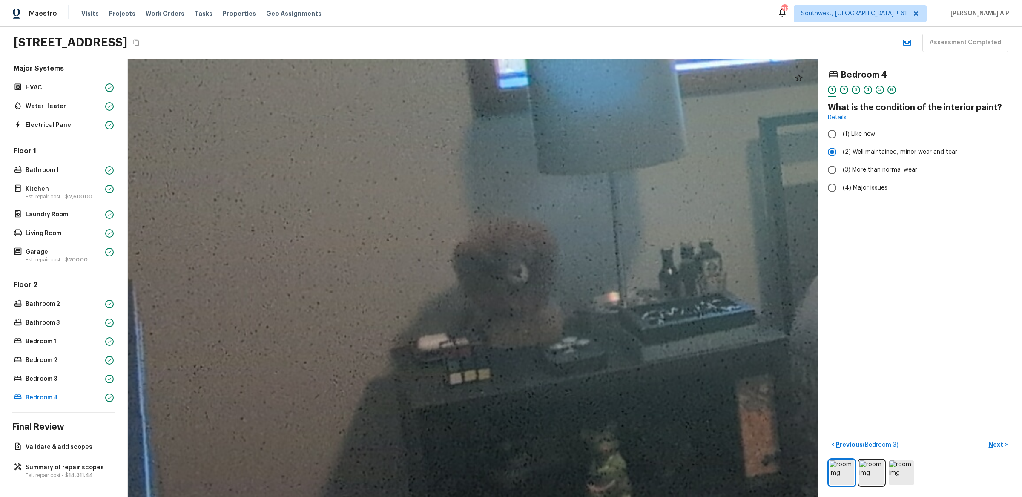
drag, startPoint x: 397, startPoint y: 349, endPoint x: 375, endPoint y: 348, distance: 22.6
